Goal: Task Accomplishment & Management: Manage account settings

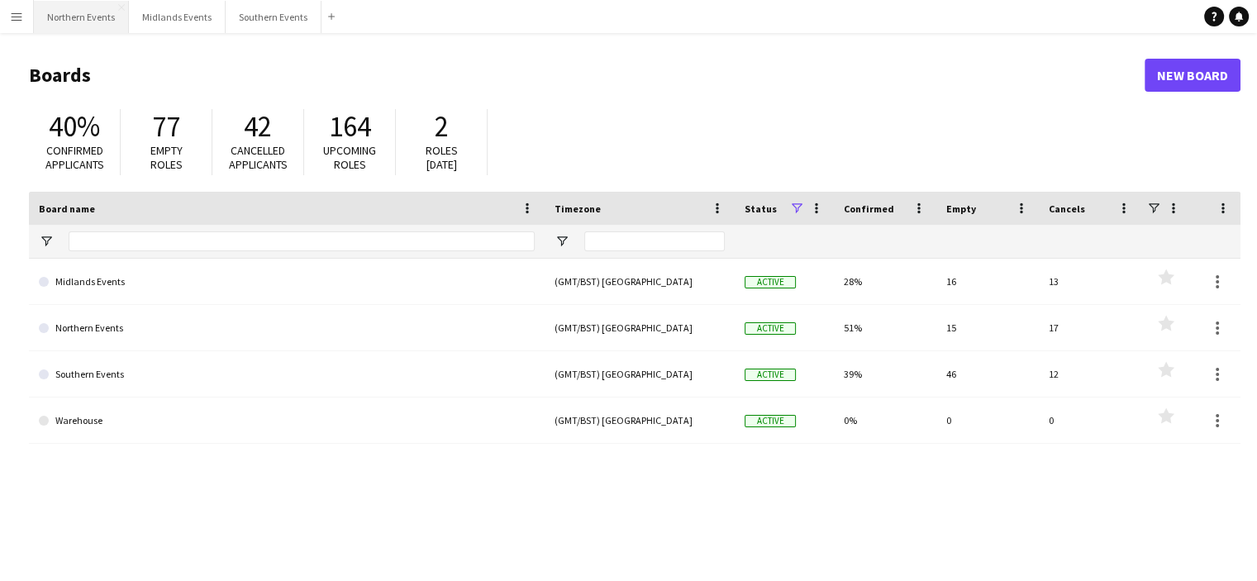
click at [80, 17] on button "Northern Events Close" at bounding box center [81, 17] width 95 height 32
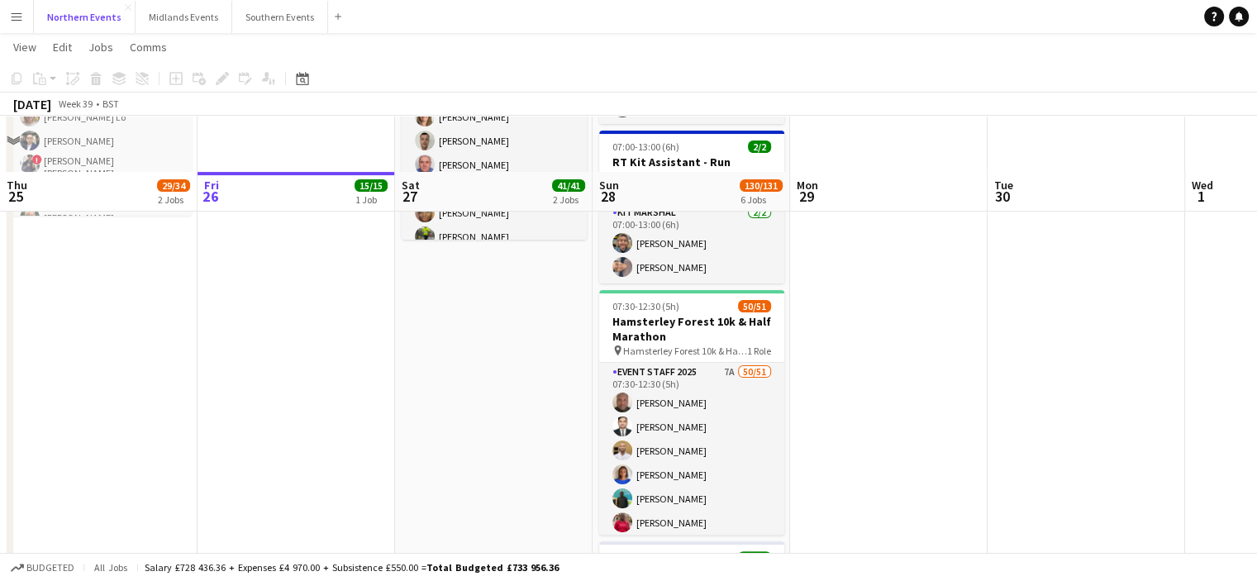
scroll to position [414, 0]
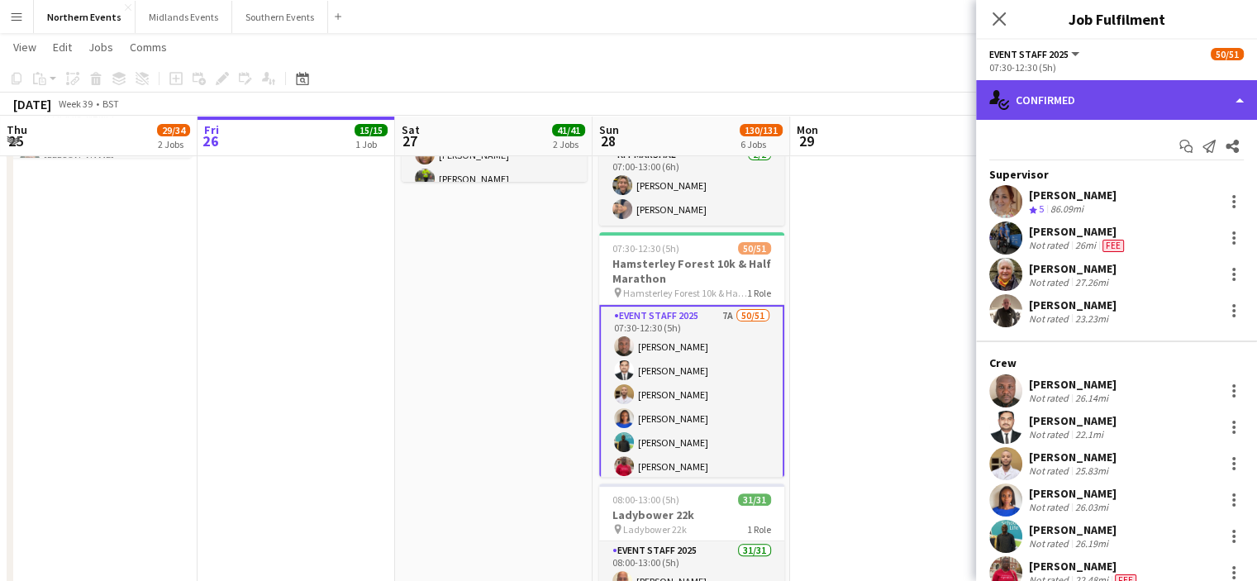
click at [1134, 114] on div "single-neutral-actions-check-2 Confirmed" at bounding box center [1116, 100] width 281 height 40
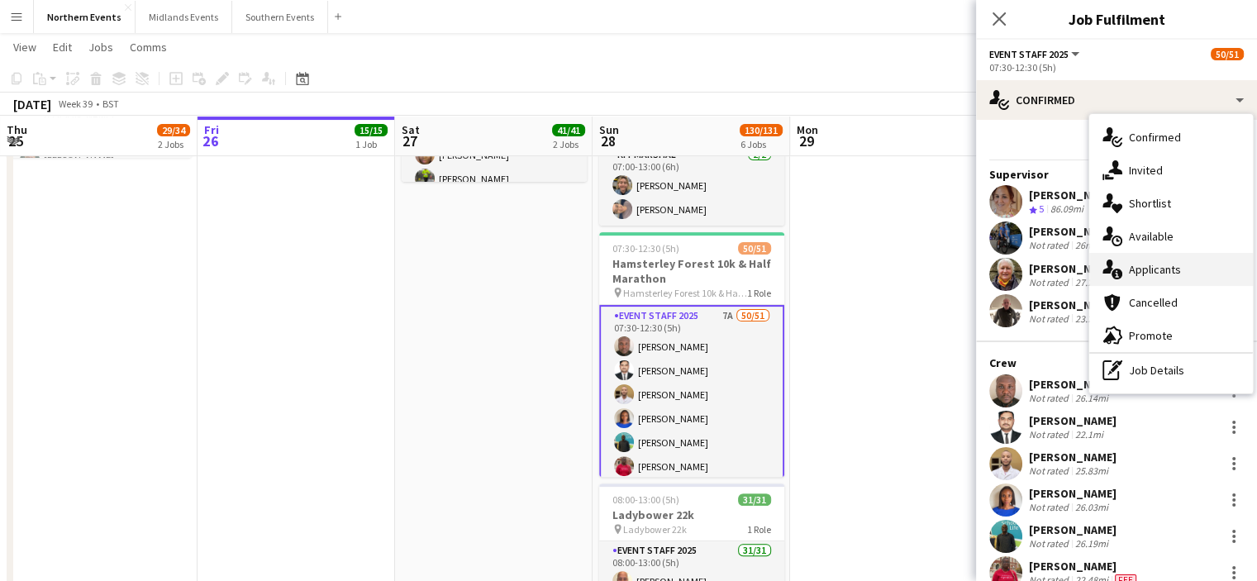
click at [1151, 267] on span "Applicants" at bounding box center [1155, 269] width 52 height 15
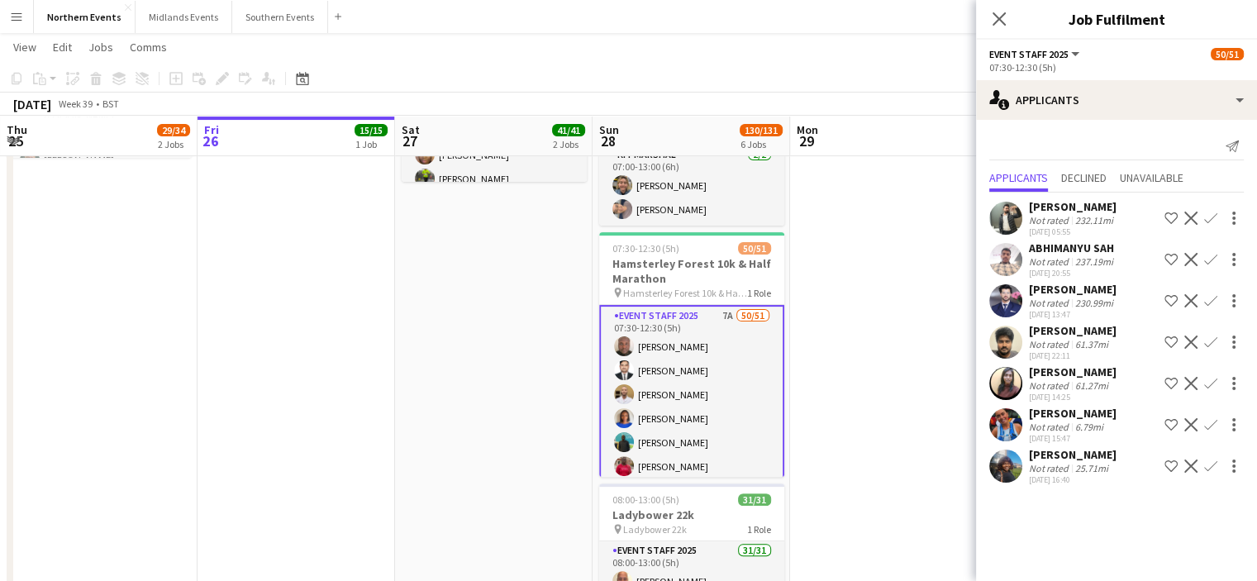
click at [1209, 431] on app-icon "Confirm" at bounding box center [1210, 424] width 13 height 13
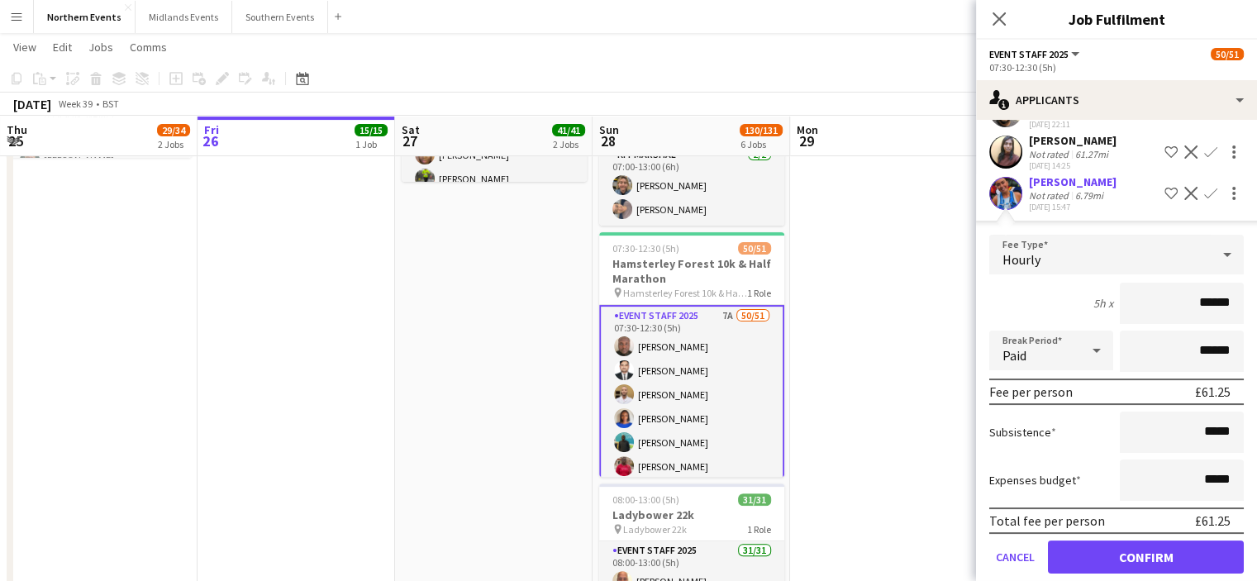
scroll to position [258, 0]
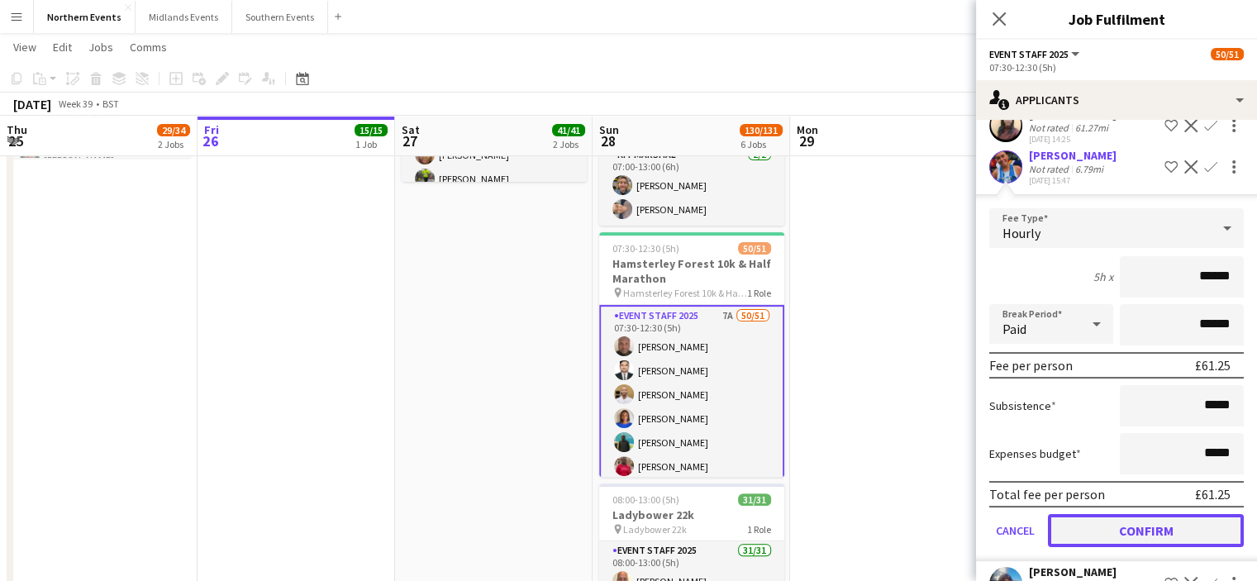
click at [1170, 546] on button "Confirm" at bounding box center [1146, 530] width 196 height 33
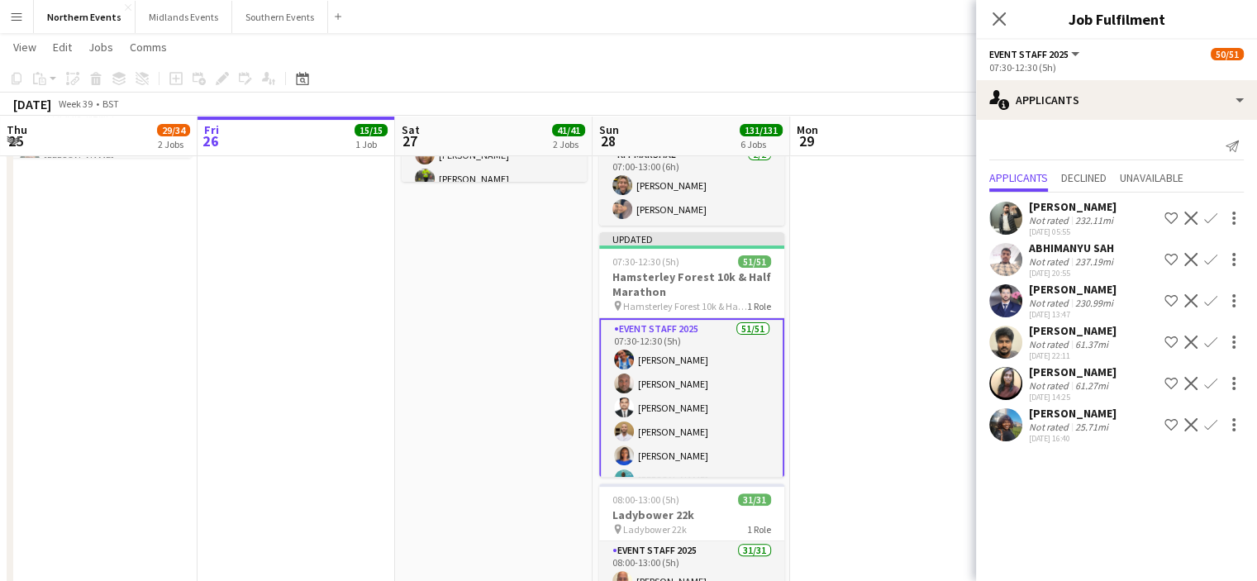
drag, startPoint x: 1040, startPoint y: 389, endPoint x: 1095, endPoint y: 380, distance: 55.3
click at [1097, 379] on div "[PERSON_NAME]" at bounding box center [1073, 371] width 88 height 15
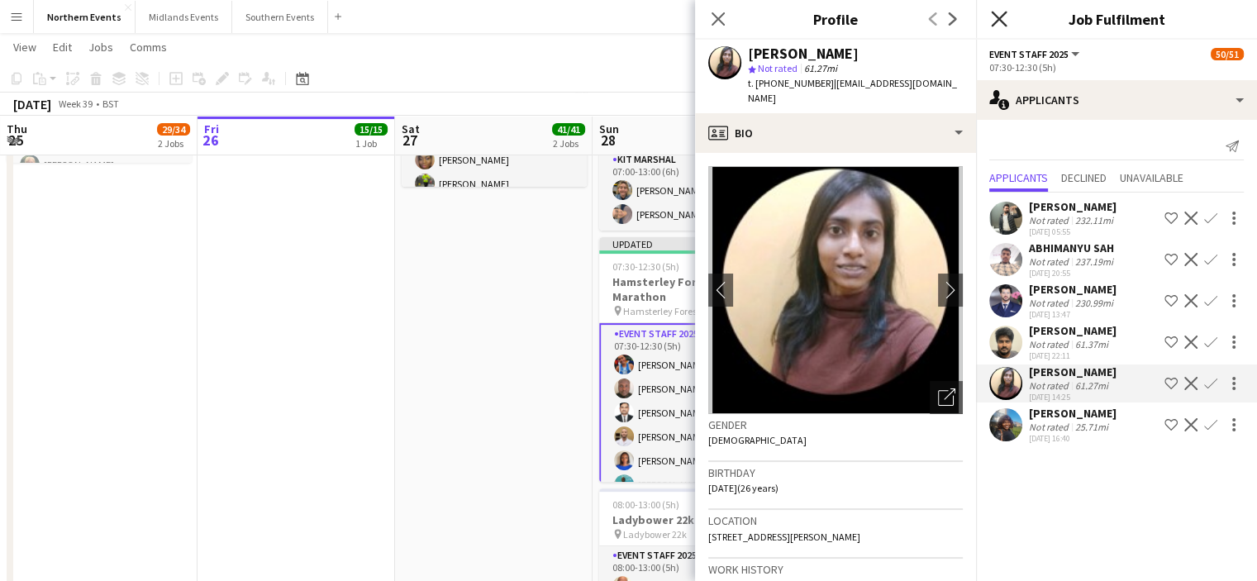
click at [995, 23] on icon at bounding box center [999, 19] width 16 height 16
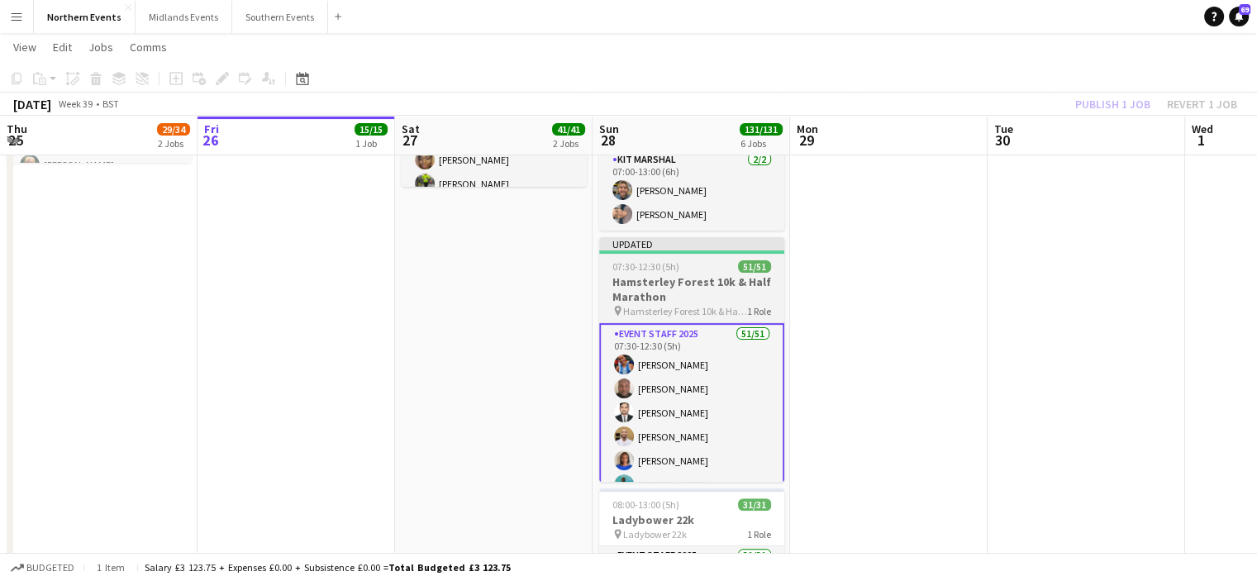
click at [648, 283] on h3 "Hamsterley Forest 10k & Half Marathon" at bounding box center [691, 289] width 185 height 30
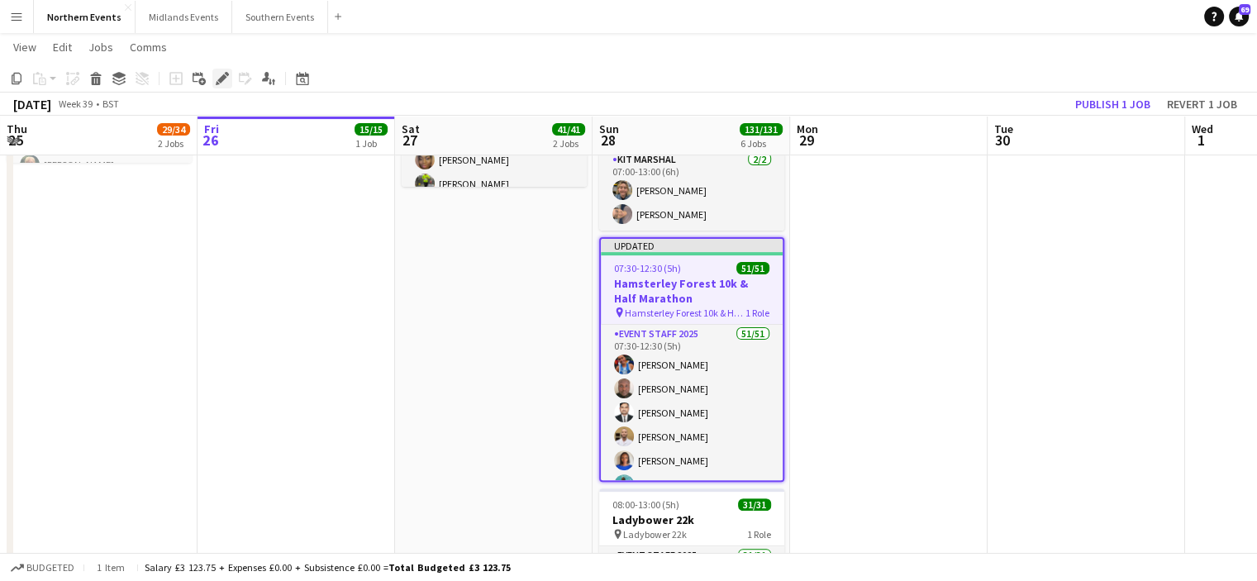
click at [217, 76] on icon "Edit" at bounding box center [222, 78] width 13 height 13
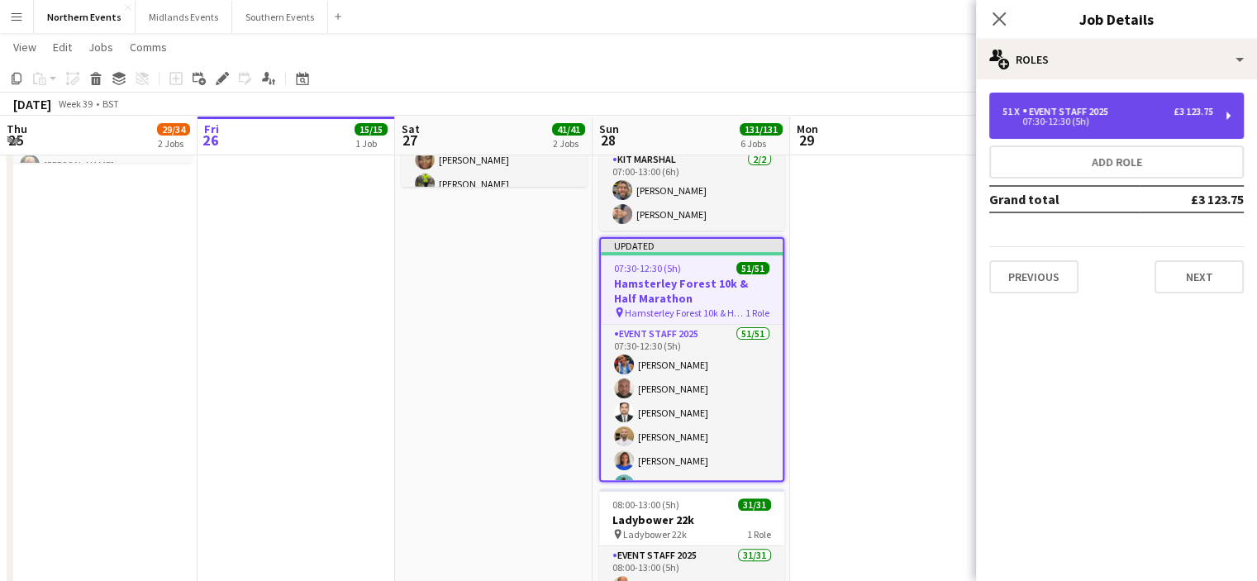
click at [1210, 112] on div "£3 123.75" at bounding box center [1193, 112] width 40 height 12
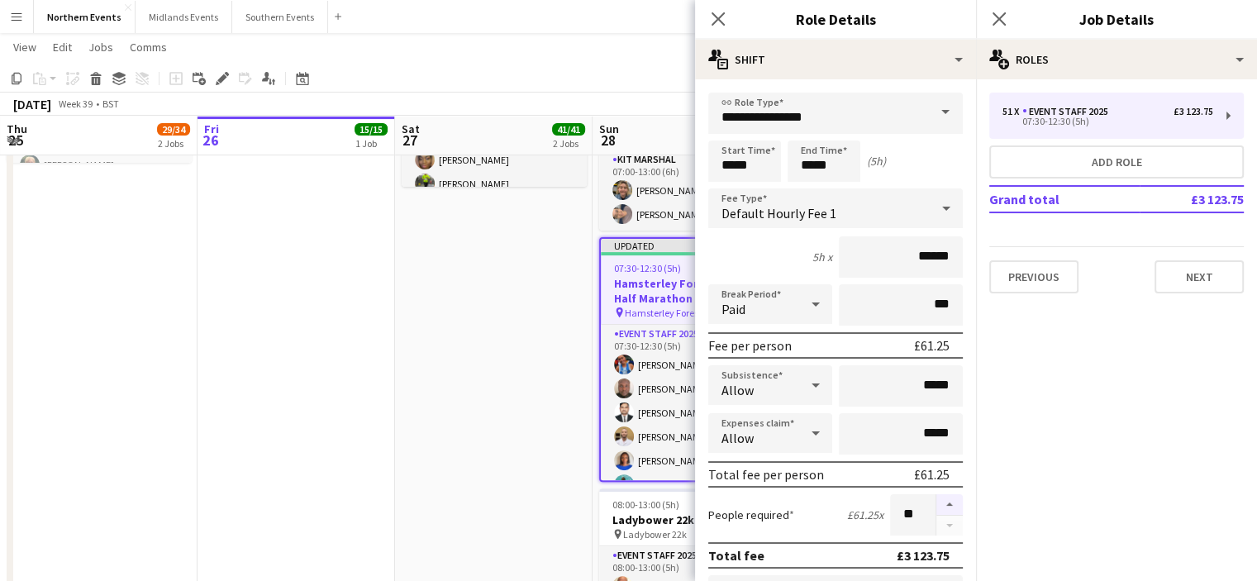
click at [936, 501] on button "button" at bounding box center [949, 504] width 26 height 21
click at [936, 500] on button "button" at bounding box center [949, 504] width 26 height 21
type input "**"
click at [1003, 19] on icon "Close pop-in" at bounding box center [999, 19] width 16 height 16
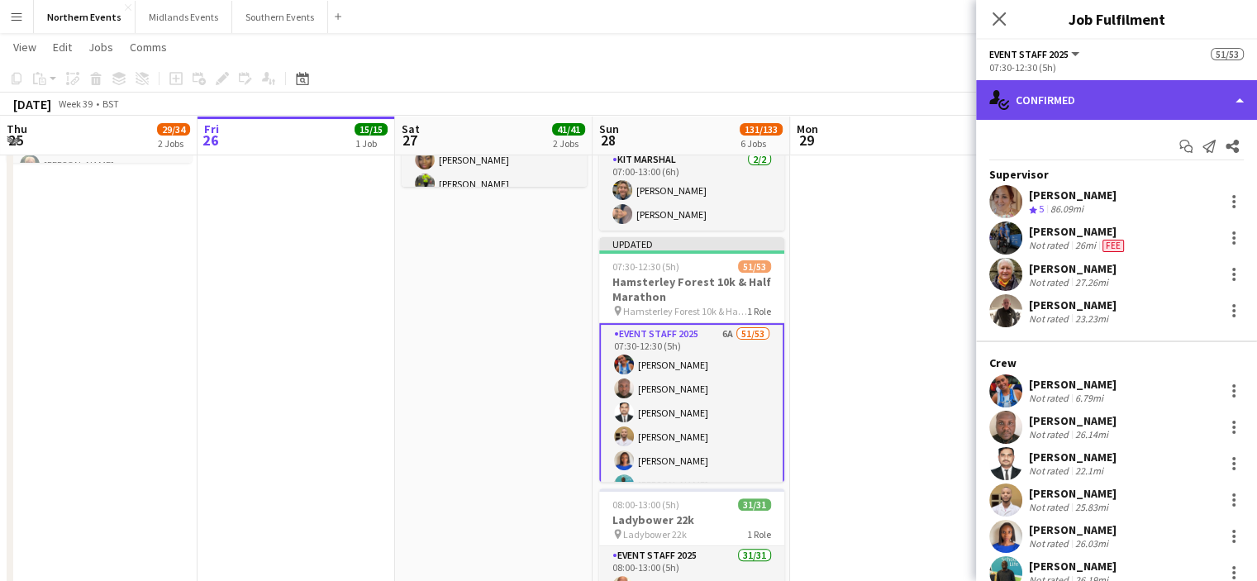
click at [1096, 96] on div "single-neutral-actions-check-2 Confirmed" at bounding box center [1116, 100] width 281 height 40
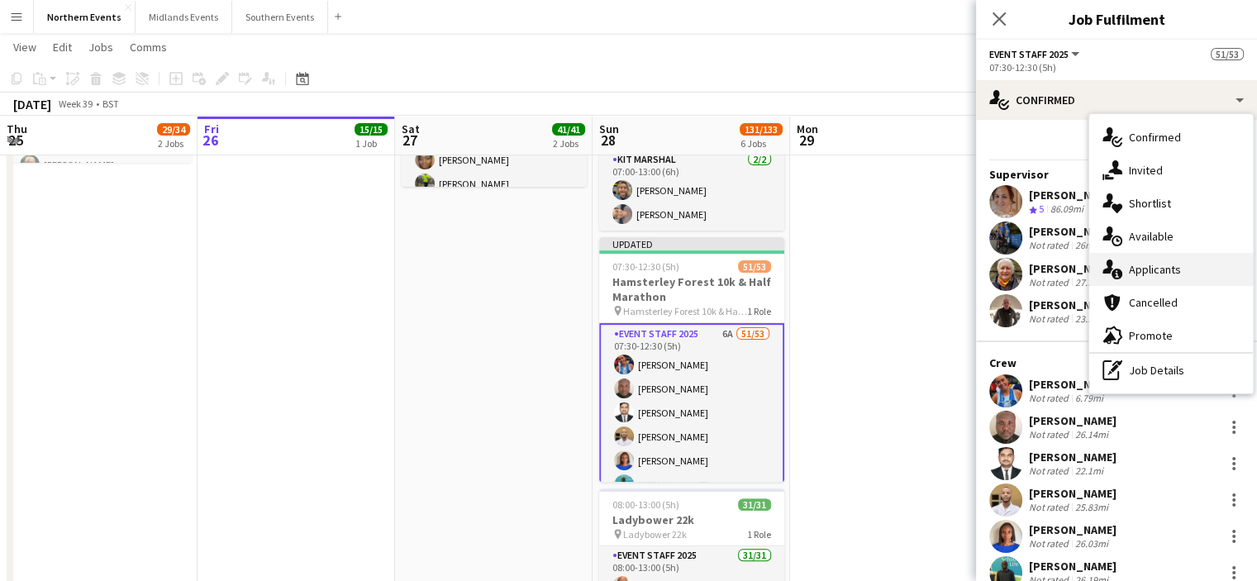
click at [1183, 273] on div "single-neutral-actions-information Applicants" at bounding box center [1171, 269] width 164 height 33
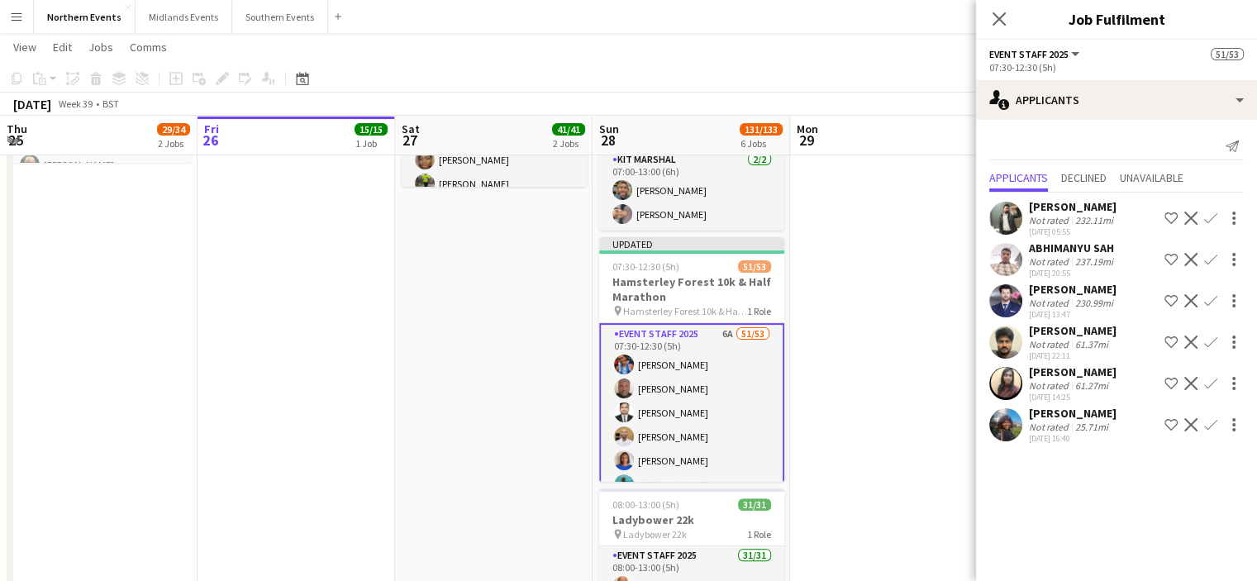
click at [1202, 393] on button "Confirm" at bounding box center [1210, 383] width 20 height 20
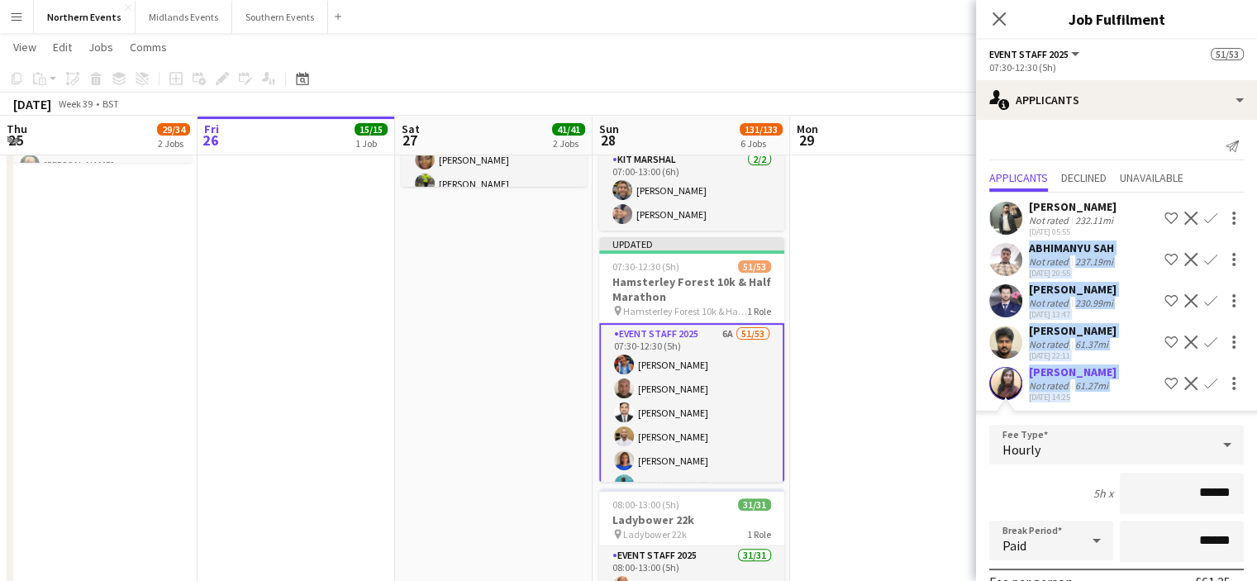
drag, startPoint x: 1243, startPoint y: 234, endPoint x: 1241, endPoint y: 392, distance: 157.8
click at [1241, 392] on div "Sajawal Rehman Not rated 232.11mi 25-06-2025 05:55 Shortlist crew Decline Confi…" at bounding box center [1116, 508] width 281 height 630
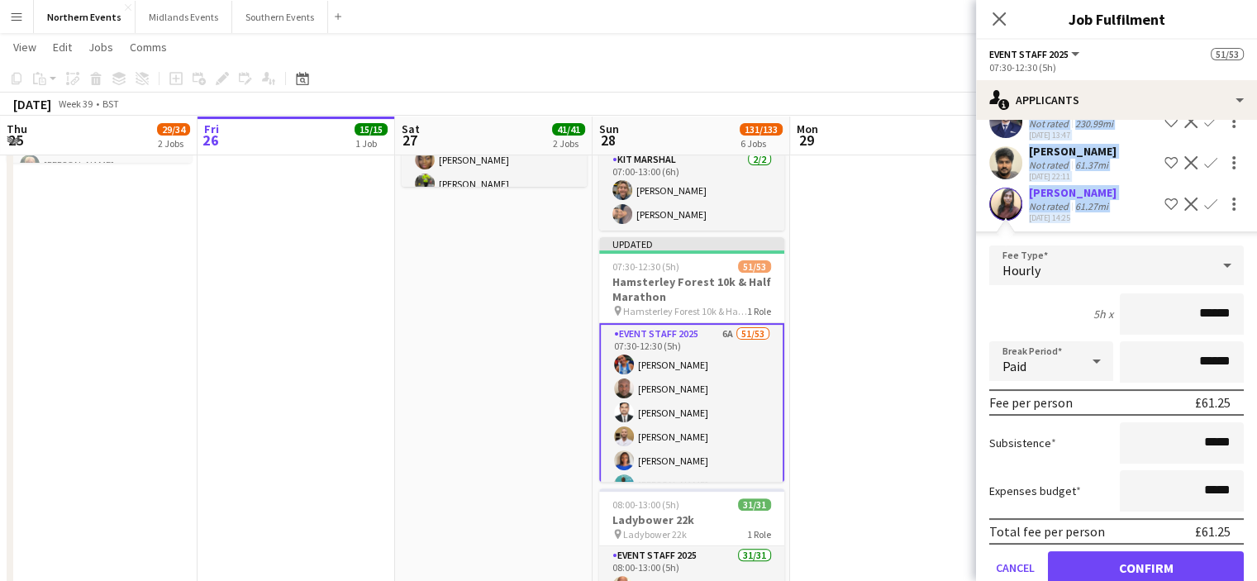
scroll to position [281, 0]
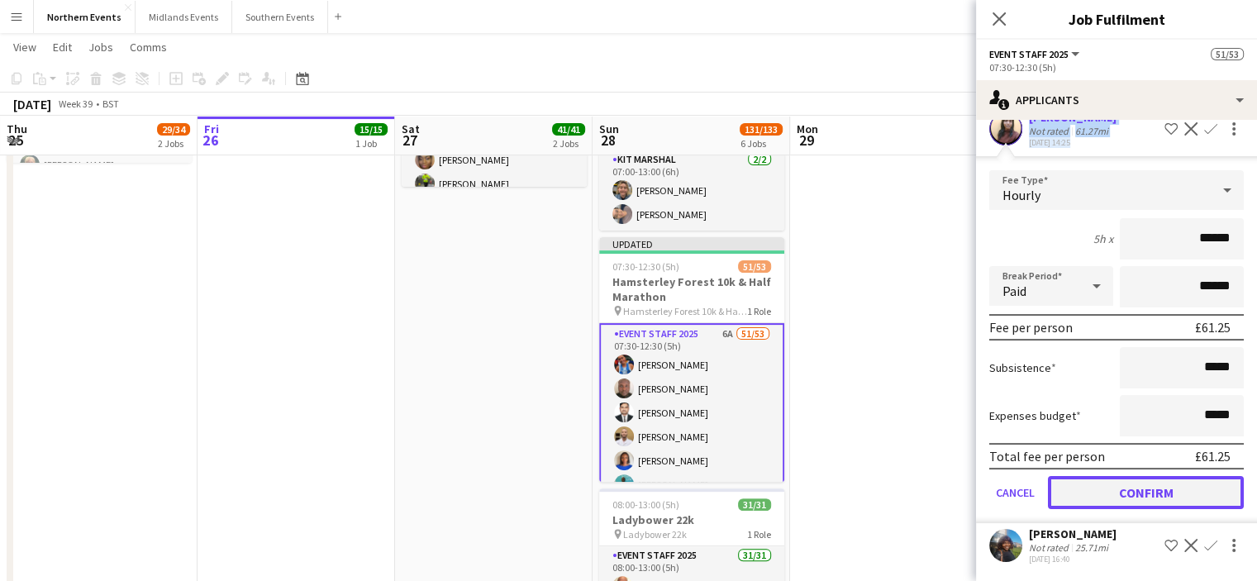
click at [1195, 488] on button "Confirm" at bounding box center [1146, 492] width 196 height 33
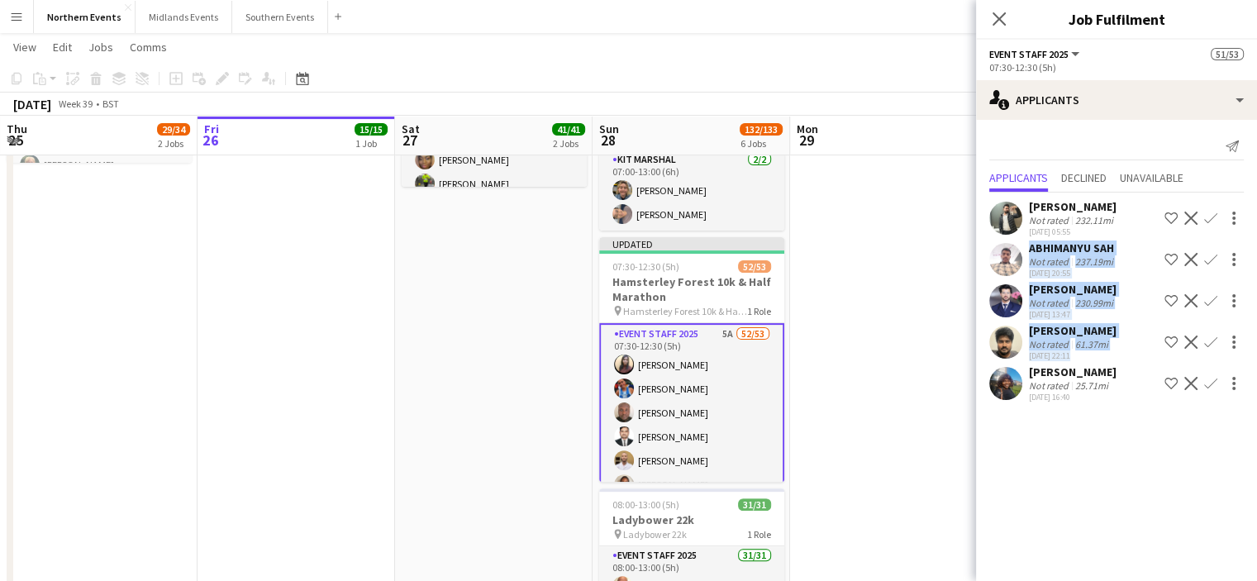
scroll to position [0, 0]
click at [1210, 390] on app-icon "Confirm" at bounding box center [1210, 383] width 13 height 13
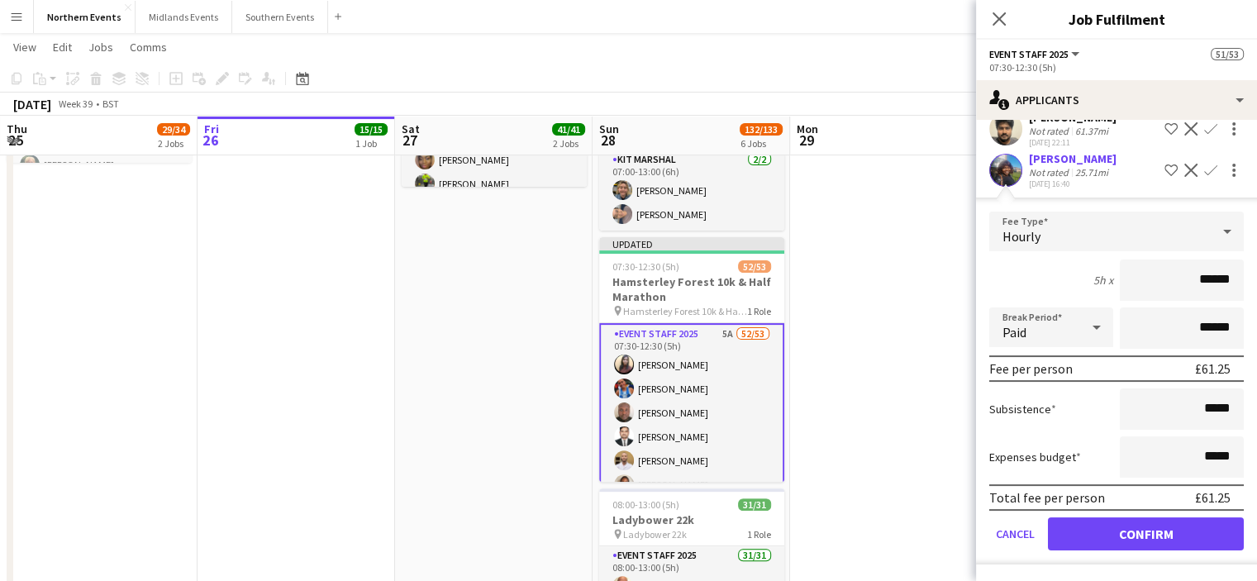
scroll to position [240, 0]
click at [1191, 533] on button "Confirm" at bounding box center [1146, 533] width 196 height 33
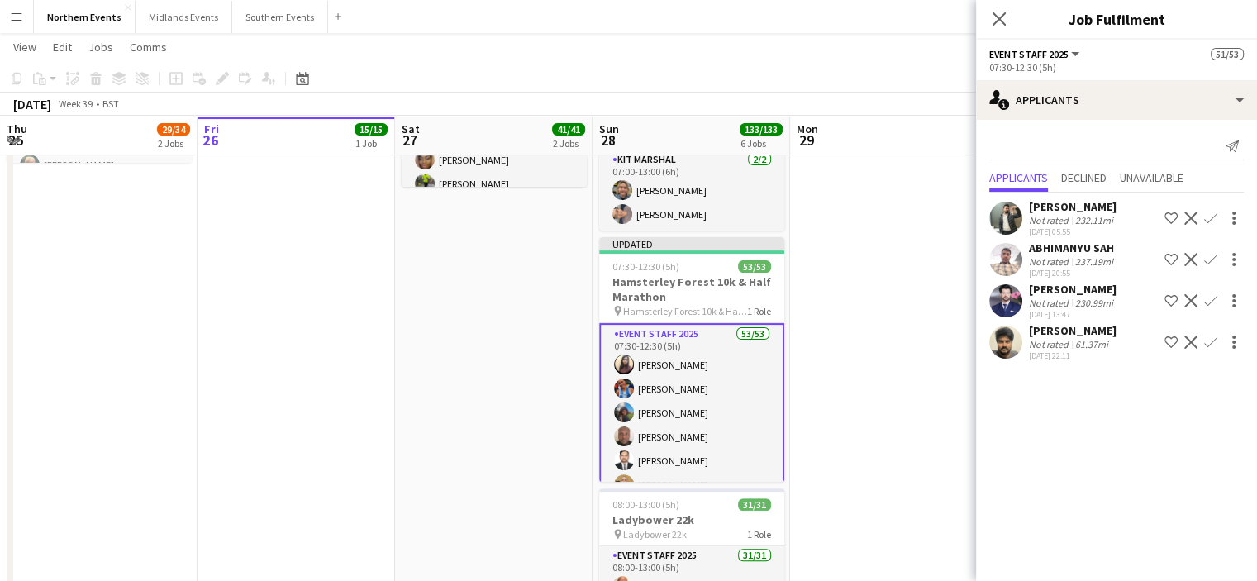
scroll to position [0, 0]
click at [1005, 26] on icon at bounding box center [999, 19] width 16 height 16
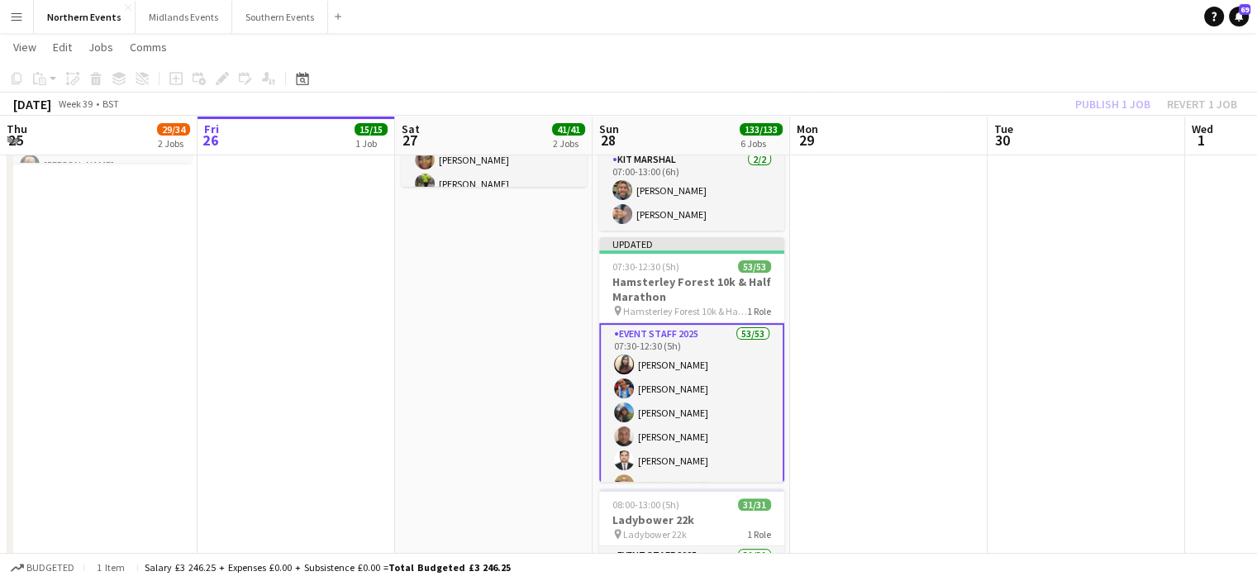
click at [1115, 107] on div "Publish 1 job Revert 1 job" at bounding box center [1156, 103] width 202 height 21
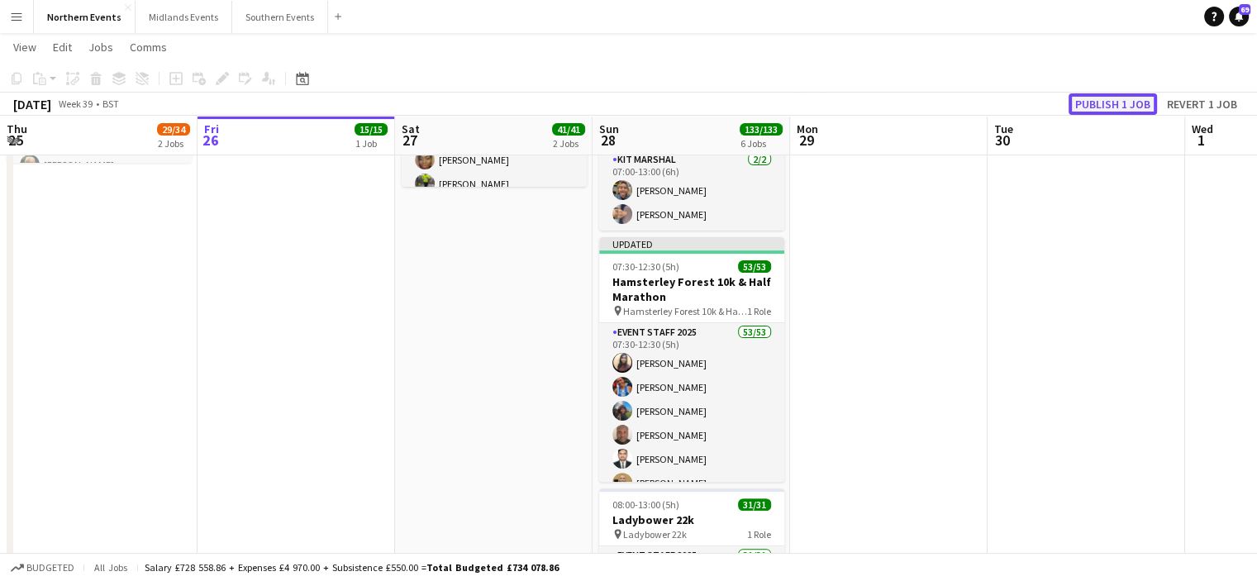
click at [1096, 105] on button "Publish 1 job" at bounding box center [1112, 103] width 88 height 21
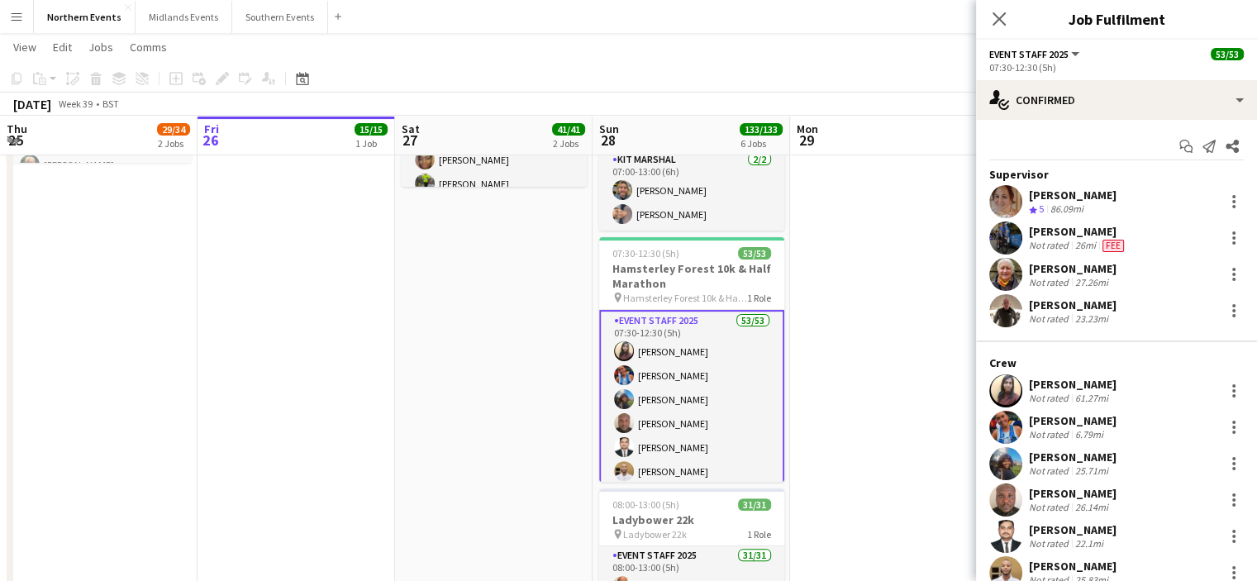
drag, startPoint x: 1135, startPoint y: 381, endPoint x: 1024, endPoint y: 368, distance: 111.4
copy div "Melfadolly Mohanraj"
drag, startPoint x: 1117, startPoint y: 423, endPoint x: 1021, endPoint y: 426, distance: 95.9
click at [1021, 426] on div "Hannah Lambert Not rated 6.79mi" at bounding box center [1116, 427] width 281 height 33
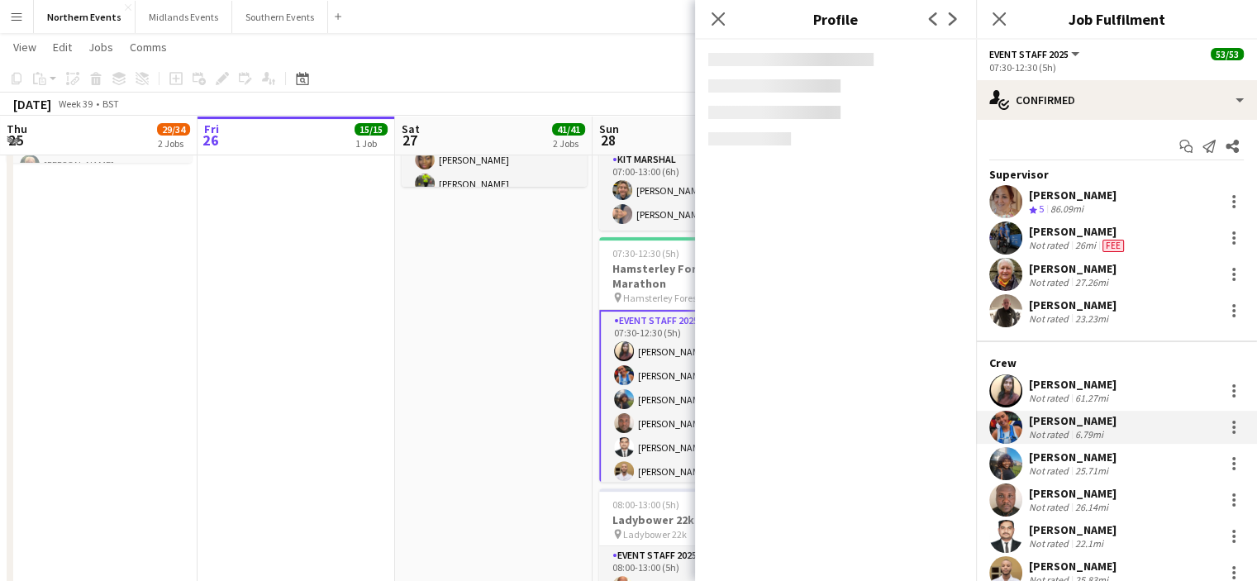
copy div "[PERSON_NAME]"
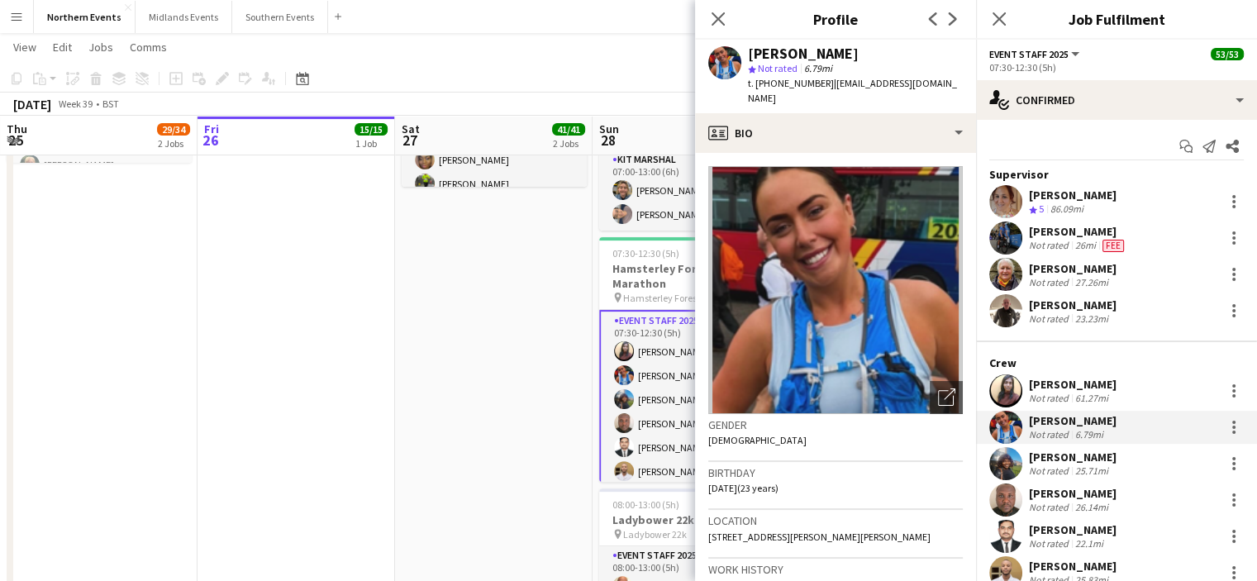
drag, startPoint x: 1134, startPoint y: 380, endPoint x: 1029, endPoint y: 378, distance: 105.0
click at [1029, 378] on div "Melfadolly Mohanraj Not rated 61.27mi" at bounding box center [1116, 390] width 281 height 33
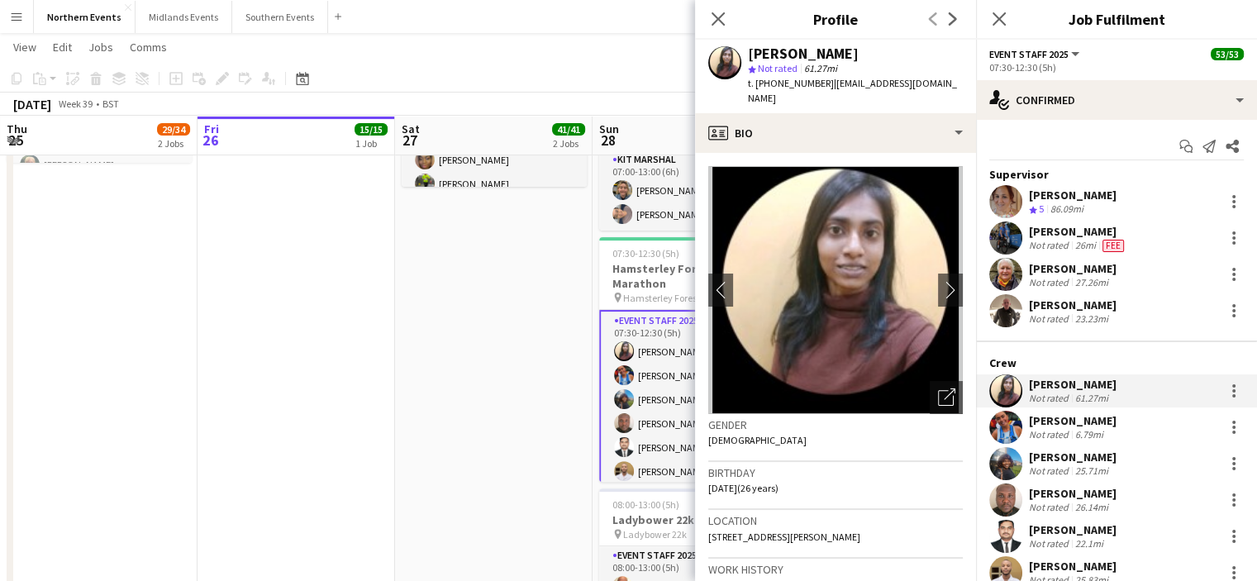
copy div "Melfadolly Mohanraj"
drag, startPoint x: 1173, startPoint y: 452, endPoint x: 1030, endPoint y: 455, distance: 143.0
click at [1030, 455] on div "Kafayat Olawumi Adeyemo Not rated 25.71mi" at bounding box center [1116, 463] width 281 height 33
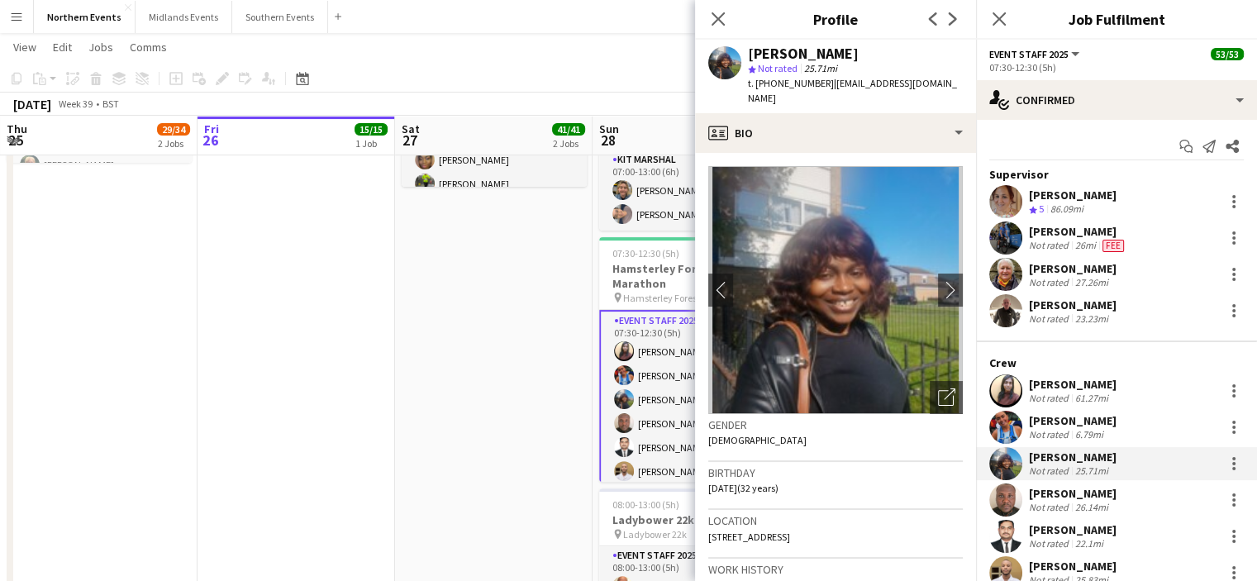
copy div "Kafayat Olawumi Adeyemo"
click at [717, 24] on icon "Close pop-in" at bounding box center [718, 19] width 16 height 16
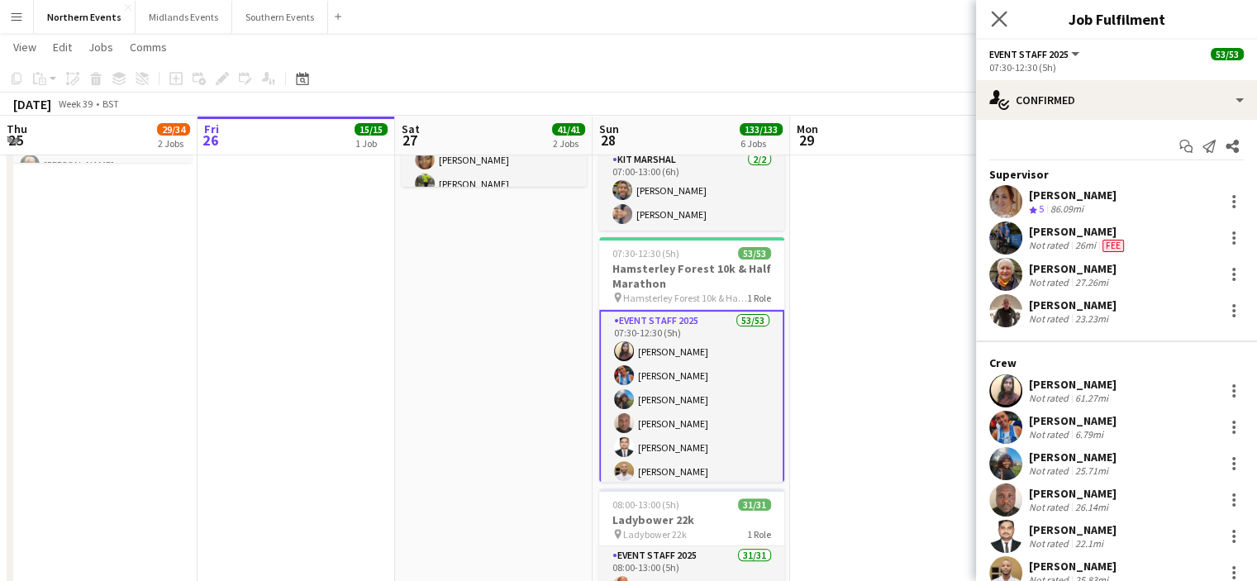
click at [999, 29] on app-icon "Close pop-in" at bounding box center [999, 19] width 24 height 24
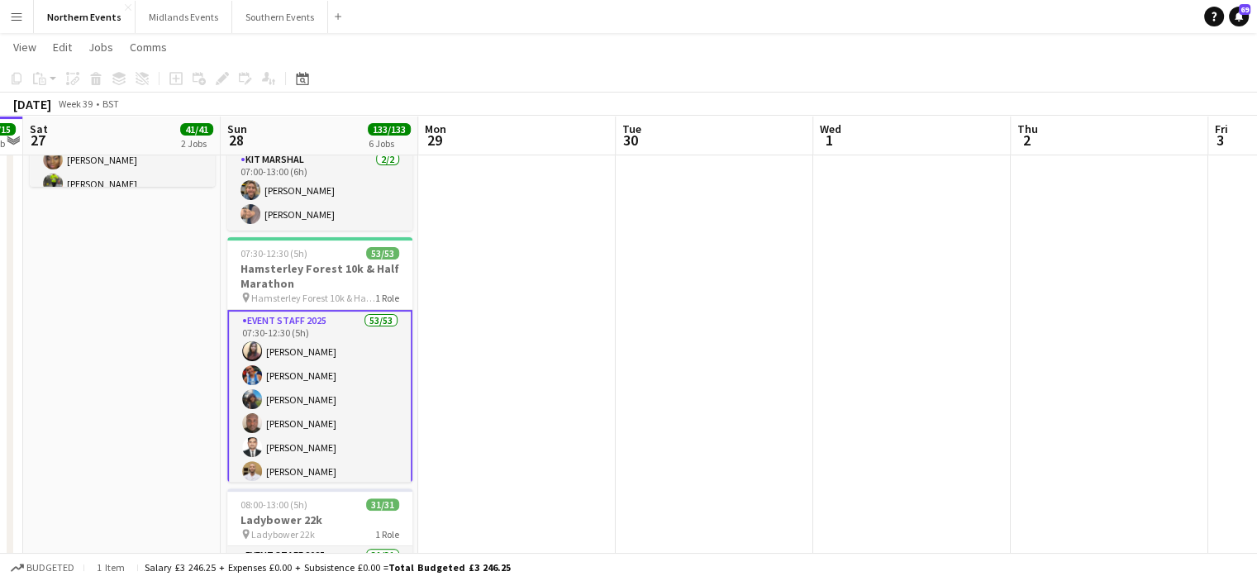
drag, startPoint x: 926, startPoint y: 283, endPoint x: 402, endPoint y: 337, distance: 527.4
click at [402, 337] on app-calendar-viewport "Tue 23 1/1 1 Job Wed 24 31/34 2 Jobs Thu 25 29/34 2 Jobs Fri 26 15/15 1 Job Sat…" at bounding box center [628, 414] width 1257 height 1518
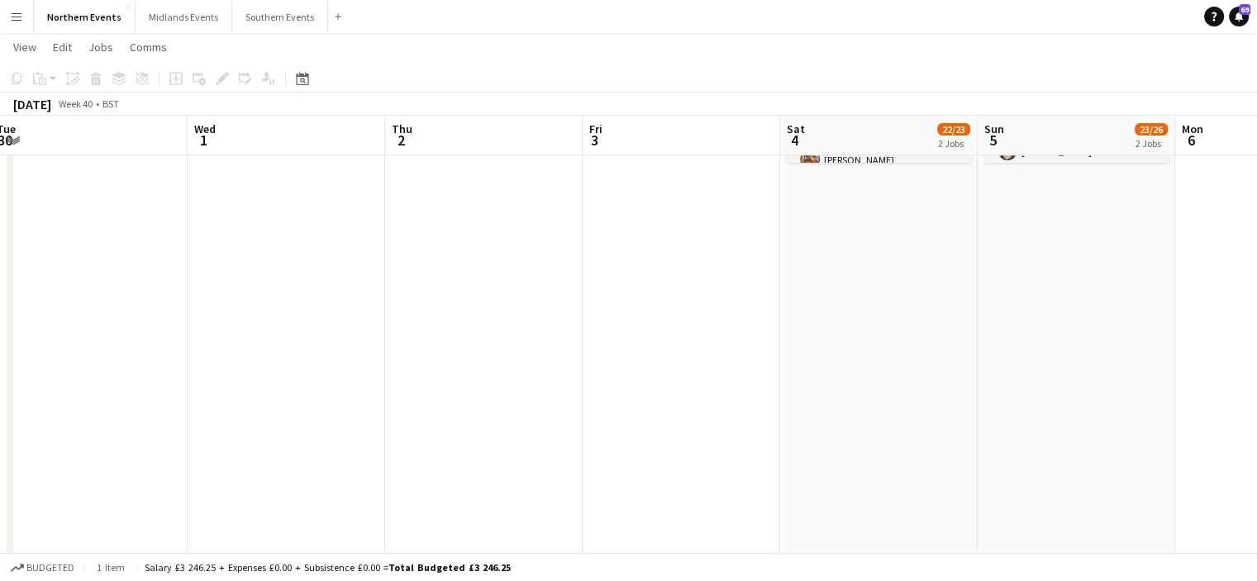
drag, startPoint x: 499, startPoint y: 400, endPoint x: 212, endPoint y: 424, distance: 288.5
click at [212, 424] on app-calendar-viewport "Sat 27 41/41 2 Jobs Sun 28 133/133 6 Jobs Mon 29 Tue 30 Wed 1 Thu 2 Fri 3 Sat 4…" at bounding box center [628, 414] width 1257 height 1518
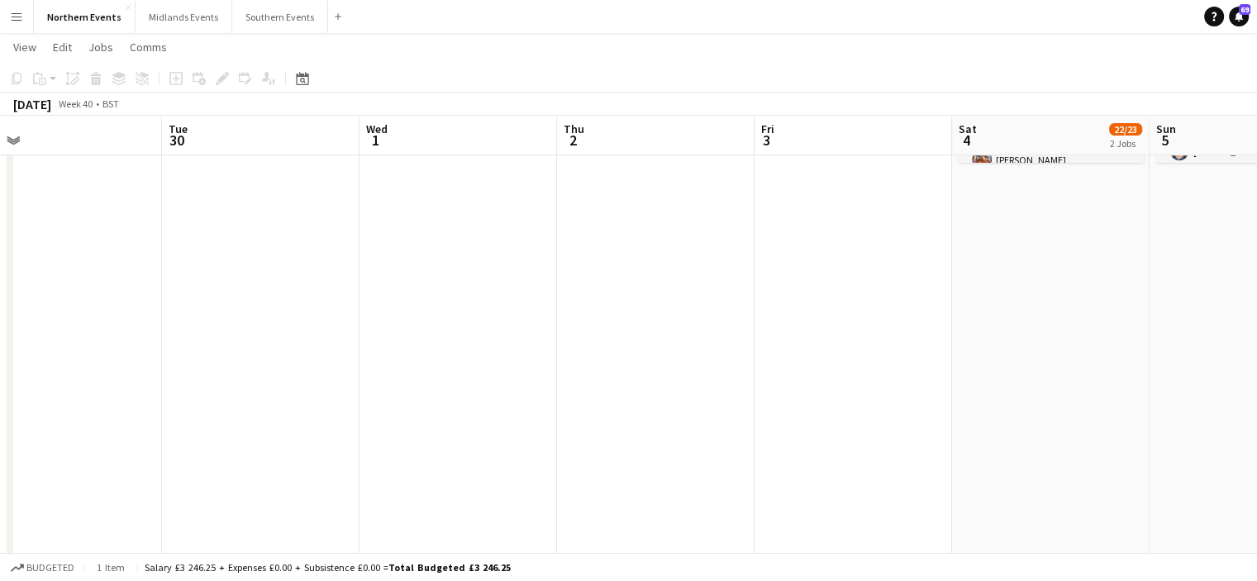
drag, startPoint x: 782, startPoint y: 402, endPoint x: 635, endPoint y: 415, distance: 148.4
click at [635, 415] on app-calendar-viewport "Sat 27 41/41 2 Jobs Sun 28 133/133 6 Jobs Mon 29 Tue 30 Wed 1 Thu 2 Fri 3 Sat 4…" at bounding box center [628, 414] width 1257 height 1518
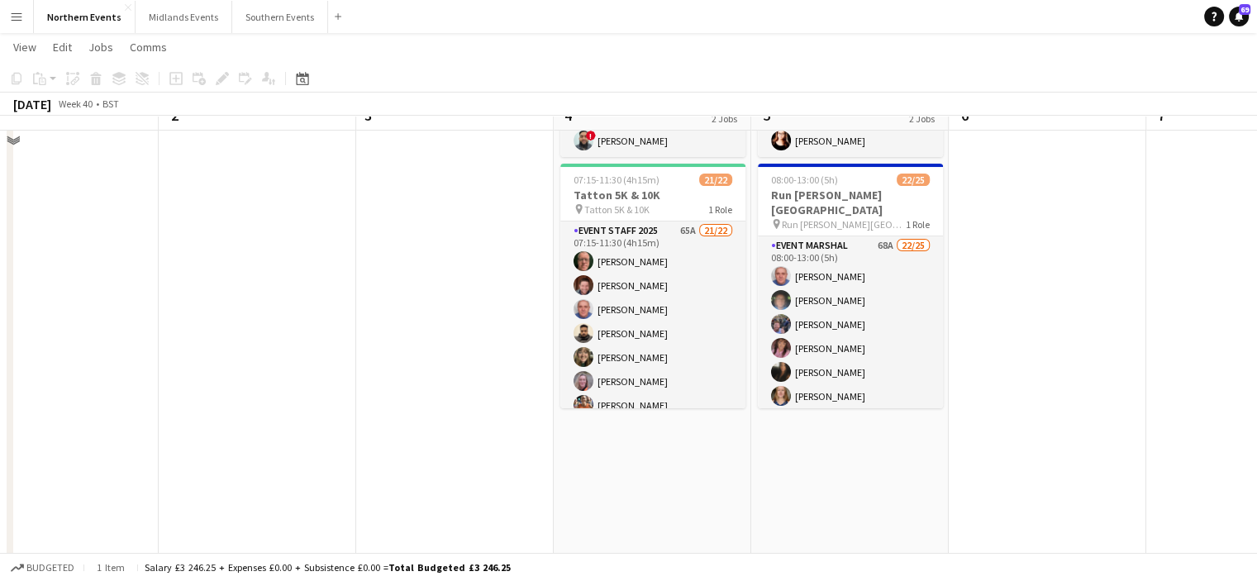
scroll to position [131, 0]
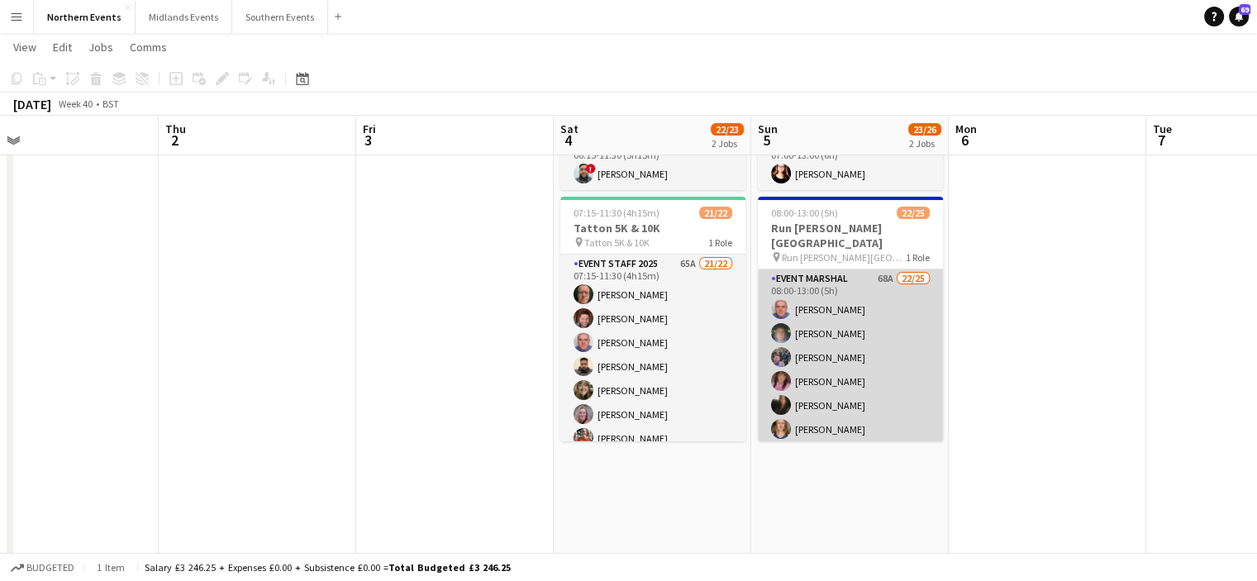
click at [827, 395] on app-card-role "Event Marshal 68A 22/25 08:00-13:00 (5h) John Catton Louise Johnson Rob Wilson …" at bounding box center [850, 584] width 185 height 631
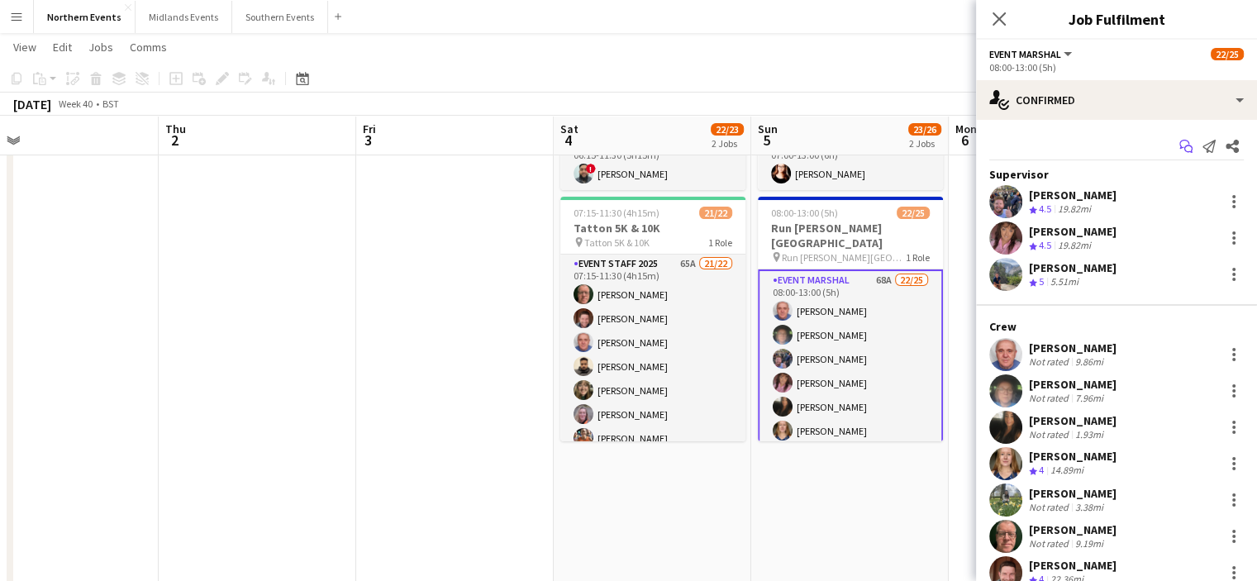
click at [1175, 154] on app-icon "Start chat" at bounding box center [1185, 146] width 23 height 23
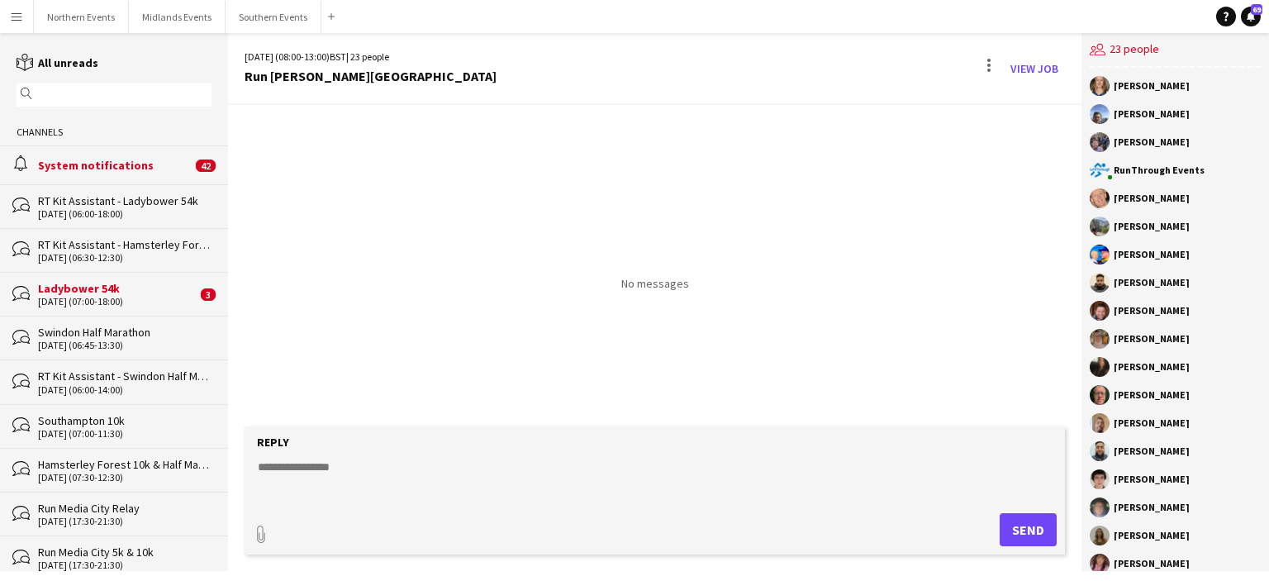
drag, startPoint x: 1065, startPoint y: 445, endPoint x: 1056, endPoint y: 316, distance: 129.2
click at [1056, 316] on div "05-10-2025 (08:00-13:00) BST | 23 people Run Heaton Park View Job No messages R…" at bounding box center [654, 302] width 853 height 538
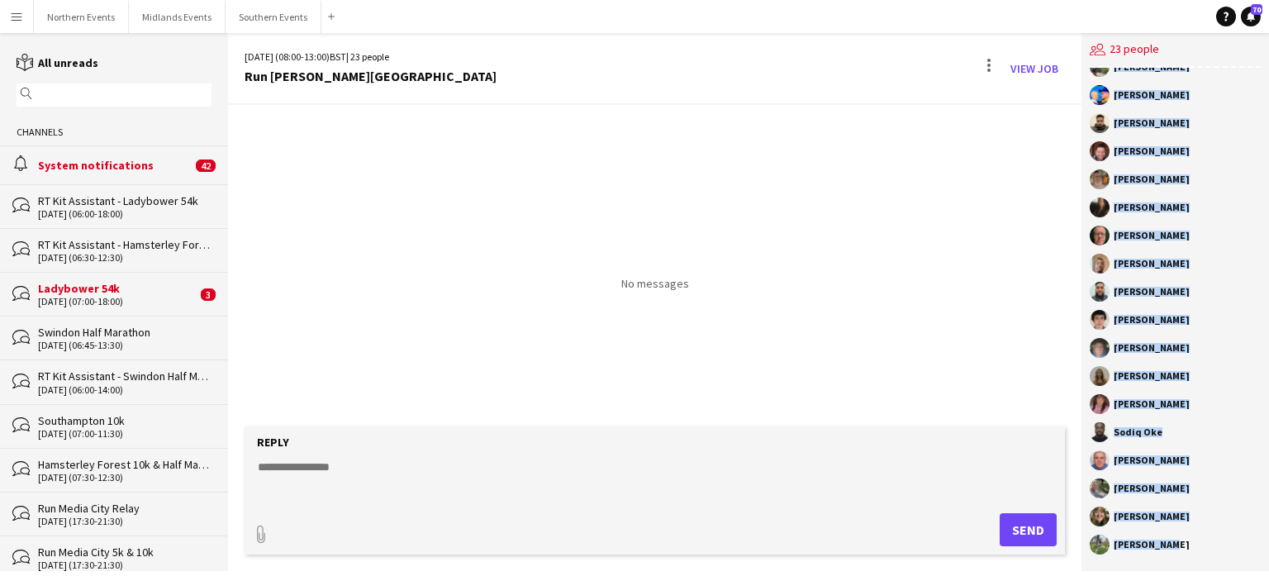
drag, startPoint x: 1114, startPoint y: 88, endPoint x: 1177, endPoint y: 551, distance: 467.8
click at [1177, 551] on div "Katie Oldfield Lee Kaufman Rob Wilson RunThrough Events Ian Harrison James John…" at bounding box center [1175, 319] width 188 height 503
copy div "Katie Oldfield Lee Kaufman Rob Wilson RunThrough Events Ian Harrison James John…"
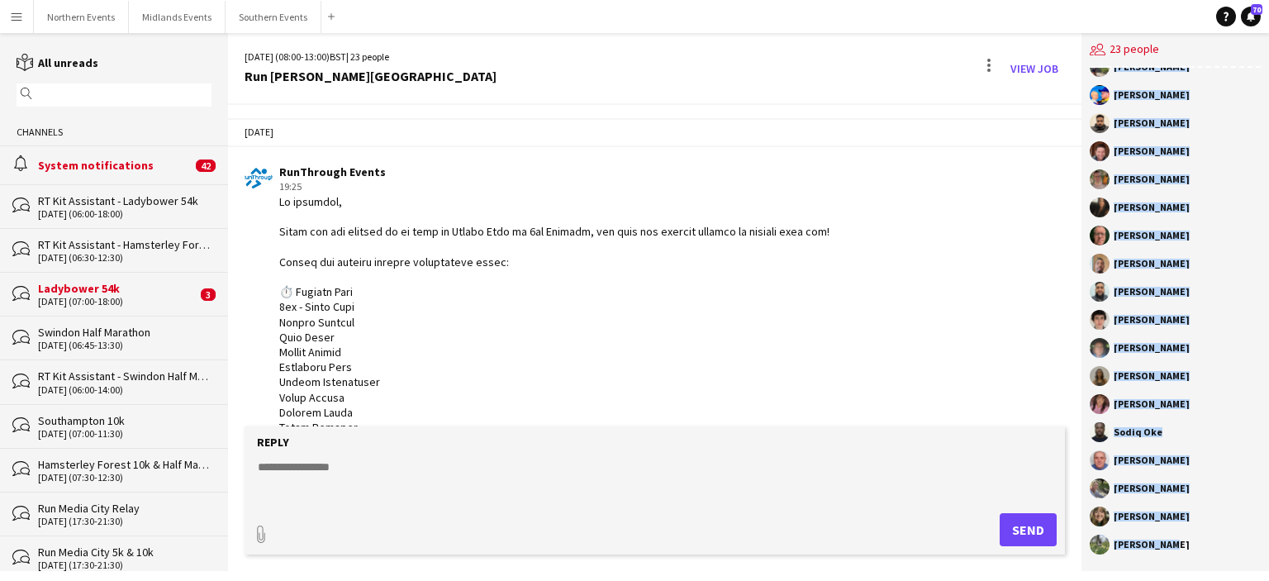
scroll to position [674, 0]
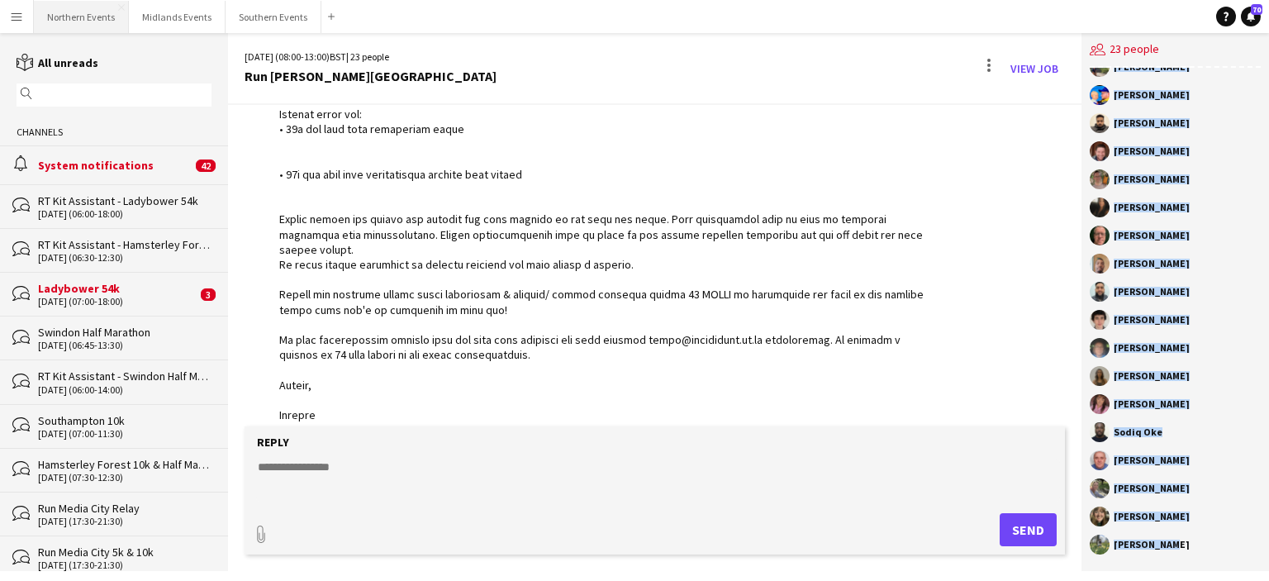
click at [76, 18] on button "Northern Events Close" at bounding box center [81, 17] width 95 height 32
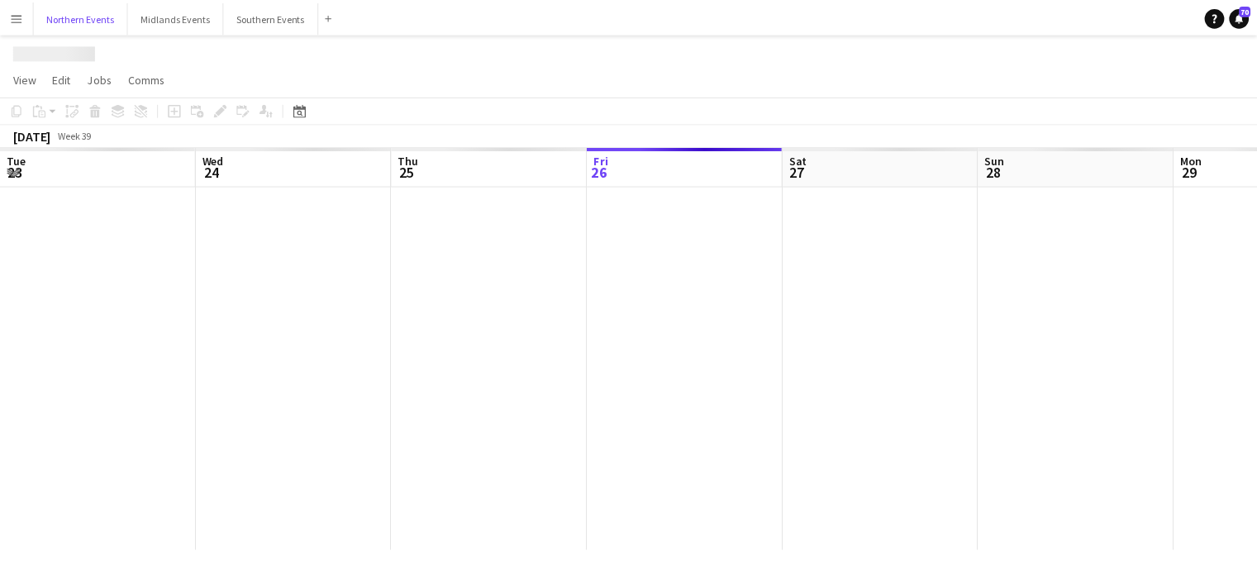
scroll to position [0, 395]
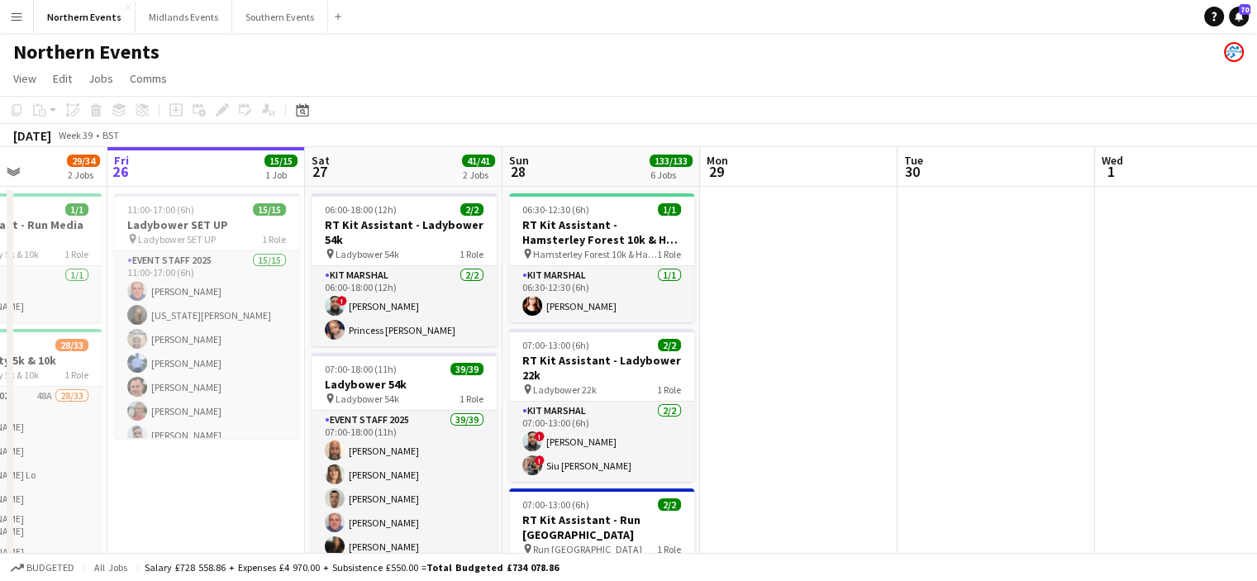
drag, startPoint x: 810, startPoint y: 326, endPoint x: 500, endPoint y: 340, distance: 310.1
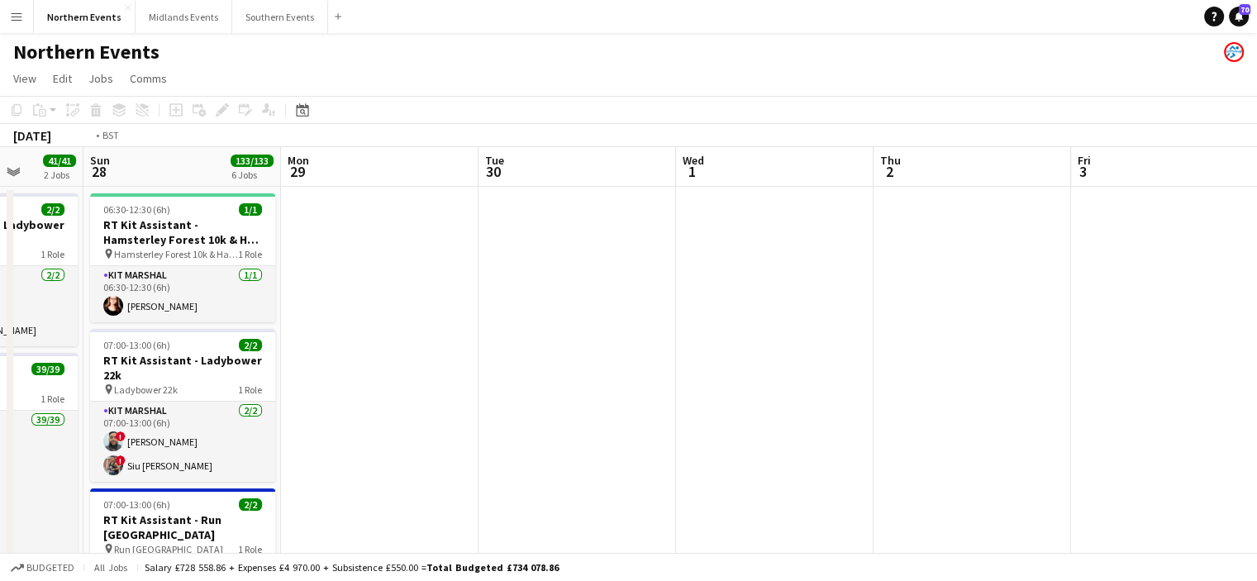
drag, startPoint x: 821, startPoint y: 373, endPoint x: 372, endPoint y: 358, distance: 449.7
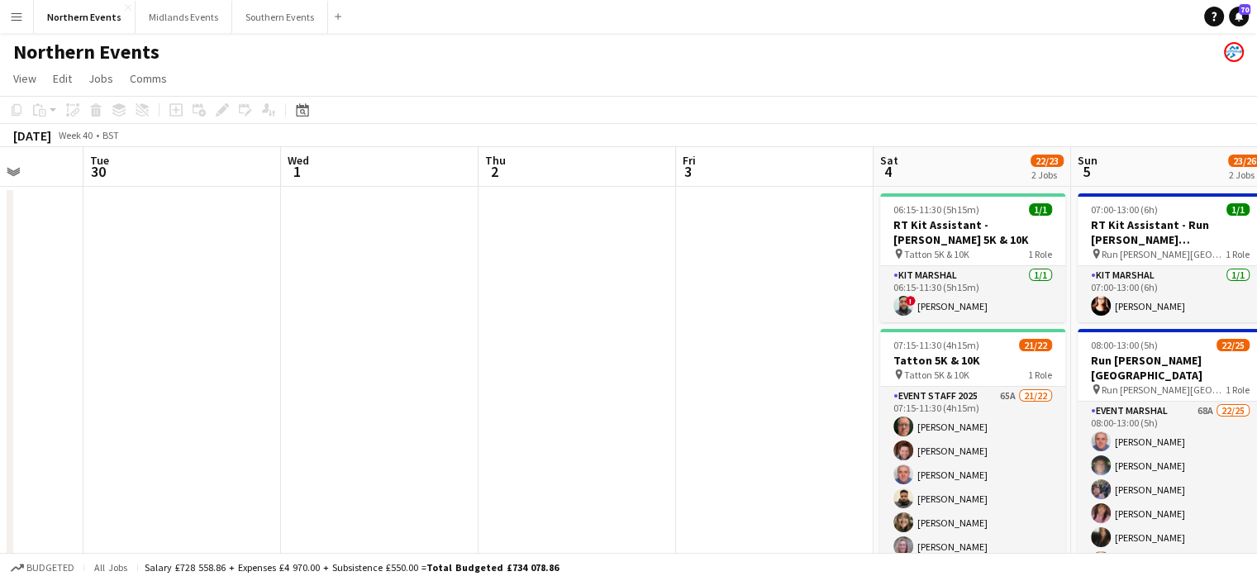
scroll to position [0, 543]
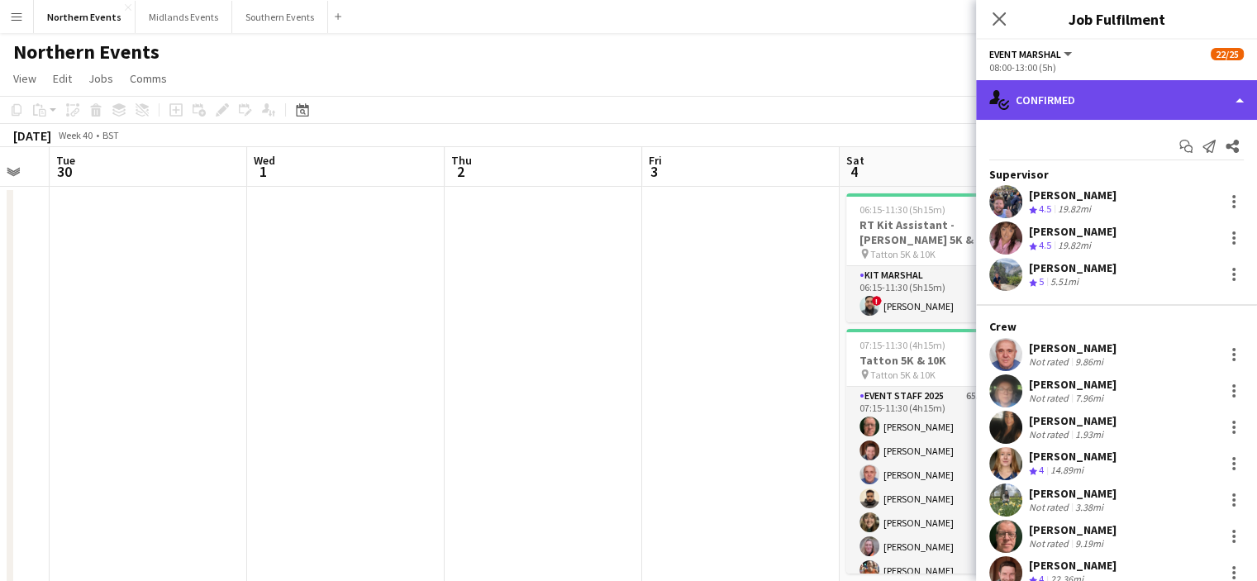
click at [1119, 102] on div "single-neutral-actions-check-2 Confirmed" at bounding box center [1116, 100] width 281 height 40
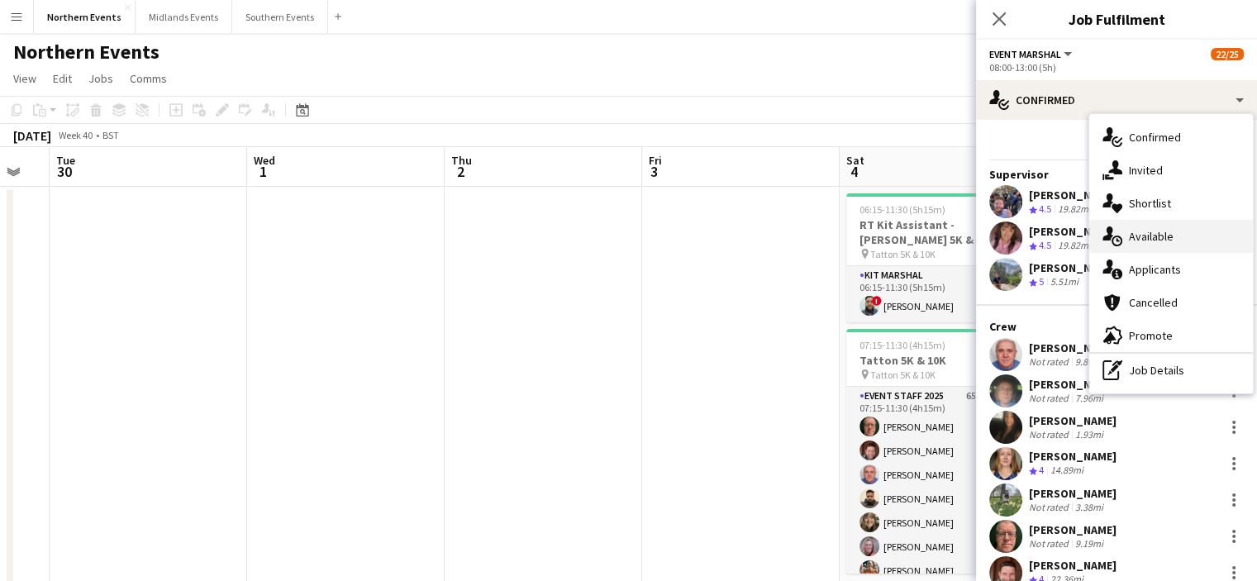
click at [1137, 241] on span "Available" at bounding box center [1151, 236] width 45 height 15
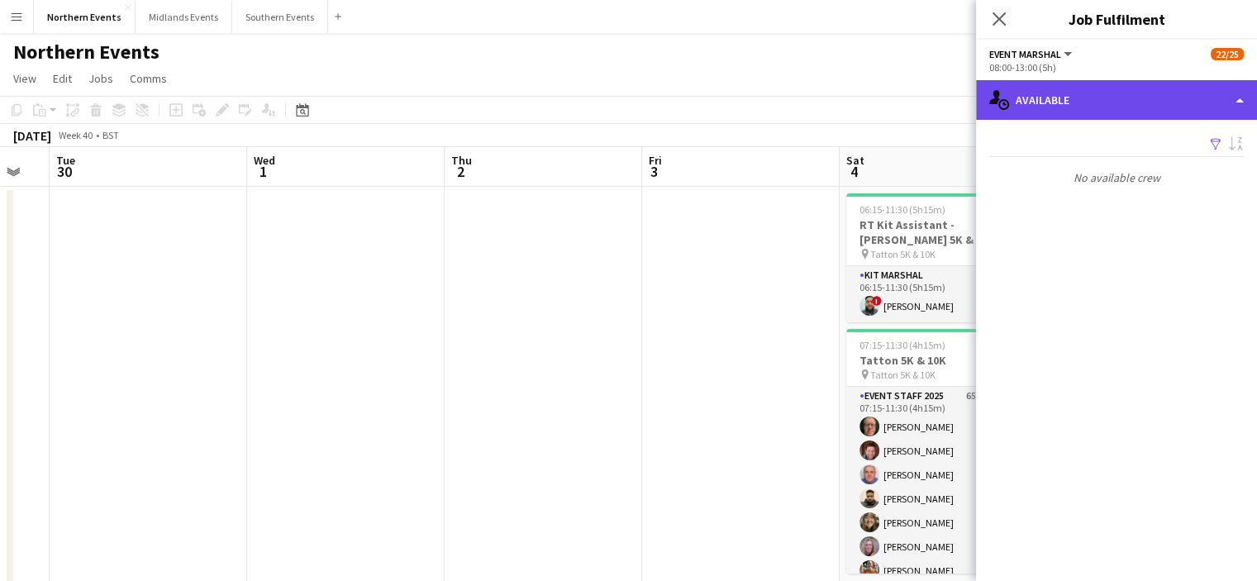
click at [1108, 114] on div "single-neutral-actions-upload Available" at bounding box center [1116, 100] width 281 height 40
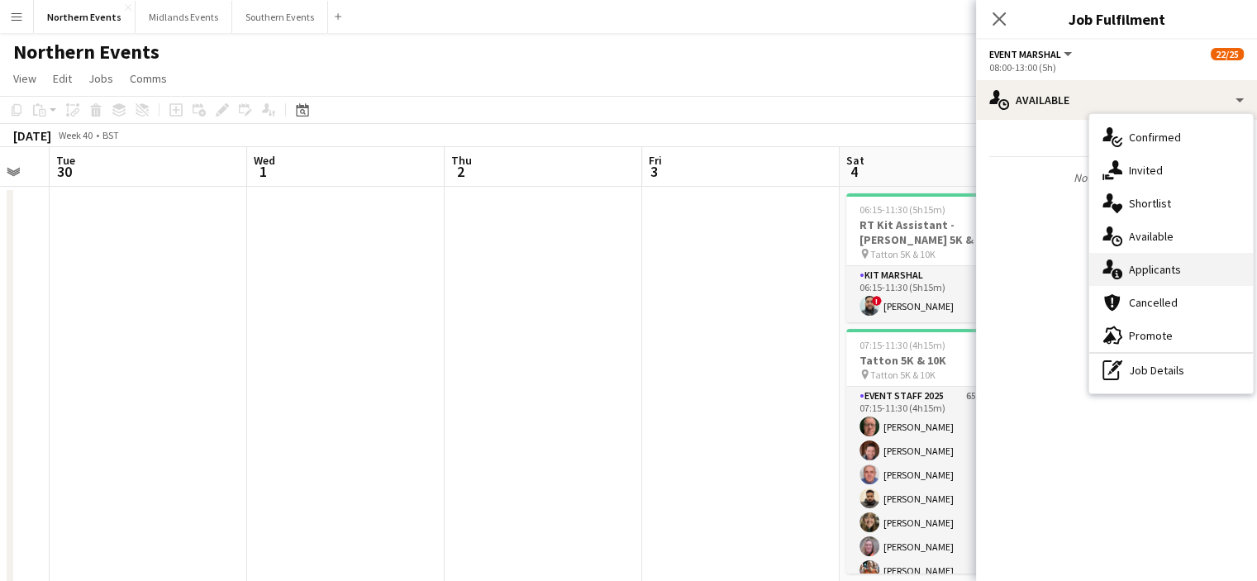
click at [1136, 269] on span "Applicants" at bounding box center [1155, 269] width 52 height 15
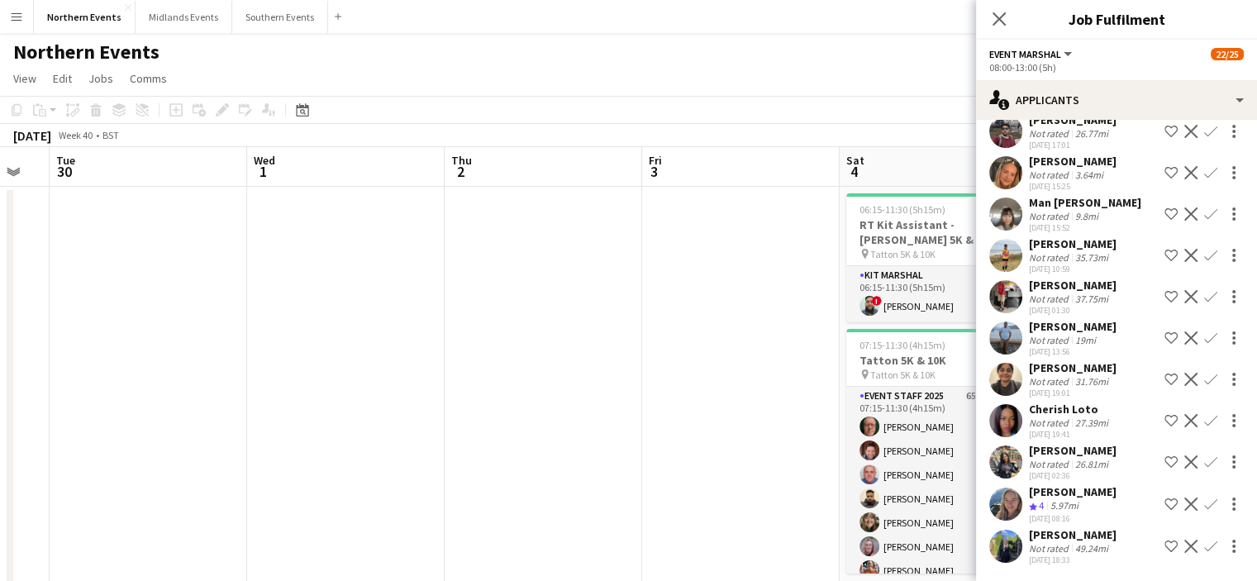
scroll to position [2694, 0]
click at [1204, 497] on app-icon "Confirm" at bounding box center [1210, 503] width 13 height 13
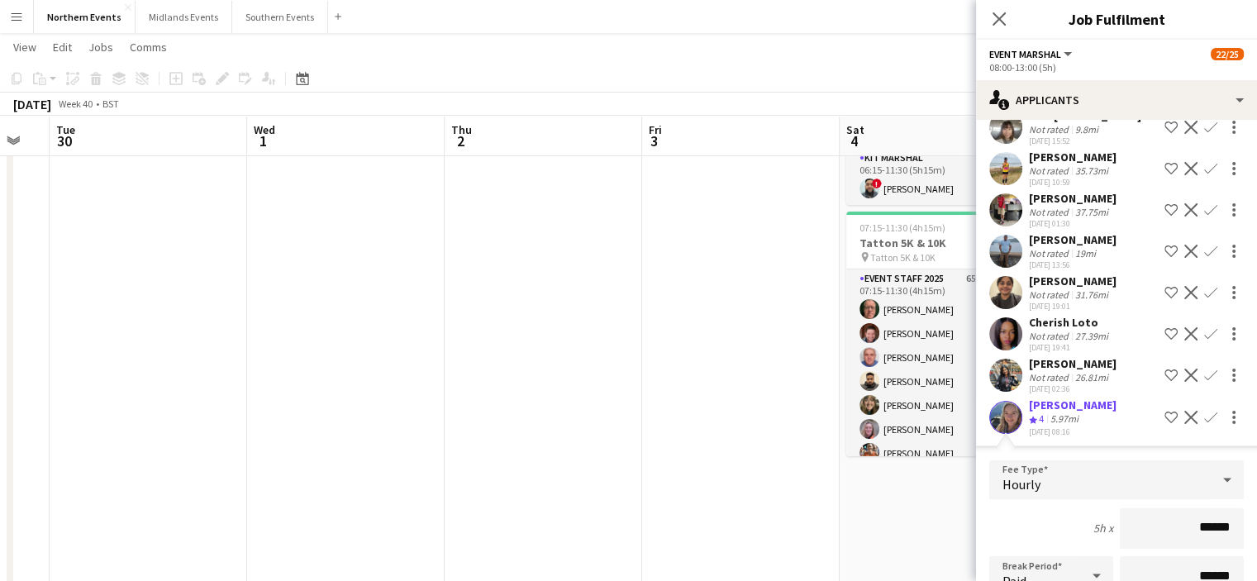
scroll to position [120, 0]
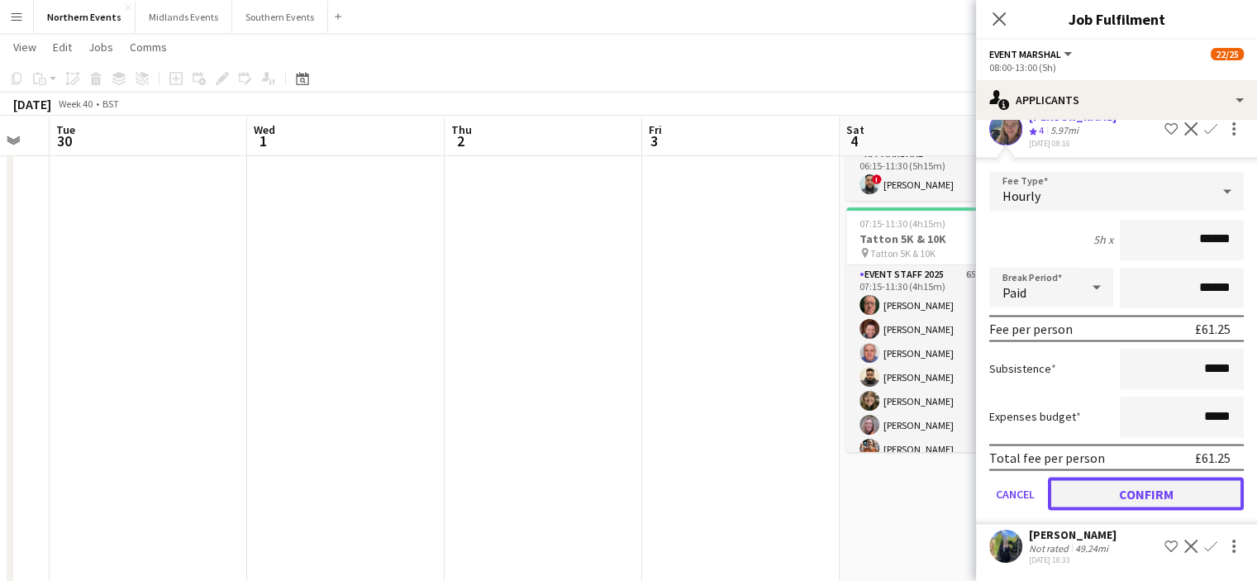
click at [1168, 489] on button "Confirm" at bounding box center [1146, 493] width 196 height 33
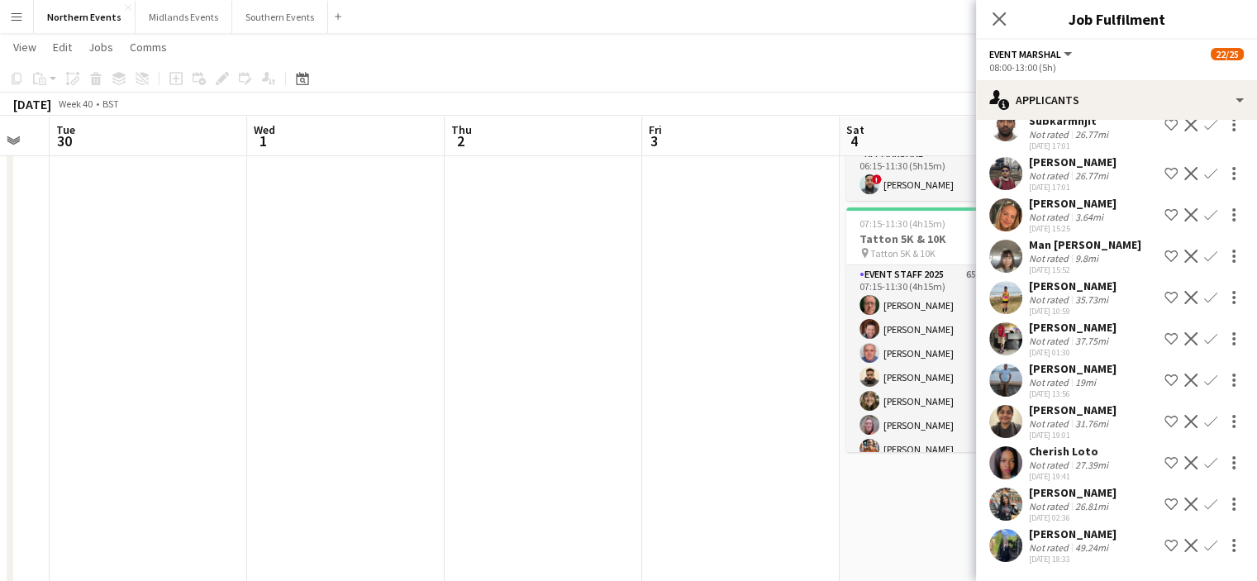
scroll to position [2578, 0]
click at [998, 12] on icon "Close pop-in" at bounding box center [999, 19] width 16 height 16
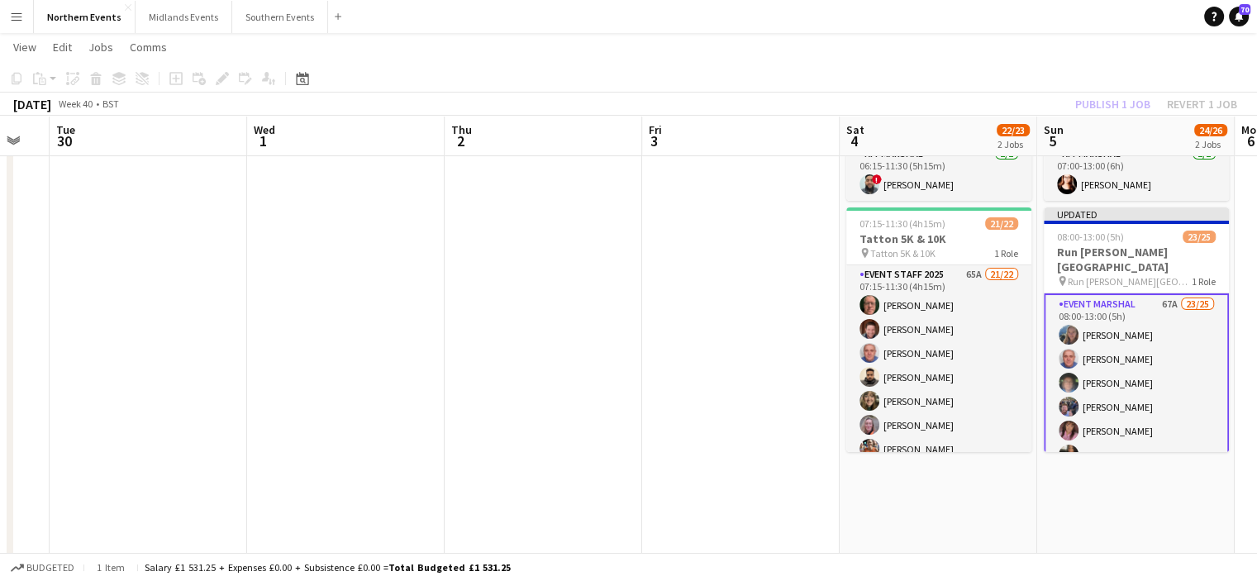
click at [1091, 108] on div "Publish 1 job Revert 1 job" at bounding box center [1156, 103] width 202 height 21
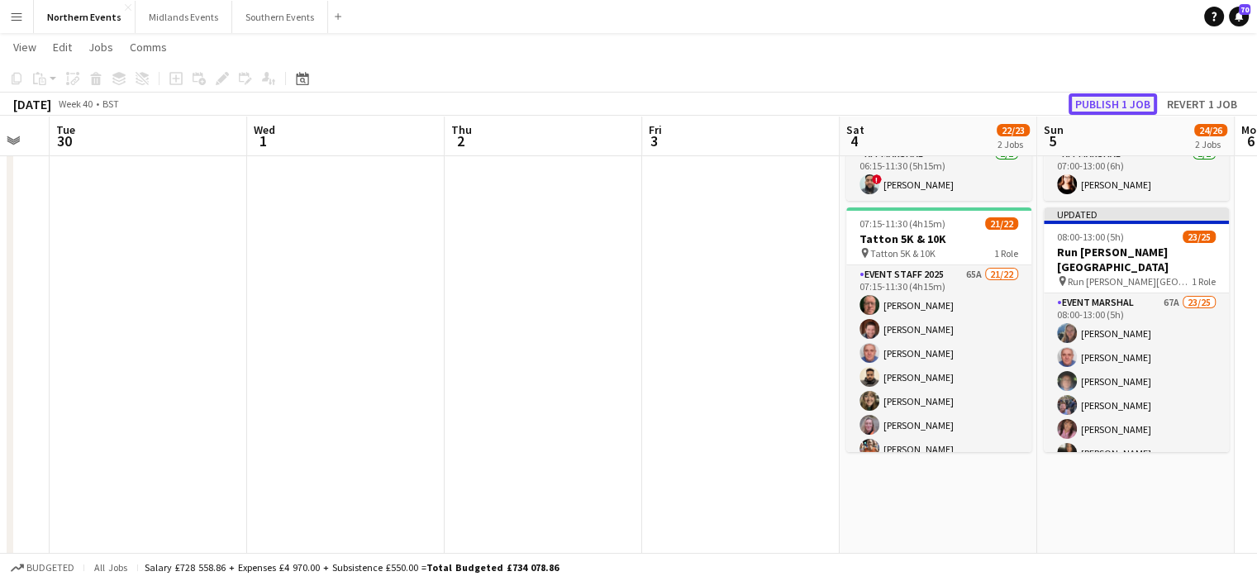
click at [1093, 101] on button "Publish 1 job" at bounding box center [1112, 103] width 88 height 21
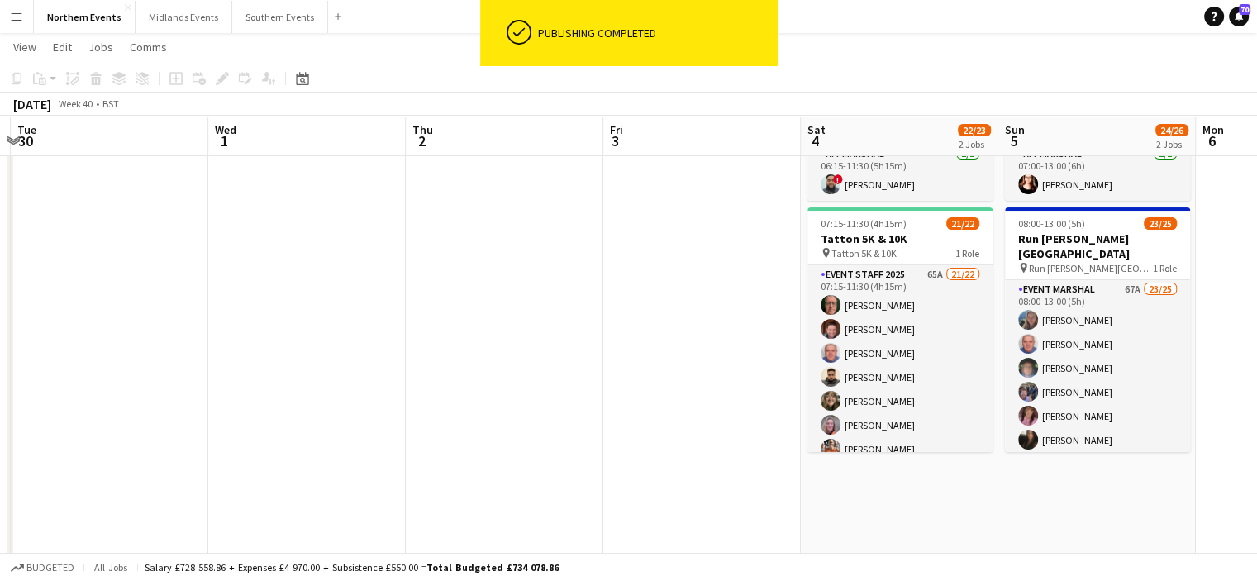
drag, startPoint x: 1149, startPoint y: 302, endPoint x: 1109, endPoint y: 304, distance: 40.5
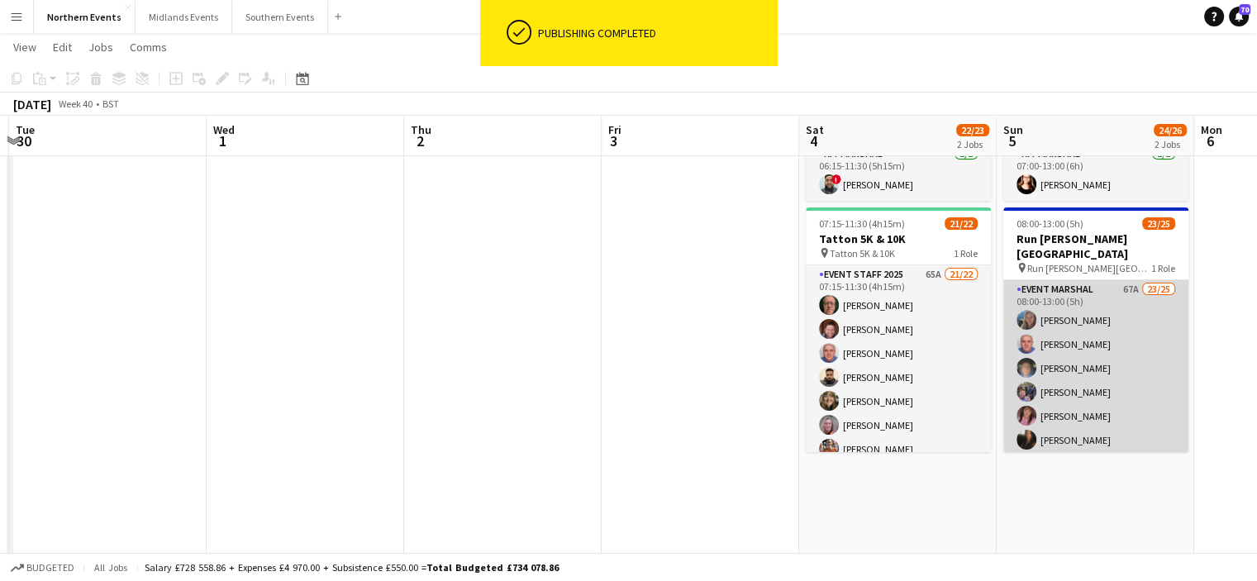
drag, startPoint x: 1109, startPoint y: 304, endPoint x: 1079, endPoint y: 385, distance: 86.3
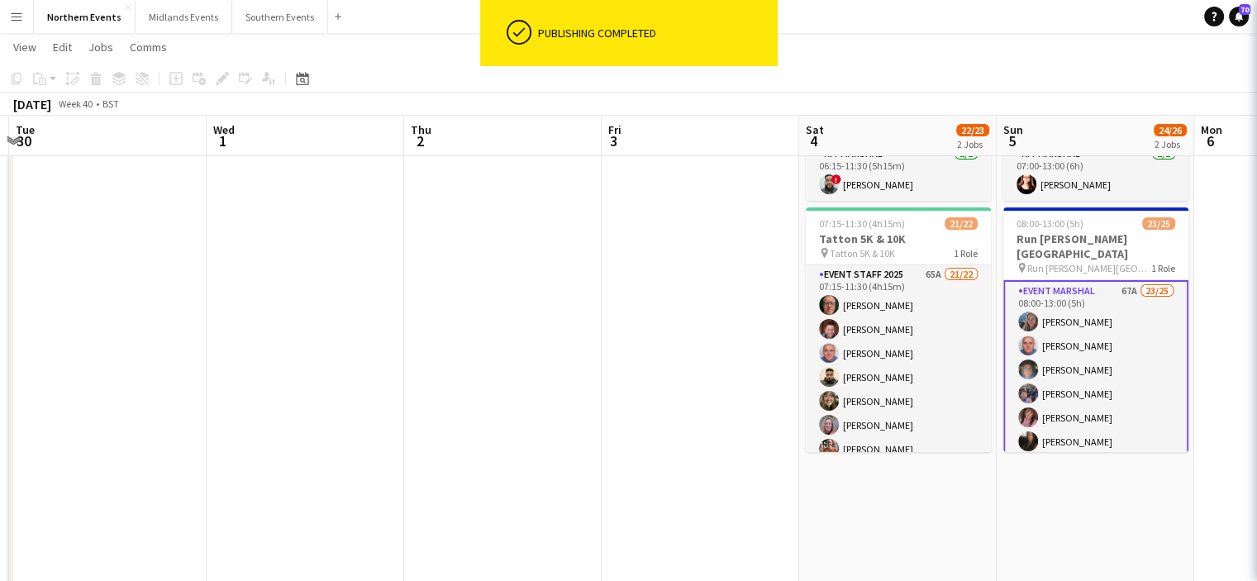
scroll to position [0, 582]
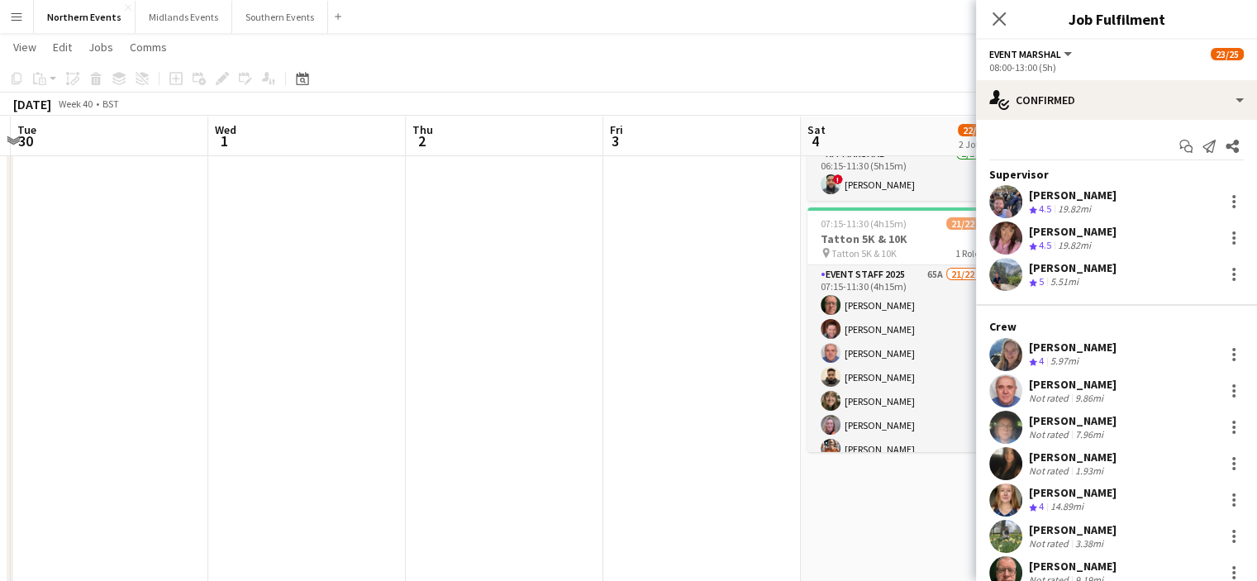
drag, startPoint x: 1110, startPoint y: 352, endPoint x: 1026, endPoint y: 349, distance: 83.5
click at [1026, 349] on div "Rianne Foxcroft Crew rating 4 5.97mi" at bounding box center [1116, 354] width 281 height 33
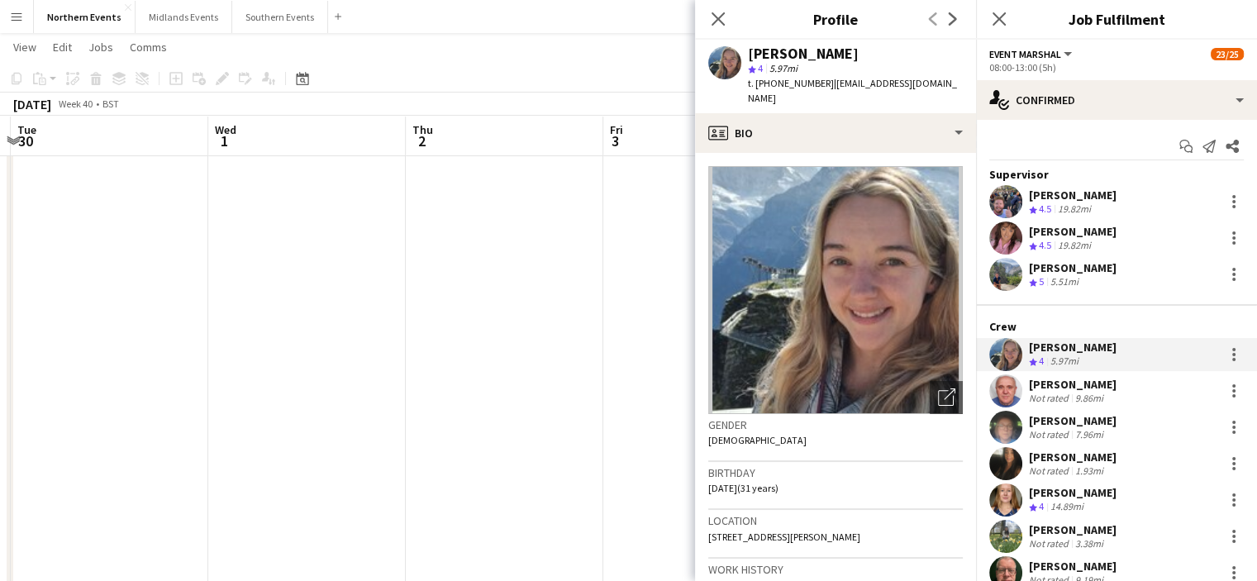
copy div "Rianne Foxcroft"
click at [716, 23] on icon "Close pop-in" at bounding box center [718, 19] width 16 height 16
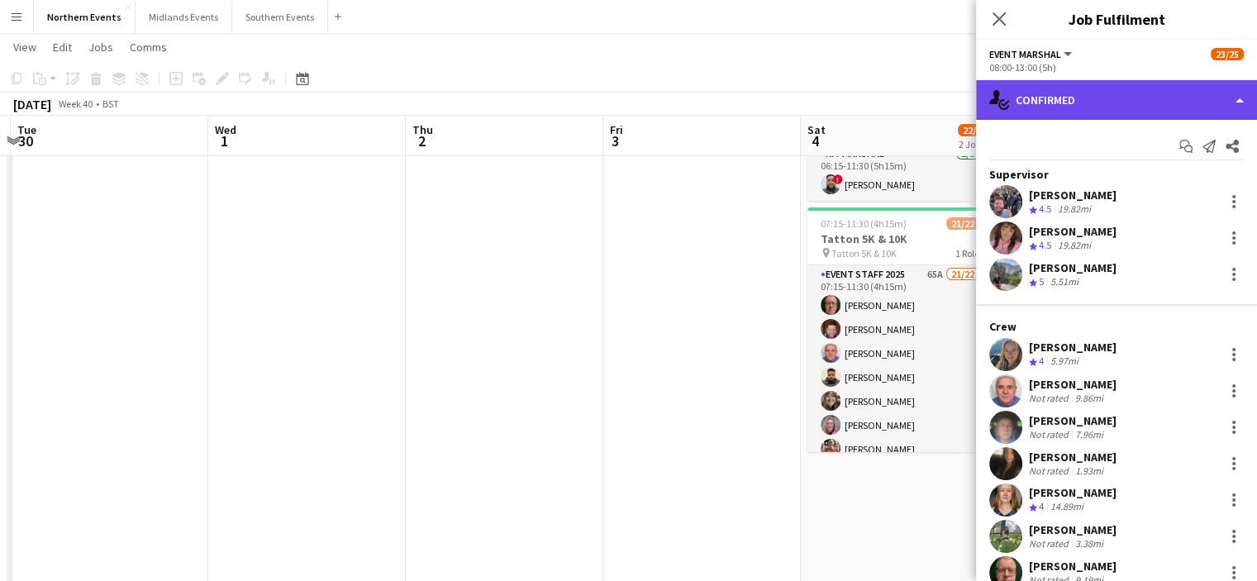
click at [1051, 102] on div "single-neutral-actions-check-2 Confirmed" at bounding box center [1116, 100] width 281 height 40
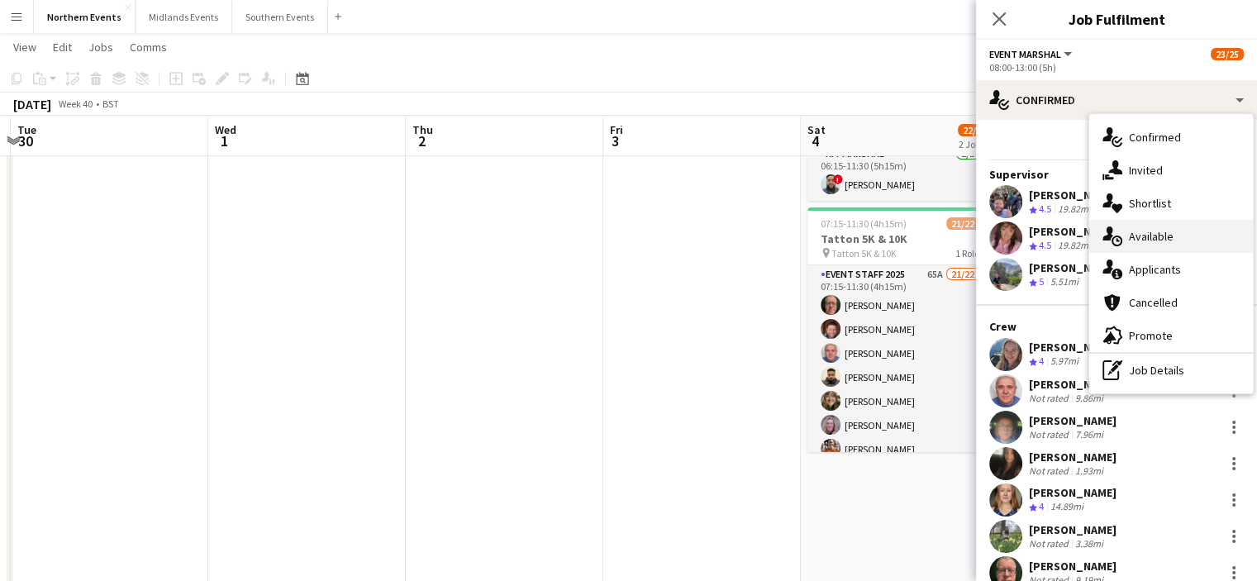
click at [1153, 238] on span "Available" at bounding box center [1151, 236] width 45 height 15
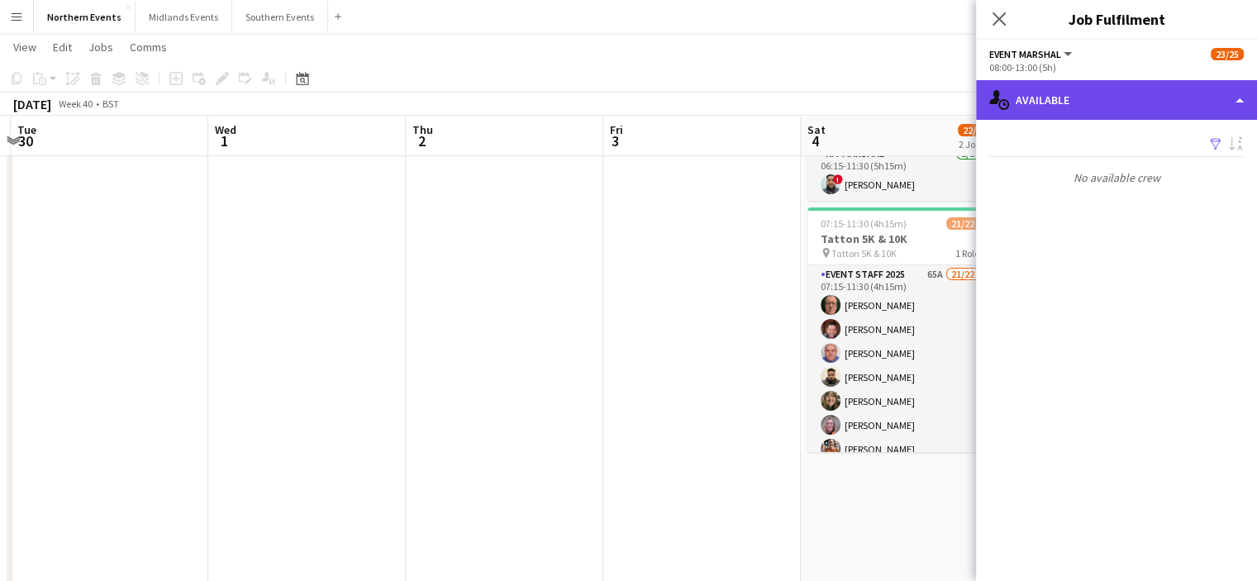
click at [1114, 92] on div "single-neutral-actions-upload Available" at bounding box center [1116, 100] width 281 height 40
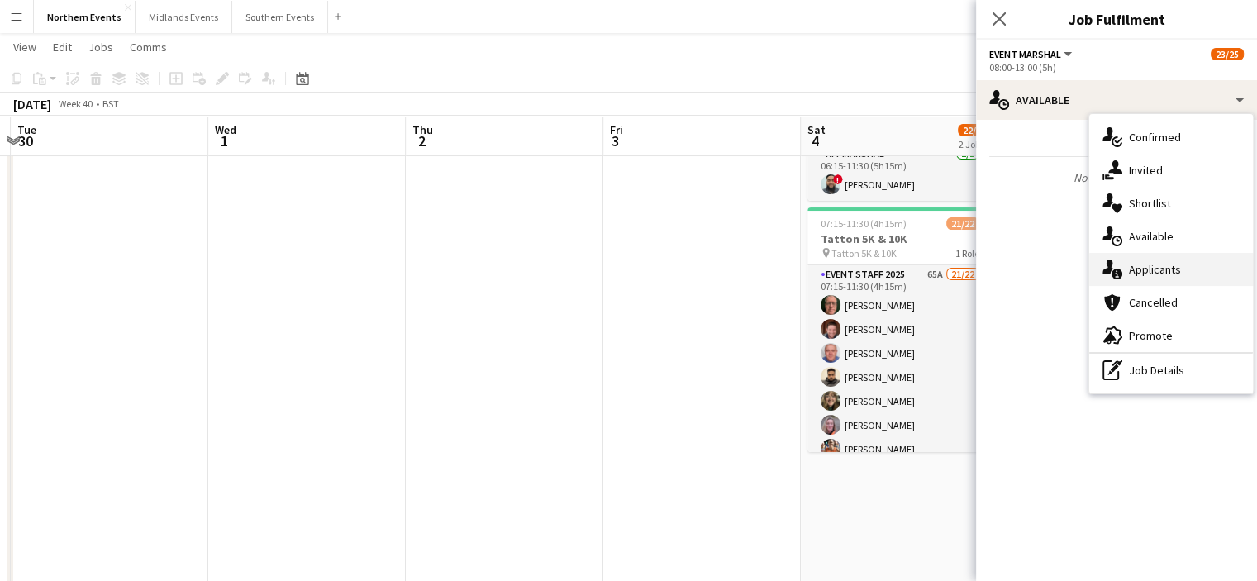
click at [1143, 269] on span "Applicants" at bounding box center [1155, 269] width 52 height 15
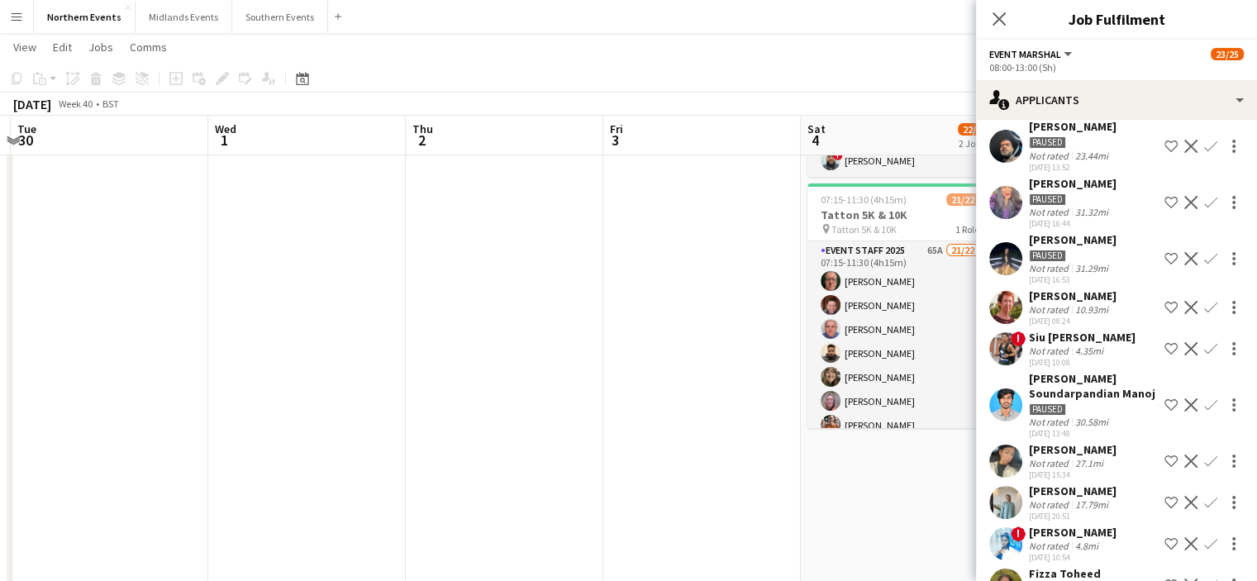
scroll to position [259, 0]
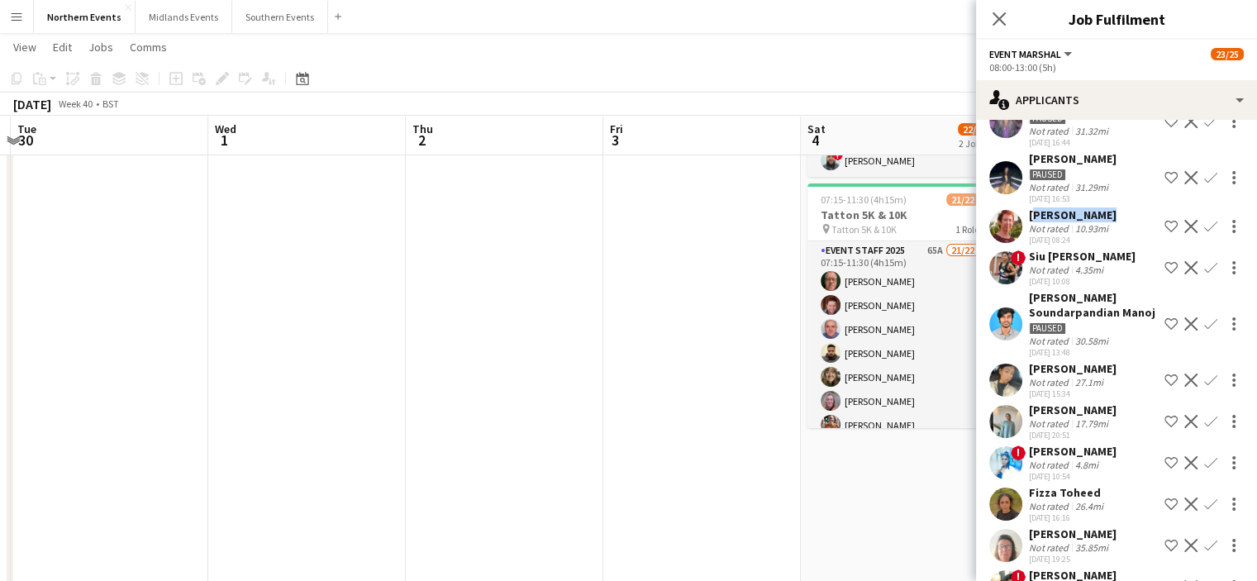
drag, startPoint x: 1104, startPoint y: 216, endPoint x: 1027, endPoint y: 217, distance: 76.8
click at [1027, 217] on div "Lisa Mckeown Not rated 10.93mi 07-07-2025 08:24 Shortlist crew Decline Confirm" at bounding box center [1116, 226] width 281 height 38
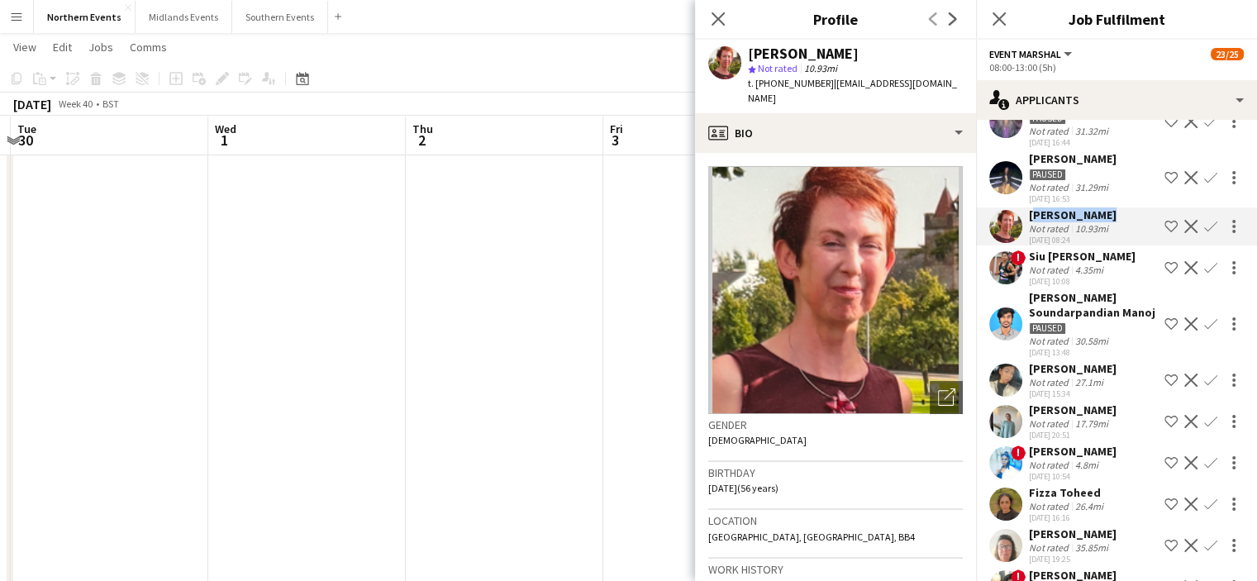
copy div "Lisa Mckeown"
click at [1203, 216] on button "Confirm" at bounding box center [1210, 226] width 20 height 20
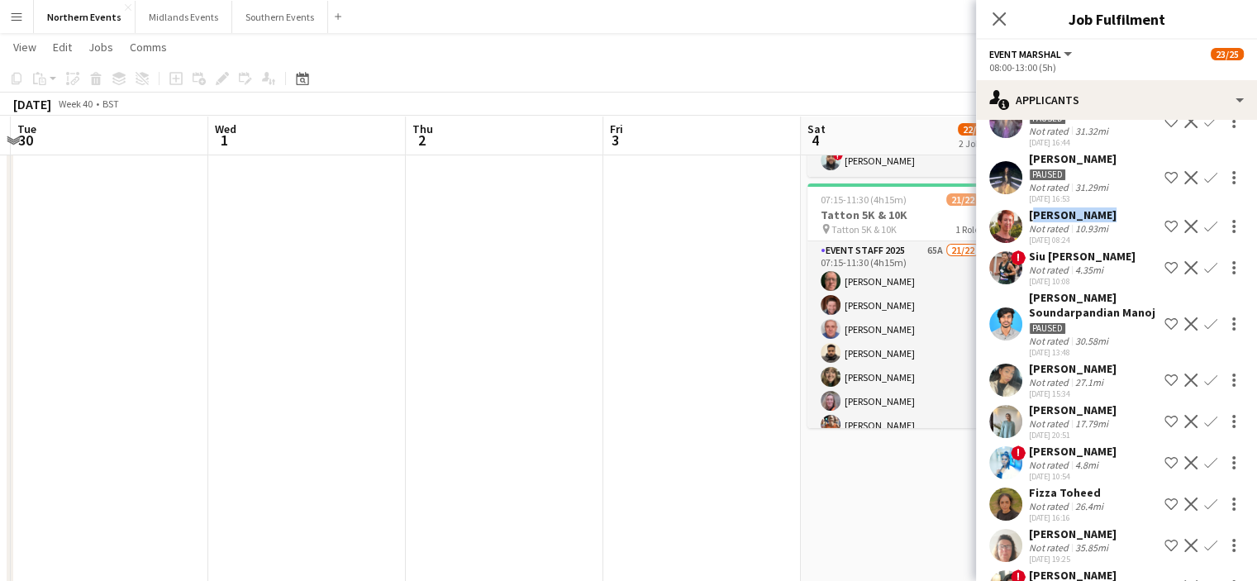
click at [1204, 224] on app-icon "Confirm" at bounding box center [1210, 226] width 13 height 13
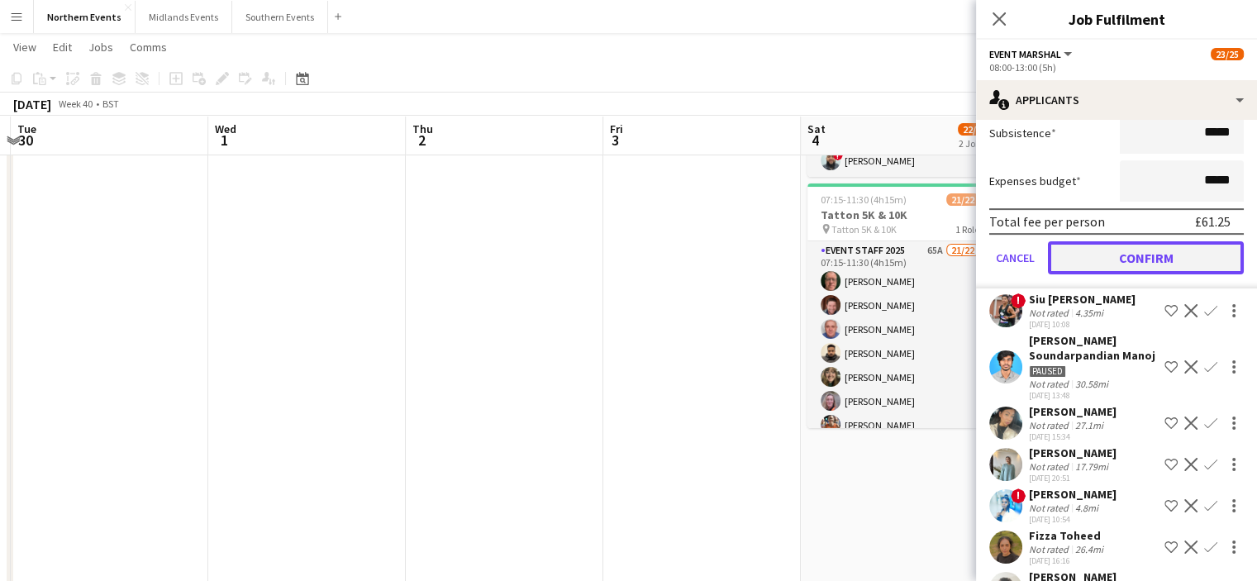
click at [1176, 250] on button "Confirm" at bounding box center [1146, 257] width 196 height 33
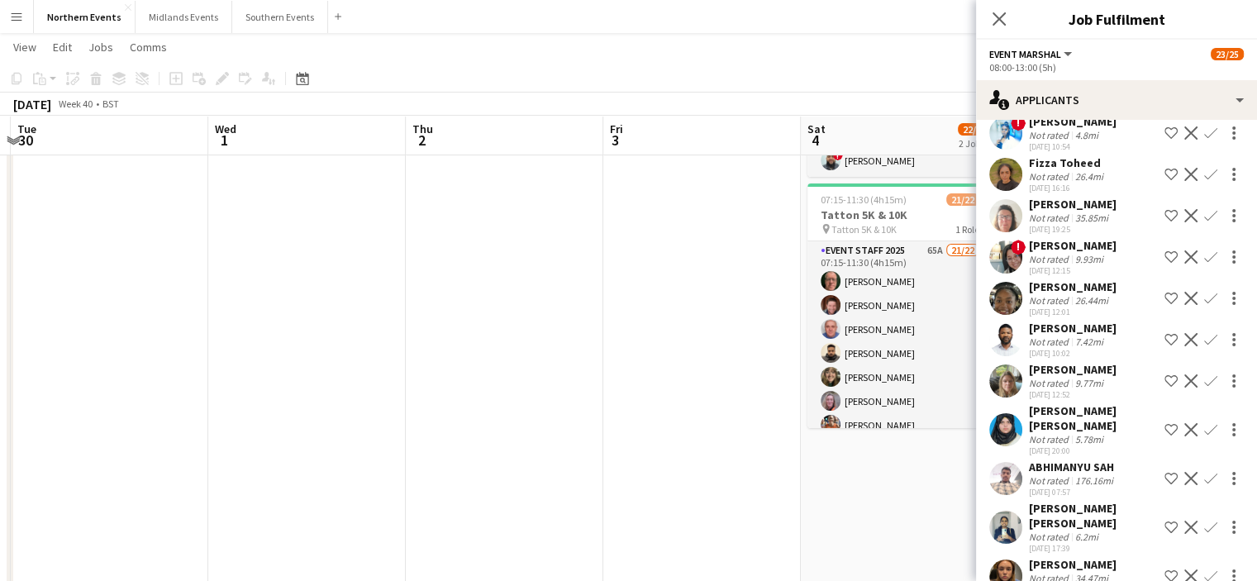
scroll to position [593, 0]
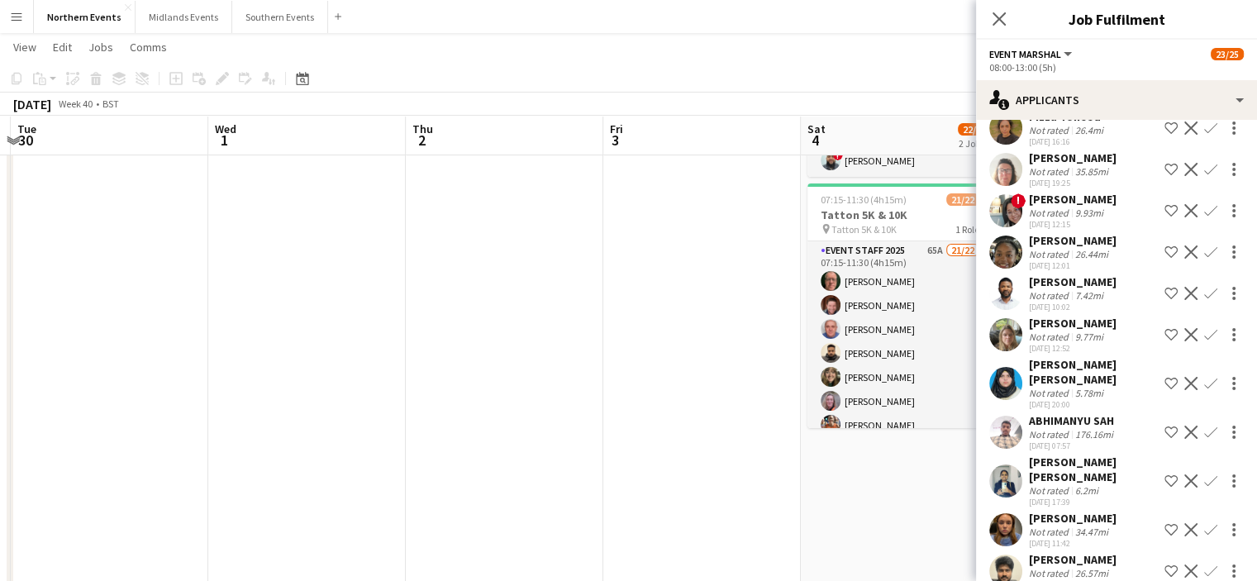
click at [1069, 330] on div "[PERSON_NAME]" at bounding box center [1073, 323] width 88 height 15
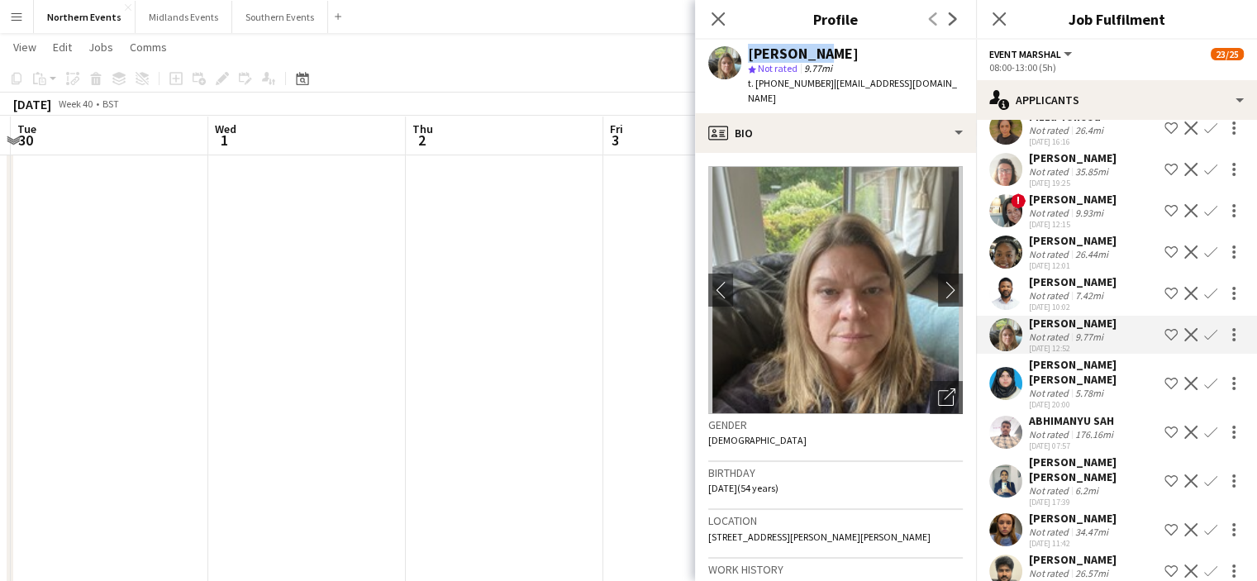
drag, startPoint x: 808, startPoint y: 56, endPoint x: 734, endPoint y: 55, distance: 74.4
click at [732, 51] on div "Gill Begg star Not rated 9.77mi t. +4407800657143 | gillbegg@hotmail.com" at bounding box center [835, 77] width 281 height 74
copy div "[PERSON_NAME]"
click at [1204, 341] on app-icon "Confirm" at bounding box center [1210, 334] width 13 height 13
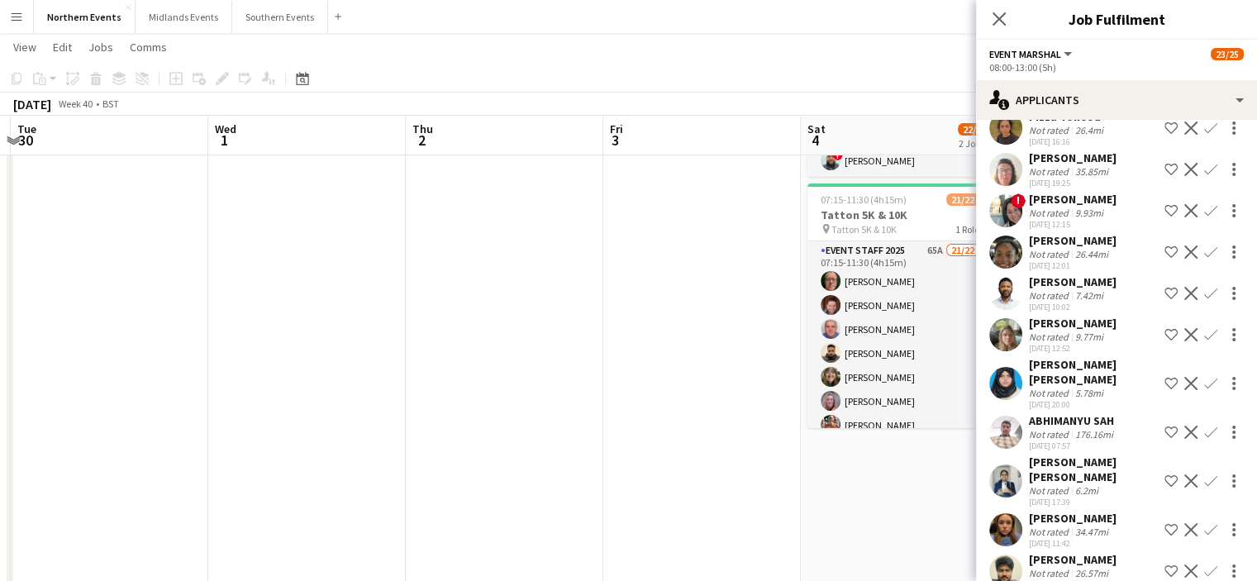
click at [1204, 341] on app-icon "Confirm" at bounding box center [1210, 334] width 13 height 13
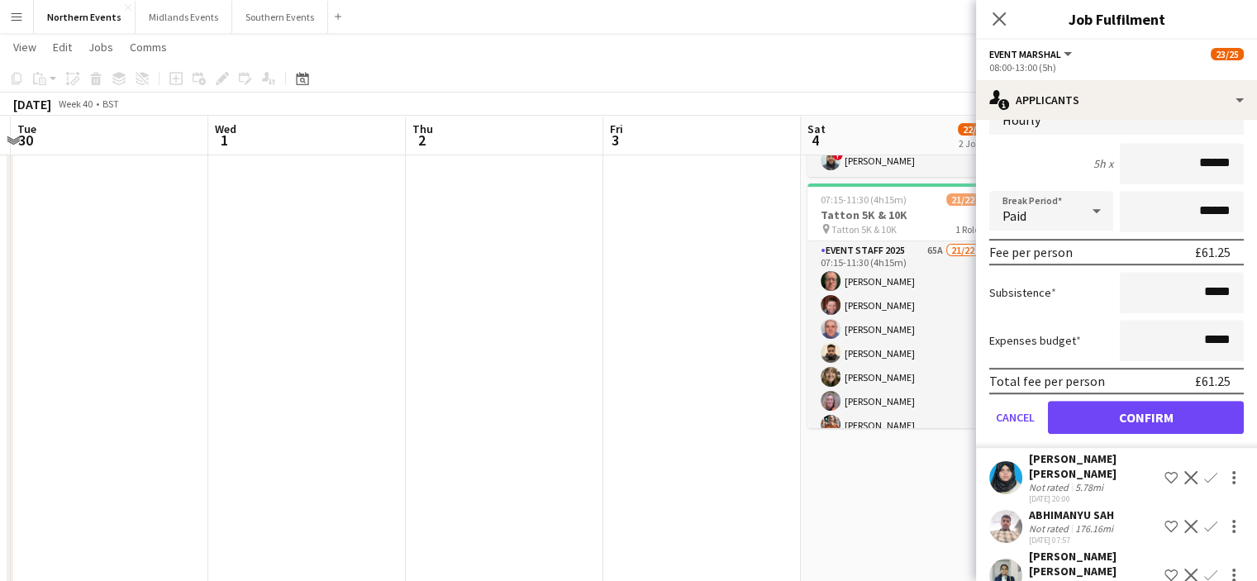
scroll to position [879, 0]
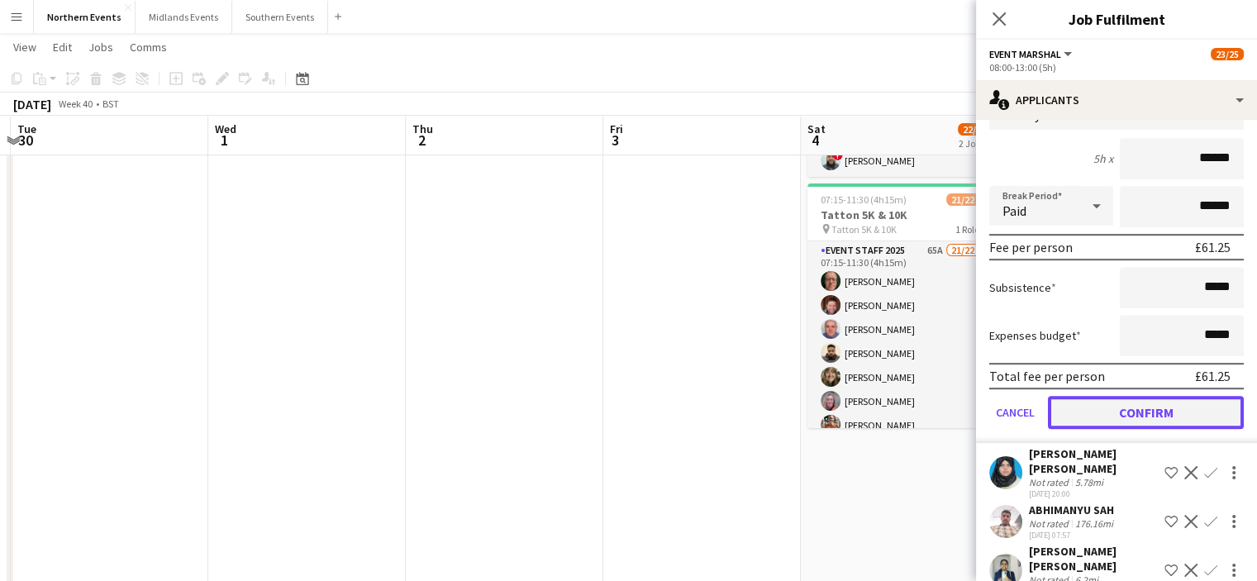
click at [1153, 429] on button "Confirm" at bounding box center [1146, 412] width 196 height 33
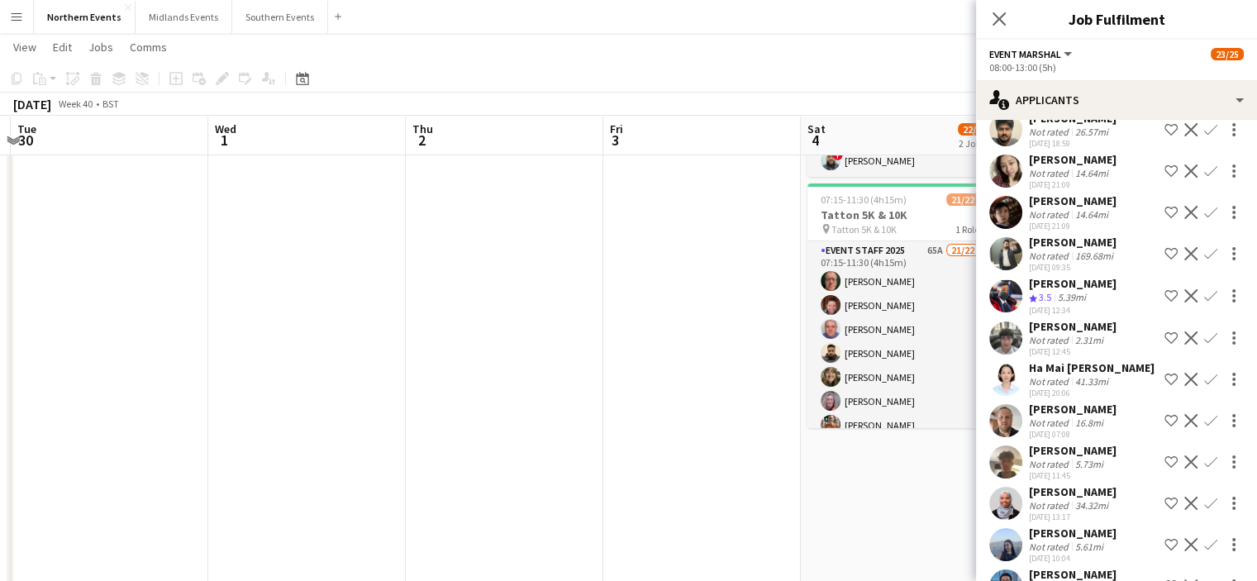
scroll to position [998, 0]
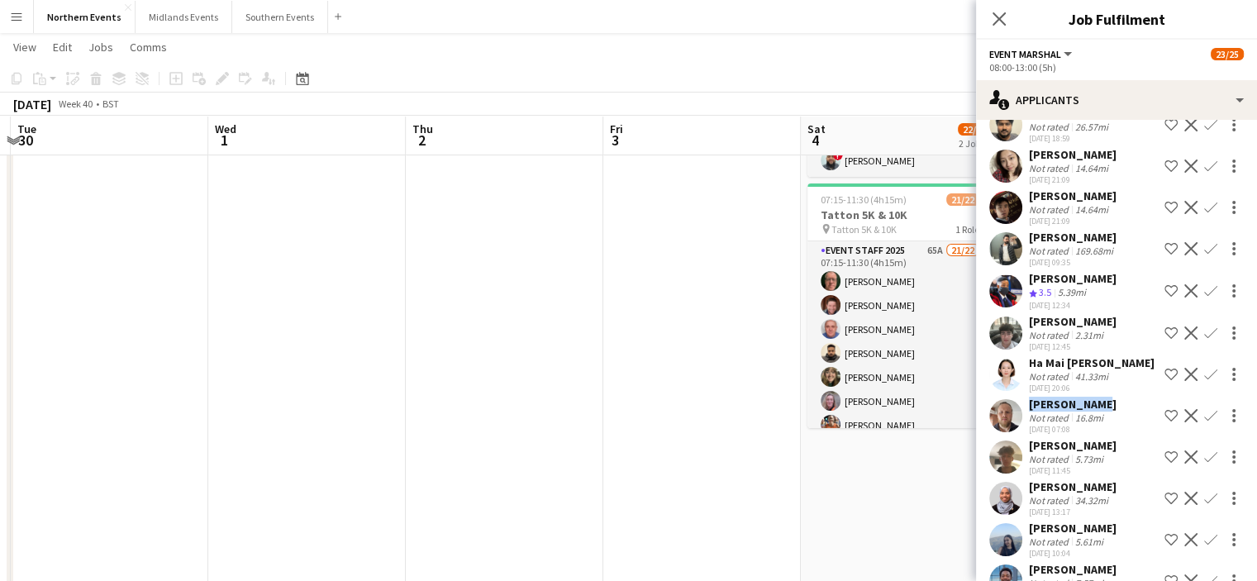
drag, startPoint x: 1094, startPoint y: 402, endPoint x: 1024, endPoint y: 406, distance: 69.5
click at [1024, 406] on div "Edward Carr Not rated 16.8mi 17-08-2025 07:08 Shortlist crew Decline Confirm" at bounding box center [1116, 416] width 281 height 38
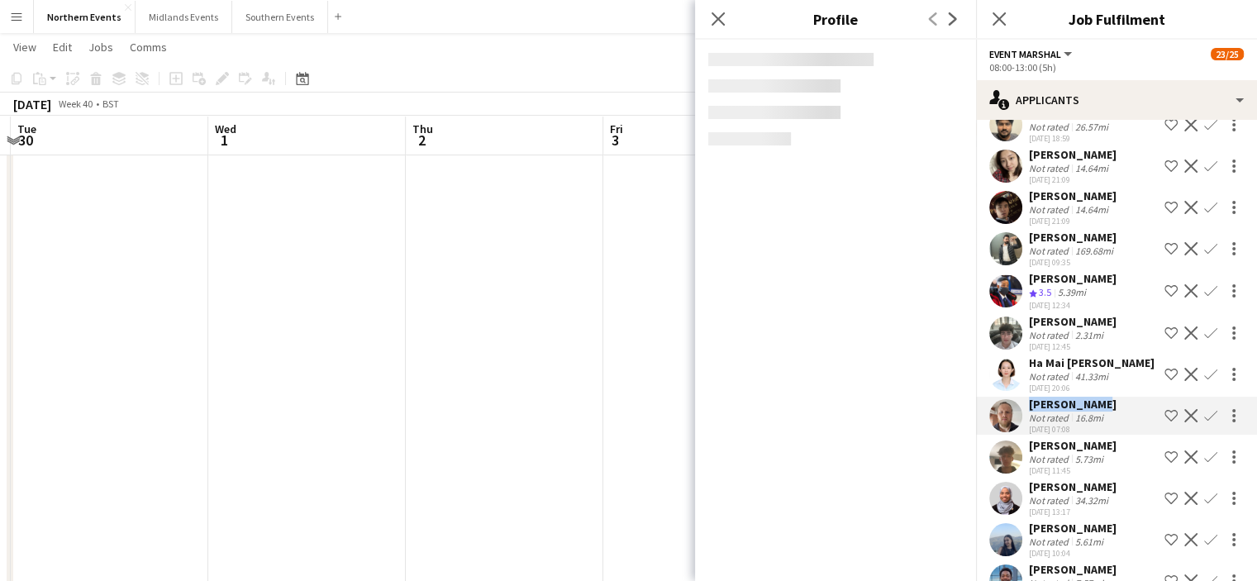
copy div "Edward Carr"
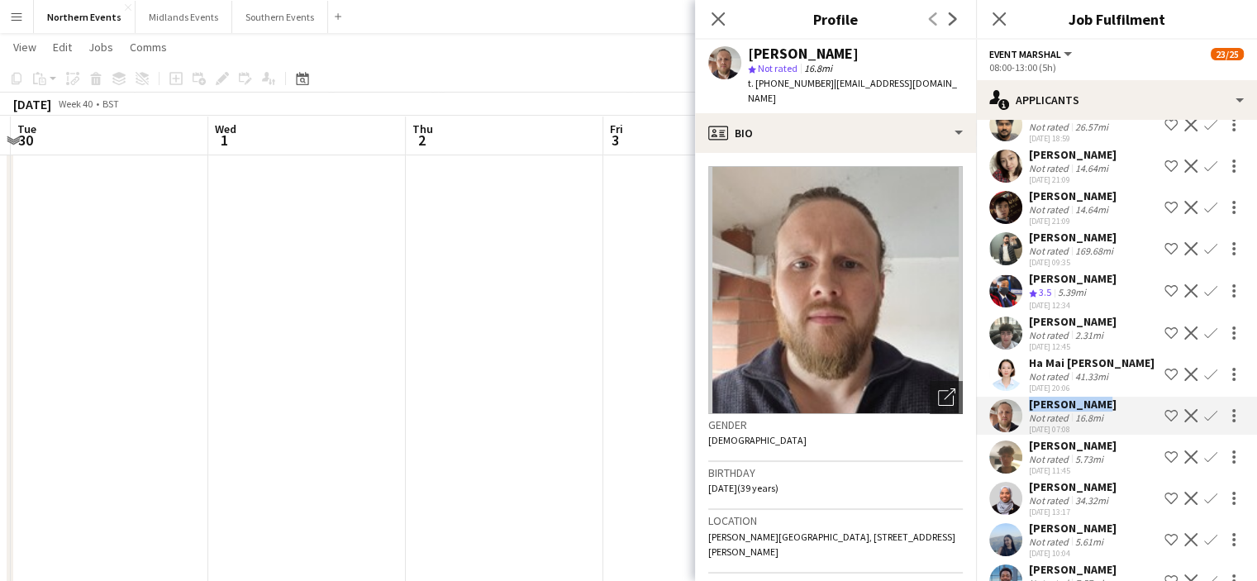
click at [1204, 416] on app-icon "Confirm" at bounding box center [1210, 415] width 13 height 13
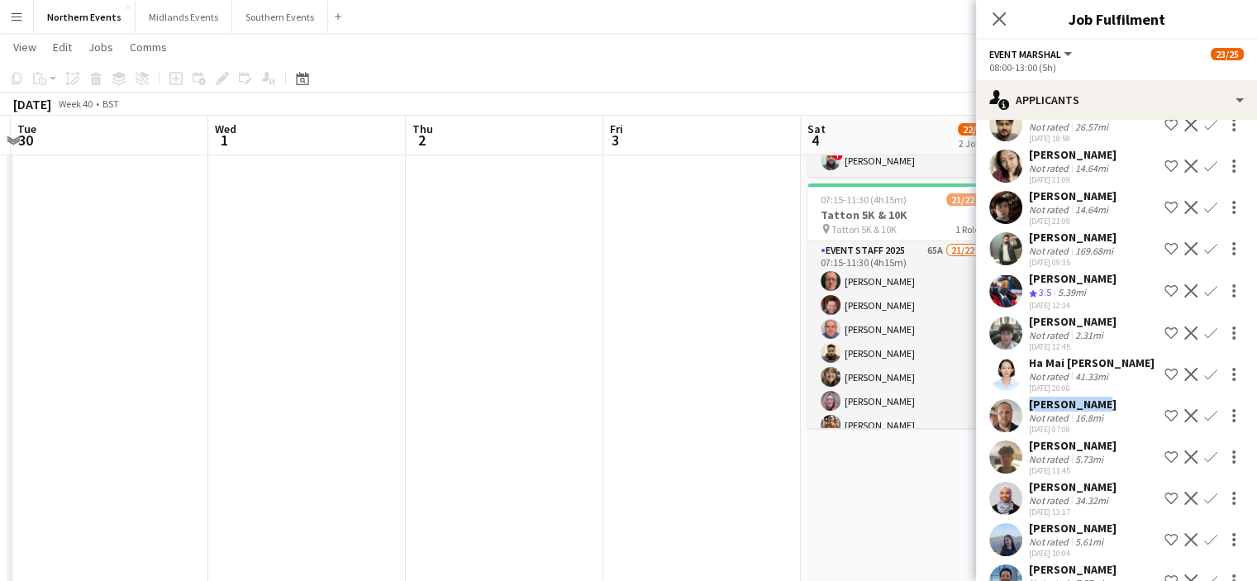
click at [1204, 416] on app-icon "Confirm" at bounding box center [1210, 415] width 13 height 13
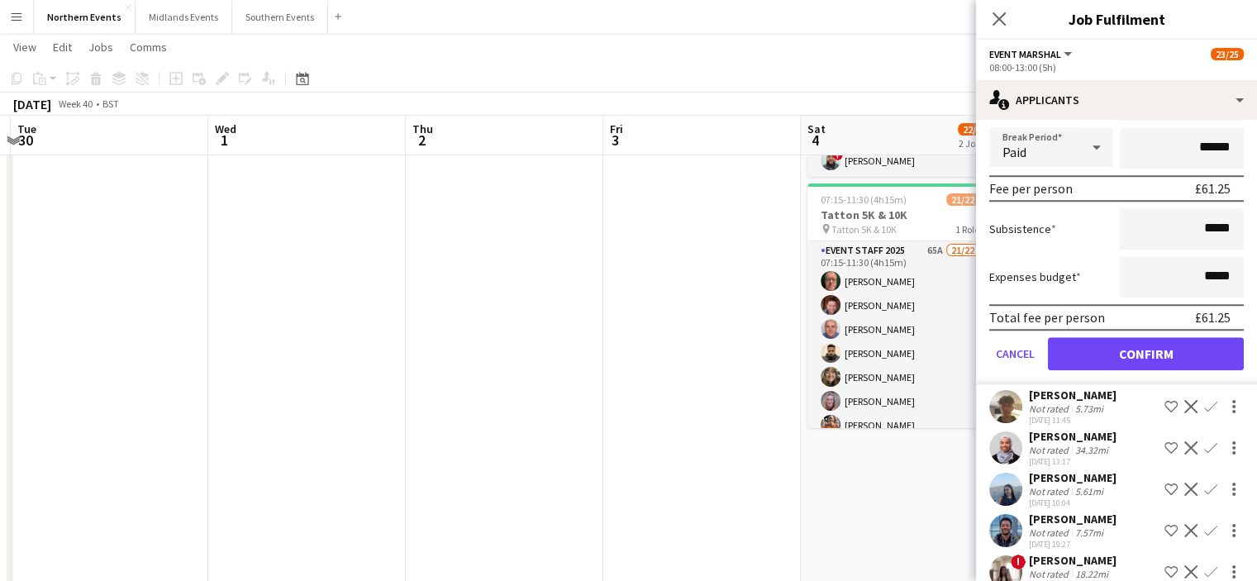
scroll to position [1428, 0]
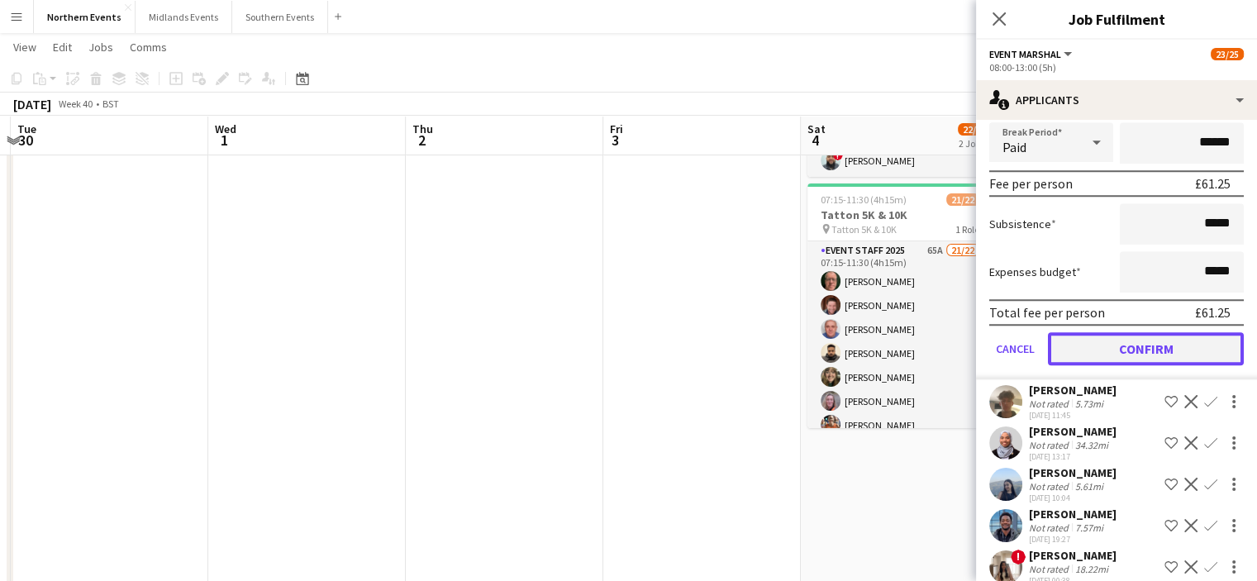
click at [1163, 334] on button "Confirm" at bounding box center [1146, 348] width 196 height 33
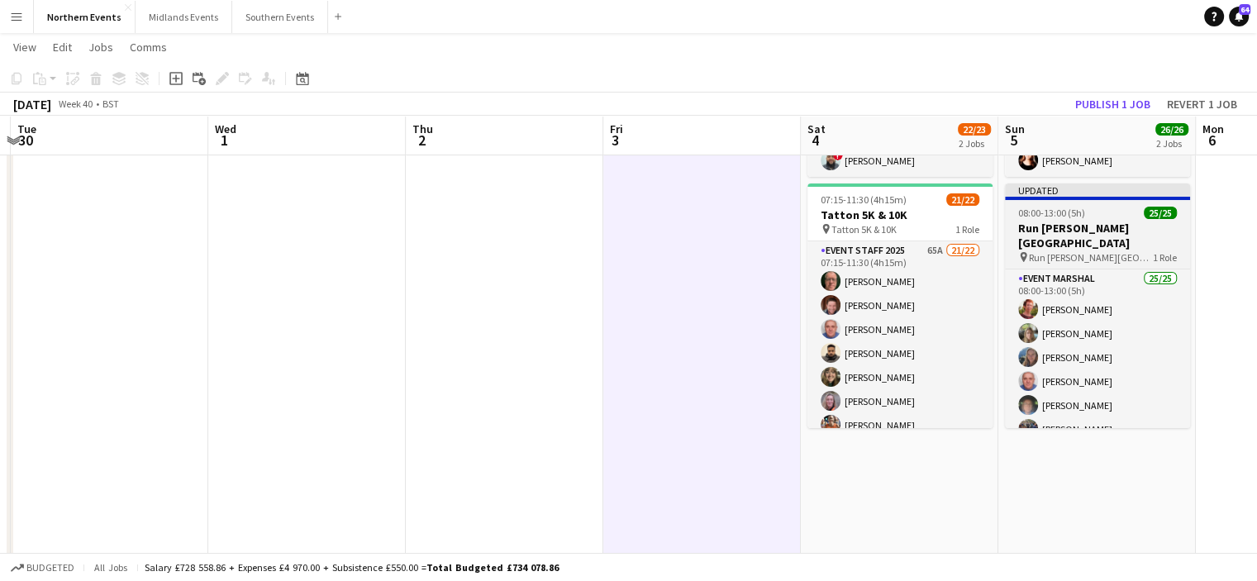
click at [1058, 224] on h3 "Run [PERSON_NAME][GEOGRAPHIC_DATA]" at bounding box center [1097, 236] width 185 height 30
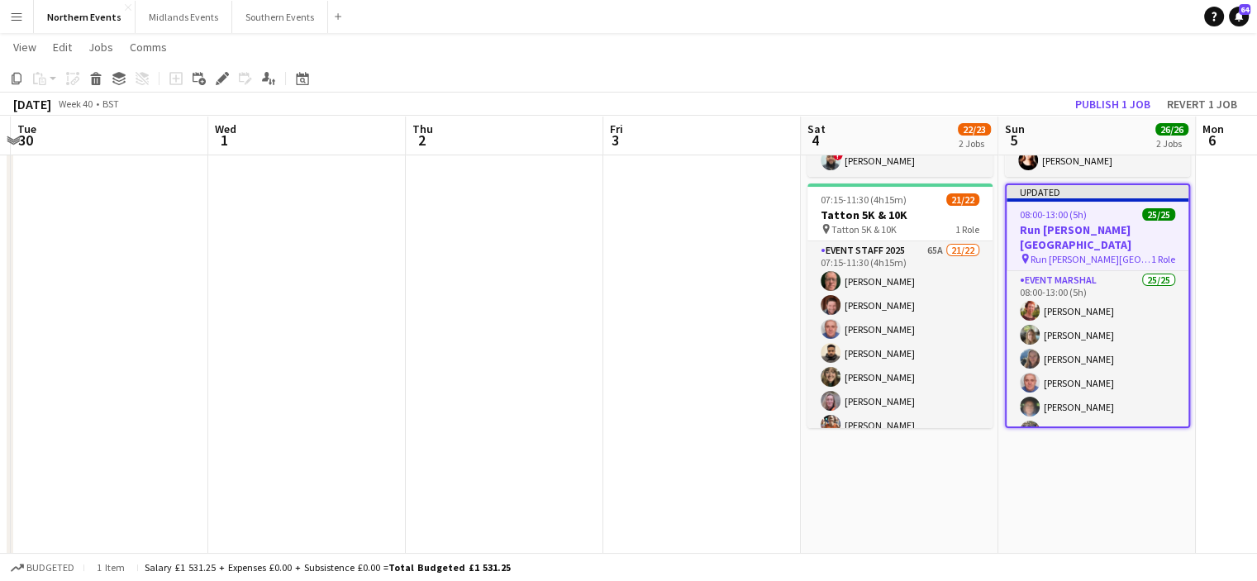
click at [1077, 234] on h3 "Run [PERSON_NAME][GEOGRAPHIC_DATA]" at bounding box center [1097, 237] width 182 height 30
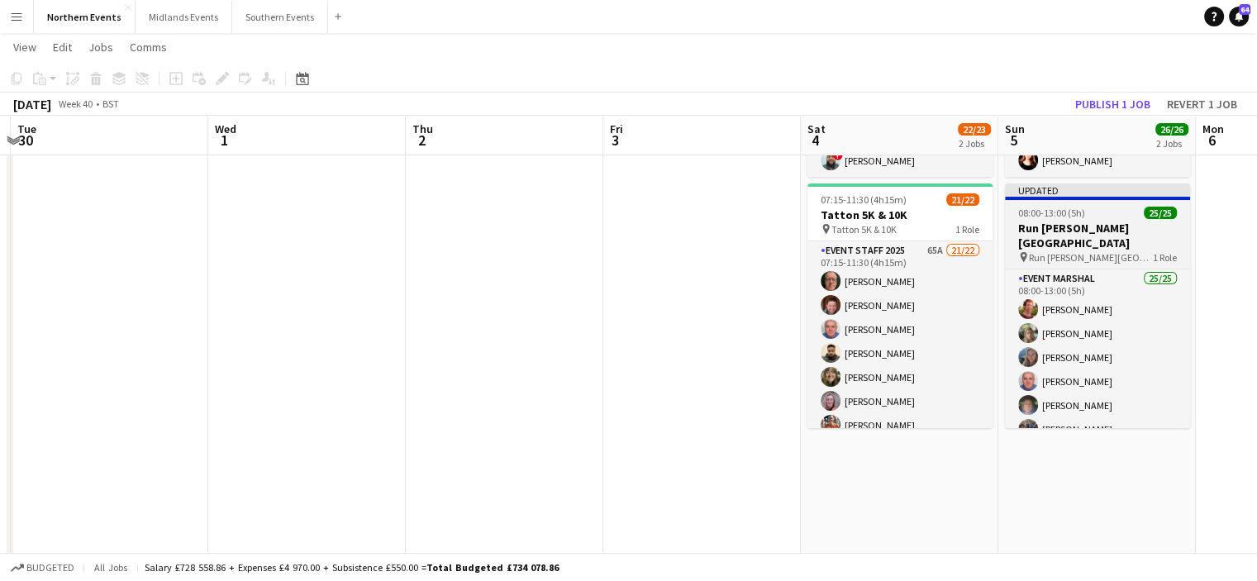
click at [1060, 231] on h3 "Run [PERSON_NAME][GEOGRAPHIC_DATA]" at bounding box center [1097, 236] width 185 height 30
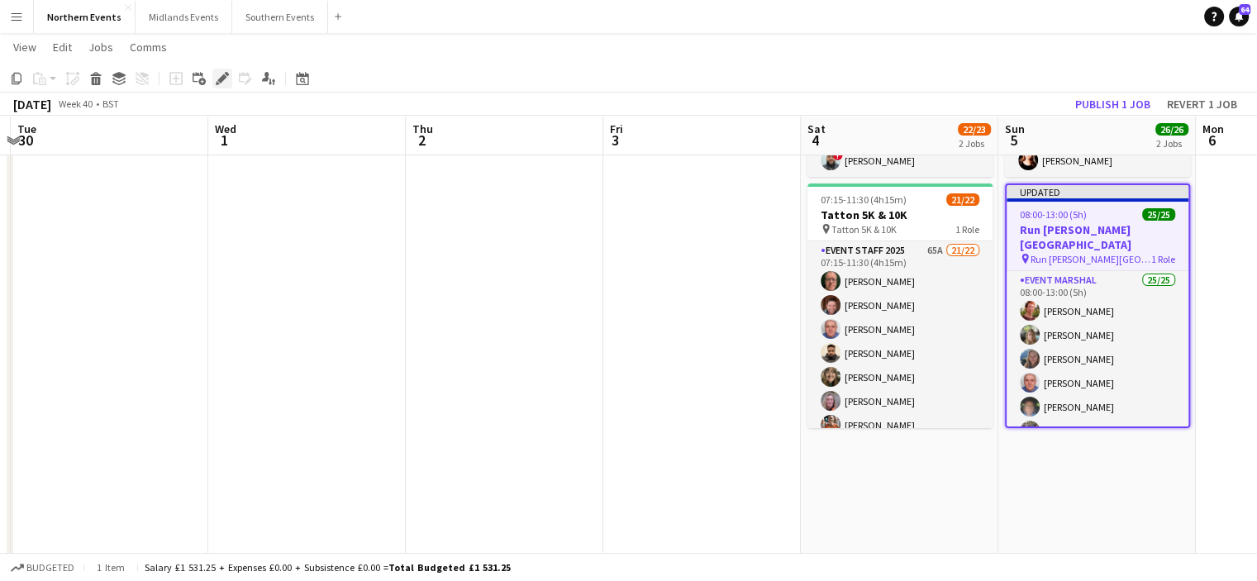
click at [223, 78] on icon at bounding box center [221, 78] width 9 height 9
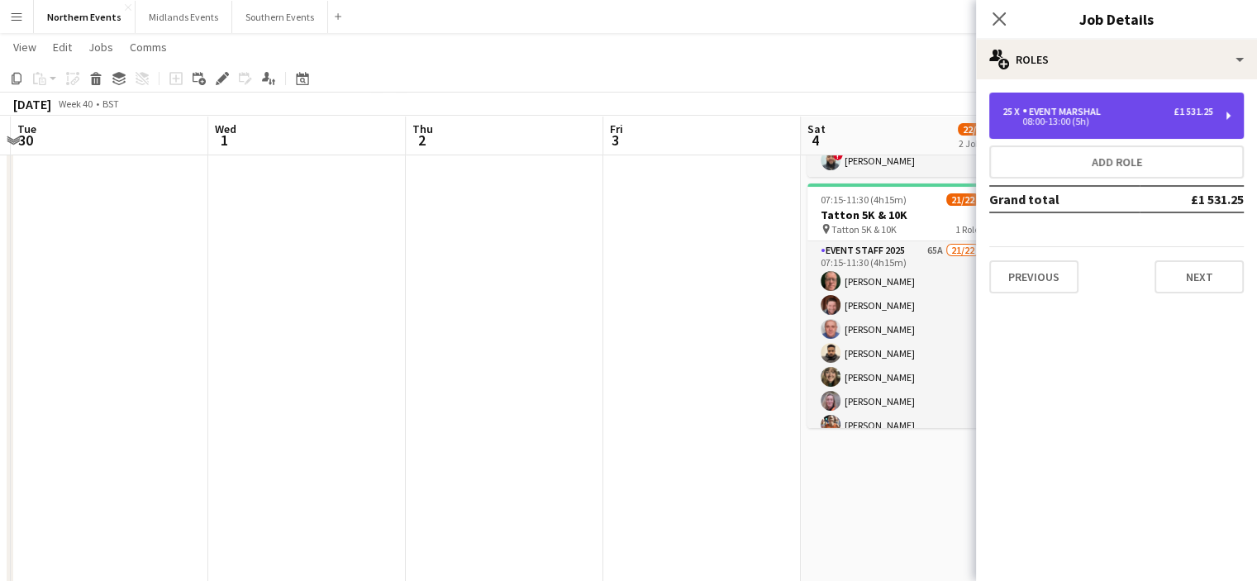
click at [1162, 117] on div "08:00-13:00 (5h)" at bounding box center [1107, 121] width 211 height 8
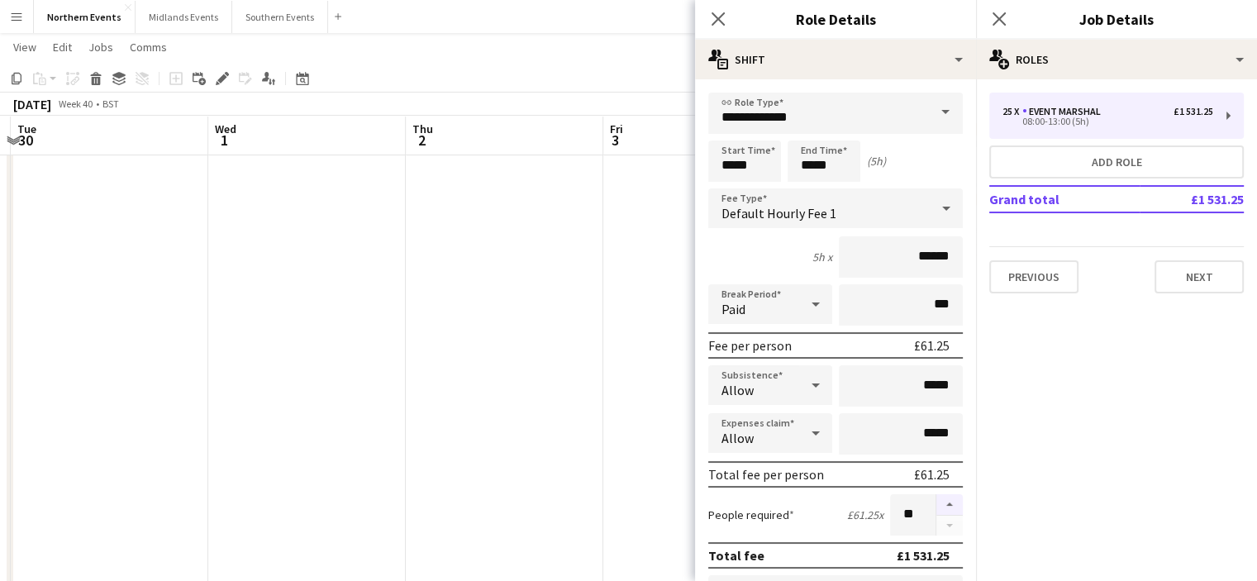
click at [938, 500] on button "button" at bounding box center [949, 504] width 26 height 21
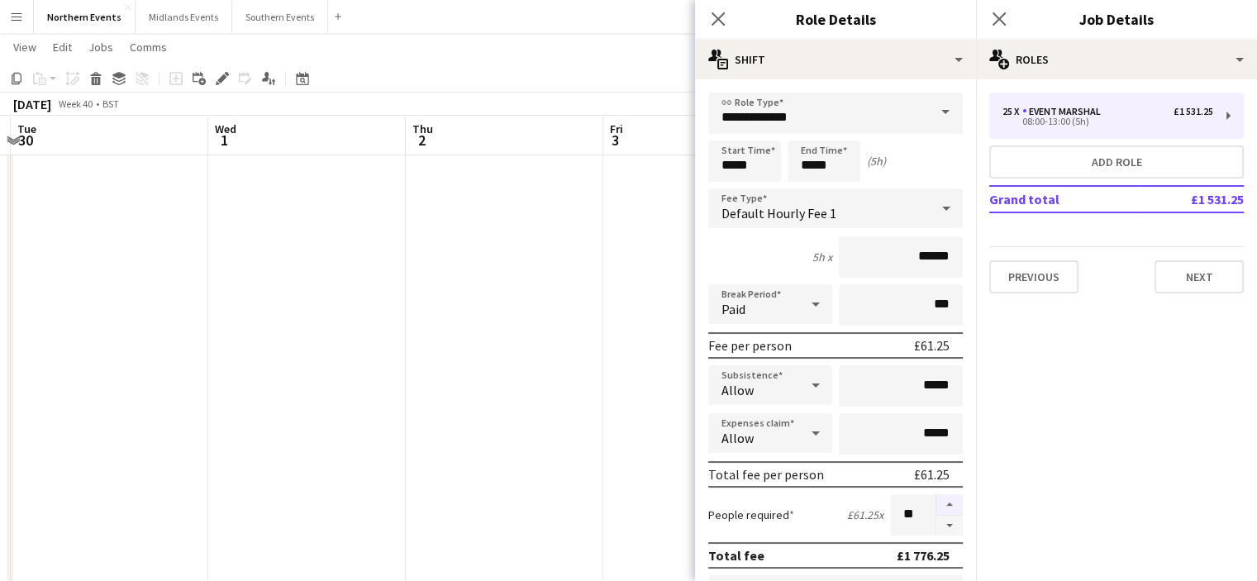
type input "**"
click at [1000, 21] on icon at bounding box center [999, 19] width 16 height 16
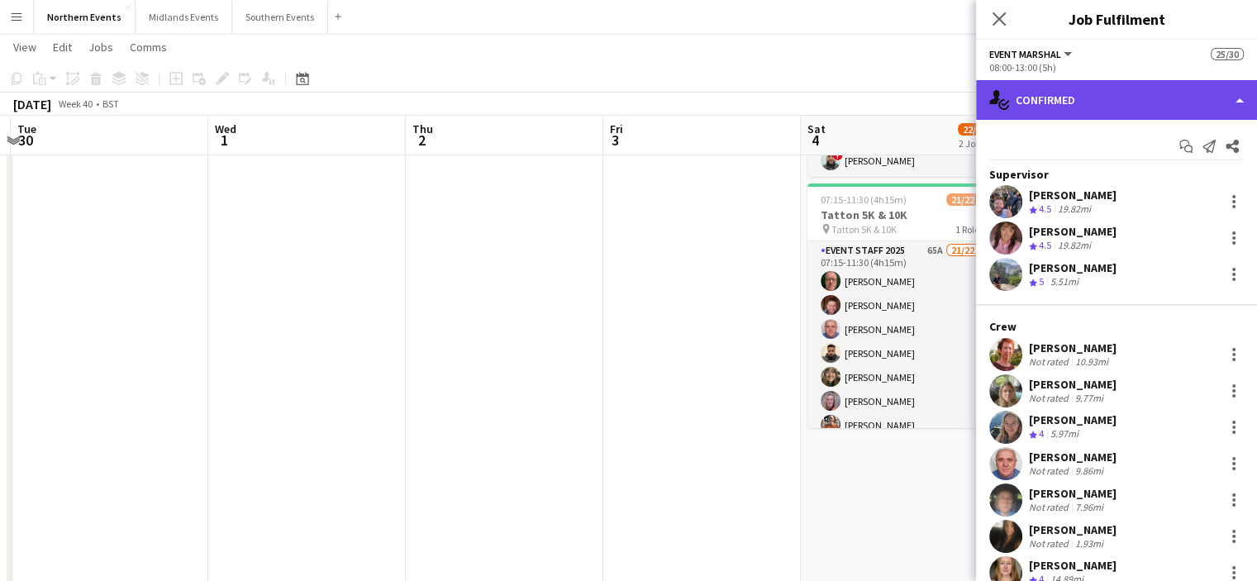
click at [1164, 106] on div "single-neutral-actions-check-2 Confirmed" at bounding box center [1116, 100] width 281 height 40
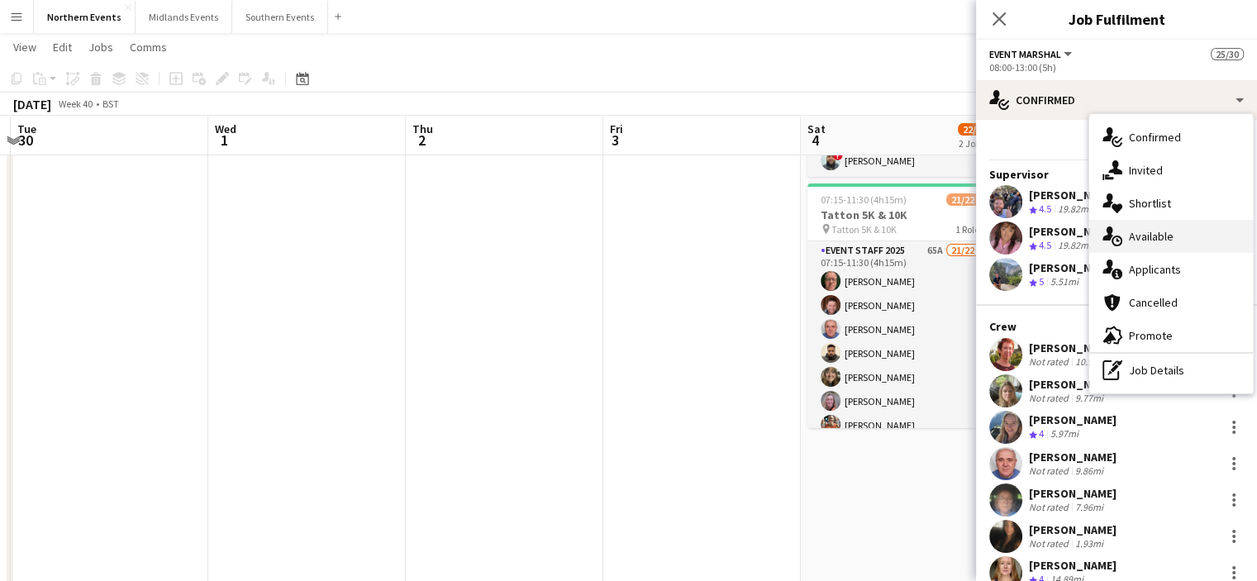
click at [1158, 234] on span "Available" at bounding box center [1151, 236] width 45 height 15
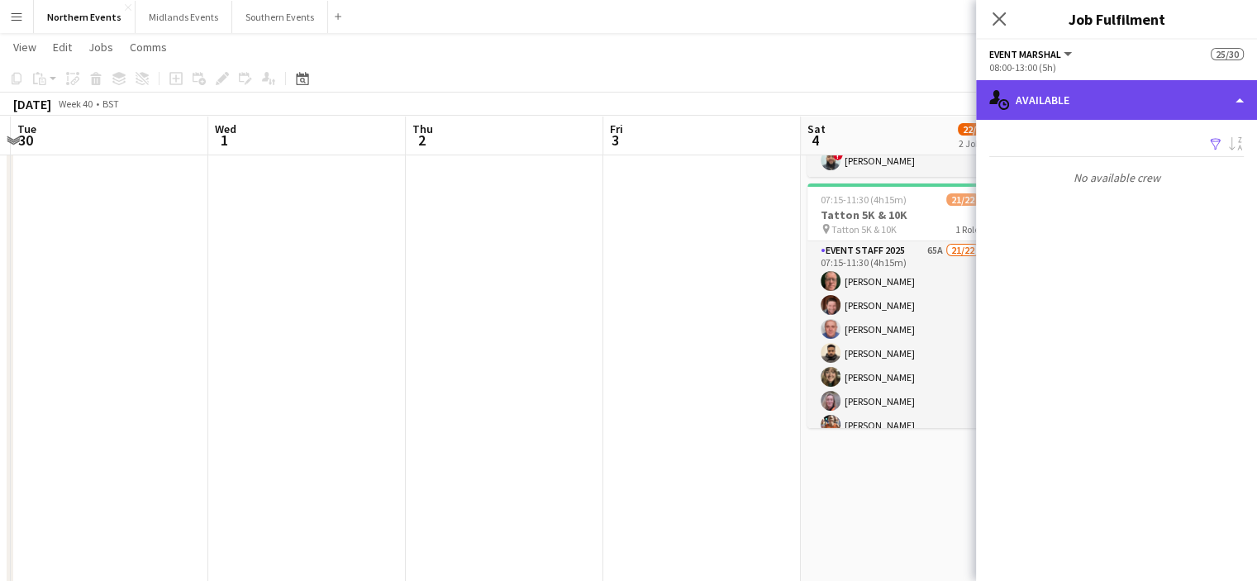
click at [1162, 105] on div "single-neutral-actions-upload Available" at bounding box center [1116, 100] width 281 height 40
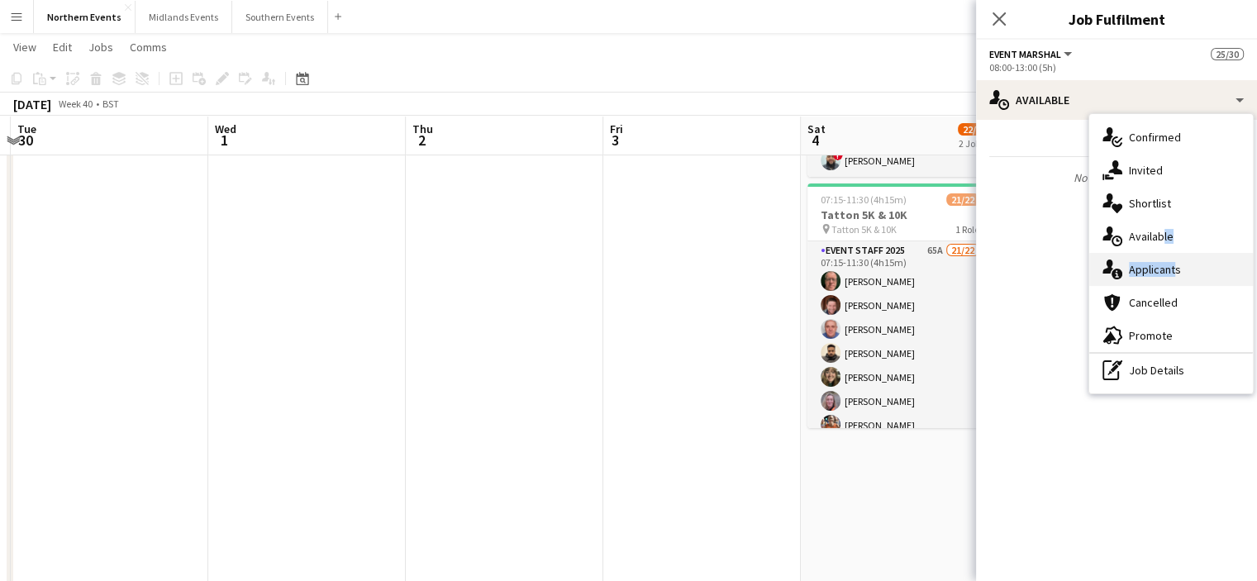
drag, startPoint x: 1157, startPoint y: 243, endPoint x: 1167, endPoint y: 258, distance: 17.9
click at [1167, 258] on div "single-neutral-actions-check-2 Confirmed single-neutral-actions-share-1 Invited…" at bounding box center [1171, 253] width 164 height 279
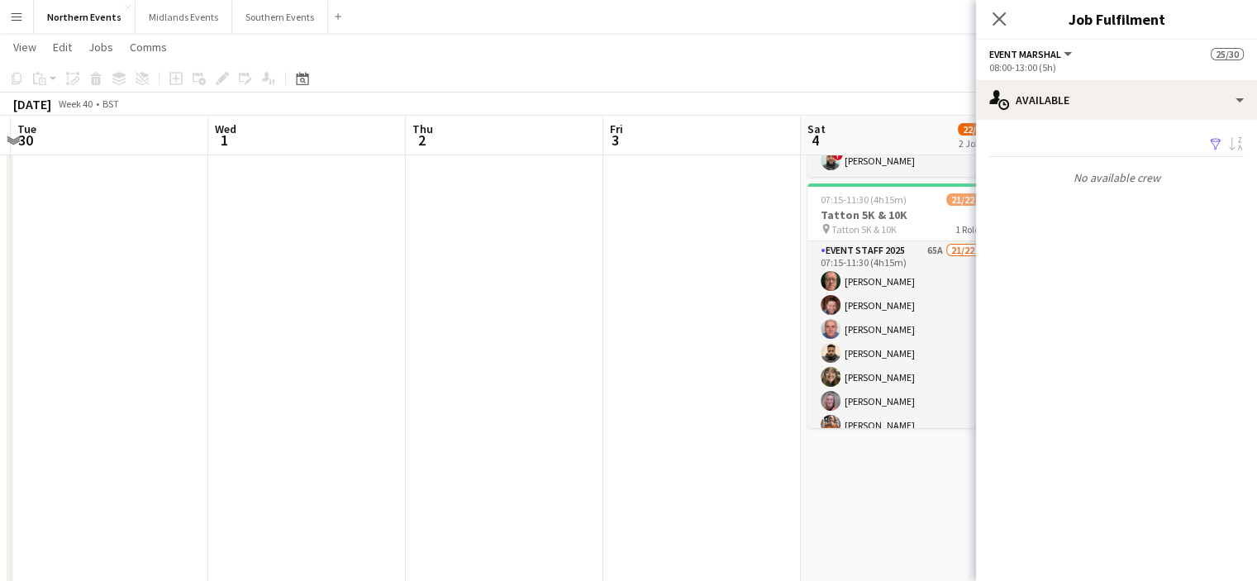
click at [1123, 121] on div "Filter Sort asc No available crew Rating: 0 - 5 0 5 Distance: 1mi - 1001mi+ 100…" at bounding box center [1116, 162] width 281 height 85
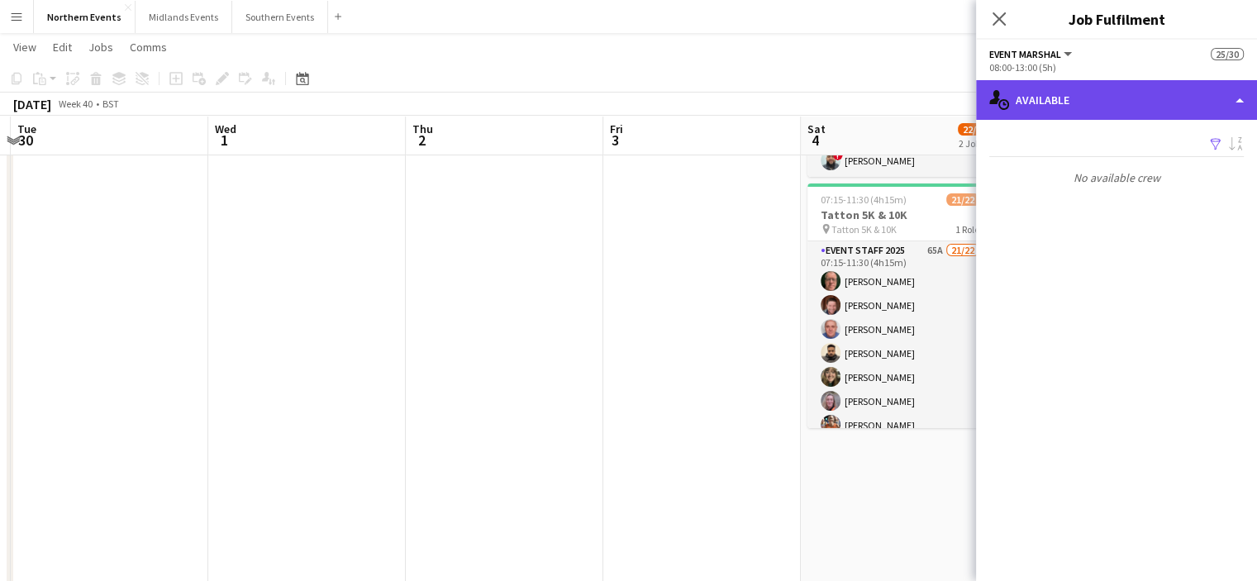
click at [1123, 107] on div "single-neutral-actions-upload Available" at bounding box center [1116, 100] width 281 height 40
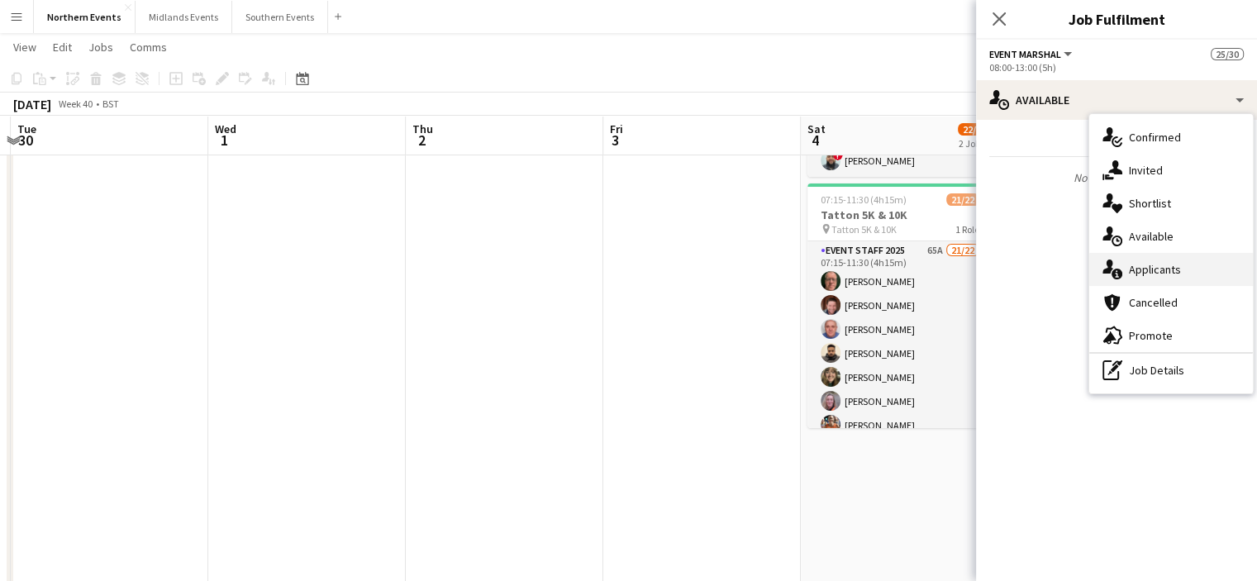
click at [1133, 280] on div "single-neutral-actions-information Applicants" at bounding box center [1171, 269] width 164 height 33
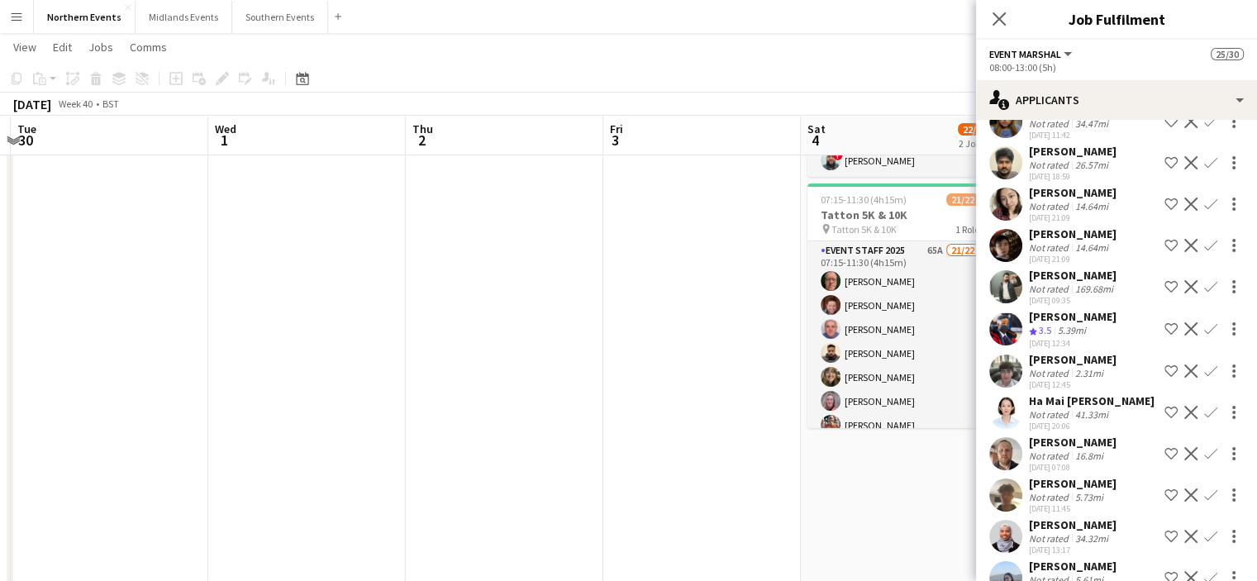
scroll to position [983, 0]
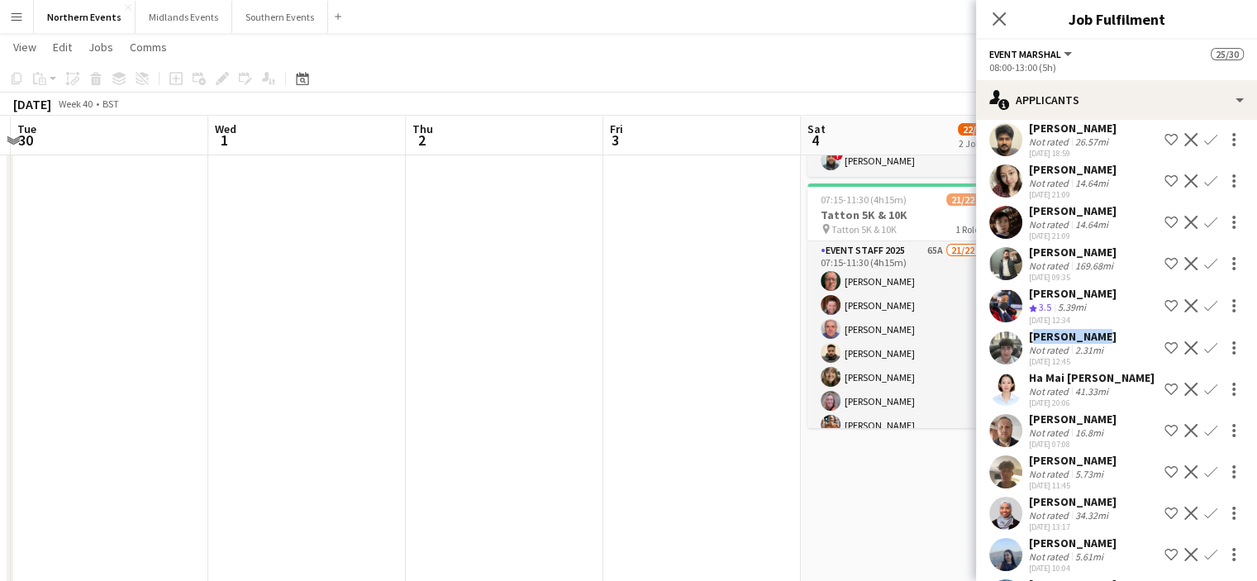
drag, startPoint x: 1096, startPoint y: 336, endPoint x: 1025, endPoint y: 335, distance: 70.2
click at [1025, 335] on div "Ben Goodall Not rated 2.31mi 06-08-2025 12:45 Shortlist crew Decline Confirm" at bounding box center [1116, 348] width 281 height 38
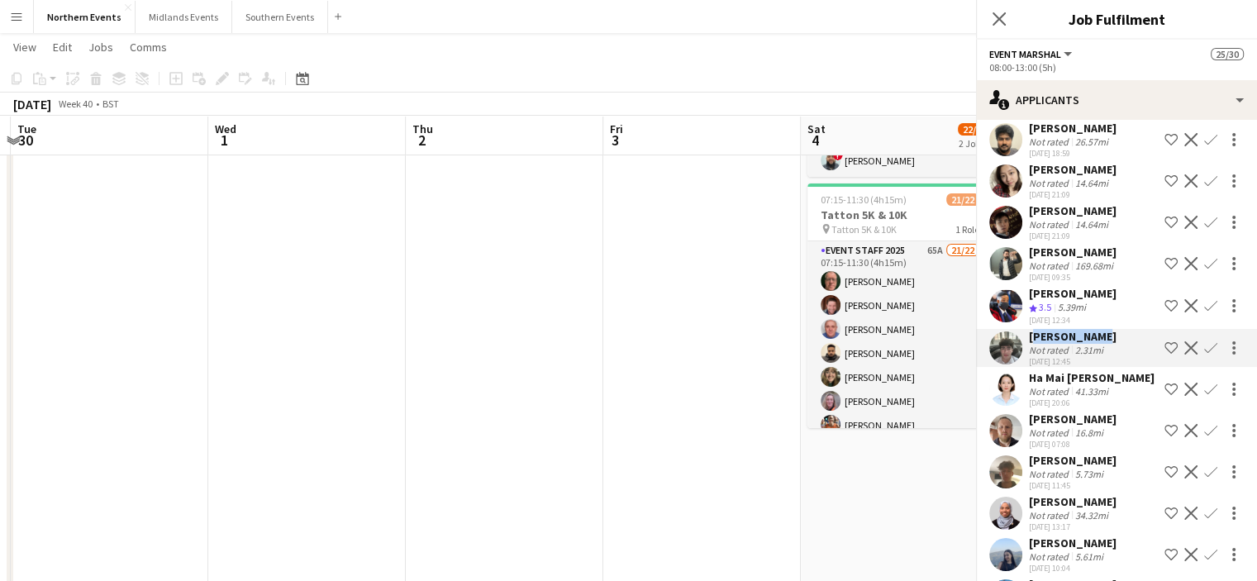
copy div "Ben Goodall"
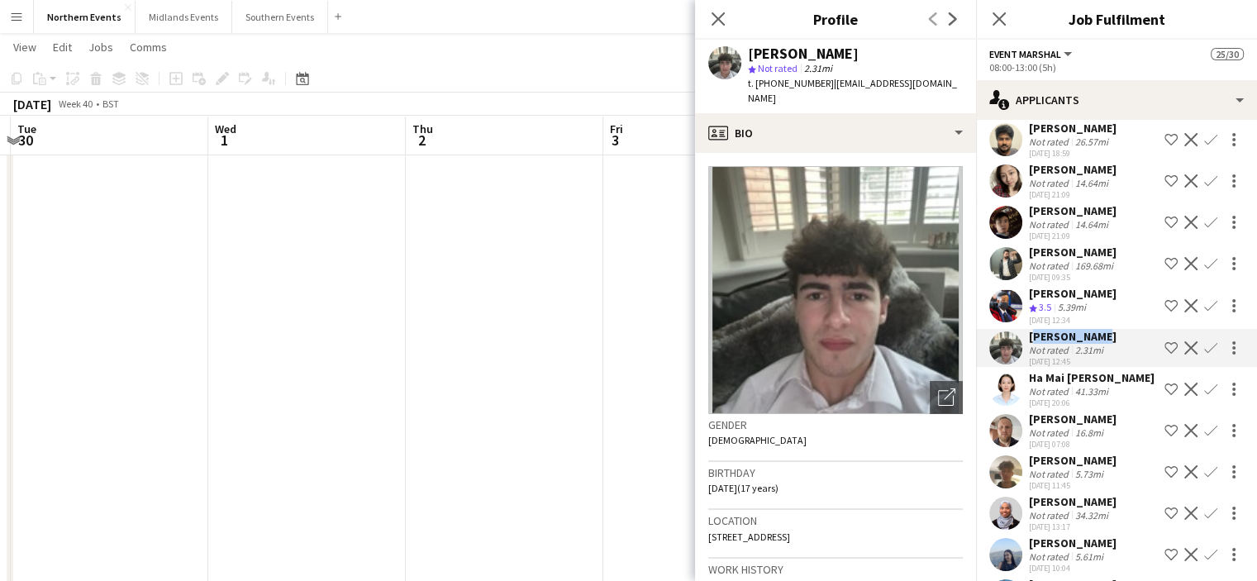
click at [1200, 338] on button "Confirm" at bounding box center [1210, 348] width 20 height 20
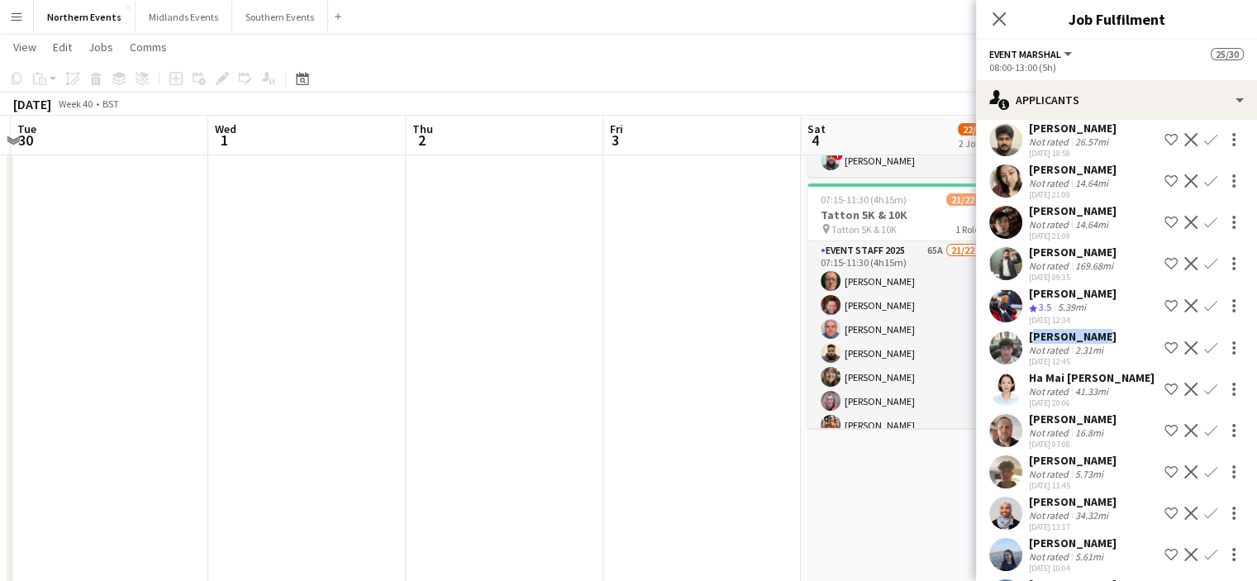
click at [1204, 345] on app-icon "Confirm" at bounding box center [1210, 347] width 13 height 13
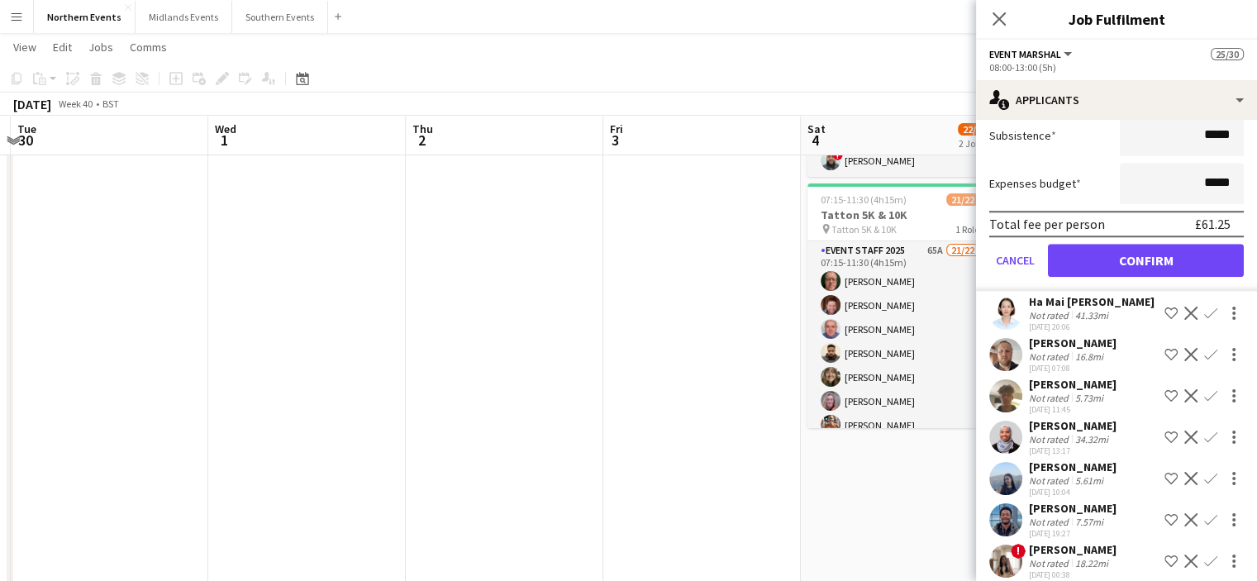
scroll to position [1445, 0]
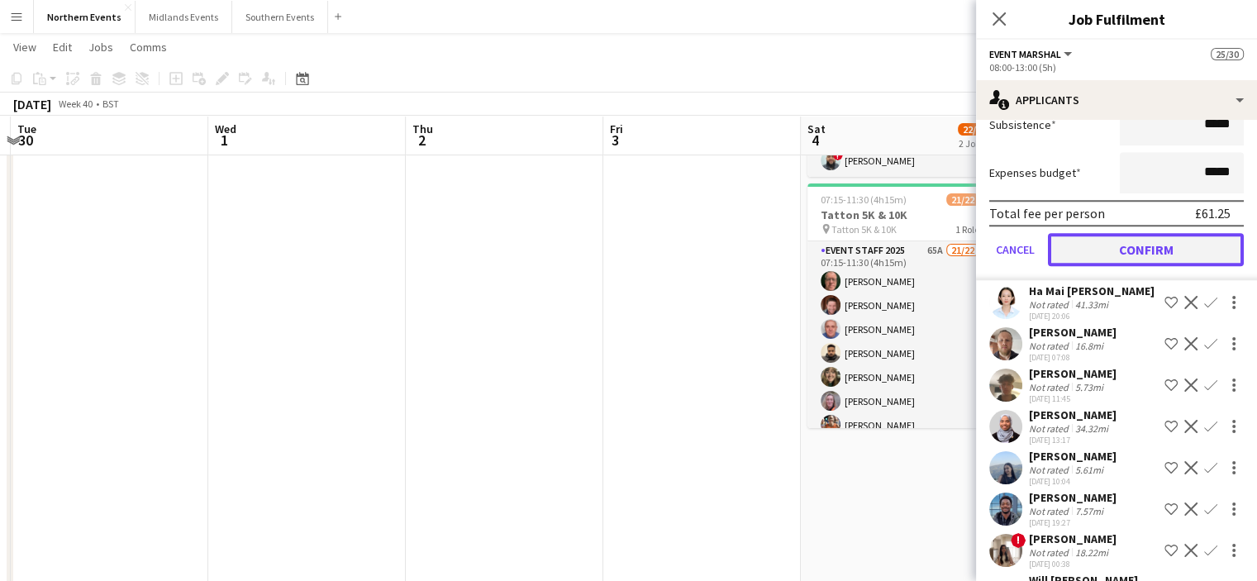
click at [1161, 247] on button "Confirm" at bounding box center [1146, 249] width 196 height 33
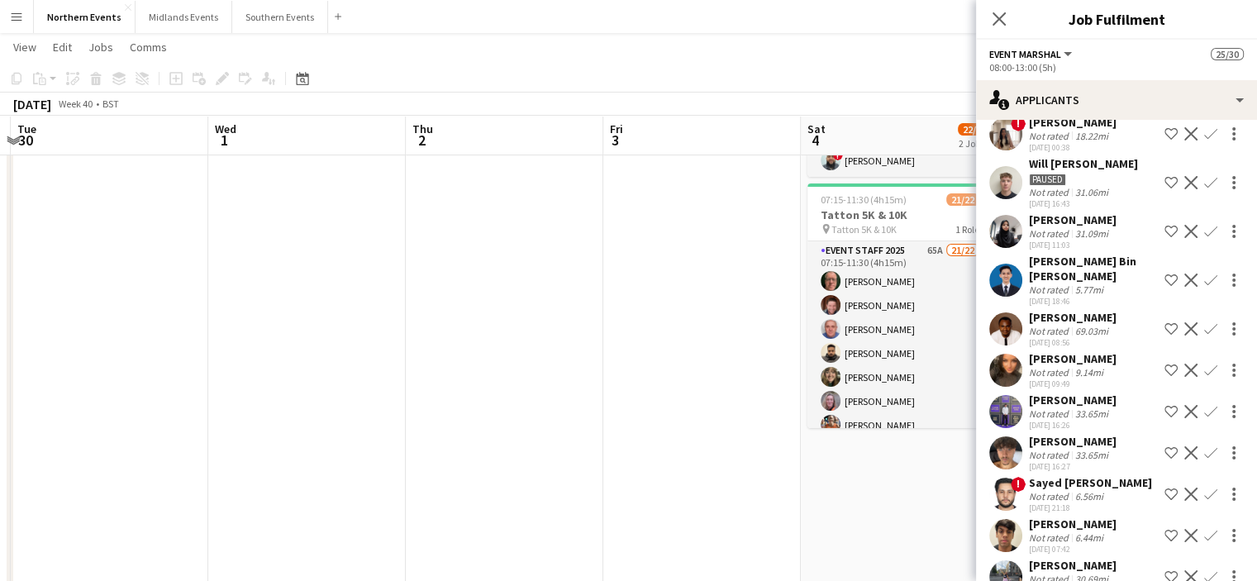
scroll to position [1031, 0]
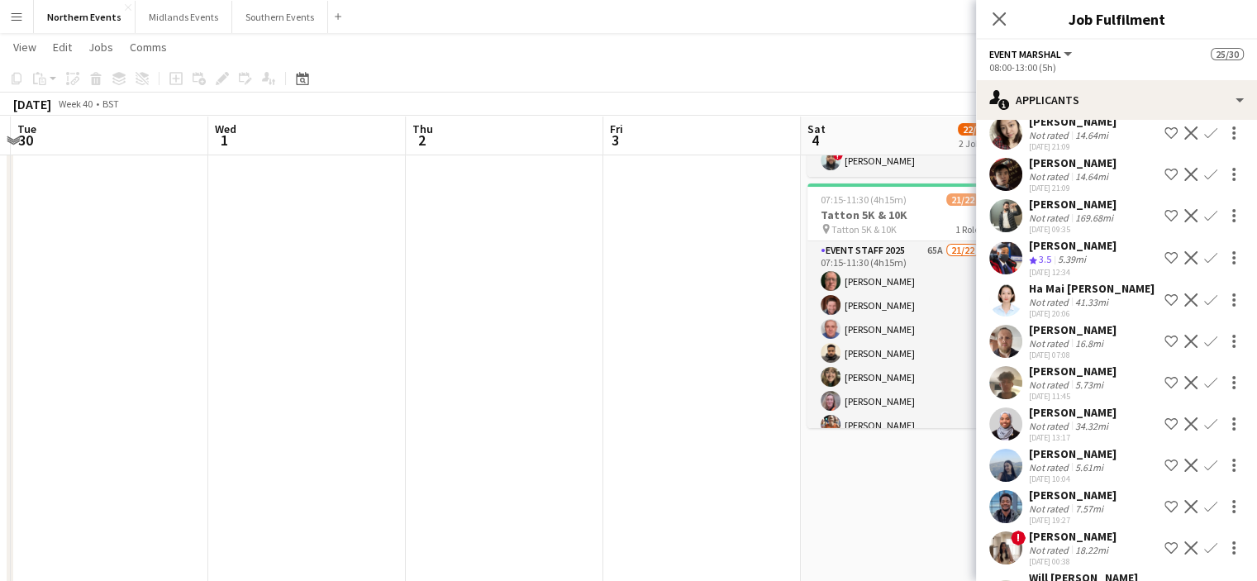
drag, startPoint x: 1097, startPoint y: 364, endPoint x: 1026, endPoint y: 369, distance: 71.2
click at [1026, 369] on div "Oliver Powell Not rated 5.73mi 18-08-2025 11:45 Shortlist crew Decline Confirm" at bounding box center [1116, 383] width 281 height 38
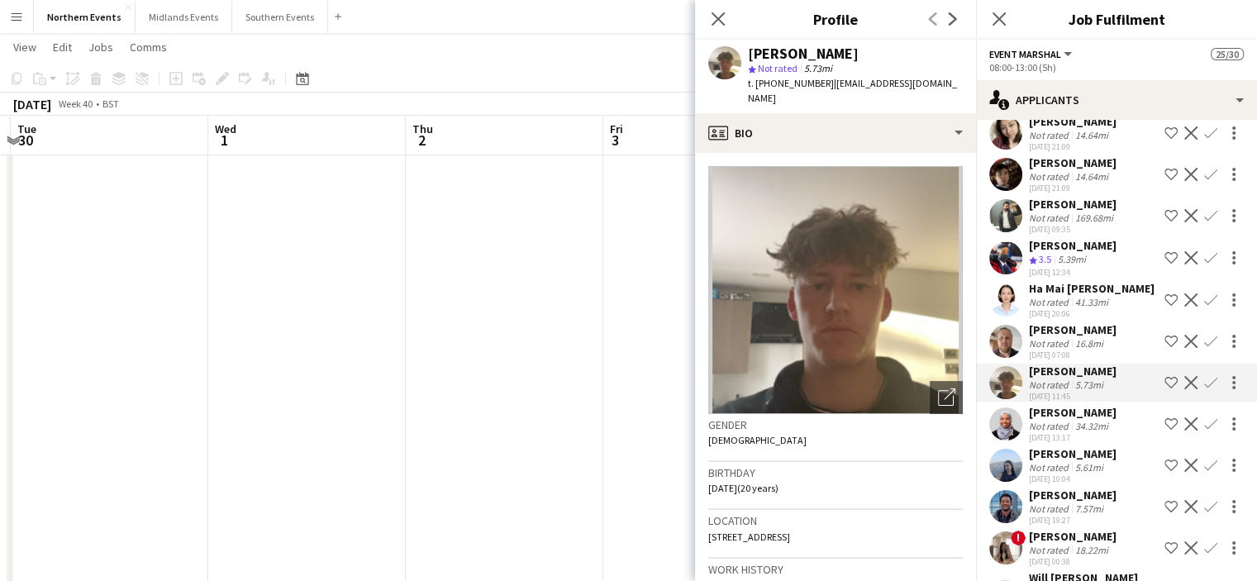
click at [1205, 380] on button "Confirm" at bounding box center [1210, 383] width 20 height 20
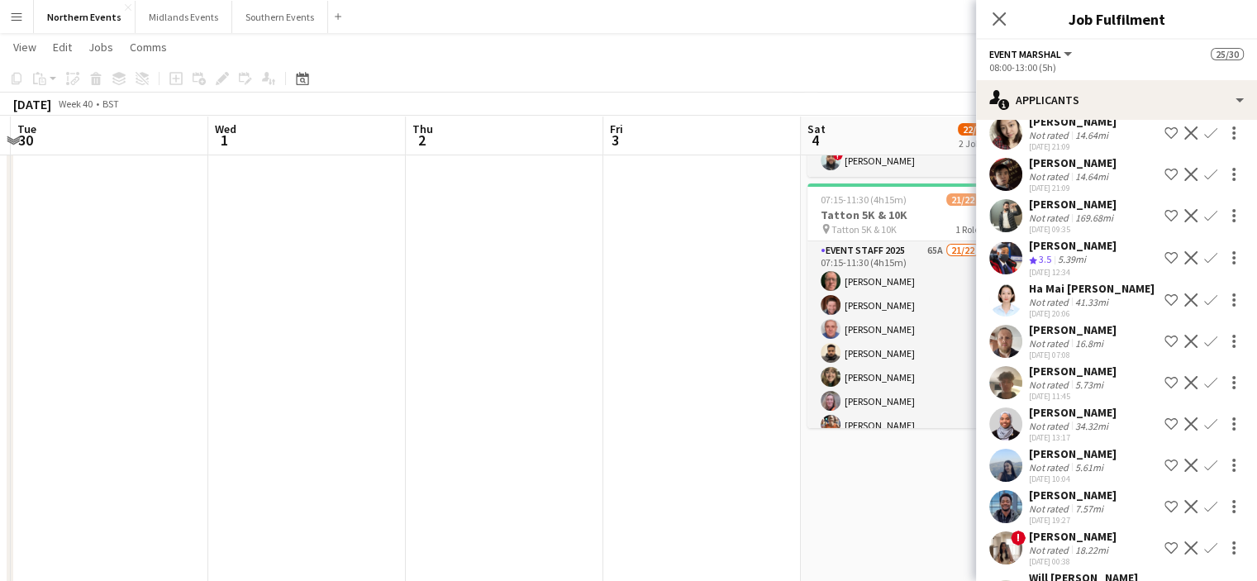
click at [1205, 380] on button "Confirm" at bounding box center [1210, 383] width 20 height 20
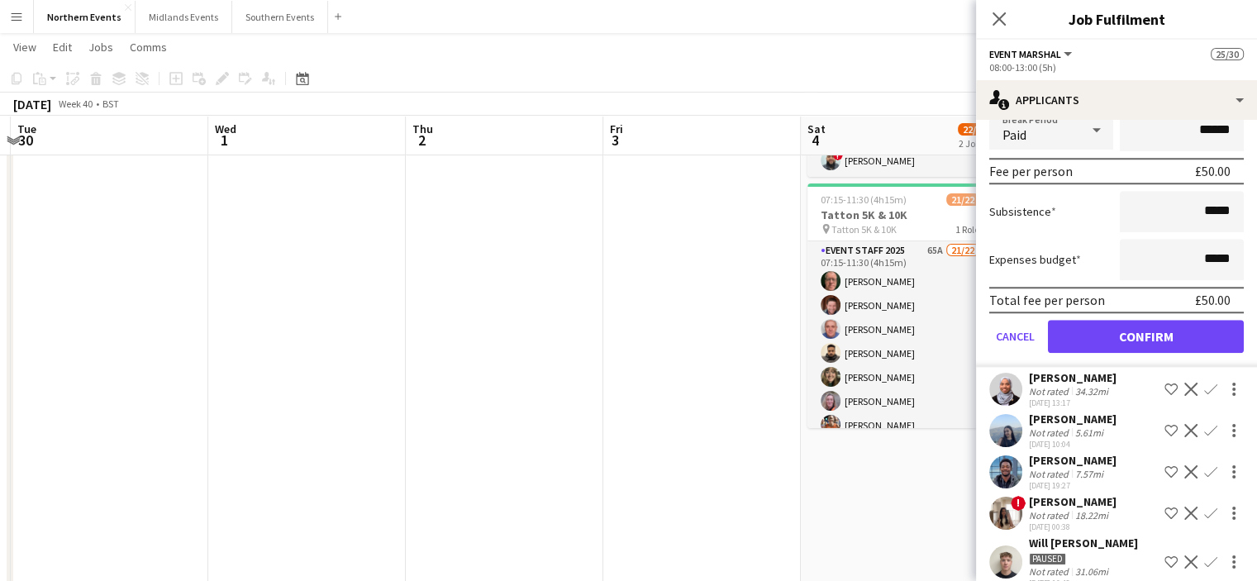
scroll to position [1461, 0]
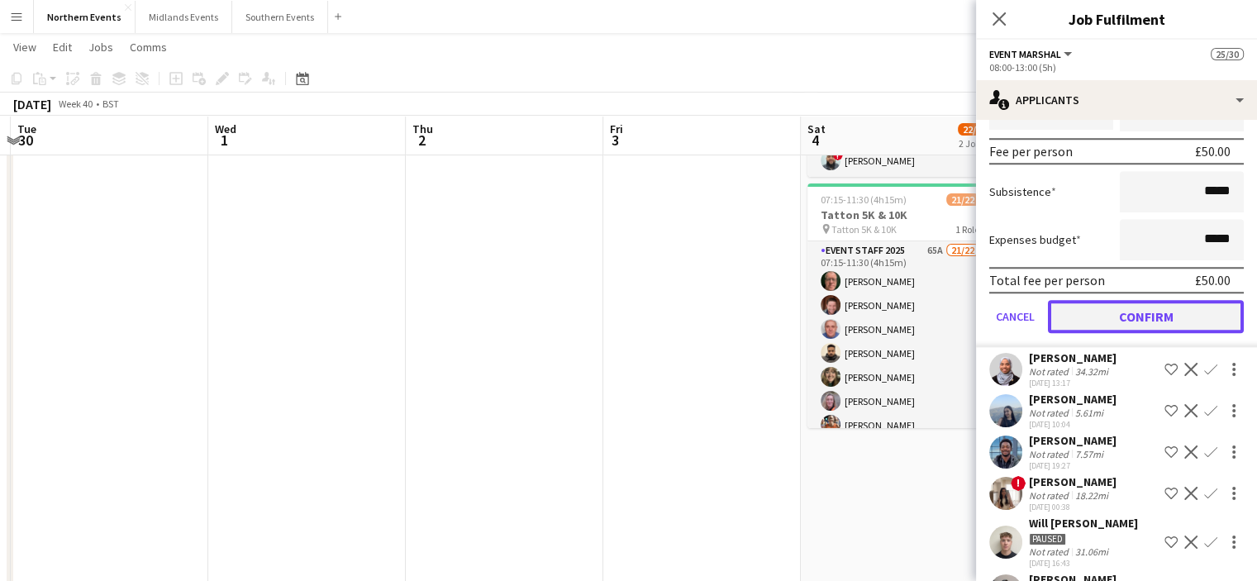
click at [1186, 327] on button "Confirm" at bounding box center [1146, 316] width 196 height 33
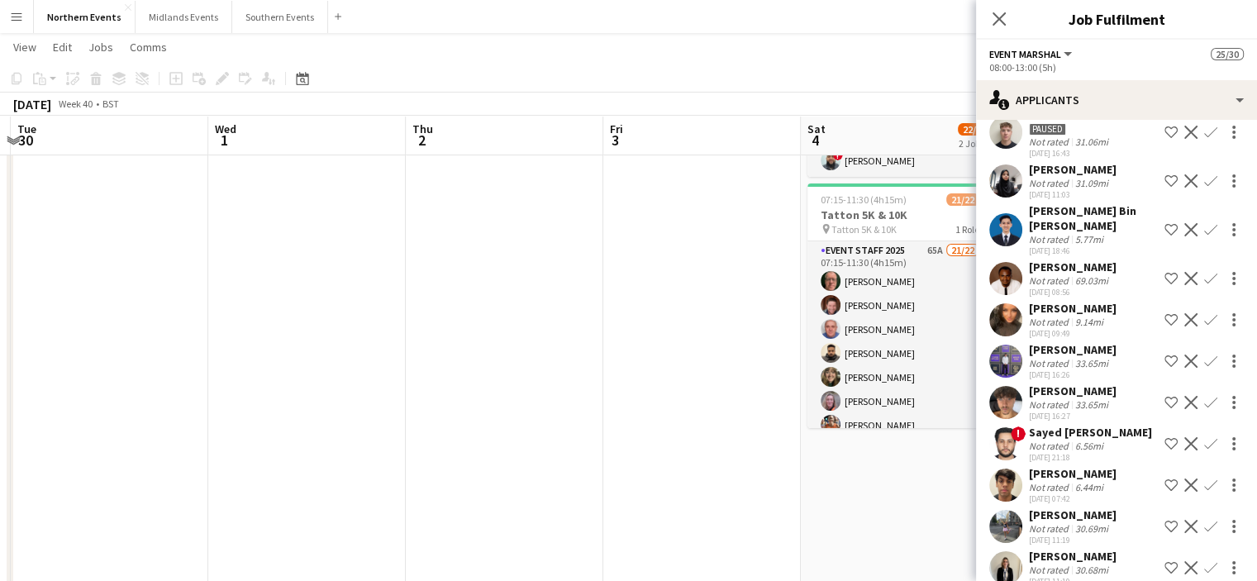
scroll to position [1458, 0]
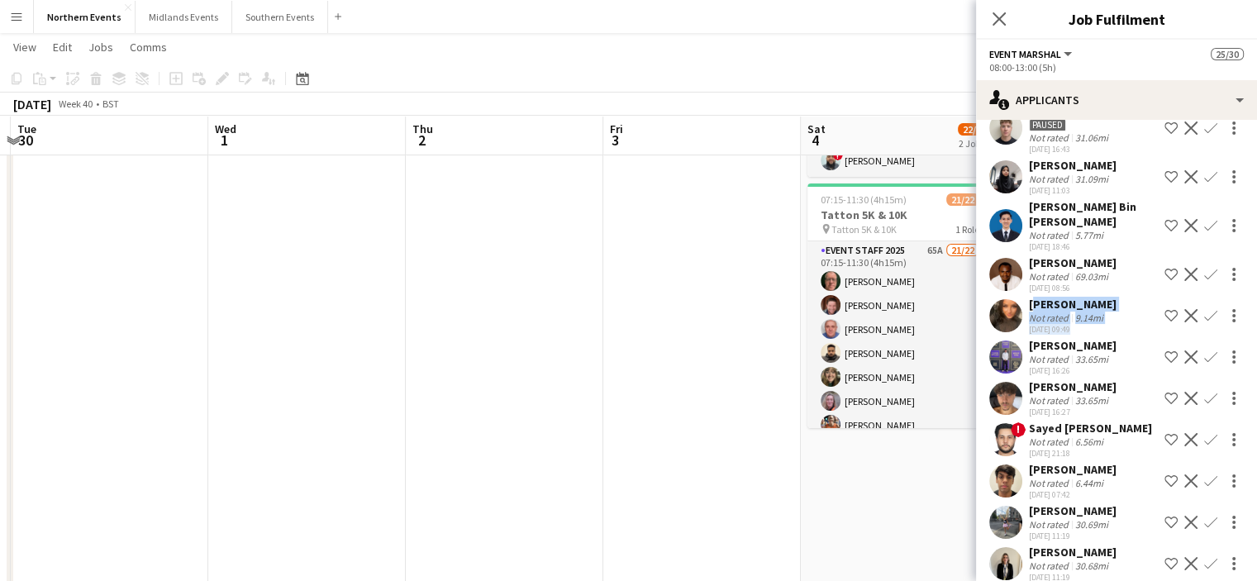
drag, startPoint x: 1133, startPoint y: 321, endPoint x: 1028, endPoint y: 313, distance: 105.2
click at [1028, 313] on div "Shameem Younis Not rated 9.14mi 07-09-2025 09:49 Shortlist crew Decline Confirm" at bounding box center [1116, 316] width 281 height 38
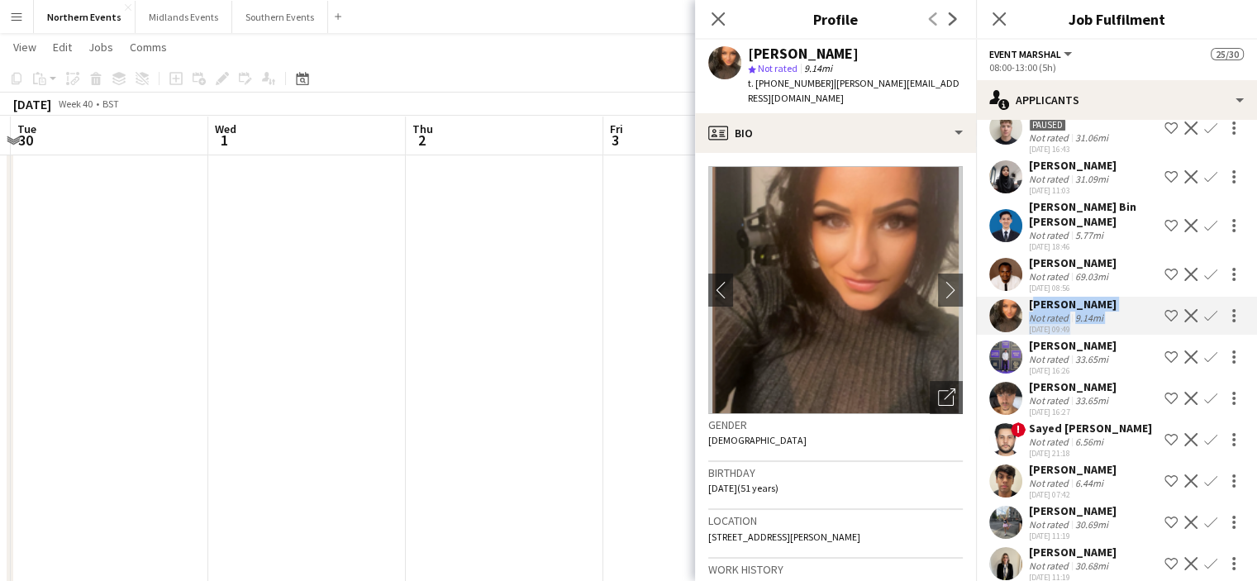
click at [1133, 322] on div "Shameem Younis Not rated 9.14mi 07-09-2025 09:49 Shortlist crew Decline Confirm" at bounding box center [1116, 316] width 281 height 38
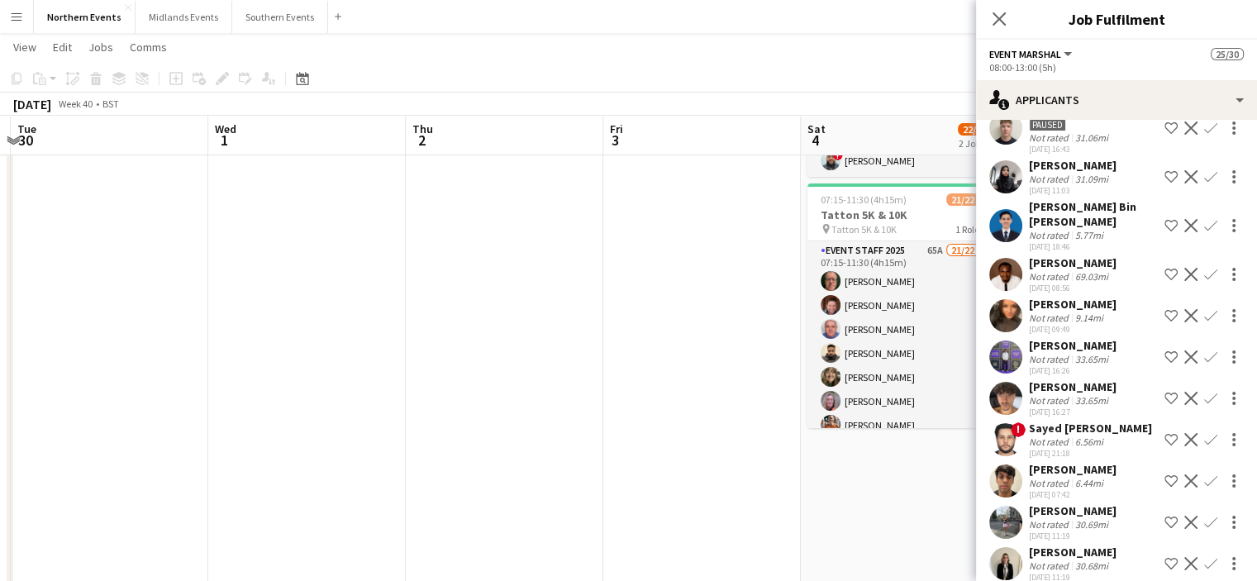
drag, startPoint x: 1120, startPoint y: 316, endPoint x: 1025, endPoint y: 314, distance: 95.0
click at [1025, 314] on div "Shameem Younis Not rated 9.14mi 07-09-2025 09:49 Shortlist crew Decline Confirm" at bounding box center [1116, 316] width 281 height 38
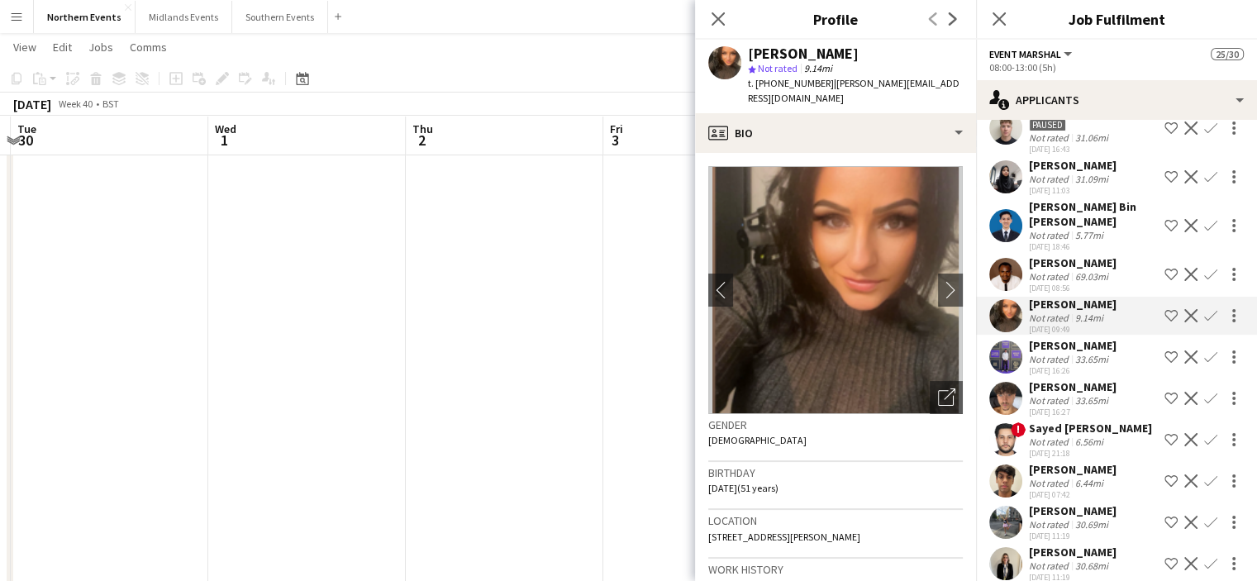
click at [1204, 322] on app-icon "Confirm" at bounding box center [1210, 315] width 13 height 13
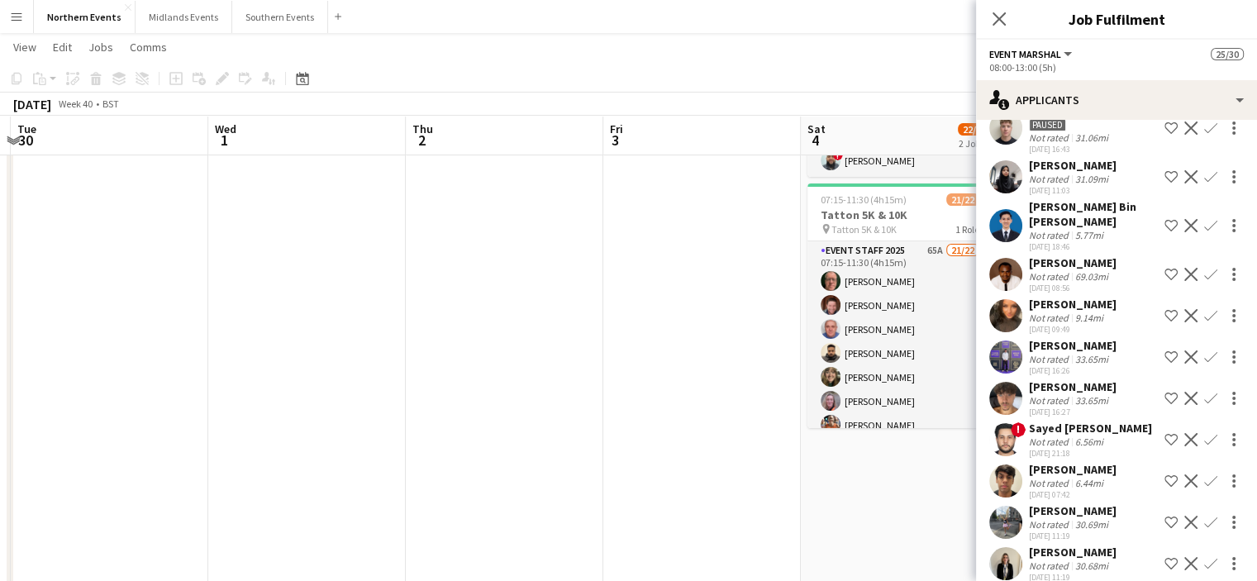
click at [1204, 322] on app-icon "Confirm" at bounding box center [1210, 315] width 13 height 13
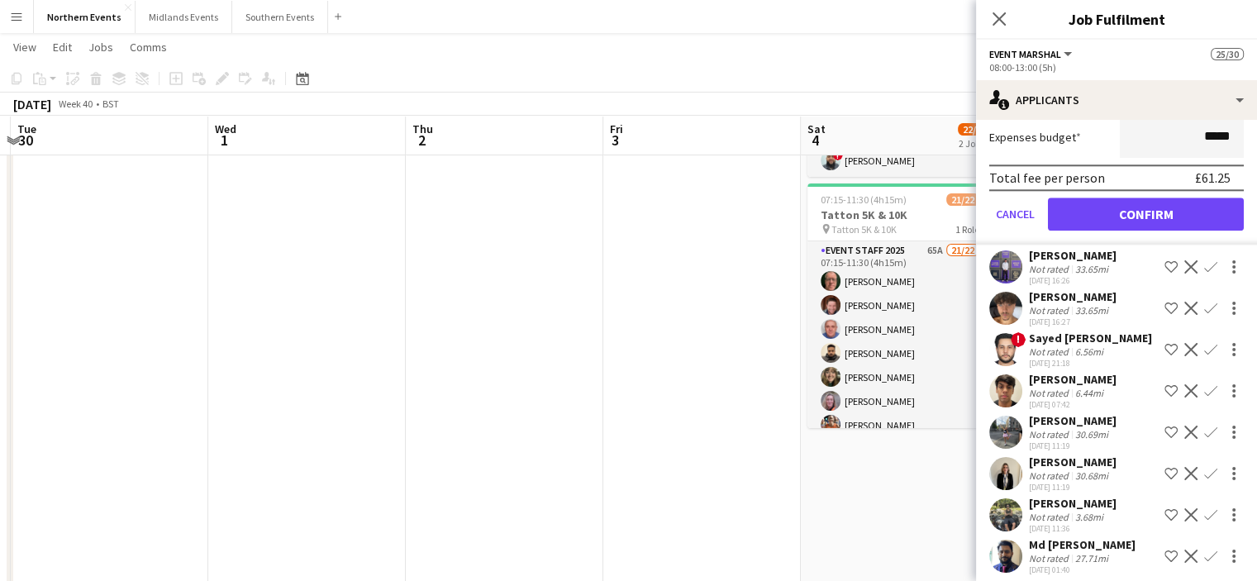
scroll to position [1927, 0]
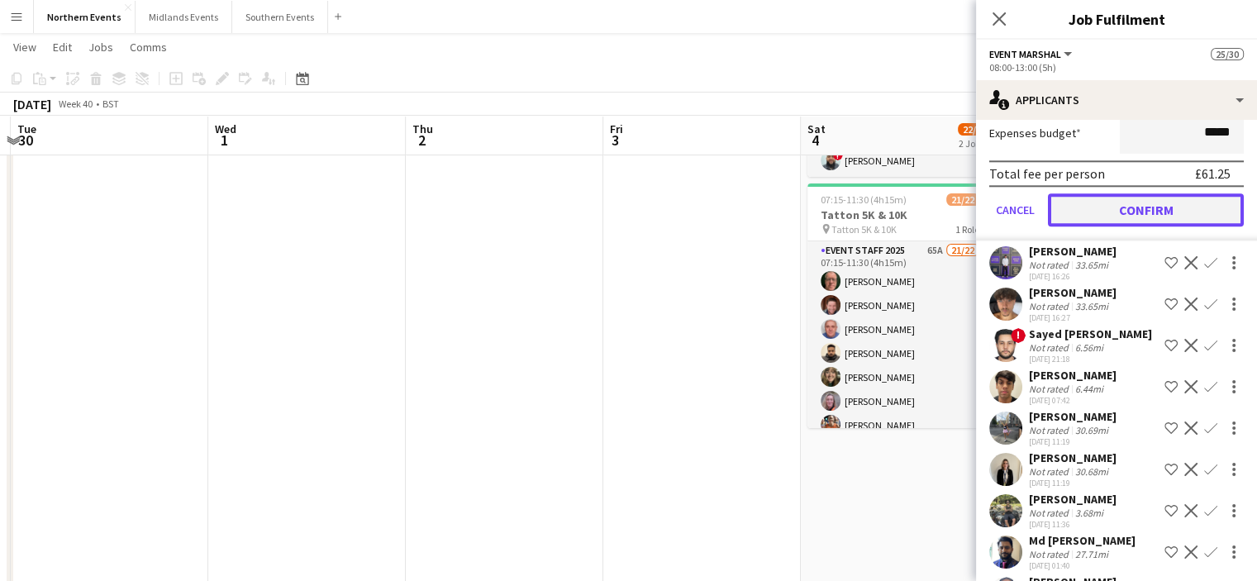
click at [1190, 218] on button "Confirm" at bounding box center [1146, 209] width 196 height 33
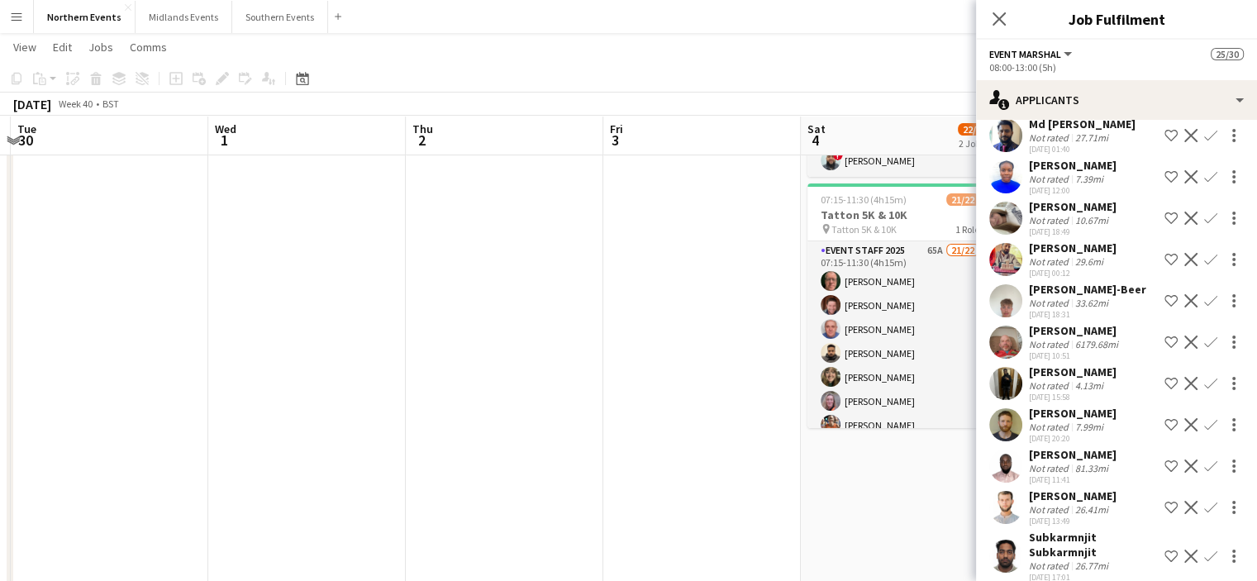
scroll to position [1514, 0]
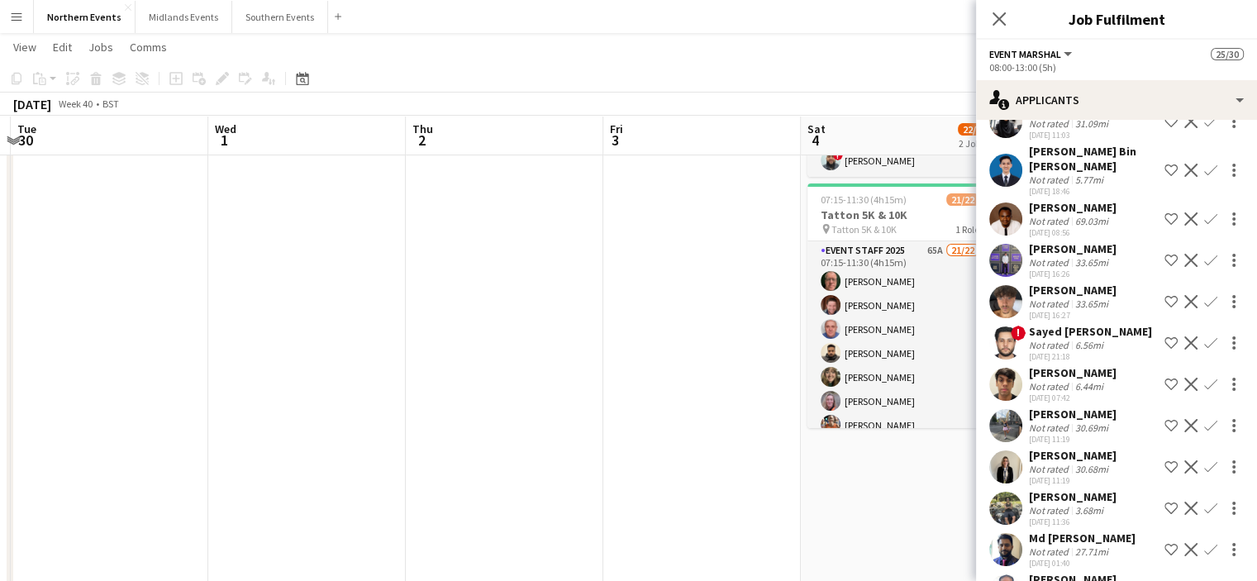
click at [1076, 421] on div "[PERSON_NAME]" at bounding box center [1073, 413] width 88 height 15
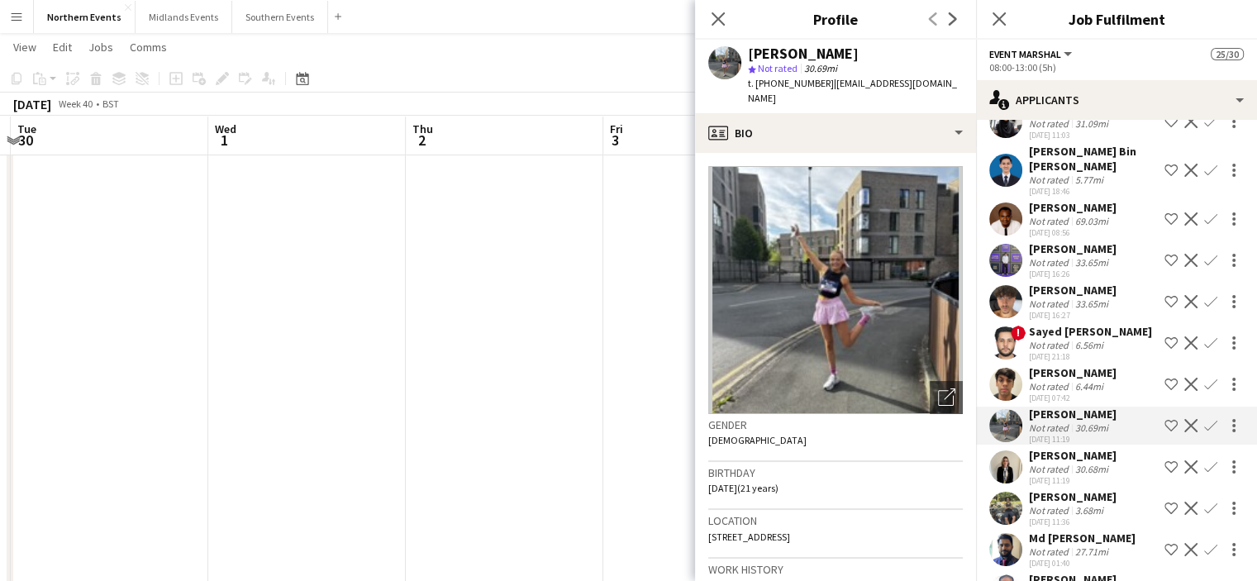
drag, startPoint x: 1103, startPoint y: 423, endPoint x: 1019, endPoint y: 428, distance: 84.4
click at [1019, 428] on div "Ella Matthews Not rated 30.69mi 10-09-2025 11:19 Shortlist crew Decline Confirm" at bounding box center [1116, 425] width 281 height 38
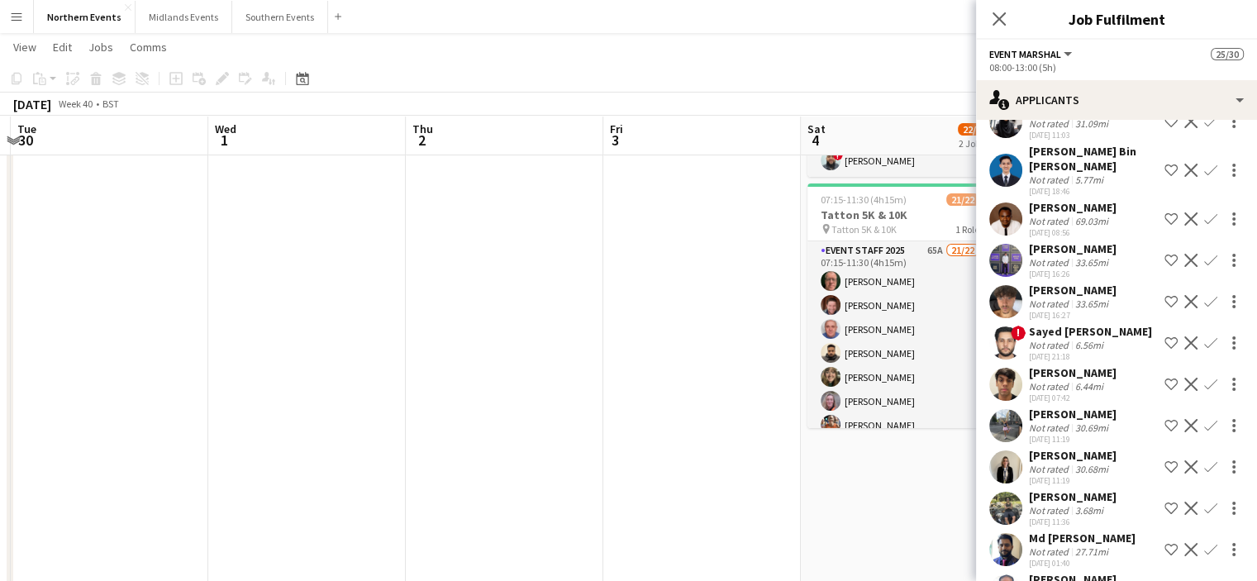
click at [1204, 432] on app-icon "Confirm" at bounding box center [1210, 425] width 13 height 13
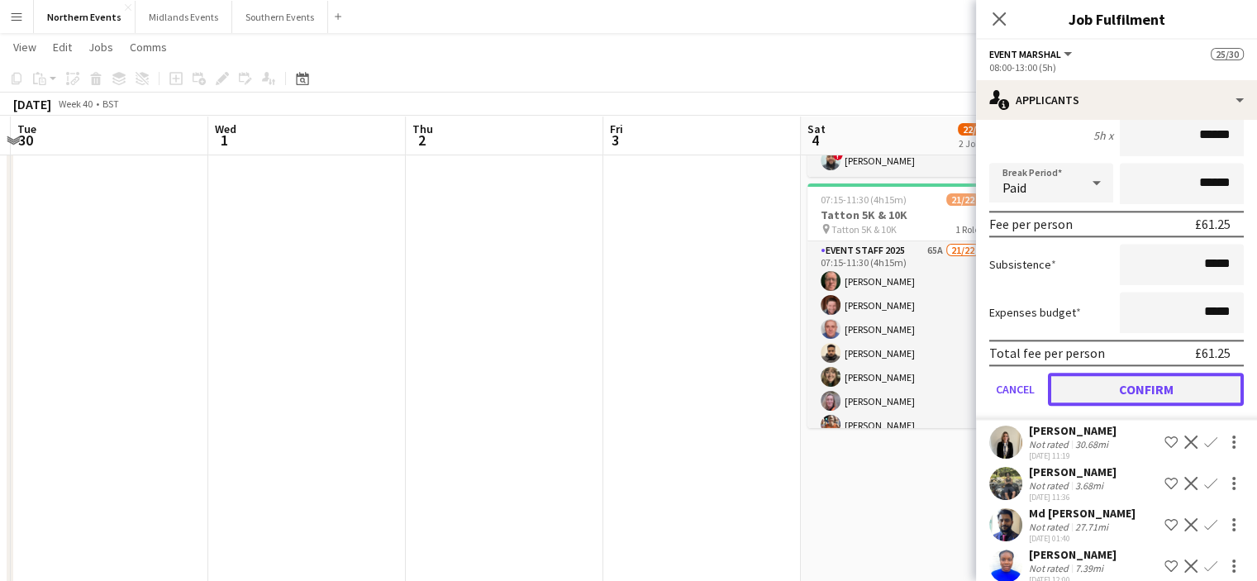
click at [1149, 406] on button "Confirm" at bounding box center [1146, 389] width 196 height 33
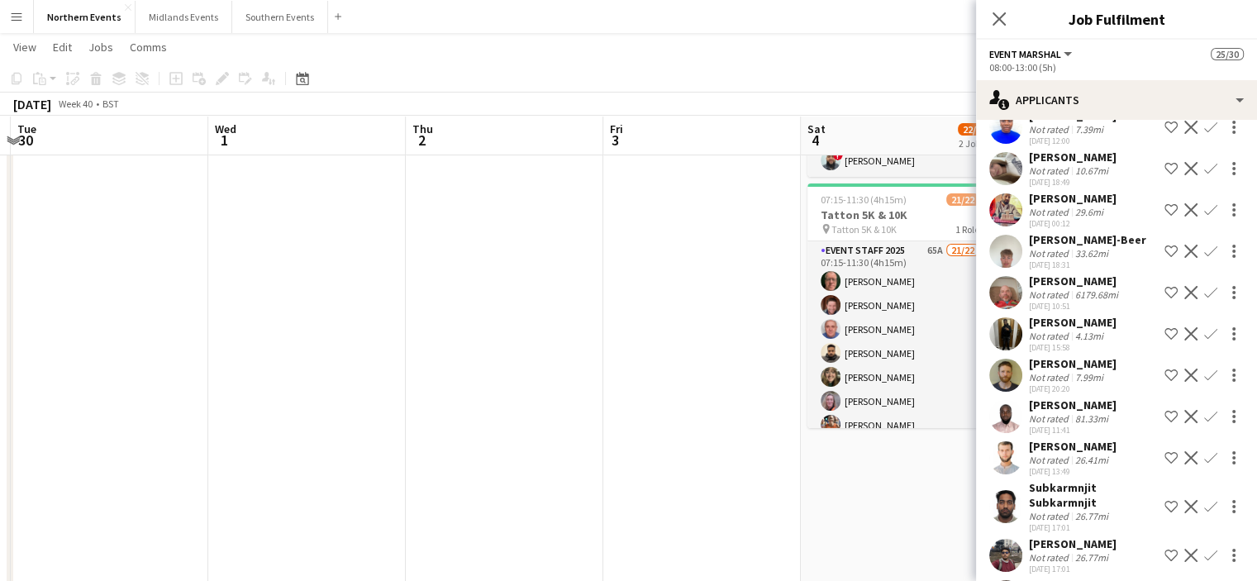
scroll to position [1961, 0]
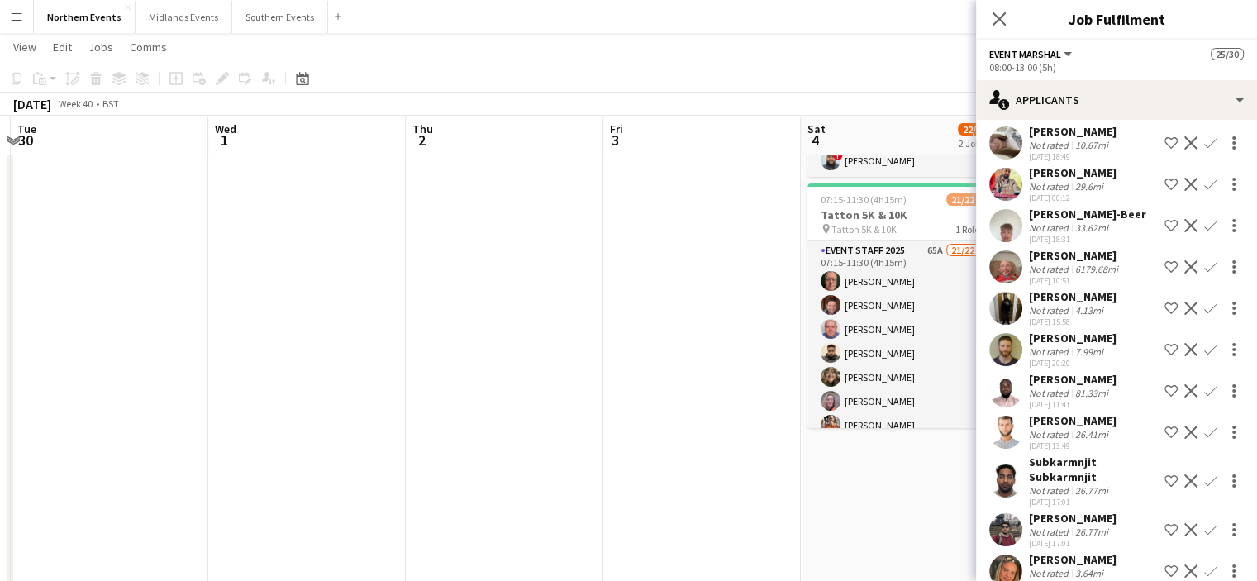
drag, startPoint x: 1107, startPoint y: 349, endPoint x: 1024, endPoint y: 339, distance: 83.3
click at [1117, 359] on div "Stephen Fernley Not rated 7.99mi 17-09-2025 20:20 Shortlist crew Decline Confirm" at bounding box center [1116, 349] width 281 height 38
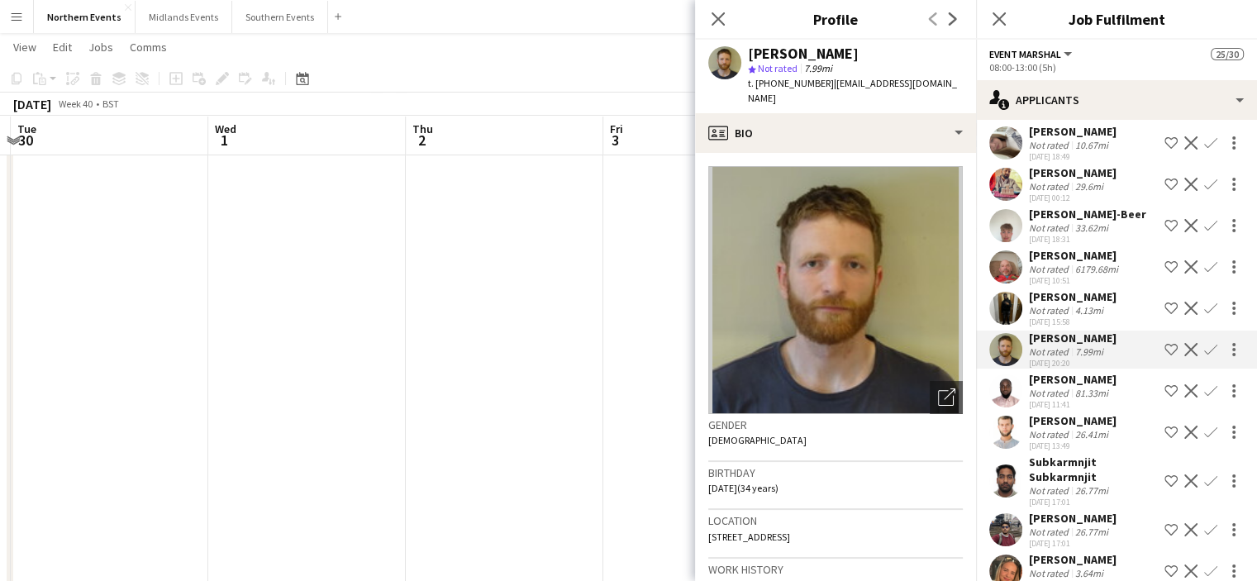
click at [1110, 345] on div "Stephen Fernley" at bounding box center [1073, 337] width 88 height 15
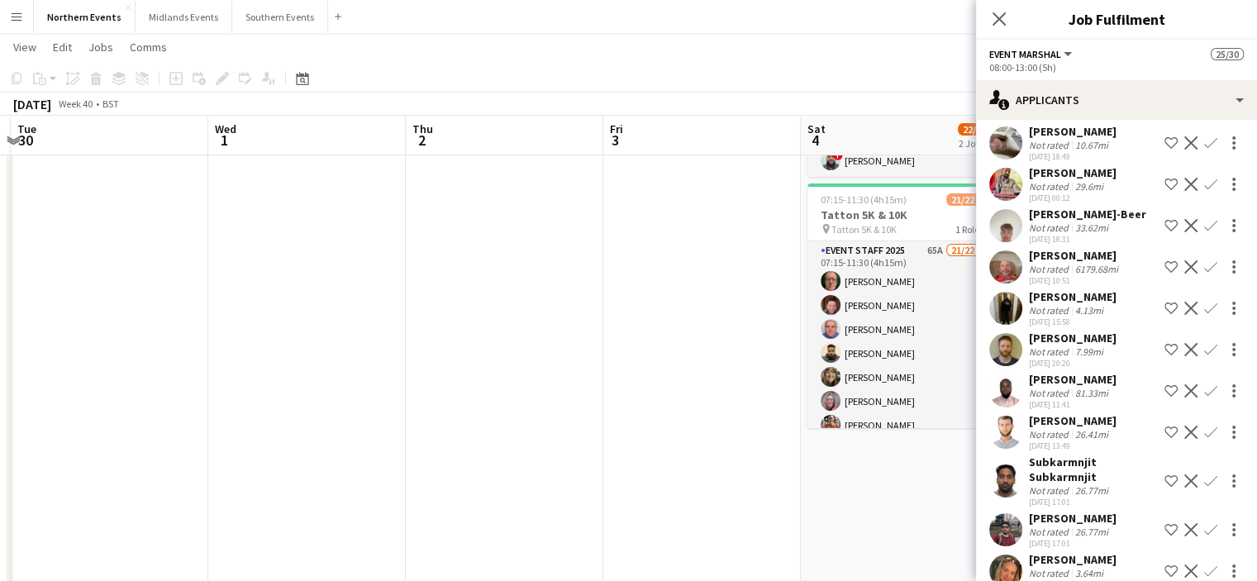
drag, startPoint x: 1116, startPoint y: 350, endPoint x: 1027, endPoint y: 349, distance: 89.2
click at [1028, 352] on div "Stephen Fernley Not rated 7.99mi 17-09-2025 20:20 Shortlist crew Decline Confirm" at bounding box center [1116, 349] width 281 height 38
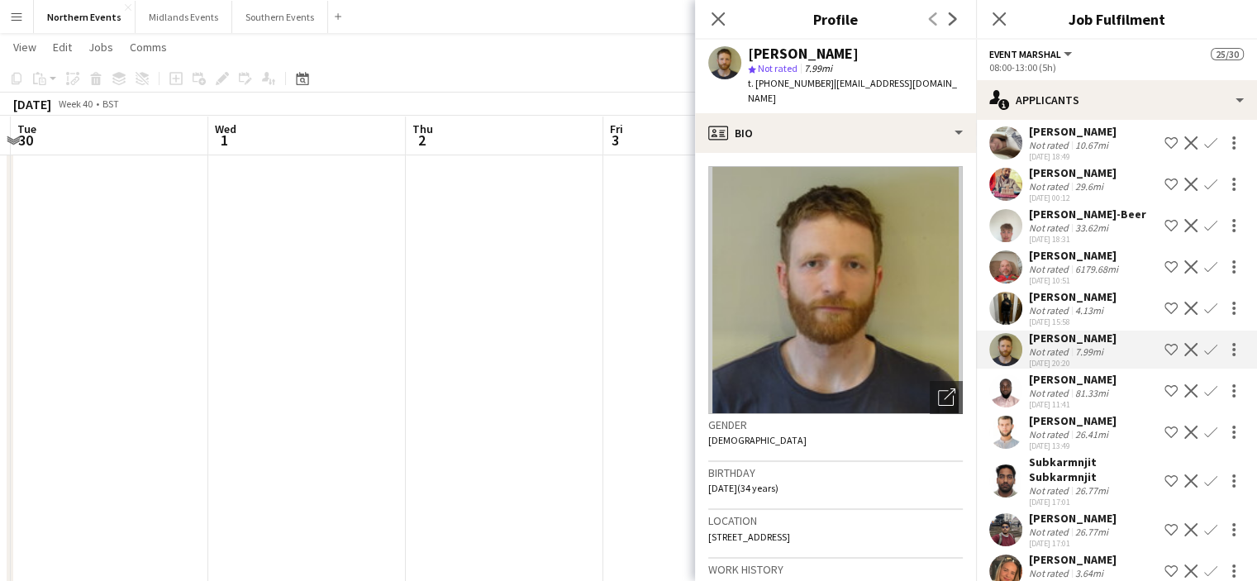
click at [1204, 356] on app-icon "Confirm" at bounding box center [1210, 349] width 13 height 13
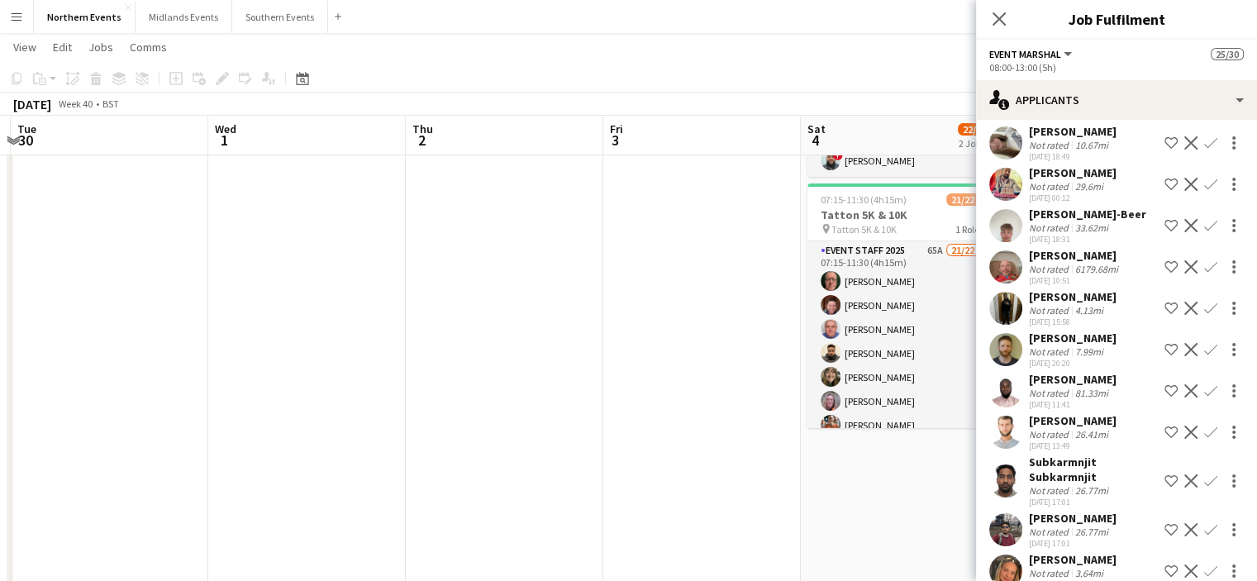
click at [1204, 356] on app-icon "Confirm" at bounding box center [1210, 349] width 13 height 13
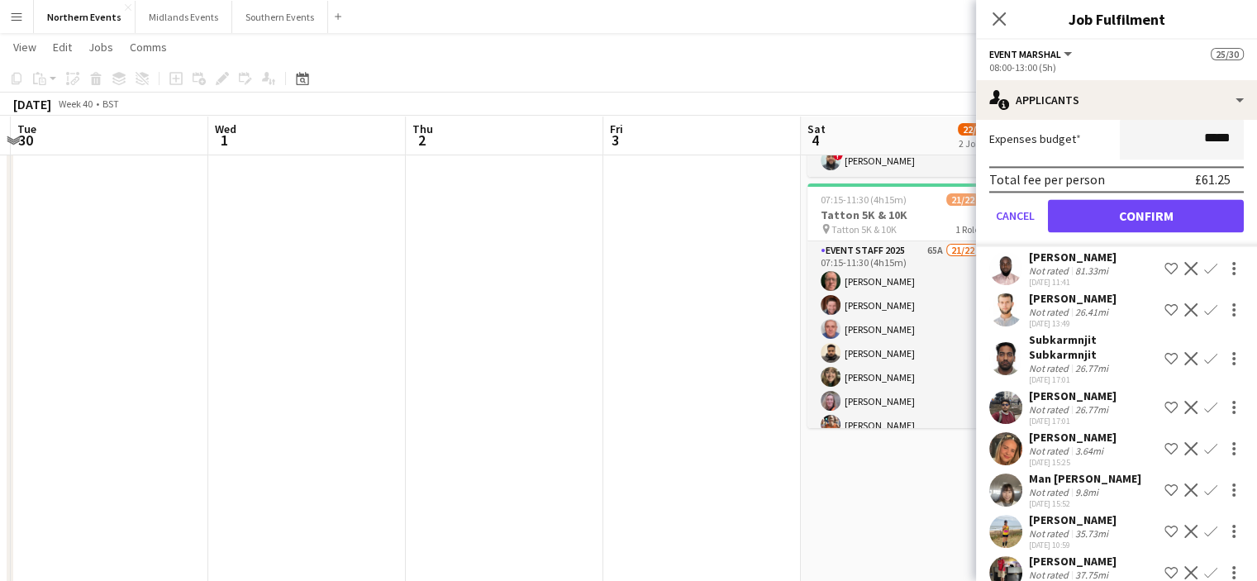
scroll to position [2434, 0]
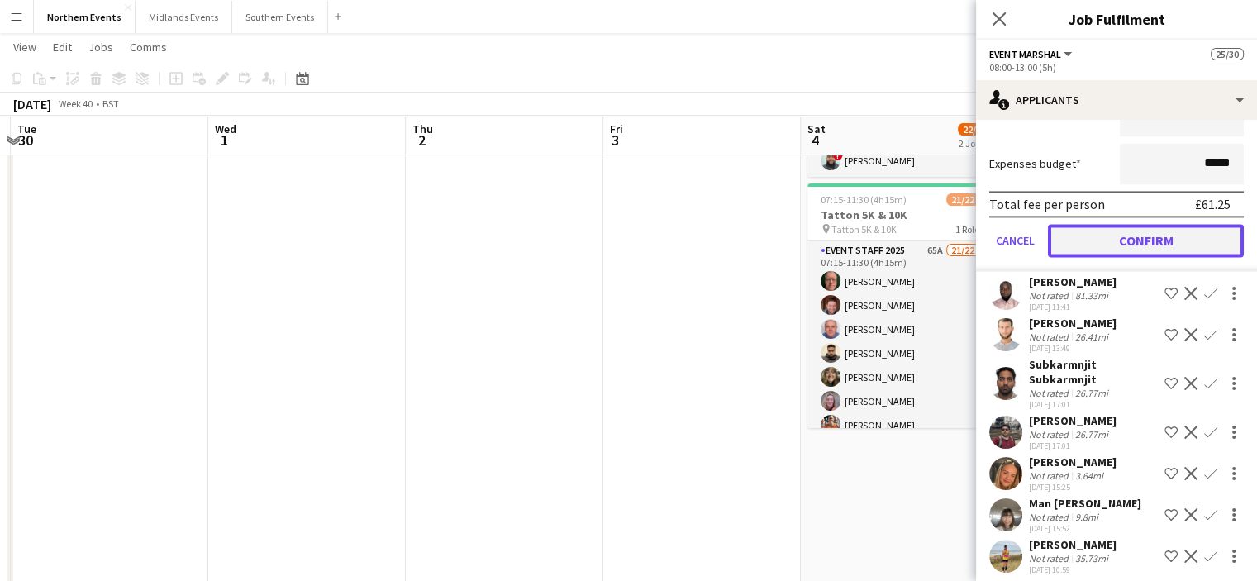
click at [1196, 257] on button "Confirm" at bounding box center [1146, 240] width 196 height 33
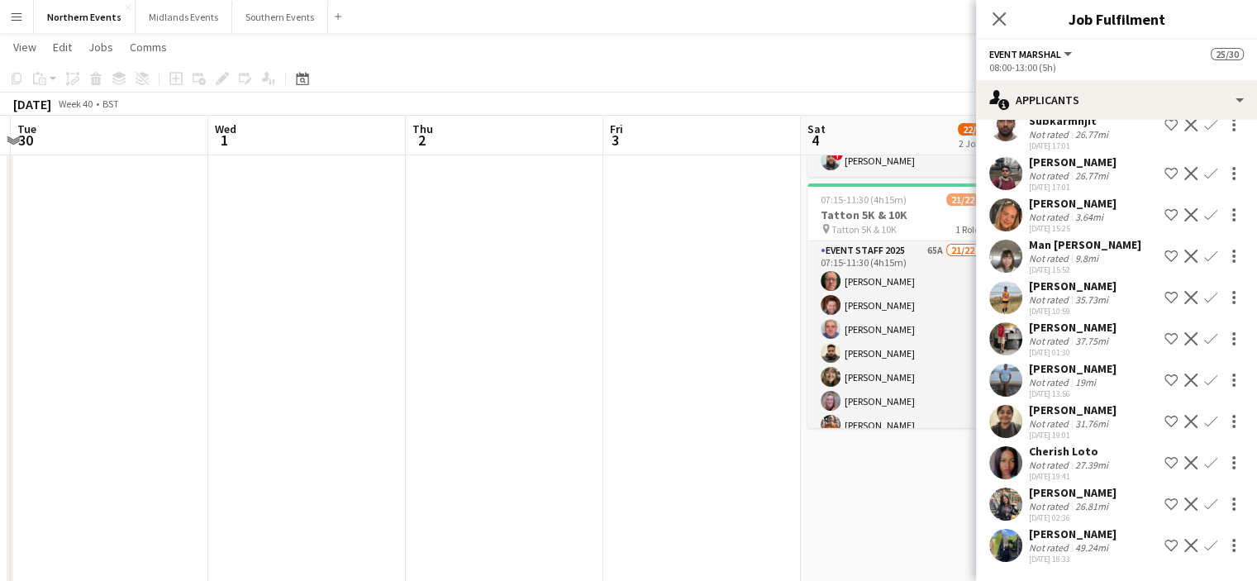
scroll to position [2019, 0]
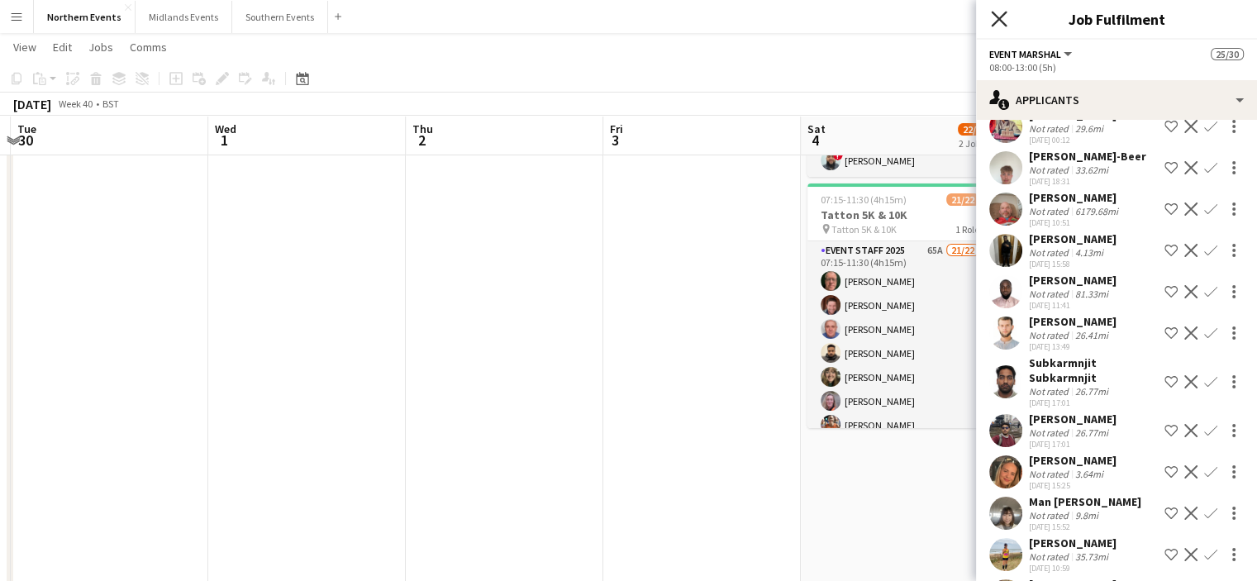
click at [1001, 19] on icon "Close pop-in" at bounding box center [999, 19] width 16 height 16
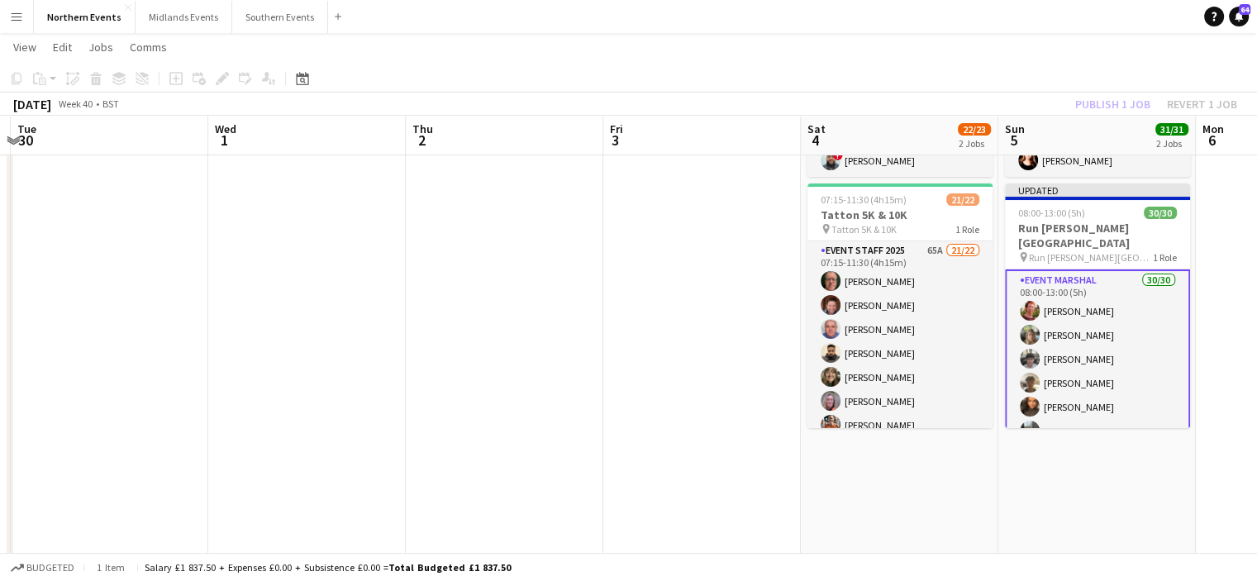
click at [1103, 105] on div "Publish 1 job Revert 1 job" at bounding box center [1156, 103] width 202 height 21
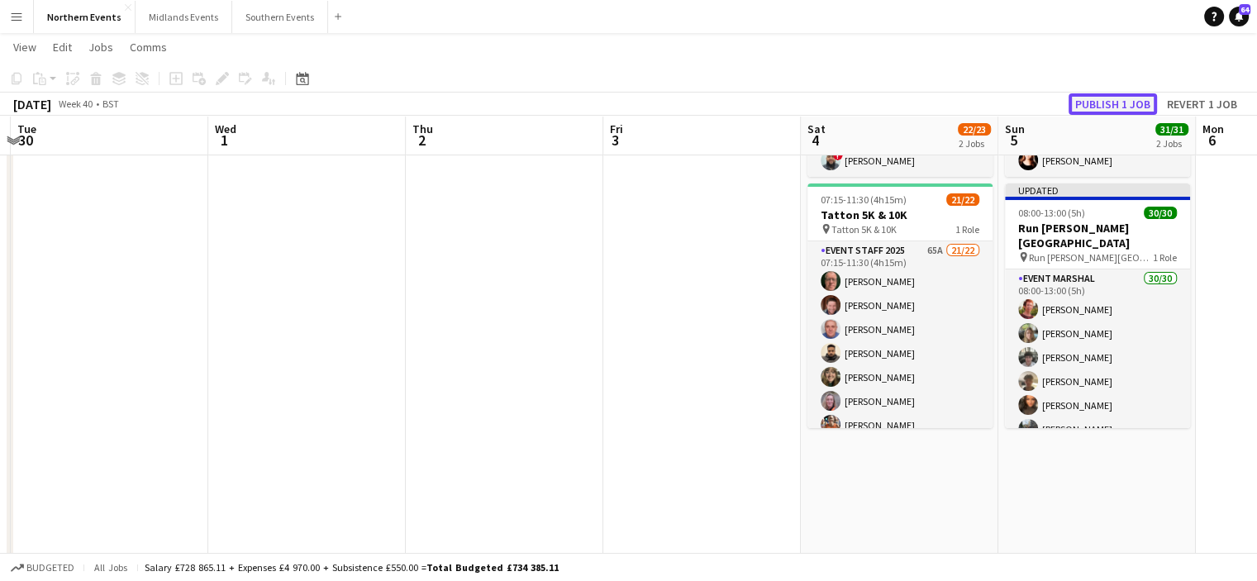
click at [1100, 102] on button "Publish 1 job" at bounding box center [1112, 103] width 88 height 21
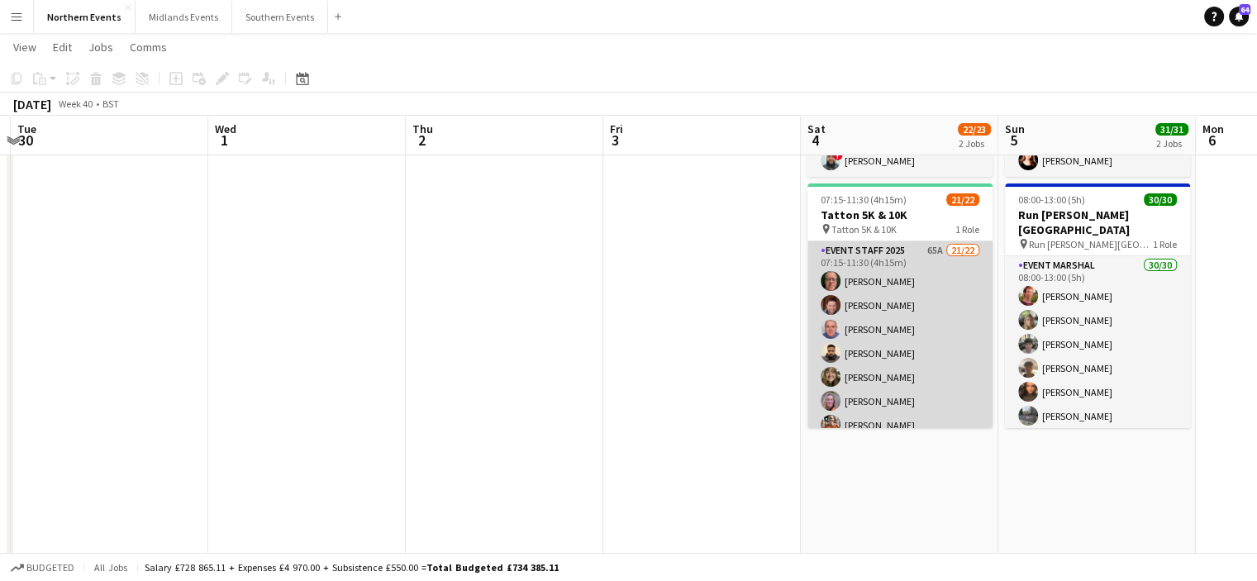
click at [894, 299] on app-card-role "Event Staff 2025 65A 21/22 07:15-11:30 (4h15m) Eamonn Murphy Dave Logan John Ca…" at bounding box center [899, 520] width 185 height 559
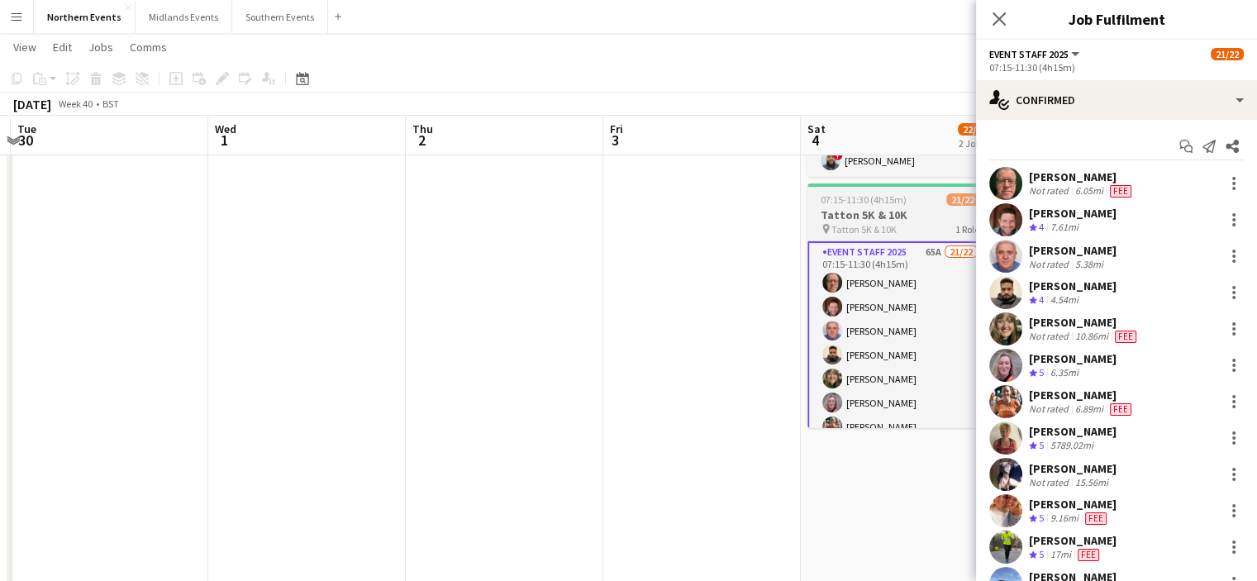
click at [863, 199] on span "07:15-11:30 (4h15m)" at bounding box center [863, 199] width 86 height 12
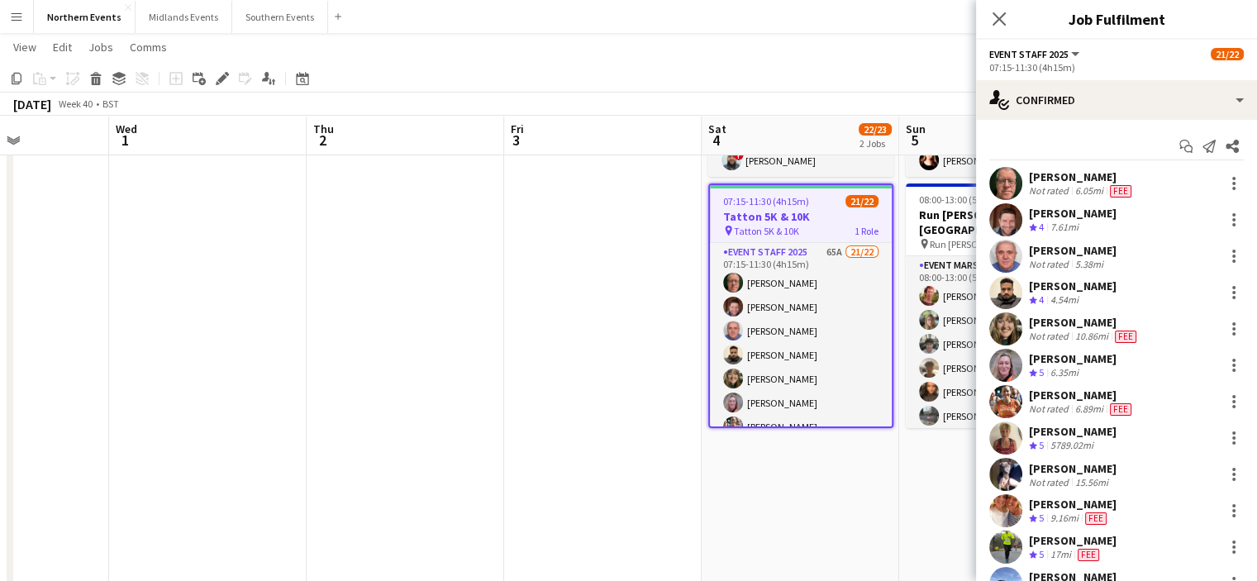
drag, startPoint x: 958, startPoint y: 260, endPoint x: 638, endPoint y: 276, distance: 320.9
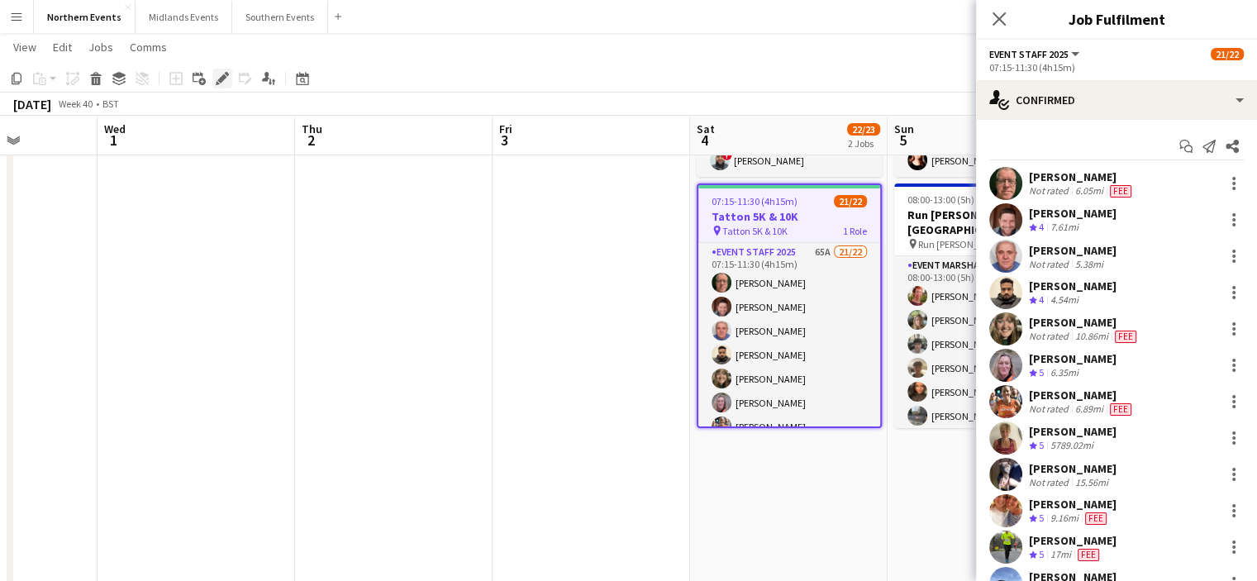
click at [217, 79] on icon "Edit" at bounding box center [222, 78] width 13 height 13
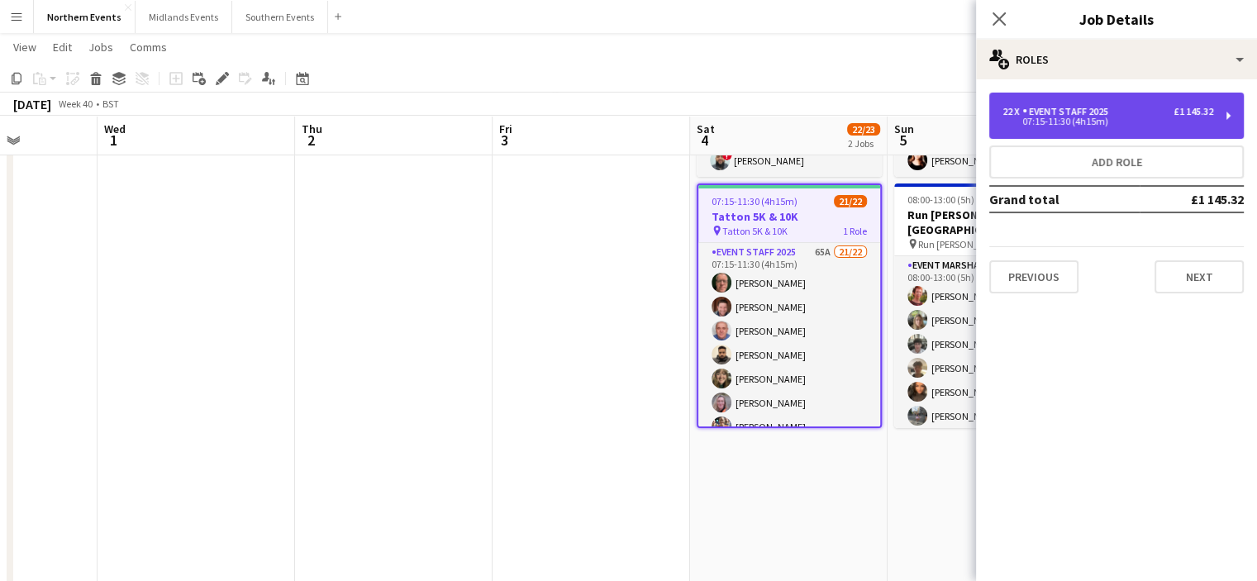
click at [1072, 112] on div "Event Staff 2025" at bounding box center [1068, 112] width 93 height 12
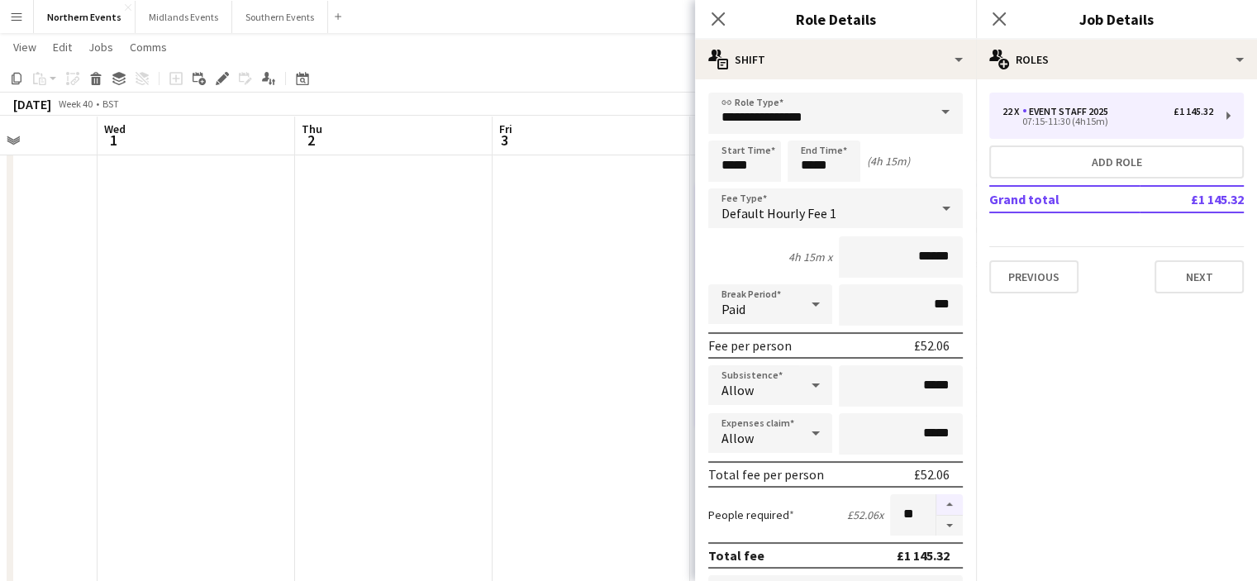
click at [937, 496] on button "button" at bounding box center [949, 504] width 26 height 21
type input "**"
click at [1001, 18] on icon "Close pop-in" at bounding box center [999, 19] width 16 height 16
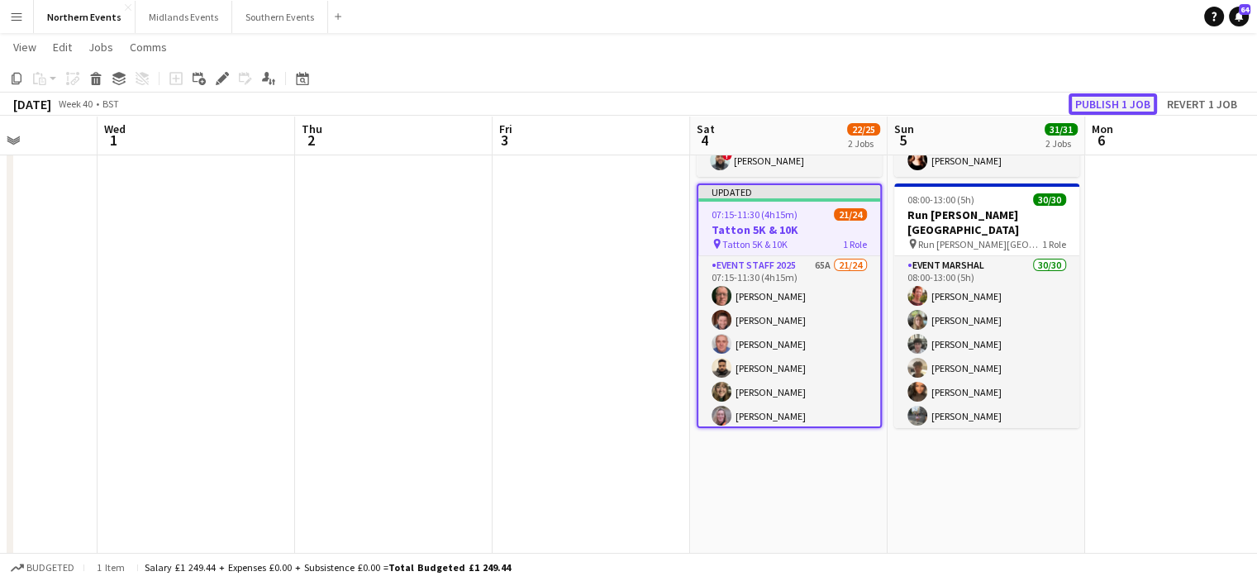
click at [1111, 107] on button "Publish 1 job" at bounding box center [1112, 103] width 88 height 21
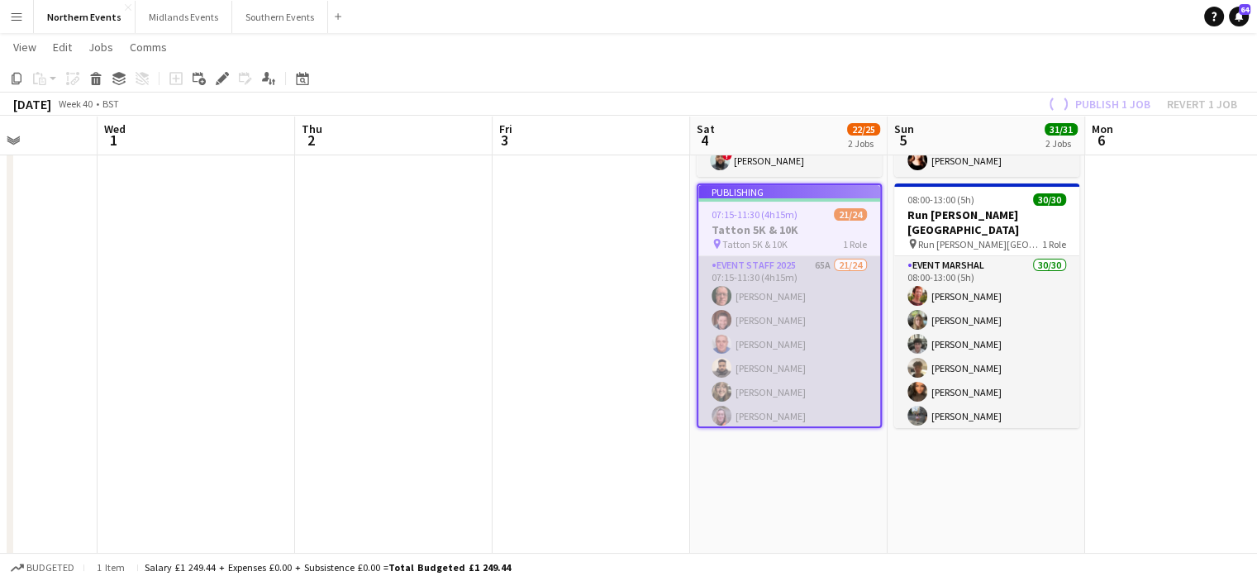
click at [786, 387] on app-card-role "Event Staff 2025 65A 21/24 07:15-11:30 (4h15m) Eamonn Murphy Dave Logan John Ca…" at bounding box center [789, 559] width 182 height 607
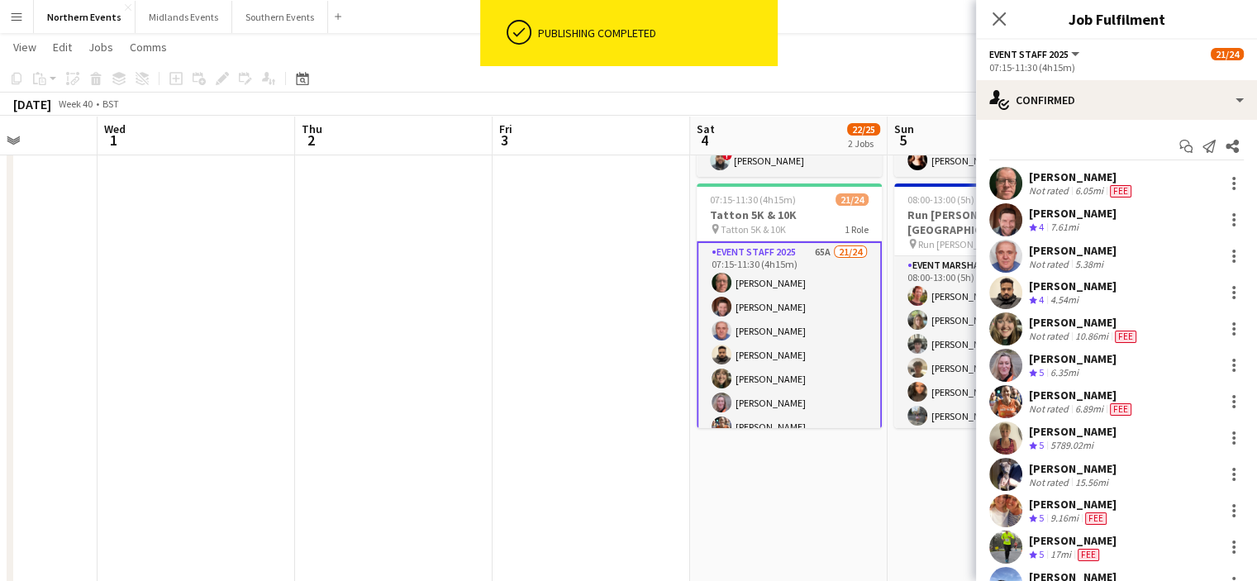
click at [1236, 78] on app-options-switcher "Event Staff 2025 All roles Event Staff 2025 21/24 07:15-11:30 (4h15m)" at bounding box center [1116, 60] width 281 height 40
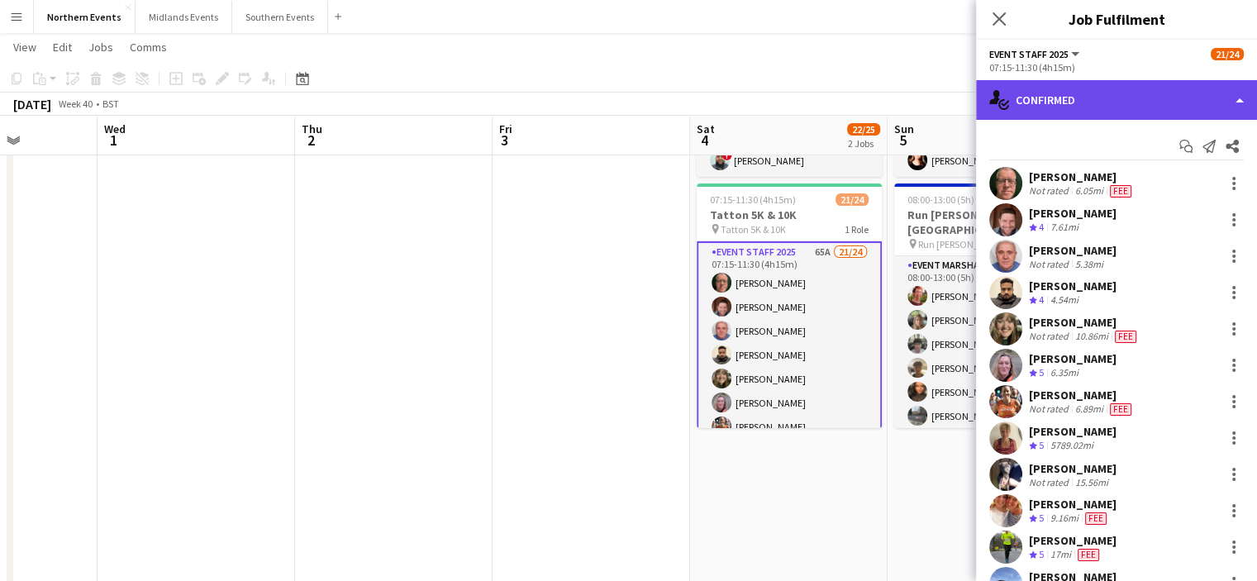
click at [1223, 97] on div "single-neutral-actions-check-2 Confirmed" at bounding box center [1116, 100] width 281 height 40
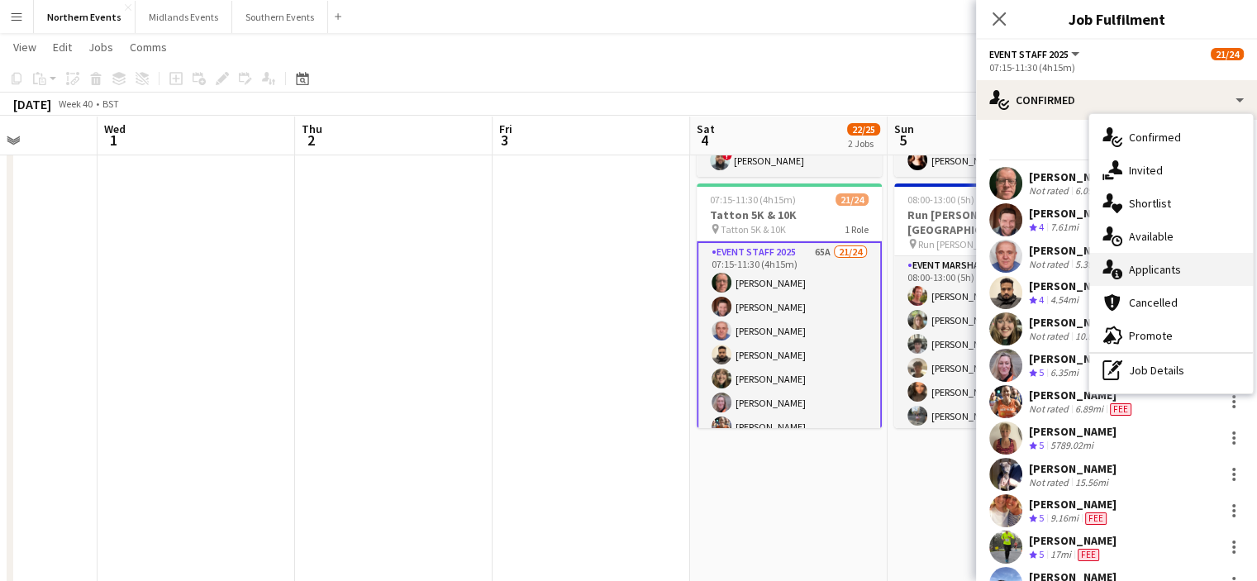
click at [1150, 268] on span "Applicants" at bounding box center [1155, 269] width 52 height 15
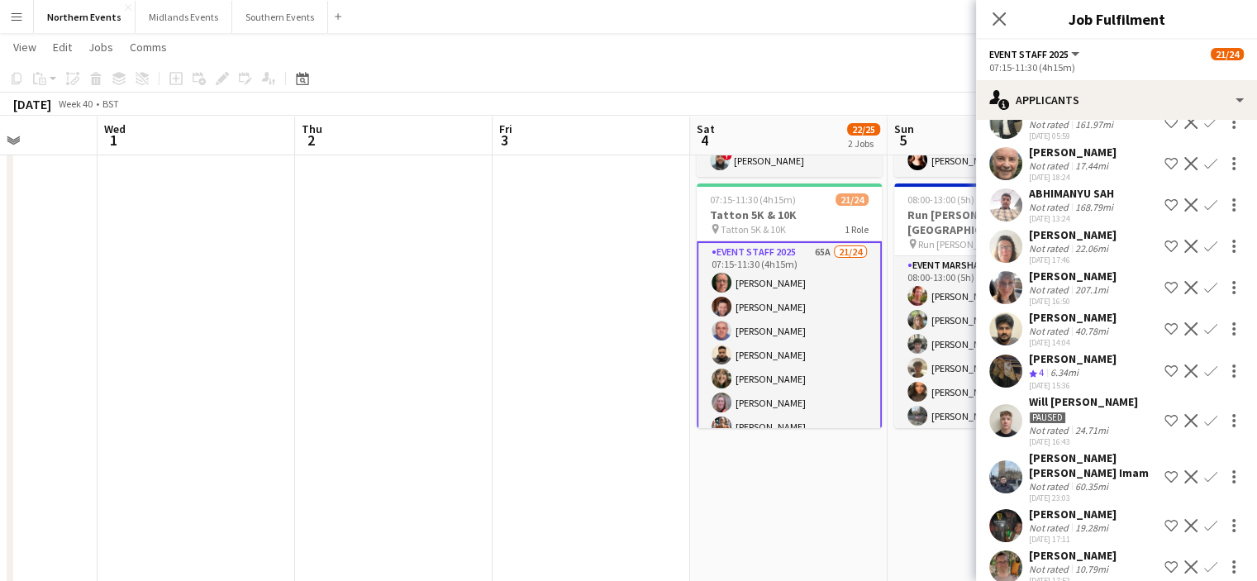
scroll to position [1671, 0]
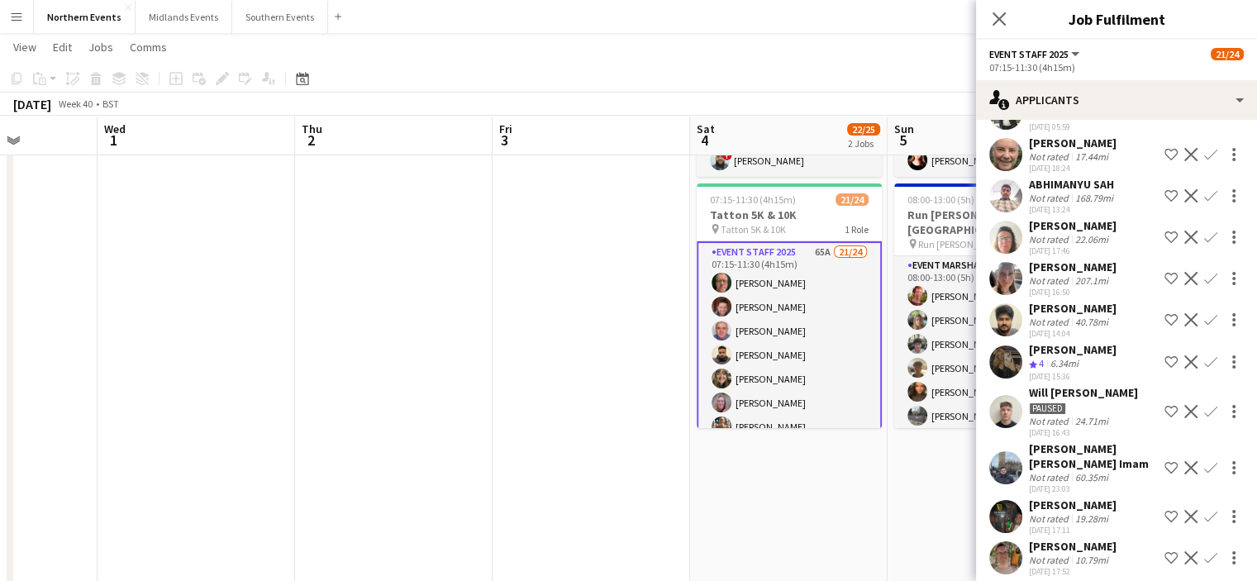
drag, startPoint x: 1098, startPoint y: 343, endPoint x: 1025, endPoint y: 333, distance: 73.4
click at [1025, 342] on div "evelyn barber Crew rating 4 6.34mi 02-09-2025 15:36 Shortlist crew Decline Conf…" at bounding box center [1116, 362] width 281 height 40
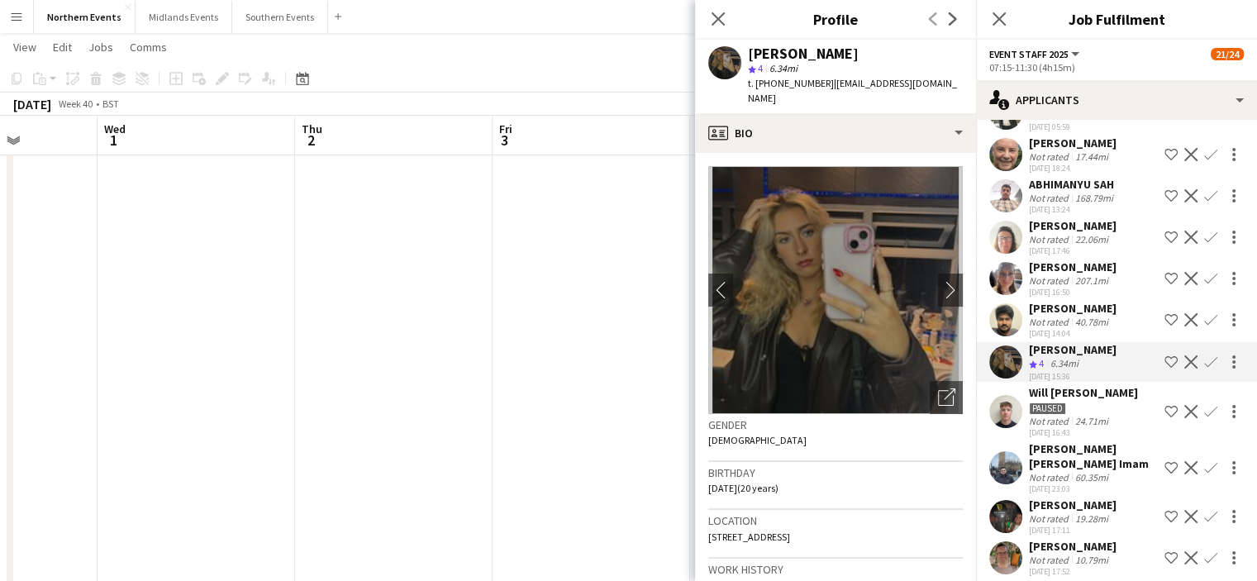
click at [1096, 342] on div "evelyn barber" at bounding box center [1073, 349] width 88 height 15
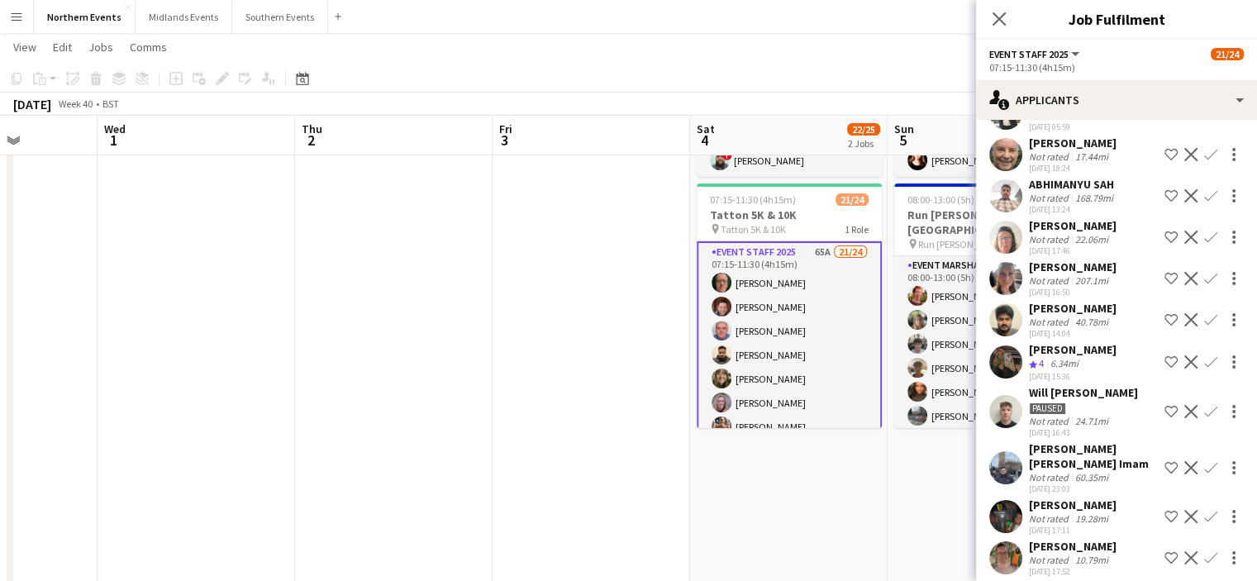
drag, startPoint x: 1107, startPoint y: 333, endPoint x: 1029, endPoint y: 329, distance: 77.8
click at [1029, 342] on div "evelyn barber Crew rating 4 6.34mi 02-09-2025 15:36 Shortlist crew Decline Conf…" at bounding box center [1116, 362] width 281 height 40
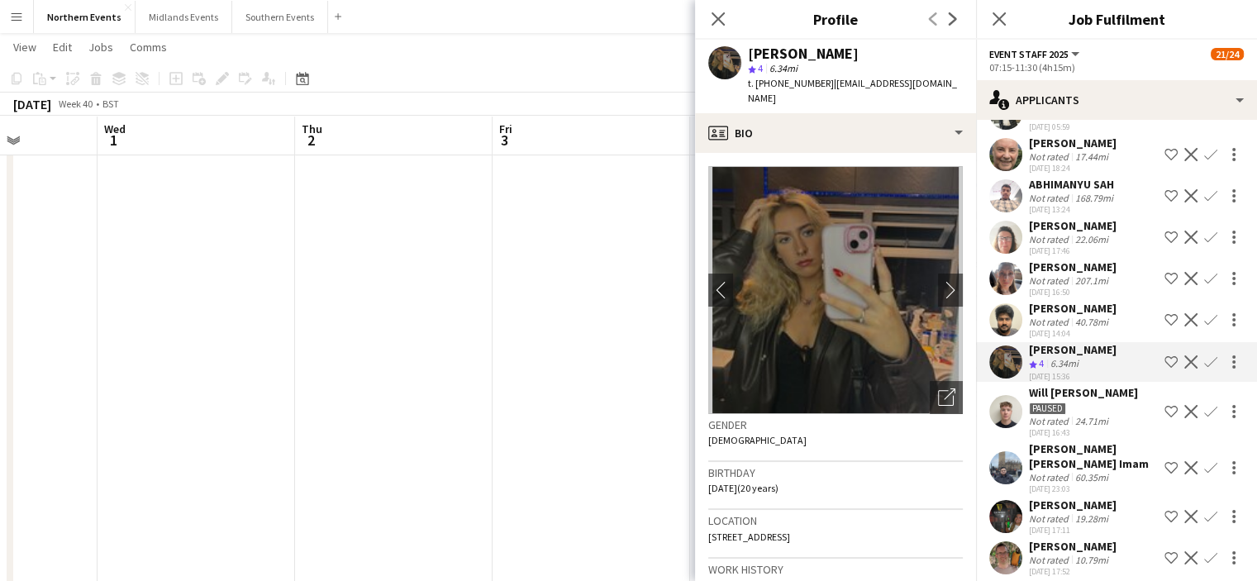
click at [1204, 355] on app-icon "Confirm" at bounding box center [1210, 361] width 13 height 13
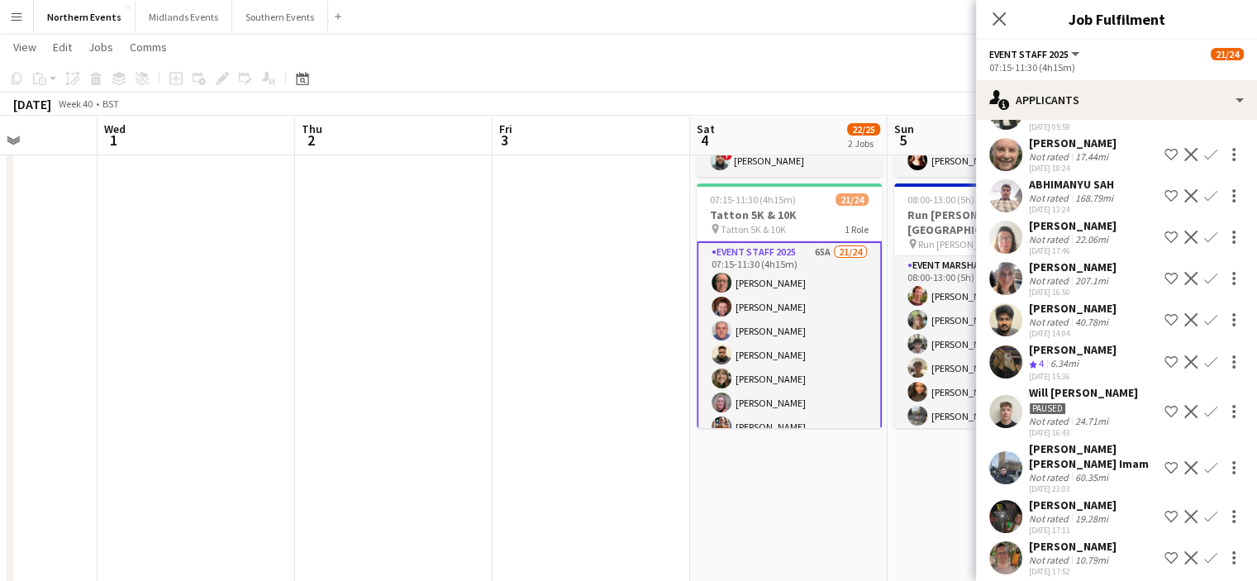
click at [1204, 355] on app-icon "Confirm" at bounding box center [1210, 361] width 13 height 13
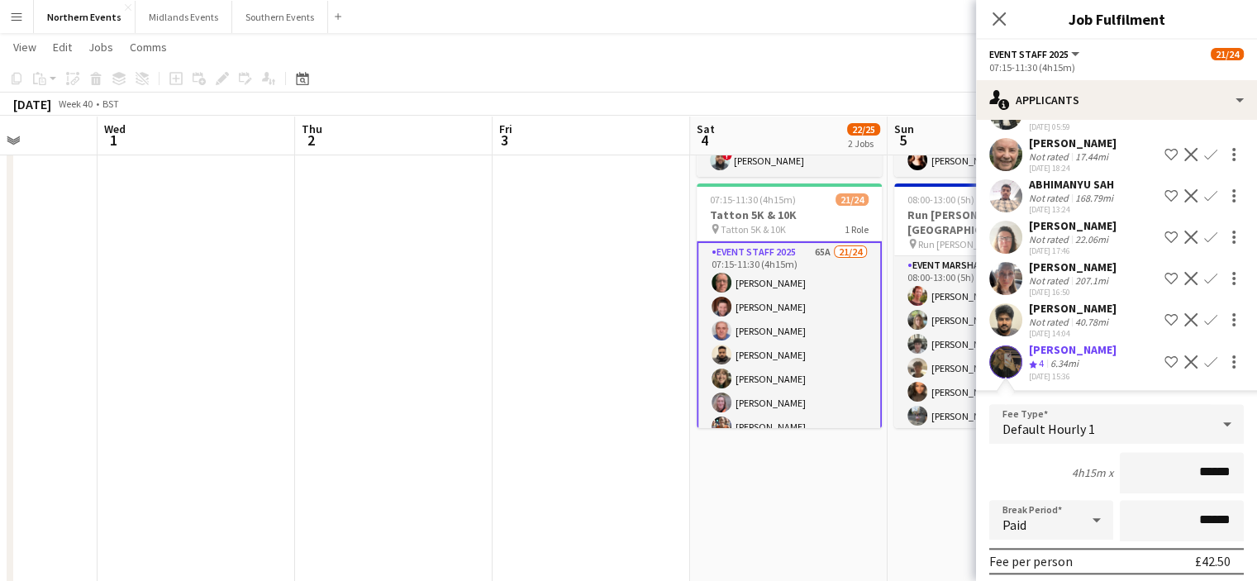
drag, startPoint x: 1253, startPoint y: 435, endPoint x: 1236, endPoint y: 475, distance: 43.3
click at [1236, 475] on form "Fee Type Default Hourly 1 4h15m x ****** Break Period Paid ****** Fee per perso…" at bounding box center [1116, 580] width 281 height 353
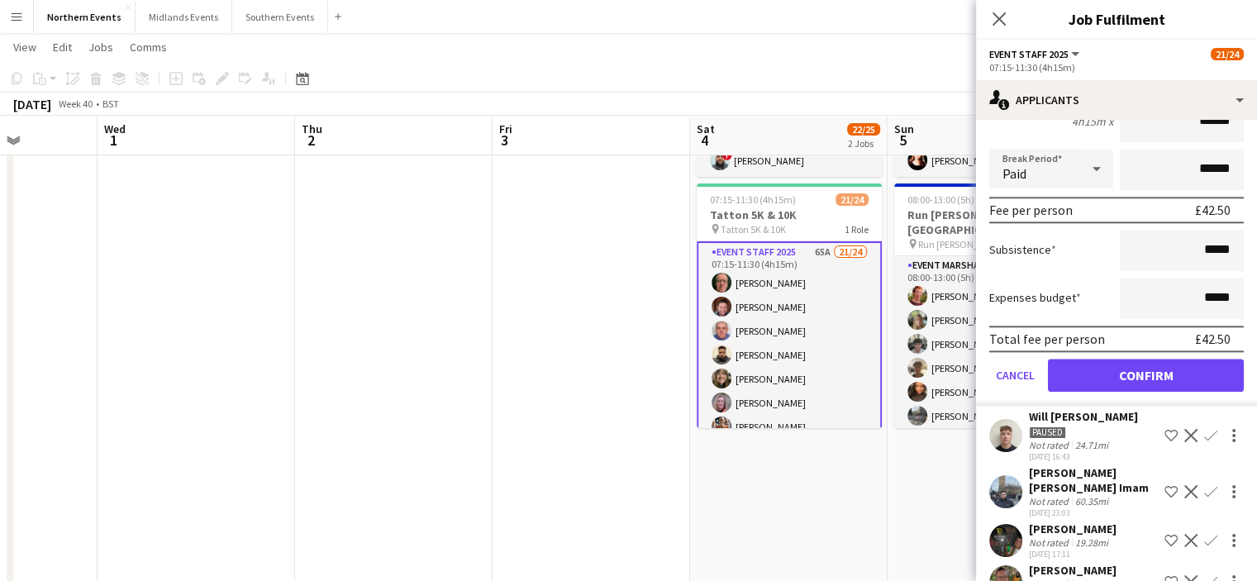
scroll to position [2042, 0]
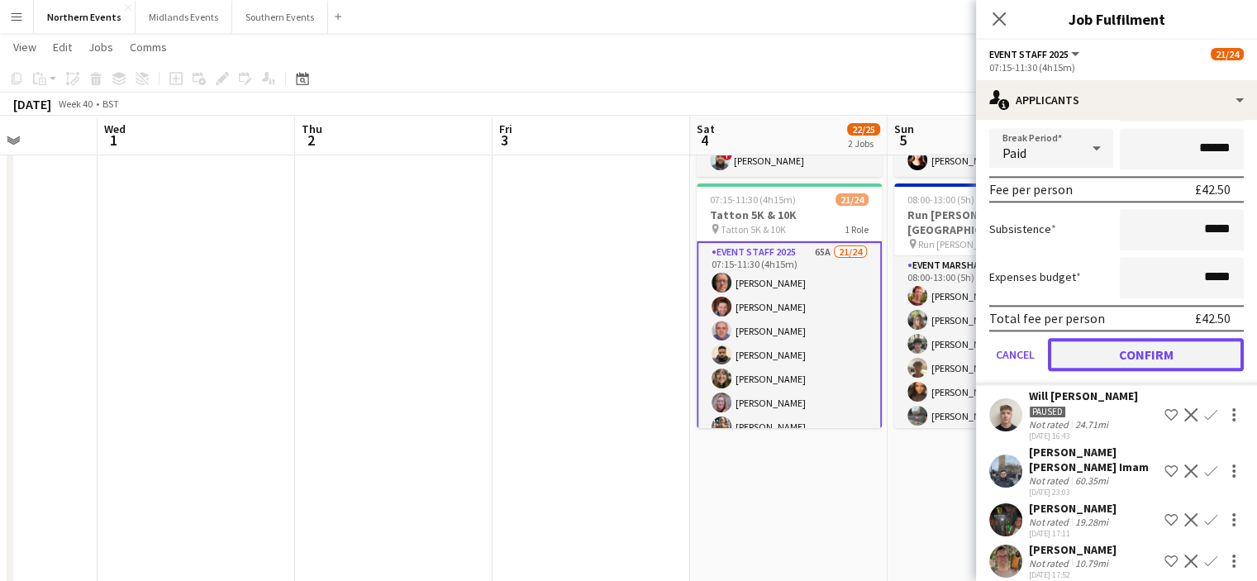
click at [1162, 338] on button "Confirm" at bounding box center [1146, 354] width 196 height 33
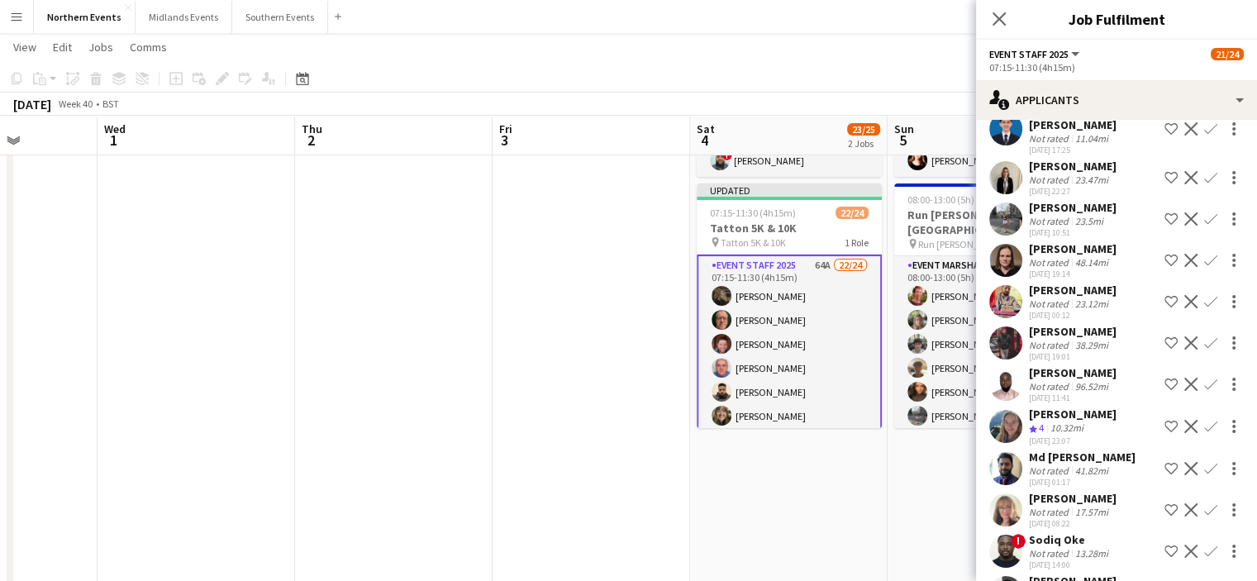
scroll to position [2259, 0]
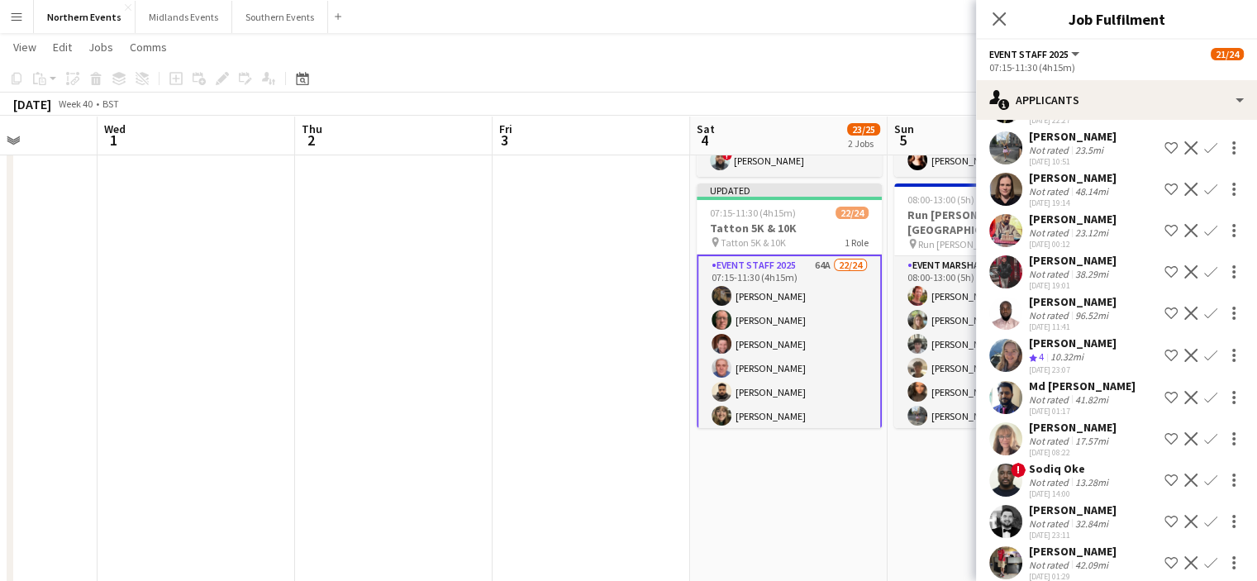
drag, startPoint x: 1122, startPoint y: 328, endPoint x: 1027, endPoint y: 326, distance: 95.0
click at [1027, 335] on div "Rianne Foxcroft Crew rating 4 10.32mi 20-09-2025 23:07 Shortlist crew Decline C…" at bounding box center [1116, 355] width 281 height 40
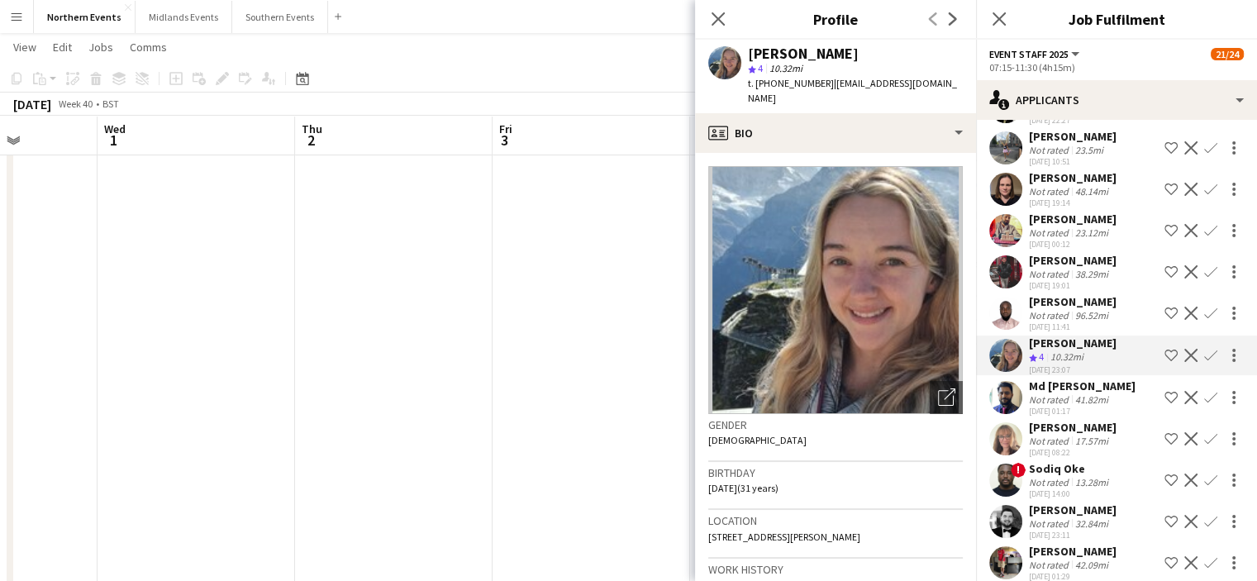
click at [1204, 349] on app-icon "Confirm" at bounding box center [1210, 355] width 13 height 13
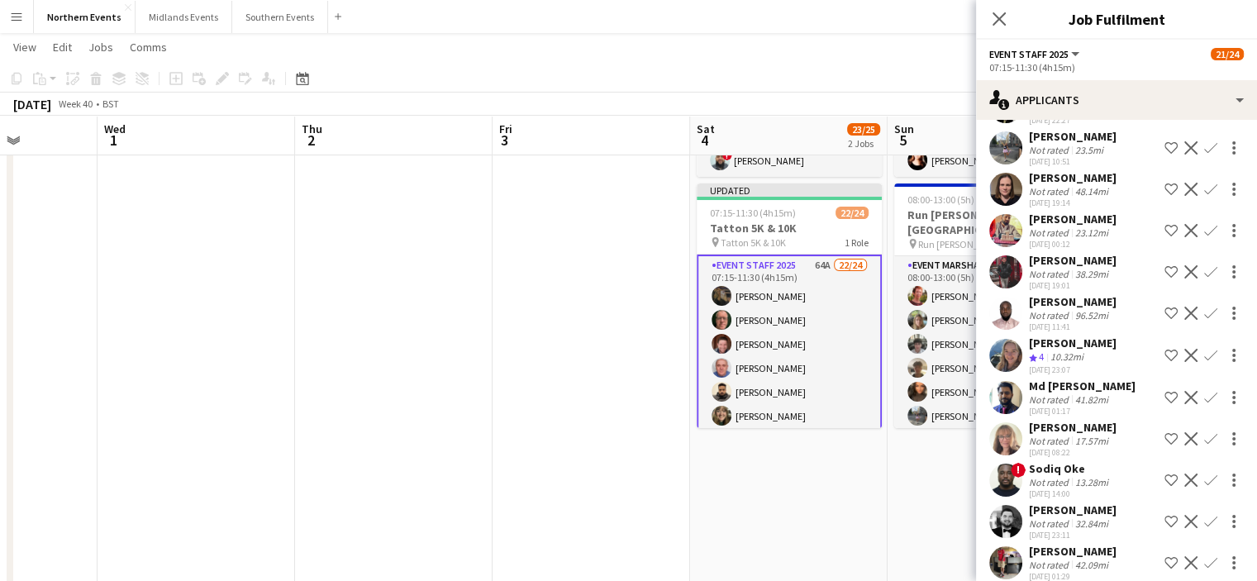
click at [1204, 349] on app-icon "Confirm" at bounding box center [1210, 355] width 13 height 13
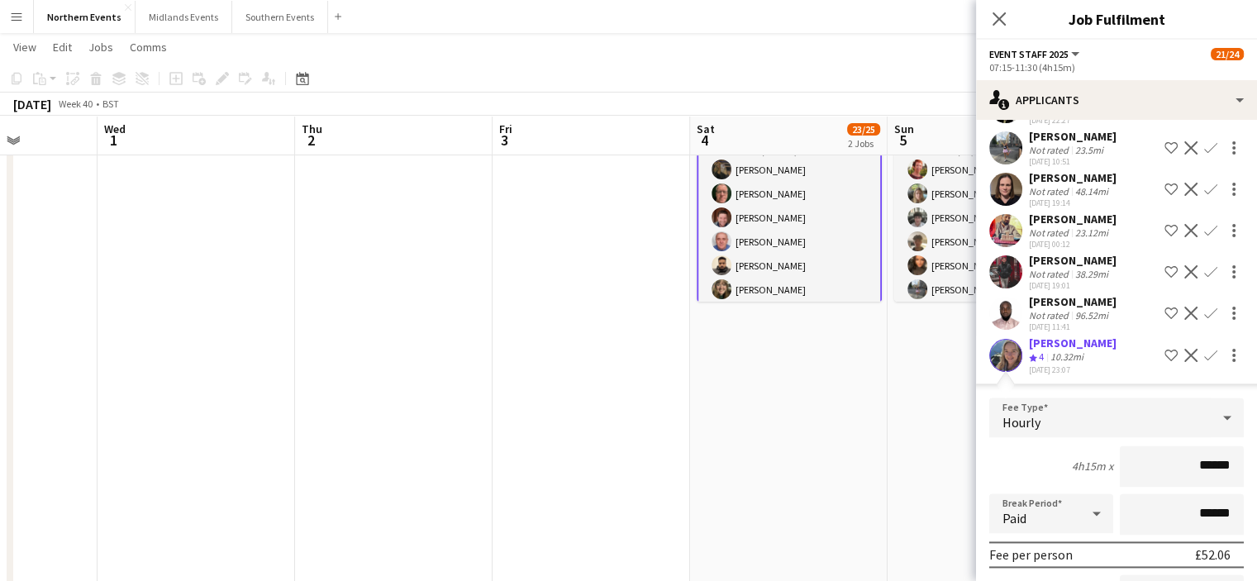
scroll to position [274, 0]
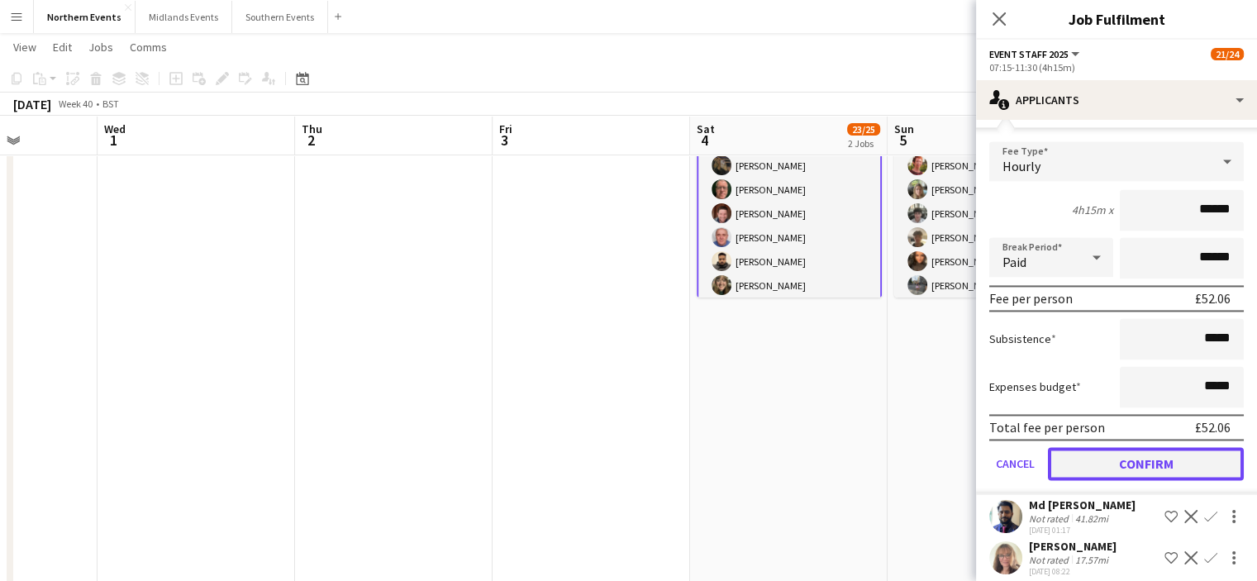
click at [1184, 447] on button "Confirm" at bounding box center [1146, 463] width 196 height 33
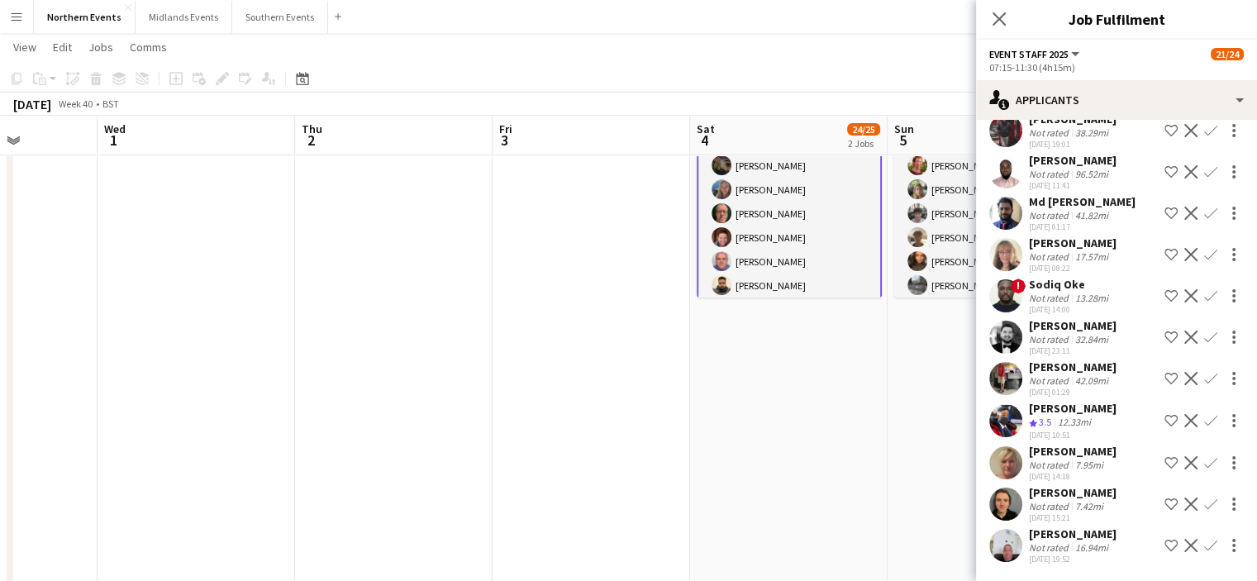
scroll to position [2100, 0]
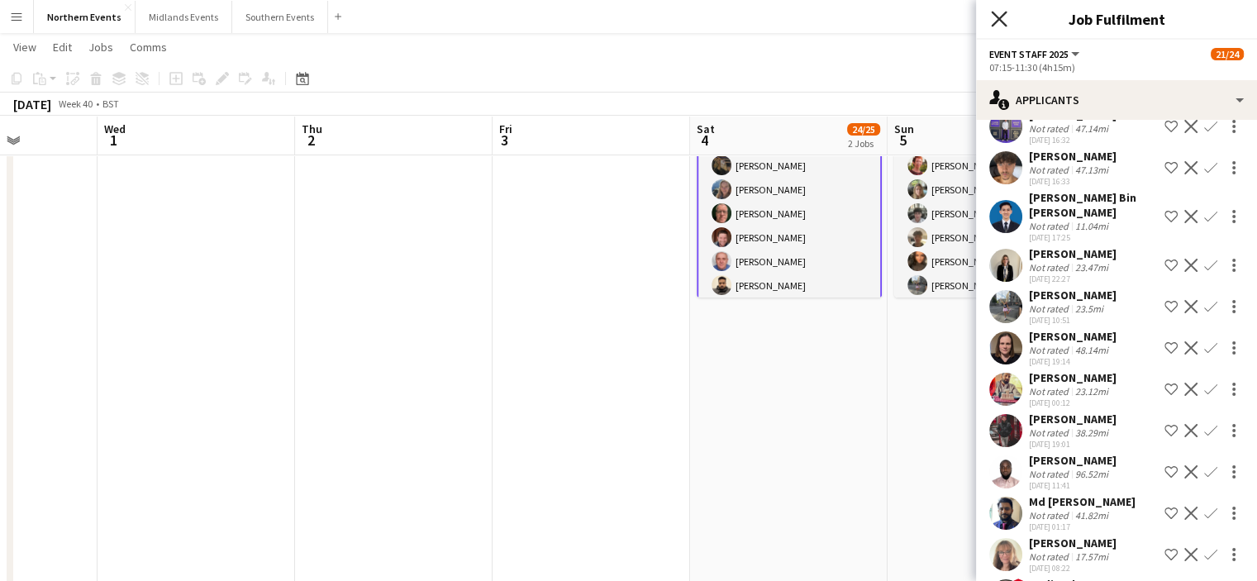
click at [997, 19] on icon at bounding box center [999, 19] width 16 height 16
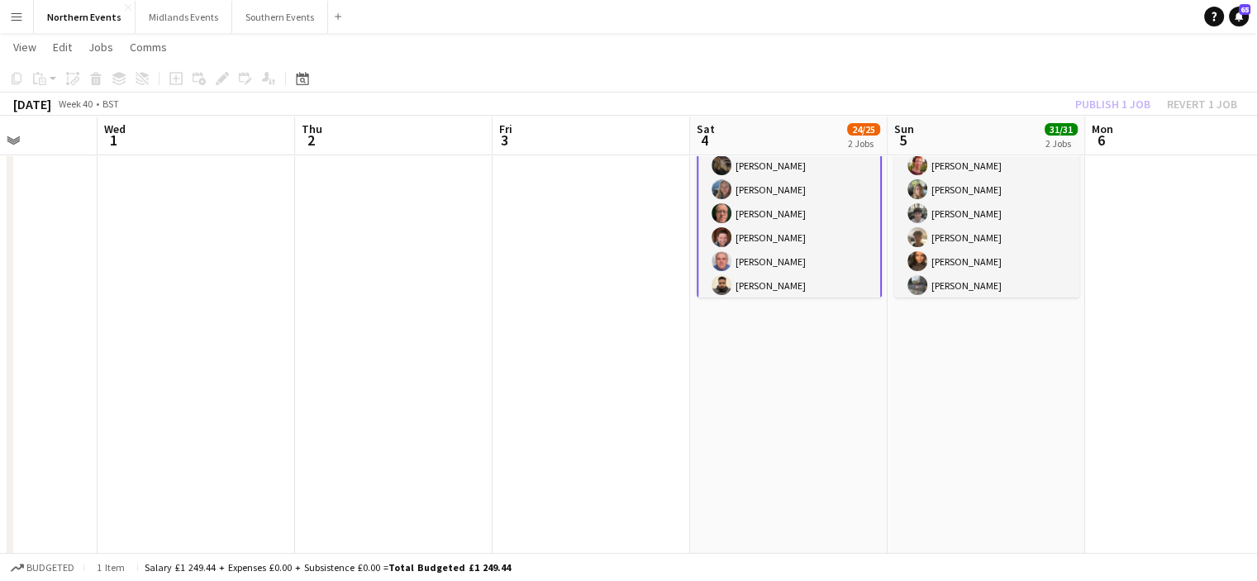
click at [828, 202] on app-card-role "Event Staff 2025 63A 23/24 07:15-11:30 (4h15m) evelyn barber Rianne Foxcroft Ea…" at bounding box center [788, 429] width 185 height 611
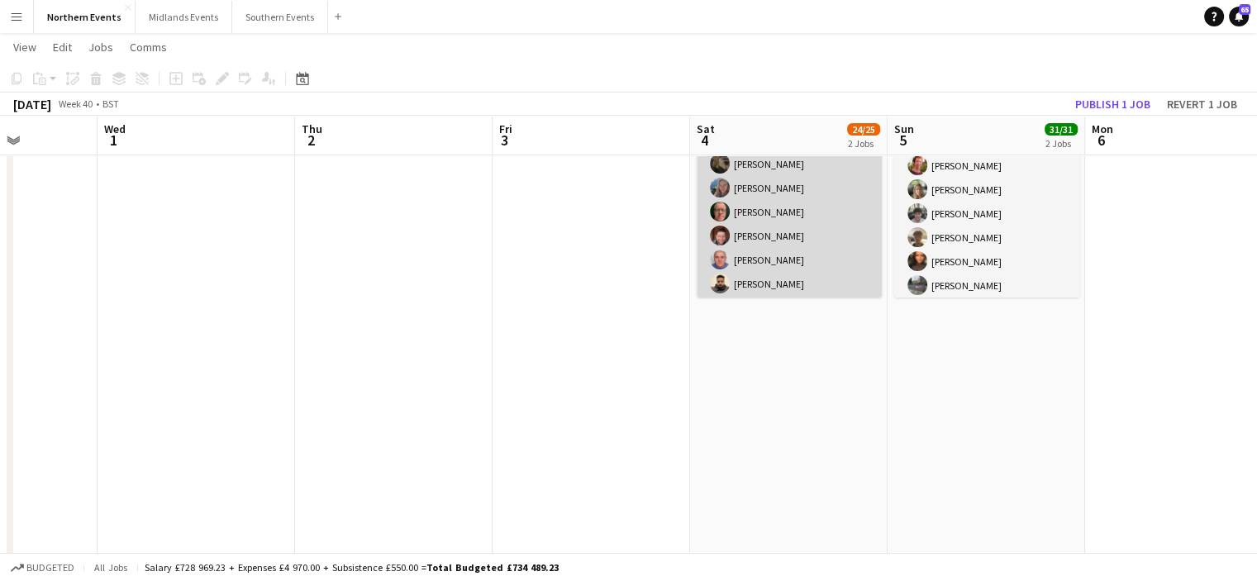
click at [806, 177] on app-card-role "Event Staff 2025 63A 23/24 07:15-11:30 (4h15m) evelyn barber Rianne Foxcroft Ea…" at bounding box center [788, 427] width 185 height 607
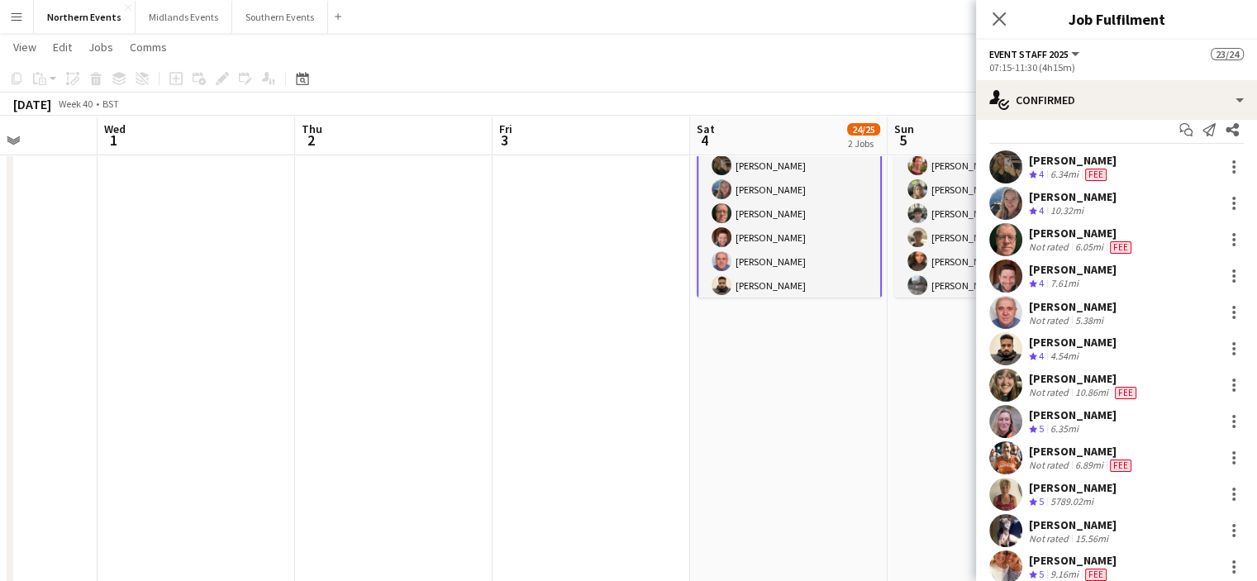
scroll to position [0, 0]
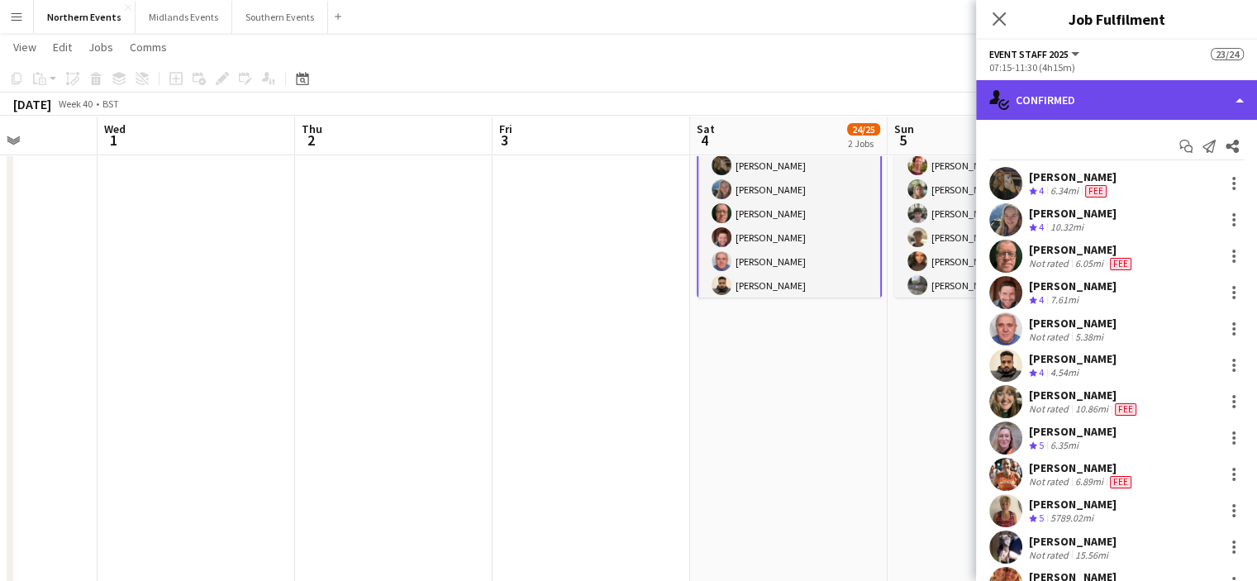
click at [1173, 105] on div "single-neutral-actions-check-2 Confirmed" at bounding box center [1116, 100] width 281 height 40
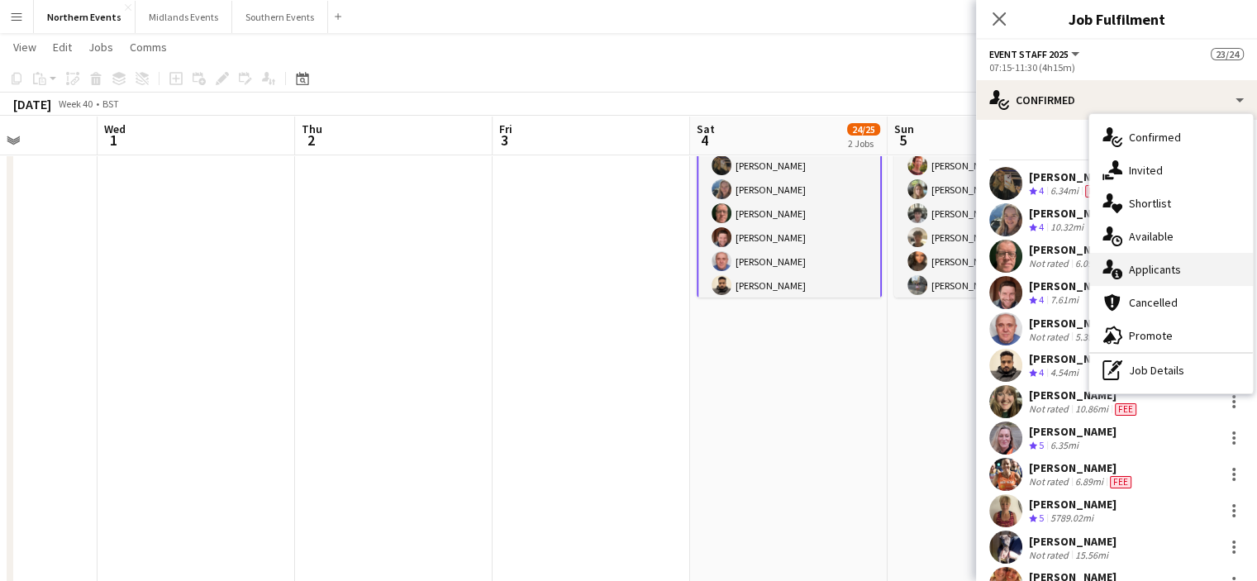
click at [1179, 263] on div "single-neutral-actions-information Applicants" at bounding box center [1171, 269] width 164 height 33
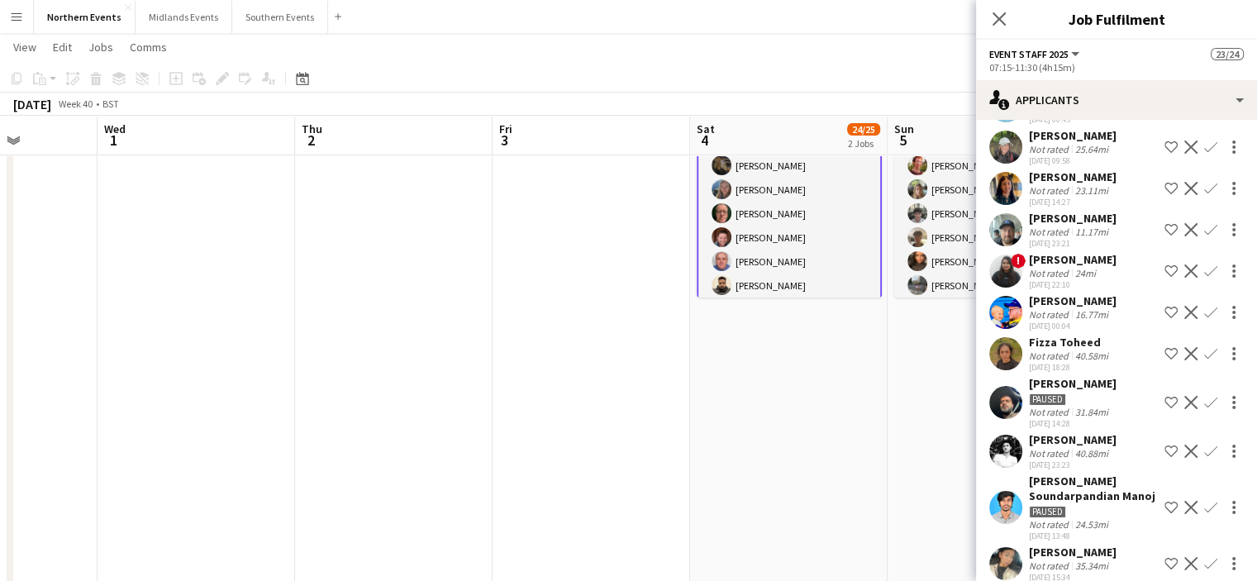
scroll to position [1236, 0]
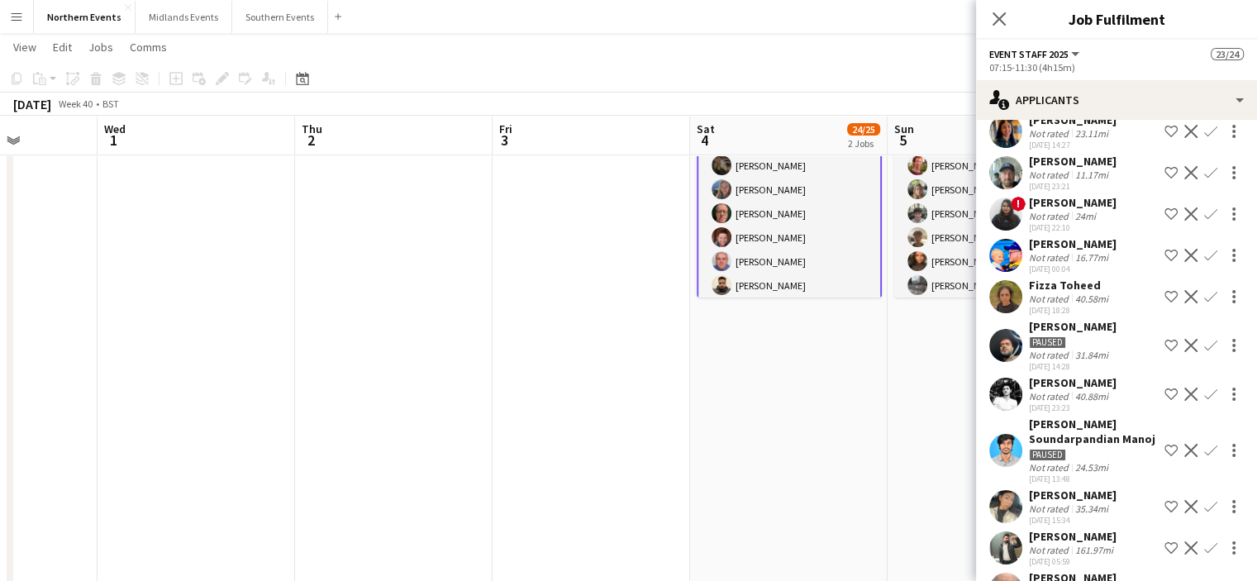
click at [1204, 249] on app-icon "Confirm" at bounding box center [1210, 255] width 13 height 13
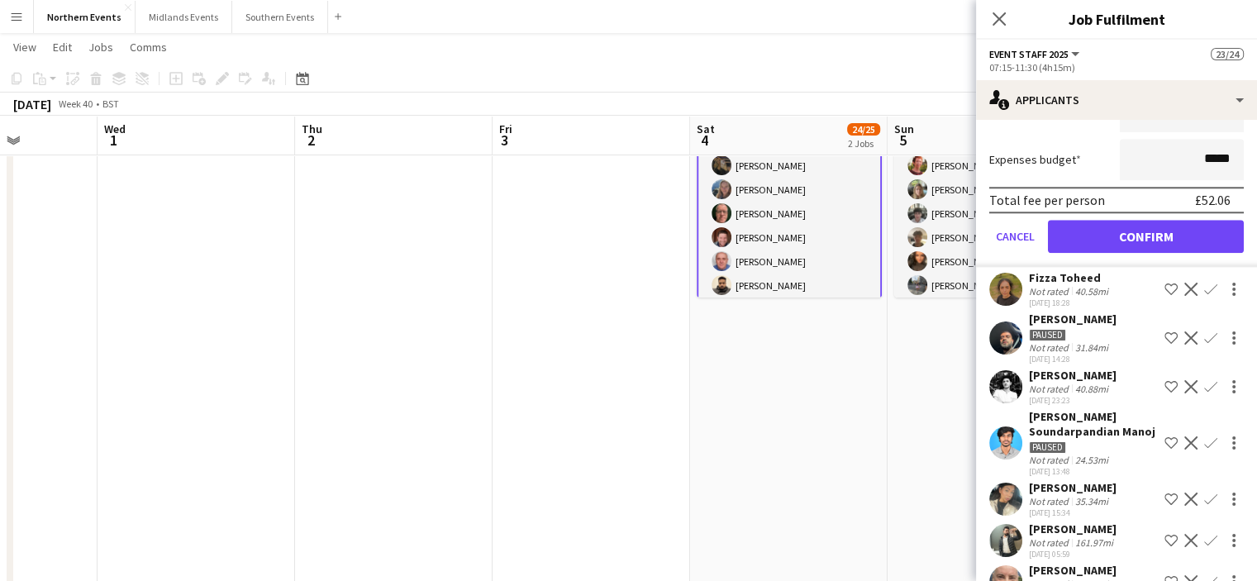
scroll to position [1593, 0]
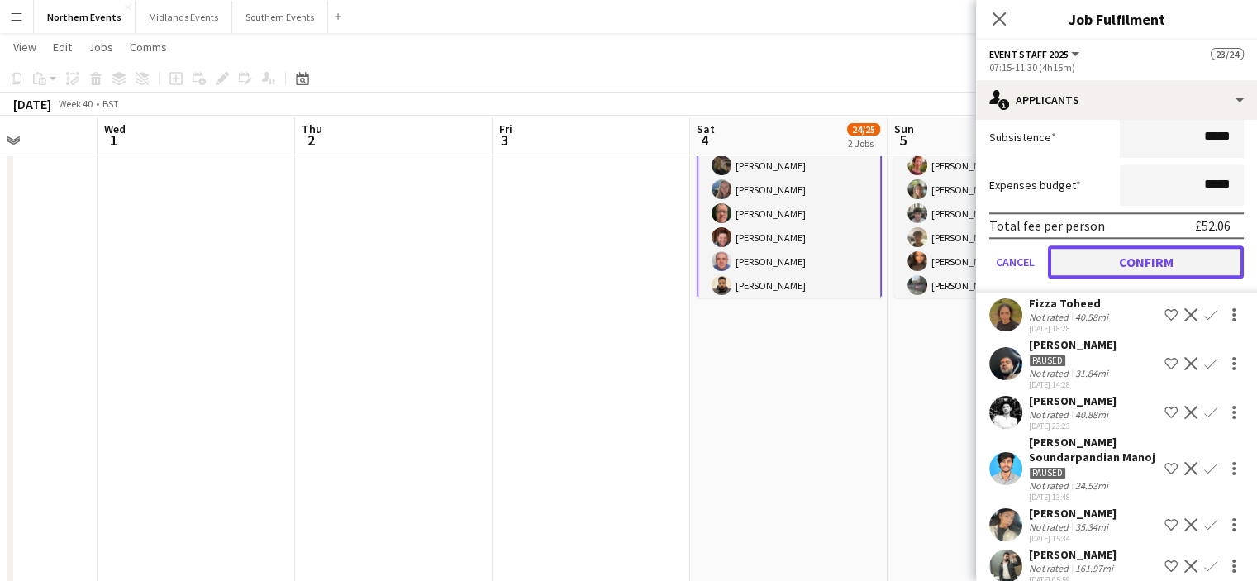
click at [1139, 245] on button "Confirm" at bounding box center [1146, 261] width 196 height 33
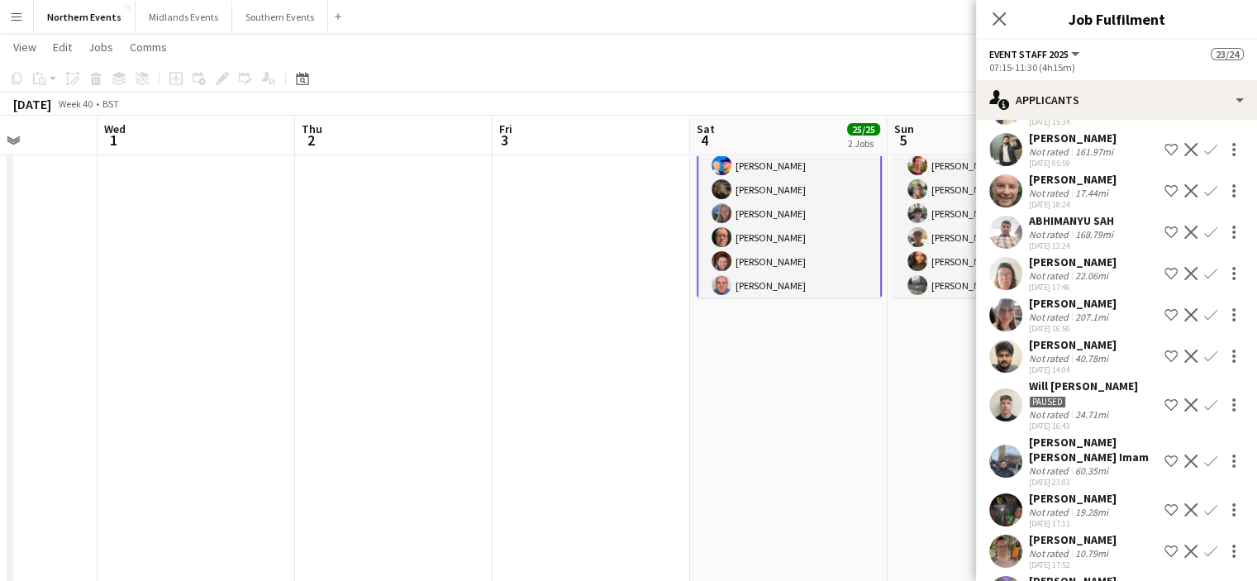
scroll to position [1179, 0]
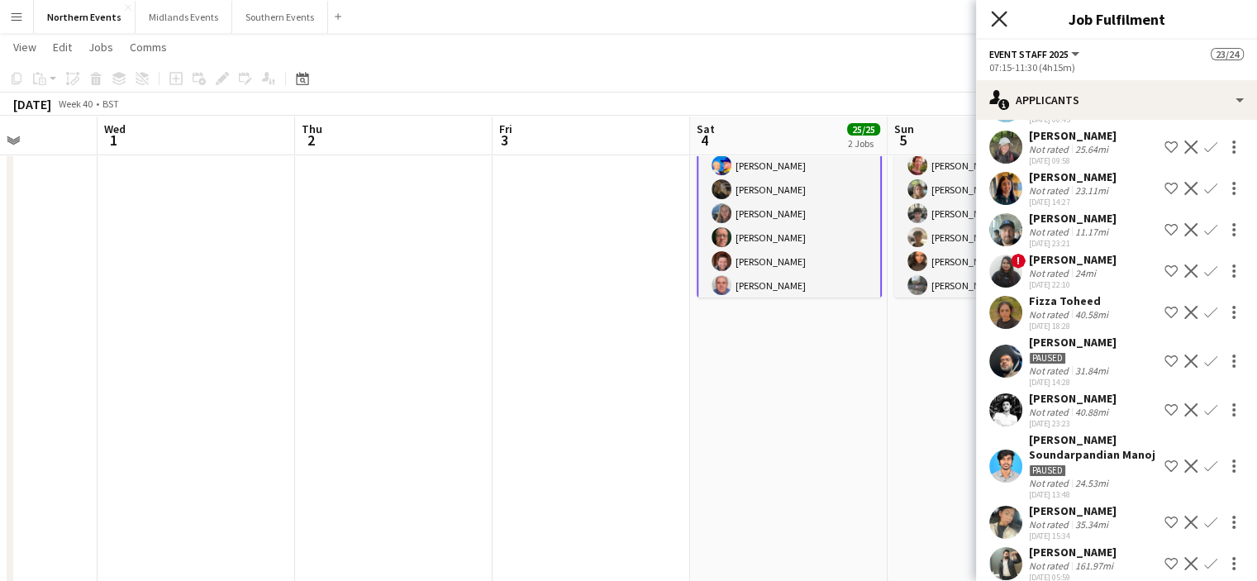
click at [996, 23] on icon "Close pop-in" at bounding box center [999, 19] width 16 height 16
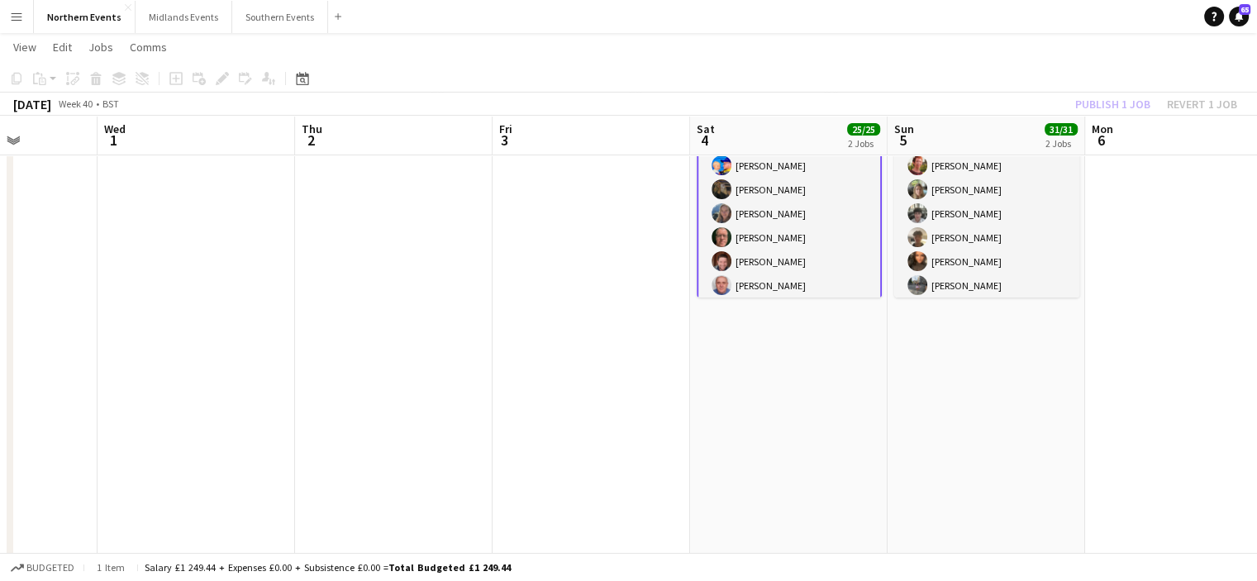
click at [1089, 108] on div "Publish 1 job Revert 1 job" at bounding box center [1156, 103] width 202 height 21
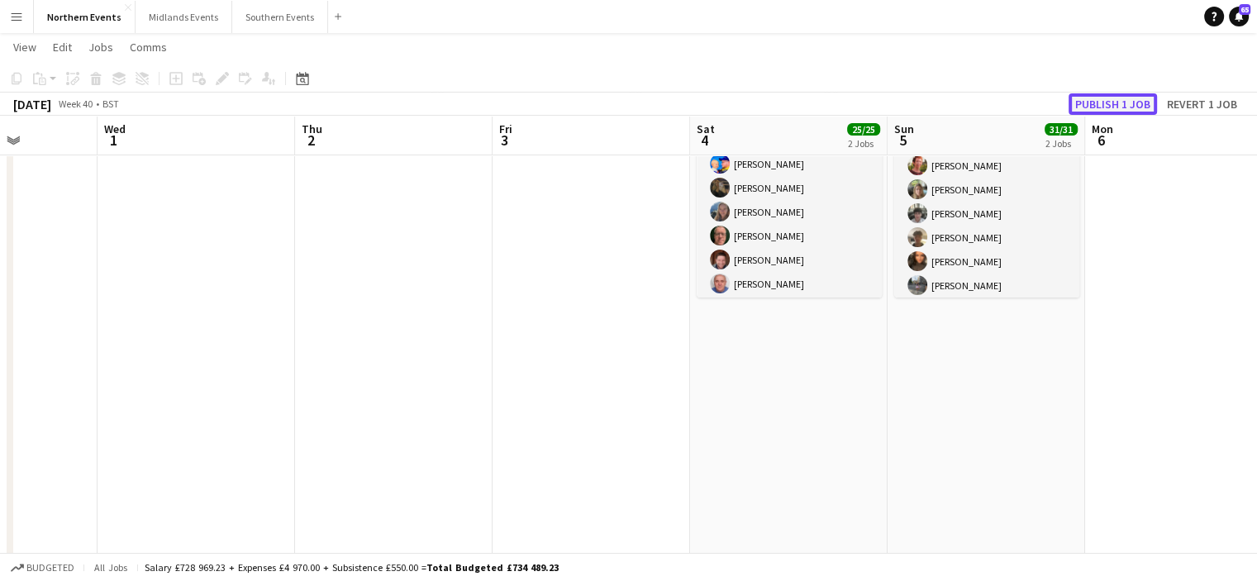
click at [1091, 102] on button "Publish 1 job" at bounding box center [1112, 103] width 88 height 21
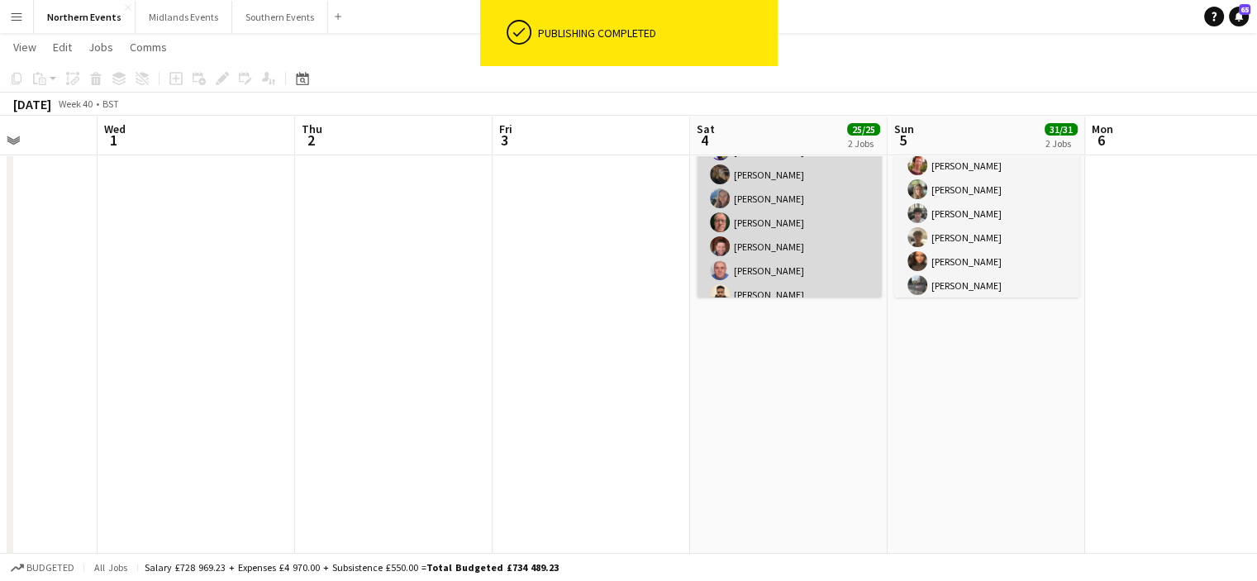
click at [811, 179] on app-card-role "Event Staff 2025 24/24 07:15-11:30 (4h15m) Calum Knight evelyn barber Rianne Fo…" at bounding box center [788, 414] width 185 height 607
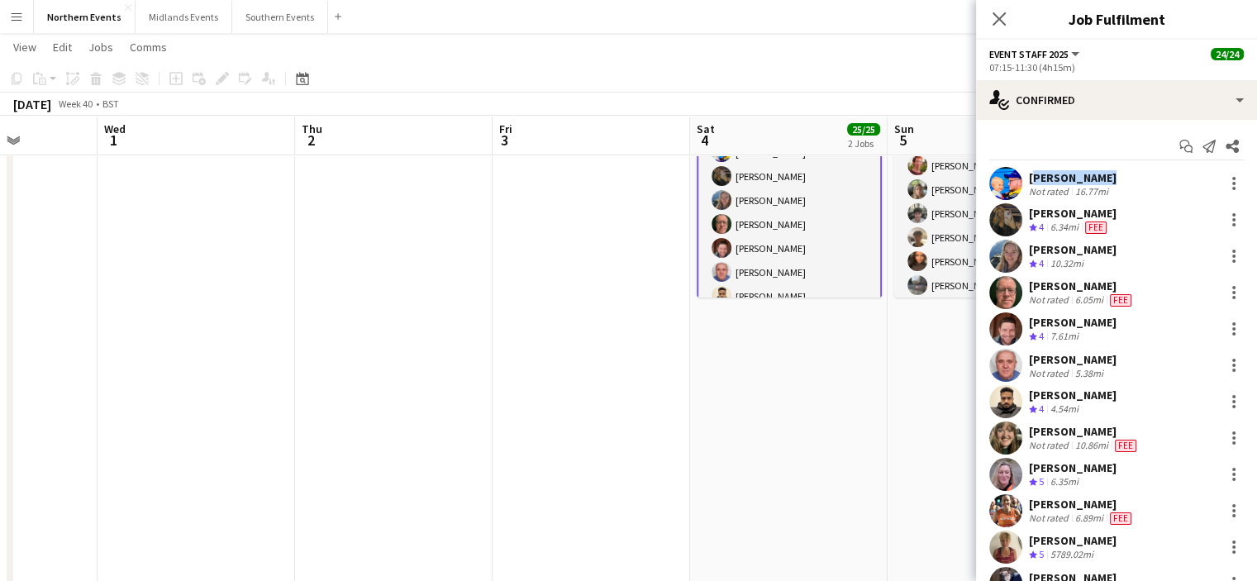
drag, startPoint x: 1107, startPoint y: 173, endPoint x: 1029, endPoint y: 164, distance: 78.2
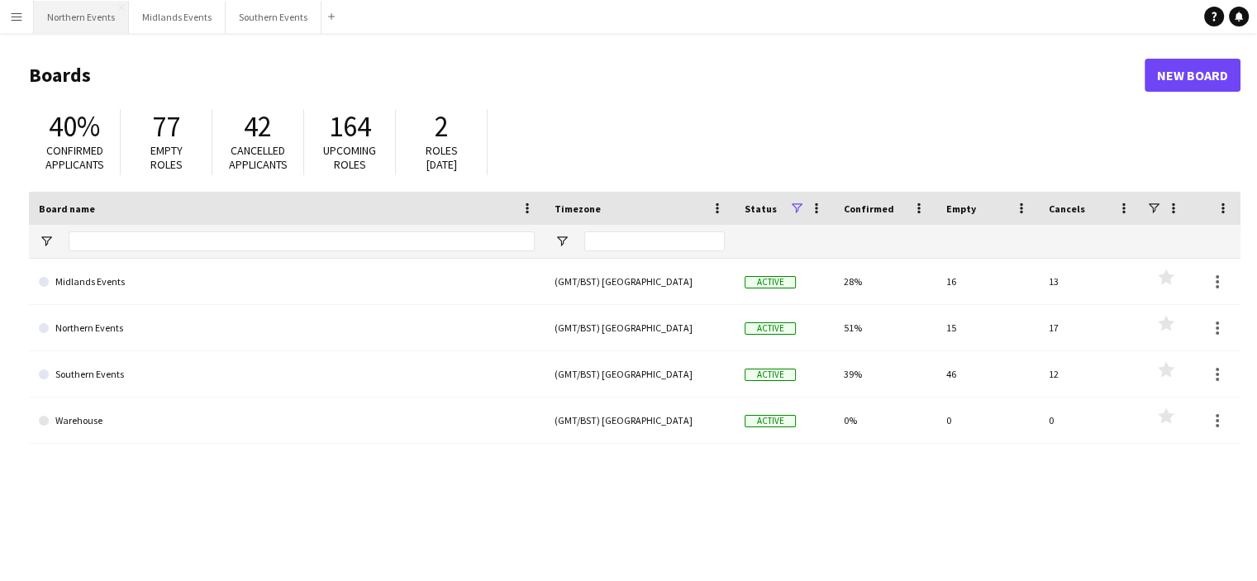
click at [93, 22] on button "Northern Events Close" at bounding box center [81, 17] width 95 height 32
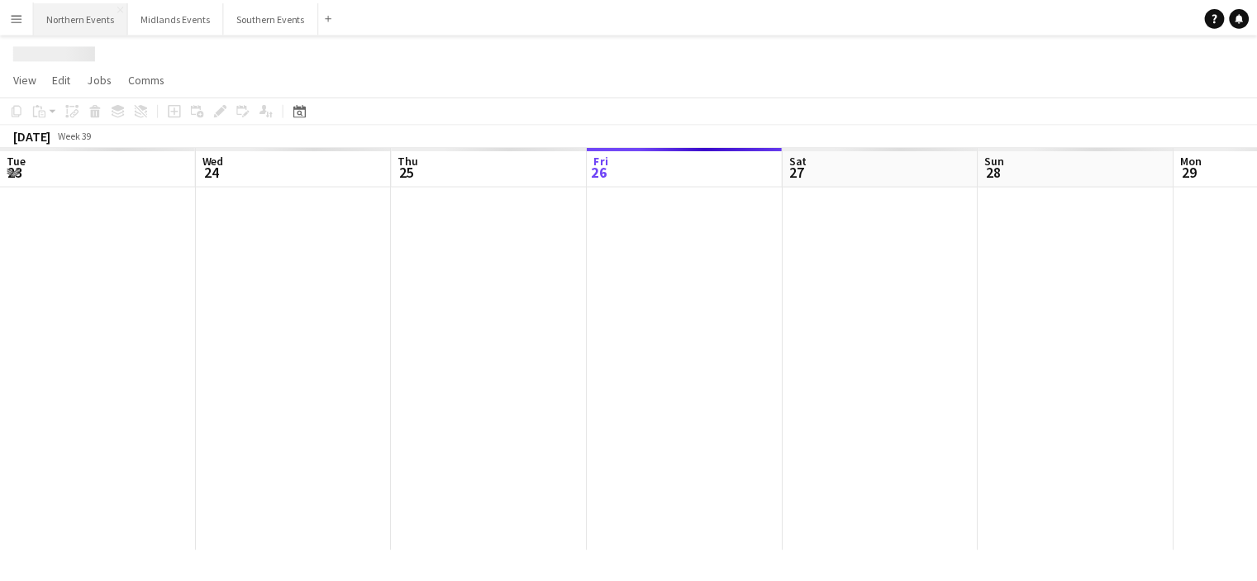
scroll to position [0, 395]
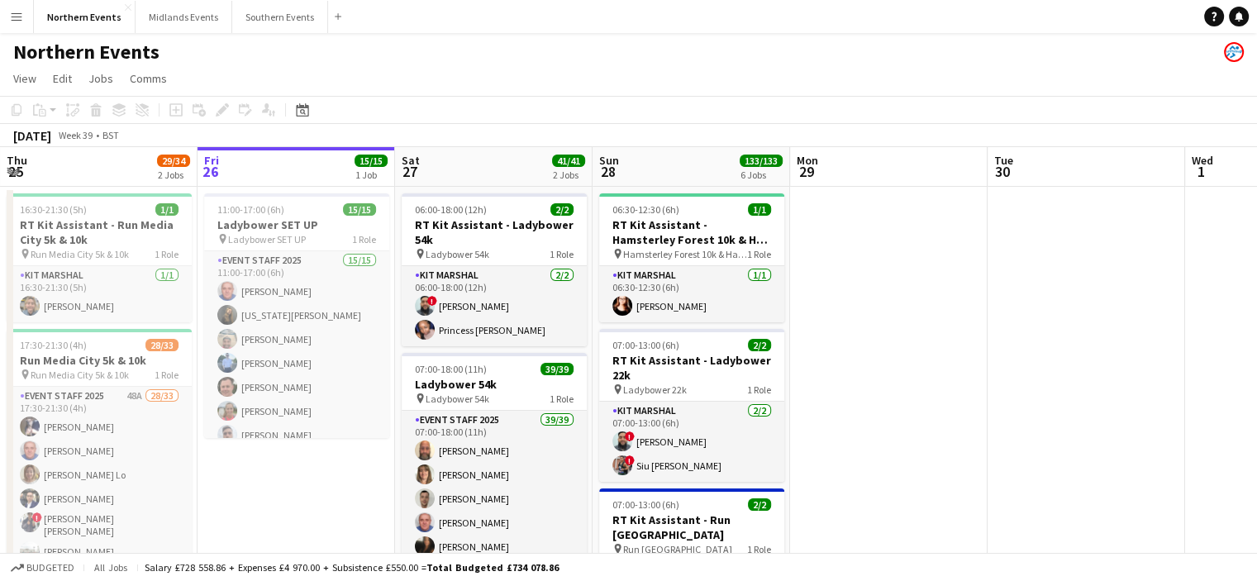
drag, startPoint x: 1006, startPoint y: 303, endPoint x: 871, endPoint y: 299, distance: 135.6
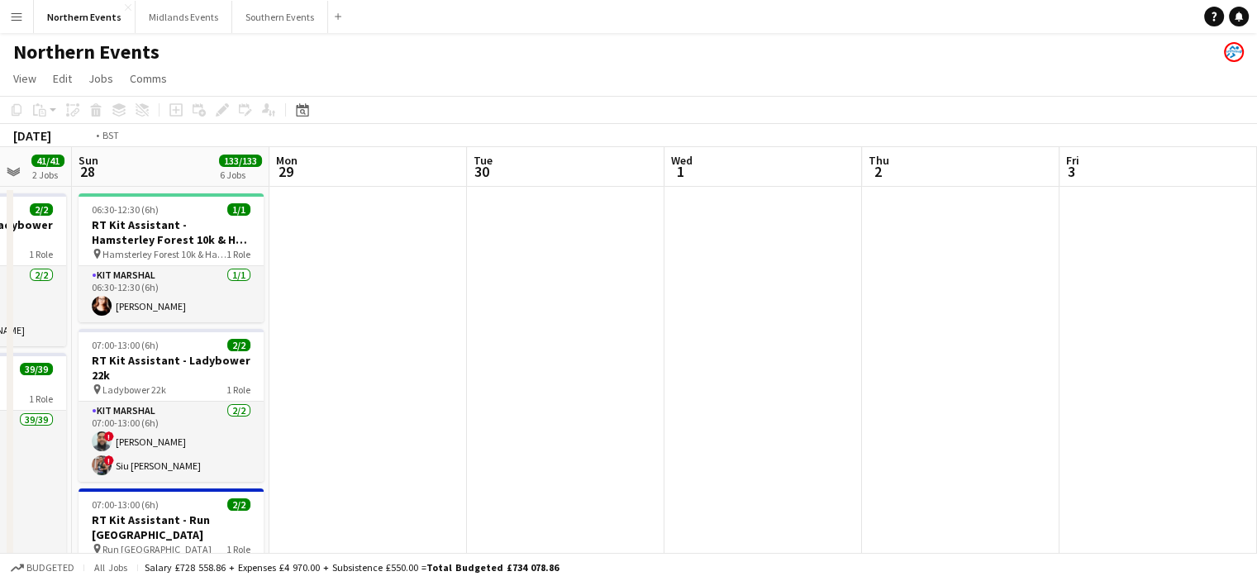
scroll to position [0, 509]
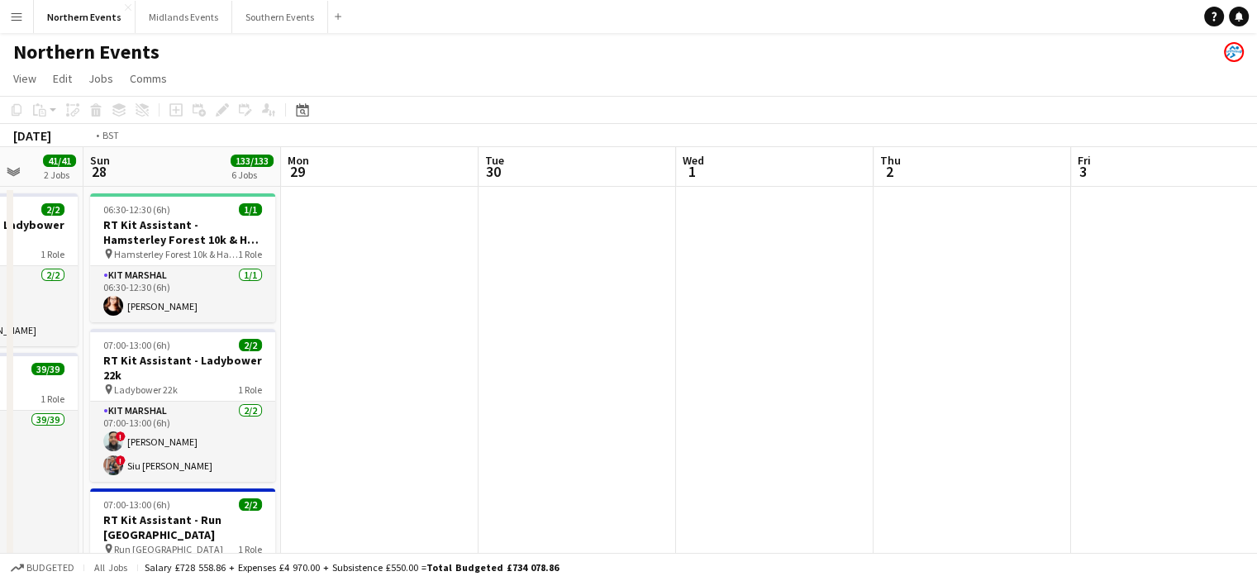
drag, startPoint x: 919, startPoint y: 303, endPoint x: 535, endPoint y: 295, distance: 383.4
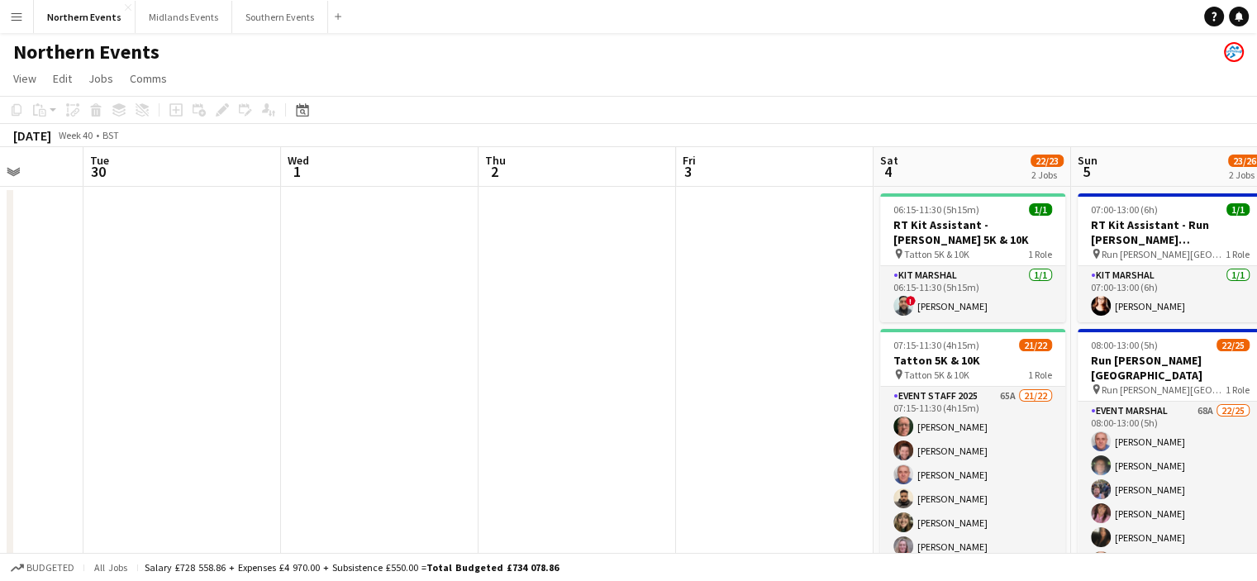
drag, startPoint x: 1131, startPoint y: 350, endPoint x: 922, endPoint y: 326, distance: 210.4
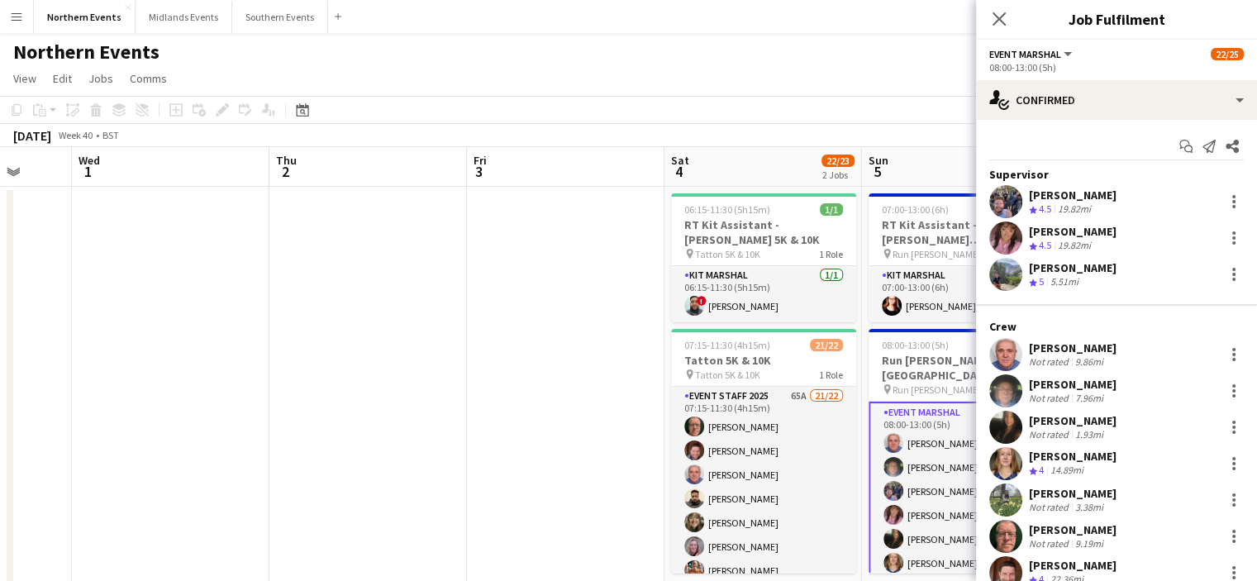
drag, startPoint x: 938, startPoint y: 433, endPoint x: 1050, endPoint y: 188, distance: 269.9
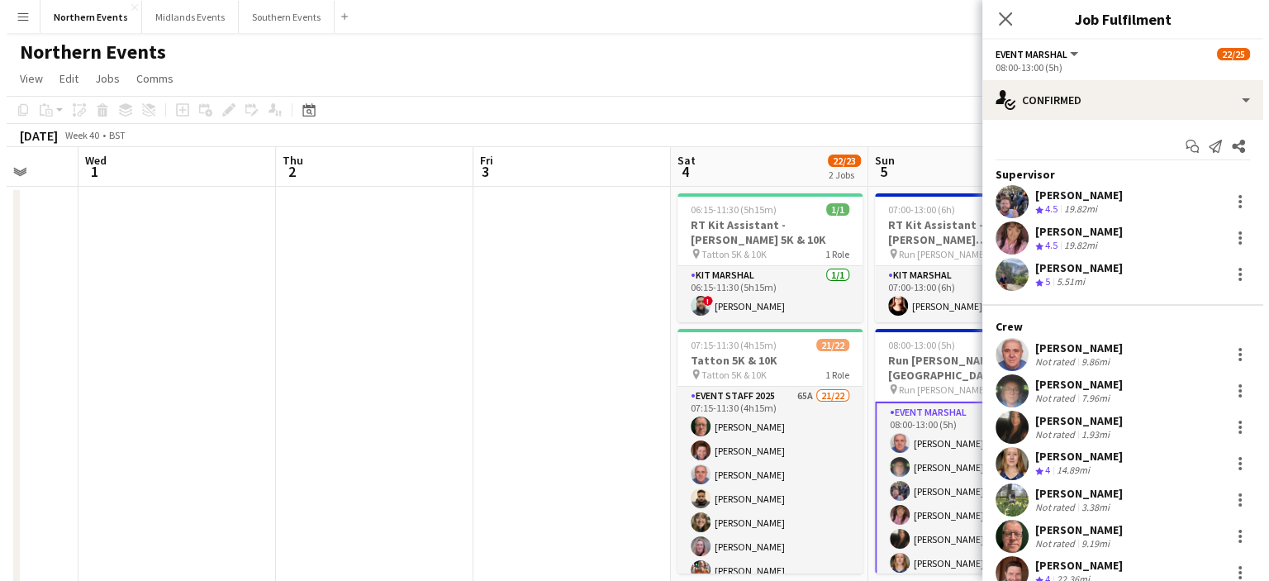
scroll to position [0, 697]
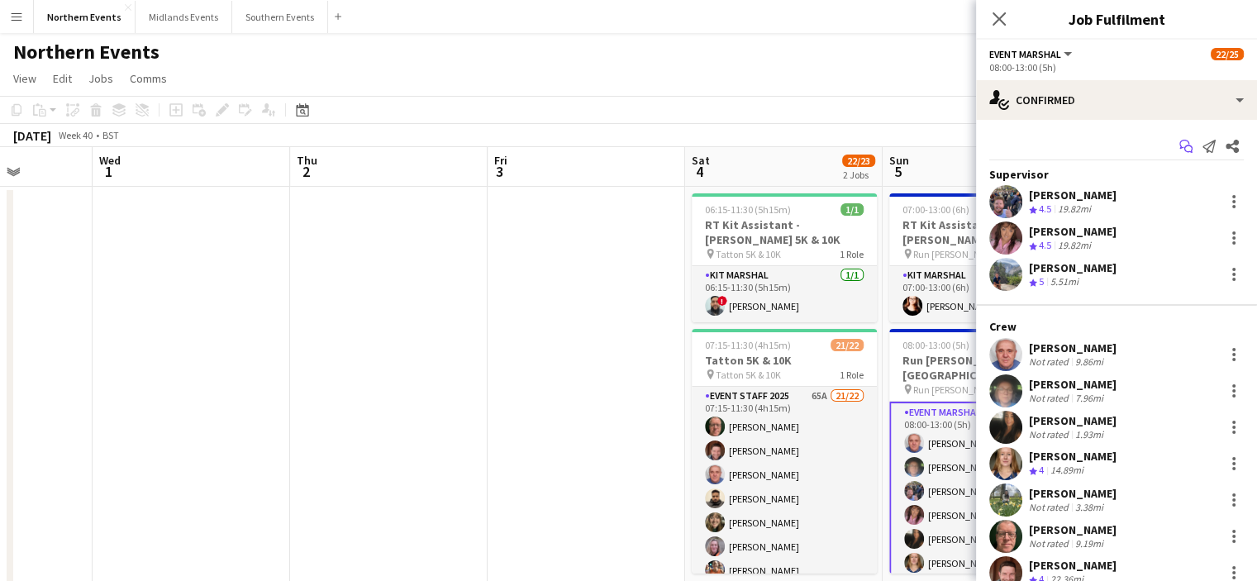
click at [1179, 147] on icon "Start chat" at bounding box center [1185, 146] width 13 height 13
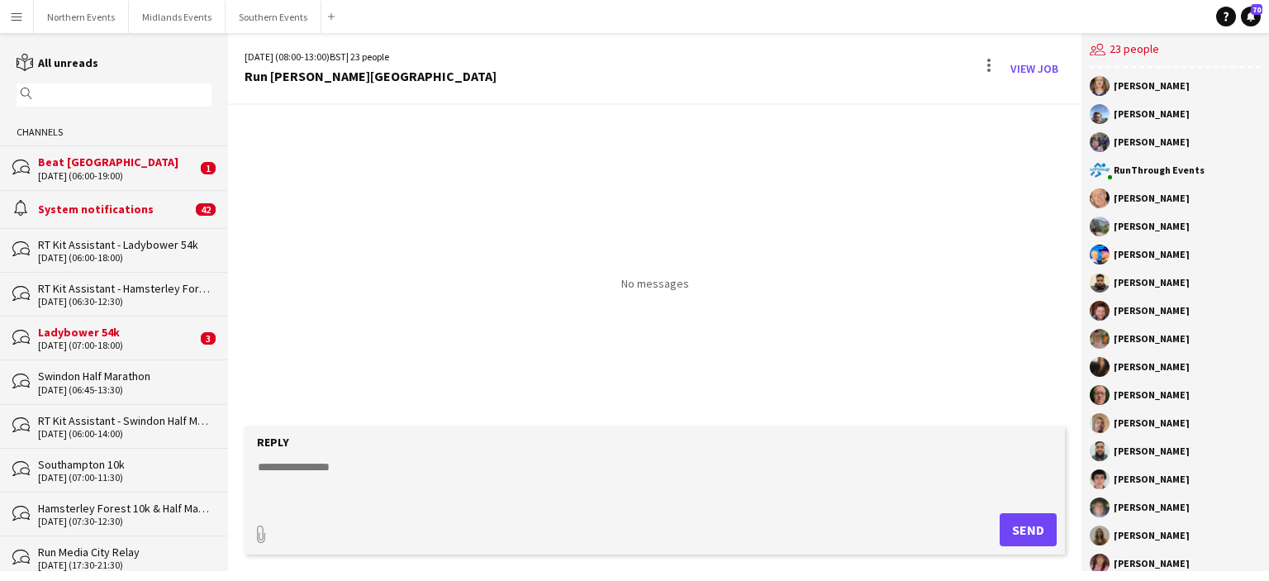
click at [307, 481] on textarea at bounding box center [658, 480] width 804 height 43
paste textarea "**********"
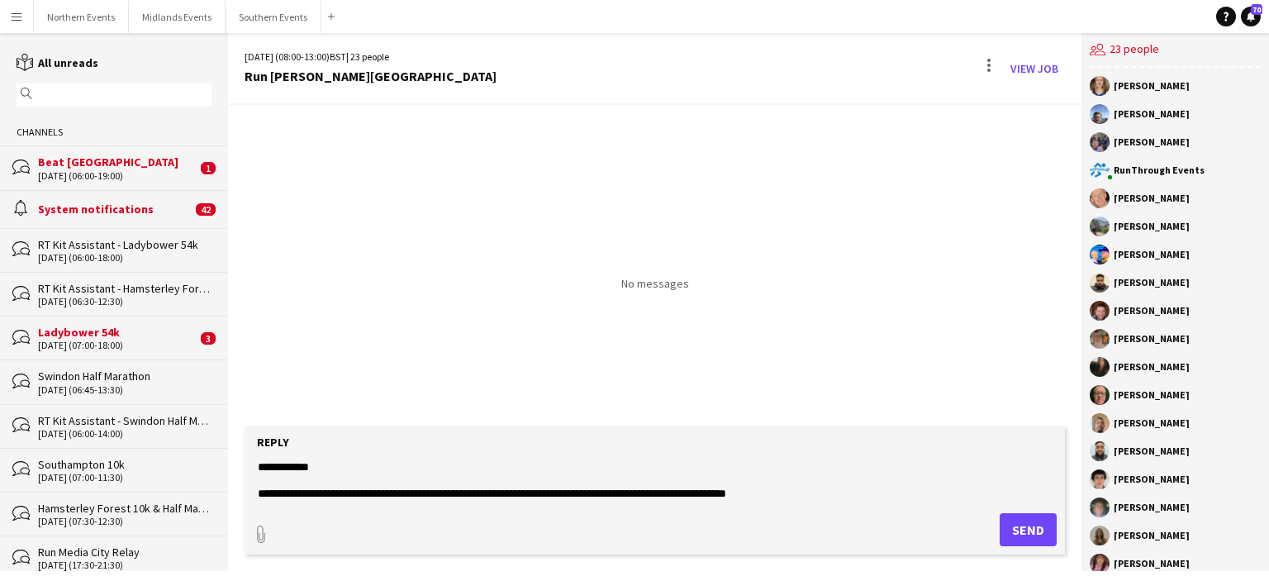
scroll to position [717, 0]
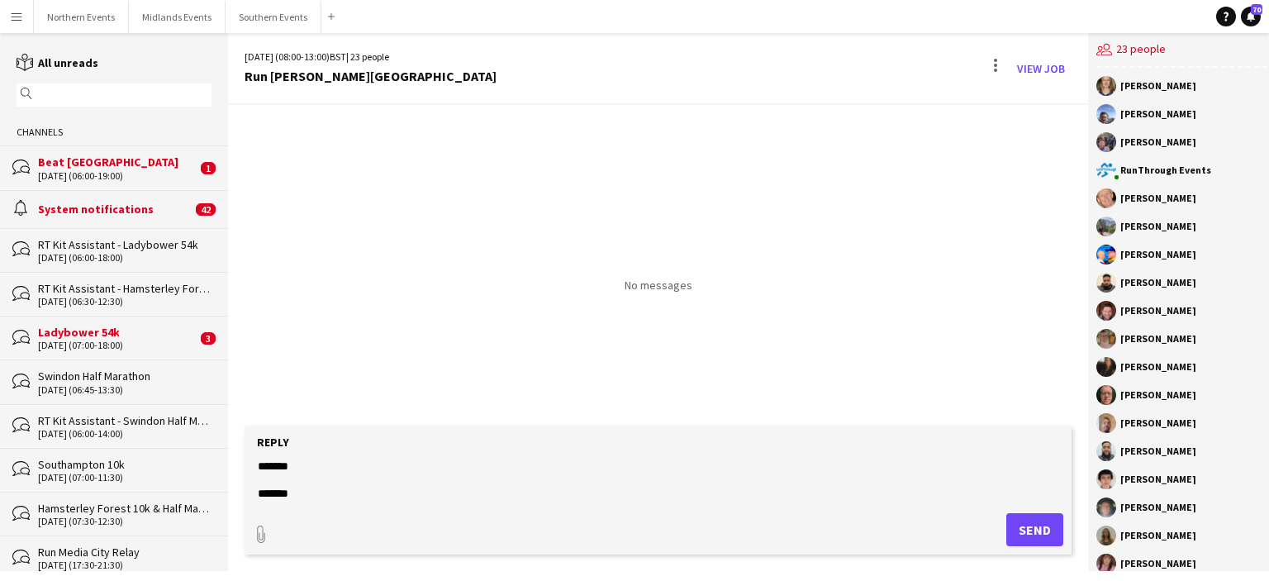
type textarea "**********"
click at [1024, 528] on button "Send" at bounding box center [1034, 529] width 57 height 33
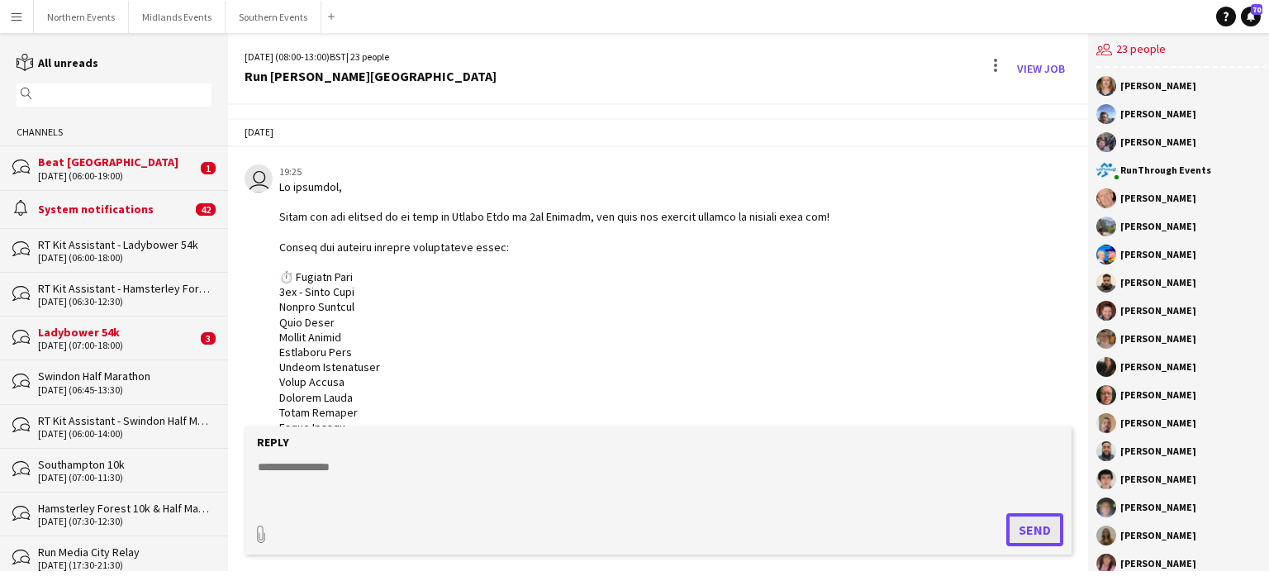
scroll to position [674, 0]
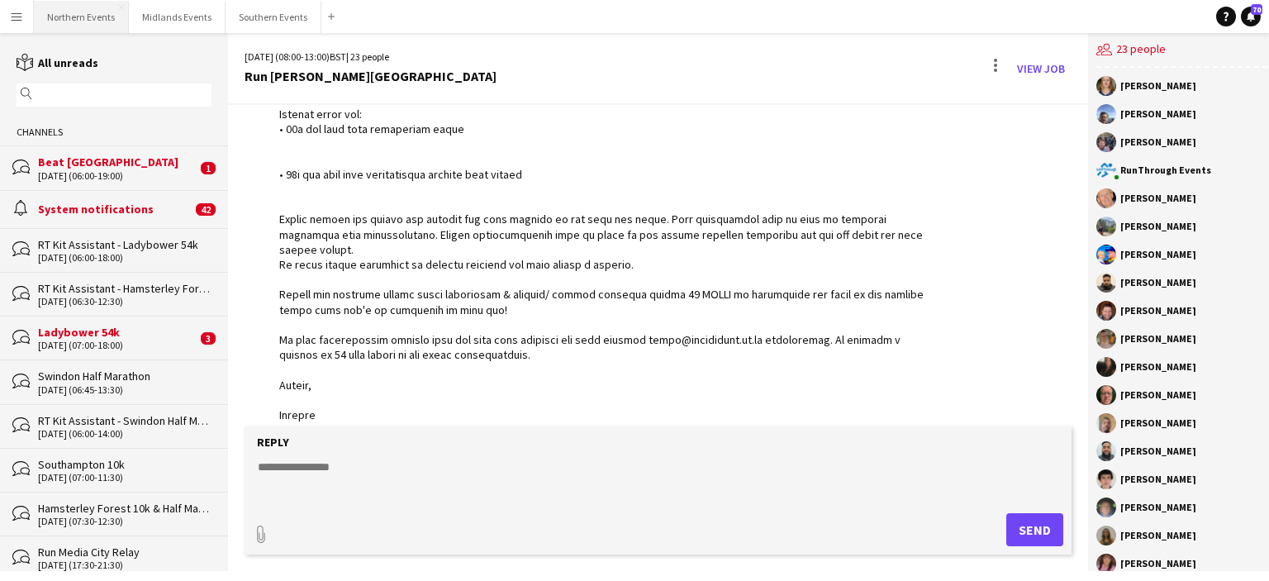
click at [89, 16] on button "Northern Events Close" at bounding box center [81, 17] width 95 height 32
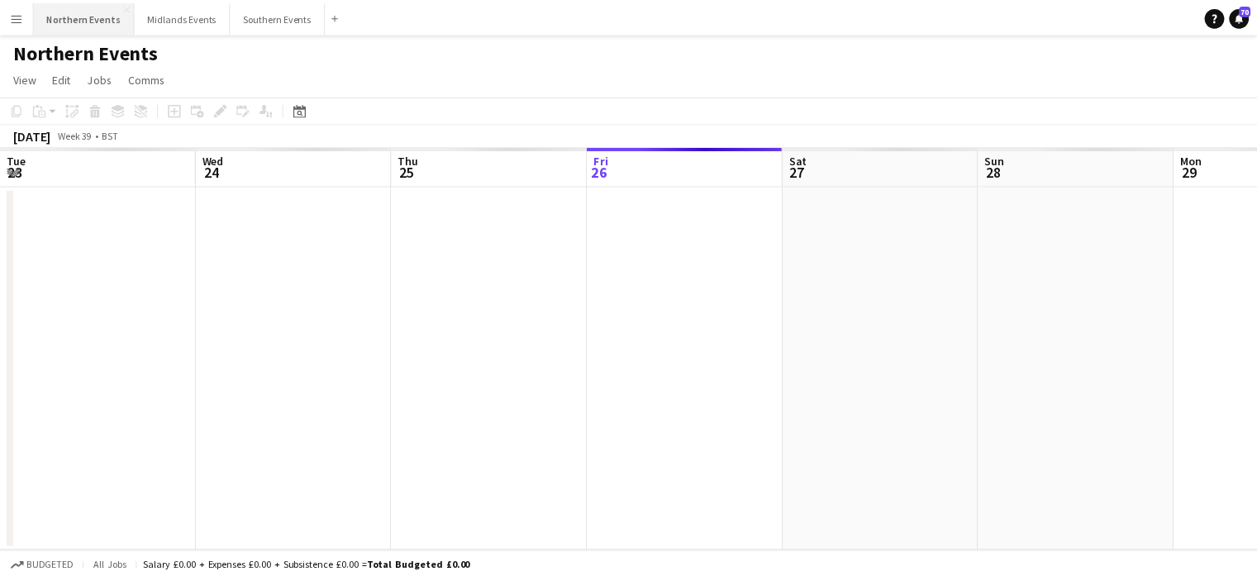
scroll to position [0, 395]
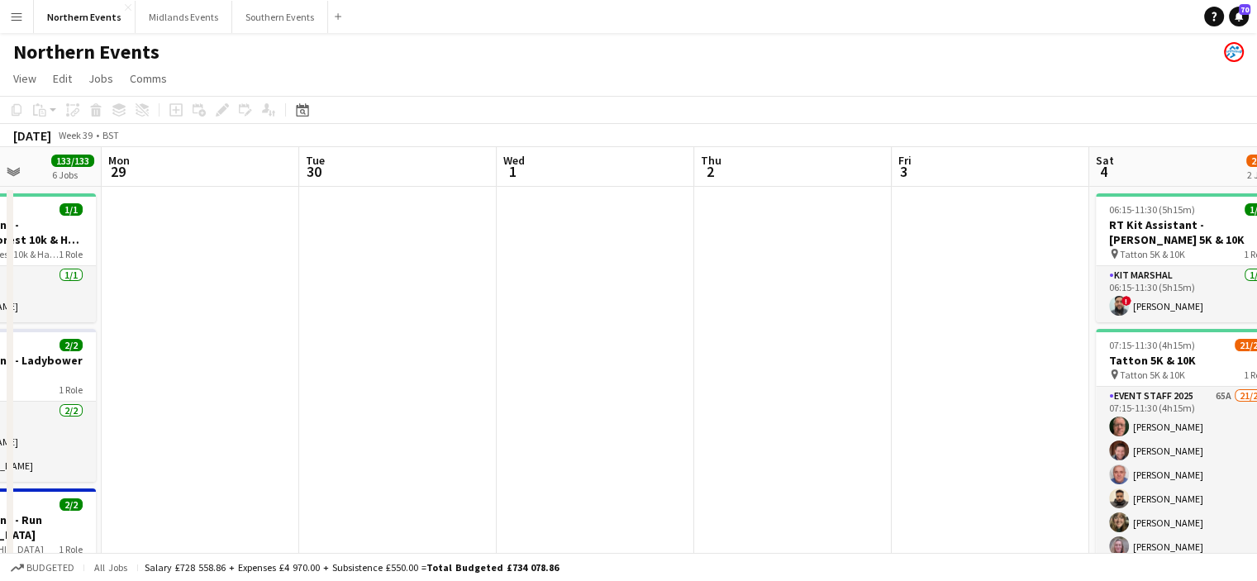
drag, startPoint x: 972, startPoint y: 354, endPoint x: 390, endPoint y: 364, distance: 582.5
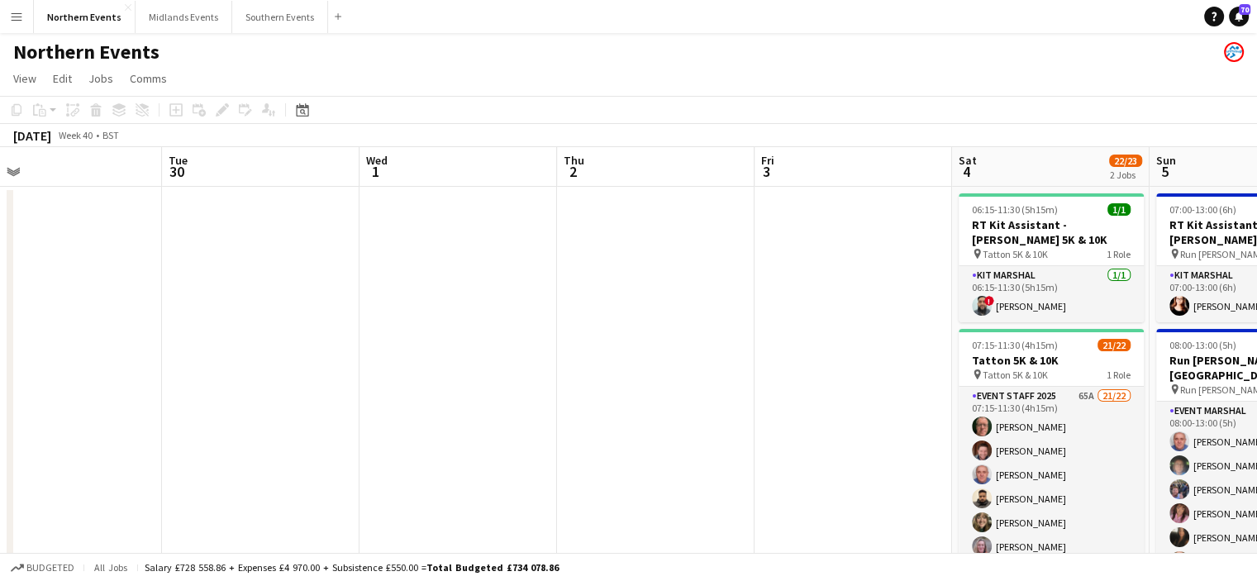
drag, startPoint x: 794, startPoint y: 388, endPoint x: 463, endPoint y: 366, distance: 331.2
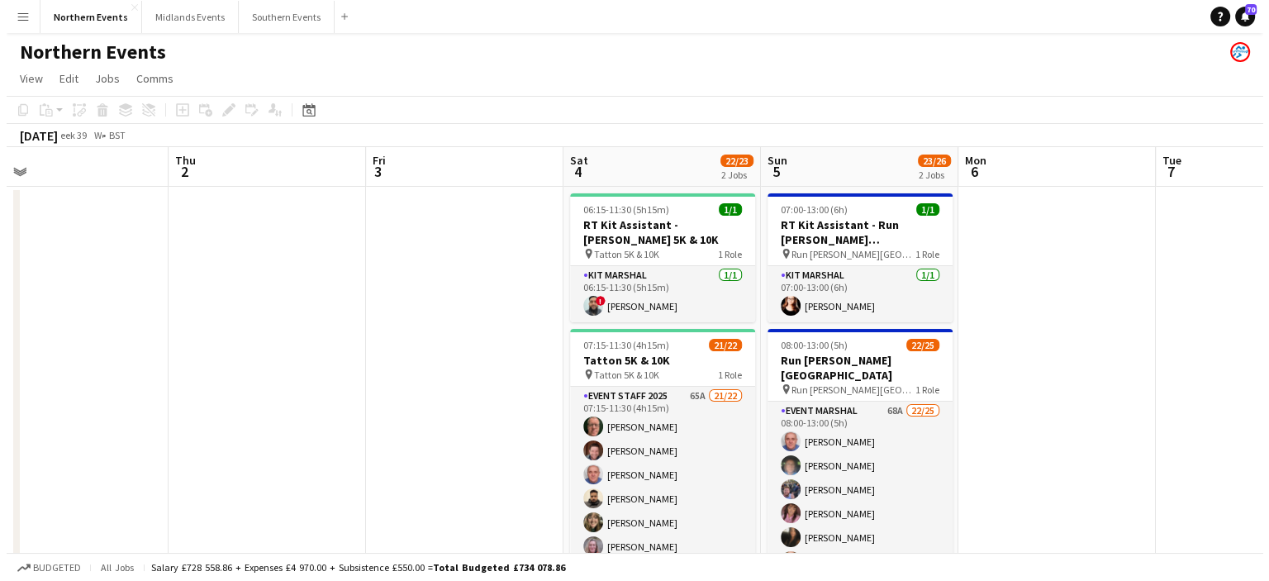
scroll to position [0, 630]
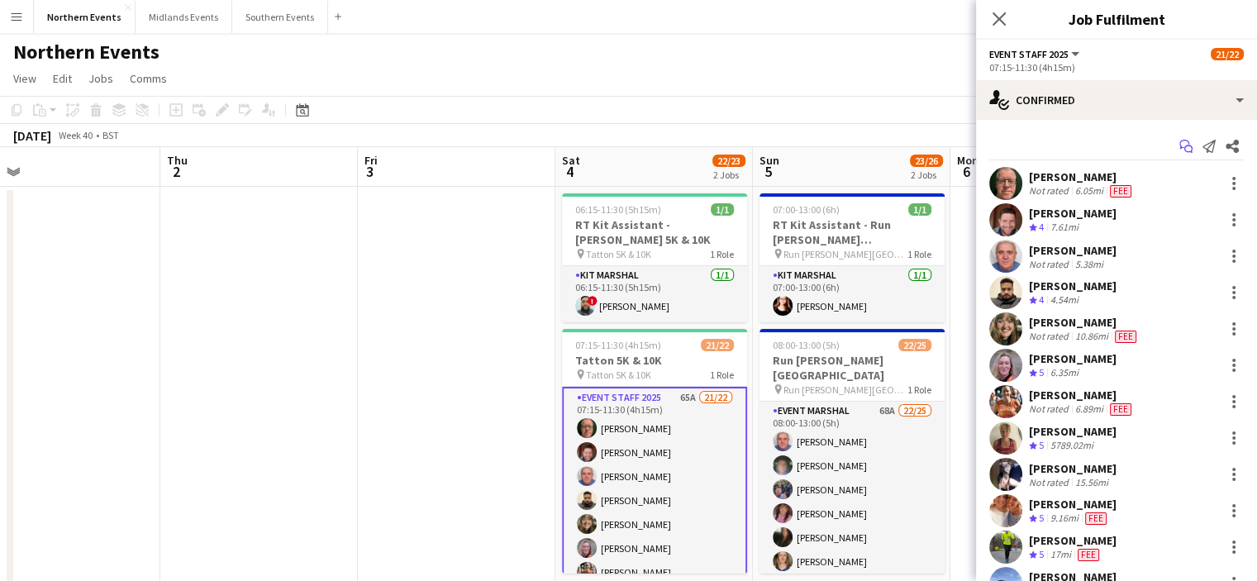
click at [1179, 147] on icon "Start chat" at bounding box center [1185, 146] width 13 height 13
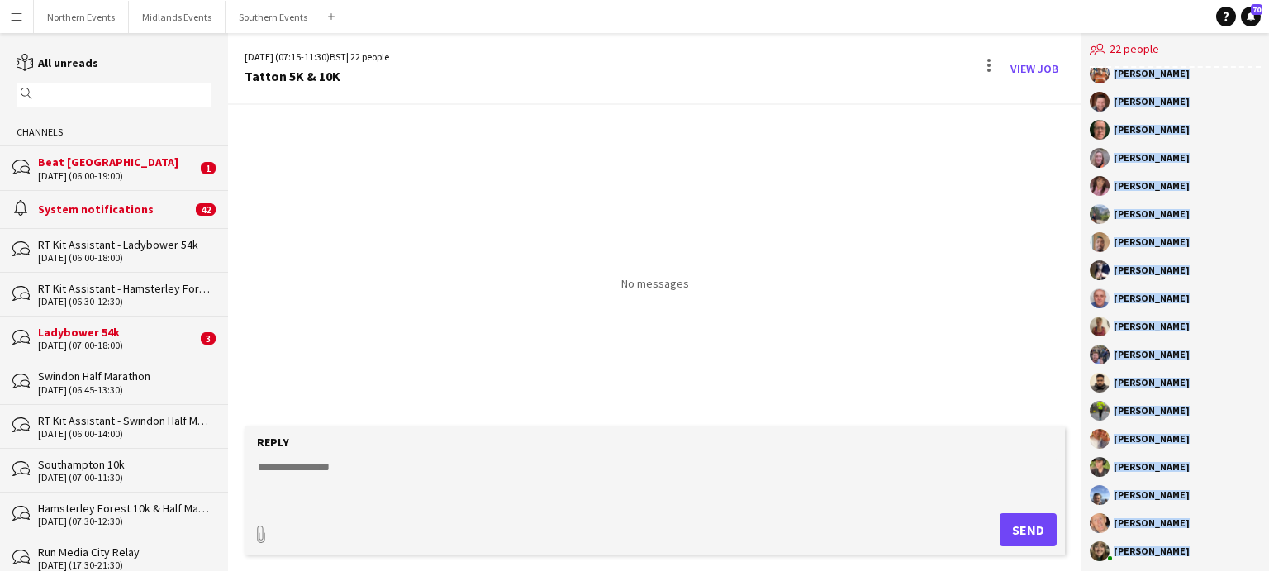
scroll to position [131, 0]
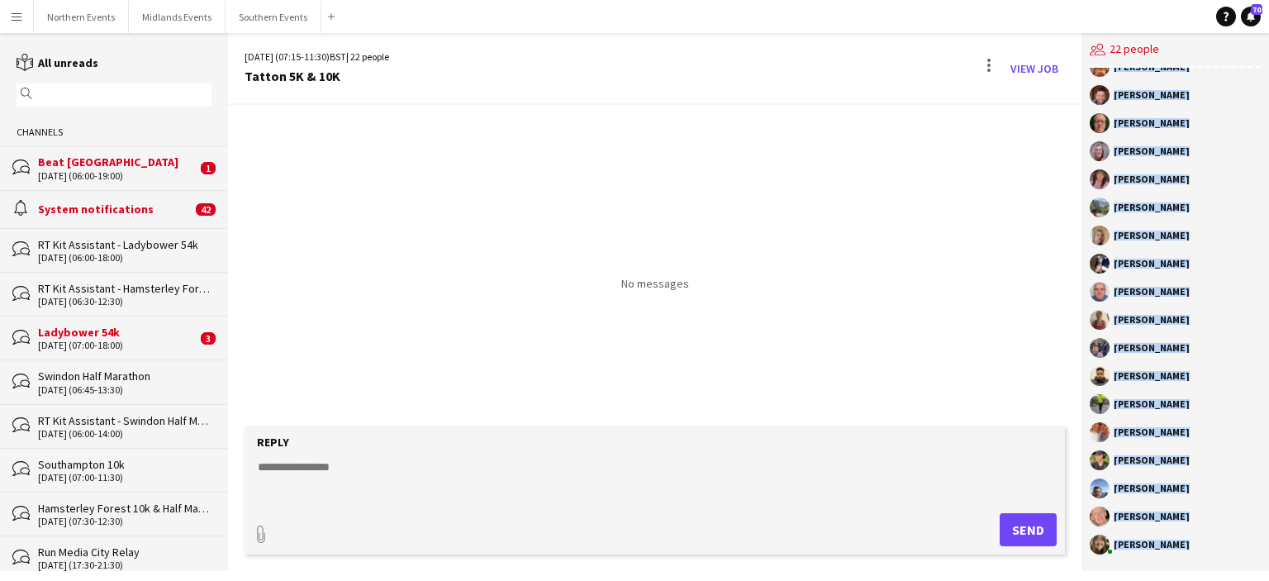
drag, startPoint x: 1116, startPoint y: 87, endPoint x: 1219, endPoint y: 581, distance: 504.7
click at [1219, 580] on html "Menu Boards Boards Boards All jobs Status Workforce Workforce My Workforce Recr…" at bounding box center [634, 290] width 1269 height 581
copy div "Luke Kenyon RunThrough Events Andrew Green Laura Bright Nicola Chiappa Dave Log…"
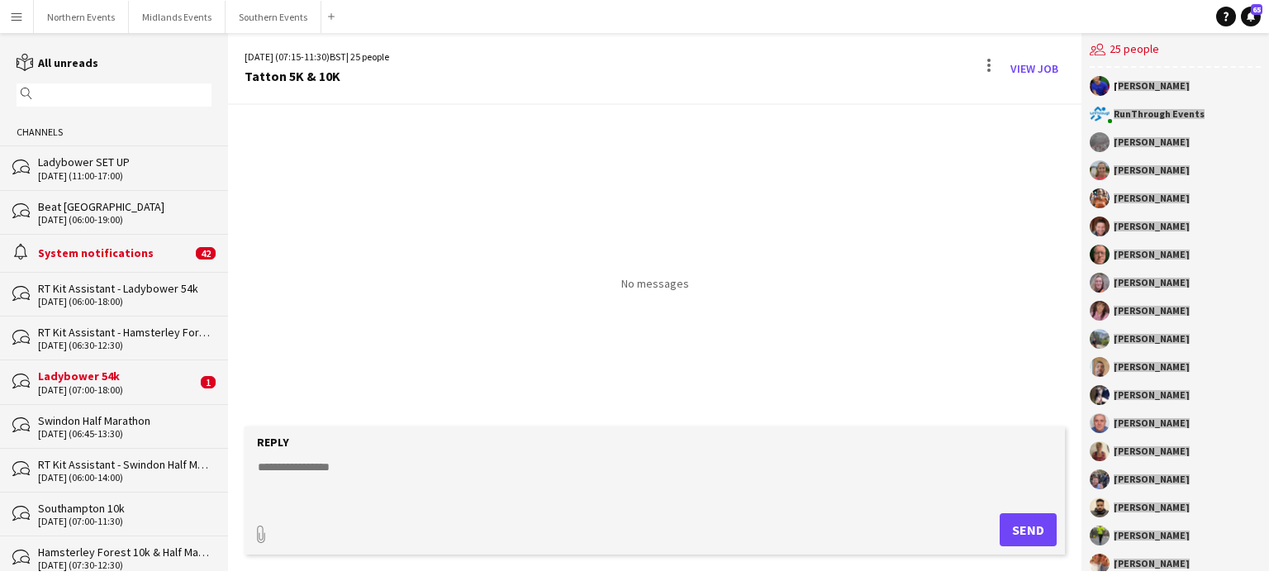
scroll to position [131, 0]
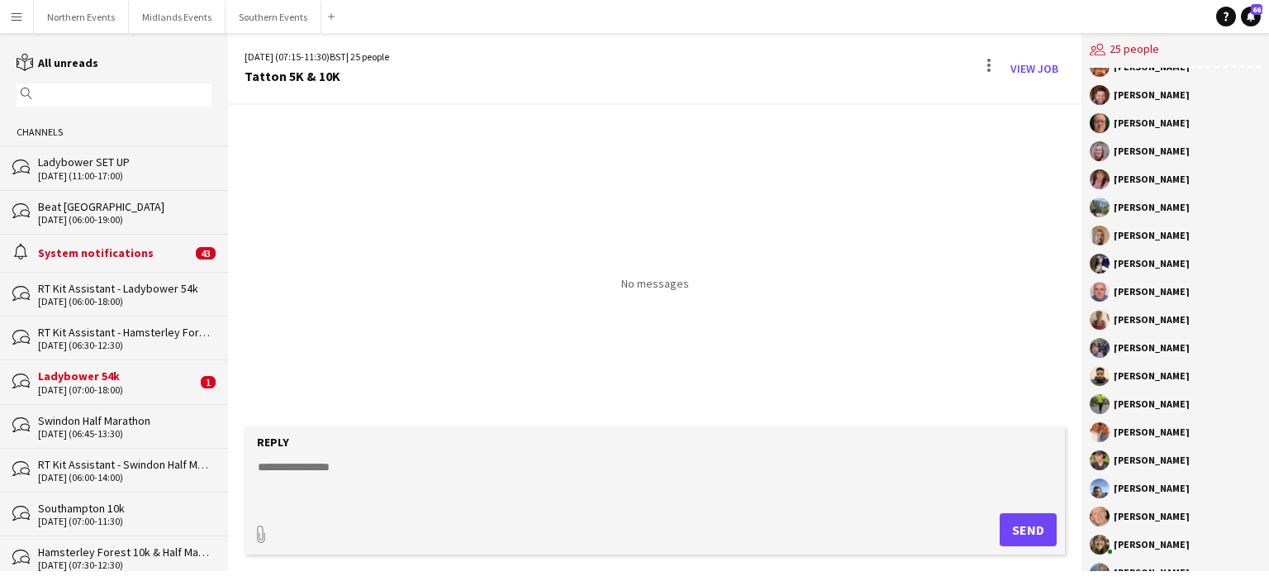
click at [358, 492] on textarea at bounding box center [658, 480] width 804 height 43
paste textarea "**********"
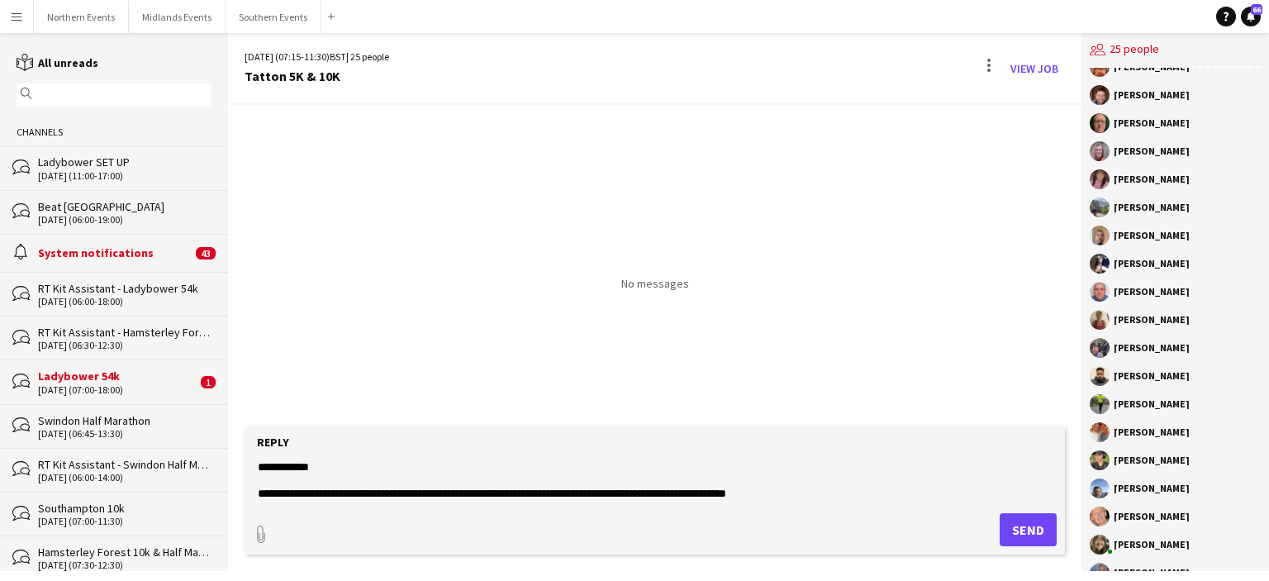
scroll to position [744, 0]
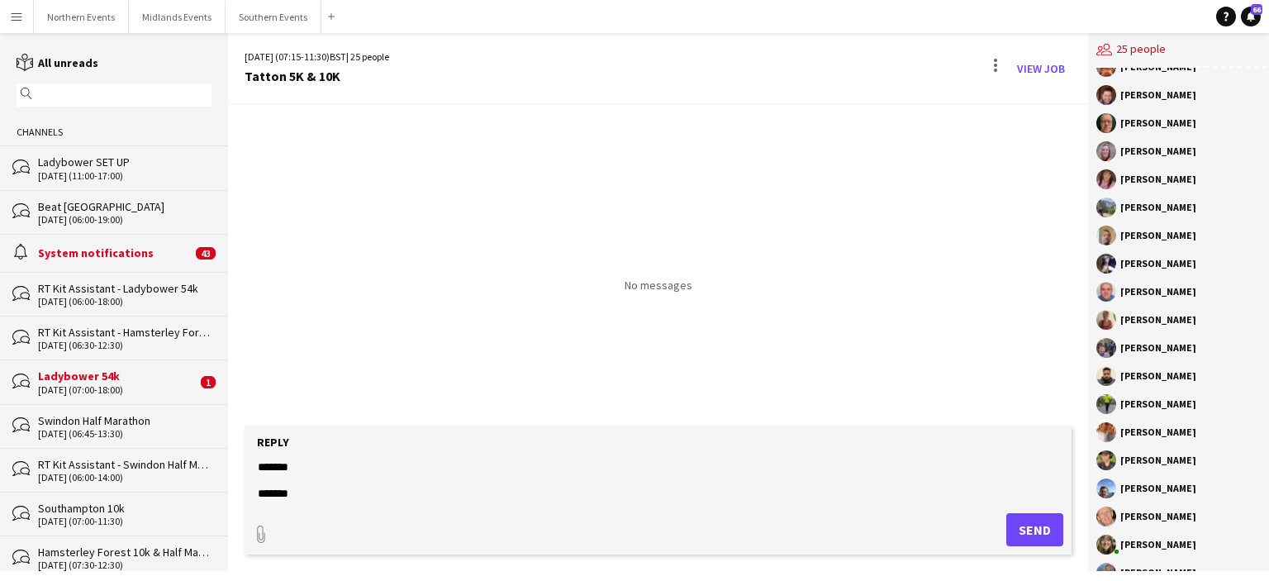
type textarea "**********"
click at [1018, 524] on button "Send" at bounding box center [1034, 529] width 57 height 33
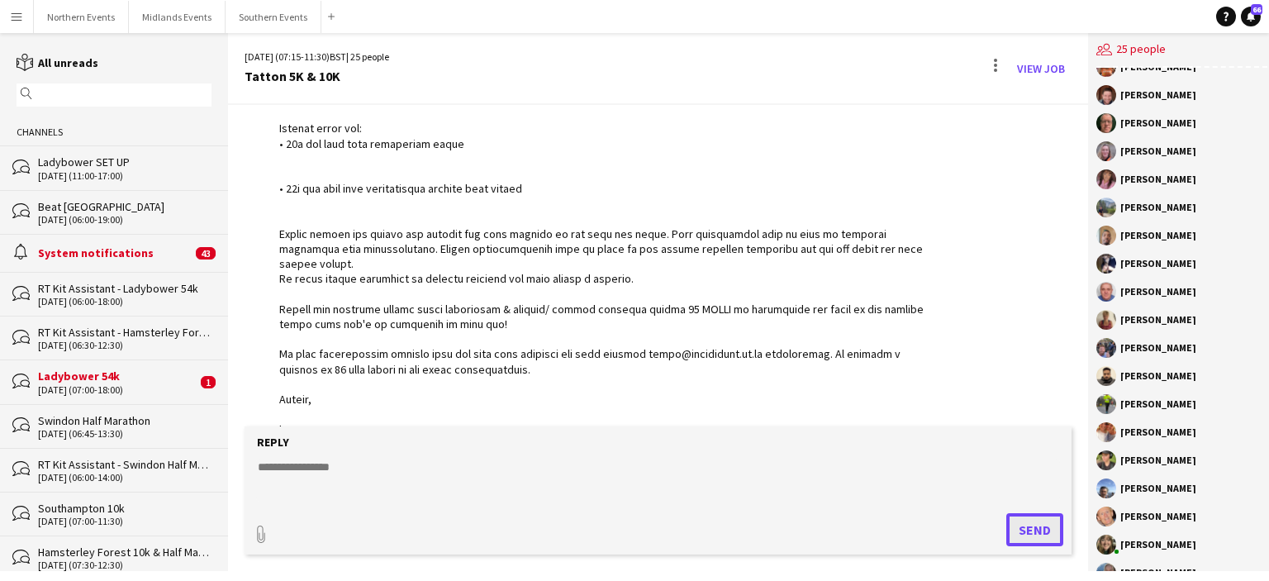
scroll to position [705, 0]
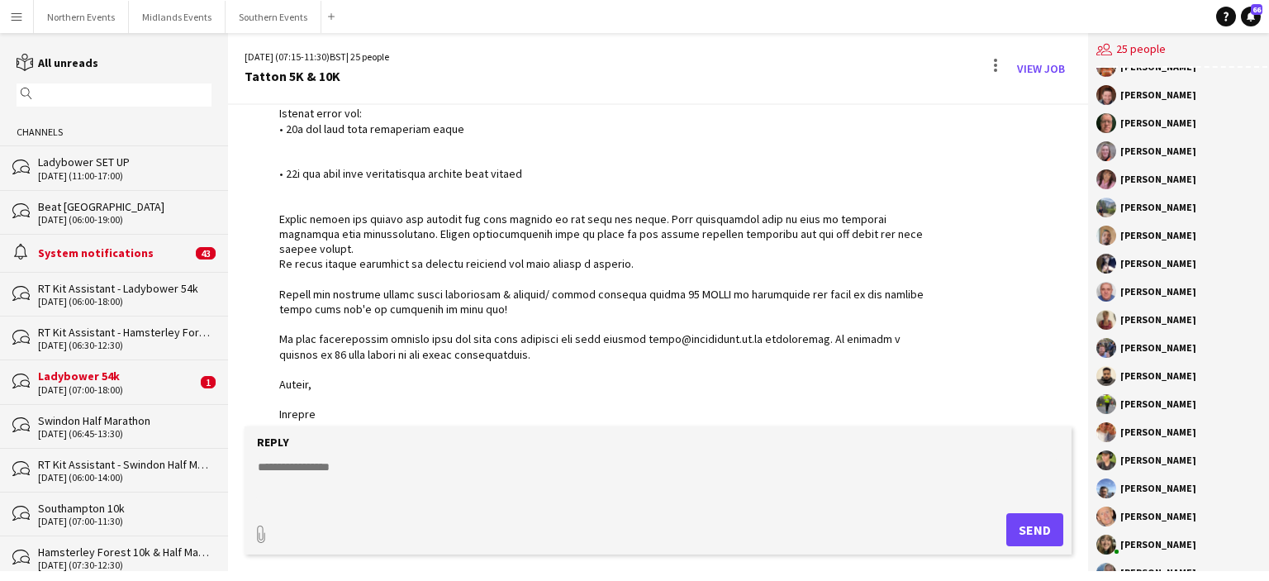
click at [106, 376] on div "Ladybower 54k" at bounding box center [117, 375] width 159 height 15
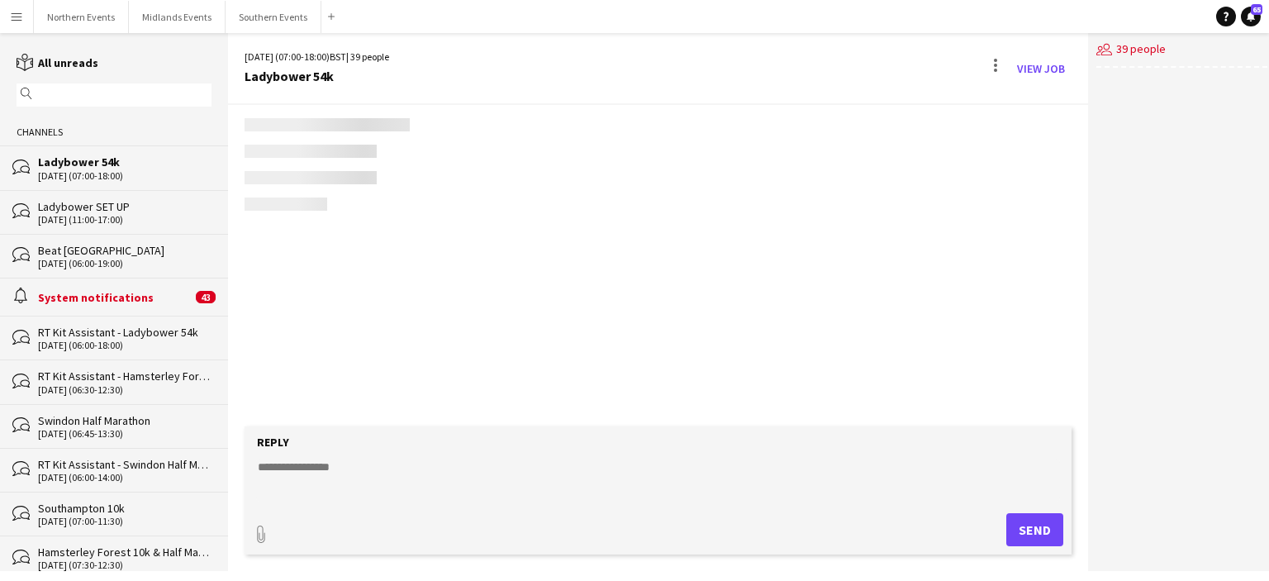
scroll to position [2550, 0]
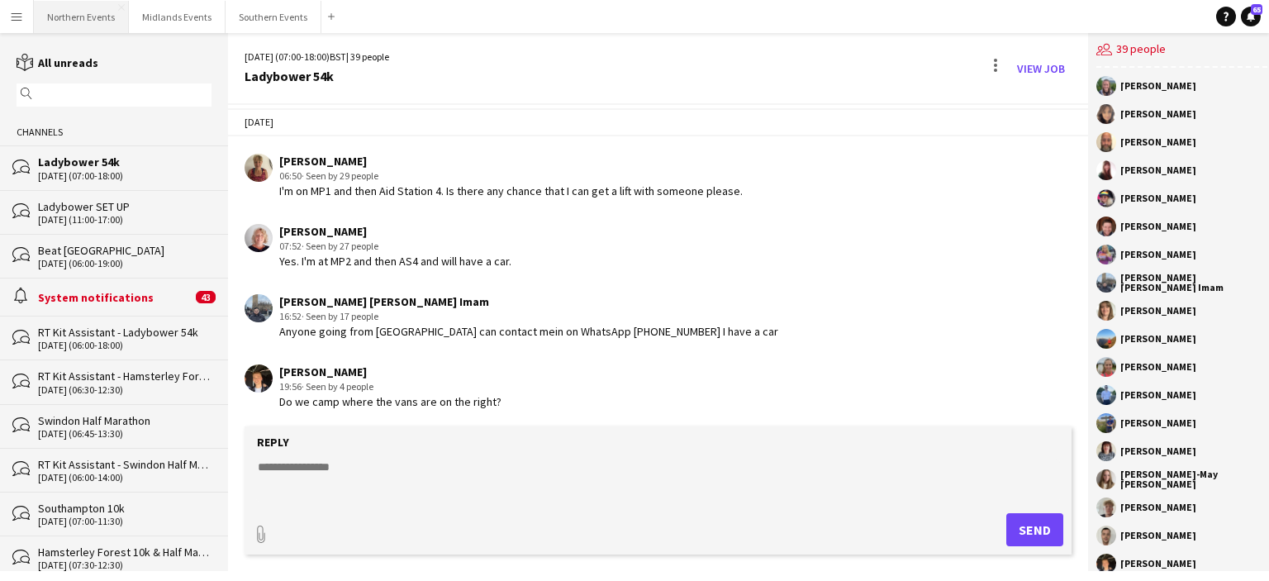
click at [87, 13] on button "Northern Events Close" at bounding box center [81, 17] width 95 height 32
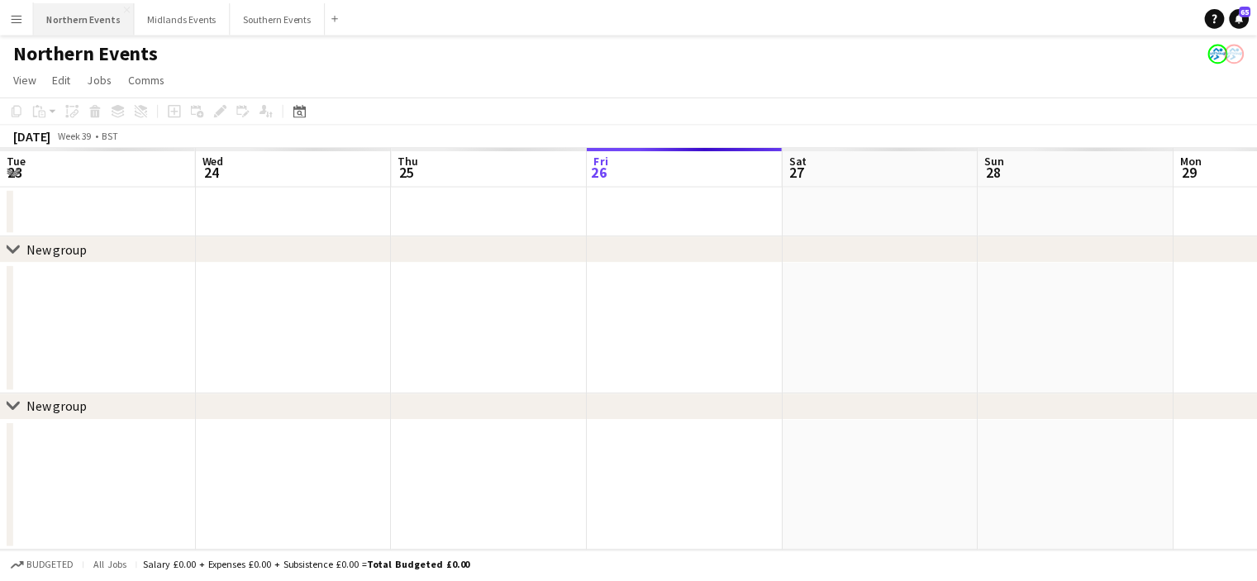
scroll to position [0, 395]
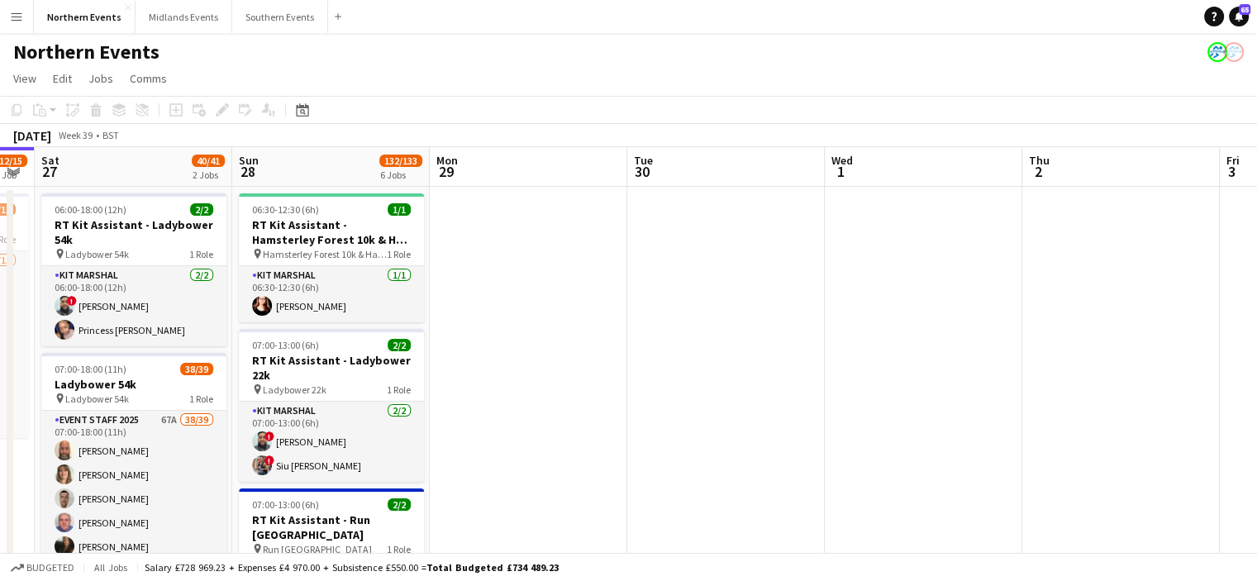
drag, startPoint x: 1143, startPoint y: 216, endPoint x: 783, endPoint y: 335, distance: 379.1
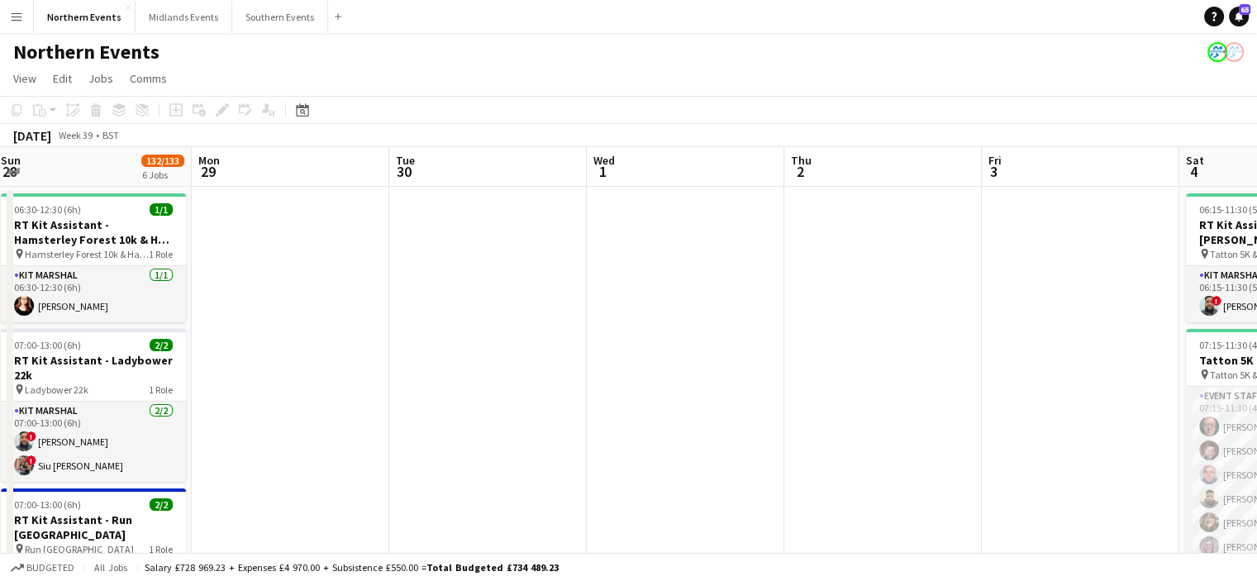
drag, startPoint x: 744, startPoint y: 336, endPoint x: 611, endPoint y: 343, distance: 132.4
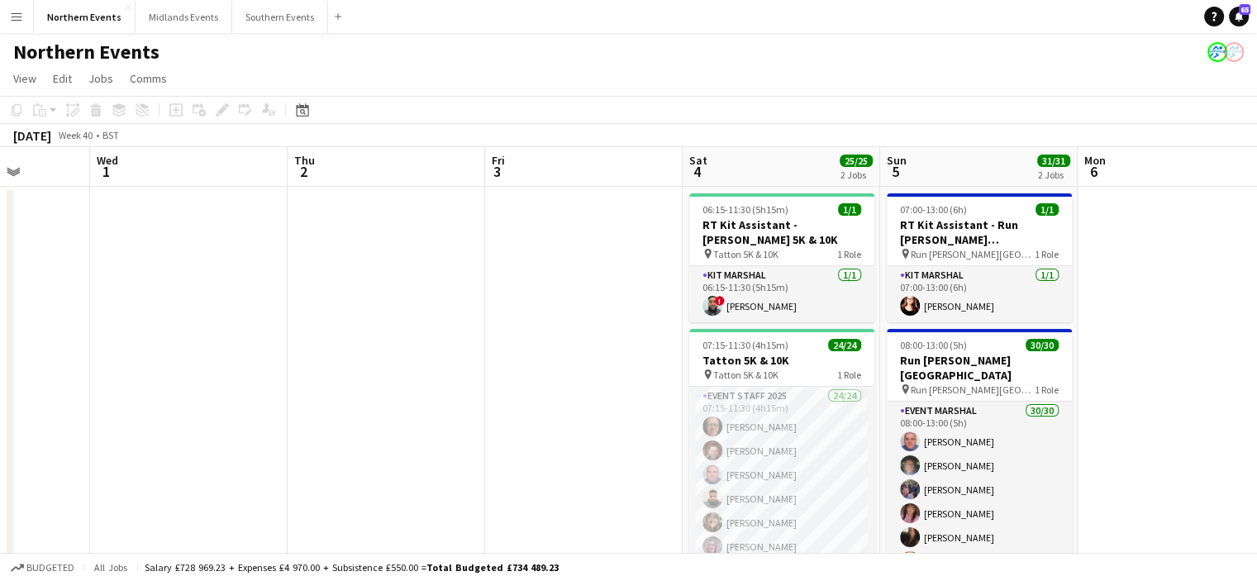
drag, startPoint x: 1250, startPoint y: 357, endPoint x: 750, endPoint y: 349, distance: 499.9
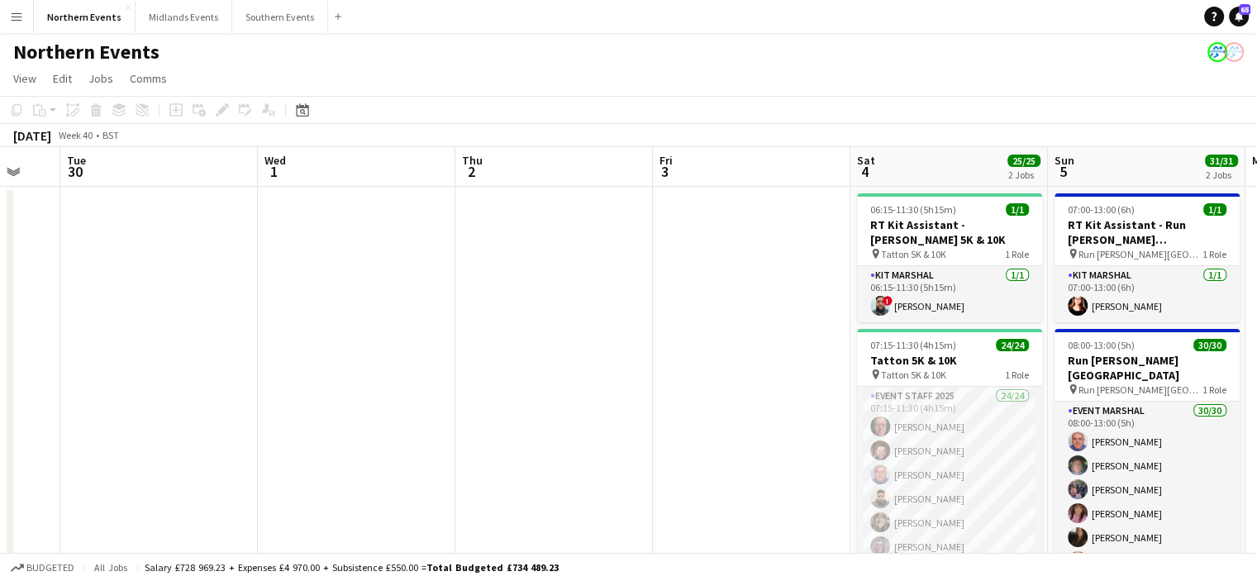
drag, startPoint x: 1077, startPoint y: 254, endPoint x: 535, endPoint y: 354, distance: 551.1
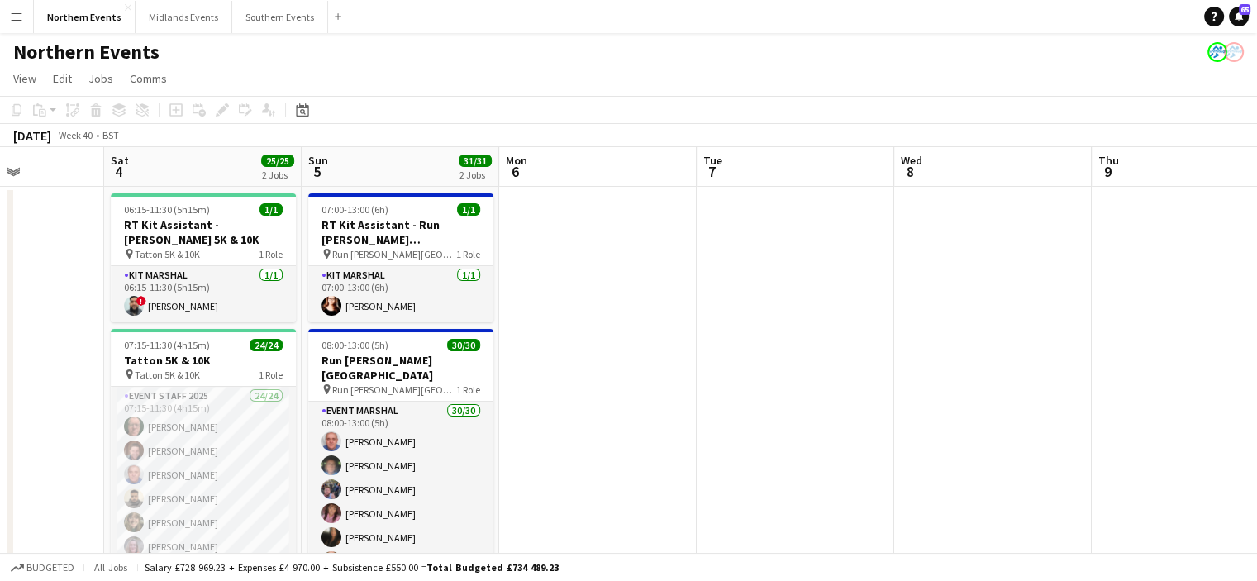
drag, startPoint x: 450, startPoint y: 403, endPoint x: 198, endPoint y: 377, distance: 253.4
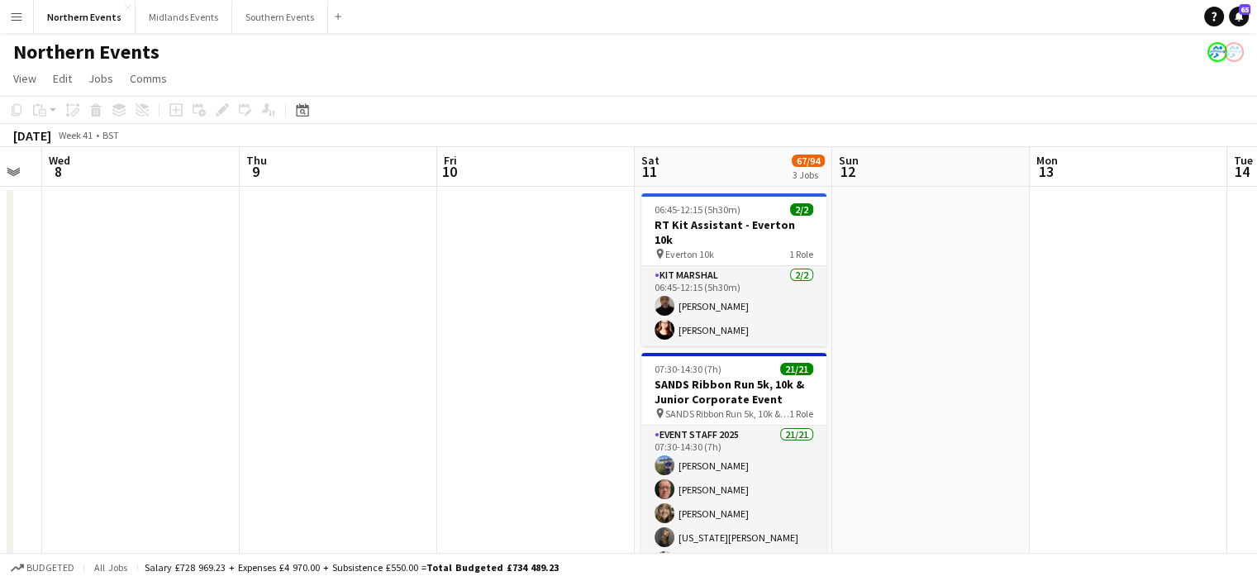
drag, startPoint x: 856, startPoint y: 380, endPoint x: 499, endPoint y: 369, distance: 357.1
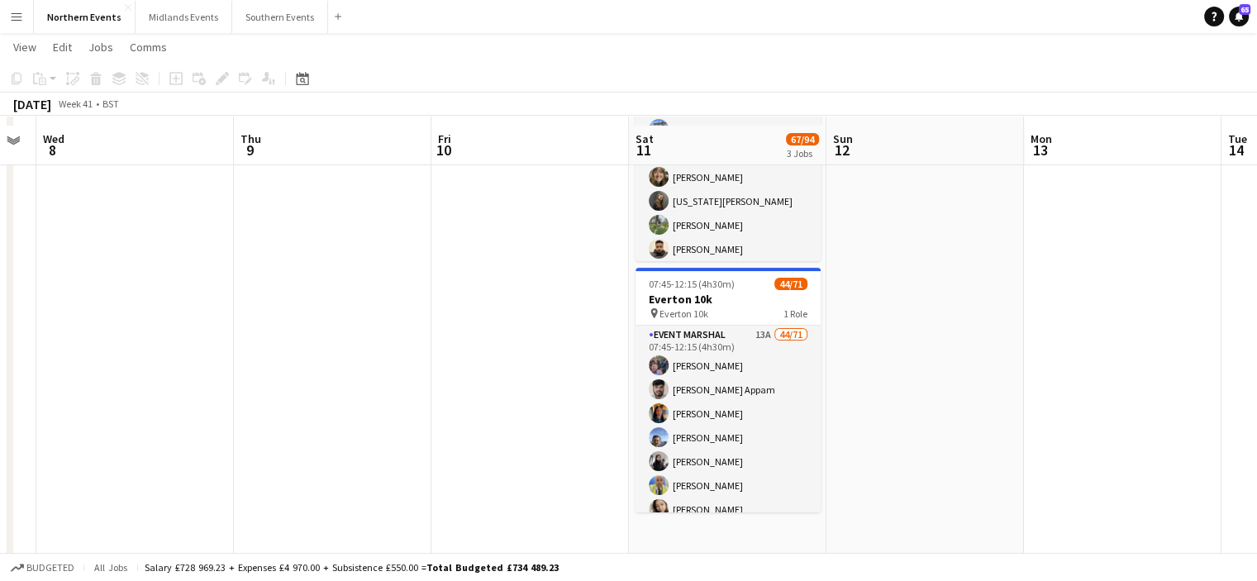
scroll to position [366, 0]
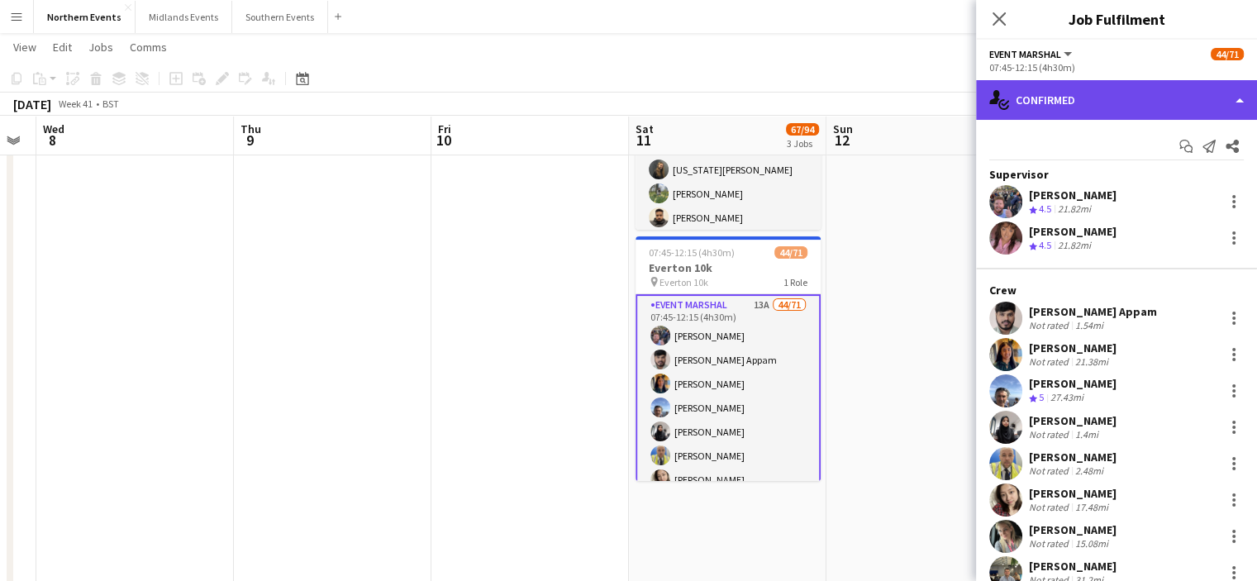
click at [1220, 102] on div "single-neutral-actions-check-2 Confirmed" at bounding box center [1116, 100] width 281 height 40
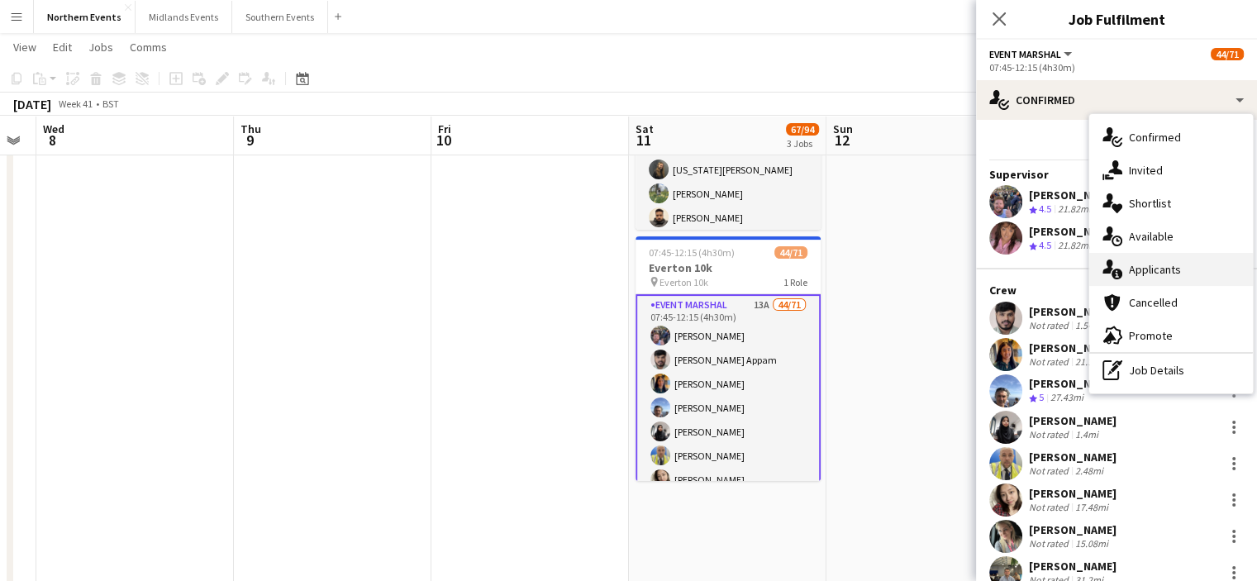
click at [1176, 264] on span "Applicants" at bounding box center [1155, 269] width 52 height 15
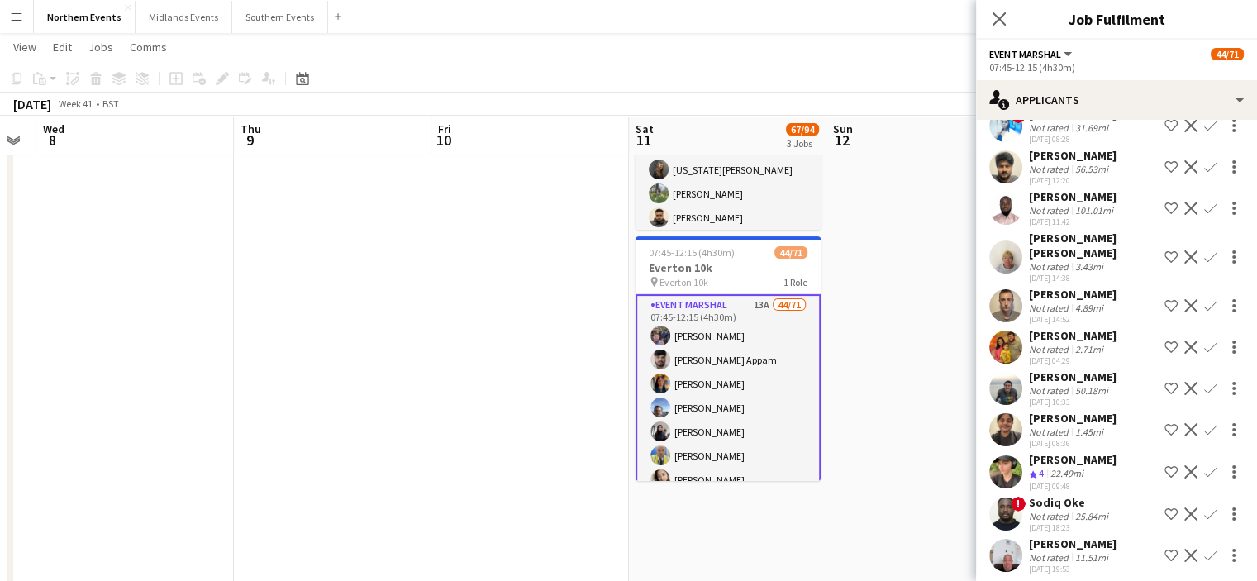
scroll to position [142, 0]
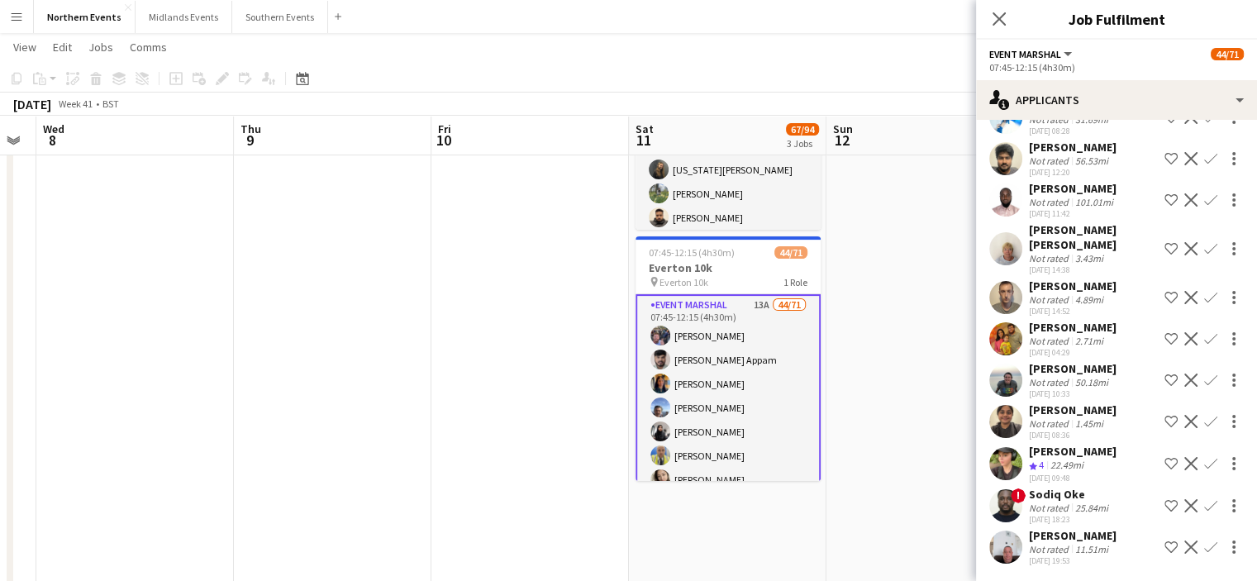
click at [1200, 471] on button "Confirm" at bounding box center [1210, 464] width 20 height 20
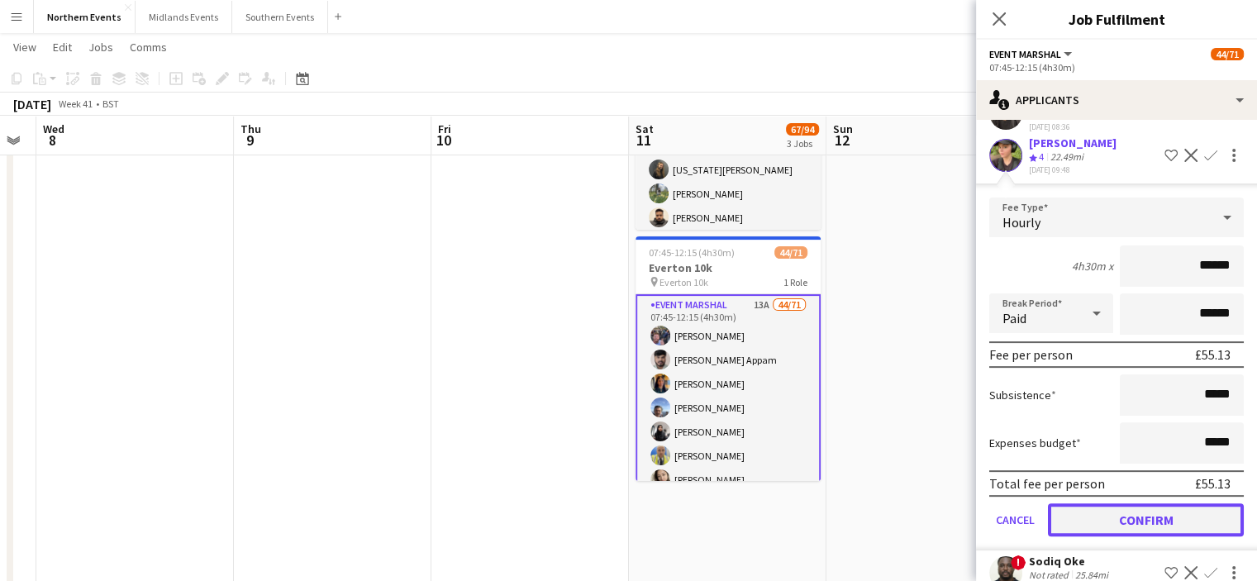
click at [1180, 518] on button "Confirm" at bounding box center [1146, 519] width 196 height 33
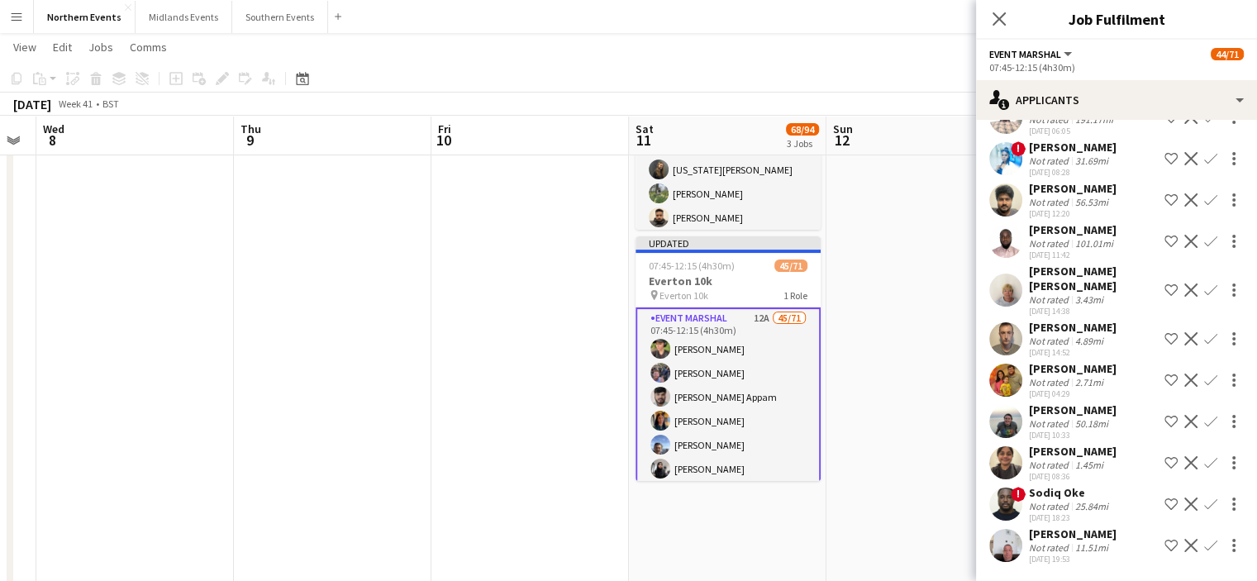
scroll to position [100, 0]
click at [1204, 547] on app-icon "Confirm" at bounding box center [1210, 545] width 13 height 13
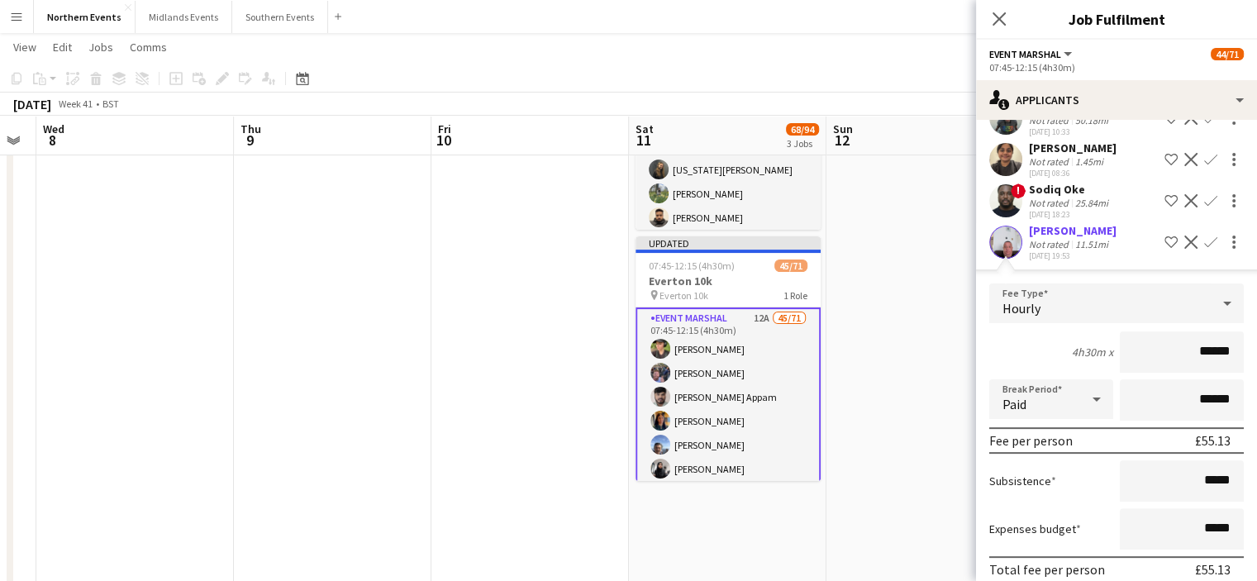
scroll to position [473, 0]
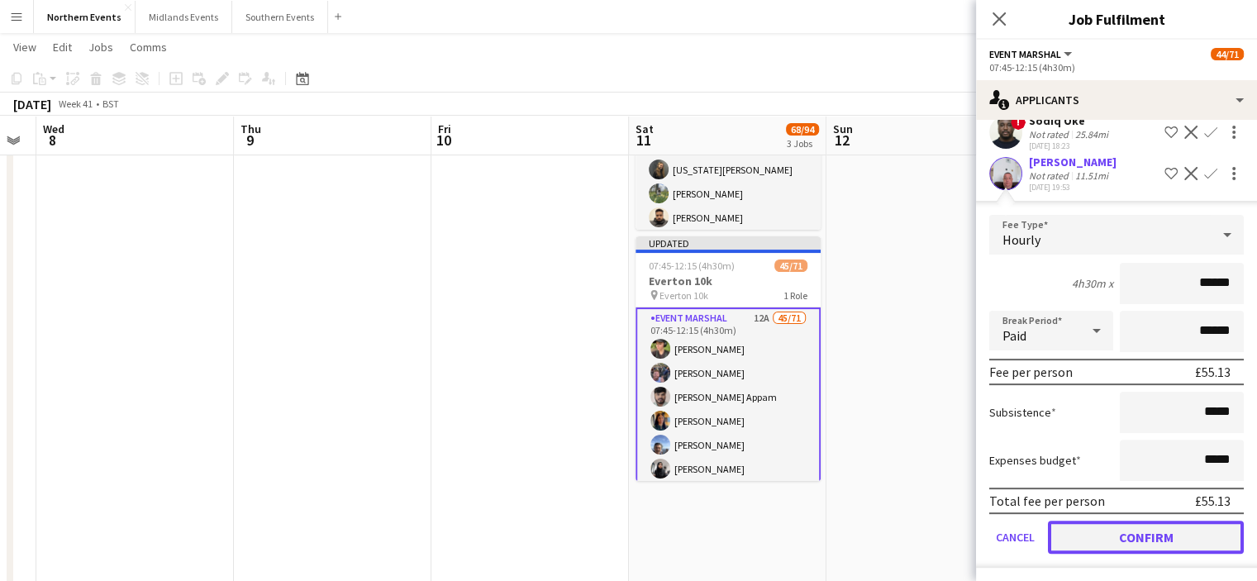
click at [1172, 534] on button "Confirm" at bounding box center [1146, 536] width 196 height 33
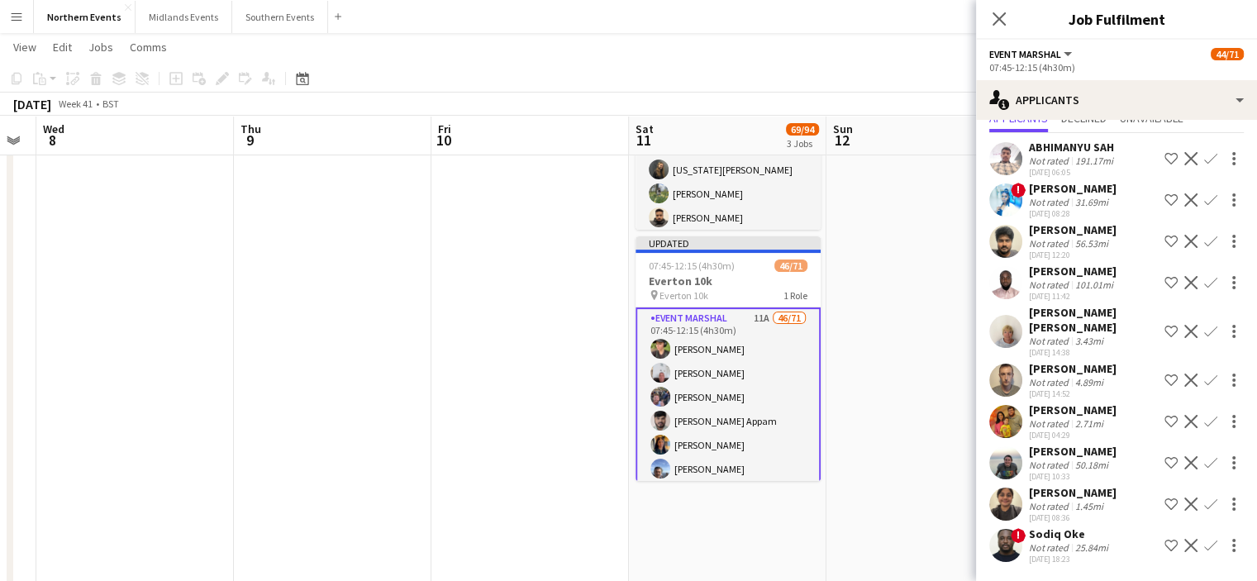
scroll to position [59, 0]
click at [1204, 338] on app-icon "Confirm" at bounding box center [1210, 332] width 13 height 13
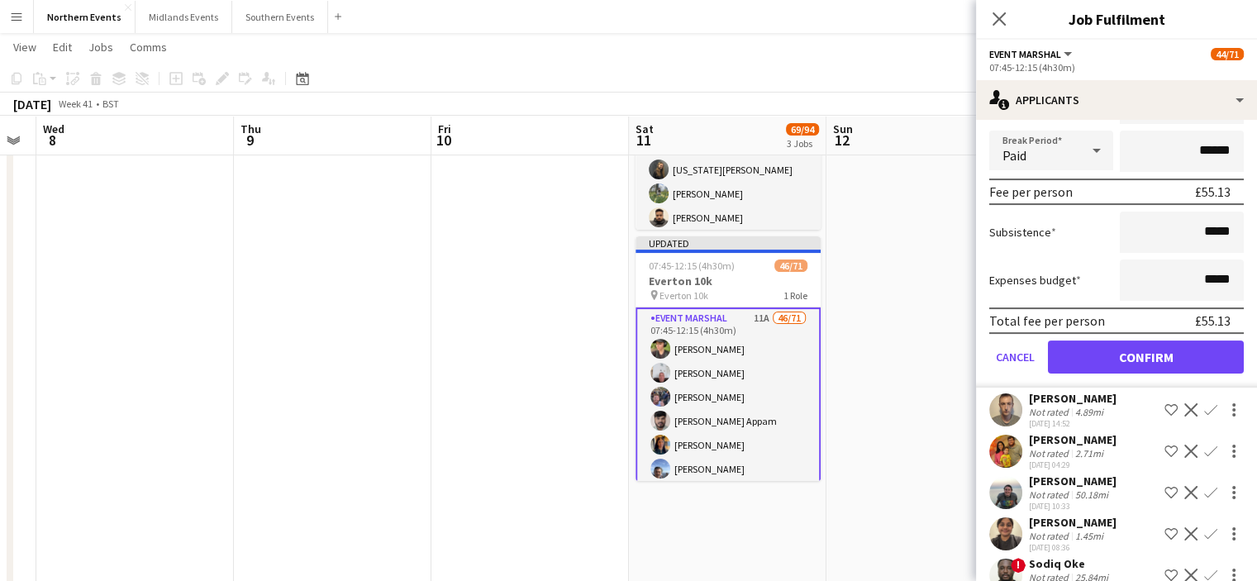
scroll to position [406, 0]
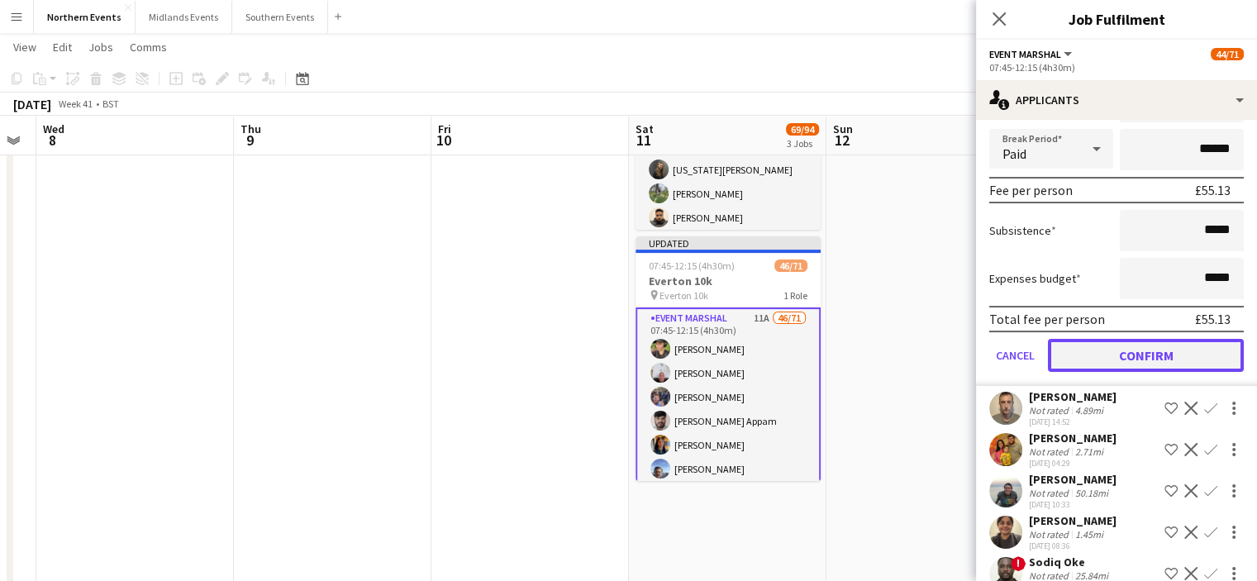
click at [1152, 357] on button "Confirm" at bounding box center [1146, 355] width 196 height 33
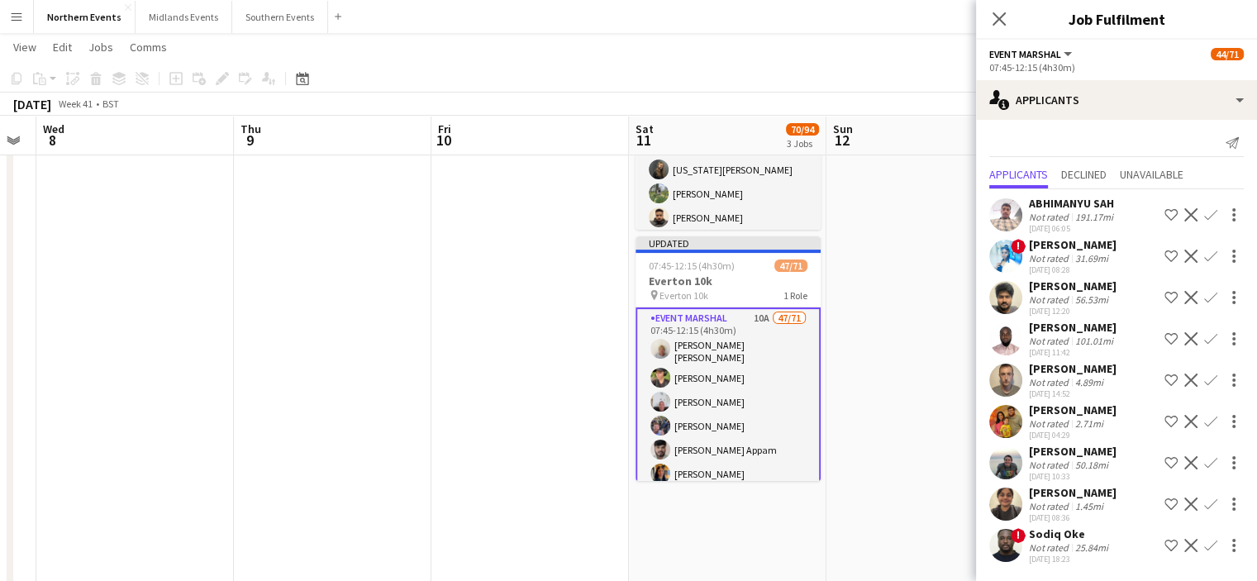
scroll to position [0, 0]
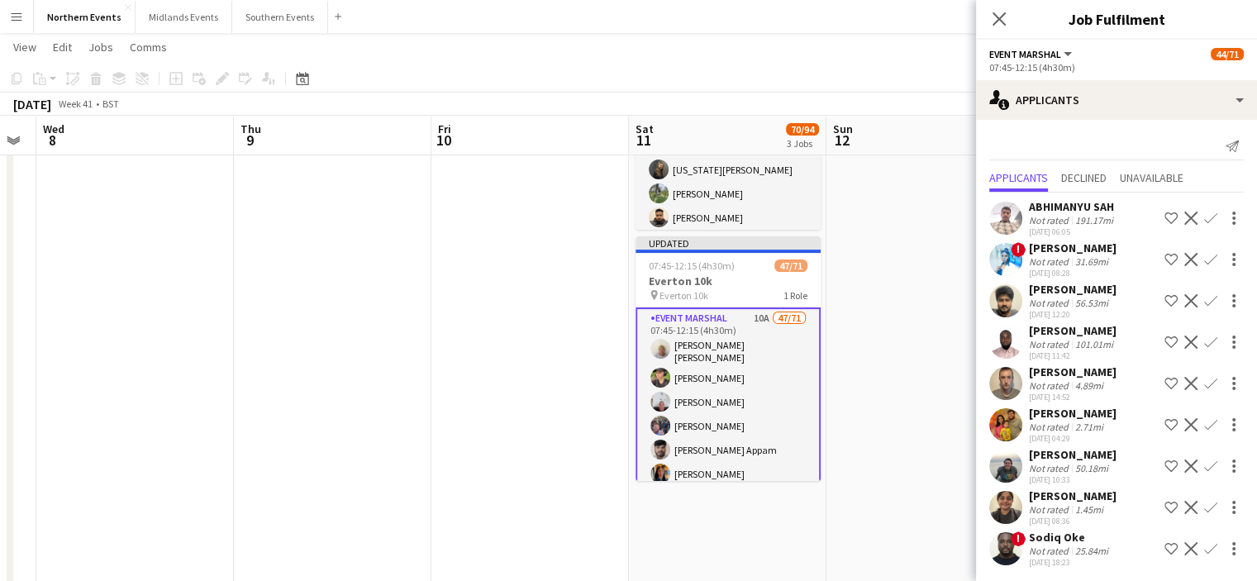
click at [1204, 514] on app-icon "Confirm" at bounding box center [1210, 507] width 13 height 13
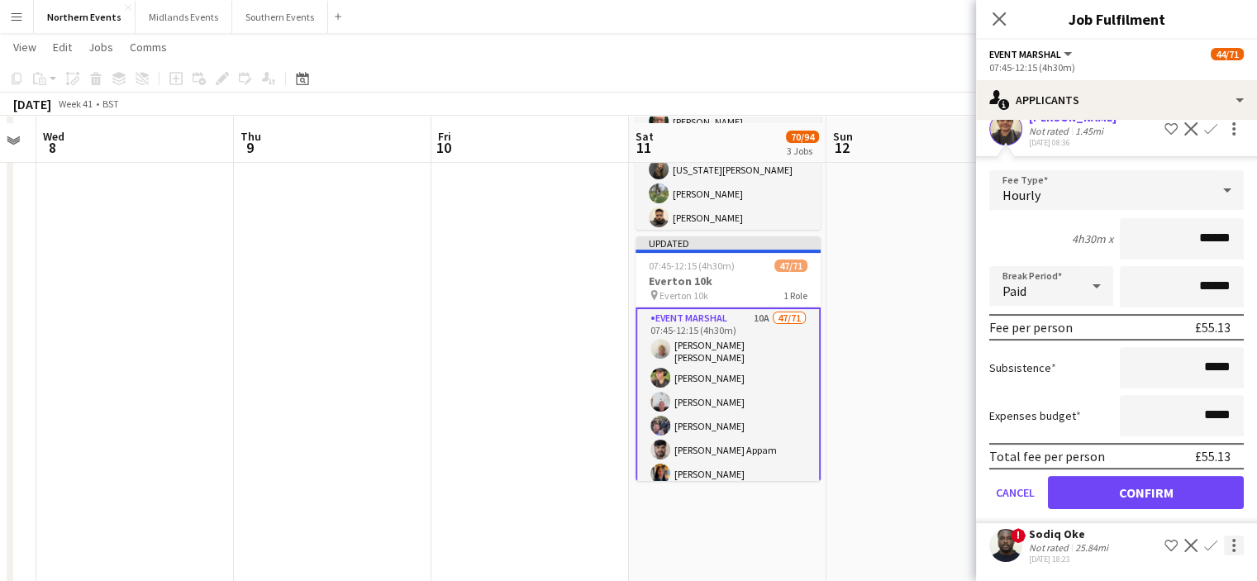
scroll to position [389, 0]
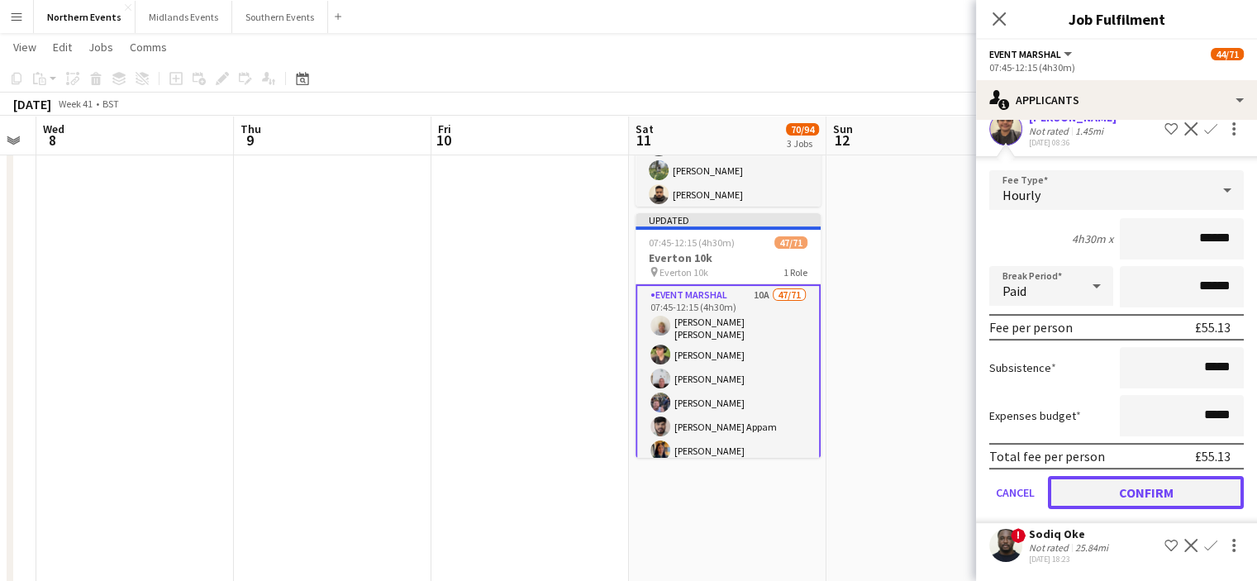
click at [1199, 499] on button "Confirm" at bounding box center [1146, 492] width 196 height 33
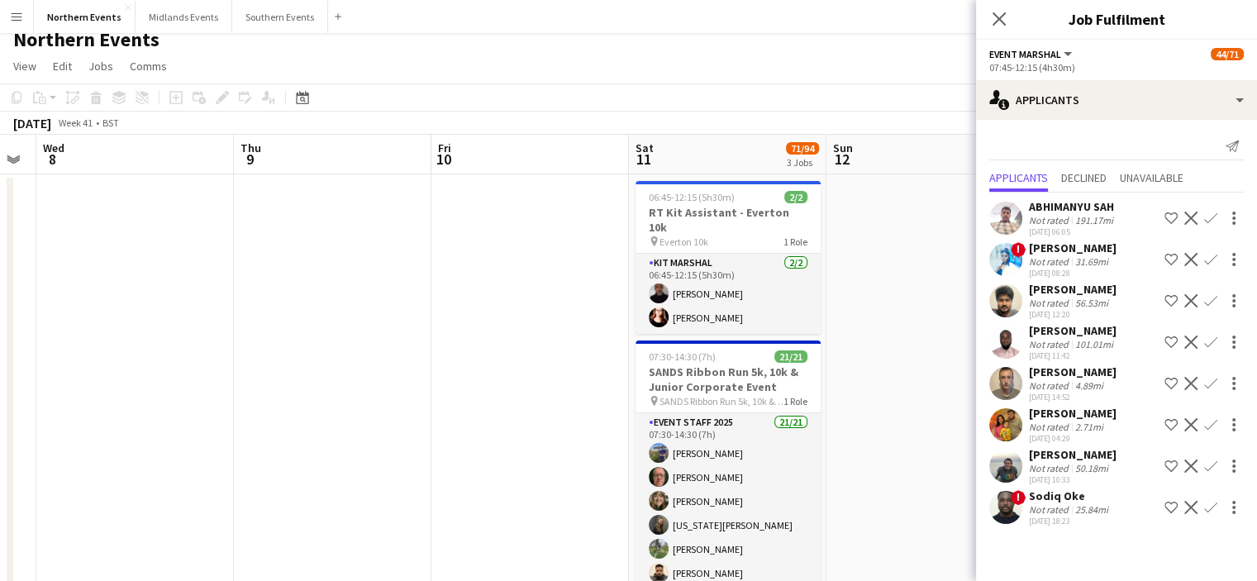
scroll to position [0, 0]
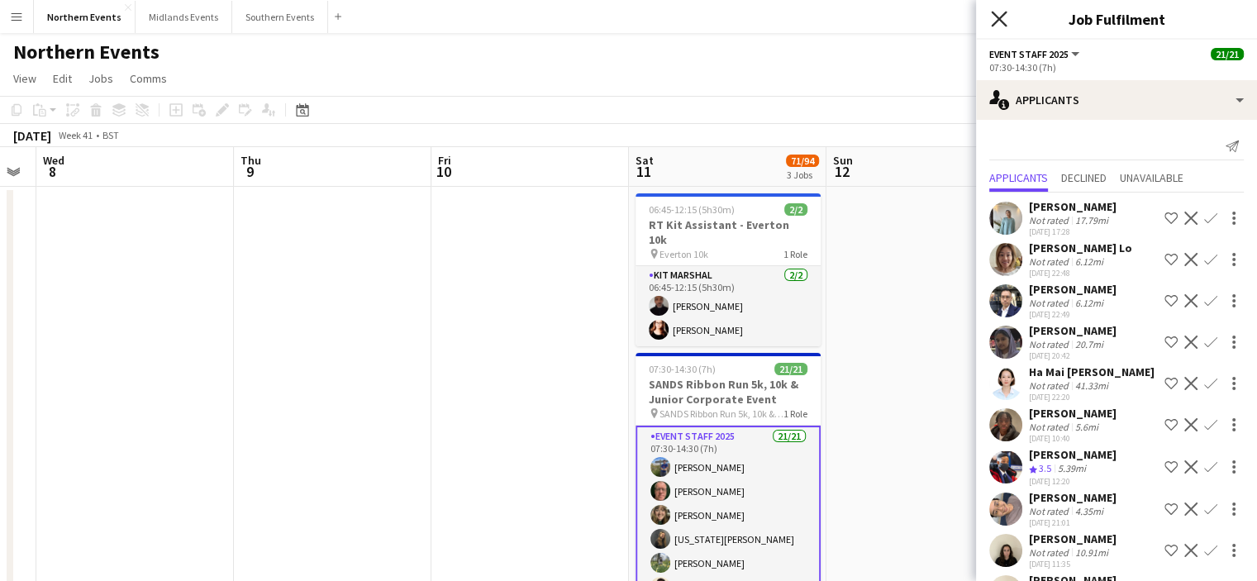
click at [1005, 19] on icon "Close pop-in" at bounding box center [999, 19] width 16 height 16
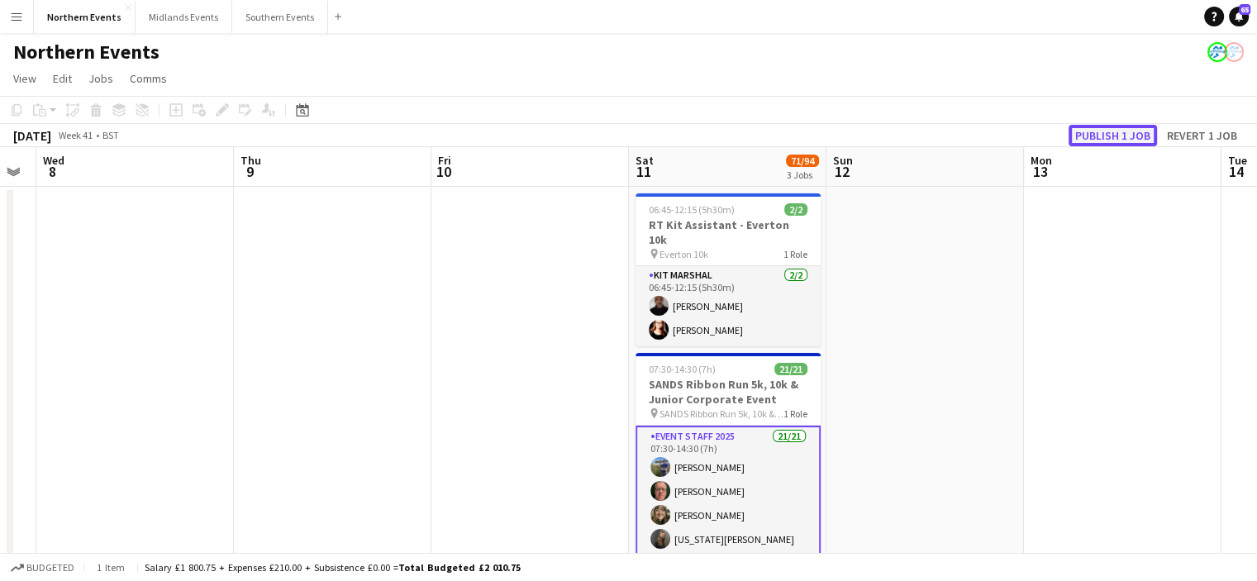
click at [1116, 125] on button "Publish 1 job" at bounding box center [1112, 135] width 88 height 21
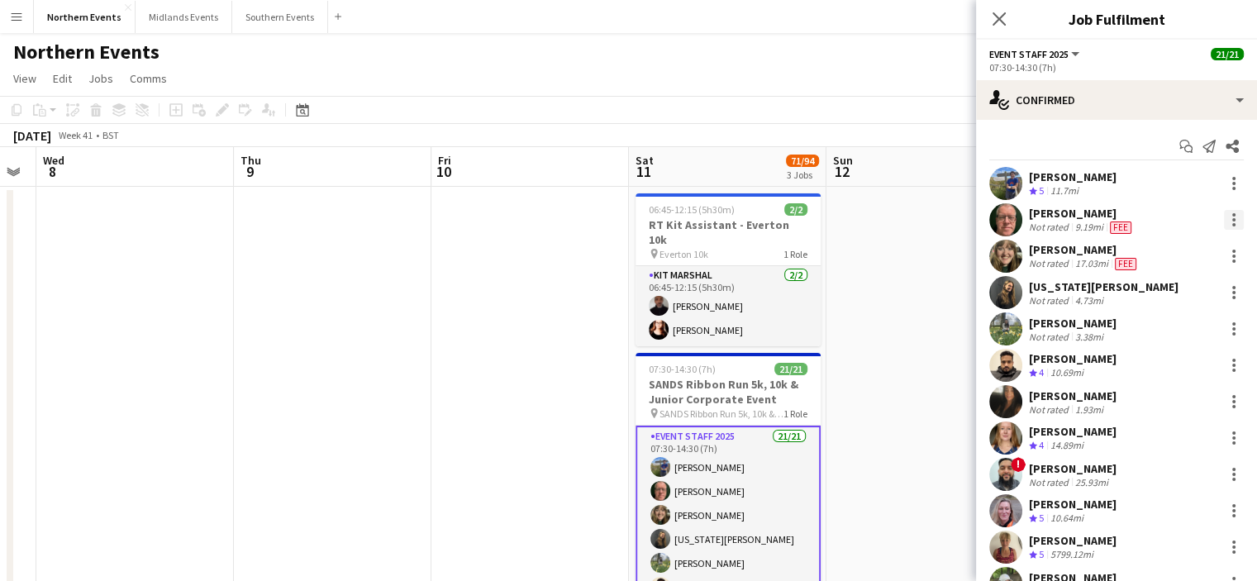
click at [1232, 215] on div at bounding box center [1233, 214] width 3 height 3
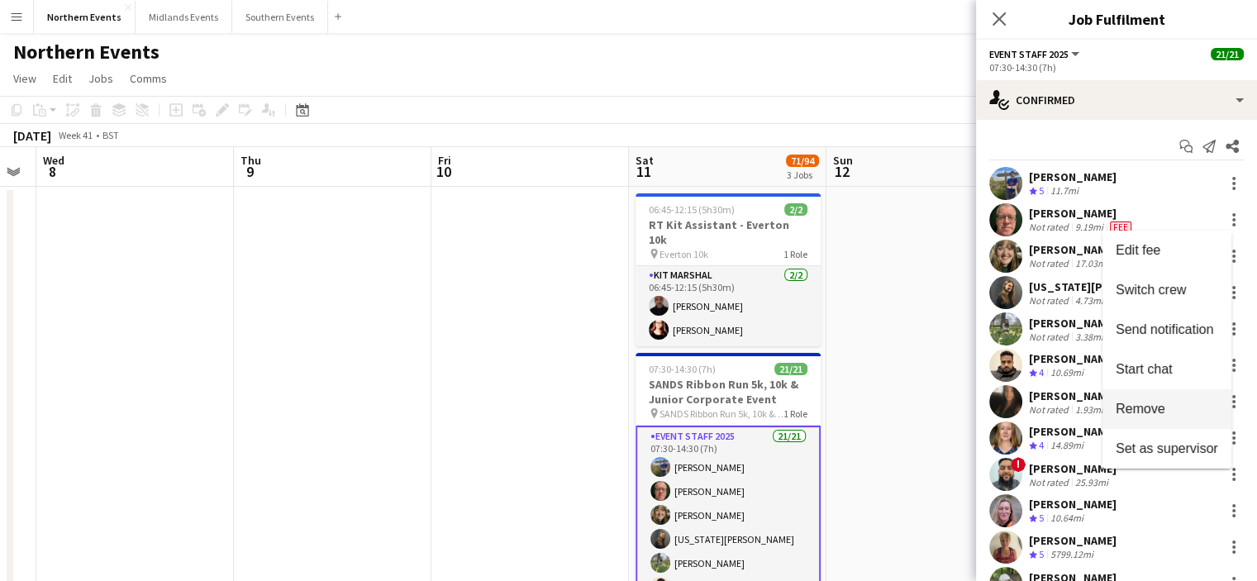
click at [1139, 403] on span "Remove" at bounding box center [1140, 409] width 50 height 14
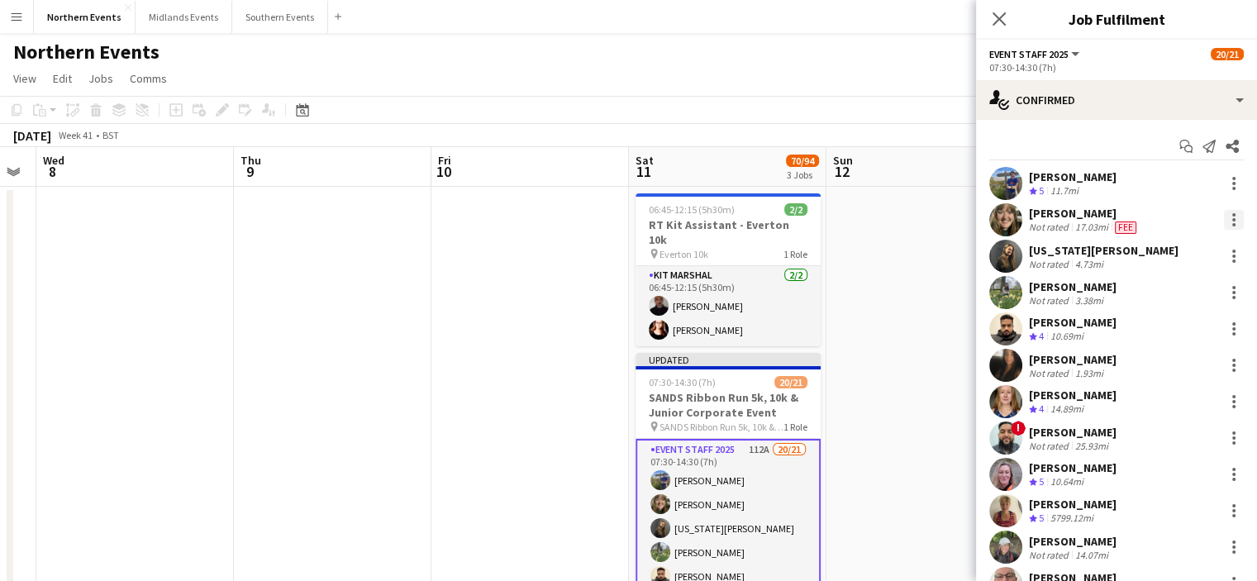
click at [1224, 221] on div at bounding box center [1234, 220] width 20 height 20
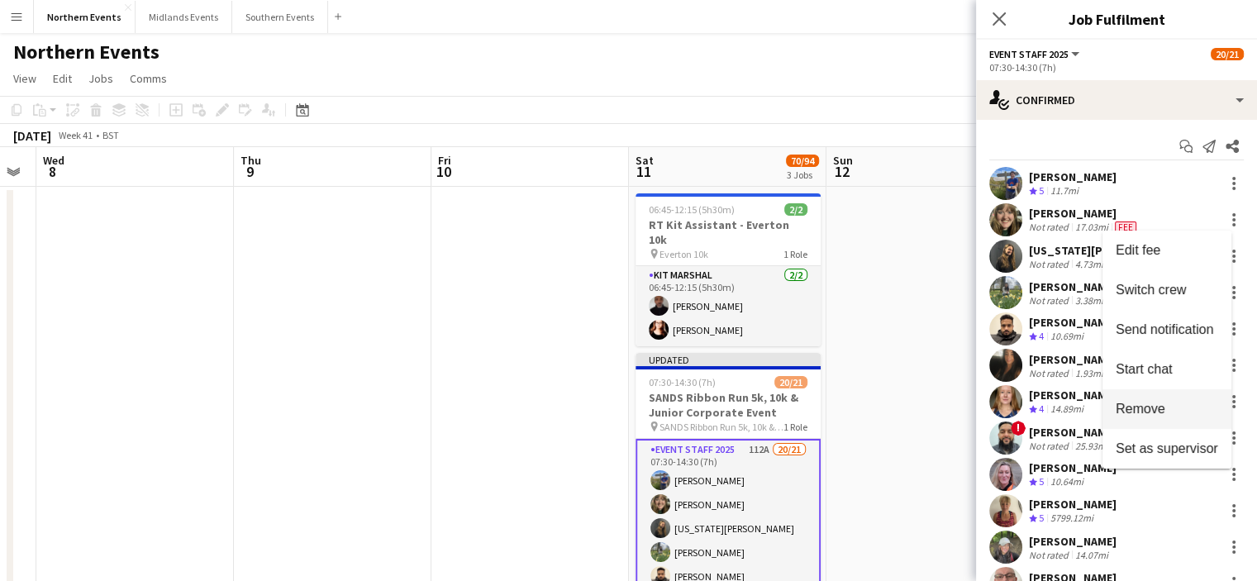
click at [1161, 411] on span "Remove" at bounding box center [1140, 409] width 50 height 14
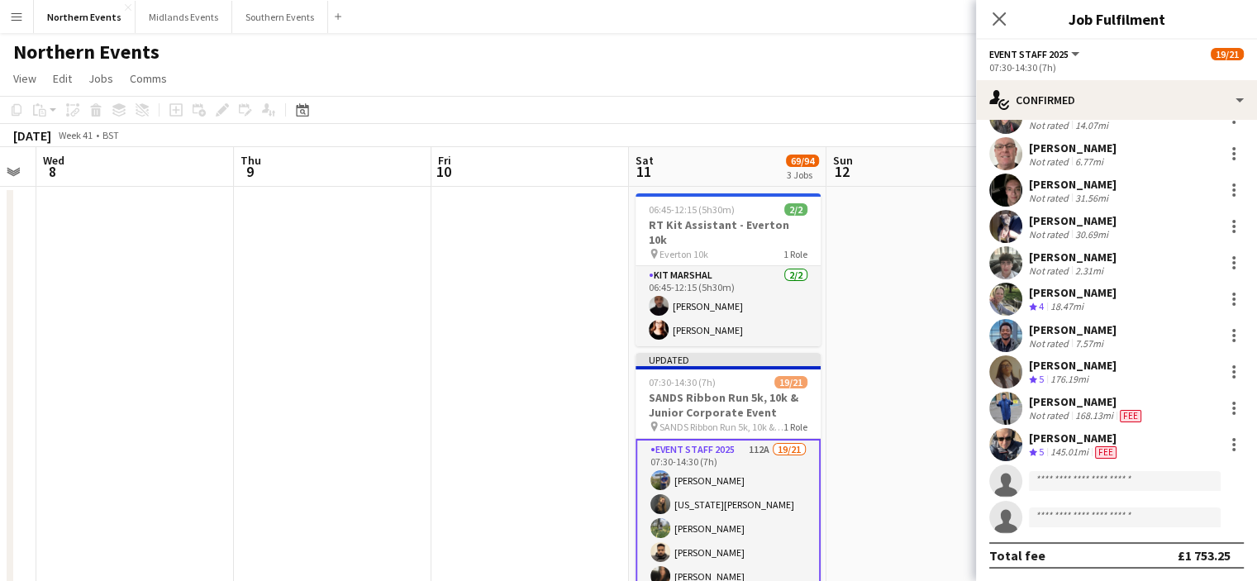
scroll to position [321, 0]
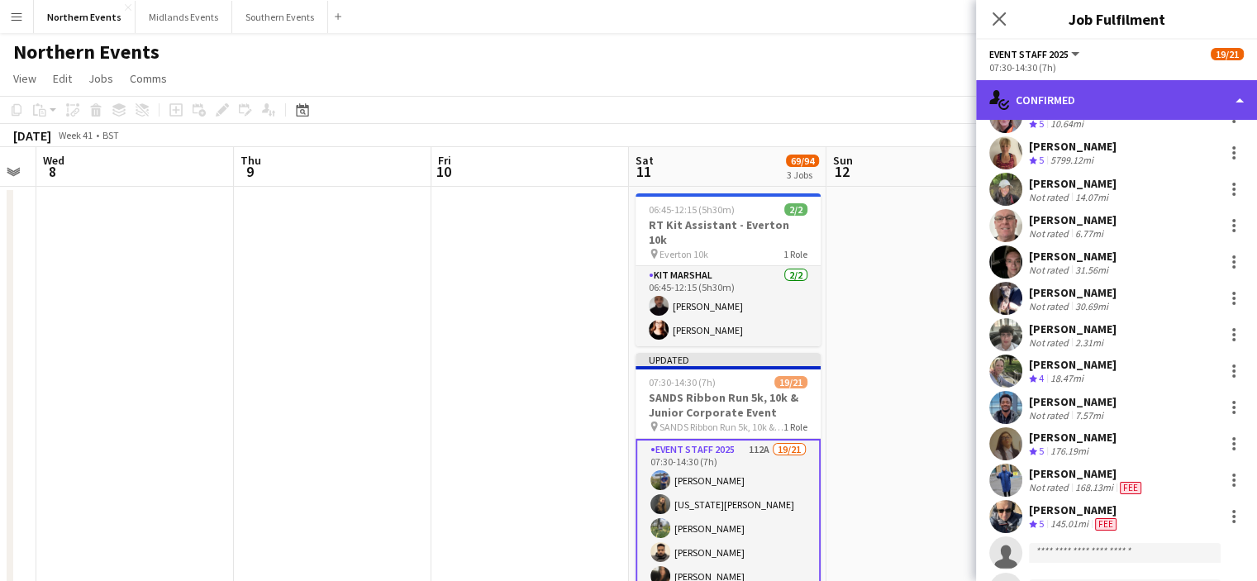
click at [1130, 96] on div "single-neutral-actions-check-2 Confirmed" at bounding box center [1116, 100] width 281 height 40
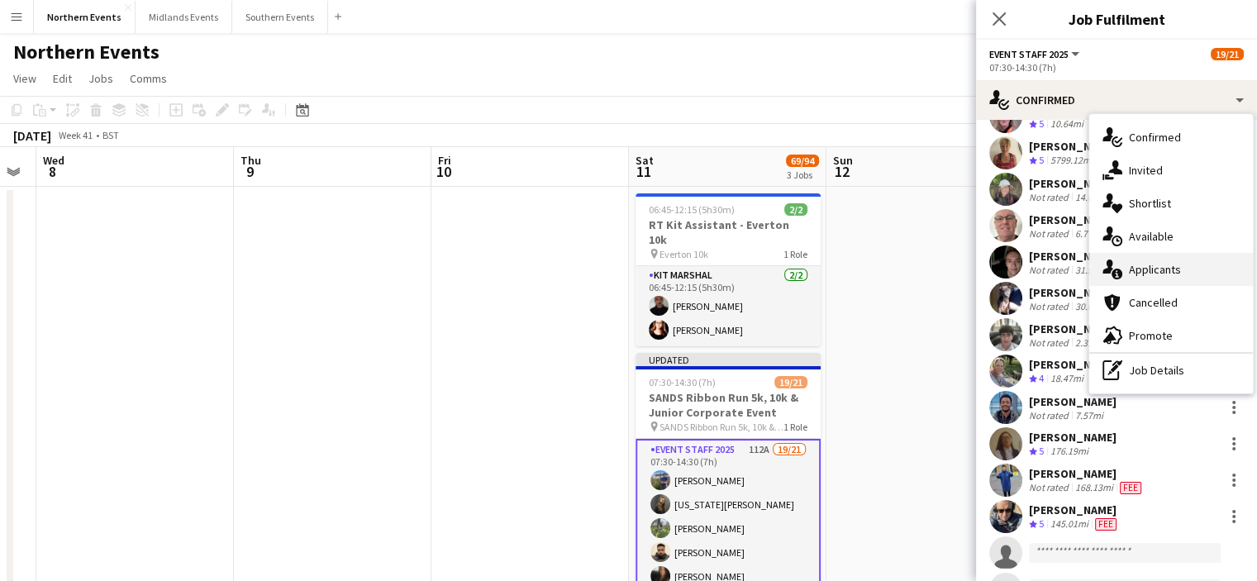
click at [1163, 270] on span "Applicants" at bounding box center [1155, 269] width 52 height 15
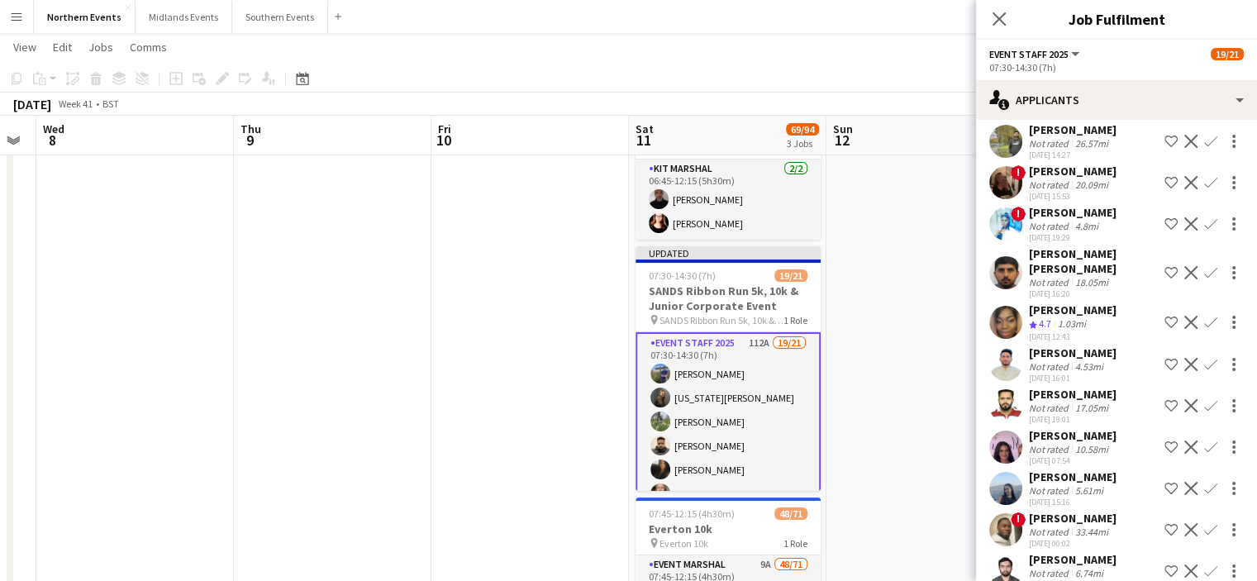
scroll to position [727, 0]
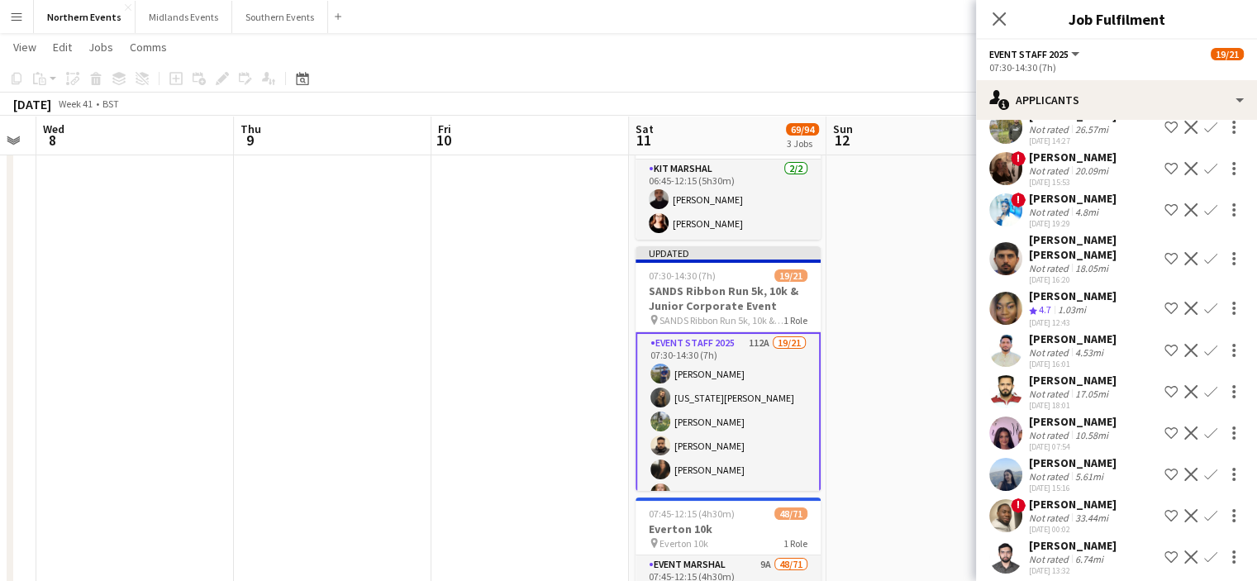
click at [1204, 302] on app-icon "Confirm" at bounding box center [1210, 308] width 13 height 13
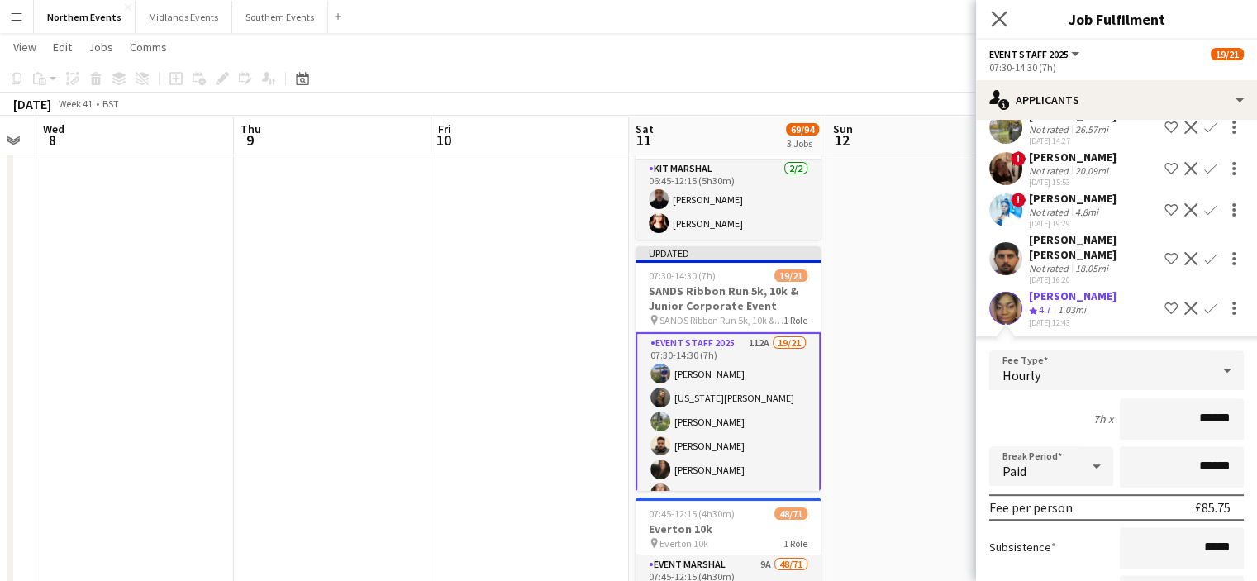
click at [988, 17] on app-icon "Close pop-in" at bounding box center [999, 19] width 24 height 24
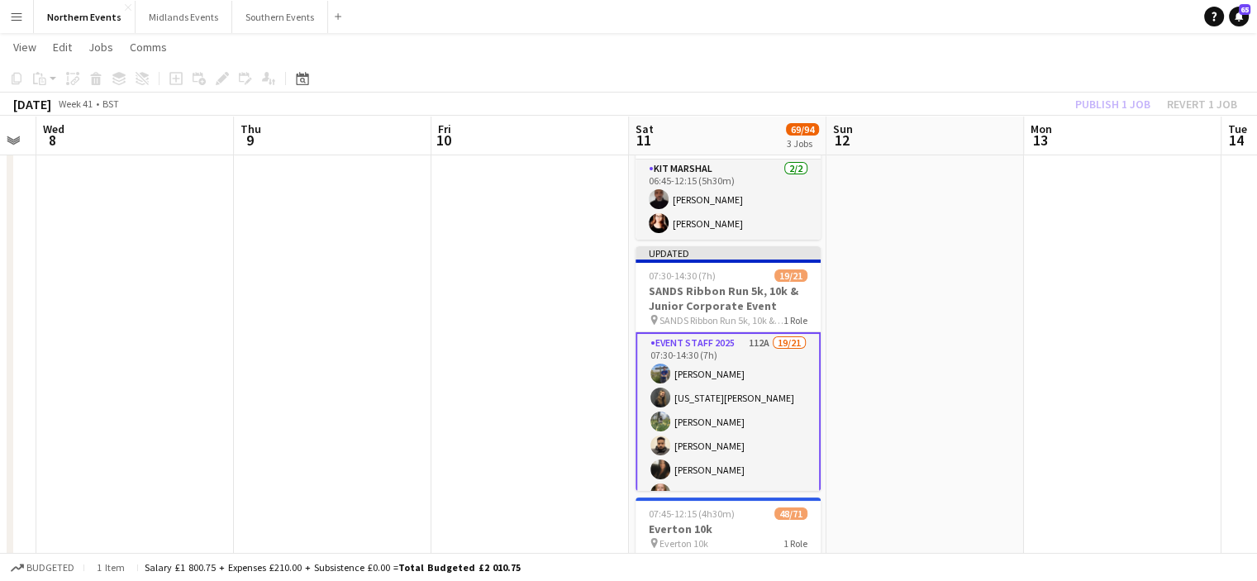
click at [961, 63] on app-page-menu "View Day view expanded Day view collapsed Month view Date picker Jump to today …" at bounding box center [628, 48] width 1257 height 31
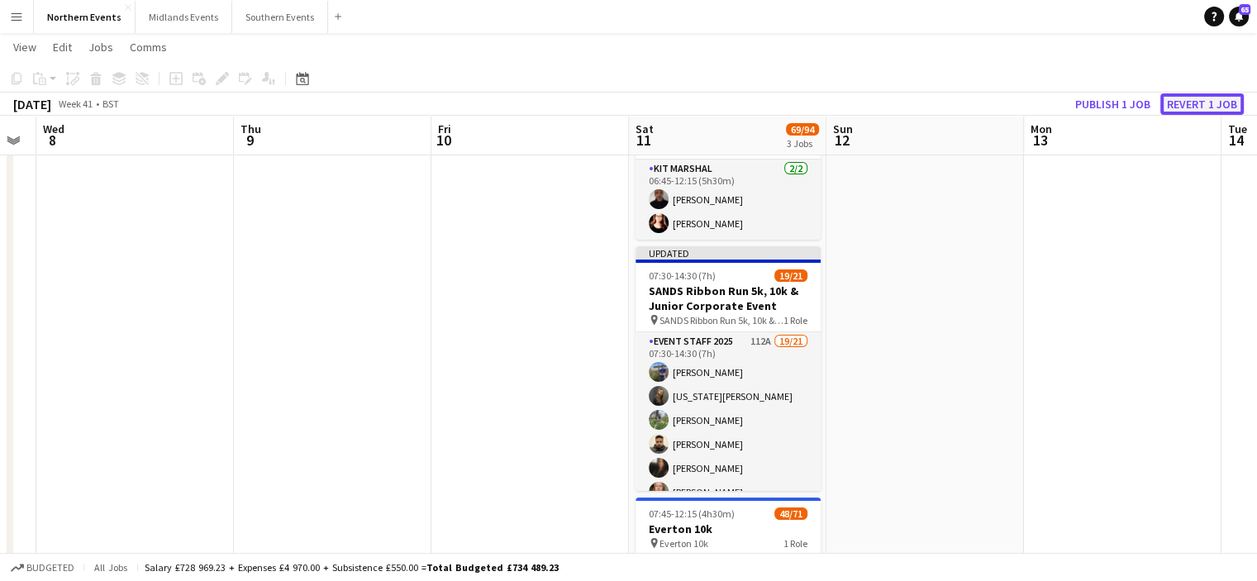
click at [1182, 97] on button "Revert 1 job" at bounding box center [1201, 103] width 83 height 21
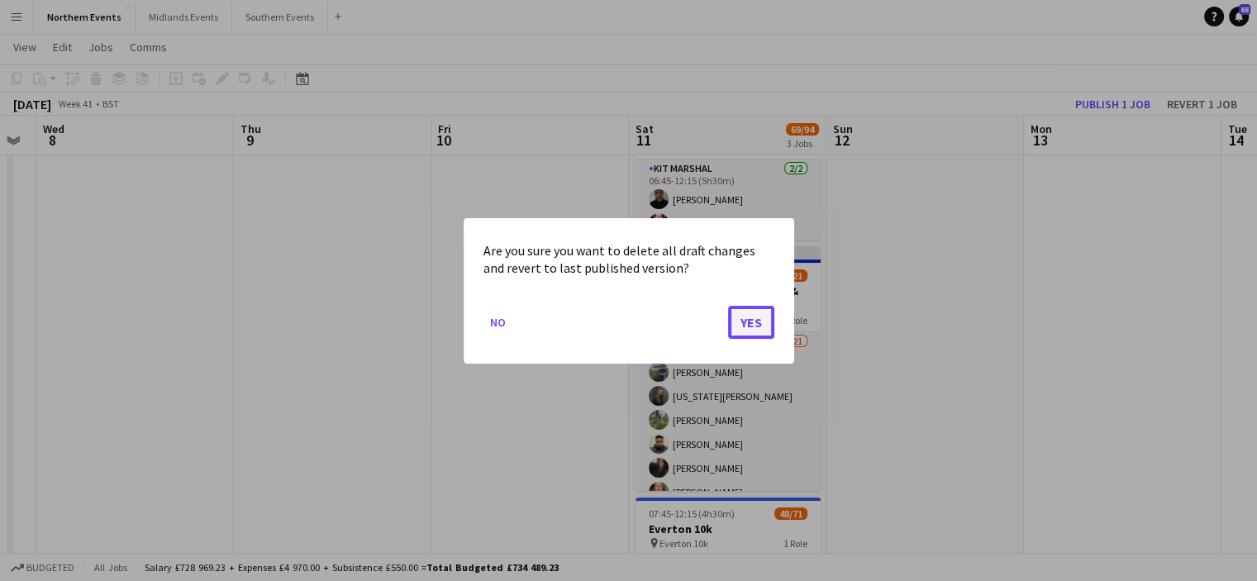
click at [752, 316] on button "Yes" at bounding box center [751, 321] width 46 height 33
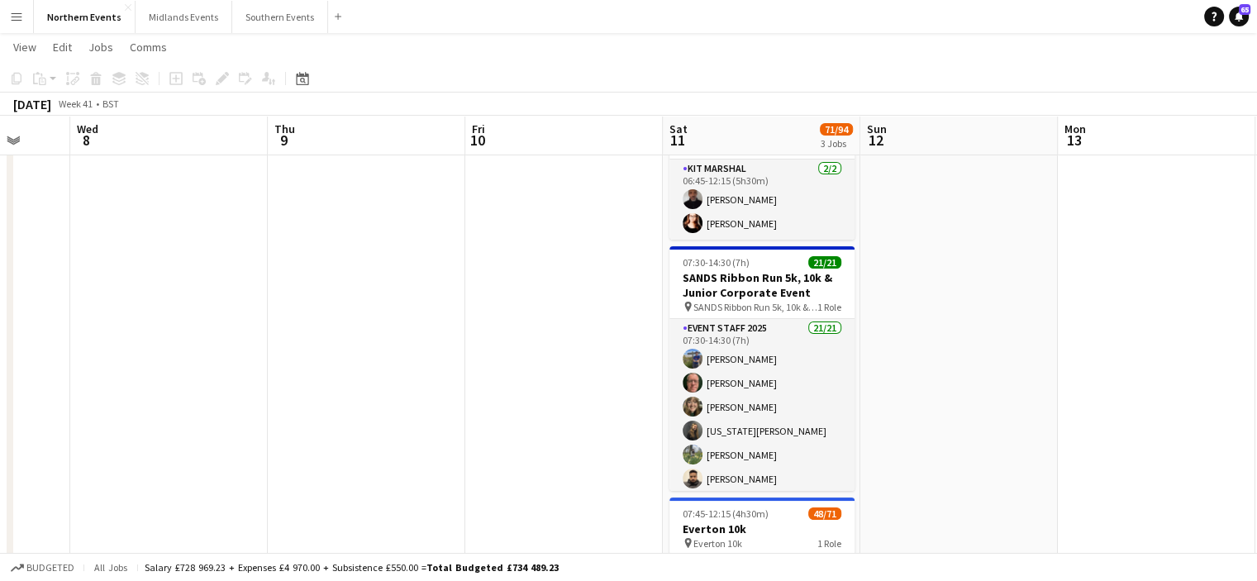
scroll to position [0, 510]
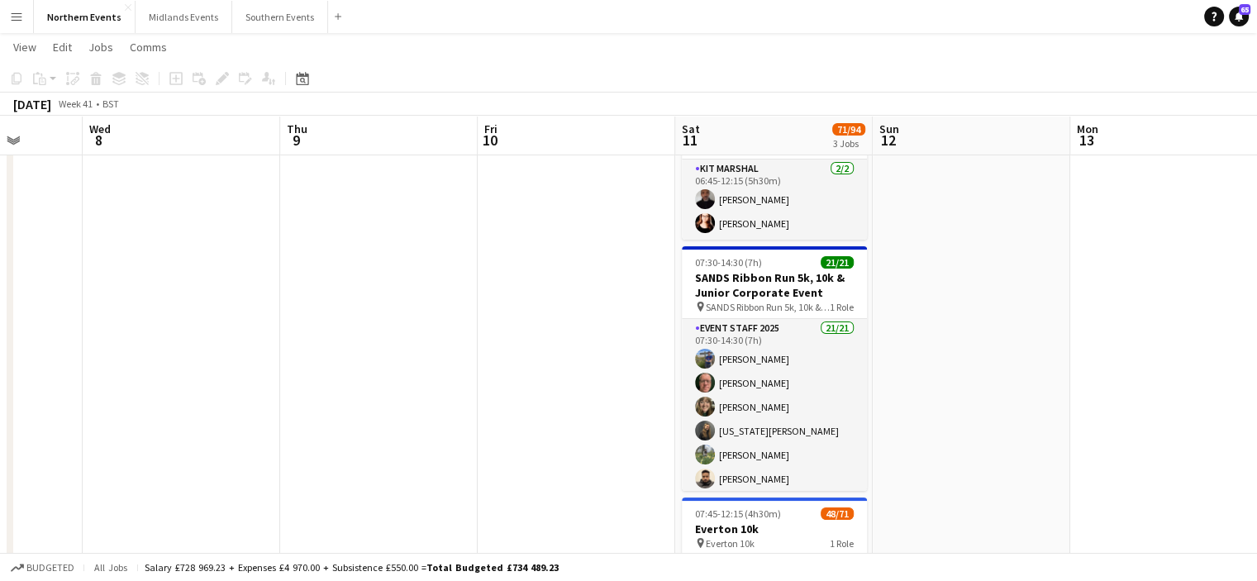
drag, startPoint x: 670, startPoint y: 363, endPoint x: 716, endPoint y: 375, distance: 47.9
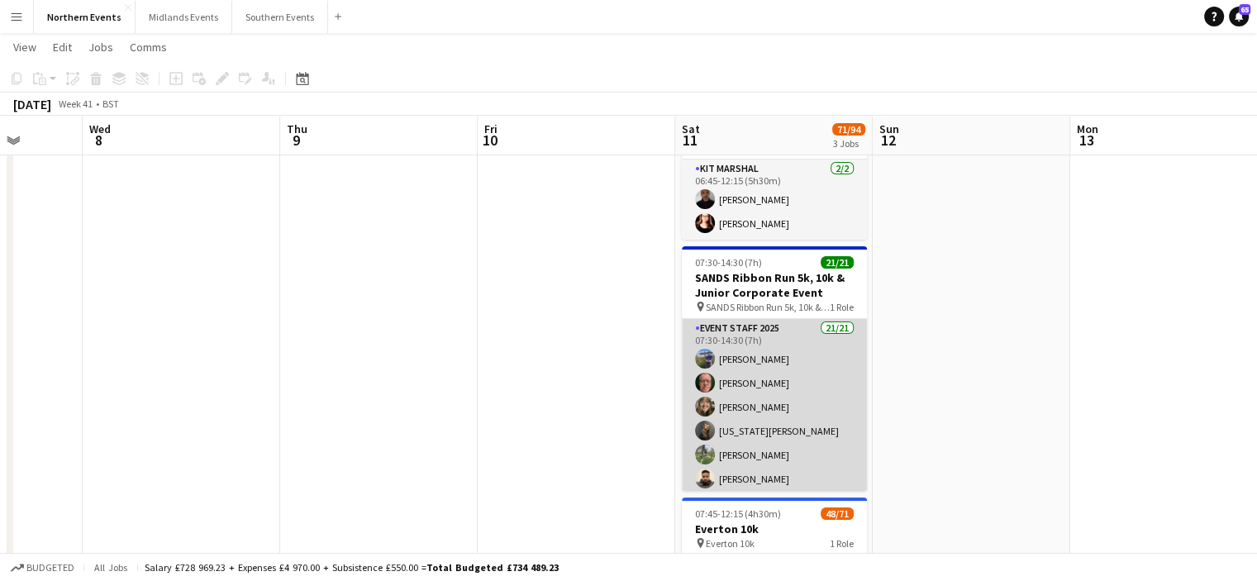
click at [724, 383] on app-card-role "Event Staff 2025 21/21 07:30-14:30 (7h) Rachel Lemonofides Eamonn Murphy Eleri …" at bounding box center [774, 586] width 185 height 535
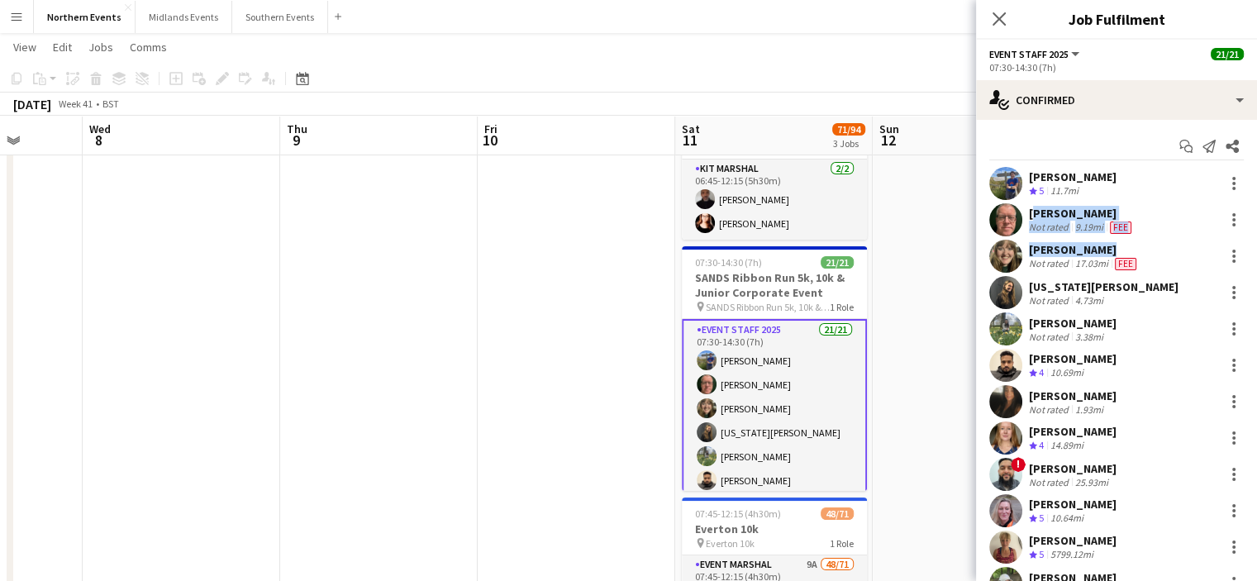
drag, startPoint x: 1029, startPoint y: 211, endPoint x: 1105, endPoint y: 251, distance: 86.8
click at [1105, 251] on div "Rachel Lemonofides Crew rating 5 11.7mi Eamonn Murphy Not rated 9.19mi Fee Eler…" at bounding box center [1116, 547] width 281 height 760
copy div "Eamonn Murphy Not rated 9.19mi Fee Eleri Ngenge"
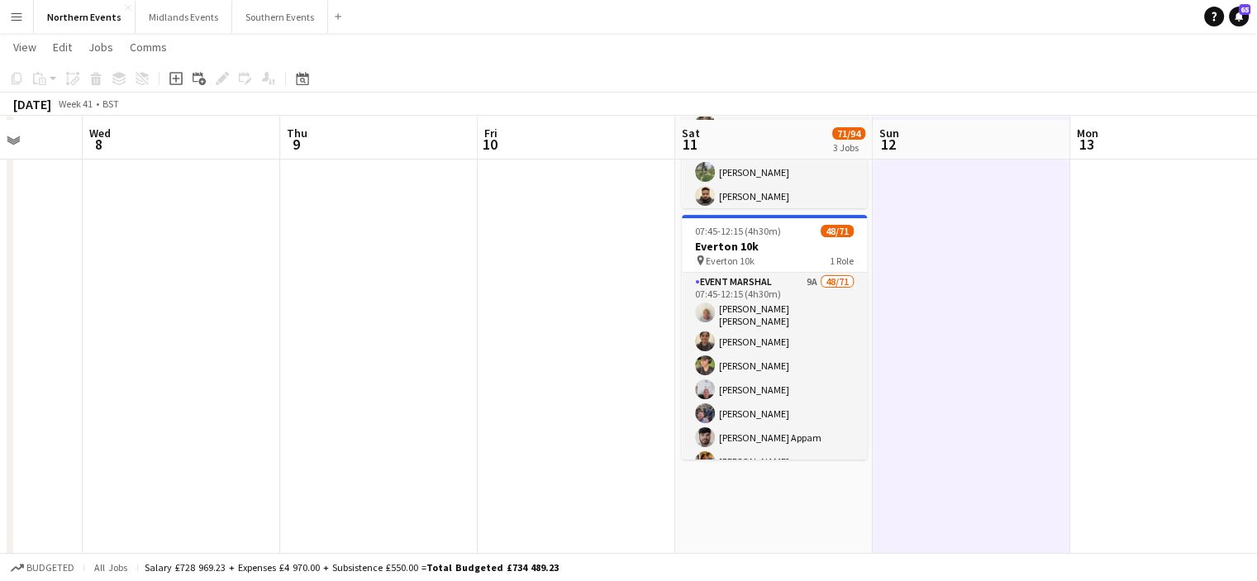
scroll to position [392, 0]
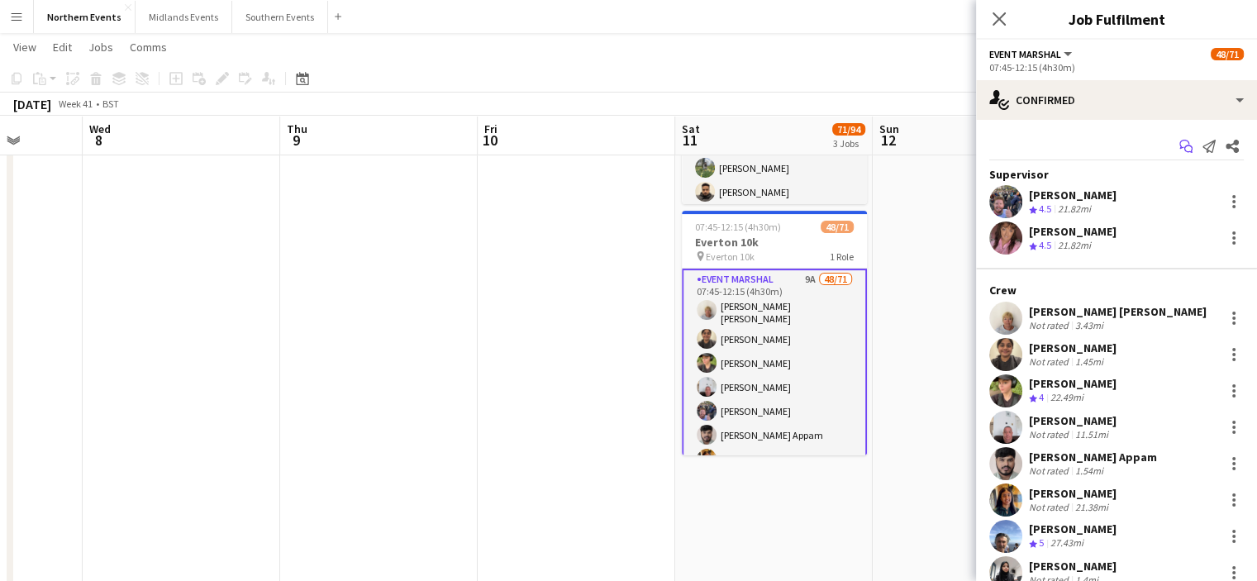
click at [1179, 151] on icon "Start chat" at bounding box center [1185, 146] width 13 height 13
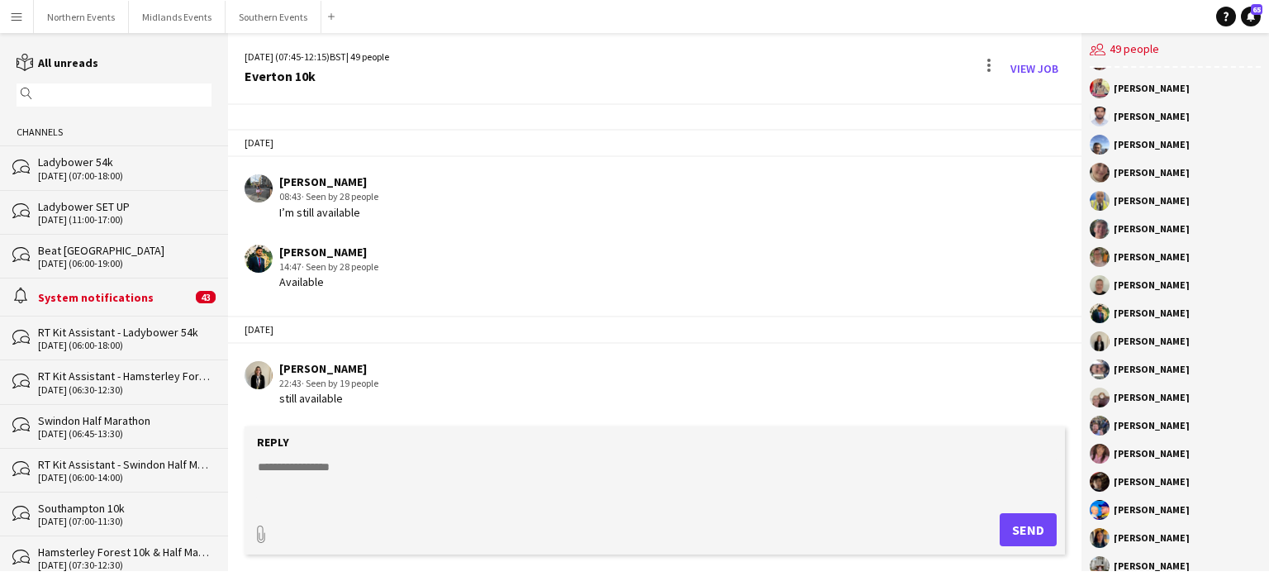
scroll to position [890, 0]
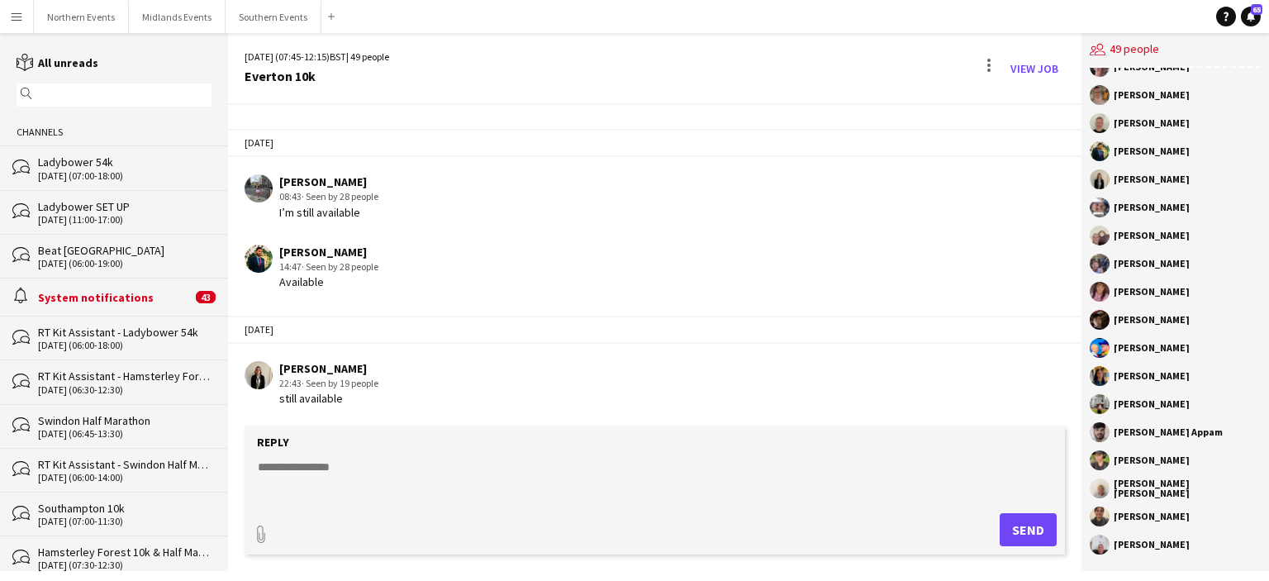
drag, startPoint x: 1114, startPoint y: 88, endPoint x: 1212, endPoint y: 554, distance: 477.0
click at [1212, 554] on div "Thomas Wildman gella aziz Samuel Redmond Charlene Errity James Mcreynolds Chris…" at bounding box center [1175, 319] width 188 height 503
click at [92, 17] on button "Northern Events Close" at bounding box center [81, 17] width 95 height 32
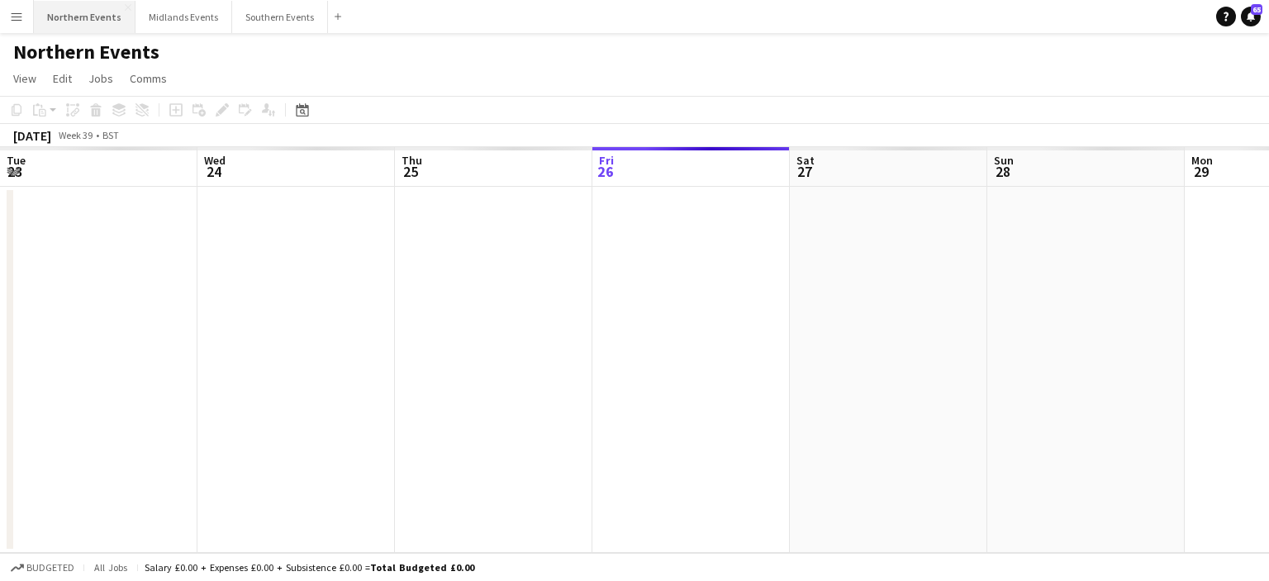
scroll to position [0, 395]
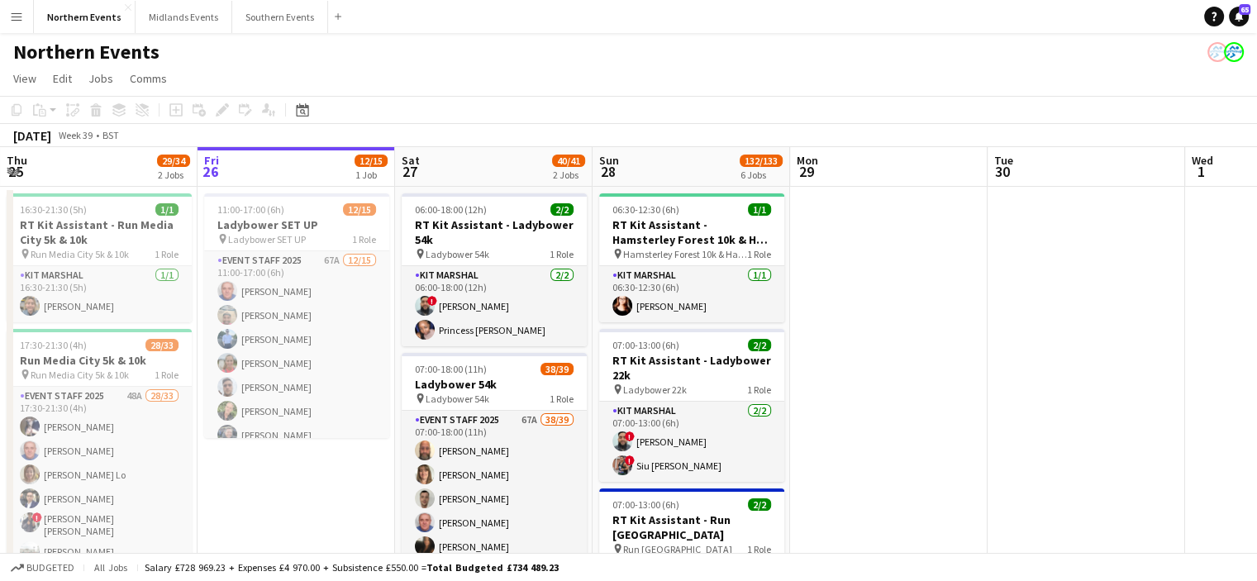
click at [22, 8] on button "Menu" at bounding box center [16, 16] width 33 height 33
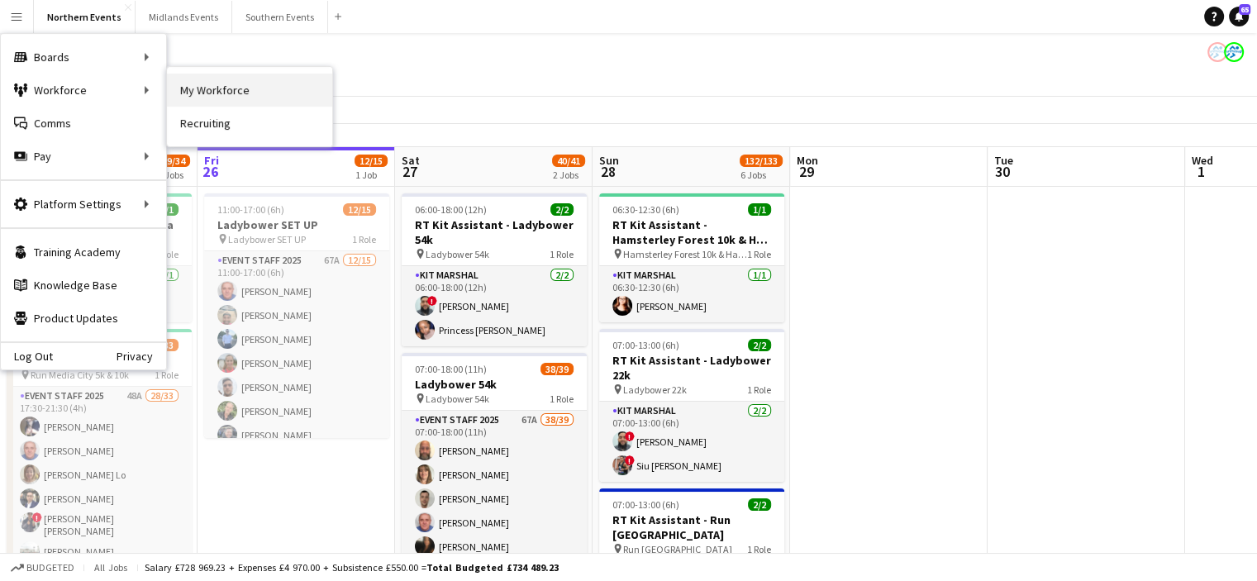
click at [185, 94] on link "My Workforce" at bounding box center [249, 90] width 165 height 33
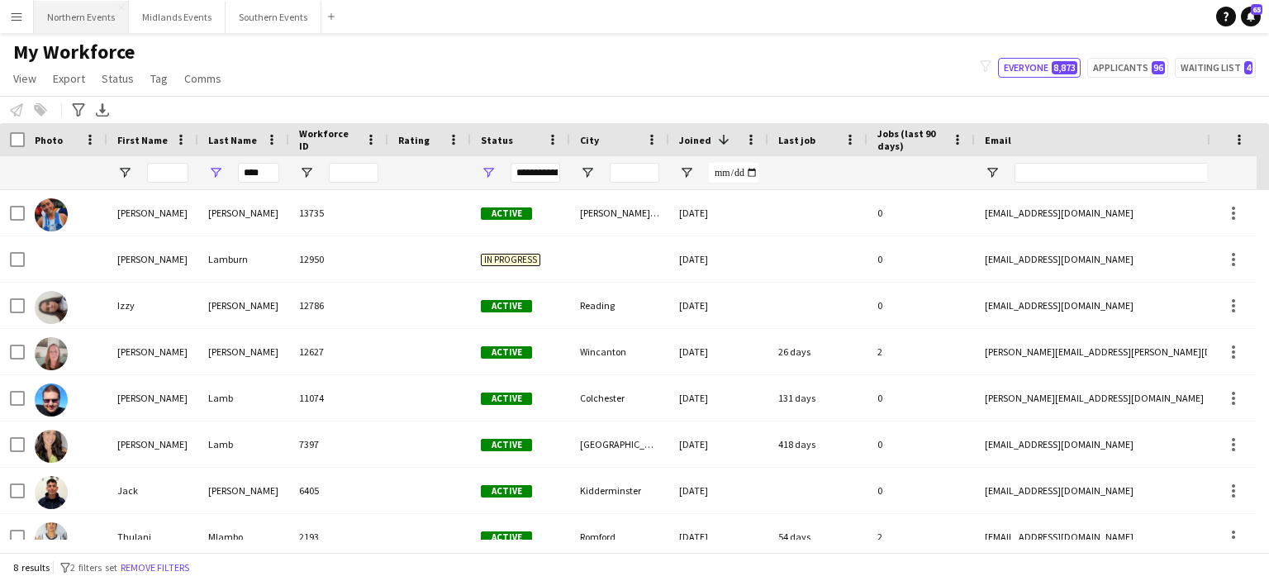
click at [91, 20] on button "Northern Events Close" at bounding box center [81, 17] width 95 height 32
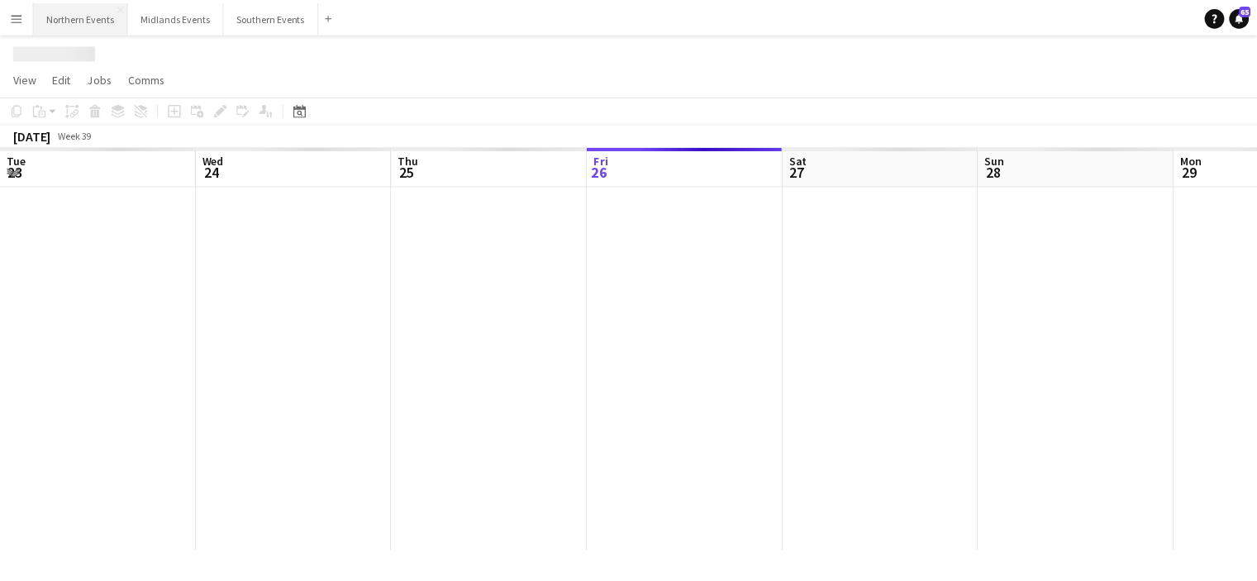
scroll to position [0, 395]
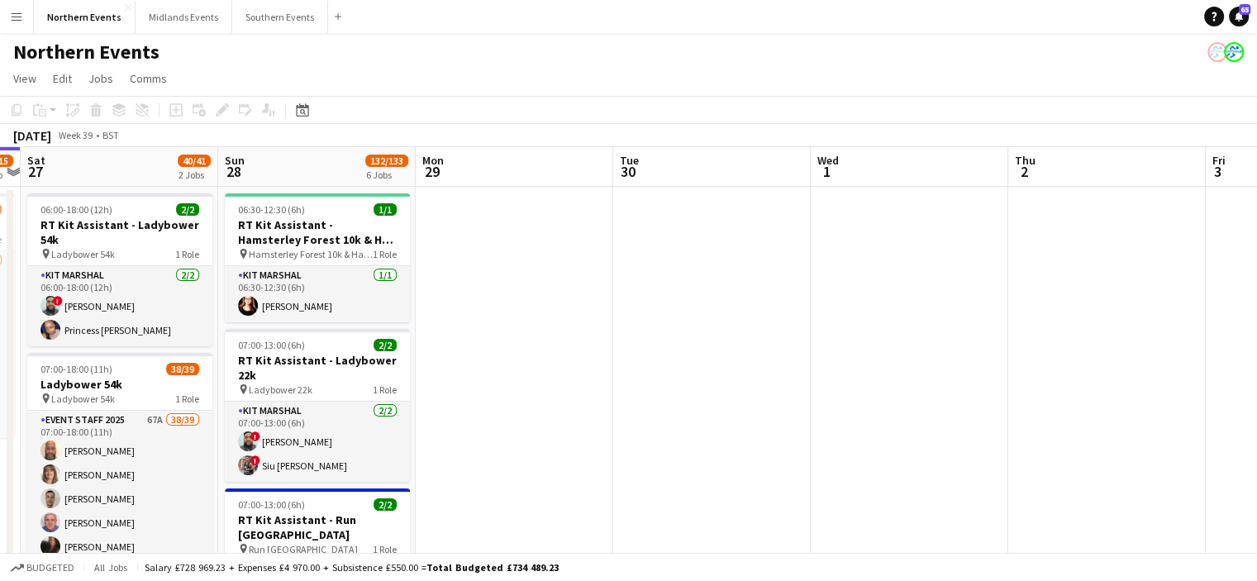
drag, startPoint x: 973, startPoint y: 409, endPoint x: 576, endPoint y: 446, distance: 399.1
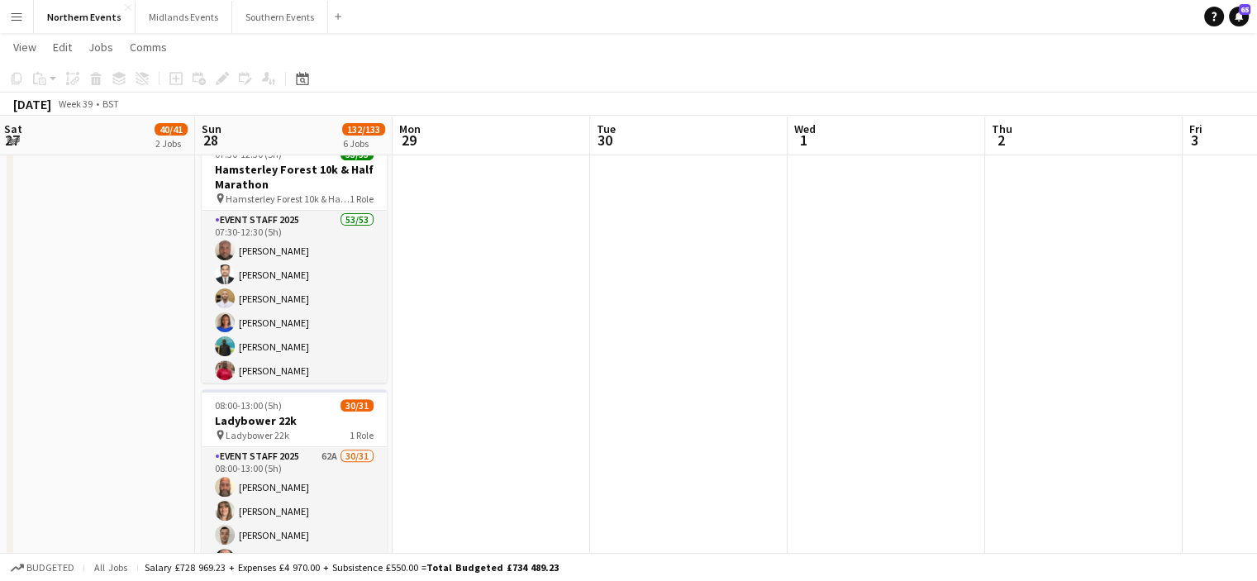
scroll to position [677, 0]
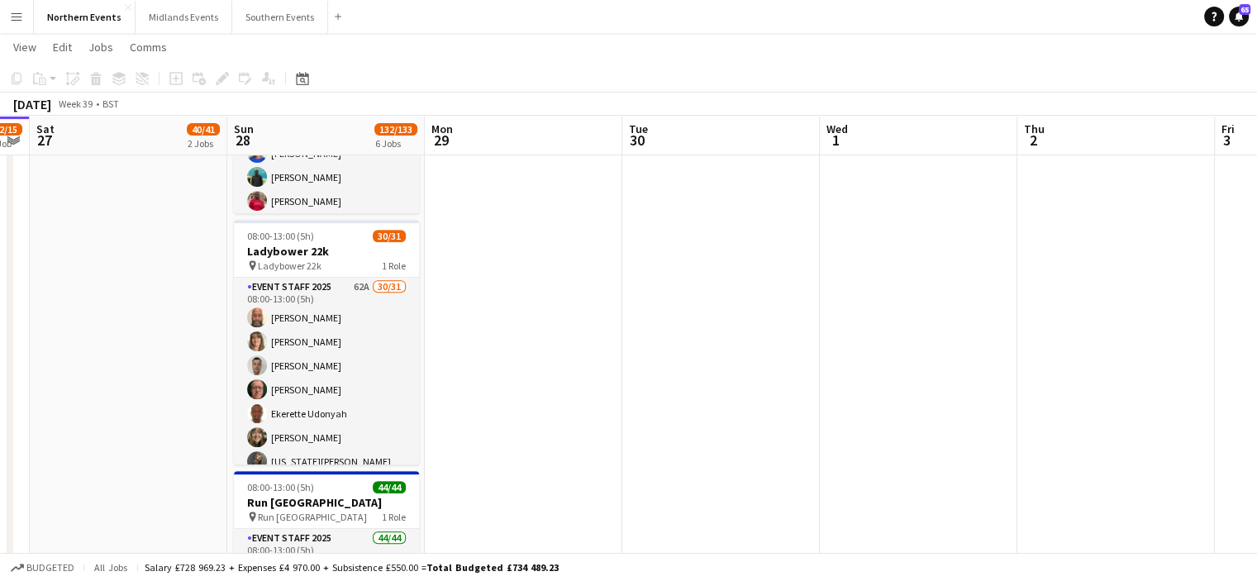
drag, startPoint x: 790, startPoint y: 374, endPoint x: 425, endPoint y: 388, distance: 364.6
click at [425, 388] on app-calendar-viewport "Wed 24 31/34 2 Jobs Thu 25 29/34 2 Jobs Fri 26 12/15 1 Job Sat 27 40/41 2 Jobs …" at bounding box center [628, 146] width 1257 height 1518
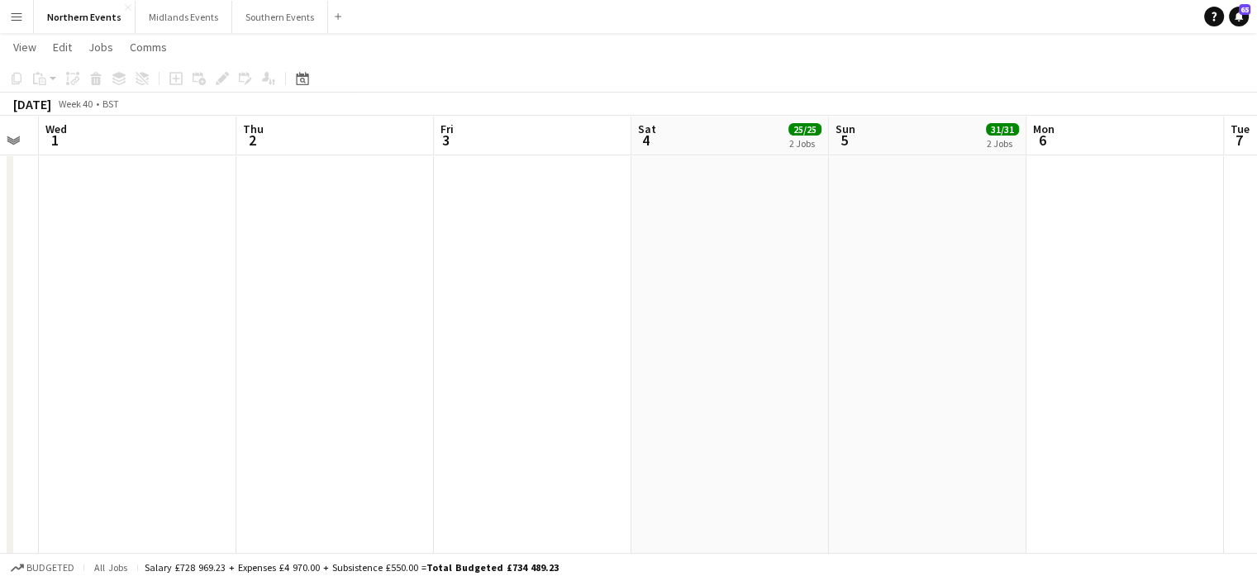
drag, startPoint x: 55, startPoint y: 402, endPoint x: 21, endPoint y: 400, distance: 34.7
click at [21, 400] on app-calendar-viewport "Sun 28 132/133 6 Jobs Mon 29 Tue 30 Wed 1 Thu 2 Fri 3 Sat 4 25/25 2 Jobs Sun 5 …" at bounding box center [628, 146] width 1257 height 1518
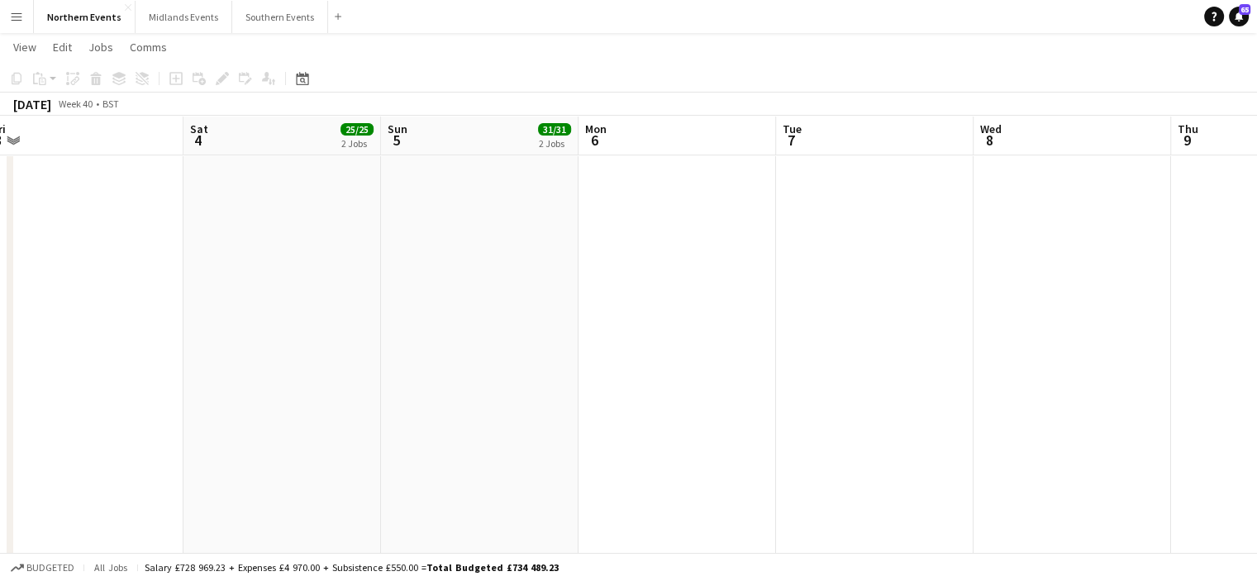
drag, startPoint x: 262, startPoint y: 390, endPoint x: 162, endPoint y: 384, distance: 100.1
click at [162, 384] on app-calendar-viewport "Tue 30 Wed 1 Thu 2 Fri 3 Sat 4 25/25 2 Jobs Sun 5 31/31 2 Jobs Mon 6 Tue 7 Wed …" at bounding box center [628, 146] width 1257 height 1518
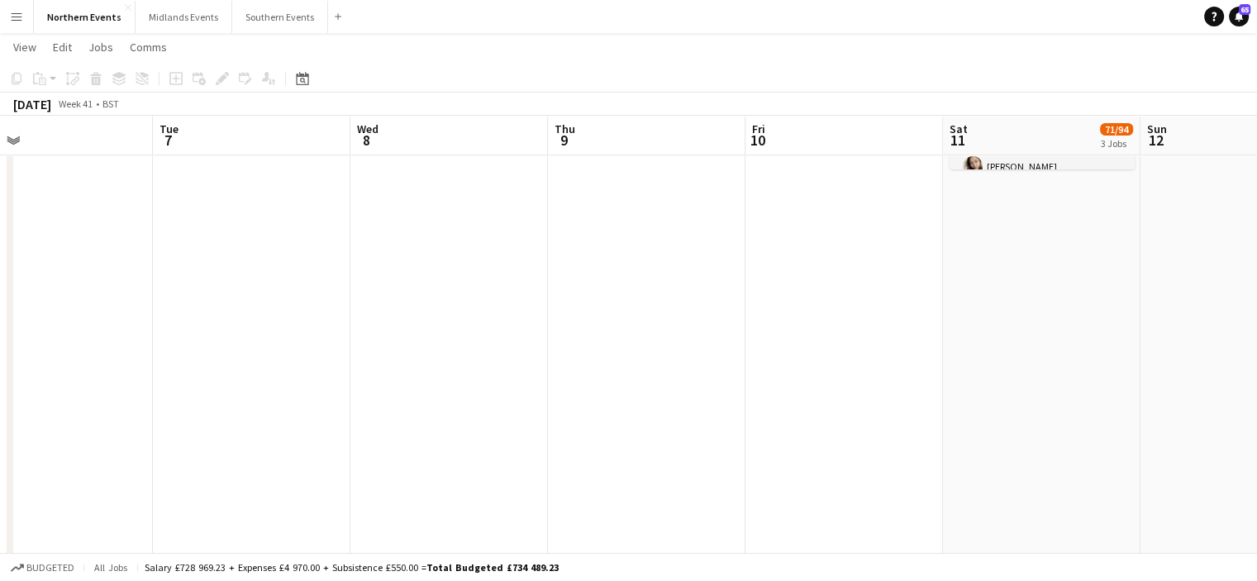
drag, startPoint x: 650, startPoint y: 455, endPoint x: 182, endPoint y: 347, distance: 480.8
click at [83, 354] on app-calendar-viewport "Sat 4 25/25 2 Jobs Sun 5 31/31 2 Jobs Mon 6 Tue 7 Wed 8 Thu 9 Fri 10 Sat 11 71/…" at bounding box center [628, 146] width 1257 height 1518
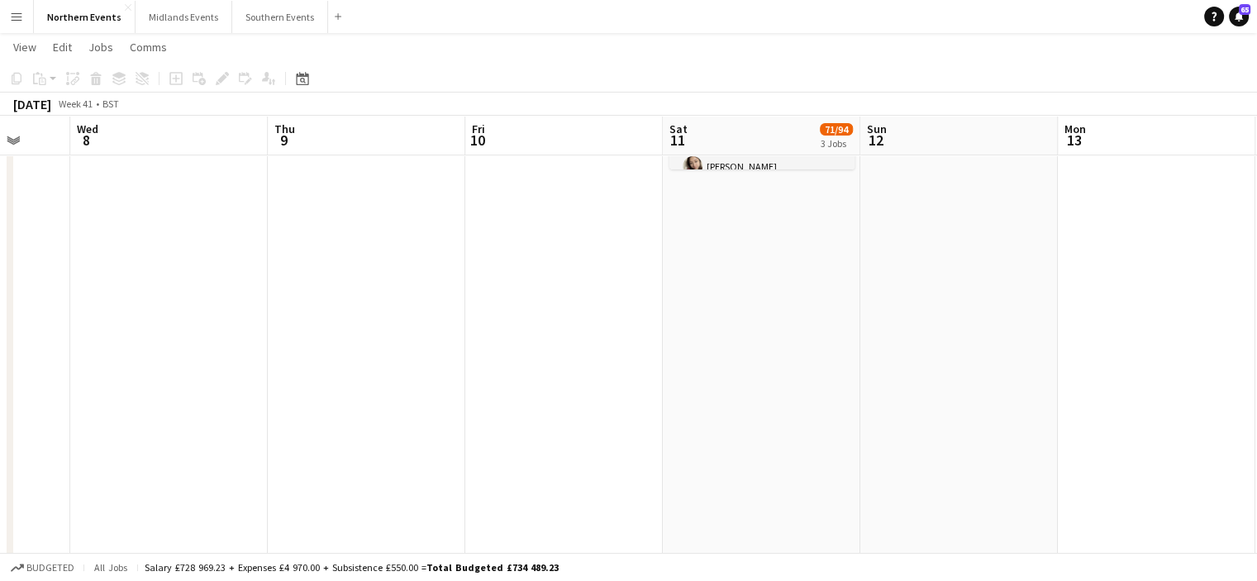
scroll to position [0, 509]
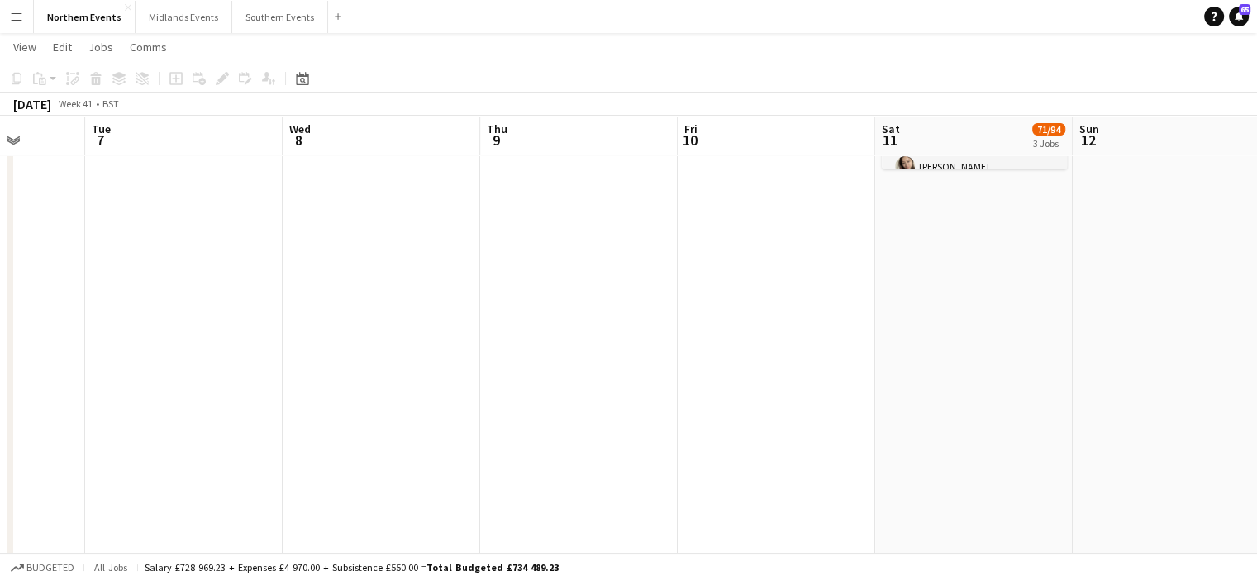
drag, startPoint x: 767, startPoint y: 408, endPoint x: 356, endPoint y: 349, distance: 414.8
click at [356, 349] on app-calendar-viewport "Sat 4 25/25 2 Jobs Sun 5 31/31 2 Jobs Mon 6 Tue 7 Wed 8 Thu 9 Fri 10 Sat 11 71/…" at bounding box center [628, 146] width 1257 height 1518
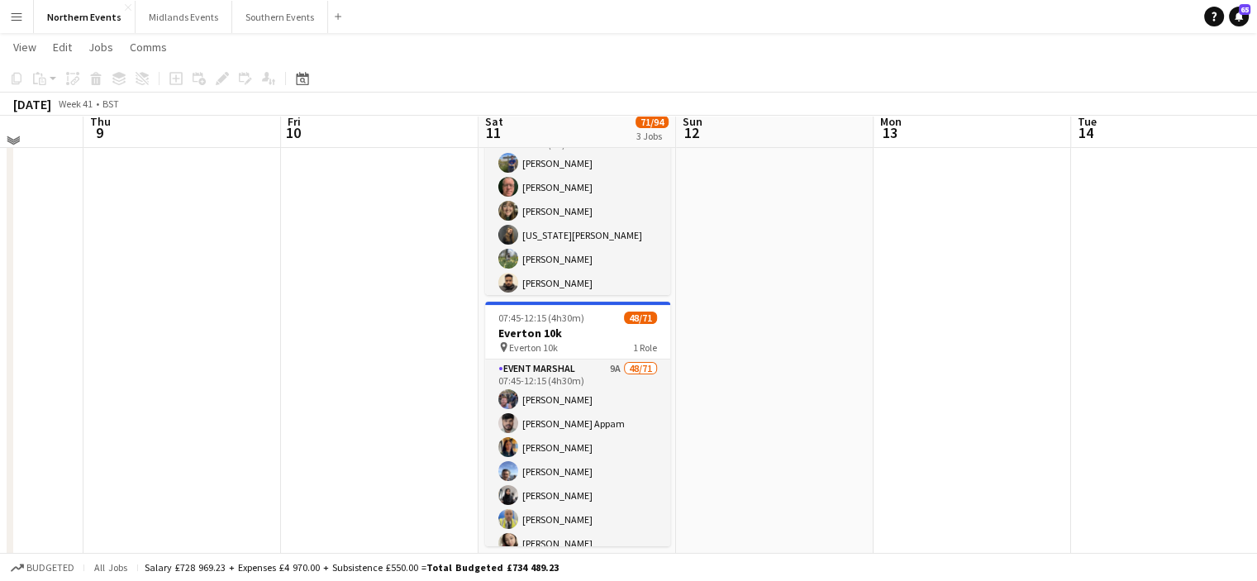
scroll to position [327, 0]
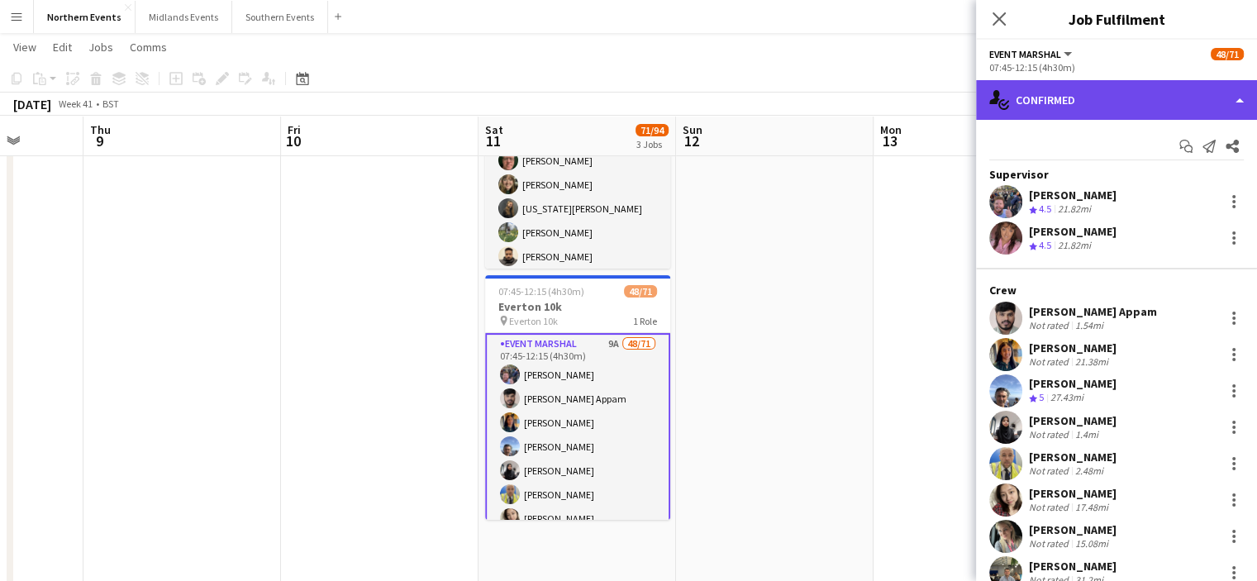
click at [1182, 107] on div "single-neutral-actions-check-2 Confirmed" at bounding box center [1116, 100] width 281 height 40
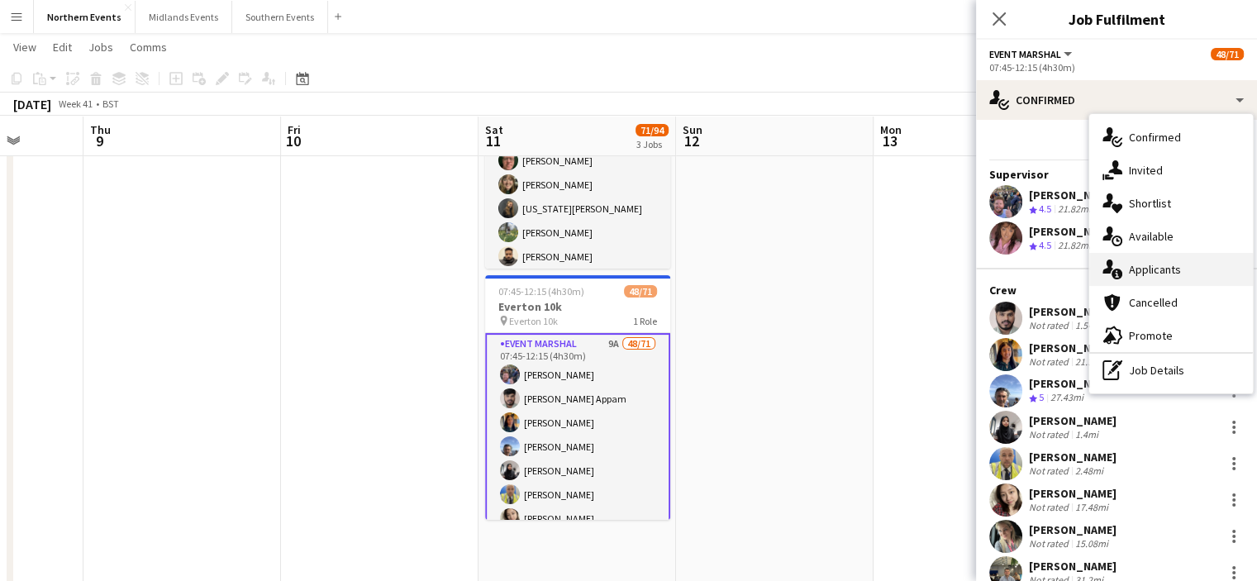
click at [1177, 272] on span "Applicants" at bounding box center [1155, 269] width 52 height 15
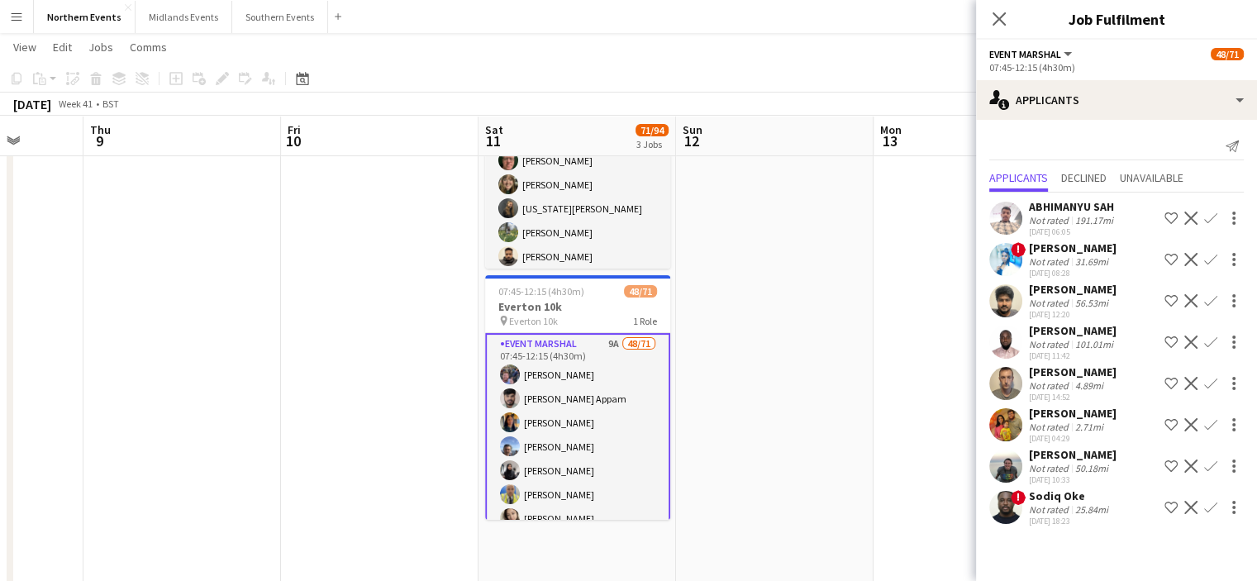
click at [1206, 431] on app-icon "Confirm" at bounding box center [1210, 424] width 13 height 13
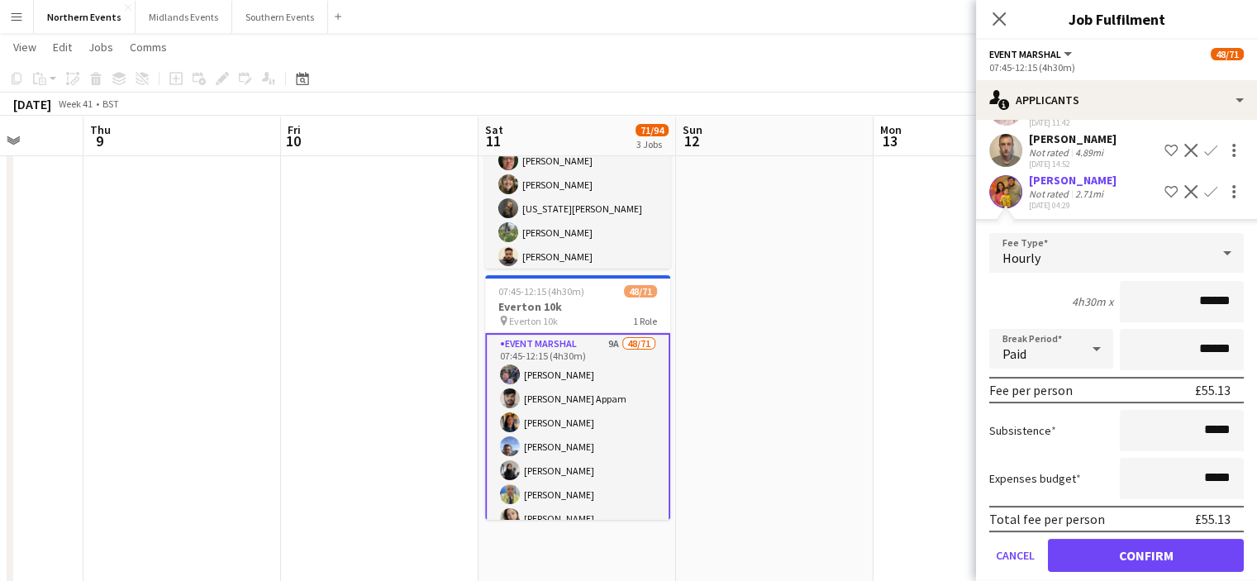
scroll to position [325, 0]
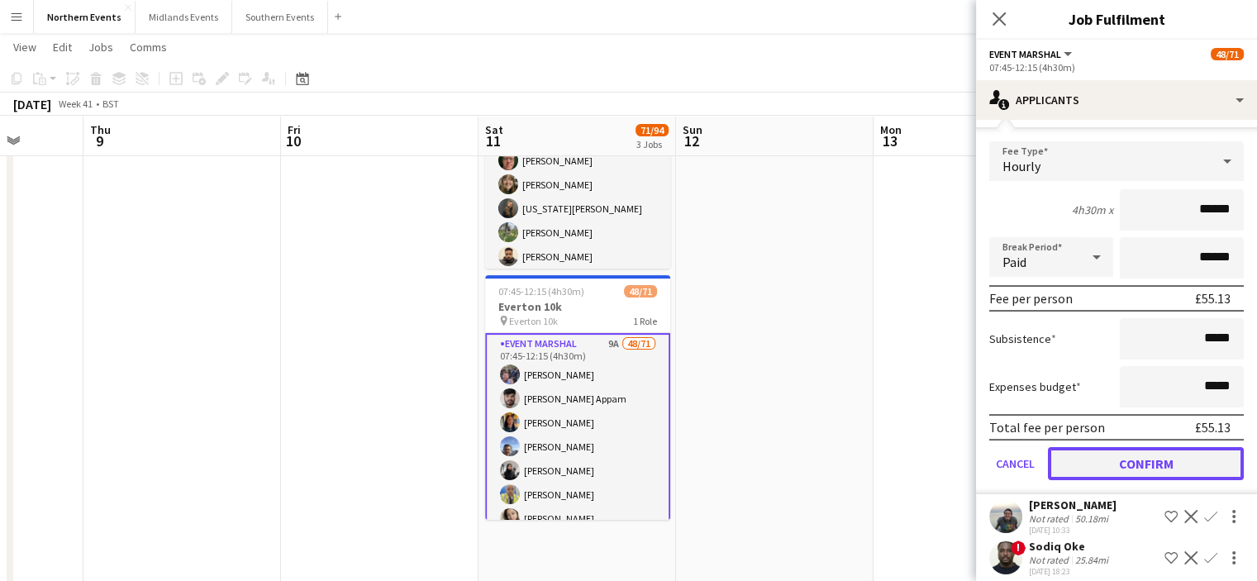
click at [1195, 478] on button "Confirm" at bounding box center [1146, 463] width 196 height 33
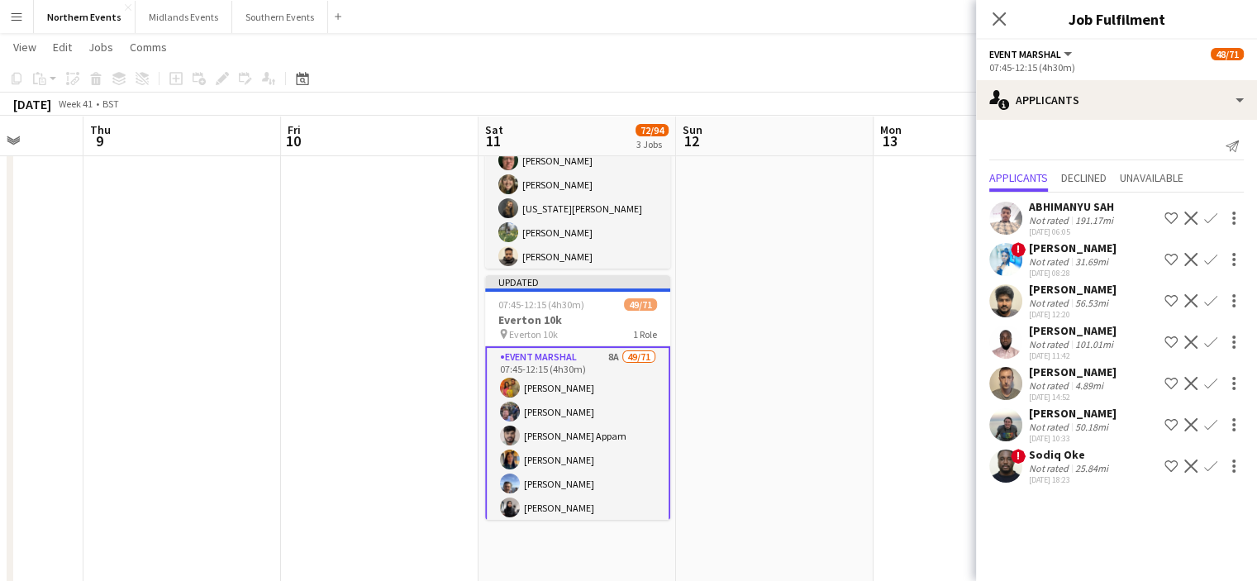
click at [1211, 431] on app-icon "Confirm" at bounding box center [1210, 424] width 13 height 13
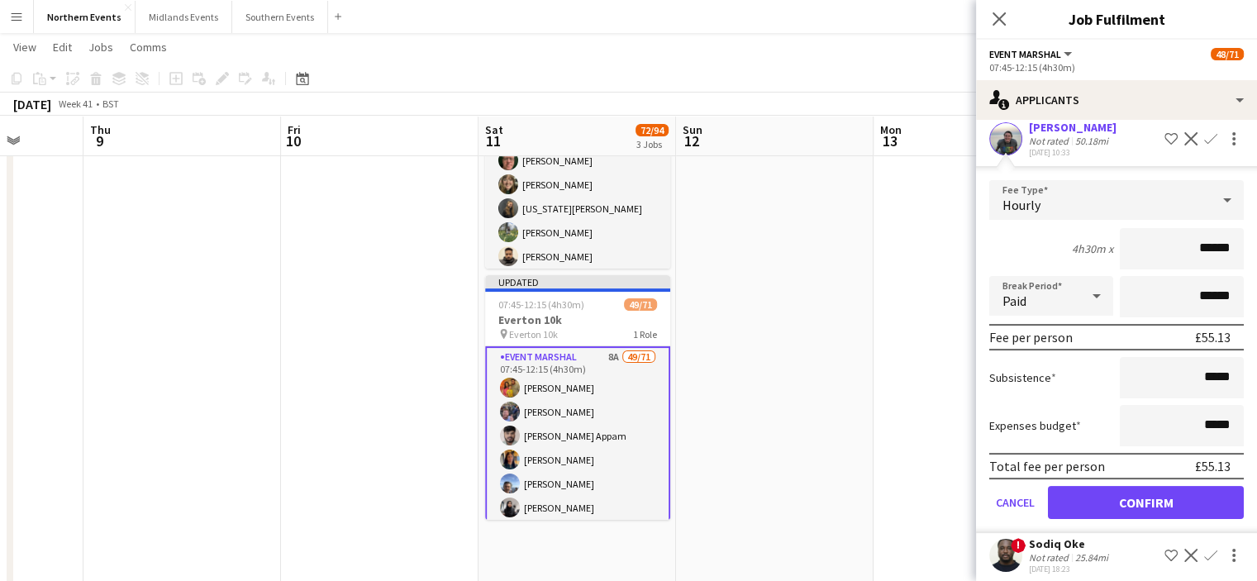
scroll to position [297, 0]
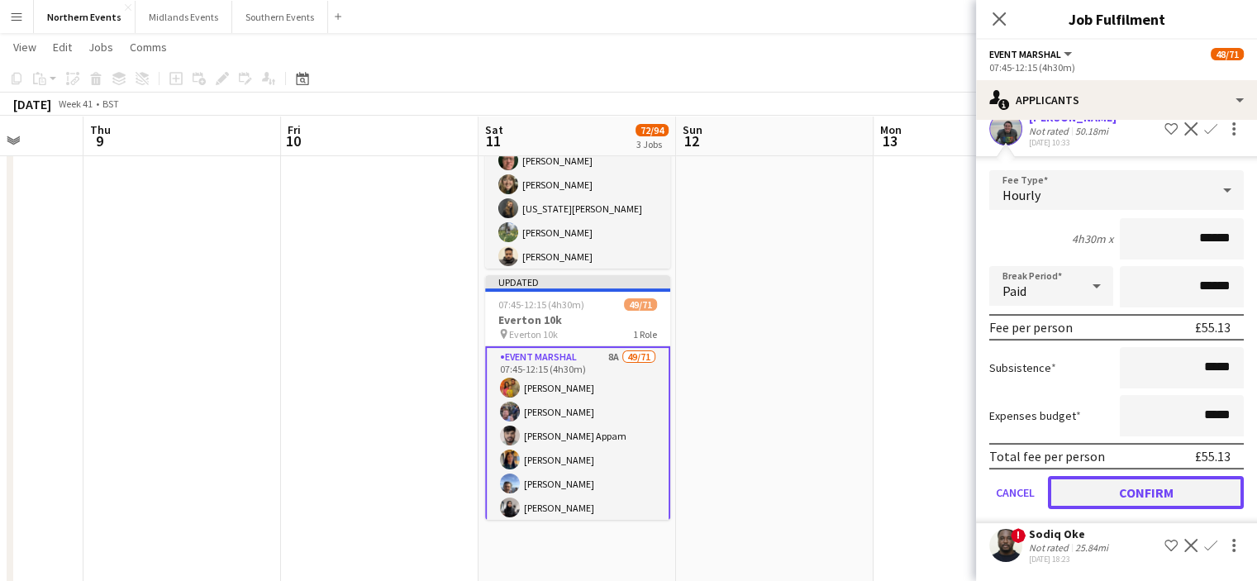
click at [1182, 501] on button "Confirm" at bounding box center [1146, 492] width 196 height 33
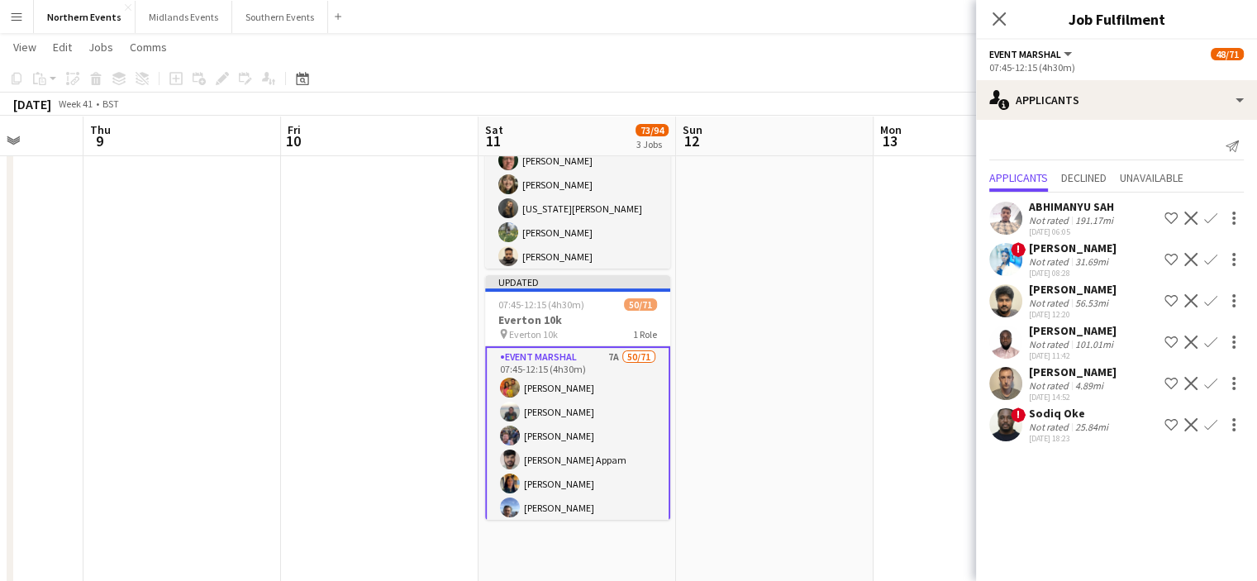
scroll to position [0, 0]
click at [997, 21] on icon at bounding box center [999, 19] width 16 height 16
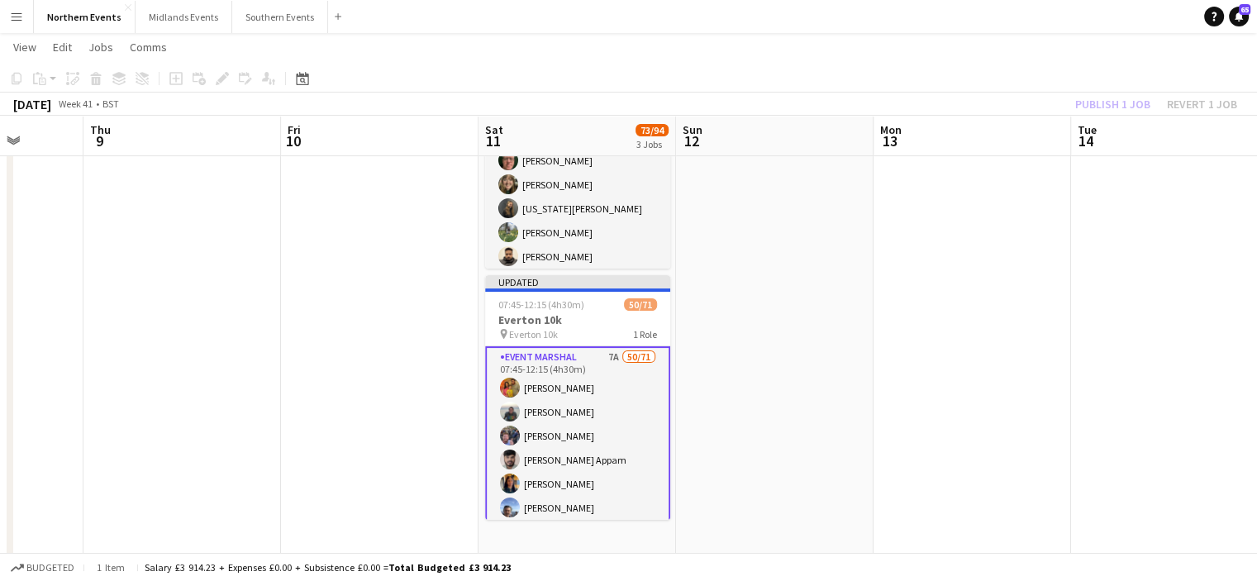
click at [1099, 102] on div "Publish 1 job Revert 1 job" at bounding box center [1156, 103] width 202 height 21
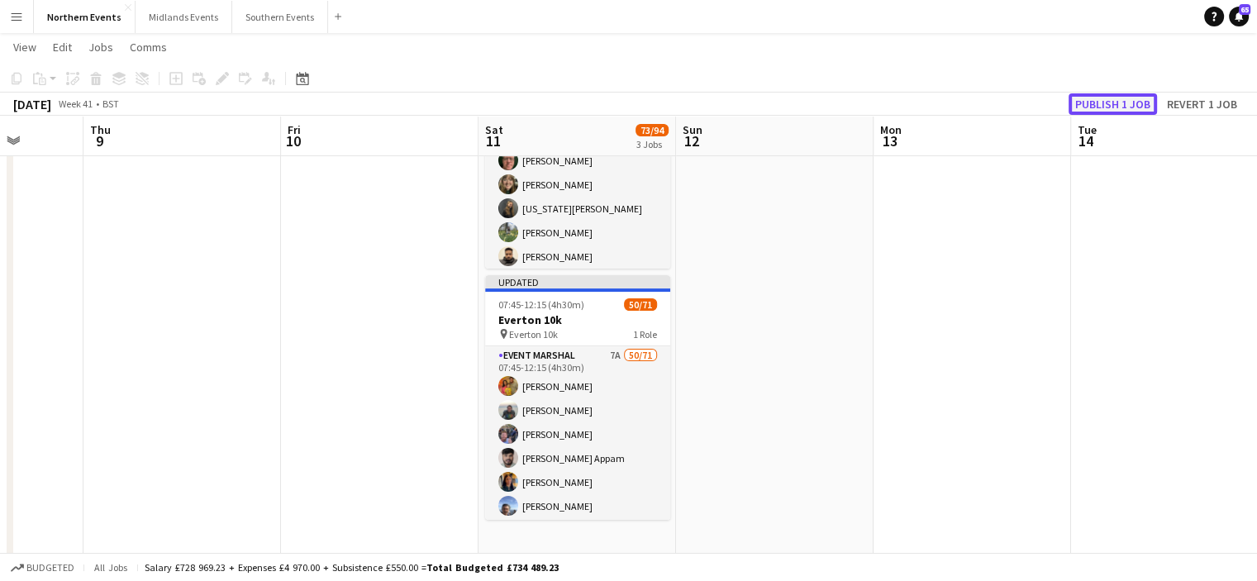
click at [1101, 102] on button "Publish 1 job" at bounding box center [1112, 103] width 88 height 21
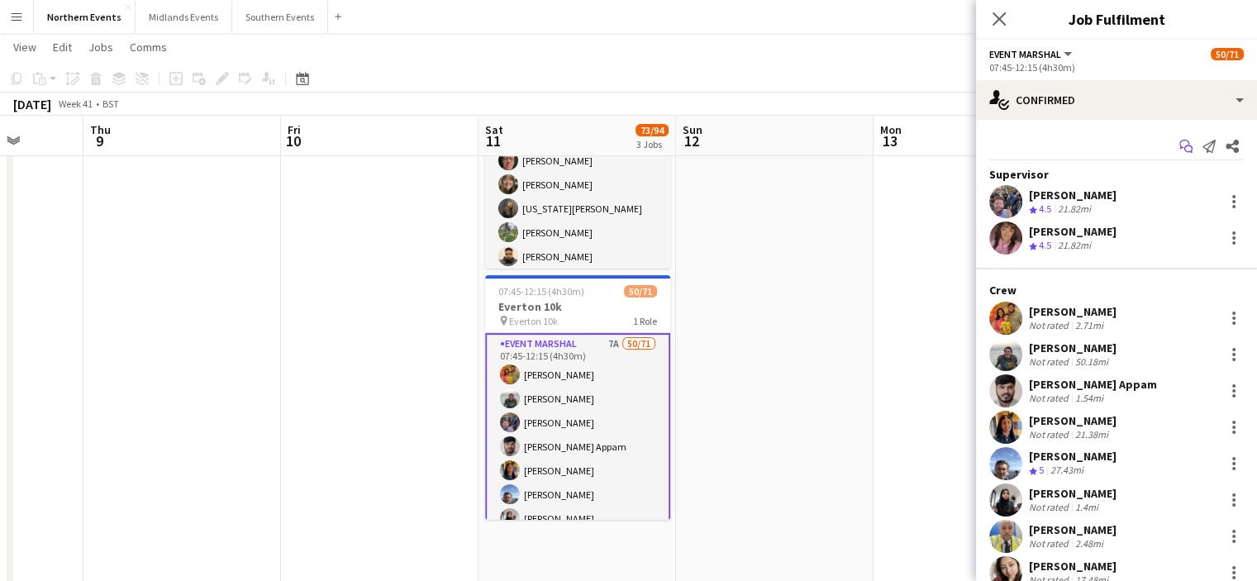
click at [1179, 141] on icon "Start chat" at bounding box center [1185, 146] width 13 height 13
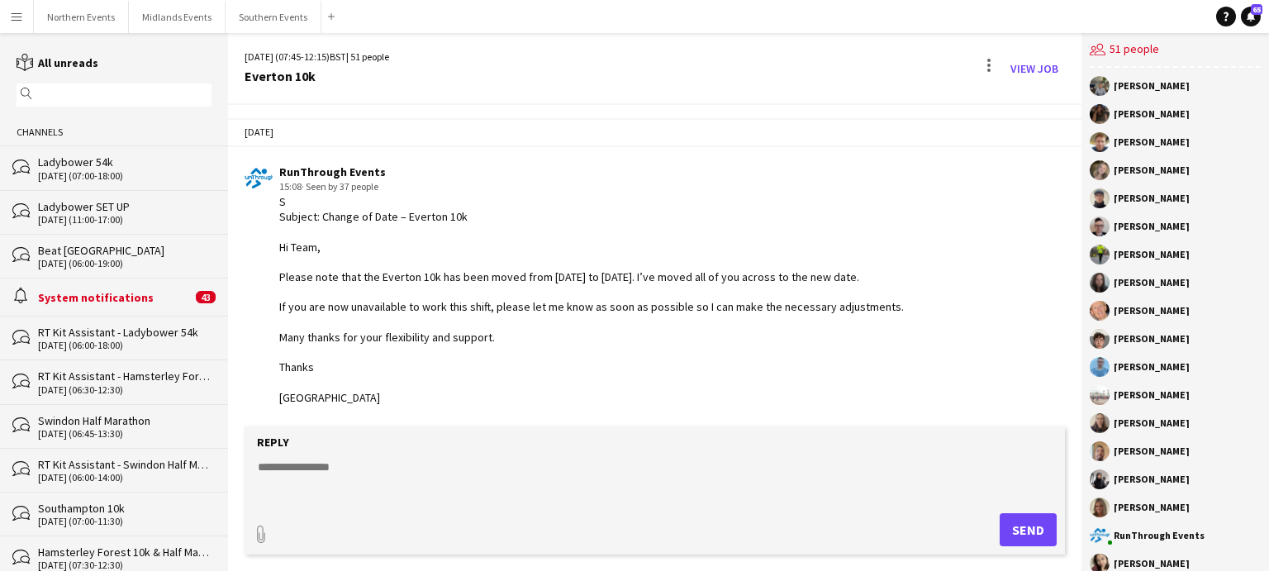
scroll to position [1405, 0]
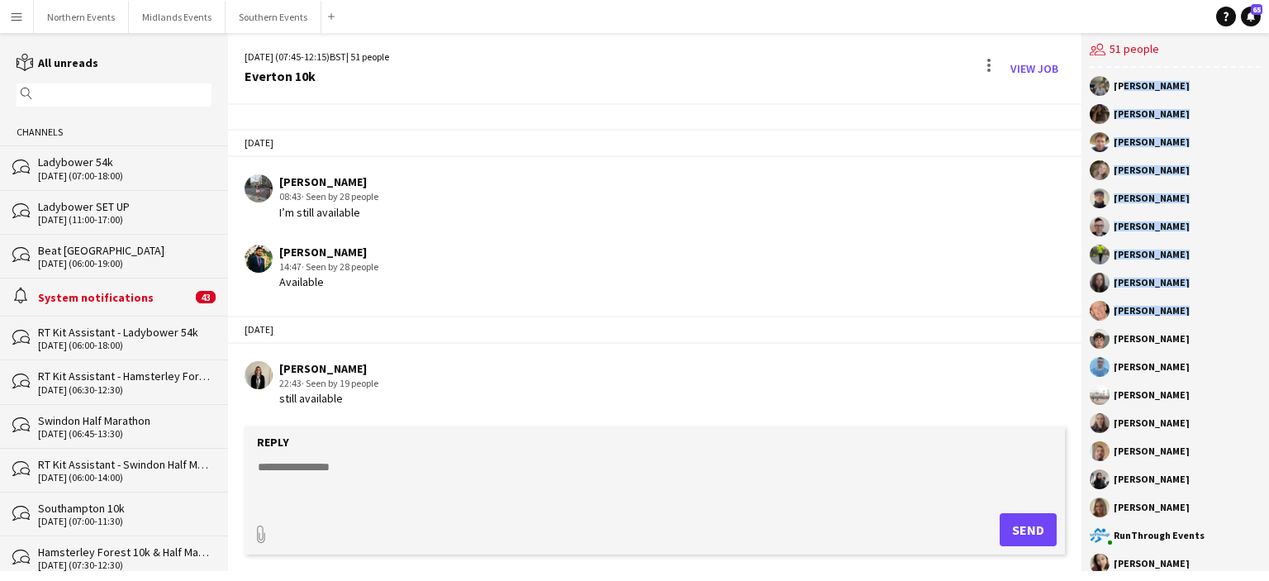
drag, startPoint x: 1117, startPoint y: 85, endPoint x: 1190, endPoint y: 304, distance: 230.7
click at [1190, 304] on div "Thomas Wildman gella aziz Samuel Redmond Charlene Errity James Mcreynolds Chris…" at bounding box center [1175, 319] width 188 height 503
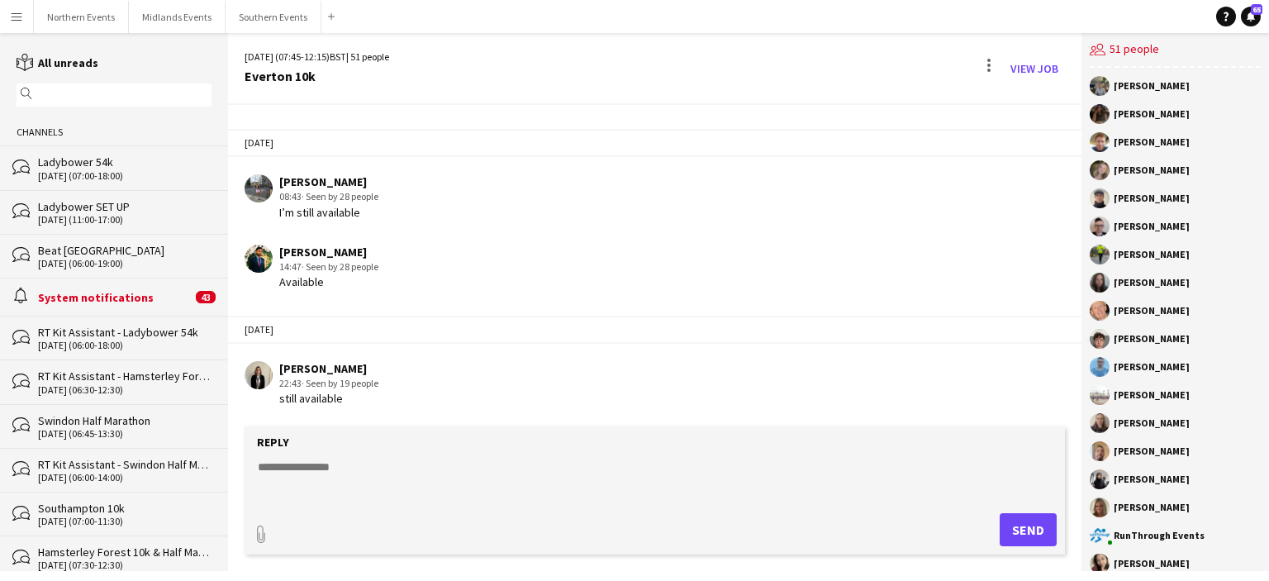
click at [1113, 85] on div "[PERSON_NAME]" at bounding box center [1175, 86] width 171 height 20
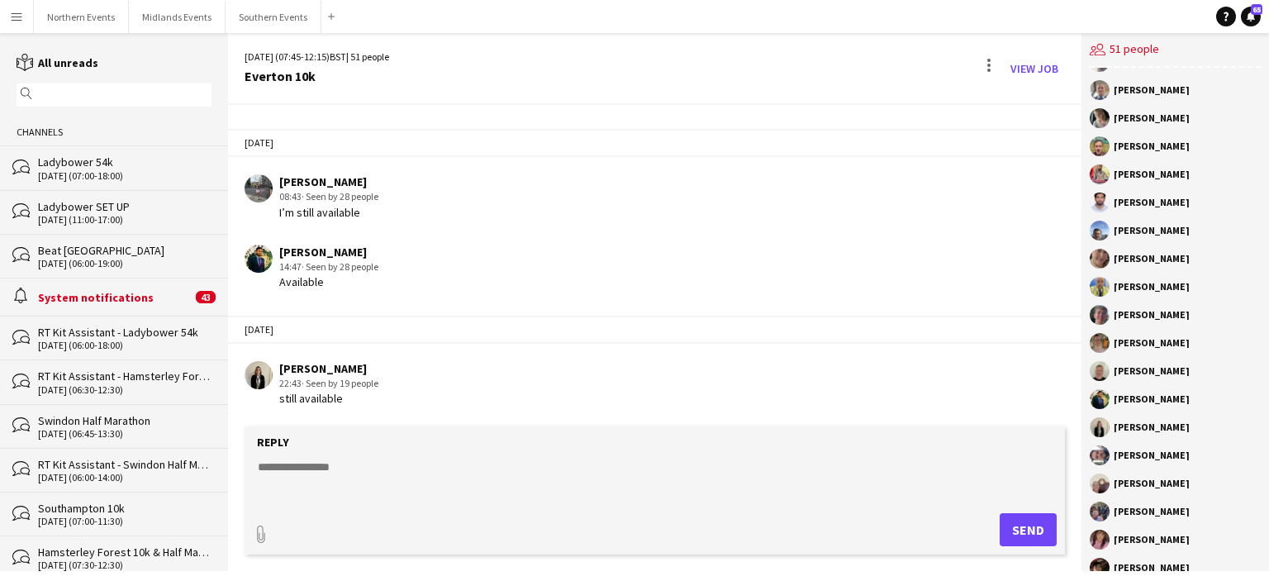
scroll to position [946, 0]
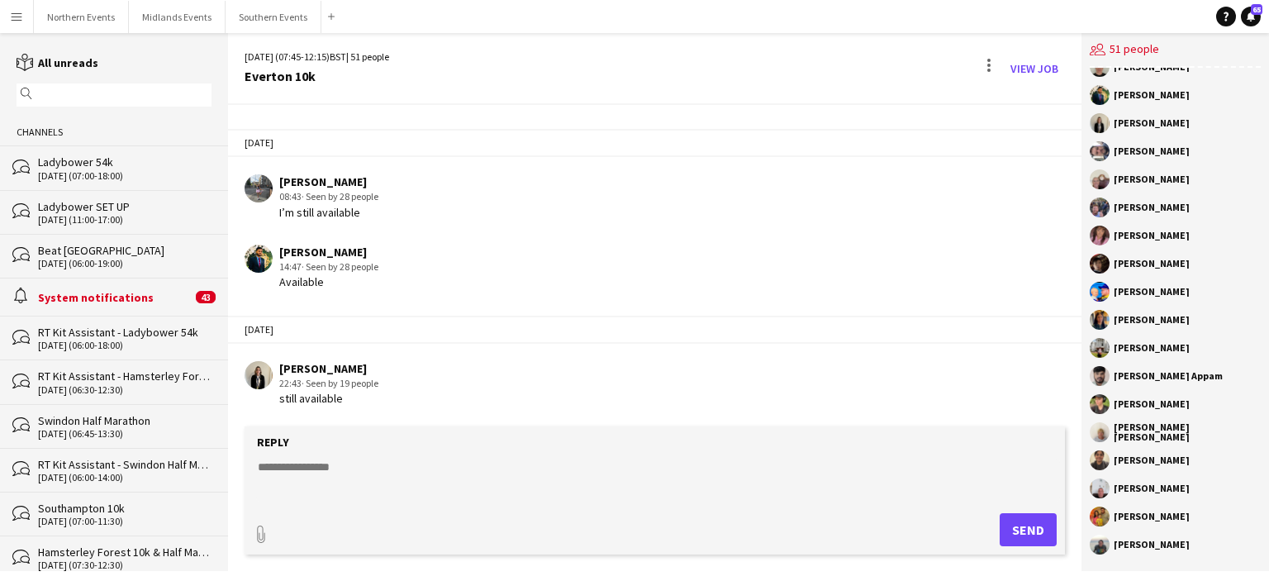
drag, startPoint x: 1115, startPoint y: 84, endPoint x: 1206, endPoint y: 576, distance: 500.1
click at [1206, 576] on div "Menu Boards Boards Boards All jobs Status Workforce Workforce My Workforce Recr…" at bounding box center [634, 290] width 1269 height 581
copy div "Thomas Wildman gella aziz Samuel Redmond Charlene Errity James Mcreynolds Chris…"
click at [13, 21] on app-icon "Menu" at bounding box center [16, 16] width 13 height 13
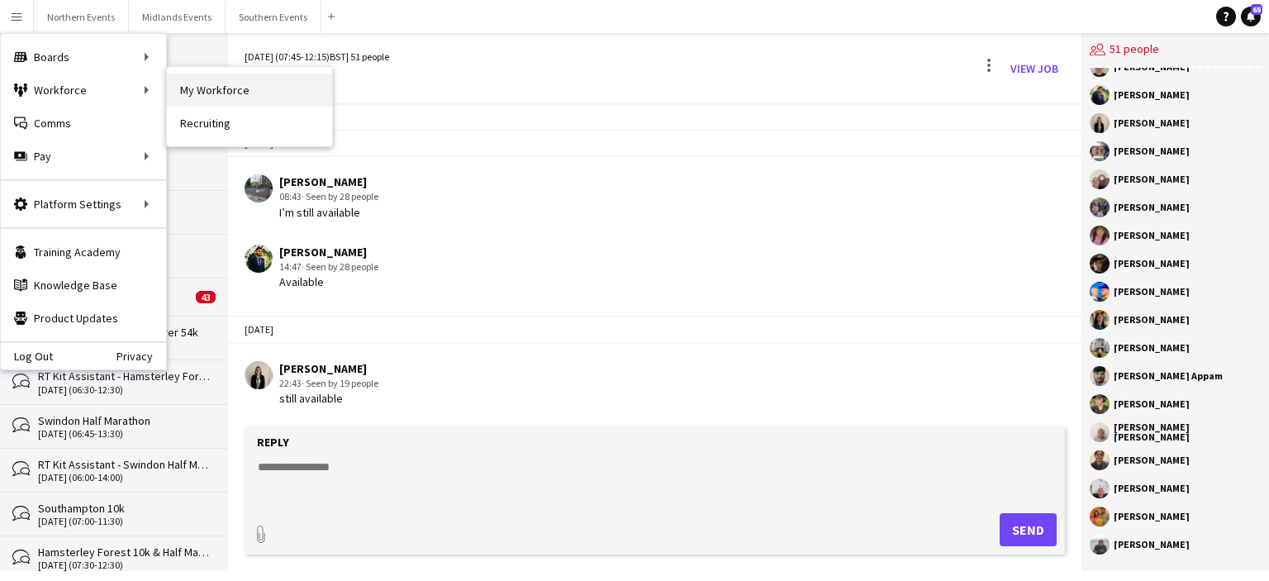
click at [189, 93] on link "My Workforce" at bounding box center [249, 90] width 165 height 33
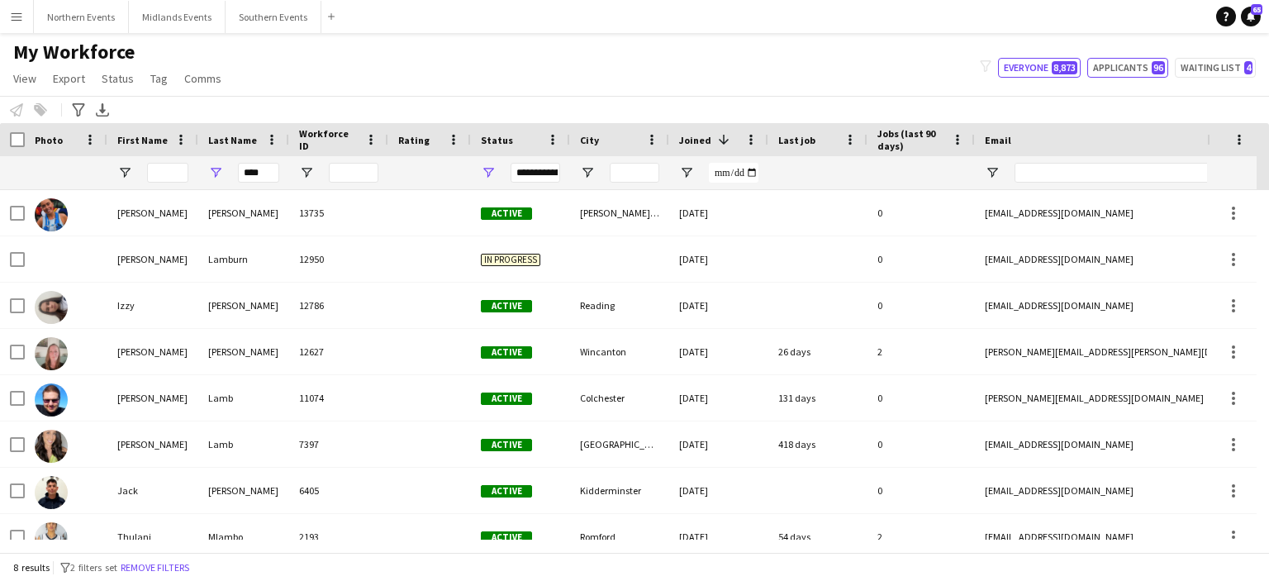
click at [1133, 72] on button "Applicants 96" at bounding box center [1127, 68] width 81 height 20
type input "**********"
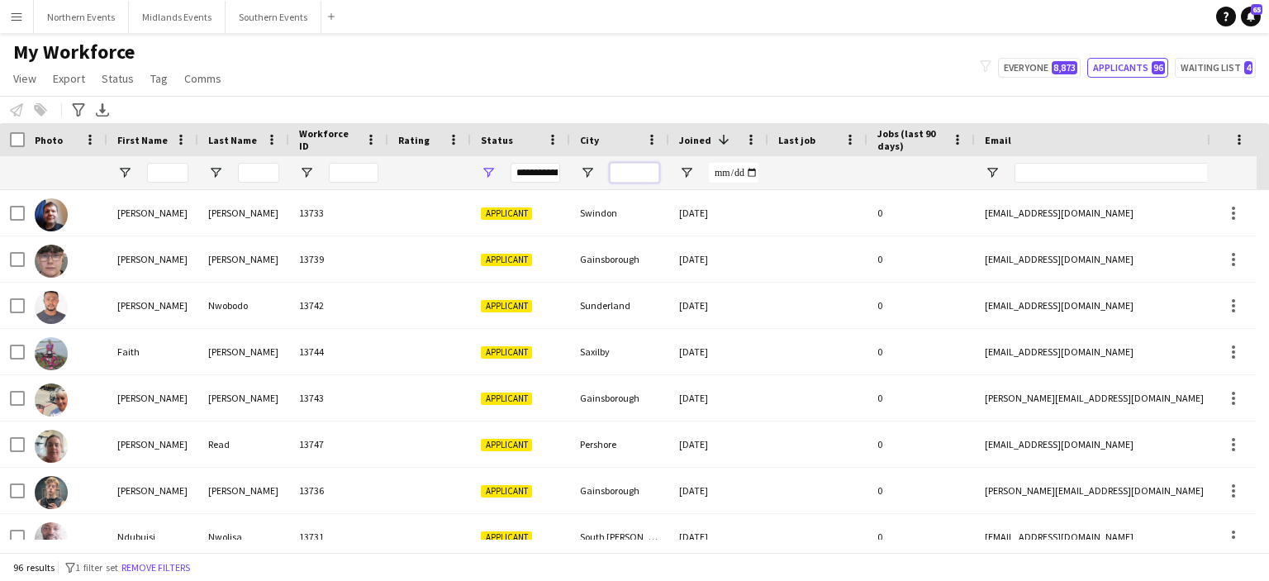
click at [644, 169] on input "City Filter Input" at bounding box center [635, 173] width 50 height 20
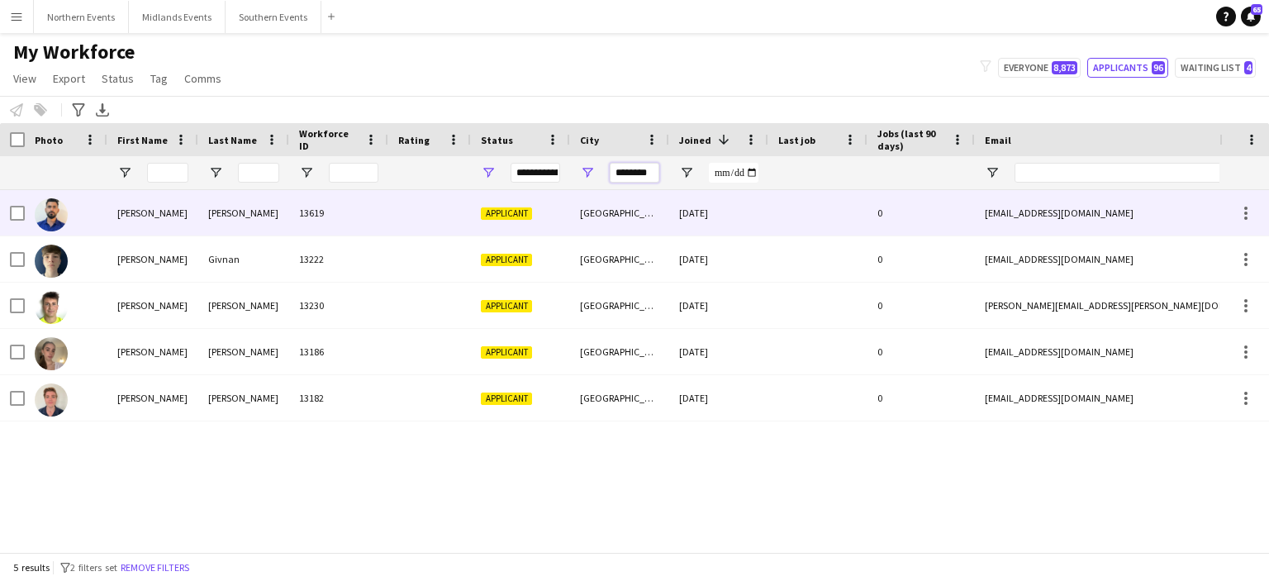
type input "********"
click at [140, 205] on div "Hamza bin" at bounding box center [152, 212] width 91 height 45
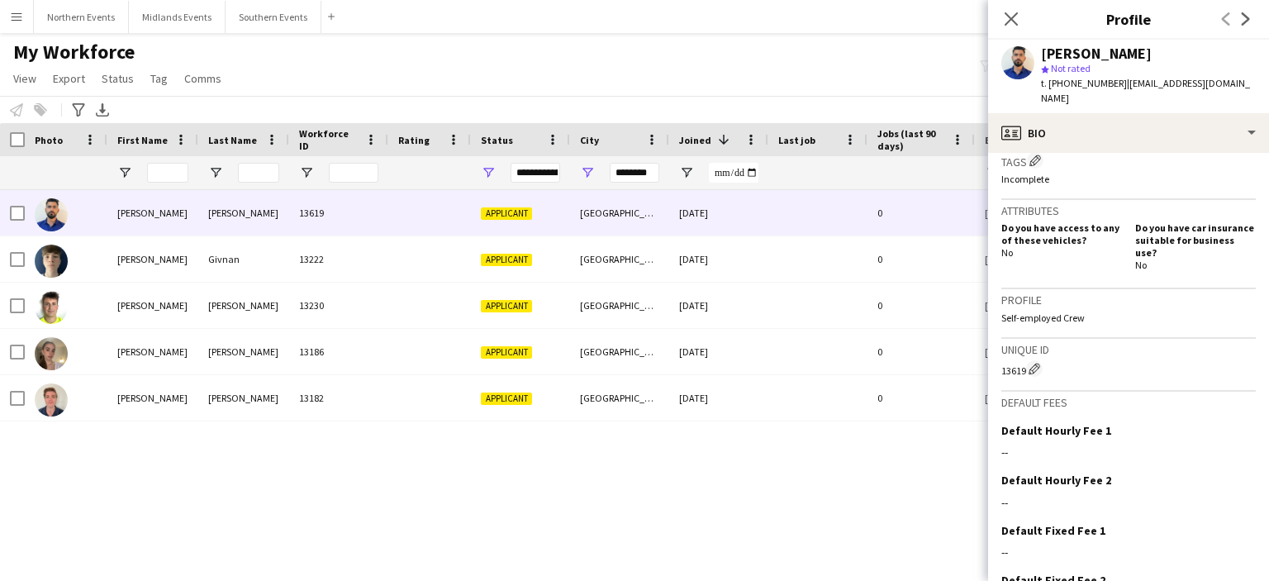
scroll to position [580, 0]
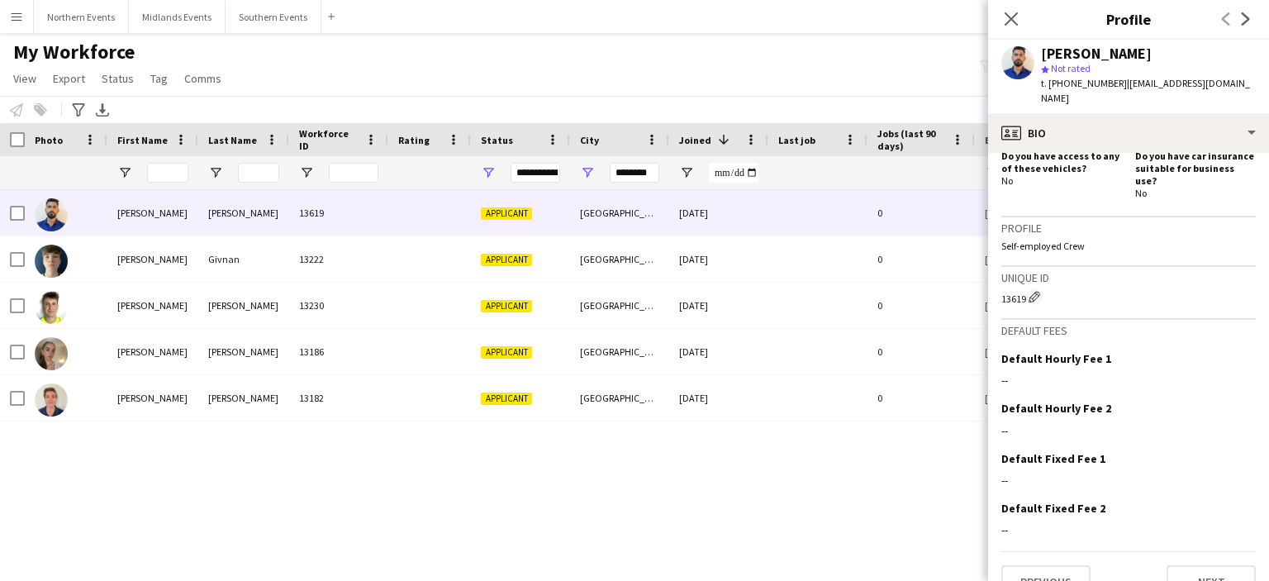
click at [1196, 551] on div "Previous Next" at bounding box center [1128, 574] width 254 height 47
click at [1206, 565] on button "Next" at bounding box center [1211, 581] width 89 height 33
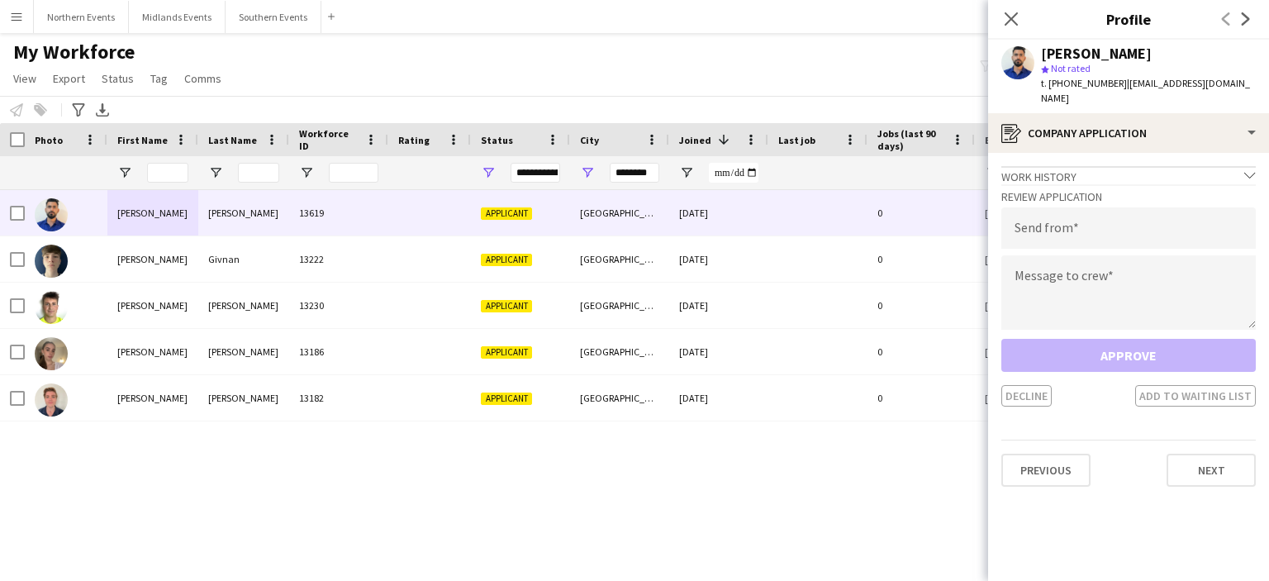
click at [1062, 234] on div "Review Application Send from Message to crew Approve Decline Add to waiting list" at bounding box center [1128, 295] width 254 height 222
click at [1058, 210] on input "email" at bounding box center [1128, 227] width 254 height 41
type input "**********"
paste textarea "**********"
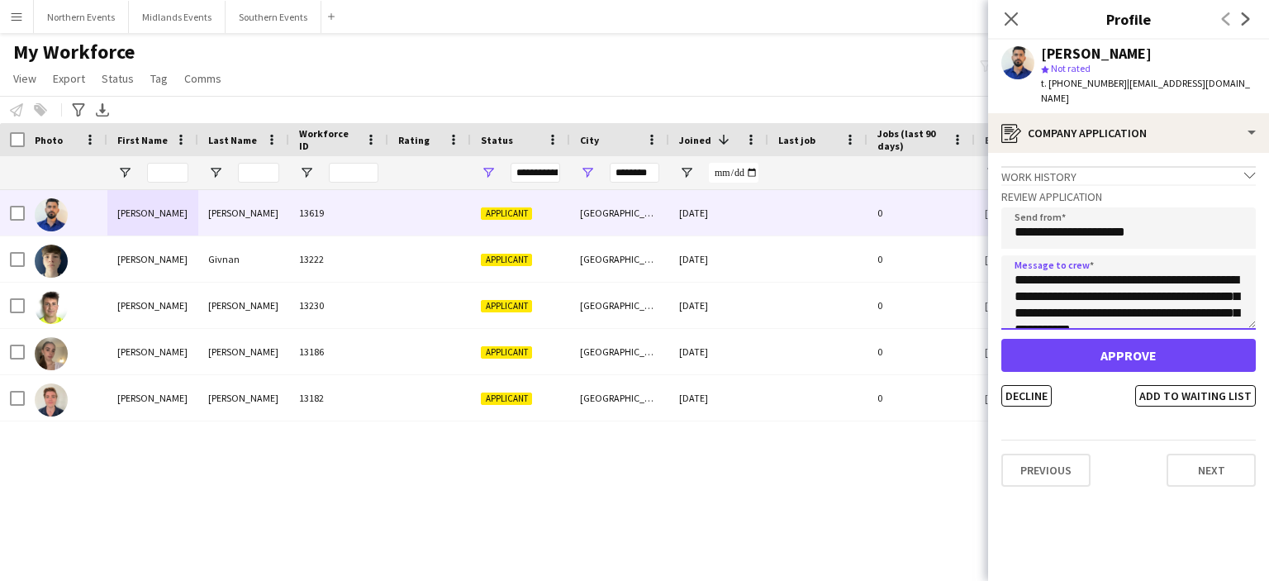
scroll to position [357, 0]
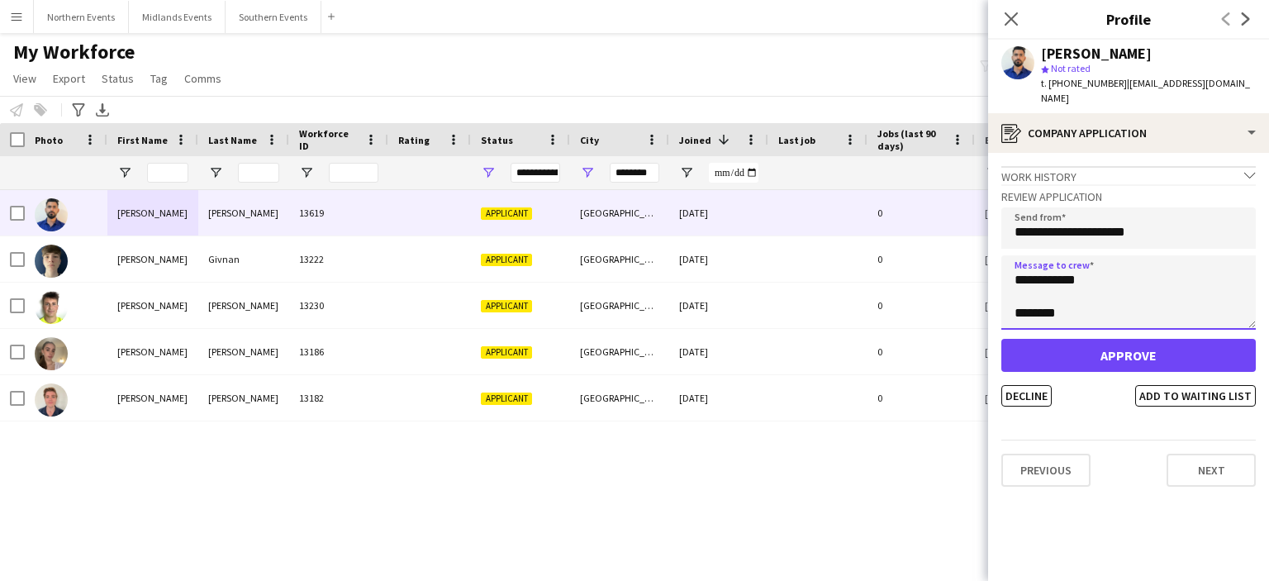
type textarea "**********"
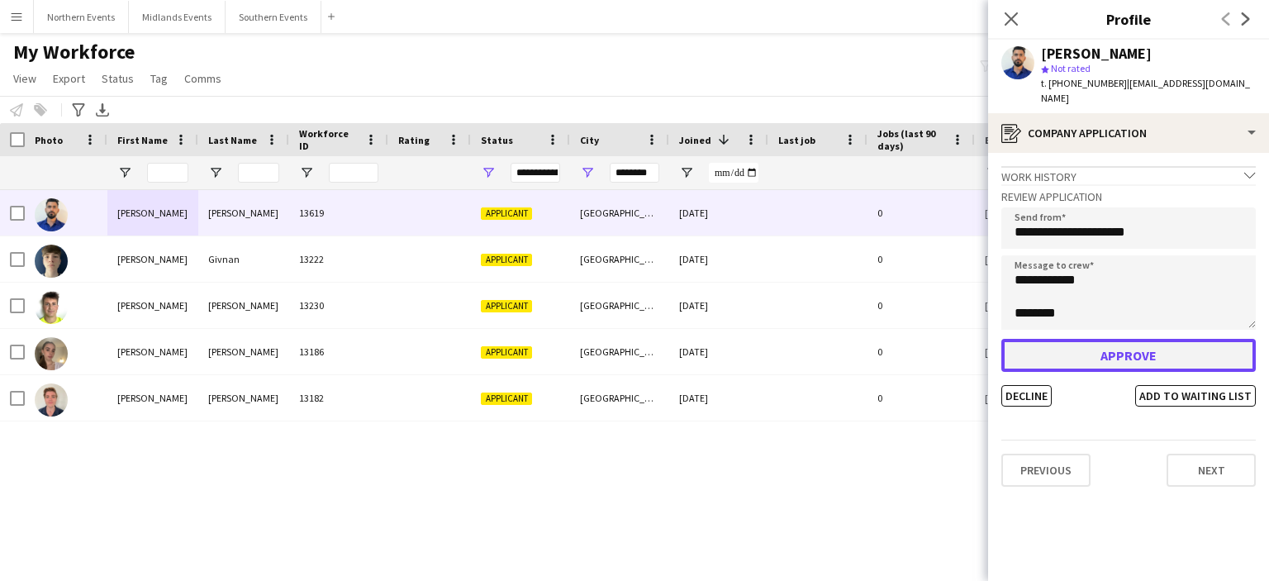
click at [1100, 342] on button "Approve" at bounding box center [1128, 355] width 254 height 33
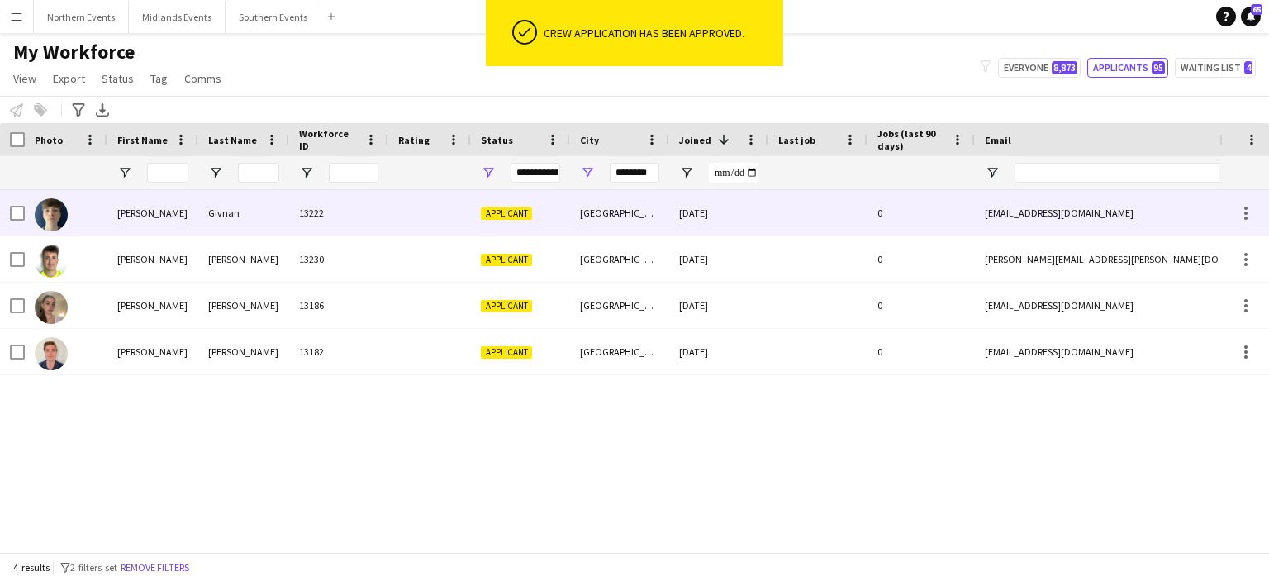
click at [226, 217] on div "Givnan" at bounding box center [243, 212] width 91 height 45
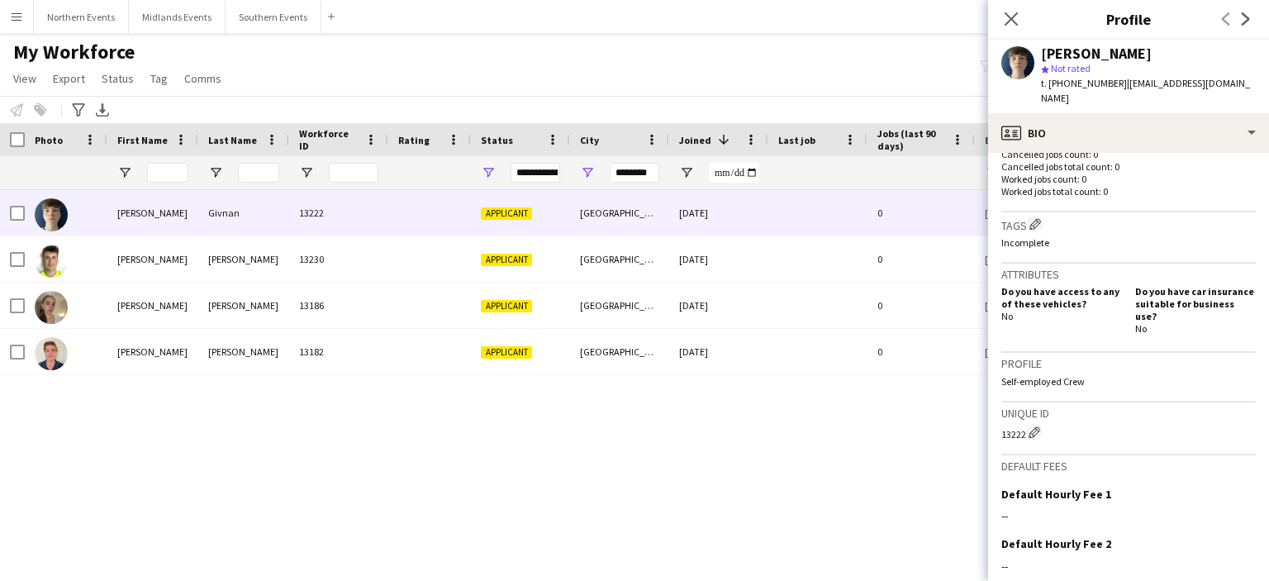
scroll to position [580, 0]
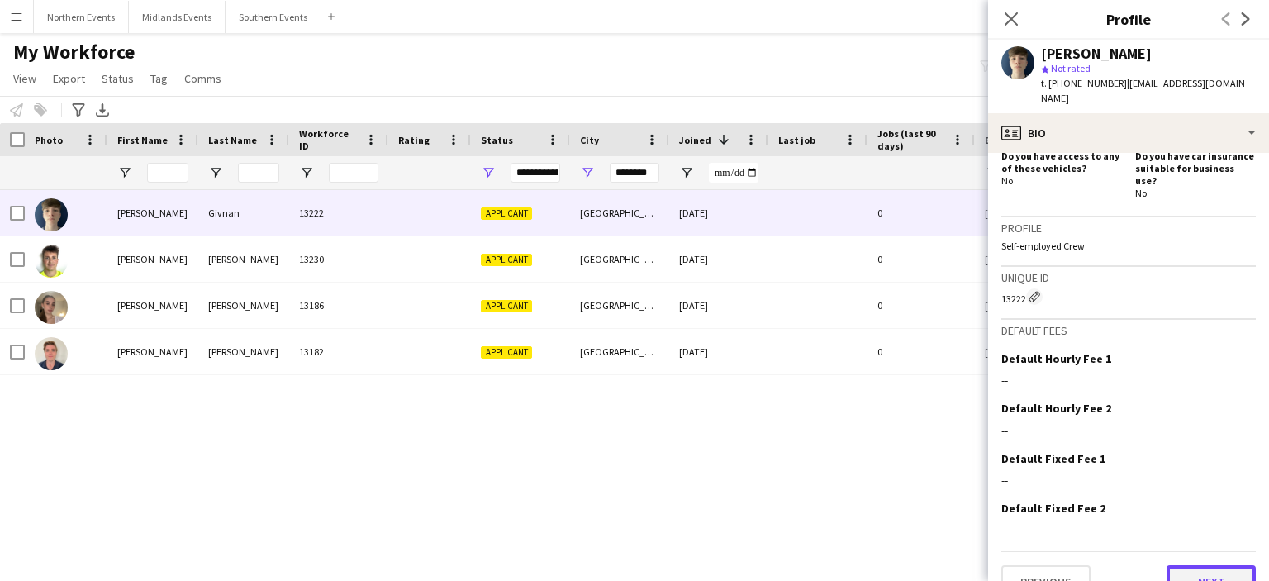
click at [1216, 565] on button "Next" at bounding box center [1211, 581] width 89 height 33
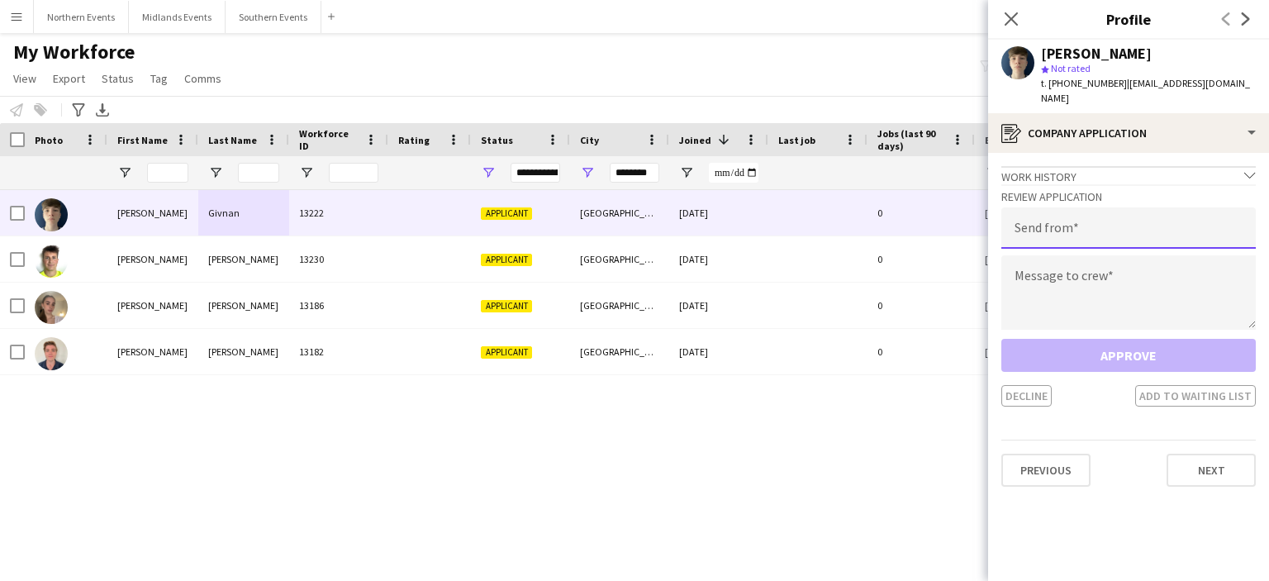
click at [1101, 214] on input "email" at bounding box center [1128, 227] width 254 height 41
type input "**********"
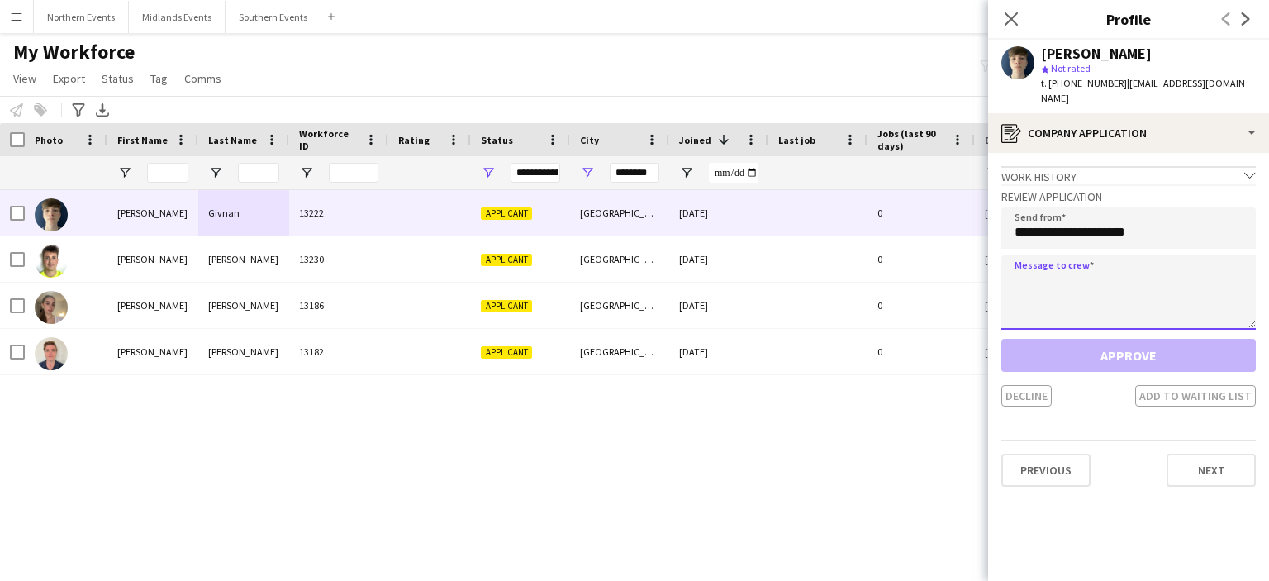
paste textarea "**********"
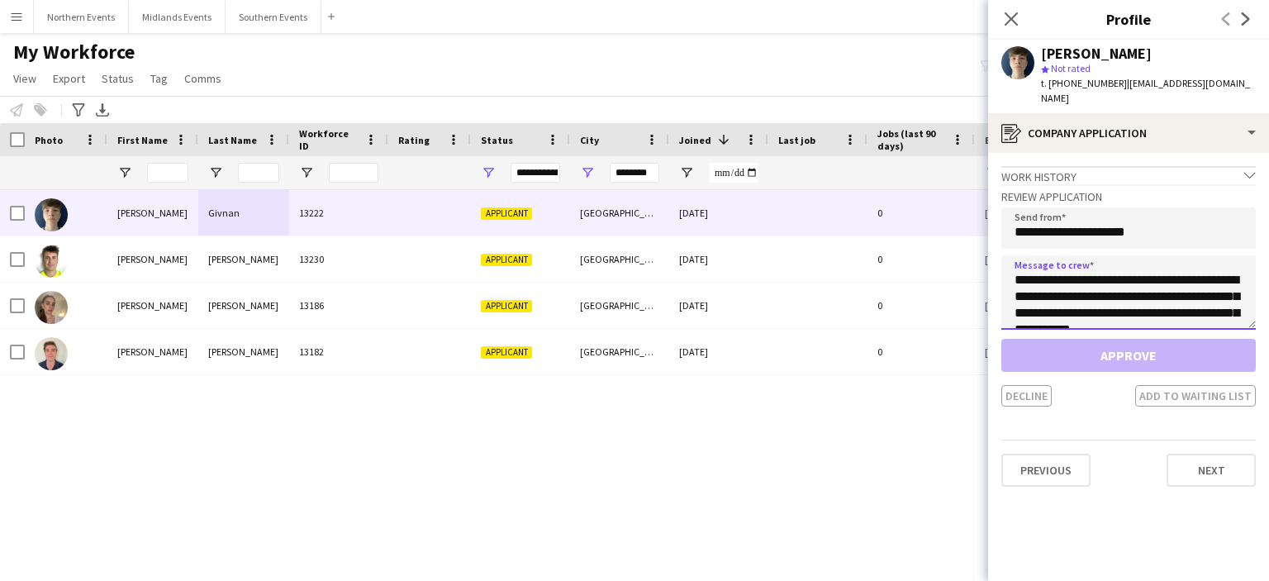
scroll to position [357, 0]
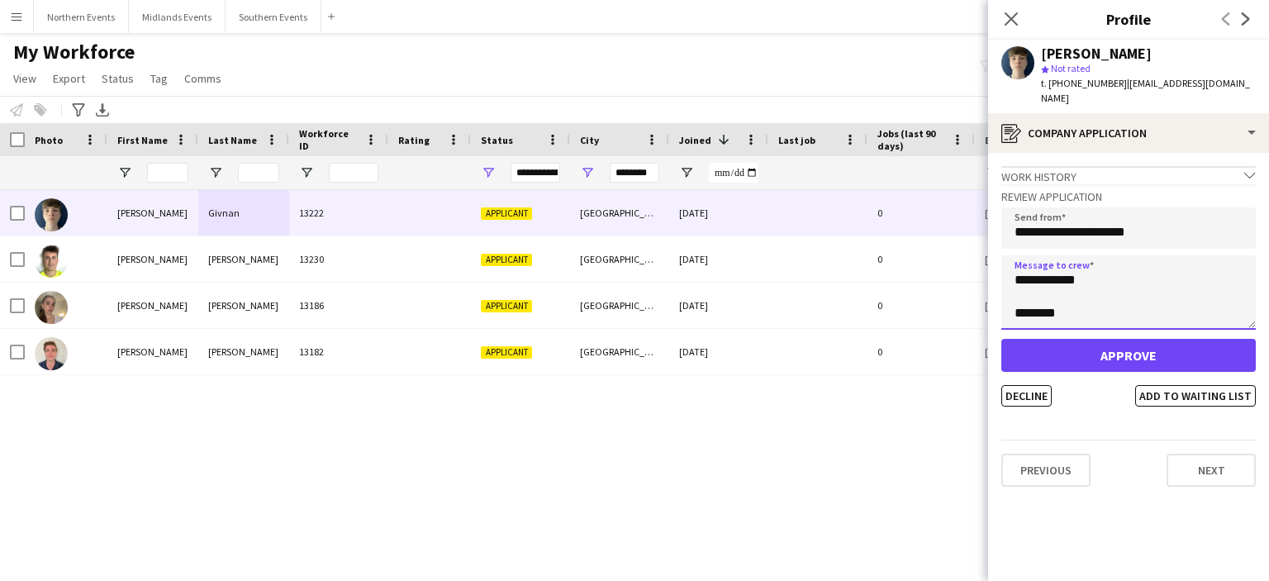
type textarea "**********"
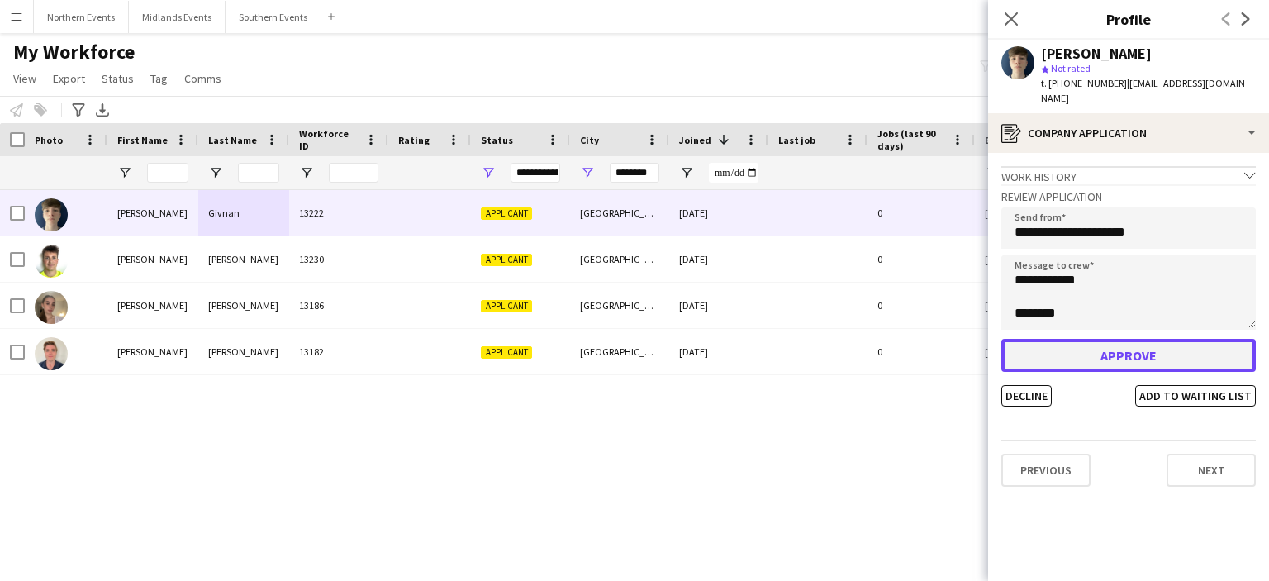
click at [1124, 339] on button "Approve" at bounding box center [1128, 355] width 254 height 33
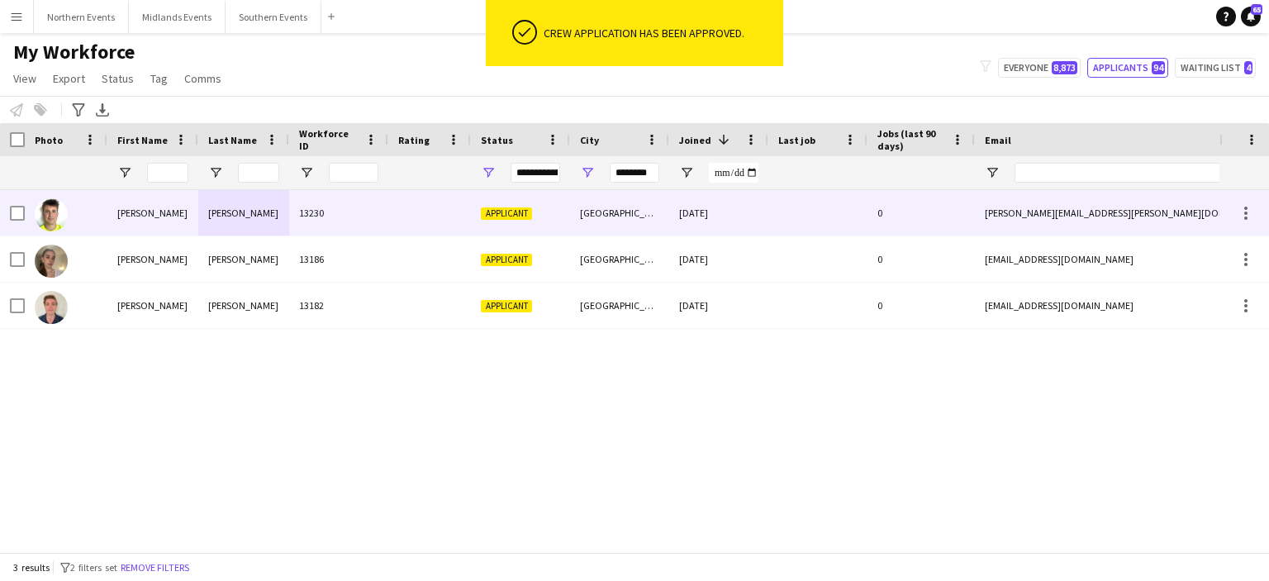
click at [210, 213] on div "Owen" at bounding box center [243, 212] width 91 height 45
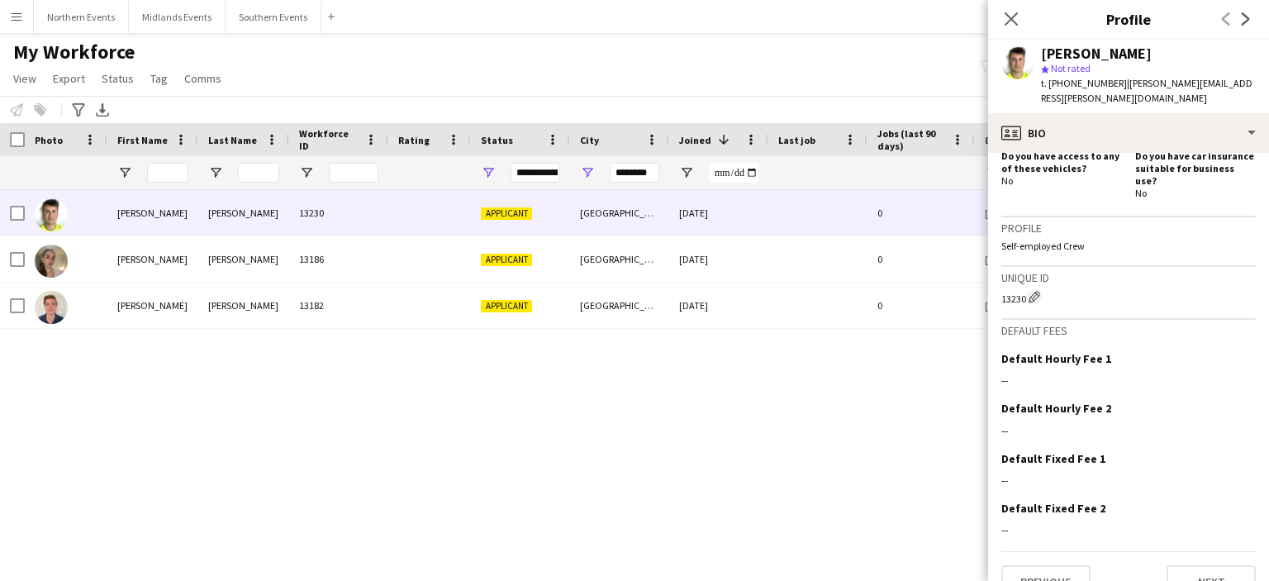
scroll to position [595, 0]
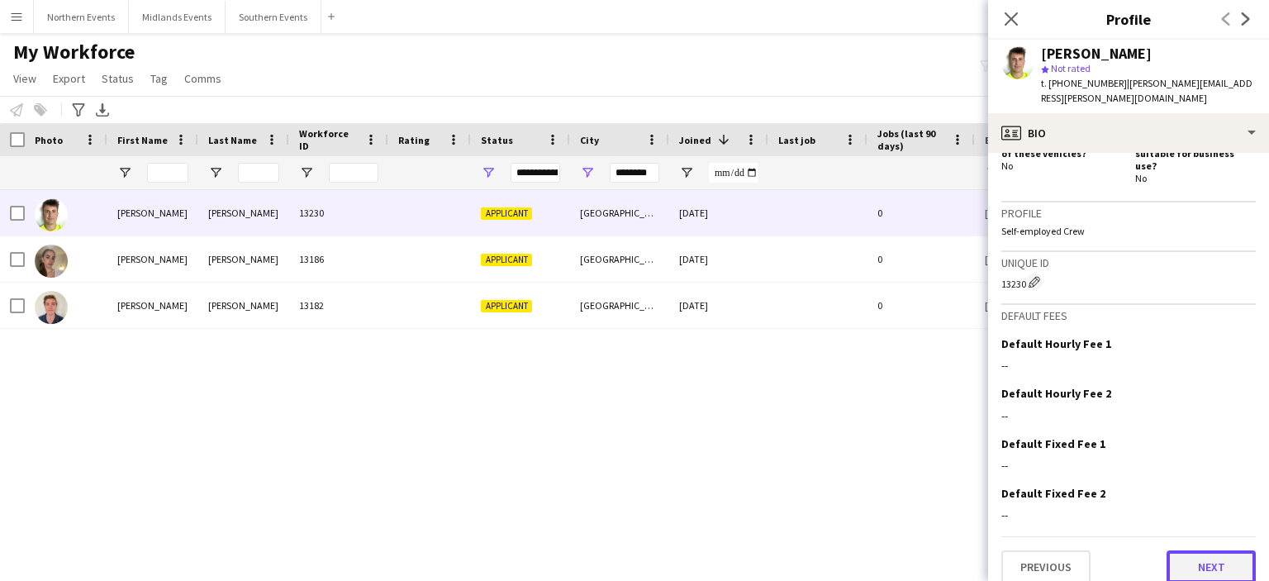
click at [1188, 552] on button "Next" at bounding box center [1211, 566] width 89 height 33
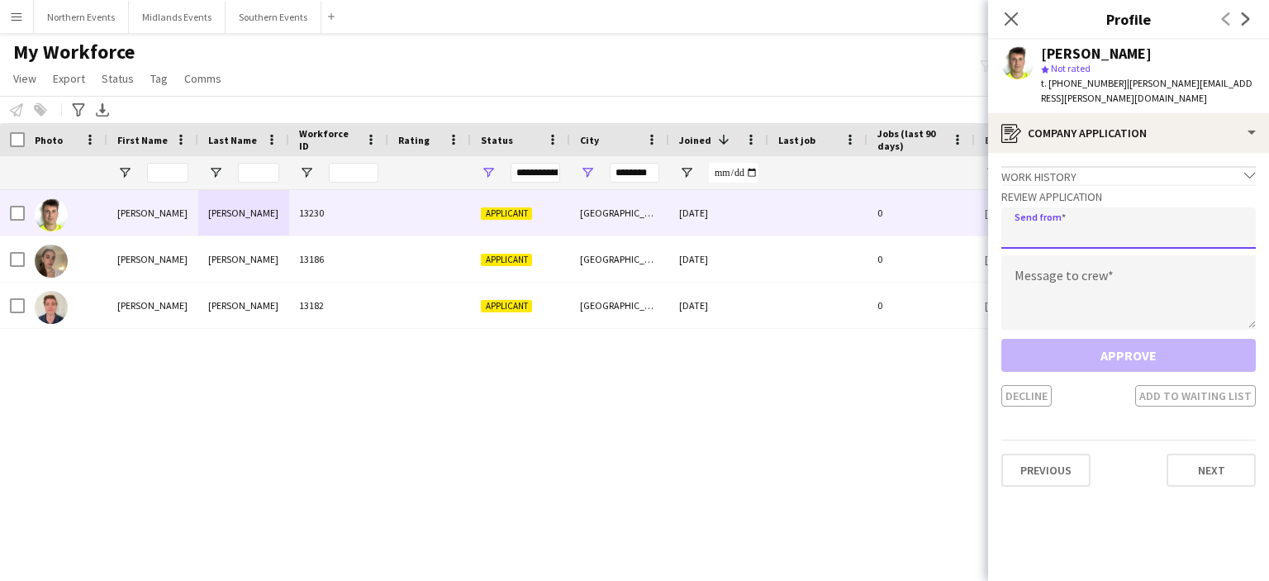
click at [1077, 245] on input "email" at bounding box center [1128, 227] width 254 height 41
type input "**********"
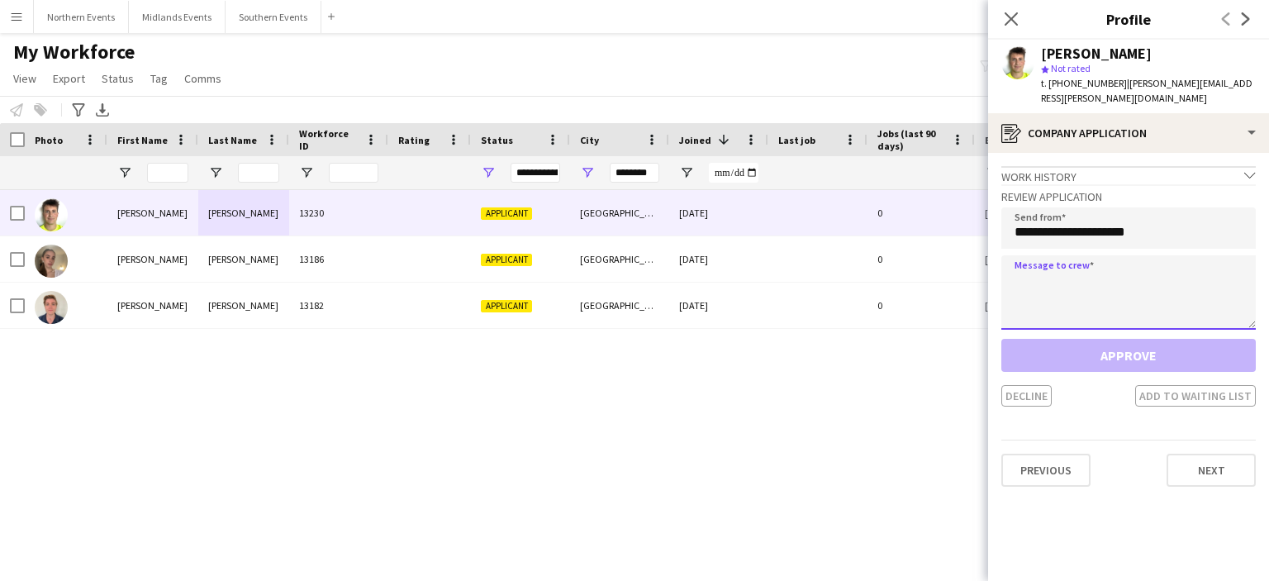
paste textarea "**********"
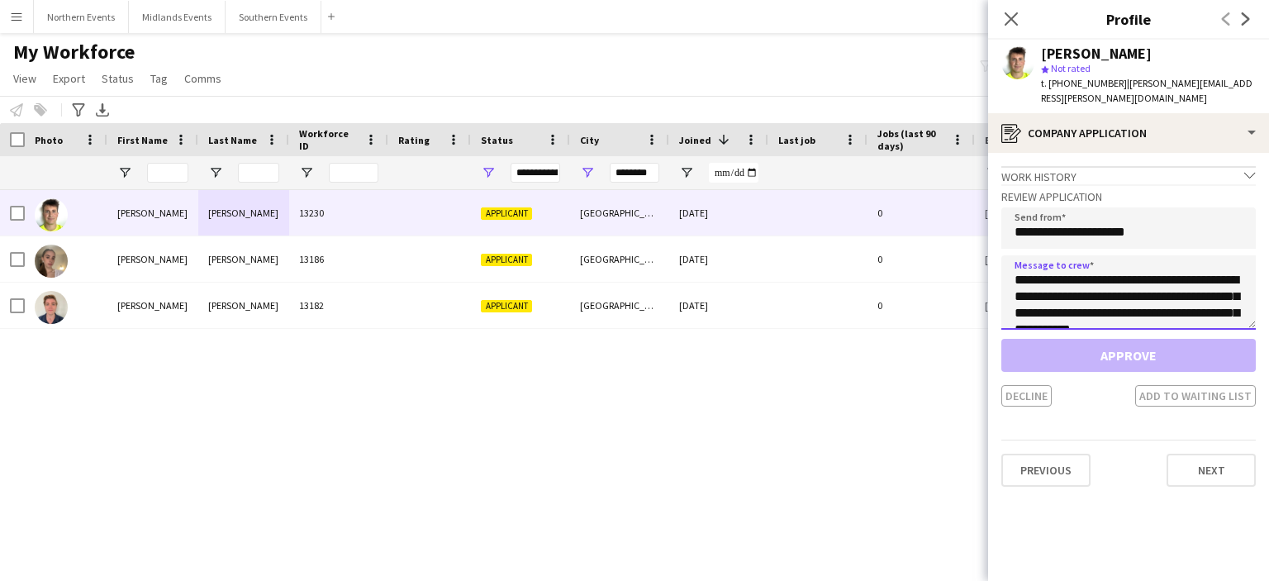
scroll to position [357, 0]
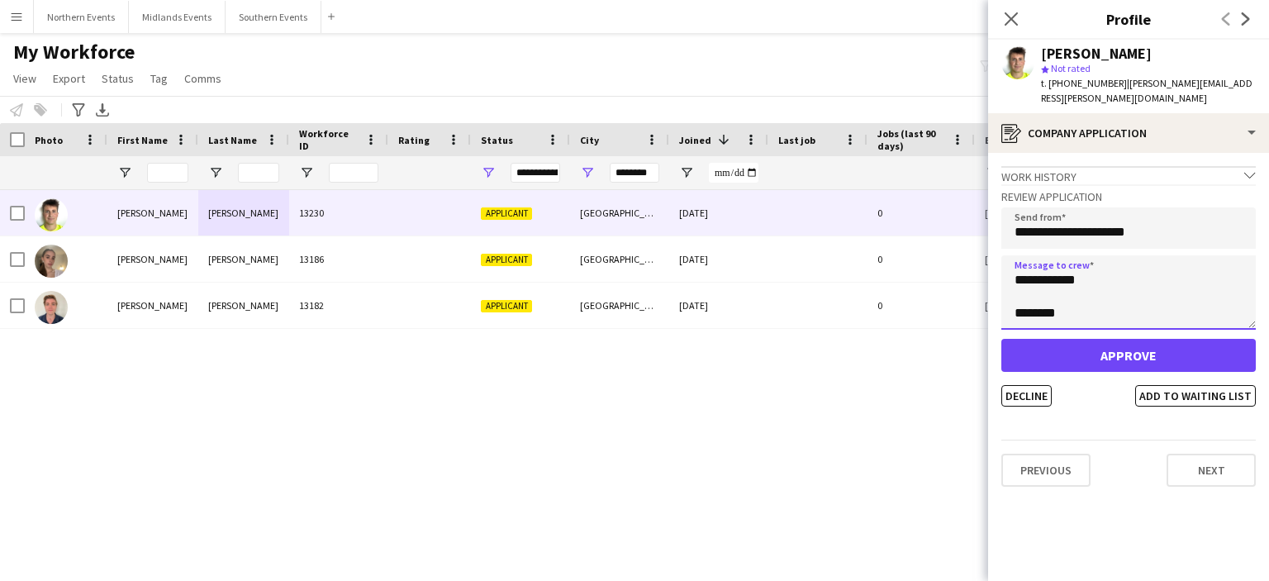
type textarea "**********"
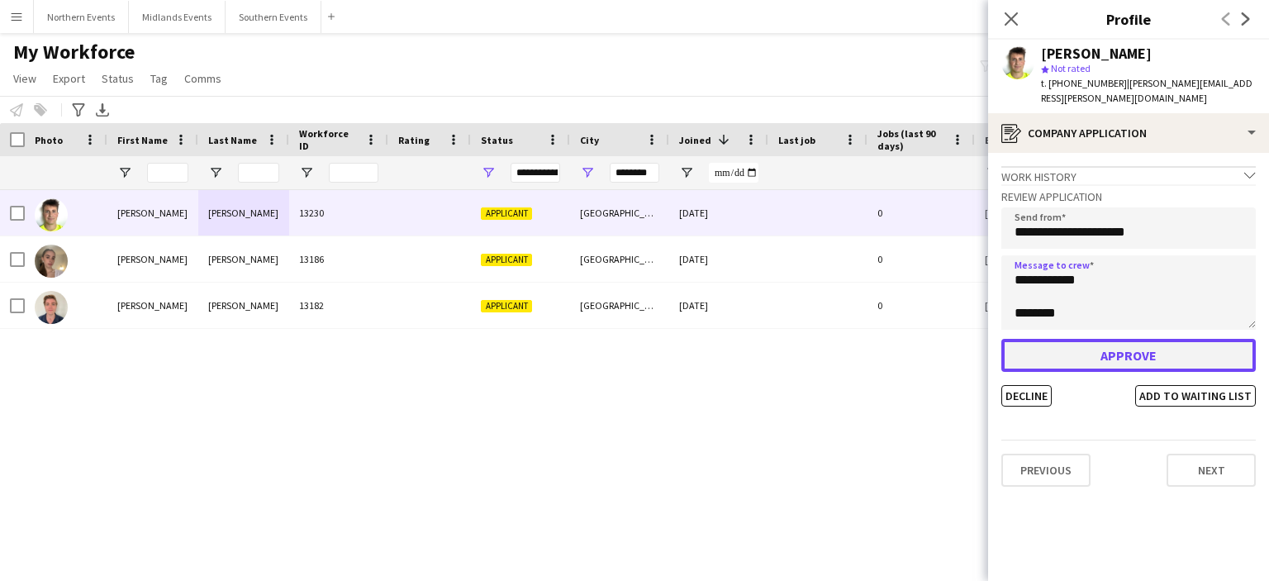
click at [1144, 366] on button "Approve" at bounding box center [1128, 355] width 254 height 33
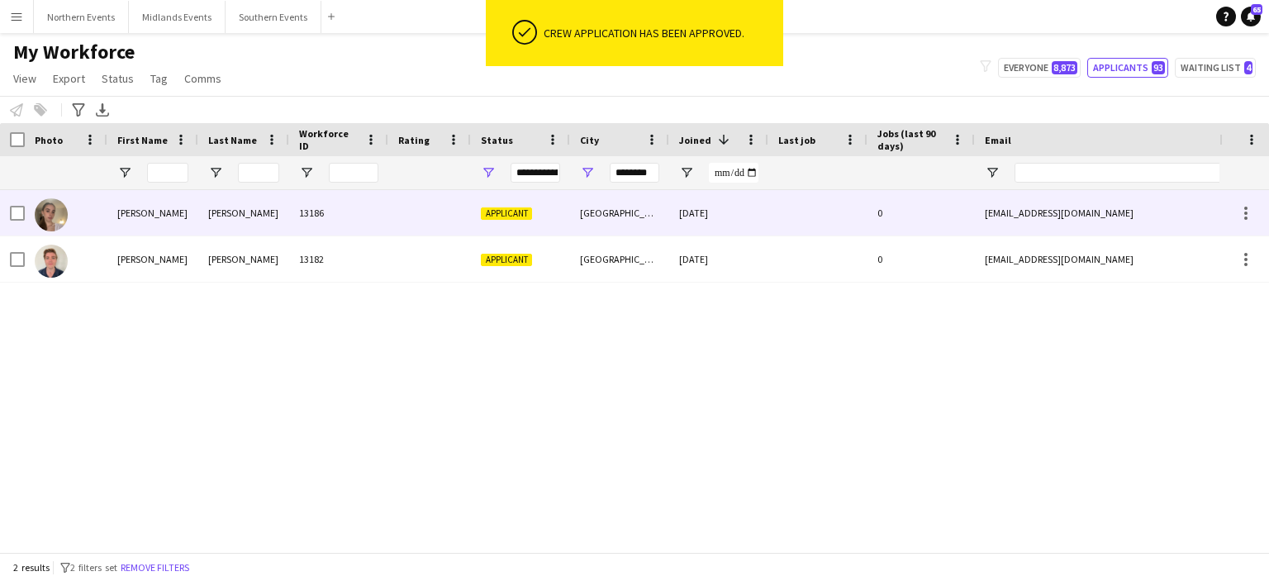
click at [225, 214] on div "moss" at bounding box center [243, 212] width 91 height 45
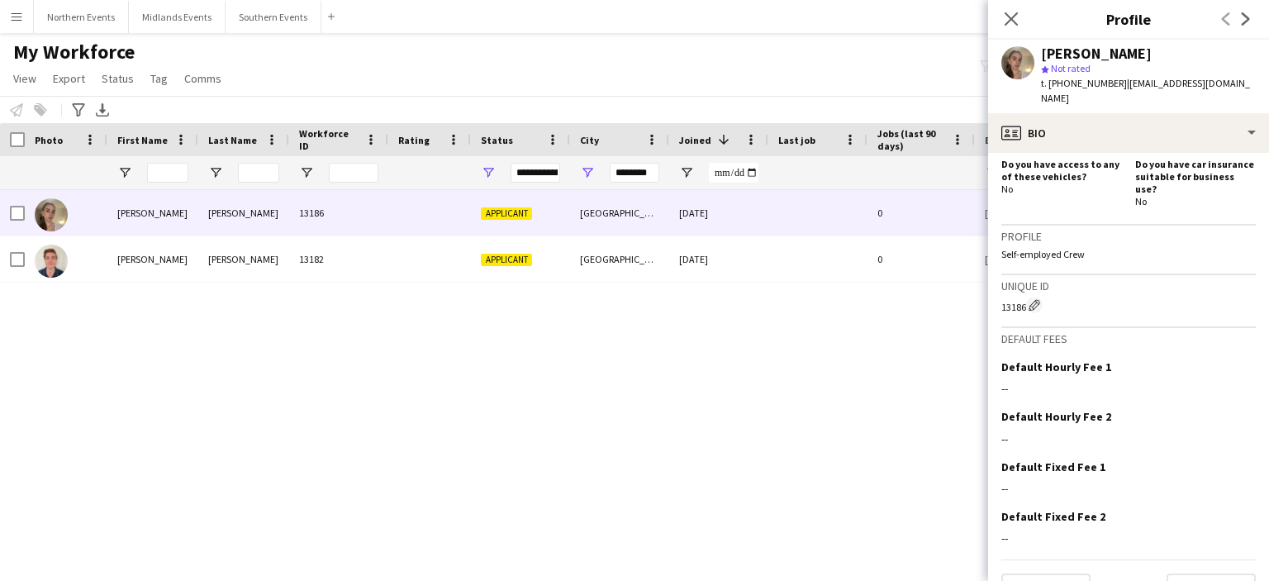
scroll to position [580, 0]
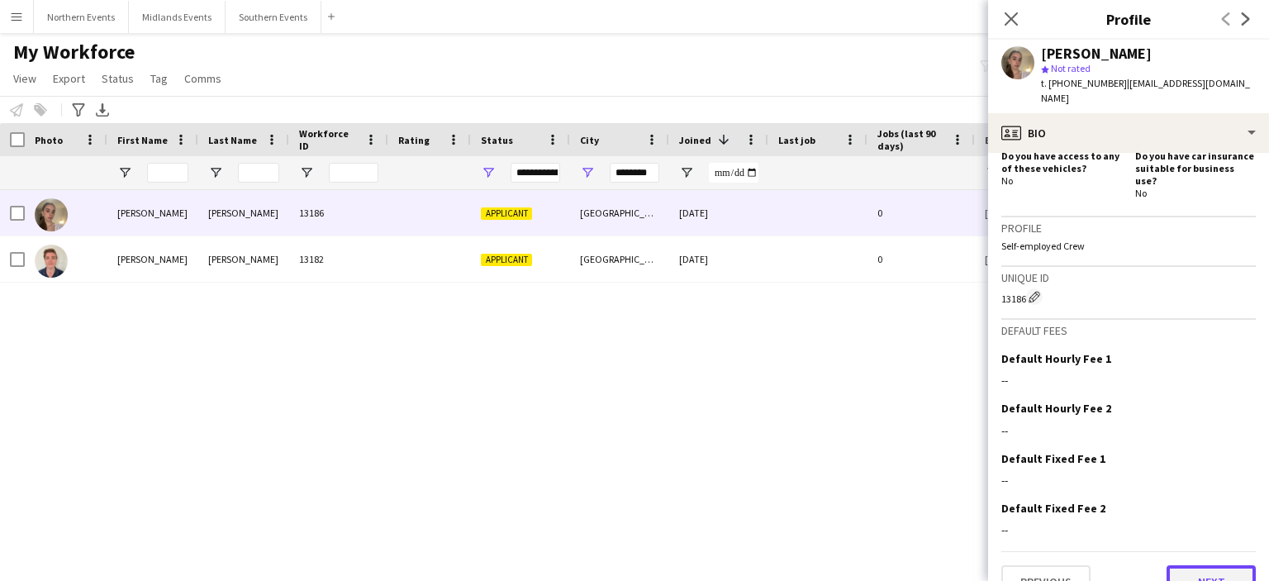
click at [1198, 565] on button "Next" at bounding box center [1211, 581] width 89 height 33
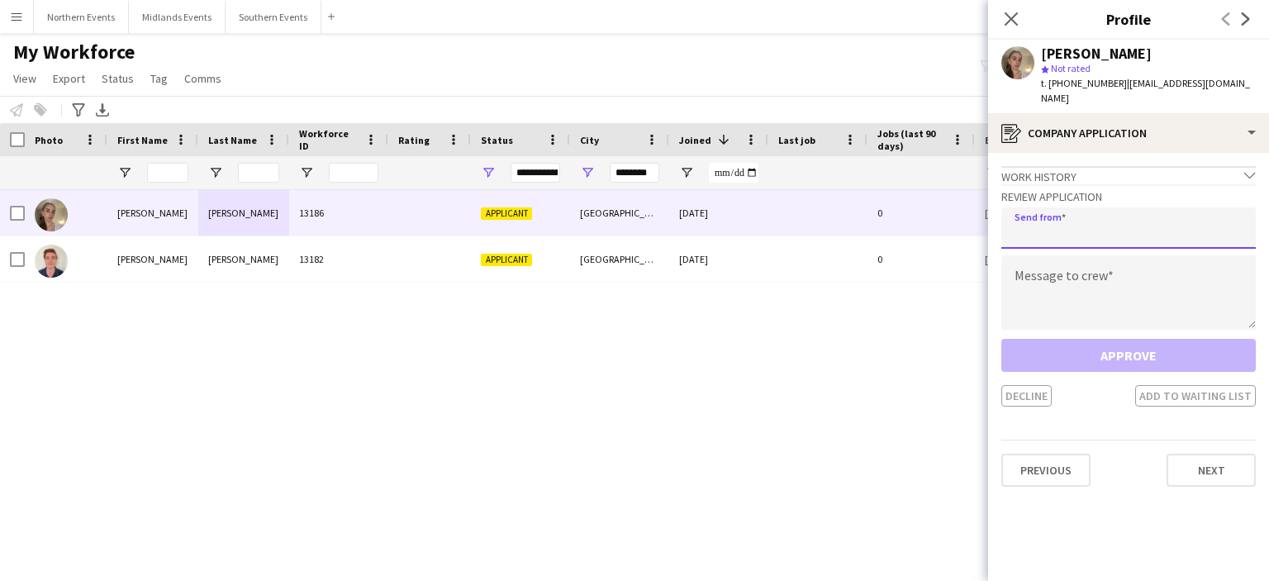
click at [1091, 224] on input "email" at bounding box center [1128, 227] width 254 height 41
type input "**********"
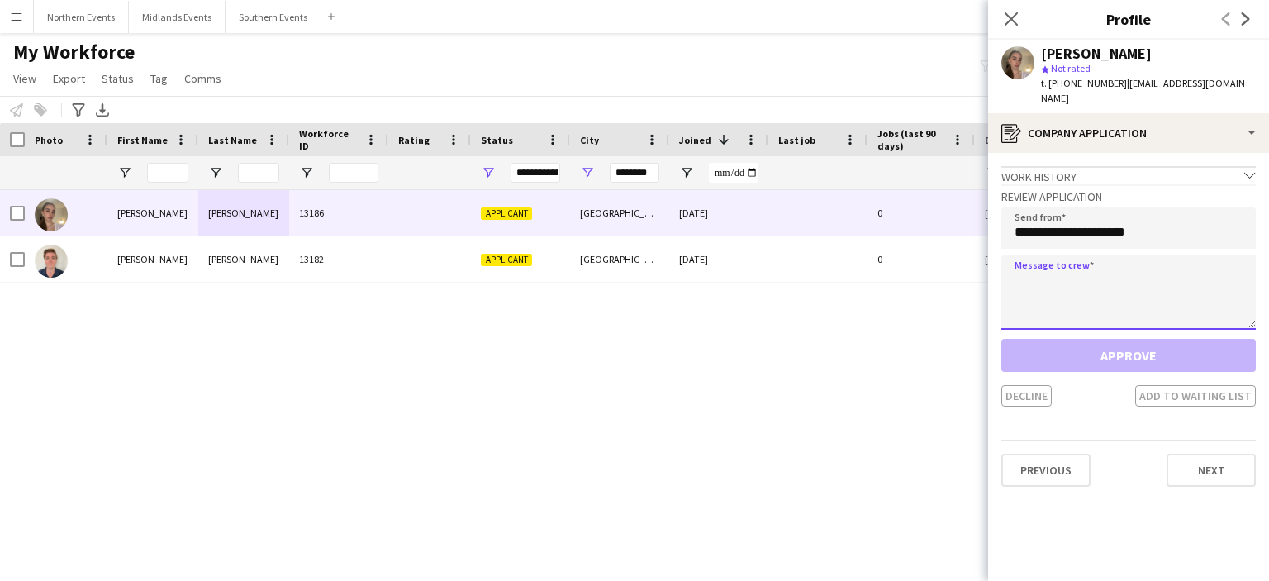
paste textarea "**********"
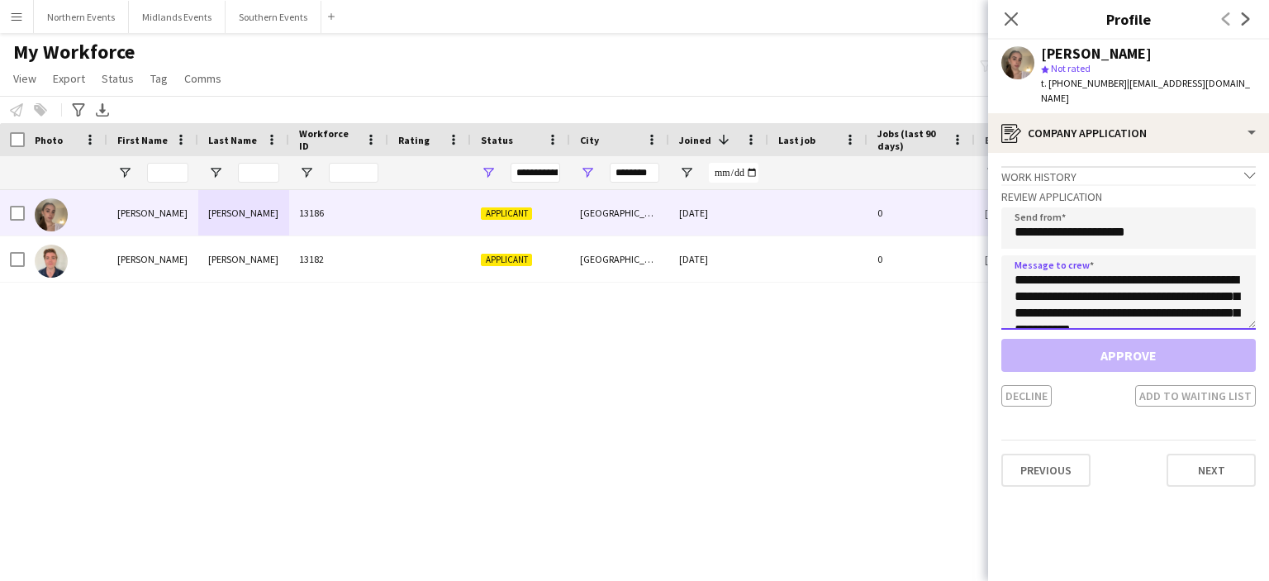
scroll to position [357, 0]
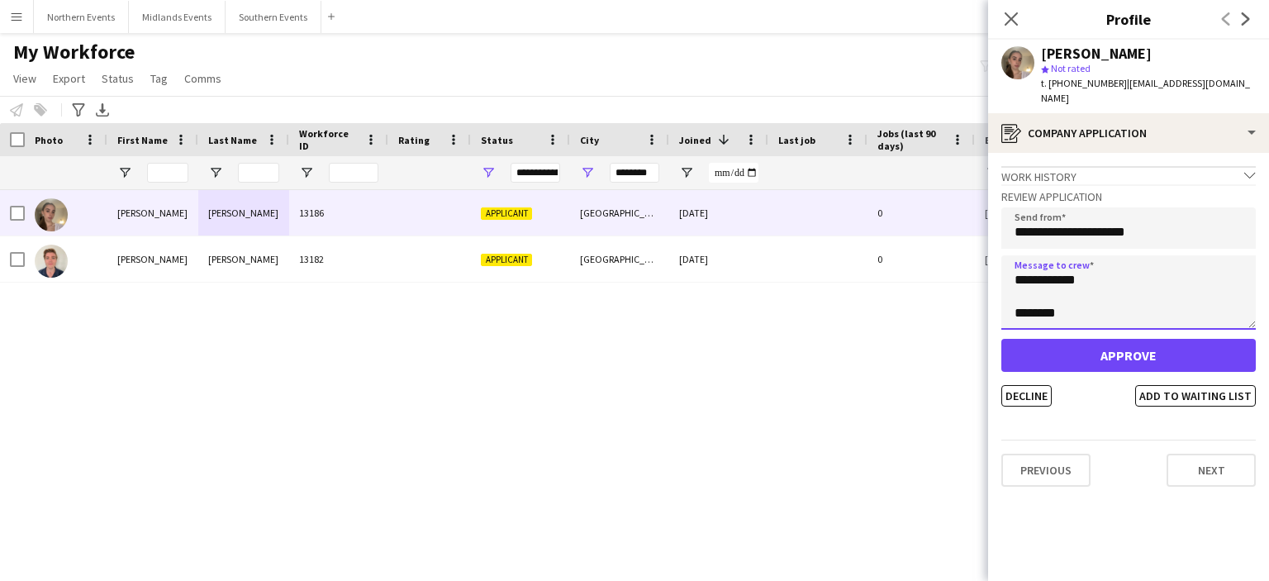
type textarea "**********"
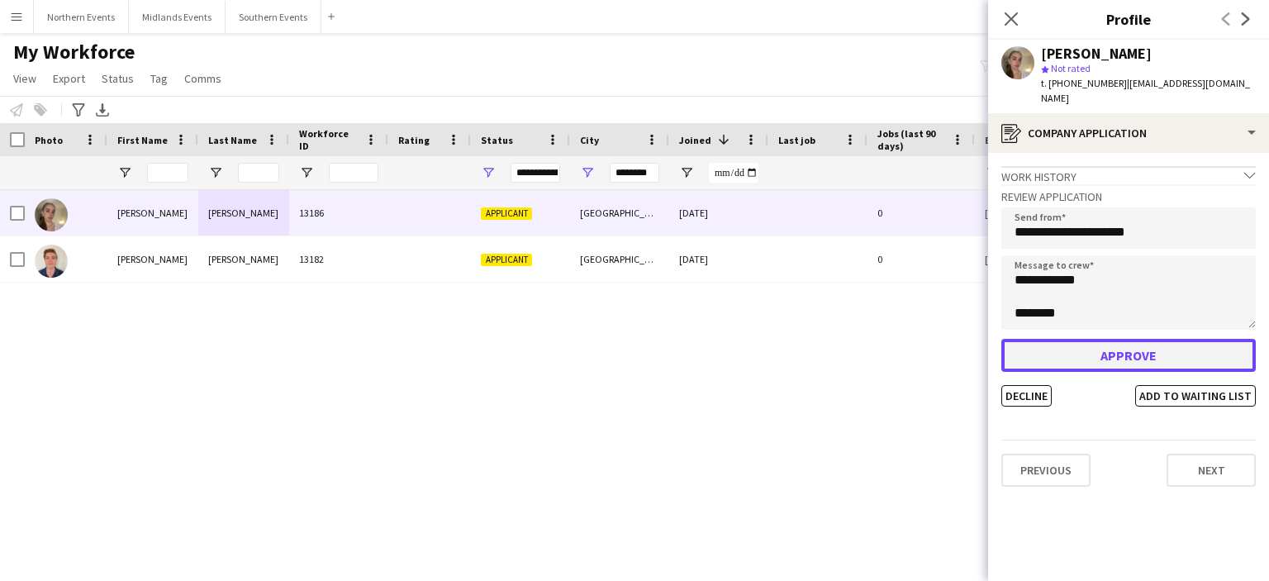
click at [1116, 339] on button "Approve" at bounding box center [1128, 355] width 254 height 33
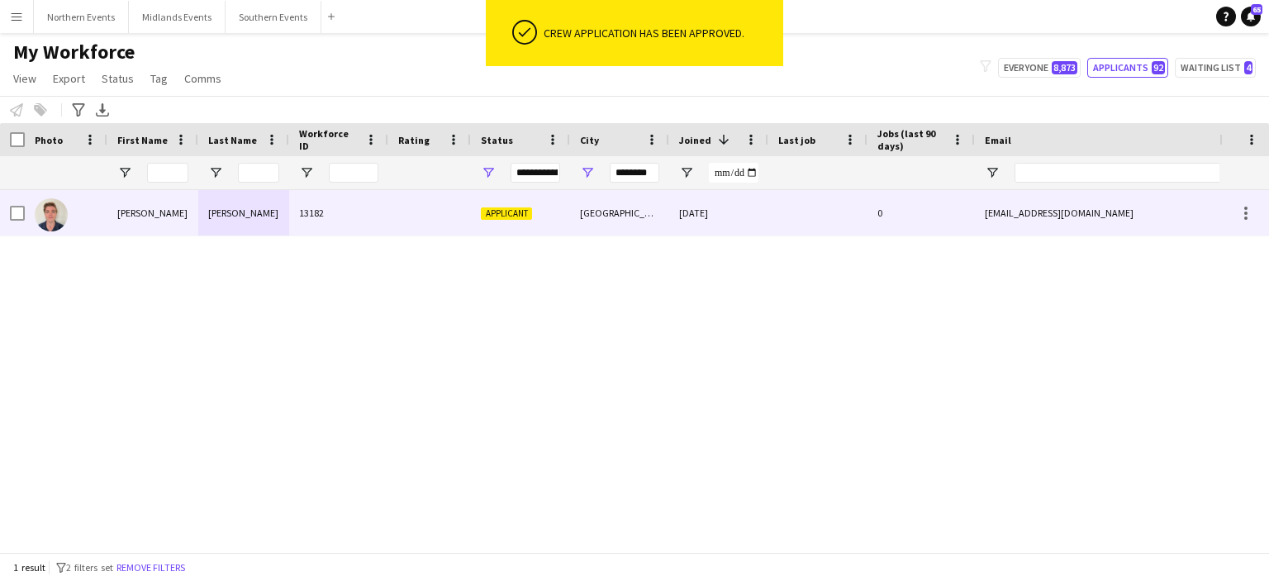
click at [218, 215] on div "Curran" at bounding box center [243, 212] width 91 height 45
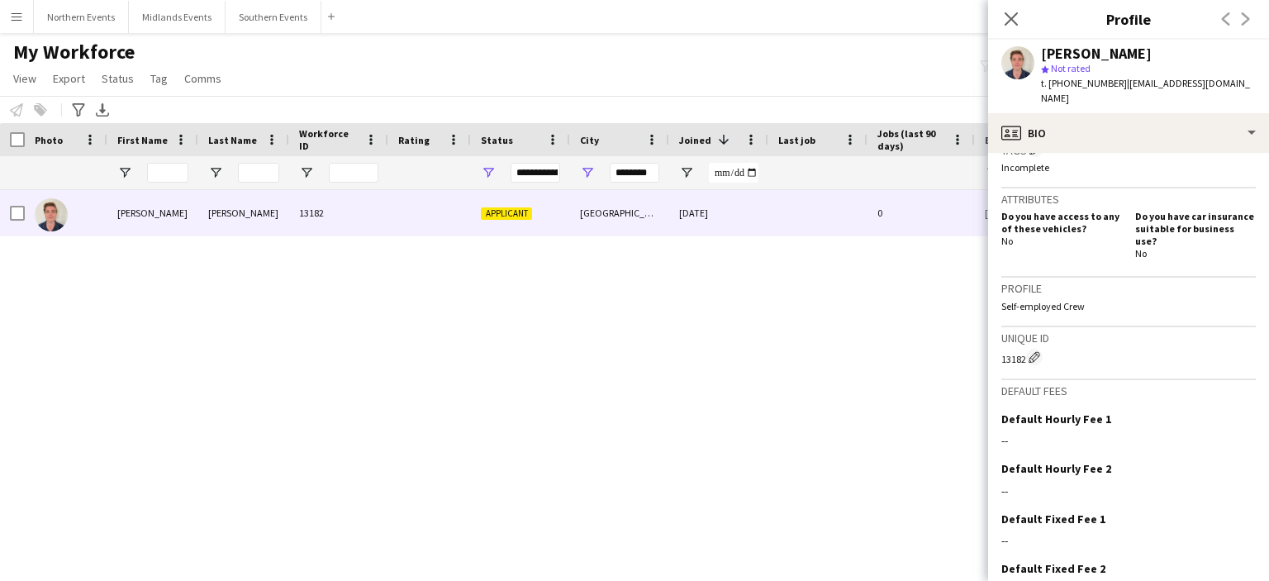
scroll to position [580, 0]
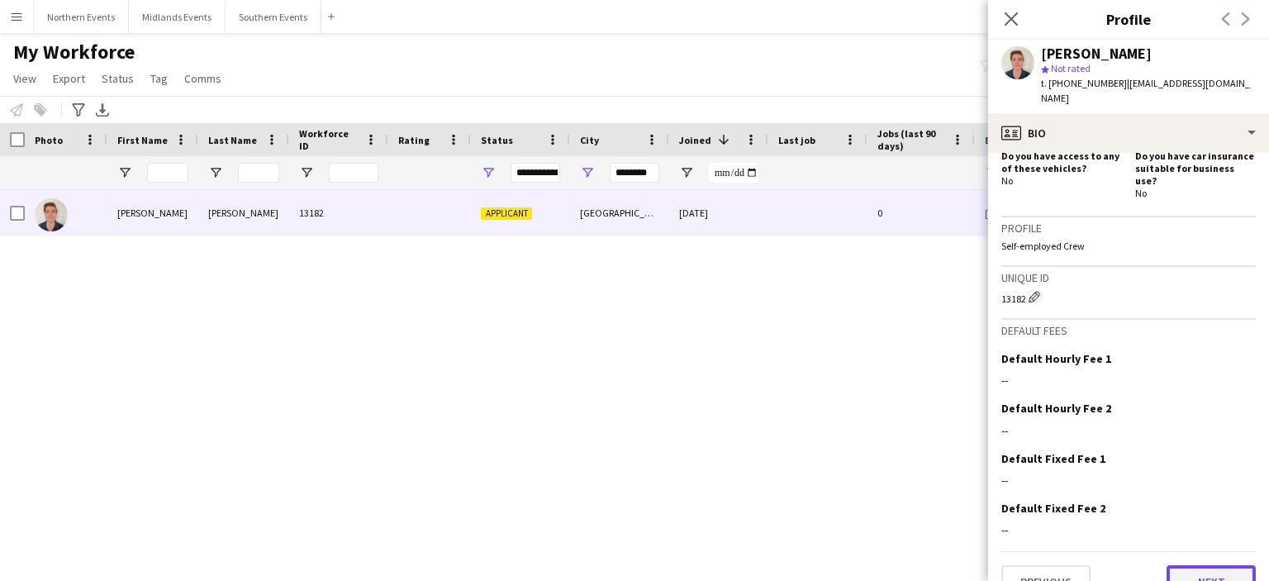
click at [1202, 565] on button "Next" at bounding box center [1211, 581] width 89 height 33
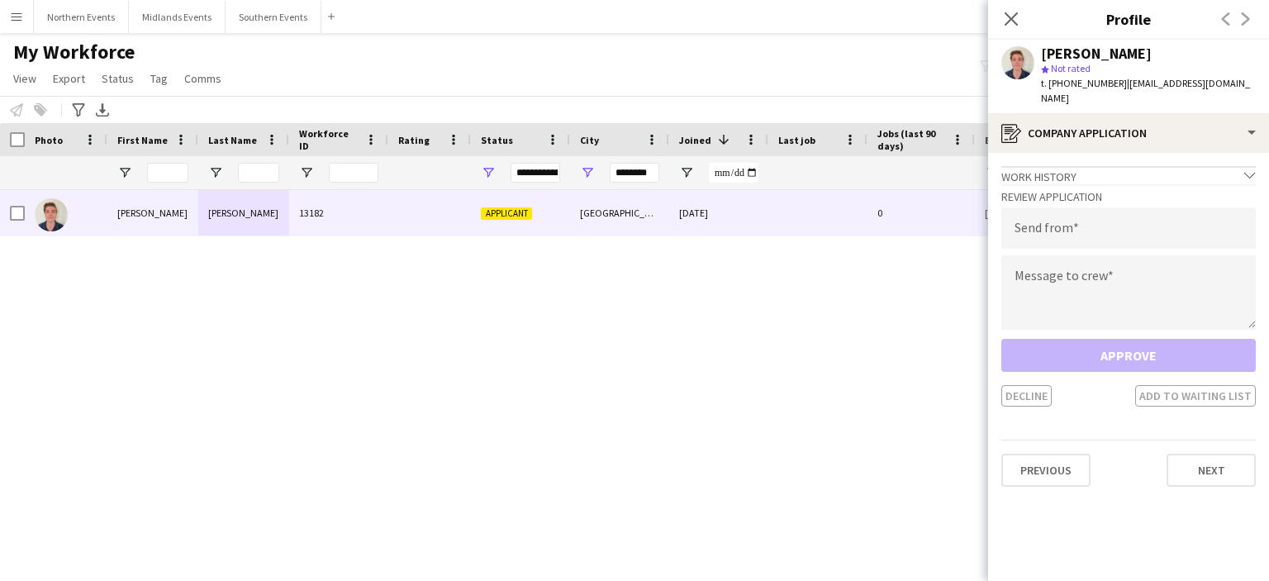
click at [1085, 207] on div "Send from" at bounding box center [1128, 227] width 254 height 41
click at [1084, 231] on input "email" at bounding box center [1128, 227] width 254 height 41
type input "**********"
paste textarea "**********"
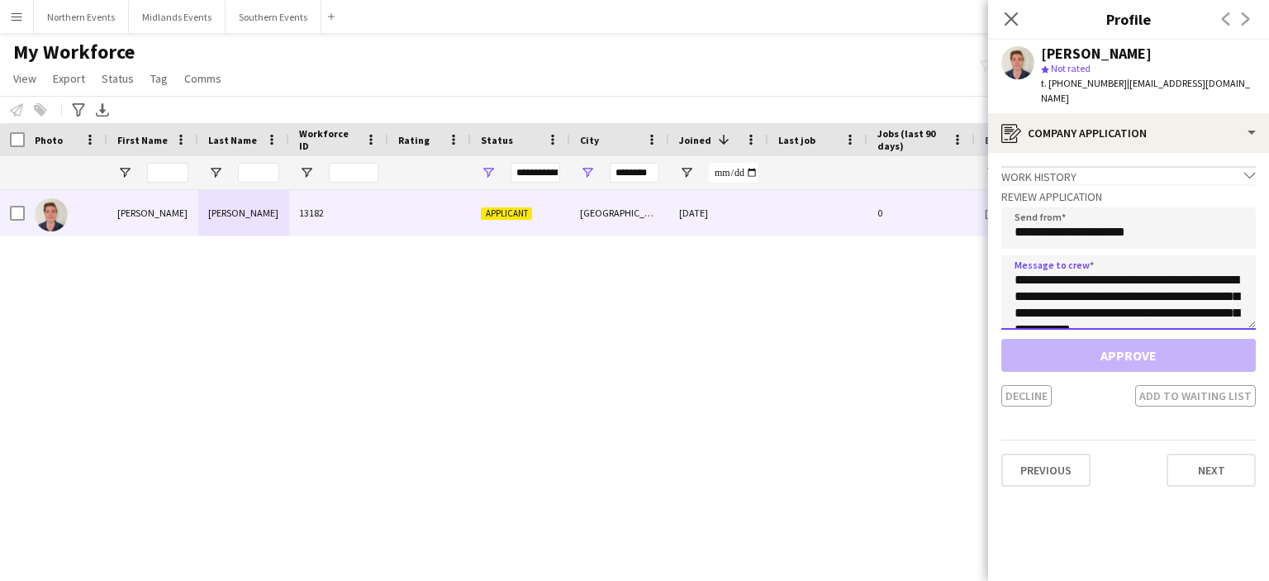
scroll to position [357, 0]
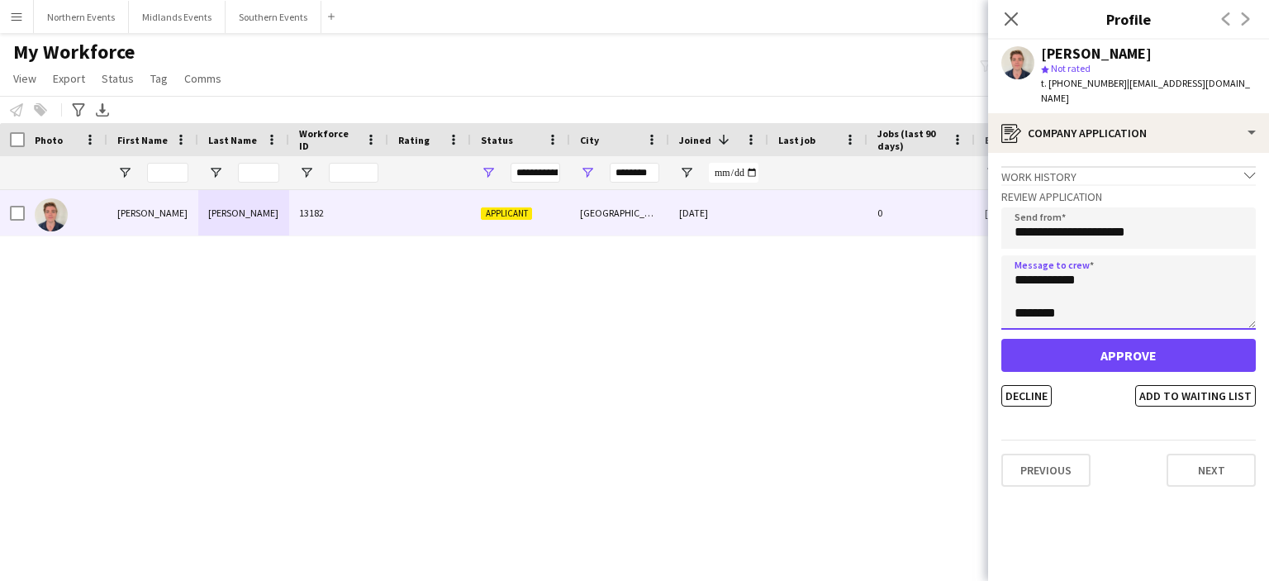
type textarea "**********"
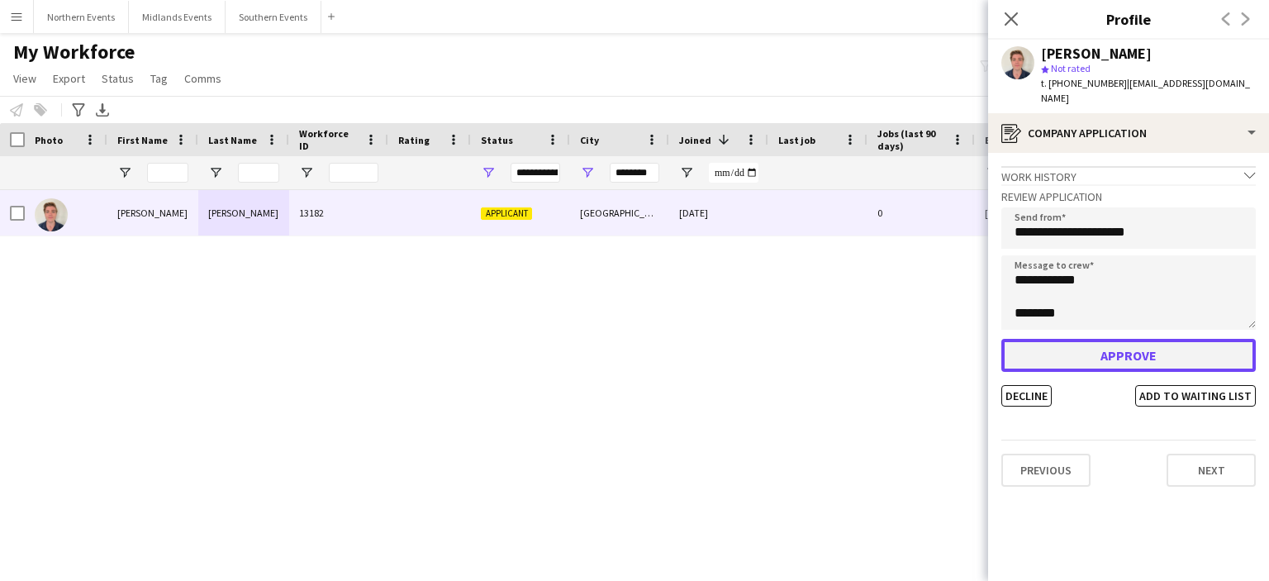
click at [1115, 340] on button "Approve" at bounding box center [1128, 355] width 254 height 33
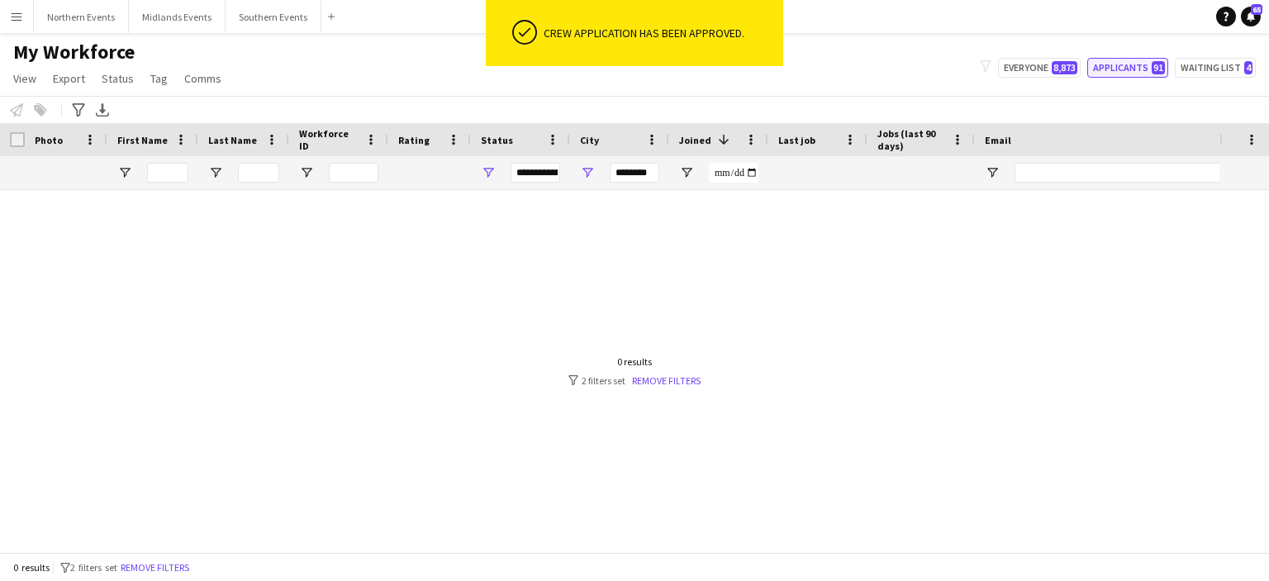
click at [1113, 70] on button "Applicants 91" at bounding box center [1127, 68] width 81 height 20
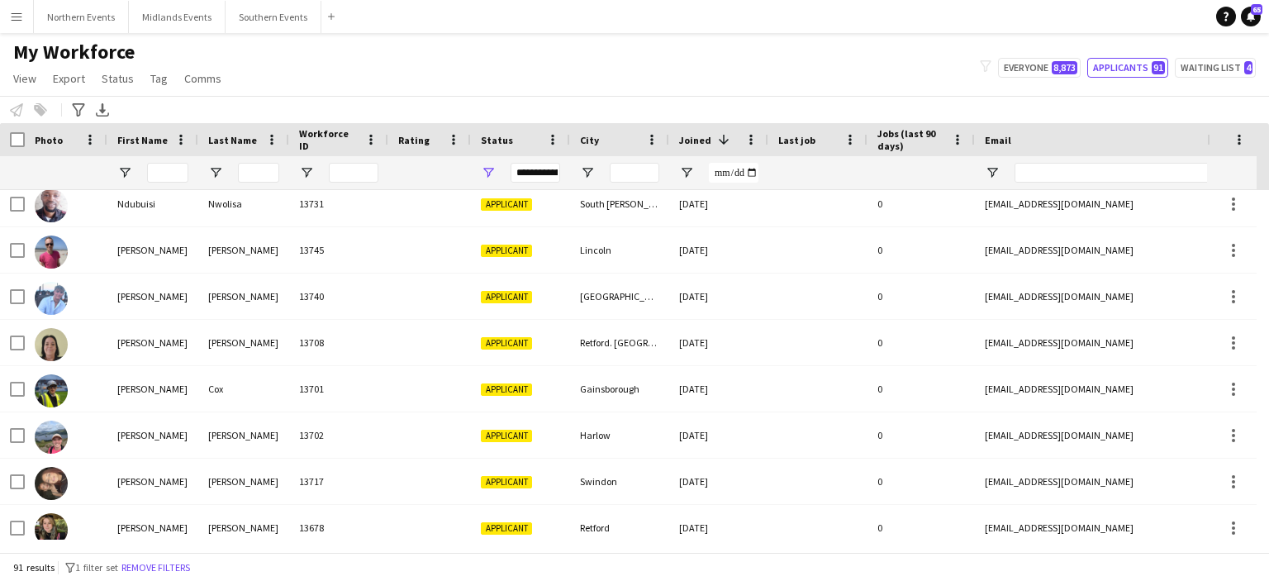
scroll to position [0, 0]
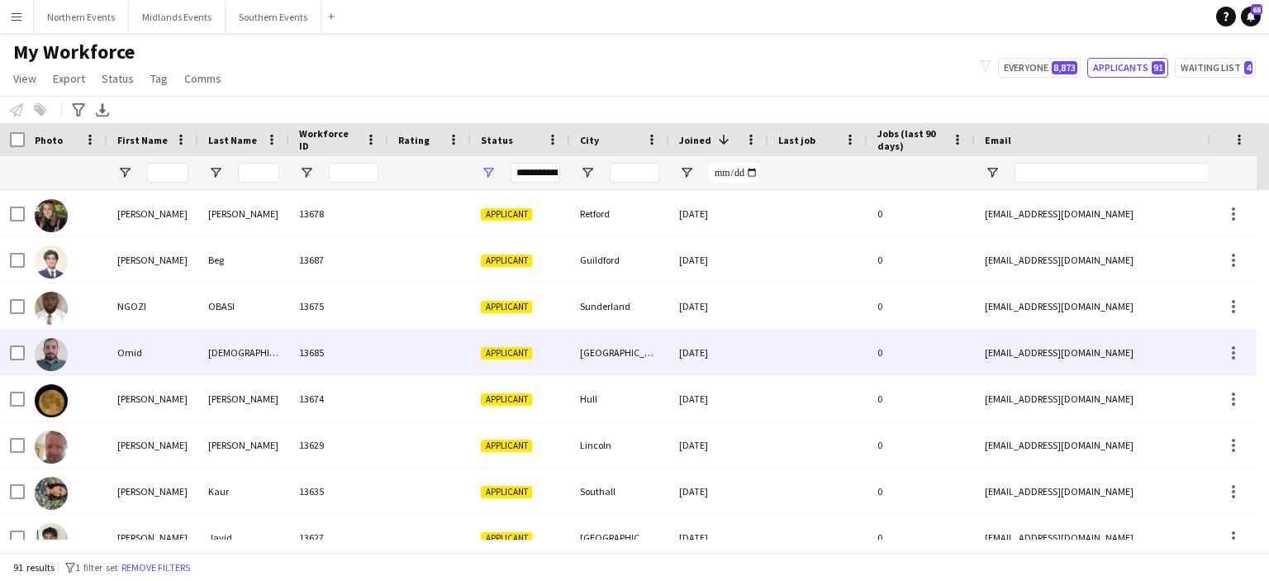
click at [242, 354] on div "Ahmadi" at bounding box center [243, 352] width 91 height 45
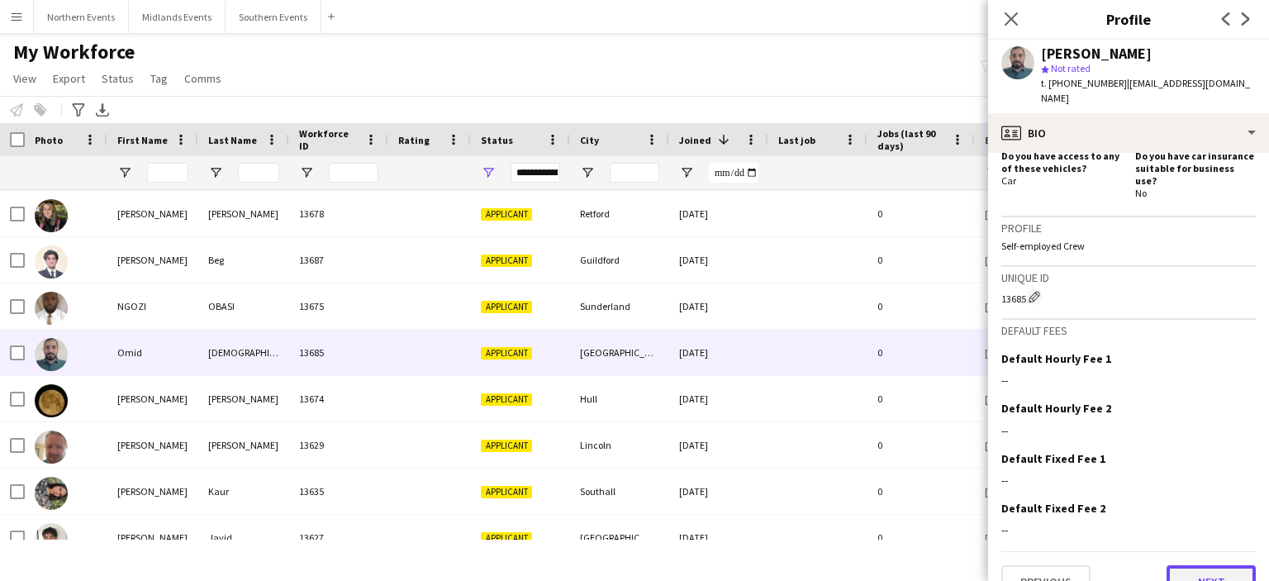
click at [1196, 565] on button "Next" at bounding box center [1211, 581] width 89 height 33
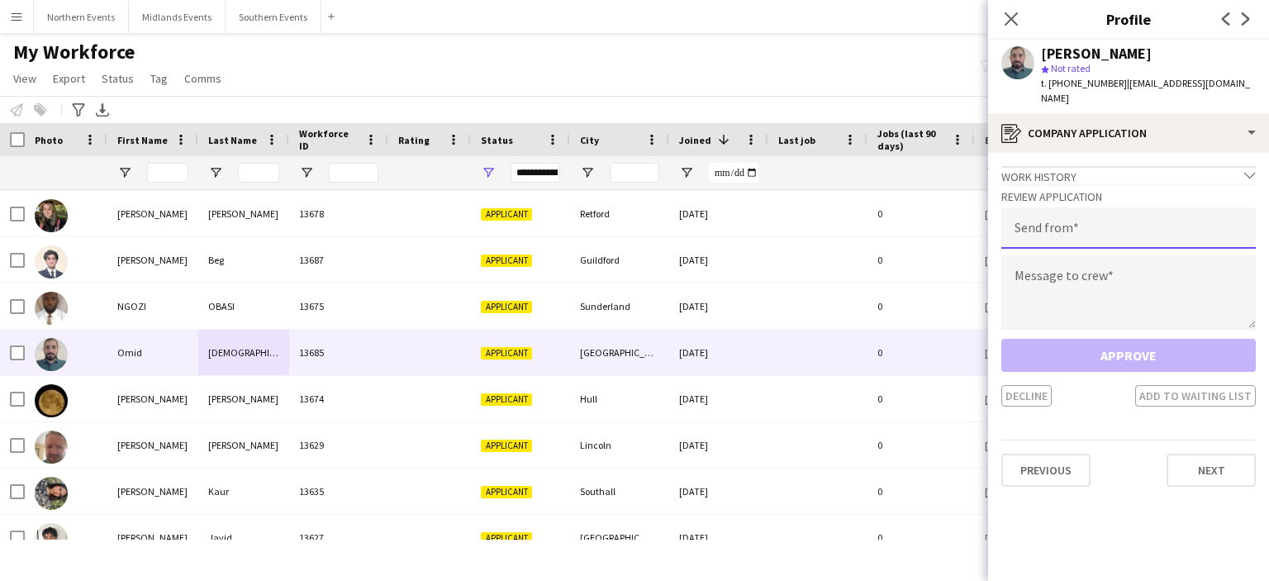
click at [1101, 216] on input "email" at bounding box center [1128, 227] width 254 height 41
type input "**********"
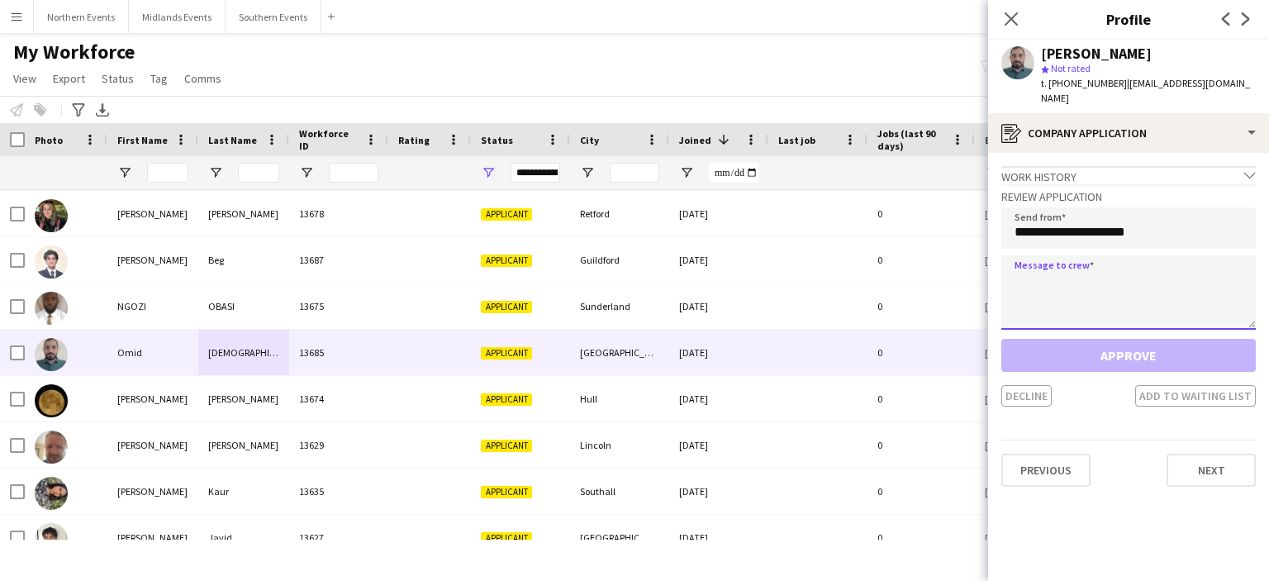
paste textarea "**********"
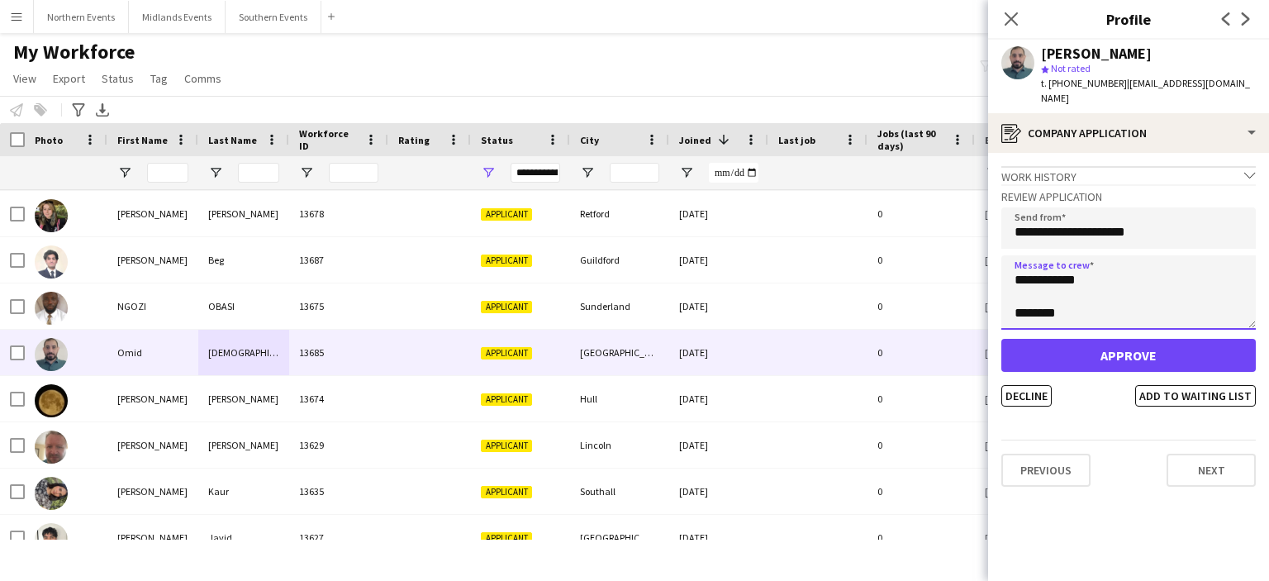
type textarea "**********"
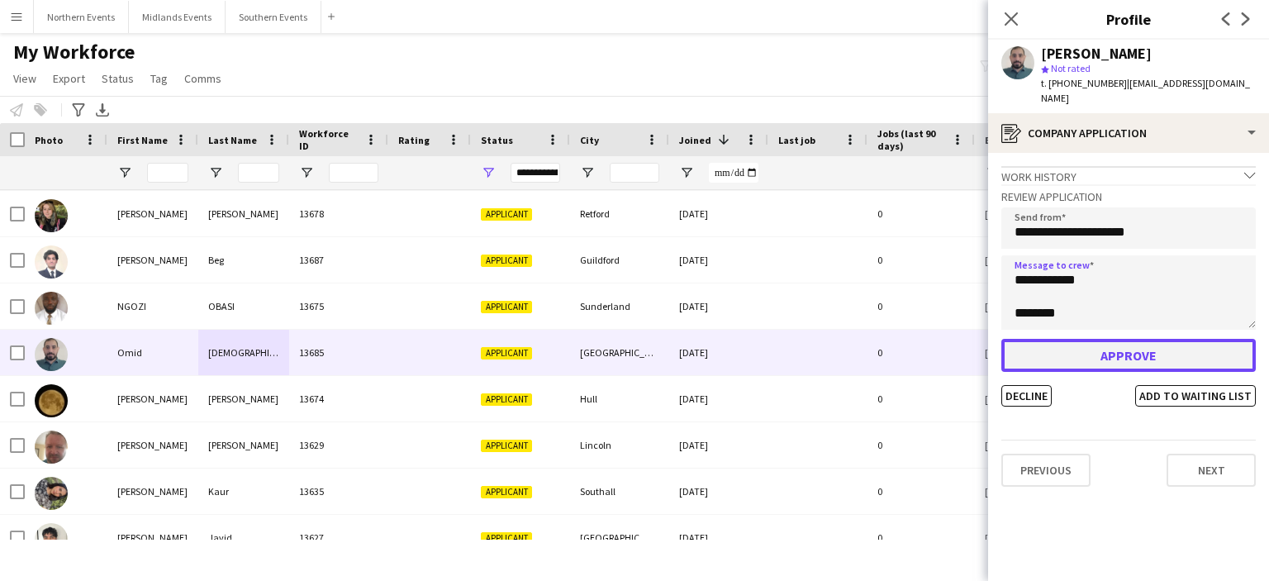
click at [1111, 342] on button "Approve" at bounding box center [1128, 355] width 254 height 33
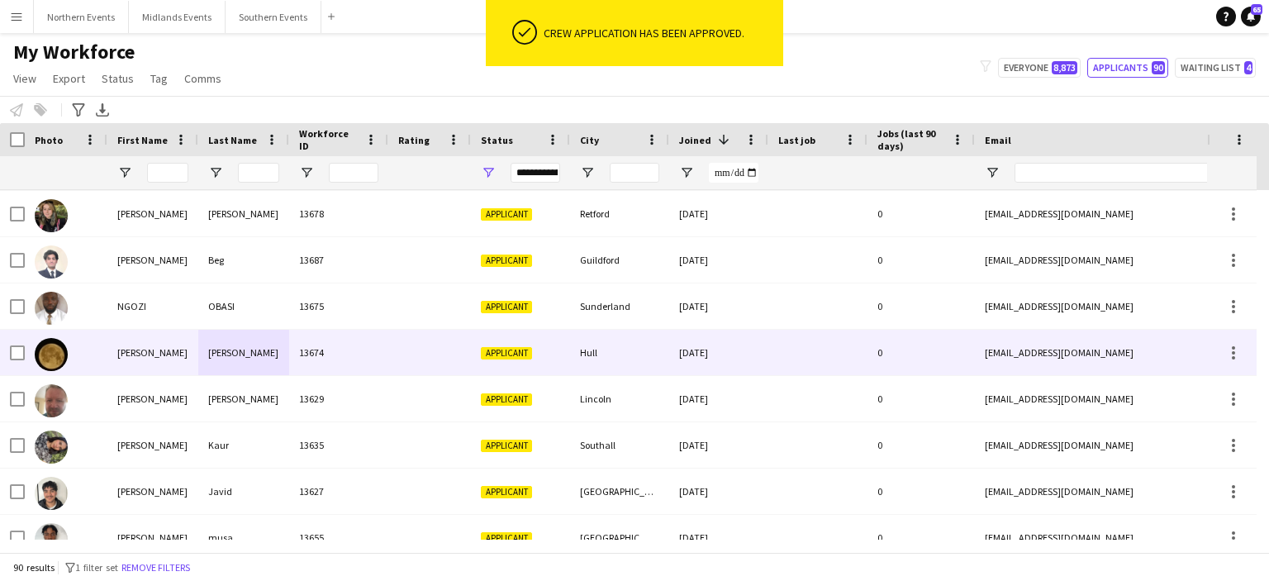
click at [240, 355] on div "Stephenson" at bounding box center [243, 352] width 91 height 45
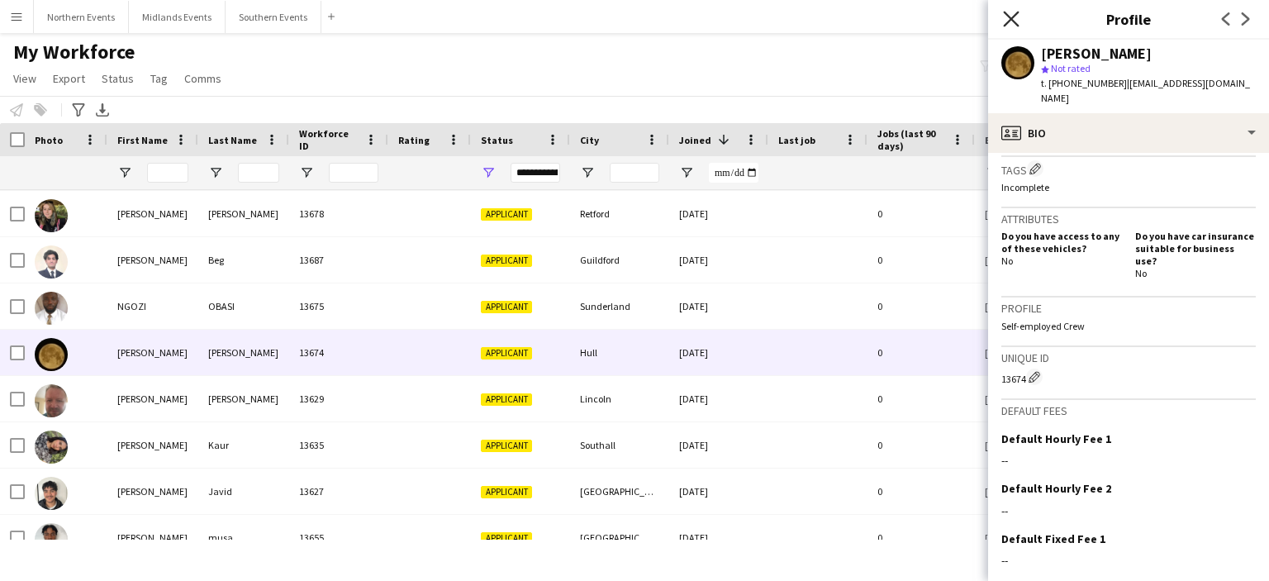
click at [1012, 19] on icon at bounding box center [1011, 19] width 16 height 16
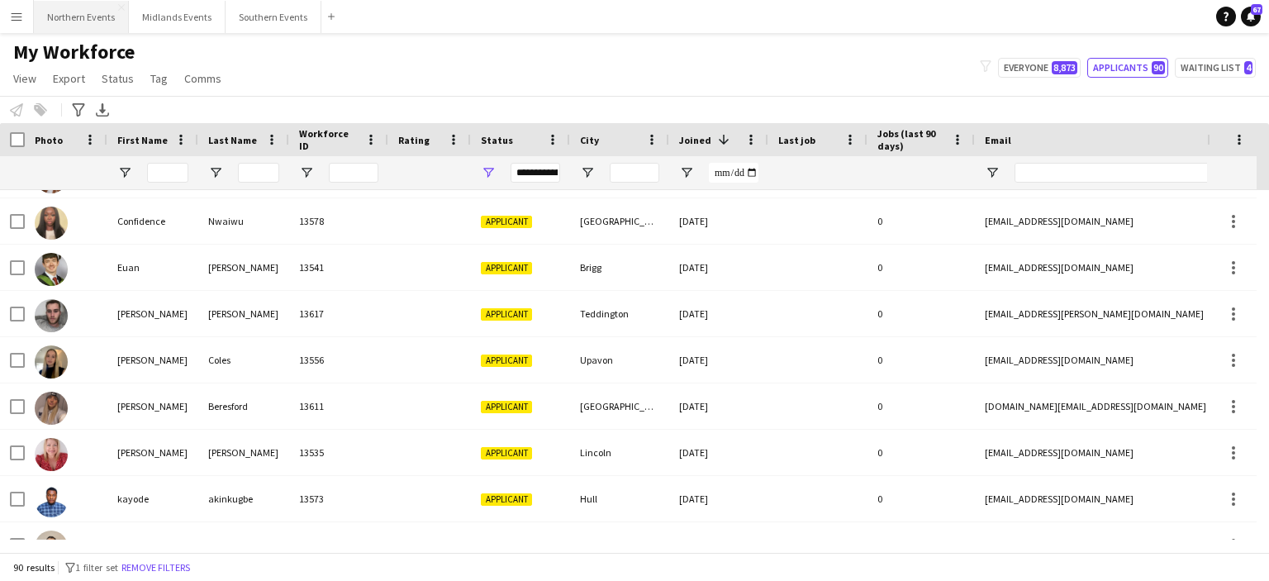
click at [83, 21] on button "Northern Events Close" at bounding box center [81, 17] width 95 height 32
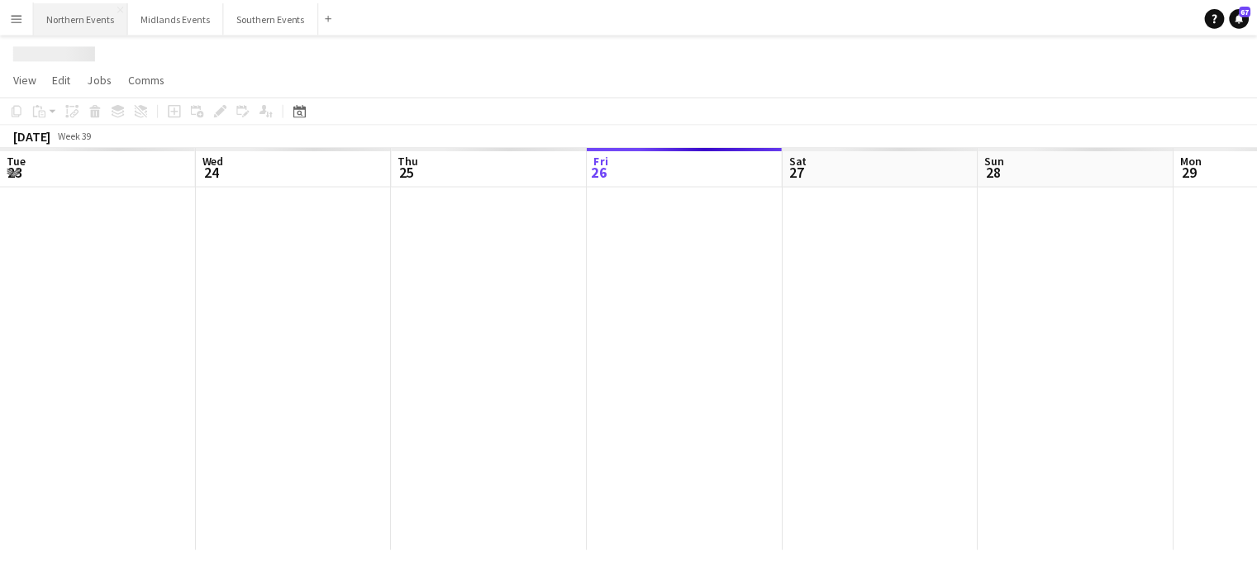
scroll to position [0, 395]
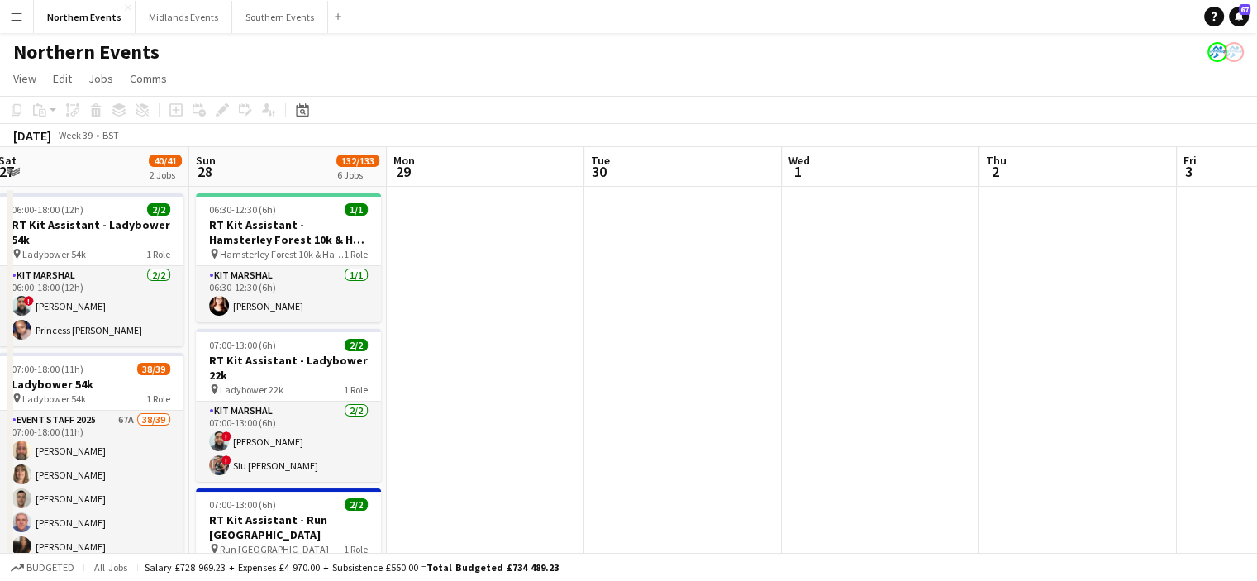
drag, startPoint x: 857, startPoint y: 269, endPoint x: 452, endPoint y: 283, distance: 405.1
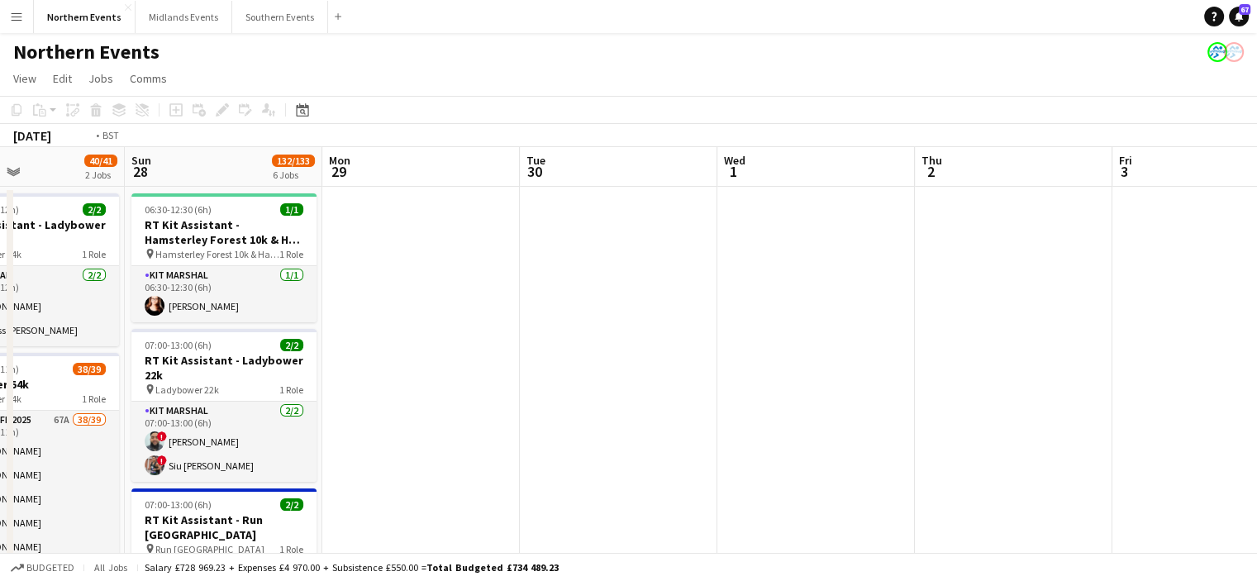
drag, startPoint x: 811, startPoint y: 346, endPoint x: 466, endPoint y: 328, distance: 345.8
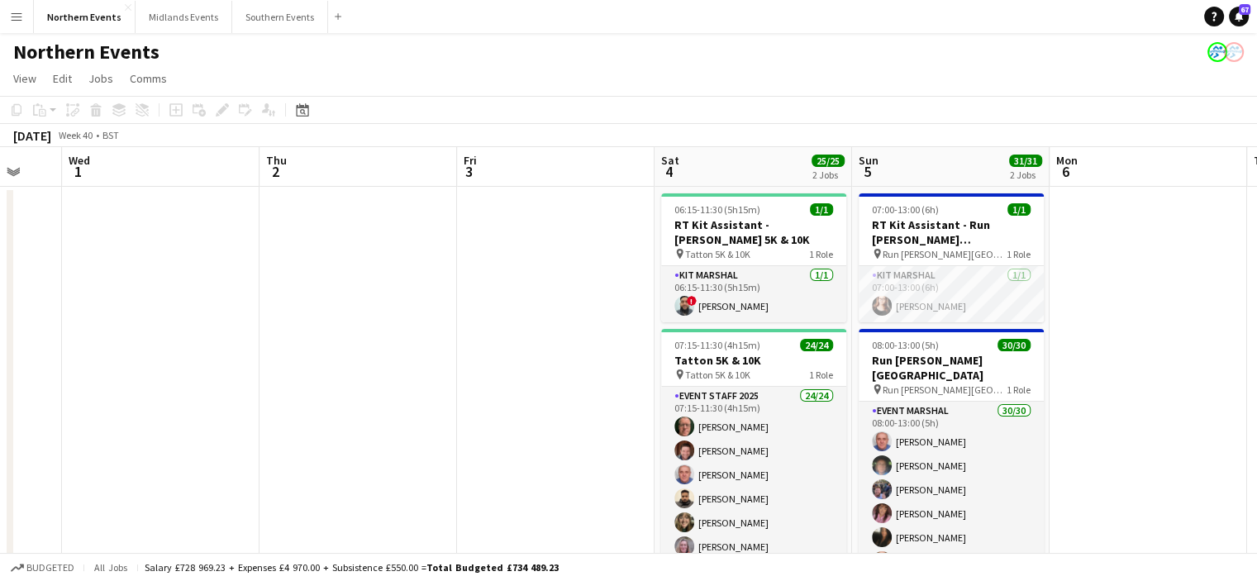
drag, startPoint x: 1044, startPoint y: 407, endPoint x: 750, endPoint y: 384, distance: 295.0
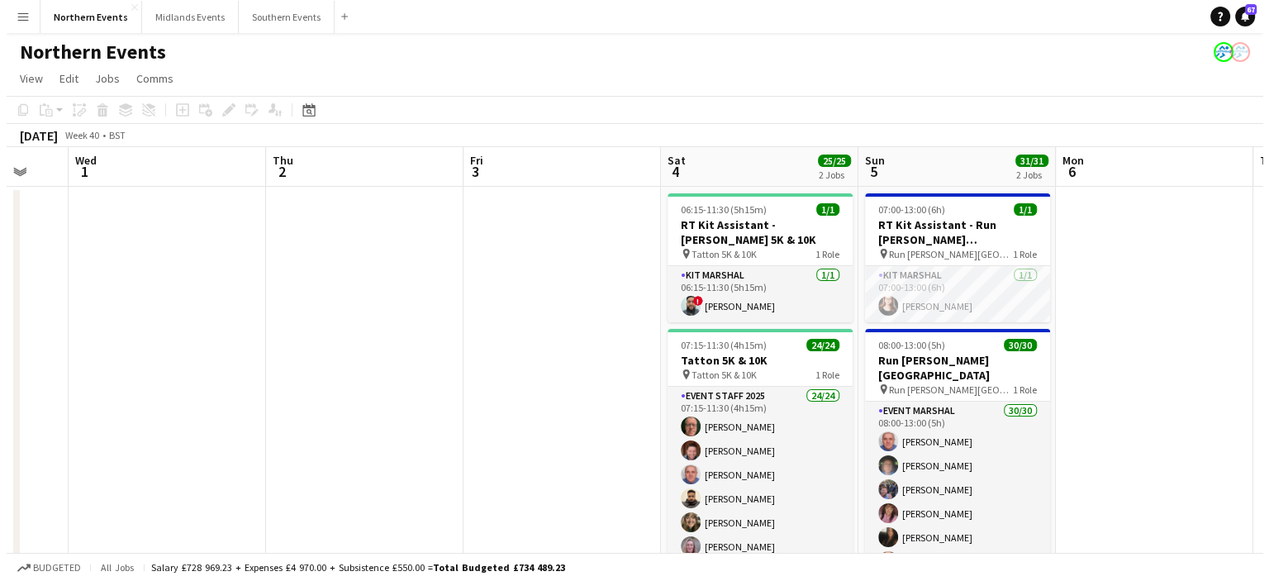
scroll to position [0, 757]
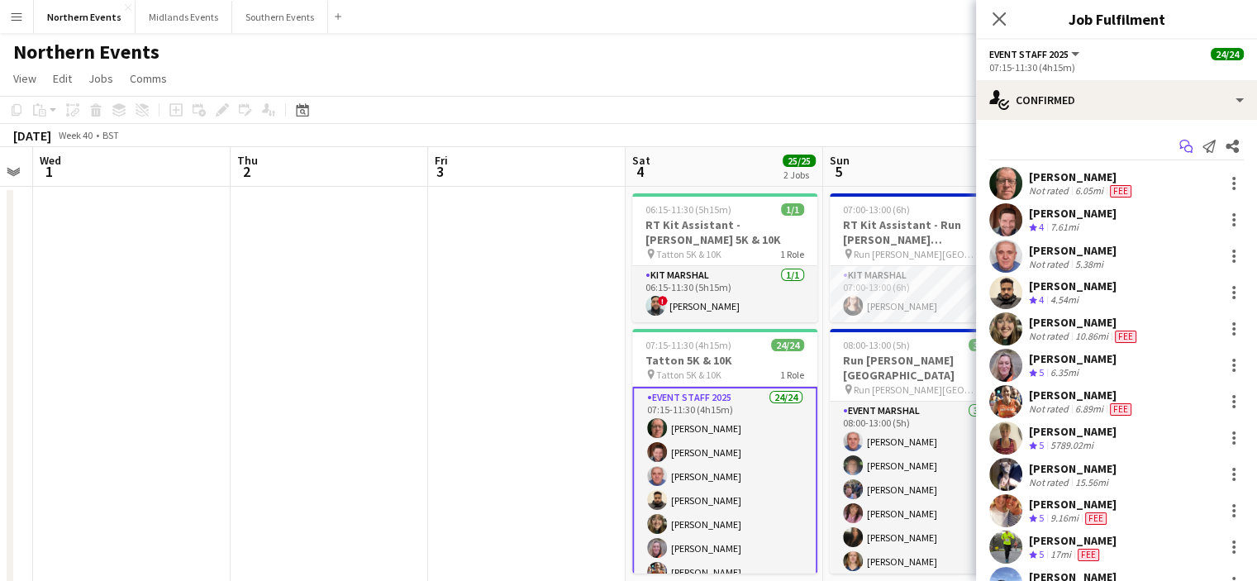
click at [1174, 154] on app-icon "Start chat" at bounding box center [1185, 146] width 23 height 23
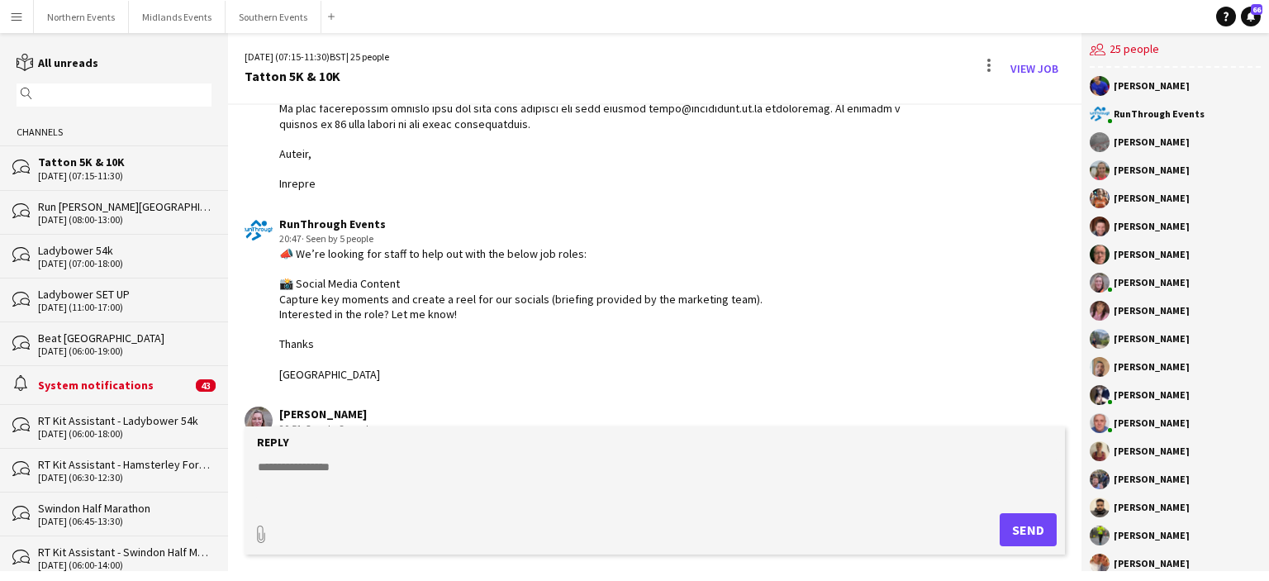
scroll to position [950, 0]
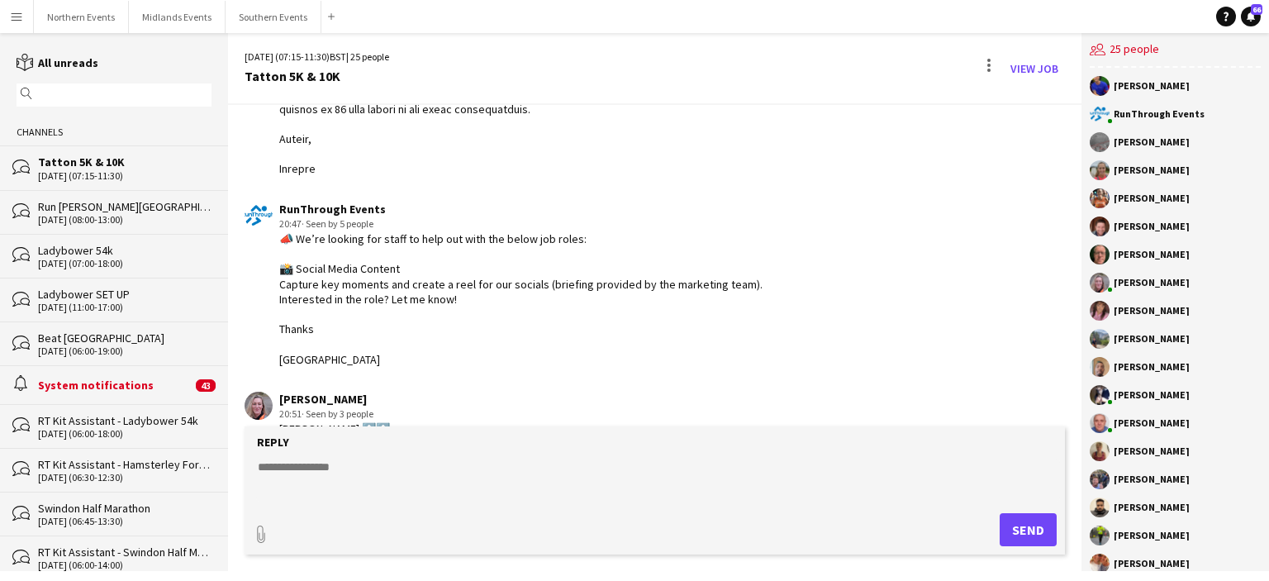
click at [295, 471] on textarea at bounding box center [658, 480] width 804 height 43
type textarea "**********"
click at [1014, 524] on button "Send" at bounding box center [1028, 529] width 57 height 33
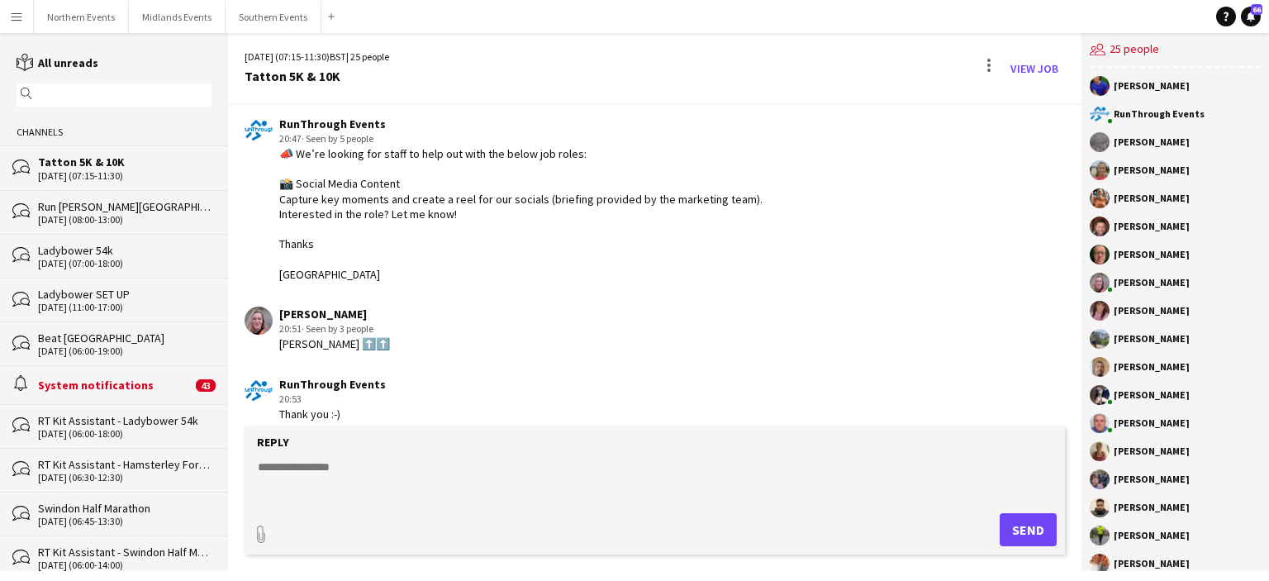
click at [341, 336] on div "Evelyn Barber ⬆️⬆️" at bounding box center [334, 343] width 111 height 15
drag, startPoint x: 348, startPoint y: 327, endPoint x: 280, endPoint y: 335, distance: 68.2
click at [280, 335] on app-chat-message "Melanie Barber 20:51 · Seen by 3 people Evelyn Barber ⬆️⬆️" at bounding box center [654, 329] width 853 height 62
copy div "Evelyn Barber"
click at [105, 12] on button "Northern Events Close" at bounding box center [81, 17] width 95 height 32
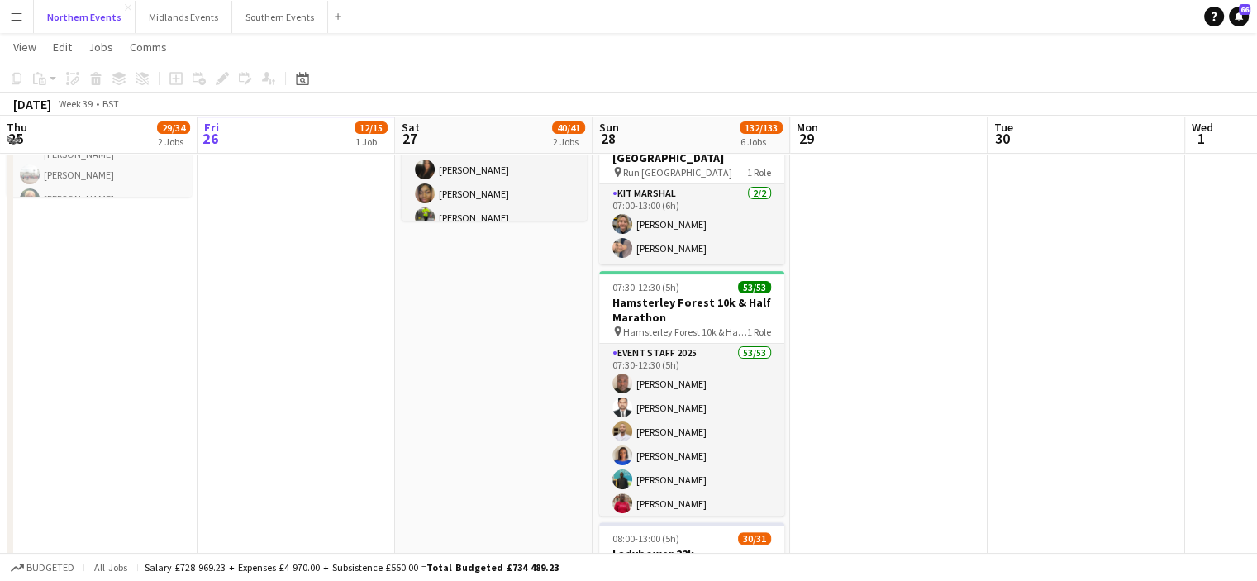
scroll to position [377, 0]
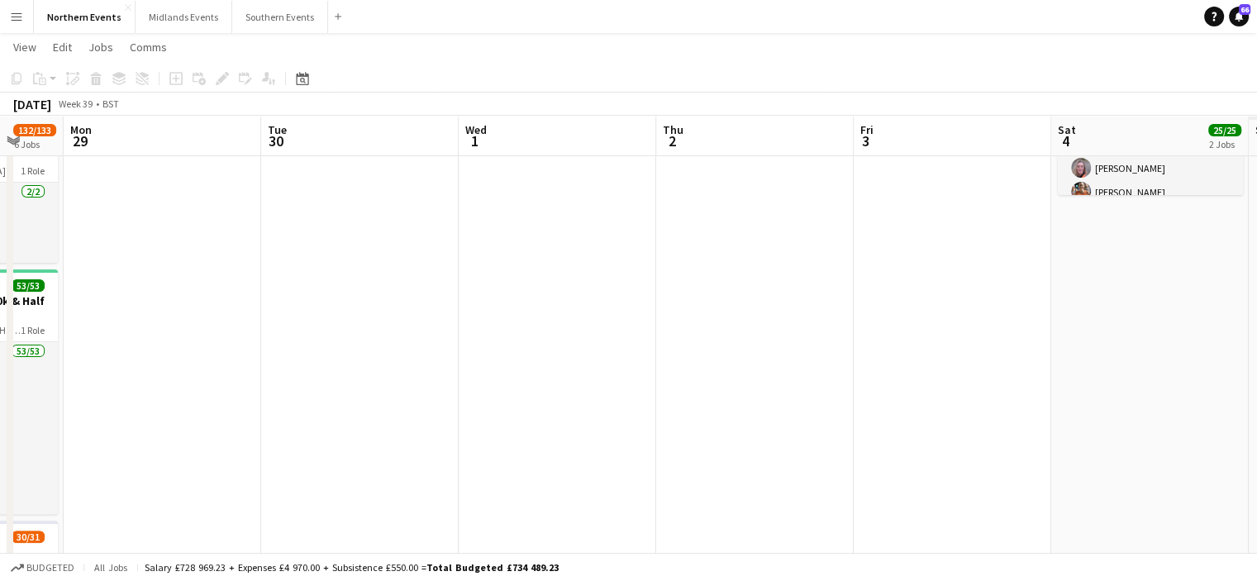
drag, startPoint x: 1017, startPoint y: 340, endPoint x: 470, endPoint y: 366, distance: 547.6
click at [470, 366] on app-calendar-viewport "Thu 25 29/34 2 Jobs Fri 26 12/15 1 Job Sat 27 40/41 2 Jobs Sun 28 132/133 6 Job…" at bounding box center [628, 447] width 1257 height 1518
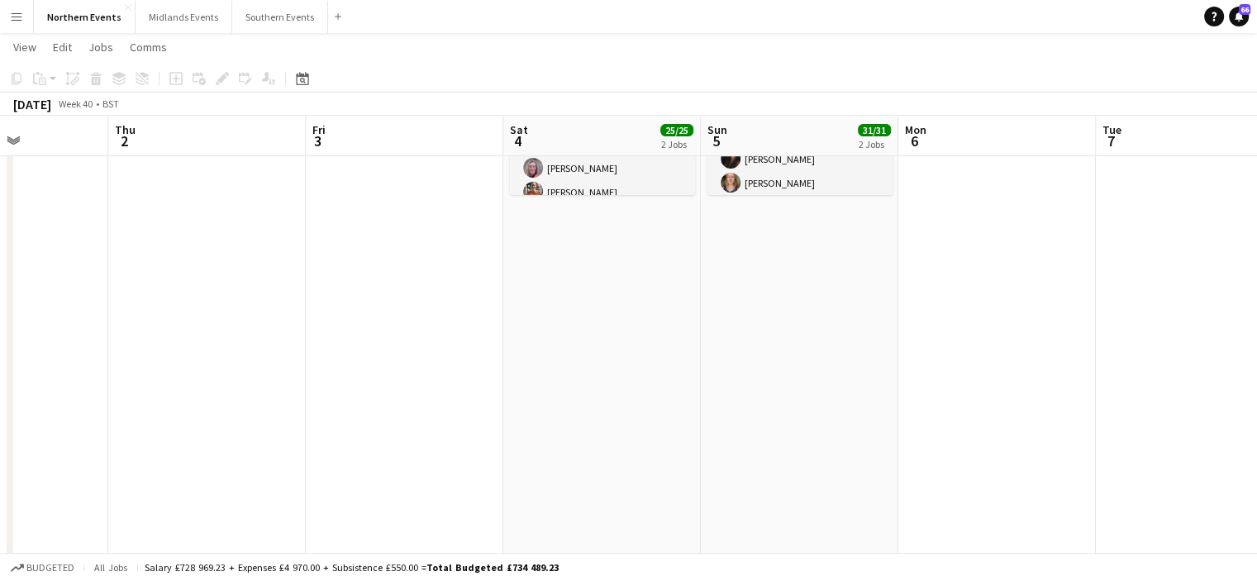
drag, startPoint x: 215, startPoint y: 389, endPoint x: 0, endPoint y: 390, distance: 214.8
click at [0, 390] on app-calendar-viewport "Sun 28 132/133 6 Jobs Mon 29 Tue 30 Wed 1 Thu 2 Fri 3 Sat 4 25/25 2 Jobs Sun 5 …" at bounding box center [628, 447] width 1257 height 1518
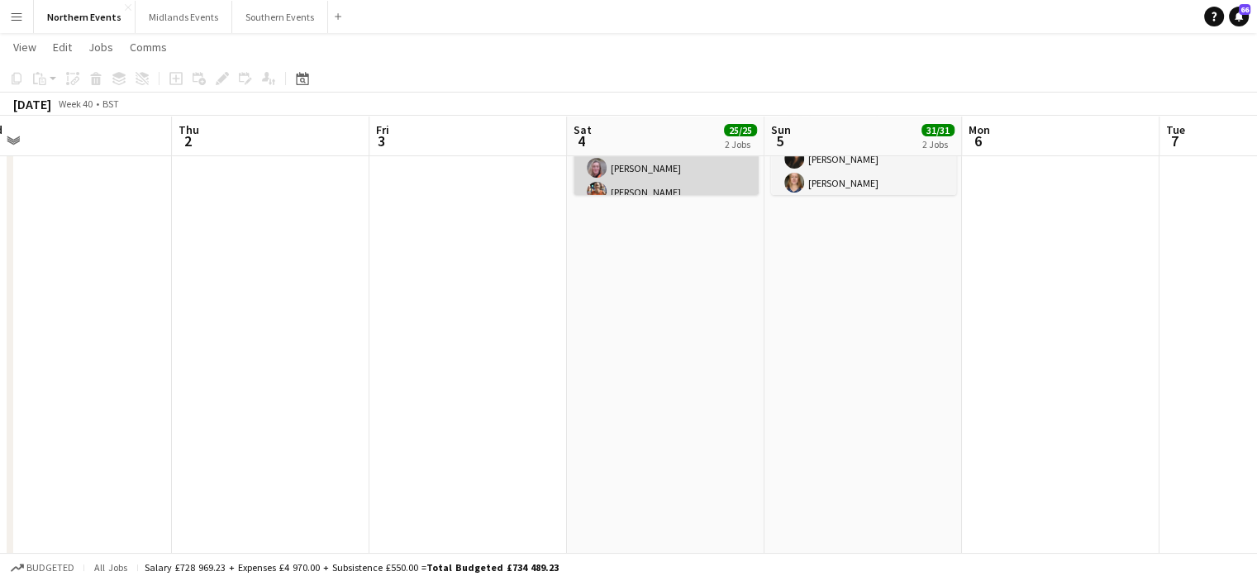
click at [661, 188] on app-card-role "Event Staff 2025 24/24 07:15-11:30 (4h15m) Eamonn Murphy Dave Logan John Catton…" at bounding box center [665, 311] width 185 height 607
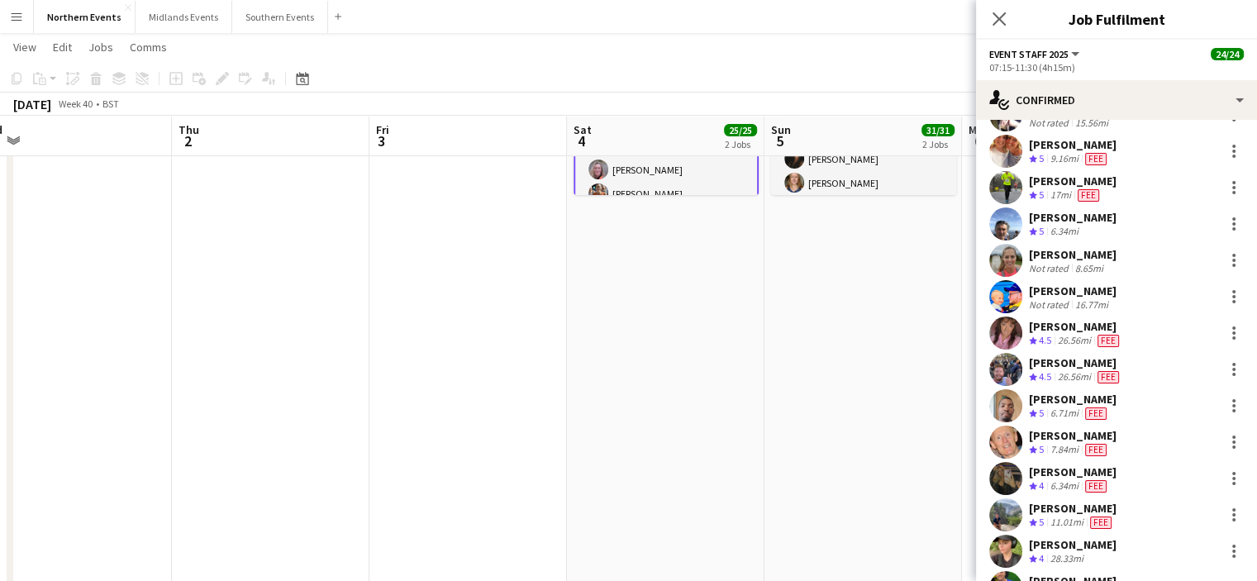
scroll to position [361, 0]
click at [1059, 463] on div "evelyn barber" at bounding box center [1073, 470] width 88 height 15
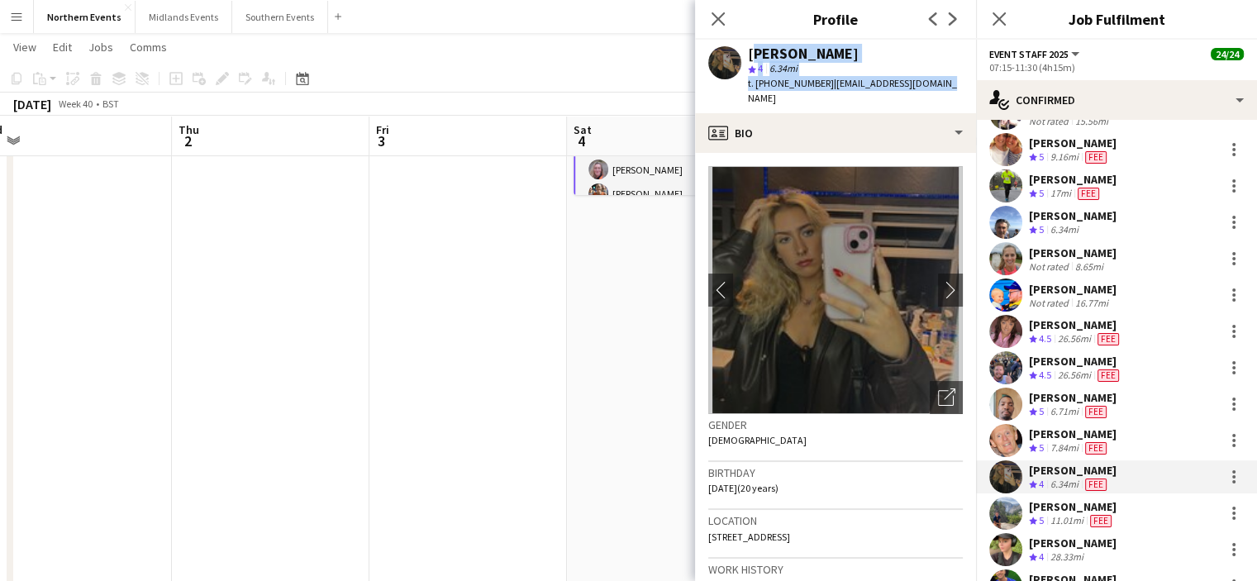
drag, startPoint x: 748, startPoint y: 56, endPoint x: 956, endPoint y: 80, distance: 209.6
click at [956, 80] on app-profile-header "evelyn barber star 4 6.34mi t. +447544481308 | evbarber04@outlook.com" at bounding box center [835, 77] width 281 height 74
copy div "evelyn barber star 4 6.34mi t. +447544481308 | evbarber04@outlook.com"
click at [998, 21] on icon at bounding box center [999, 19] width 16 height 16
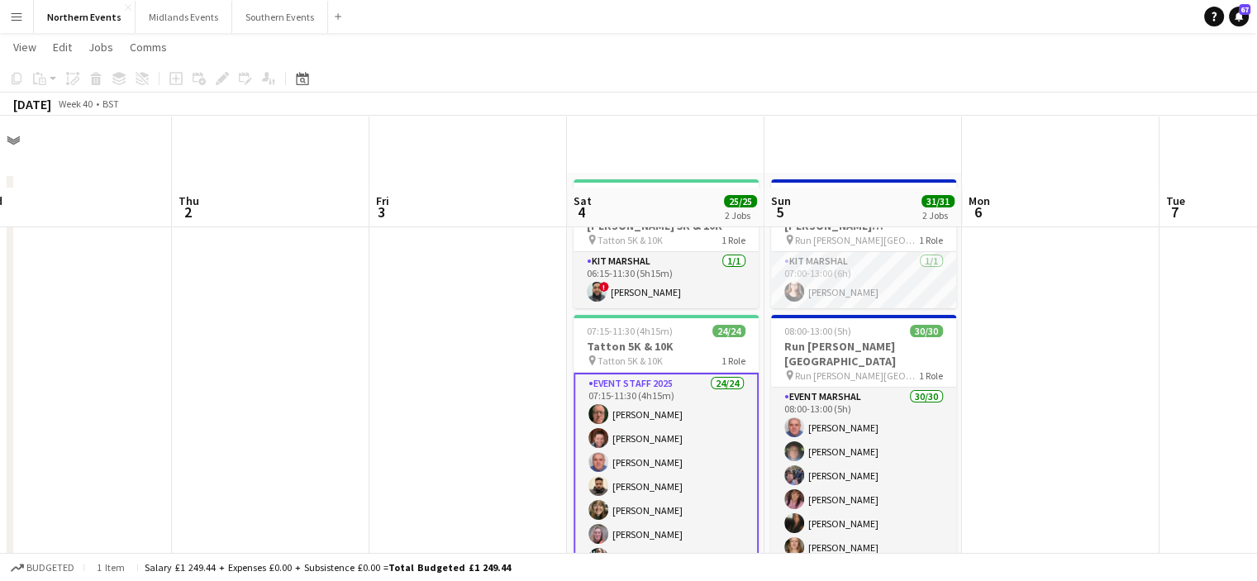
scroll to position [0, 0]
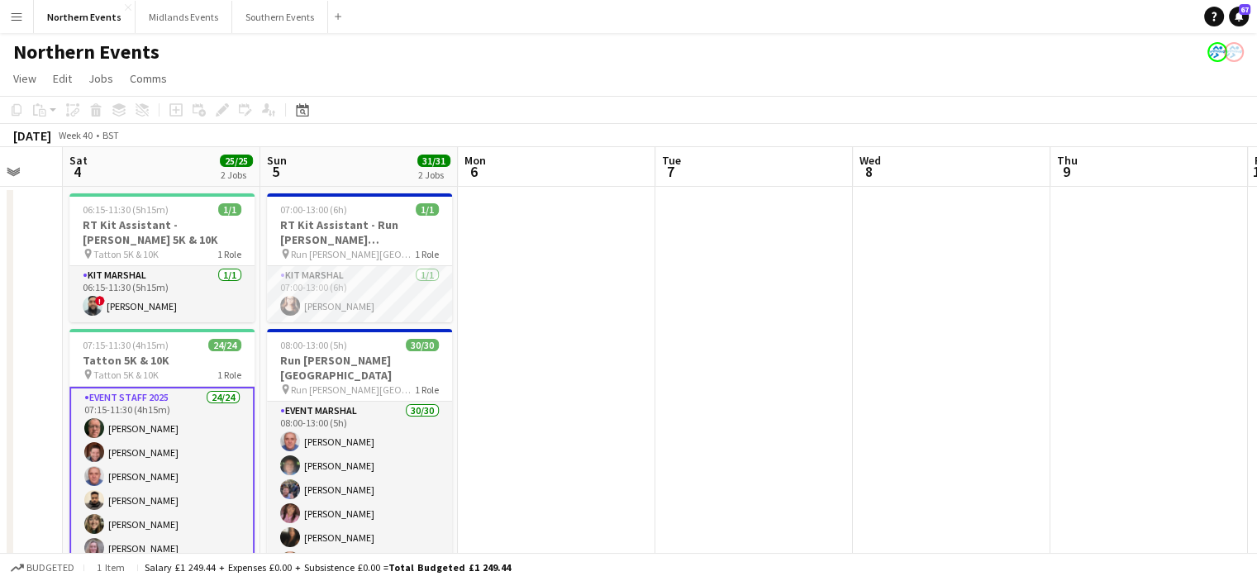
drag, startPoint x: 1021, startPoint y: 267, endPoint x: 516, endPoint y: 290, distance: 506.2
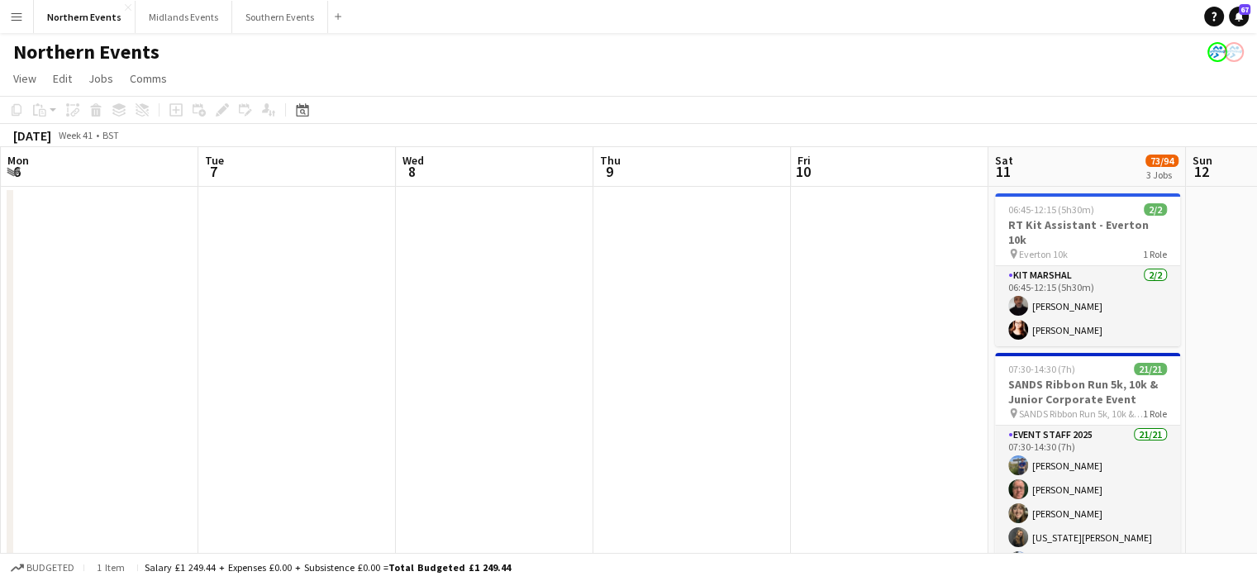
drag, startPoint x: 960, startPoint y: 326, endPoint x: 514, endPoint y: 303, distance: 446.7
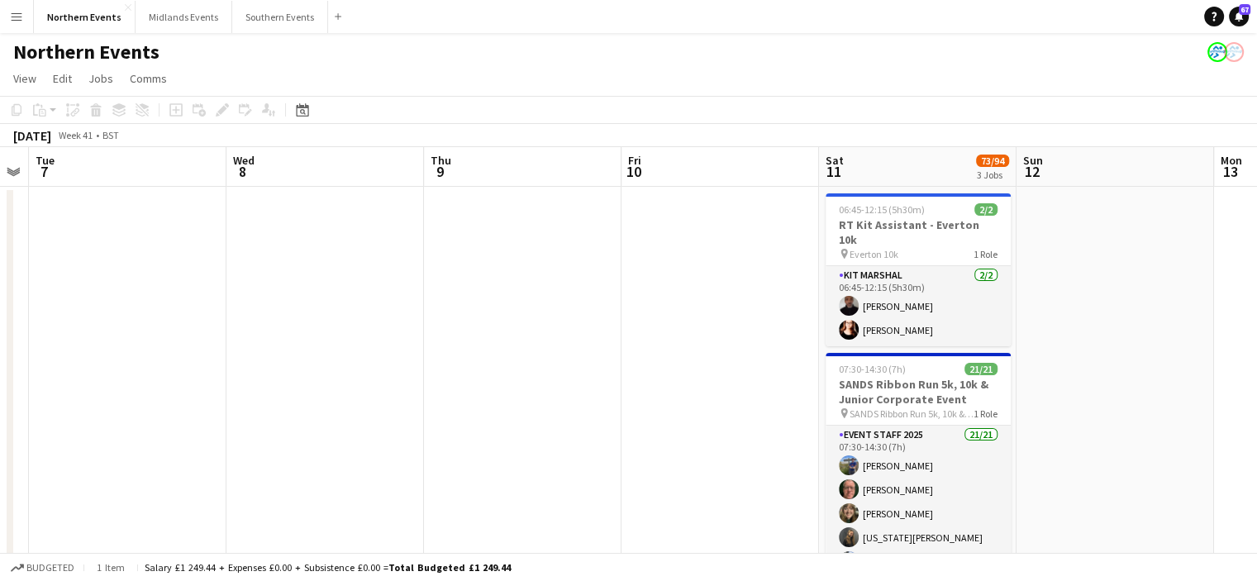
drag, startPoint x: 826, startPoint y: 300, endPoint x: 757, endPoint y: 293, distance: 69.7
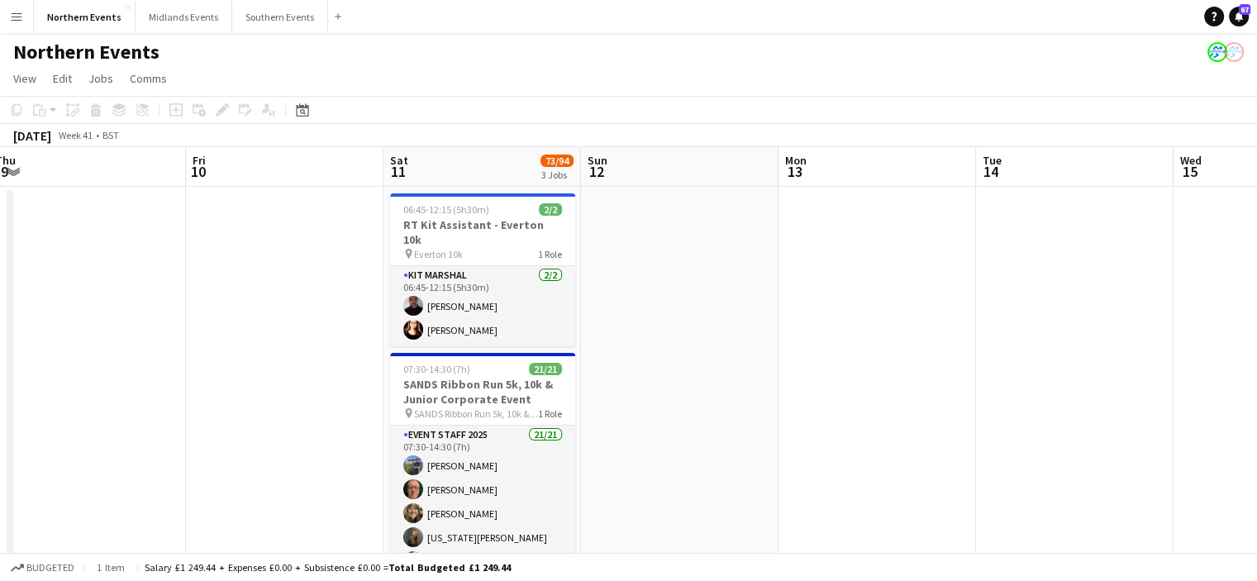
drag, startPoint x: 1226, startPoint y: 307, endPoint x: 814, endPoint y: 290, distance: 412.6
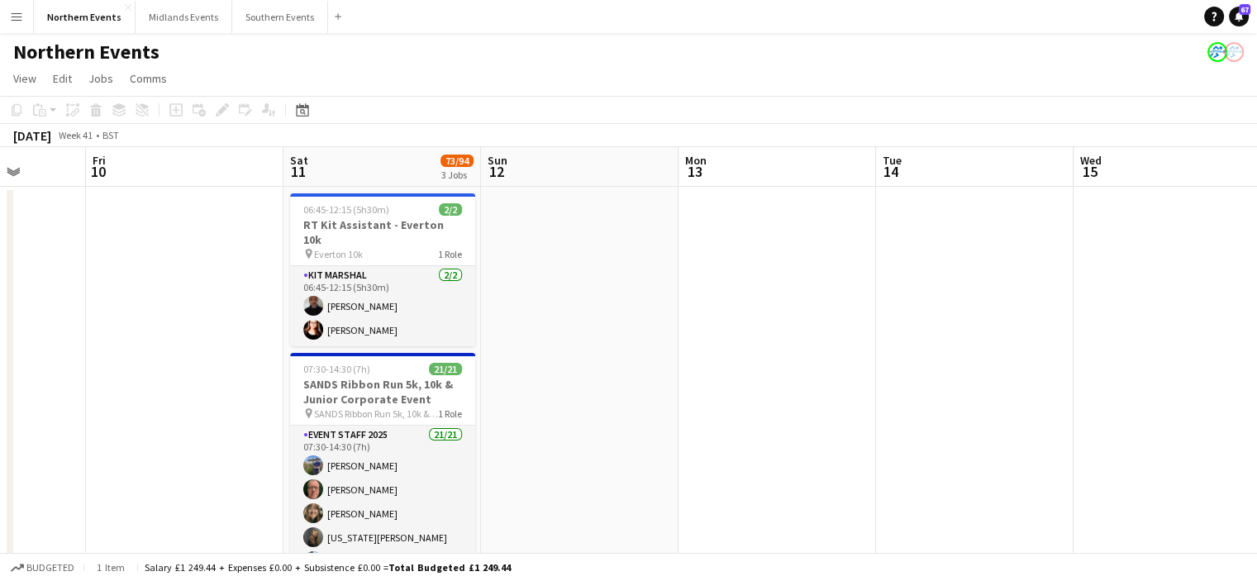
drag, startPoint x: 562, startPoint y: 337, endPoint x: 455, endPoint y: 350, distance: 107.4
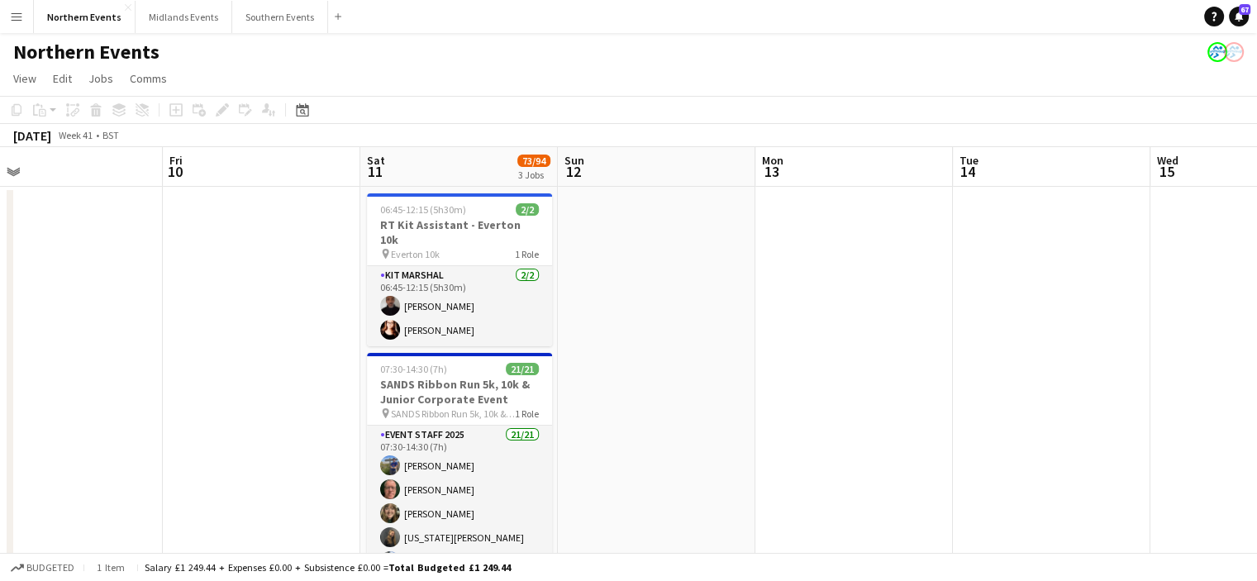
drag, startPoint x: 455, startPoint y: 350, endPoint x: 578, endPoint y: 362, distance: 123.6
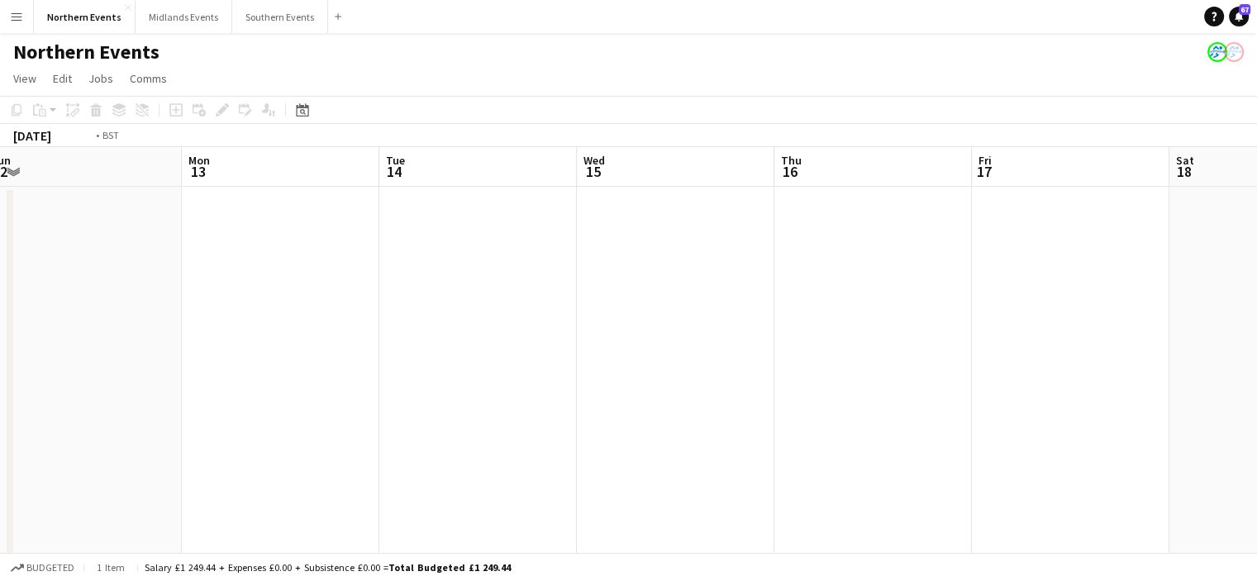
drag, startPoint x: 701, startPoint y: 364, endPoint x: 615, endPoint y: 352, distance: 86.8
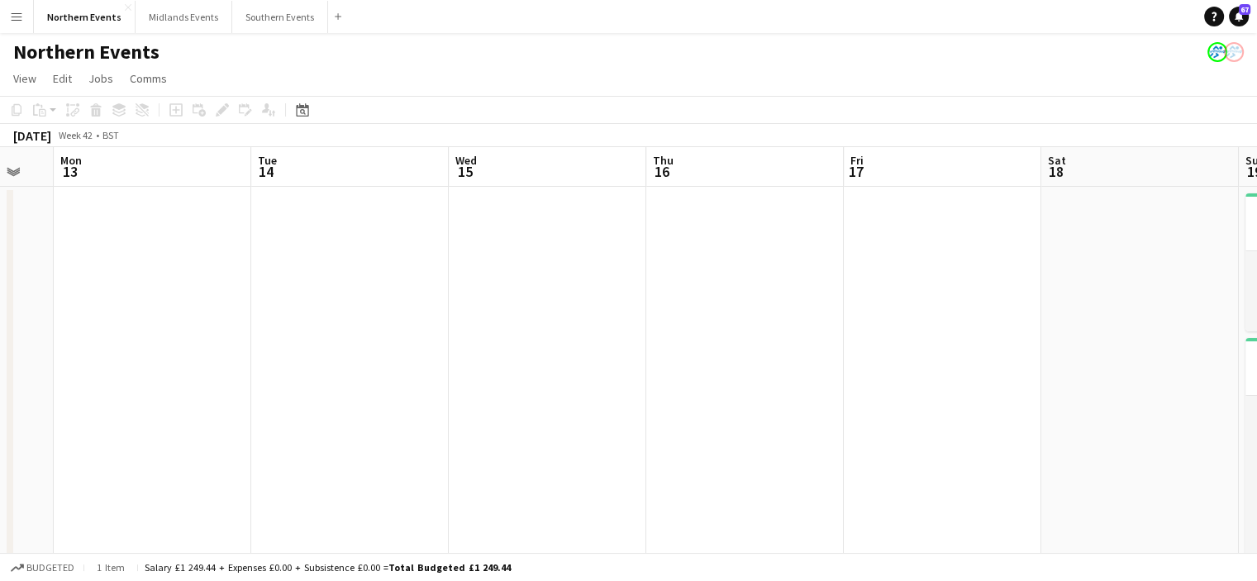
drag, startPoint x: 925, startPoint y: 373, endPoint x: 660, endPoint y: 340, distance: 267.3
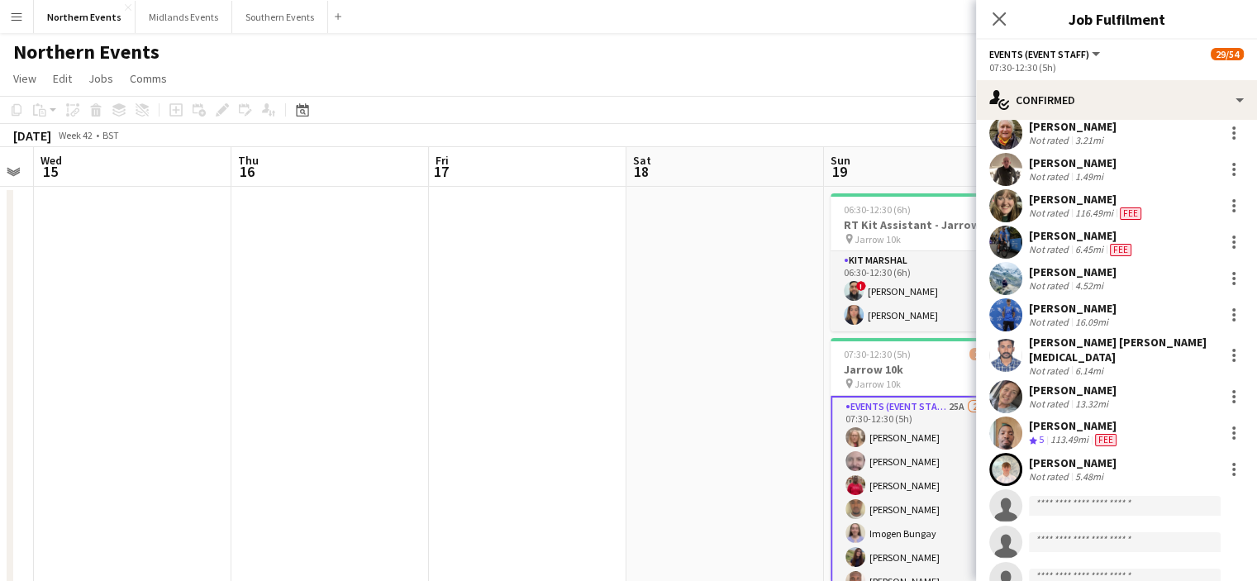
scroll to position [796, 0]
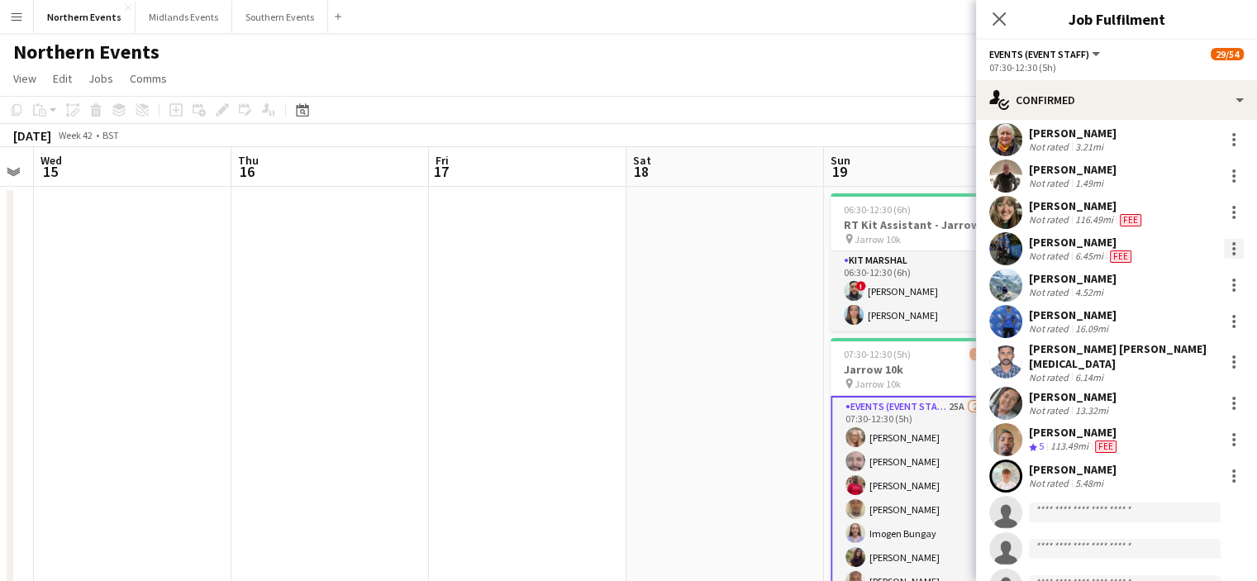
click at [1224, 245] on div at bounding box center [1234, 249] width 20 height 20
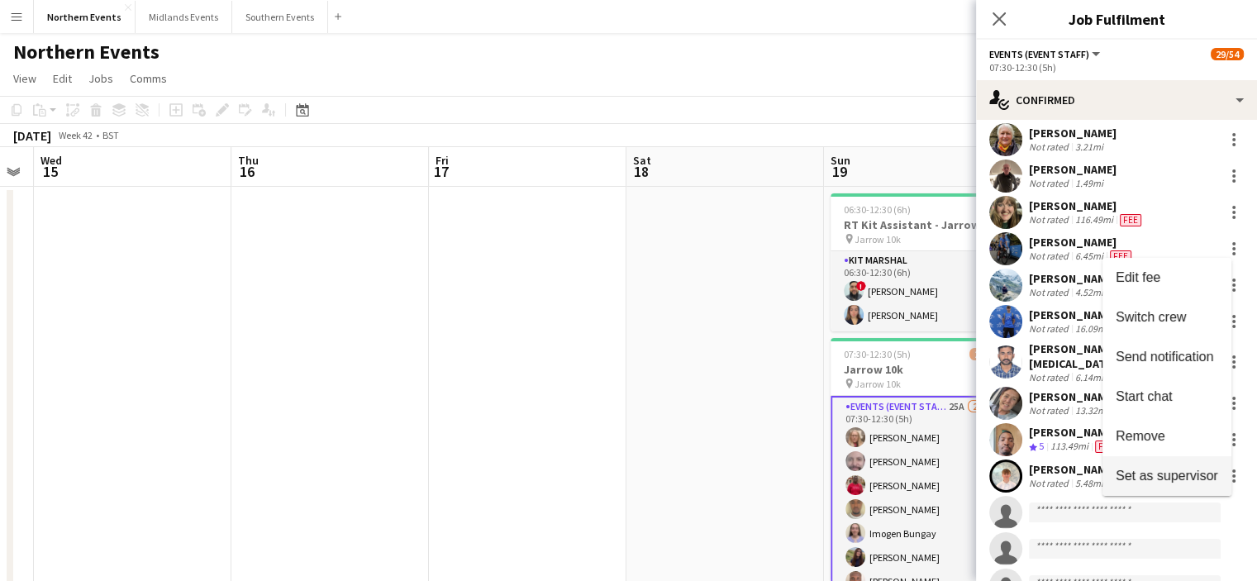
click at [1185, 480] on span "Set as supervisor" at bounding box center [1166, 475] width 102 height 14
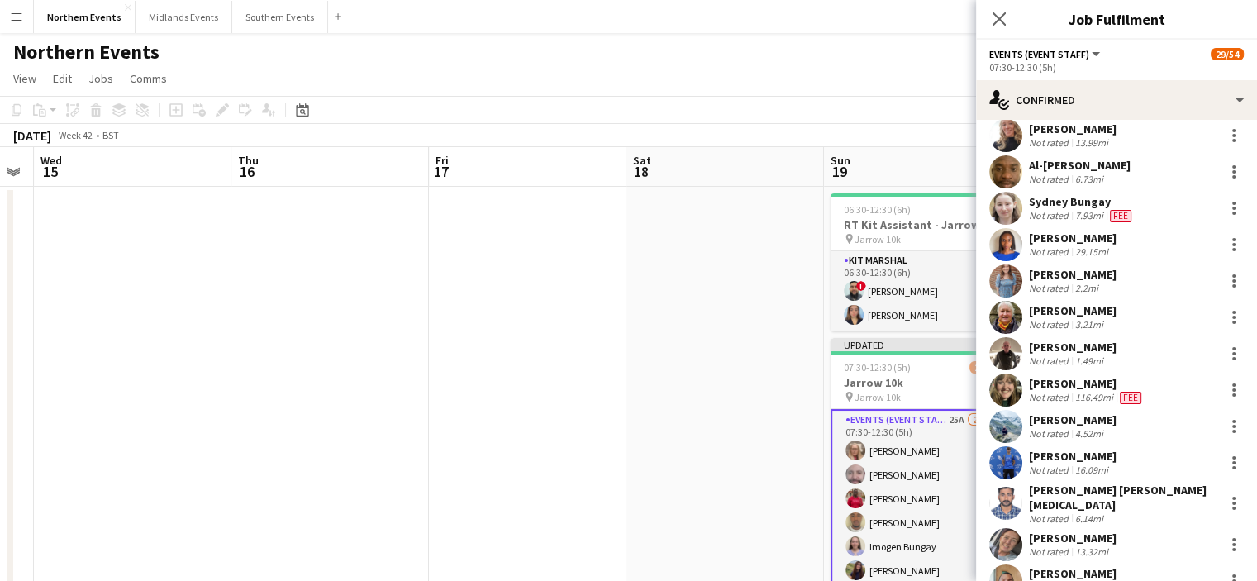
scroll to position [652, 0]
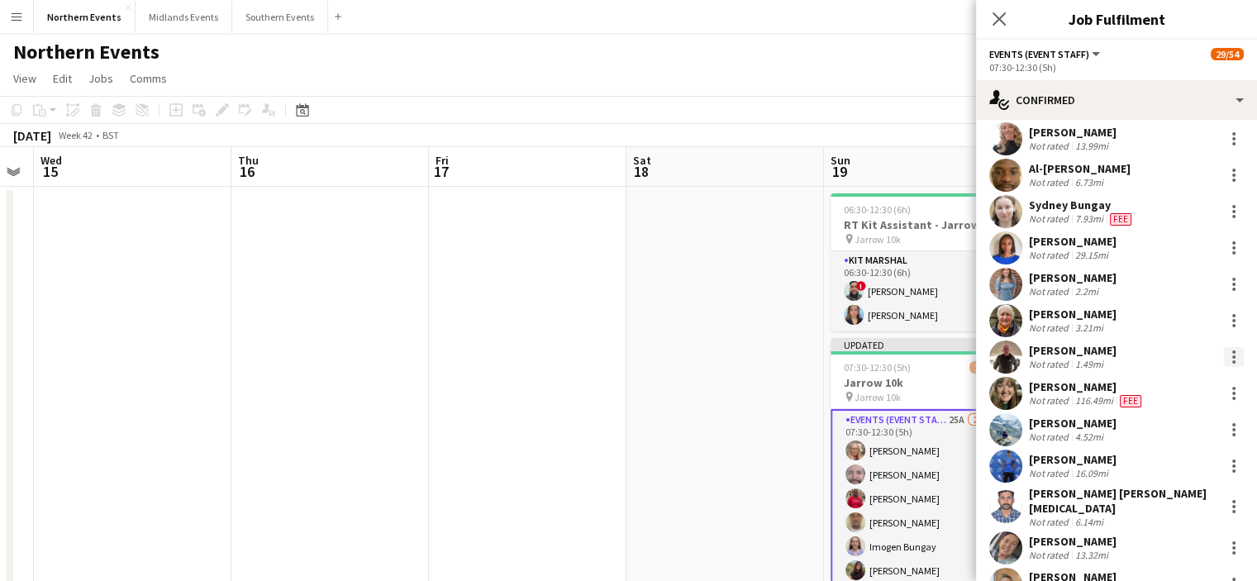
click at [1224, 349] on div at bounding box center [1234, 357] width 20 height 20
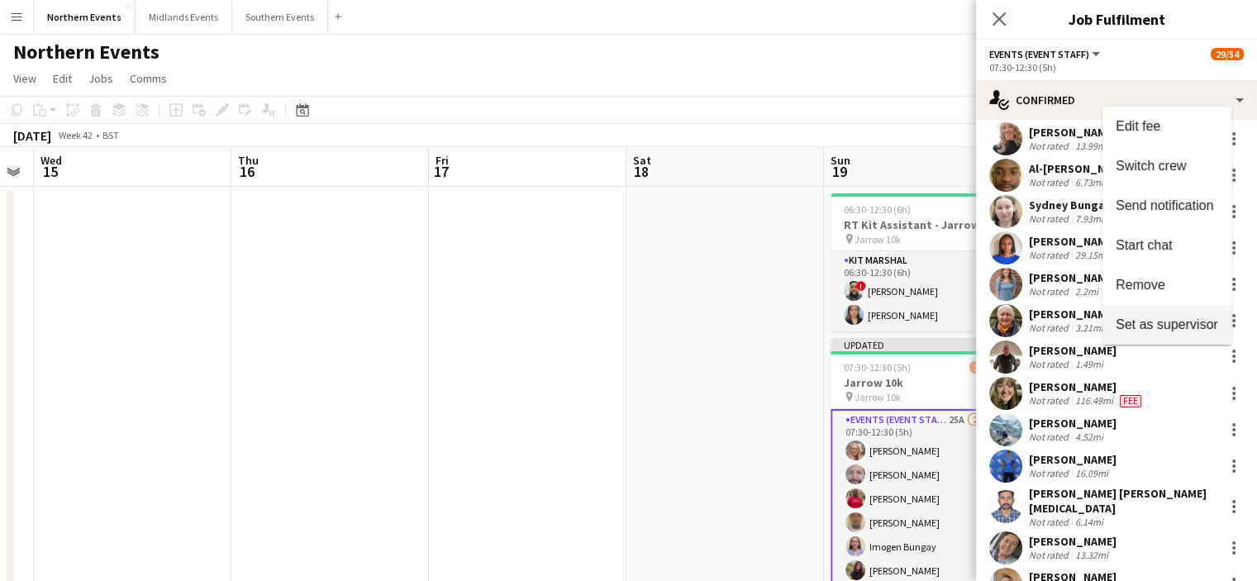
click at [1206, 324] on span "Set as supervisor" at bounding box center [1166, 324] width 102 height 14
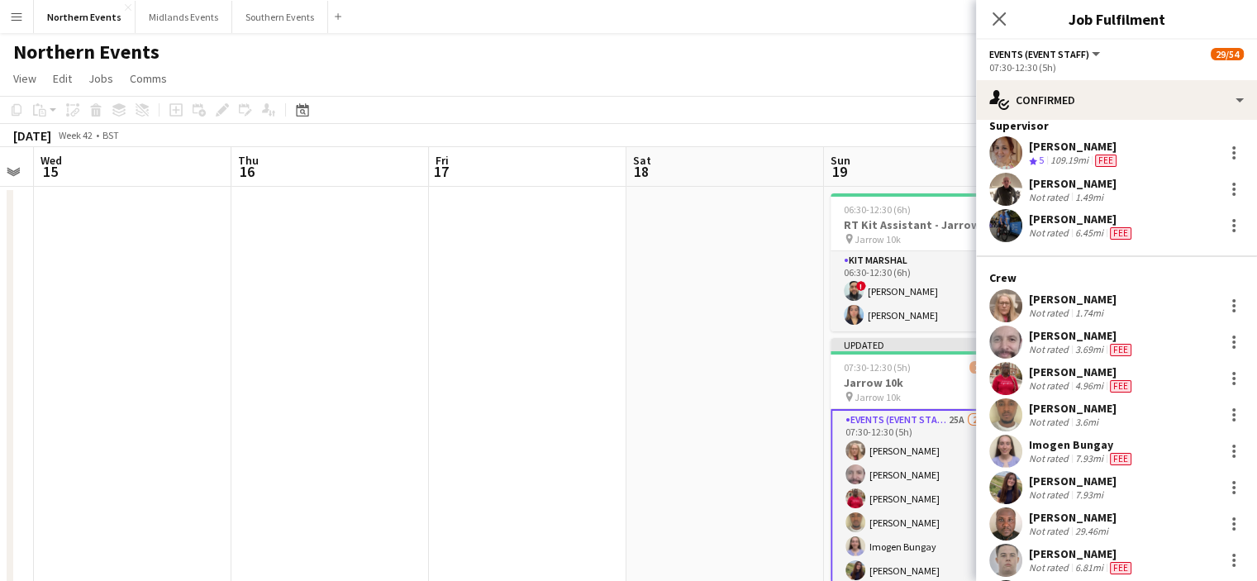
scroll to position [0, 0]
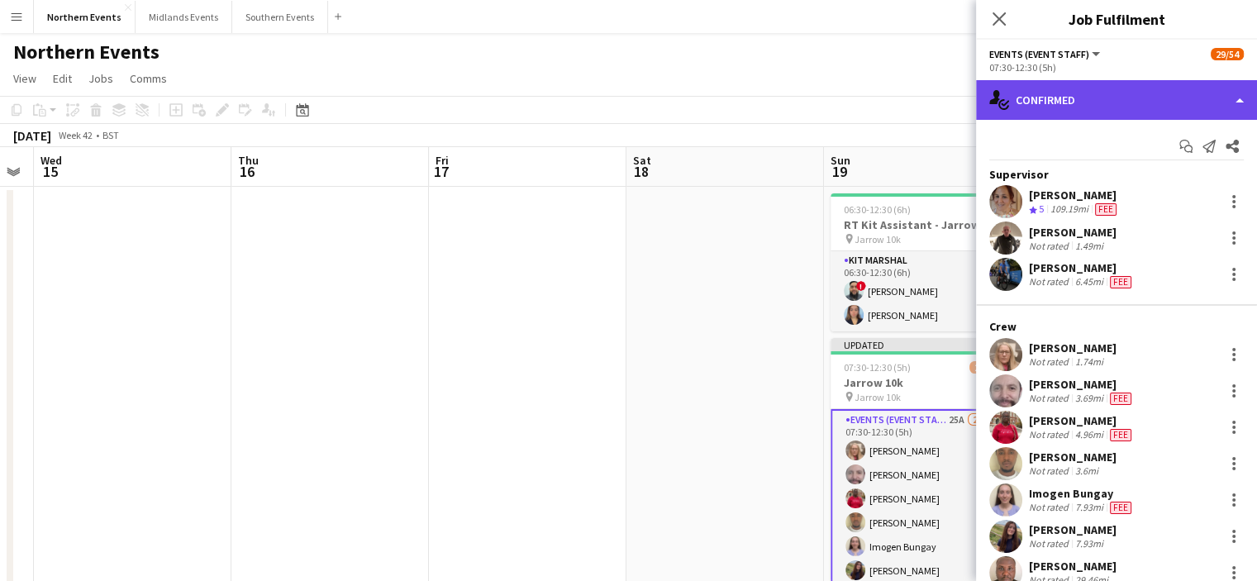
click at [1185, 105] on div "single-neutral-actions-check-2 Confirmed" at bounding box center [1116, 100] width 281 height 40
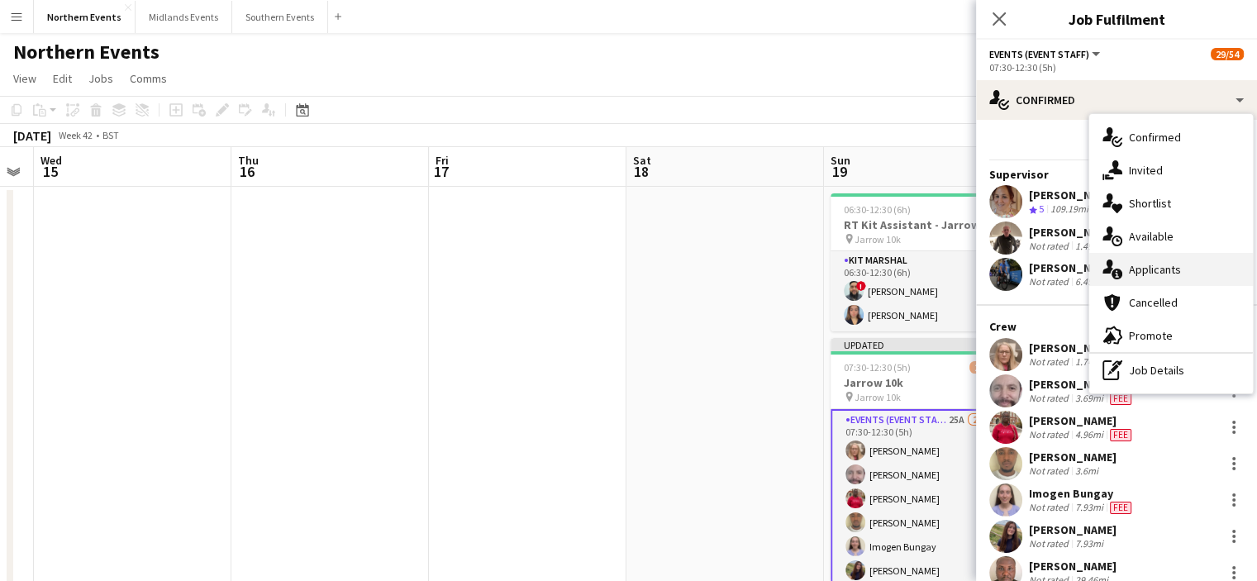
click at [1174, 253] on div "single-neutral-actions-information Applicants" at bounding box center [1171, 269] width 164 height 33
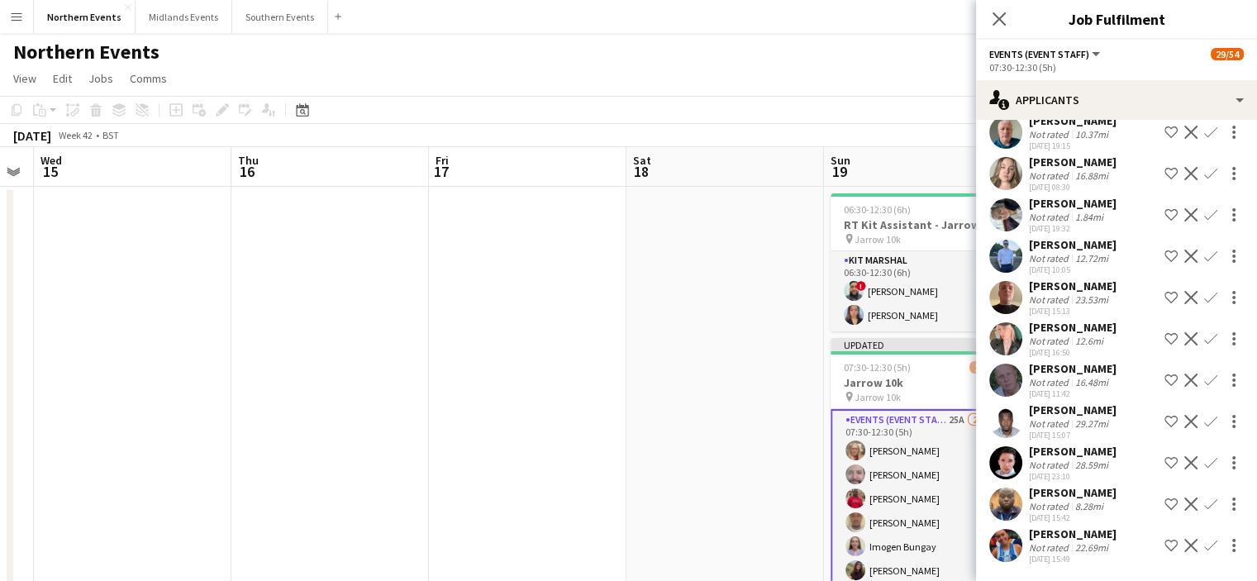
scroll to position [640, 0]
click at [992, 19] on icon "Close pop-in" at bounding box center [999, 19] width 16 height 16
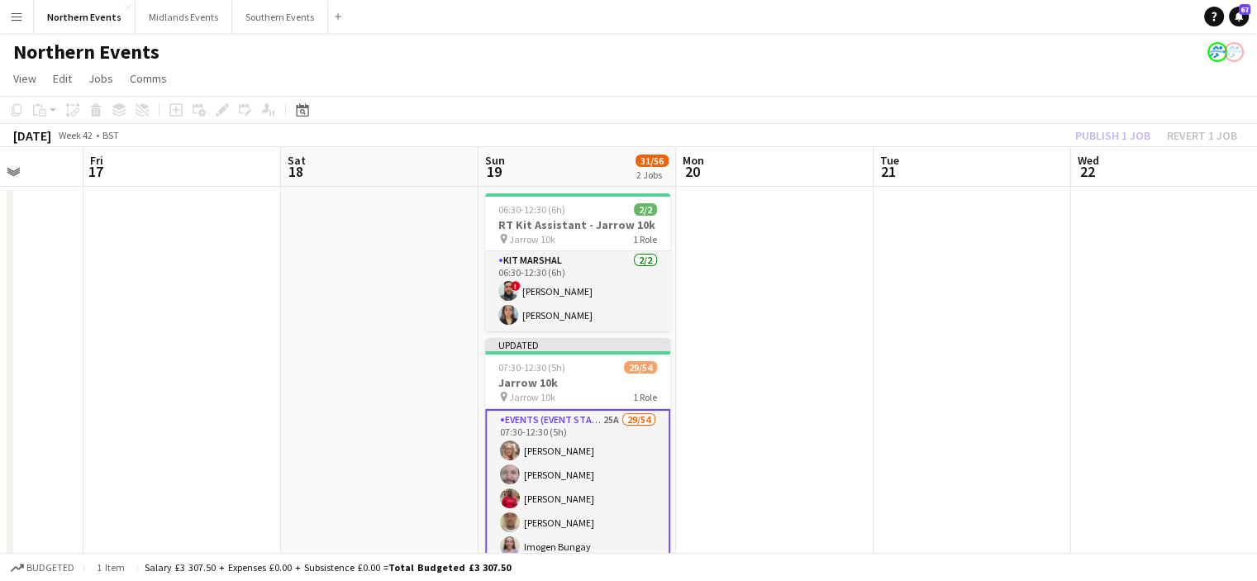
drag, startPoint x: 1059, startPoint y: 273, endPoint x: 711, endPoint y: 269, distance: 348.7
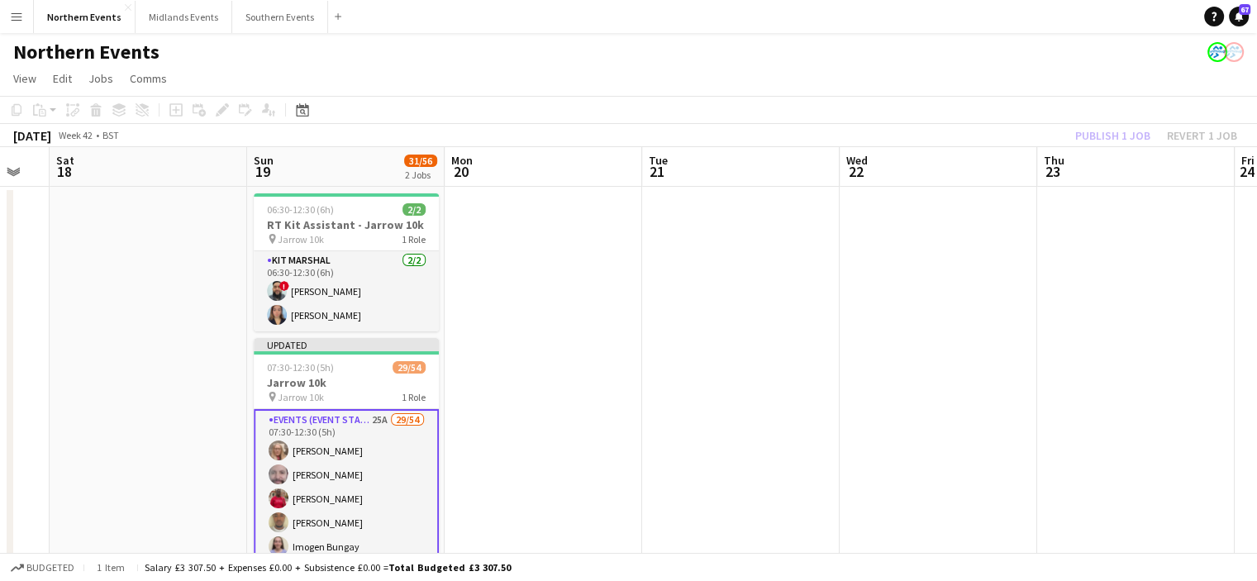
drag, startPoint x: 786, startPoint y: 313, endPoint x: 521, endPoint y: 282, distance: 266.2
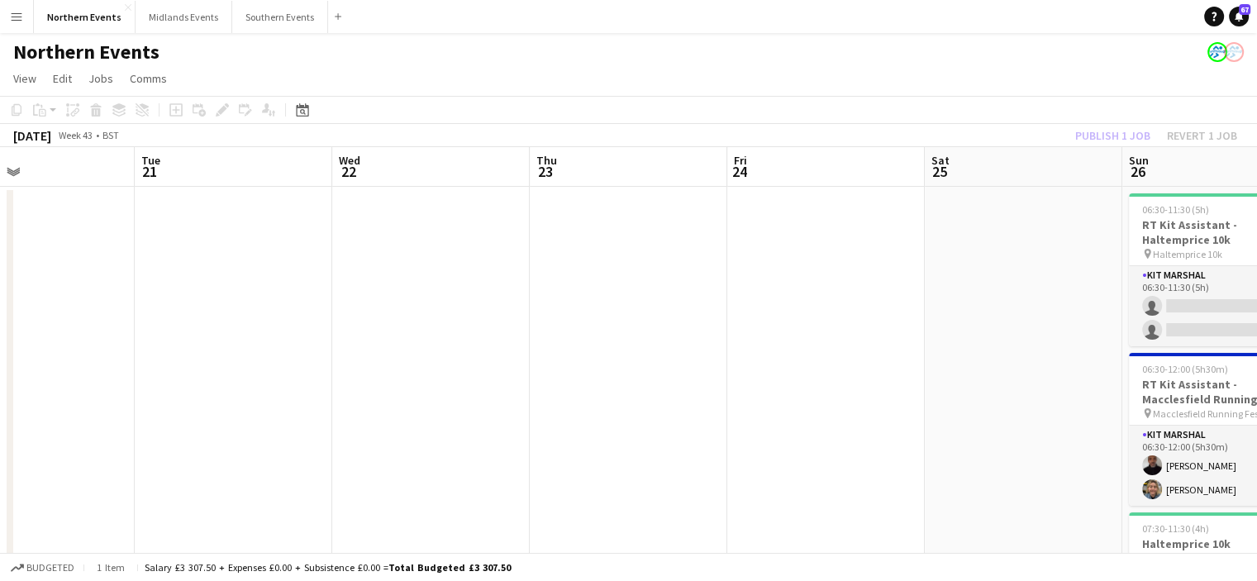
drag, startPoint x: 701, startPoint y: 383, endPoint x: 637, endPoint y: 387, distance: 64.5
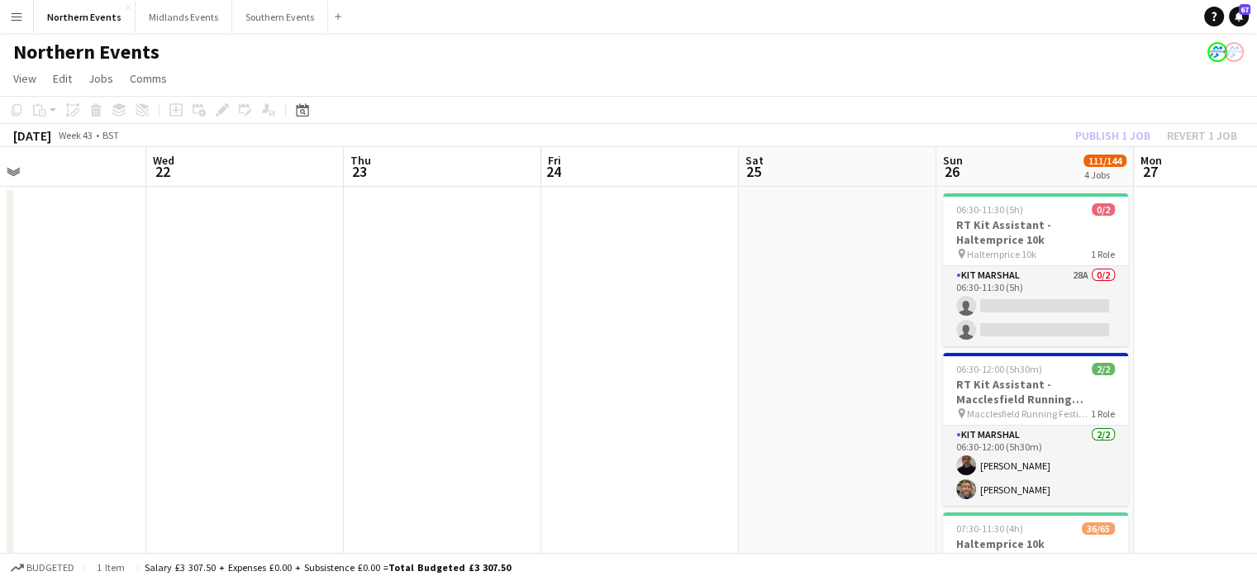
drag, startPoint x: 637, startPoint y: 387, endPoint x: 408, endPoint y: 362, distance: 230.2
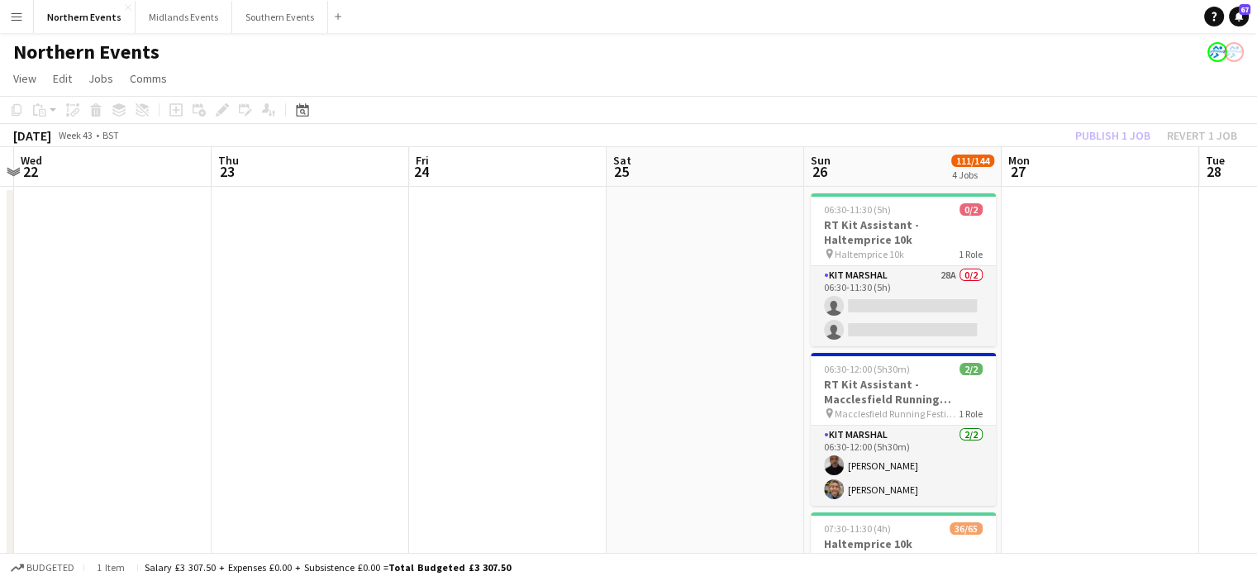
drag, startPoint x: 408, startPoint y: 362, endPoint x: 356, endPoint y: 387, distance: 57.6
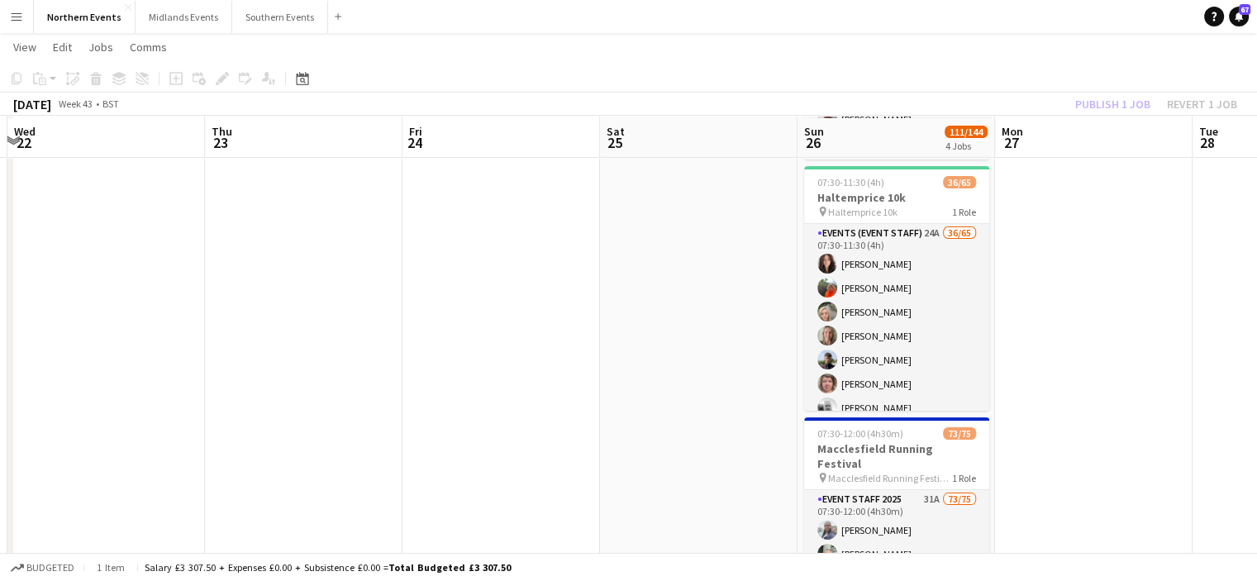
scroll to position [350, 0]
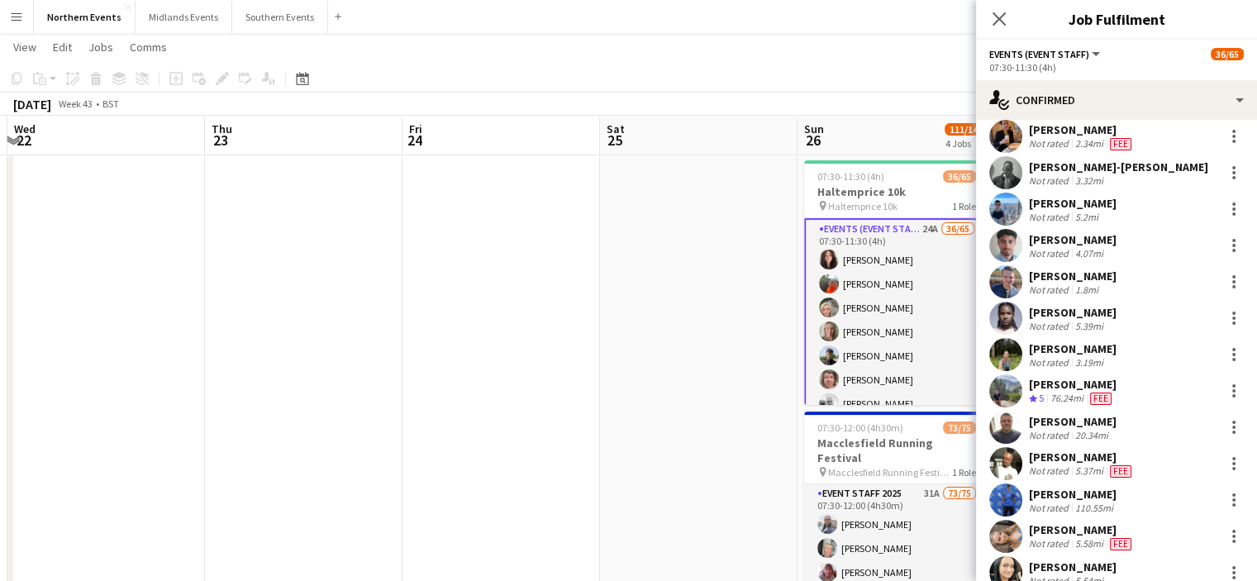
scroll to position [618, 0]
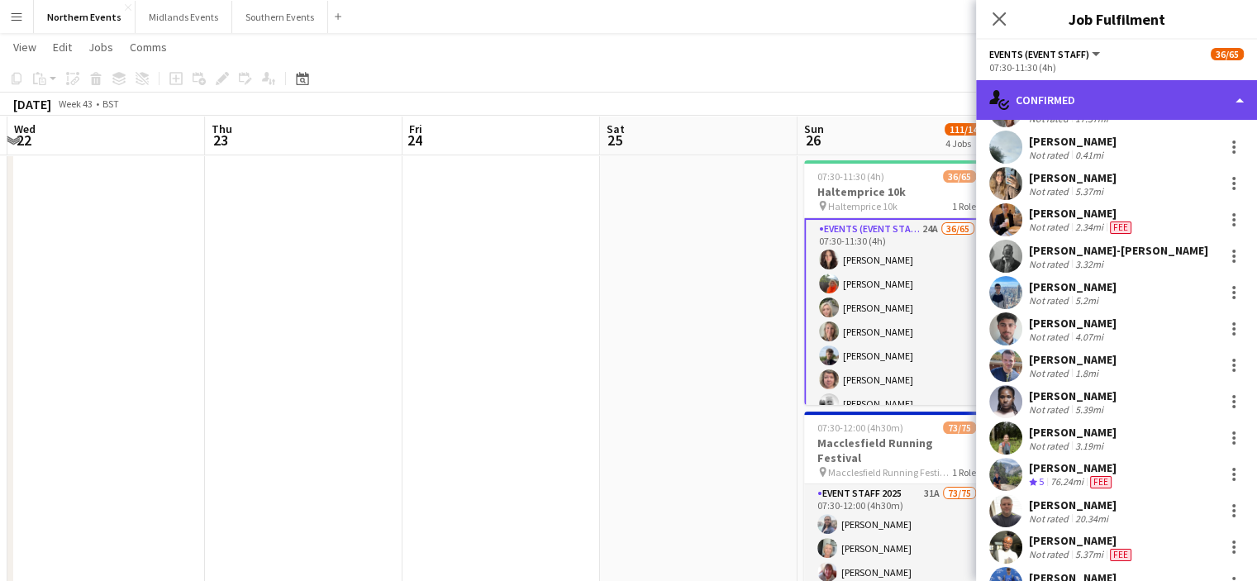
click at [1202, 102] on div "single-neutral-actions-check-2 Confirmed" at bounding box center [1116, 100] width 281 height 40
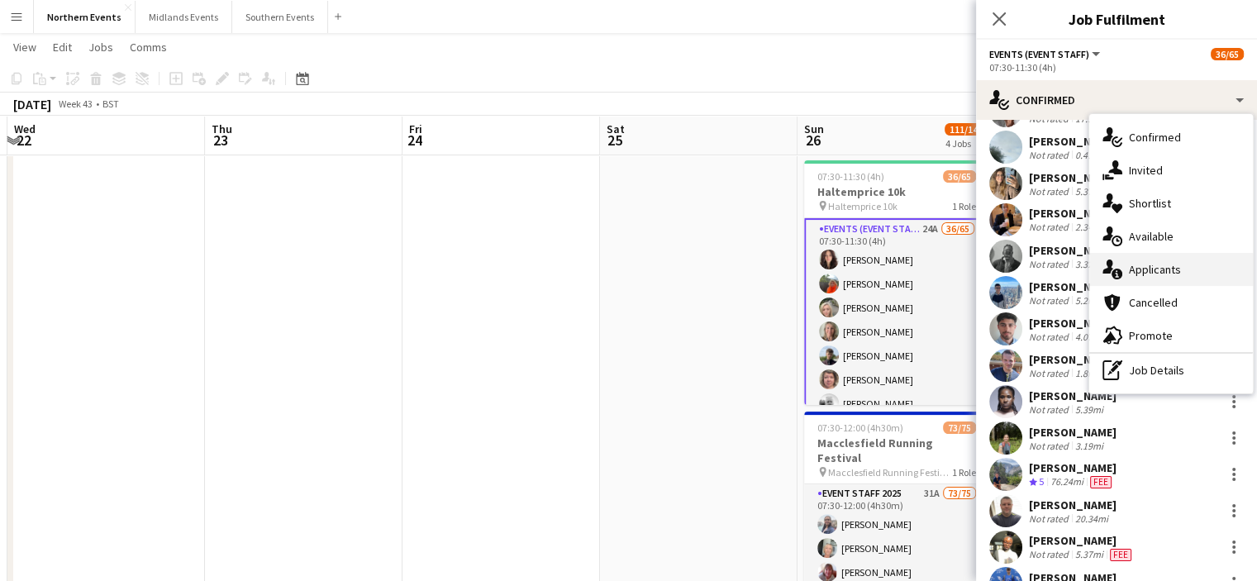
click at [1170, 260] on div "single-neutral-actions-information Applicants" at bounding box center [1171, 269] width 164 height 33
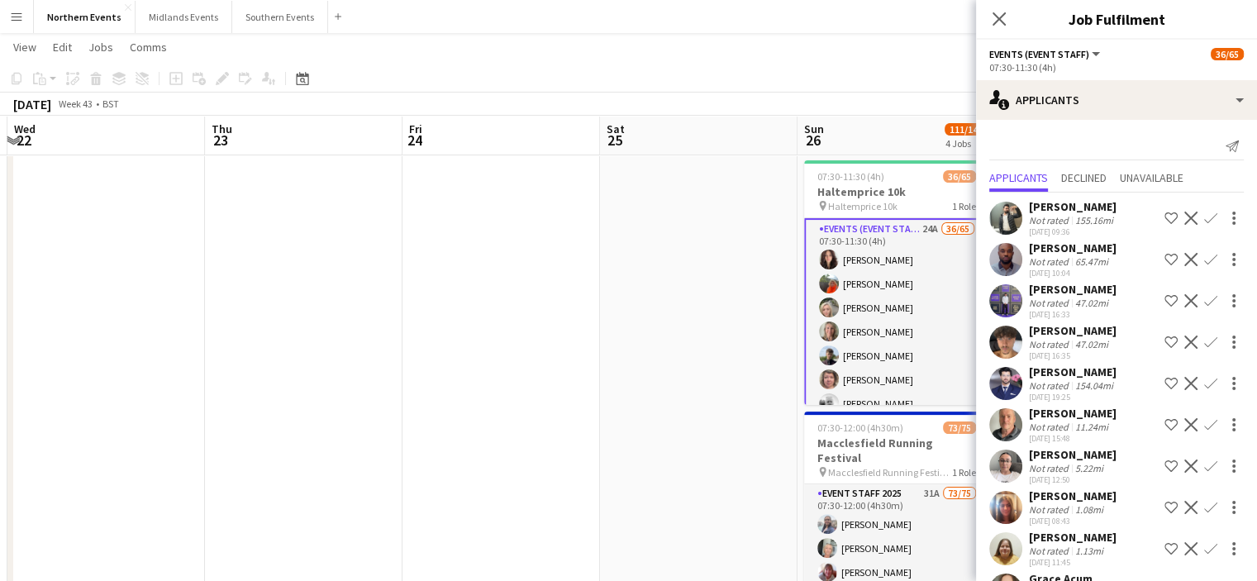
scroll to position [0, 0]
drag, startPoint x: 1202, startPoint y: 421, endPoint x: 1195, endPoint y: 430, distance: 11.7
click at [1204, 424] on app-icon "Confirm" at bounding box center [1210, 424] width 13 height 13
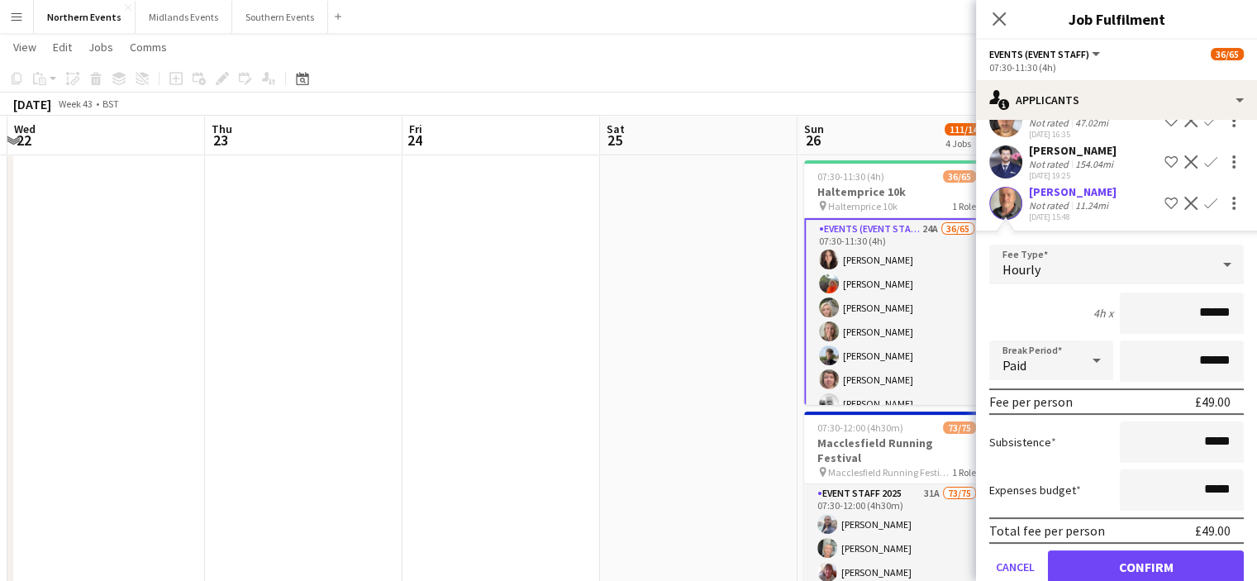
scroll to position [296, 0]
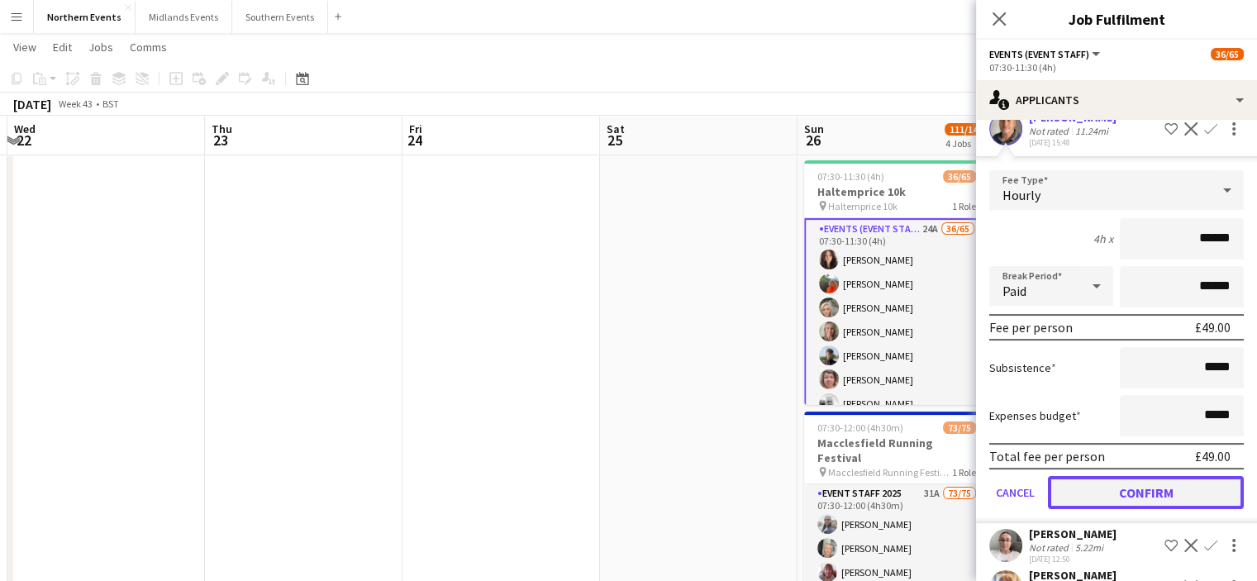
click at [1153, 506] on button "Confirm" at bounding box center [1146, 492] width 196 height 33
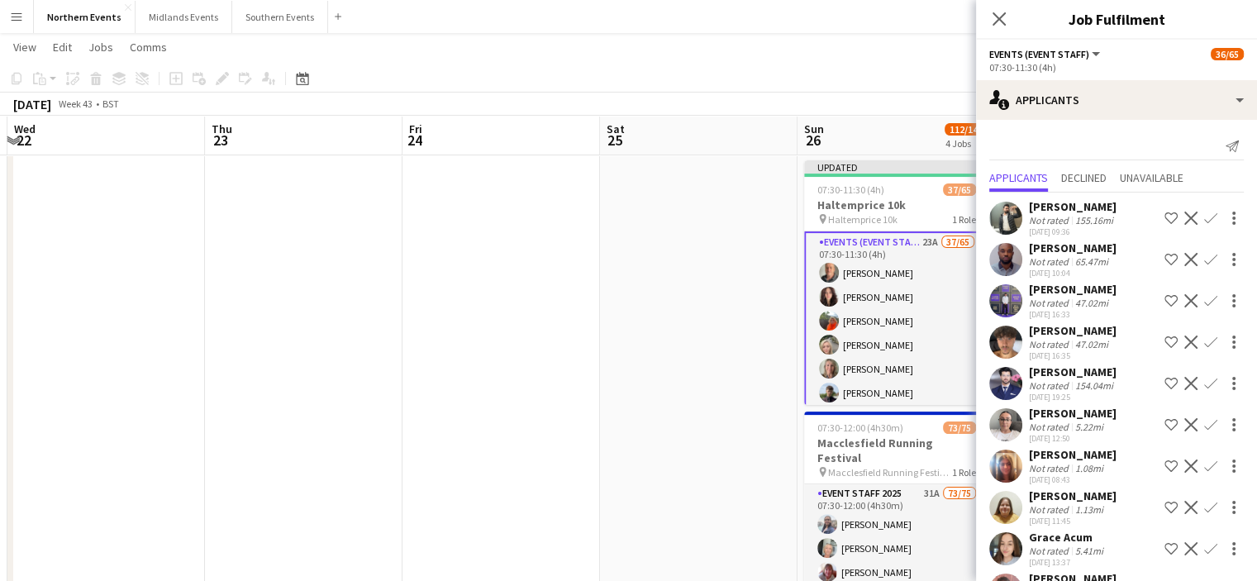
click at [1200, 424] on button "Confirm" at bounding box center [1210, 425] width 20 height 20
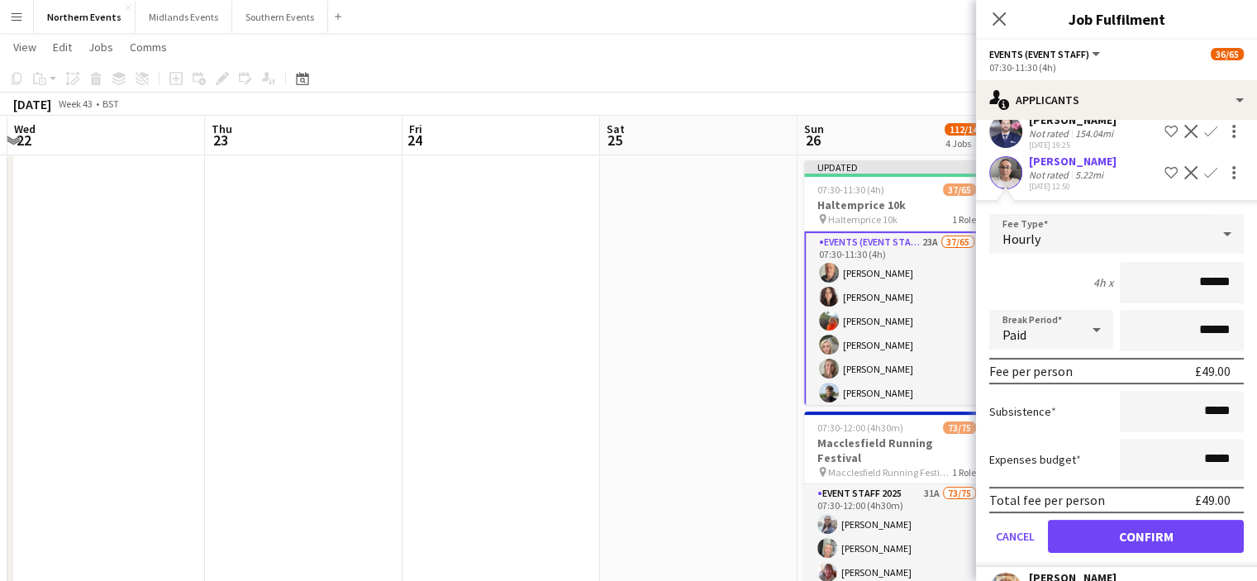
scroll to position [317, 0]
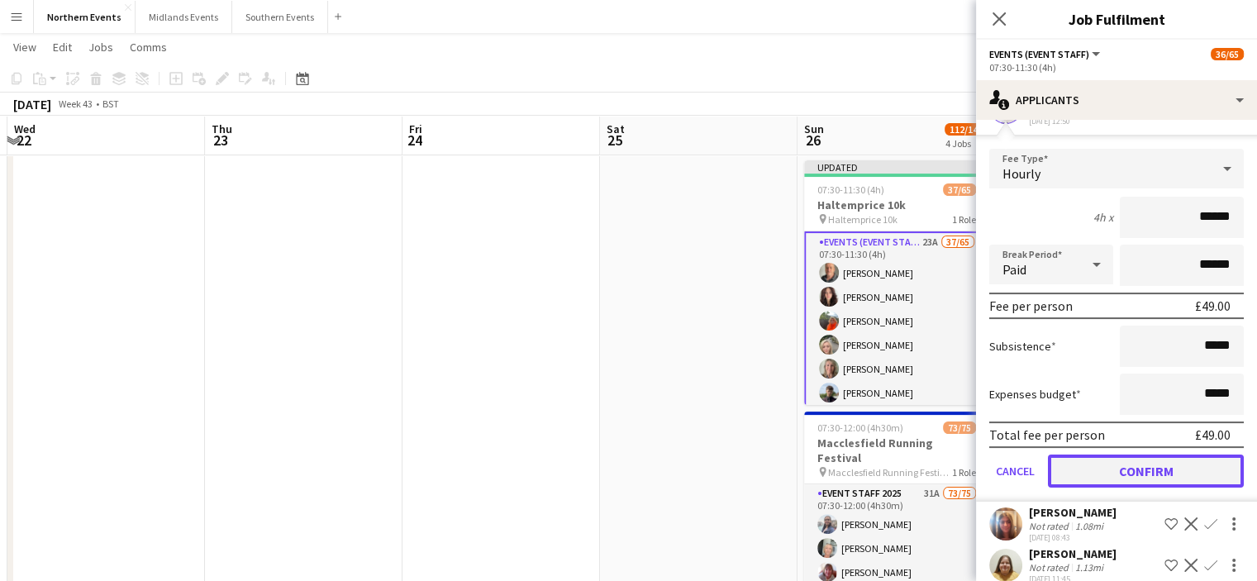
click at [1167, 470] on button "Confirm" at bounding box center [1146, 470] width 196 height 33
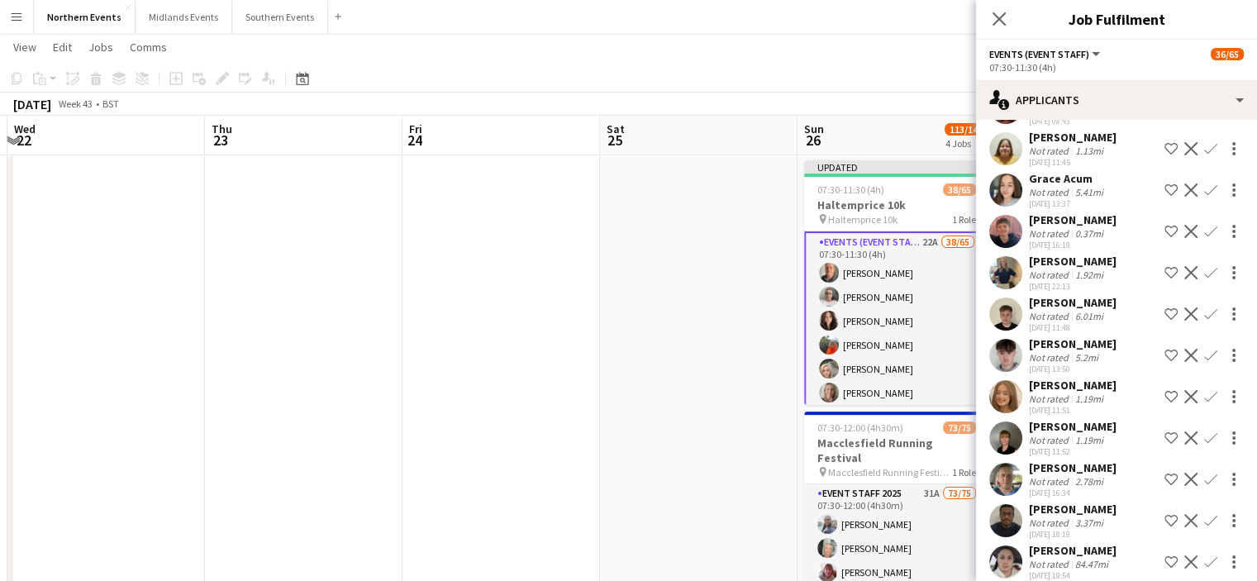
scroll to position [0, 0]
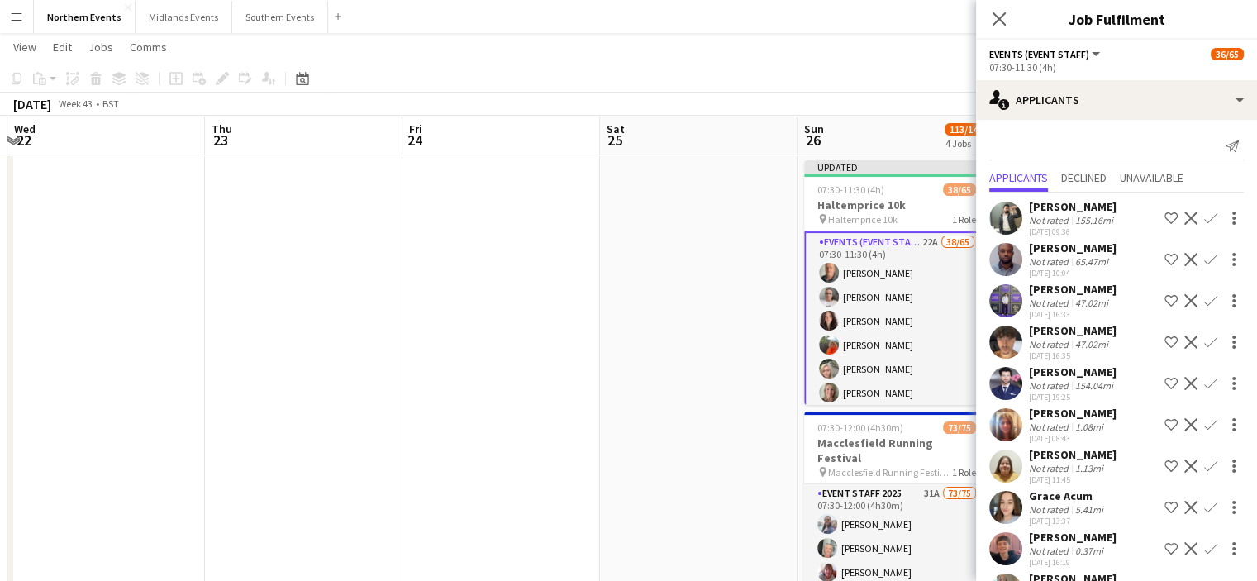
click at [1204, 421] on app-icon "Confirm" at bounding box center [1210, 424] width 13 height 13
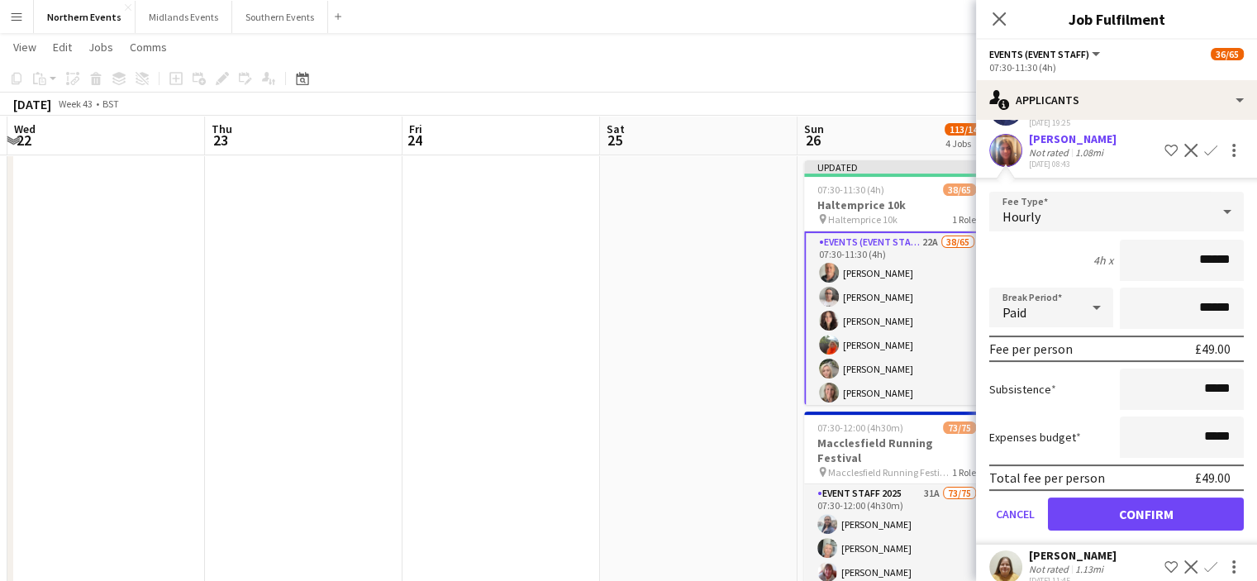
scroll to position [294, 0]
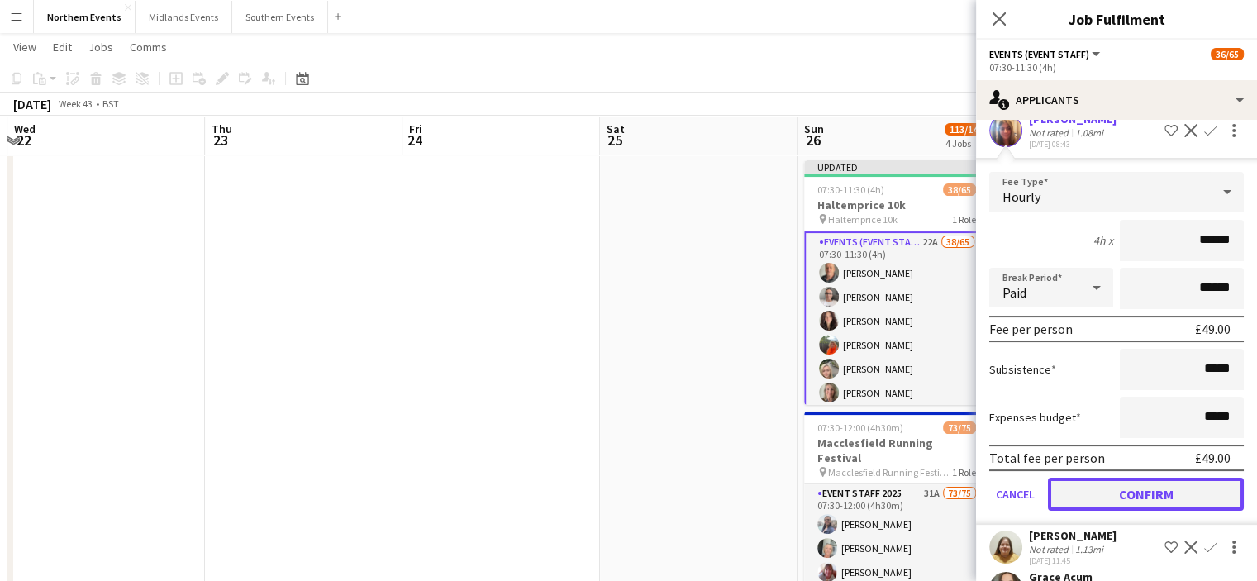
click at [1183, 487] on button "Confirm" at bounding box center [1146, 494] width 196 height 33
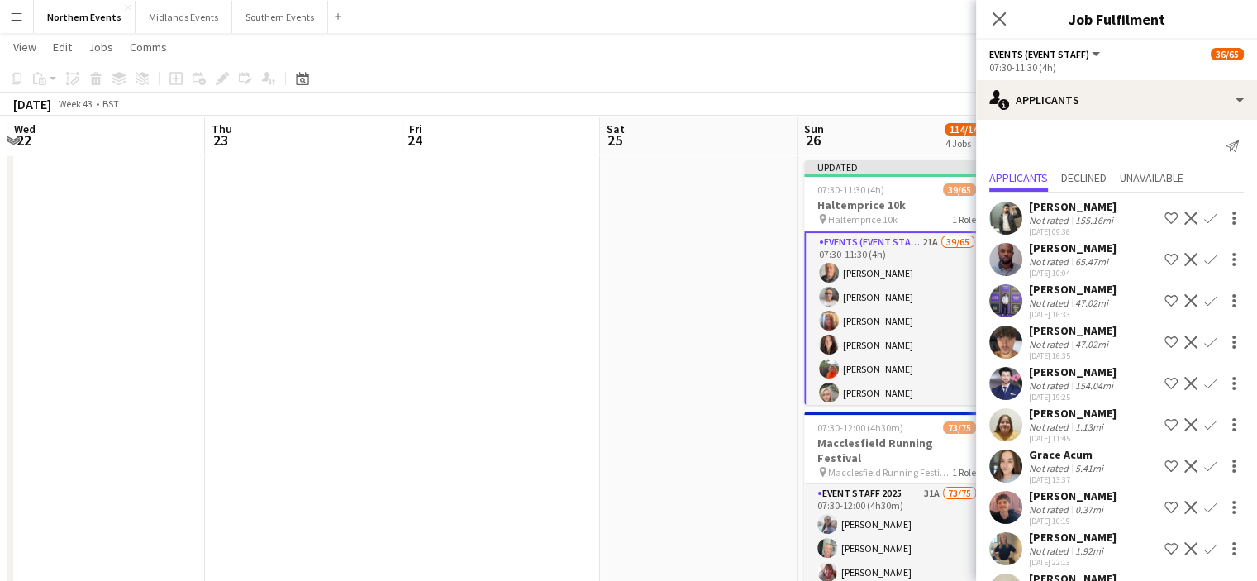
click at [1204, 422] on app-icon "Confirm" at bounding box center [1210, 424] width 13 height 13
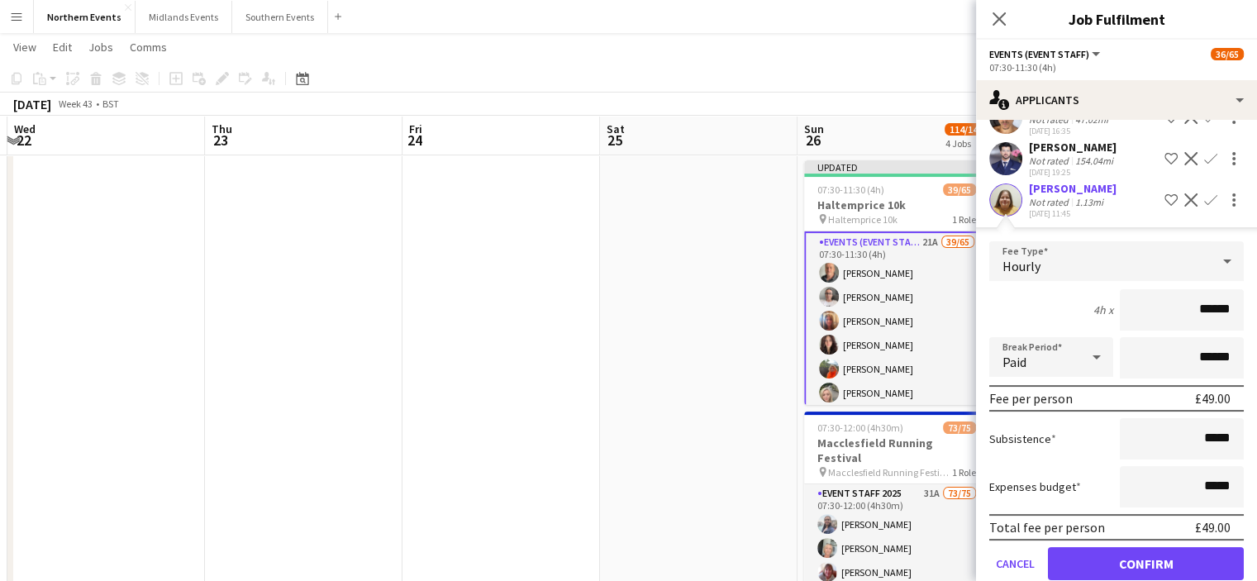
scroll to position [227, 0]
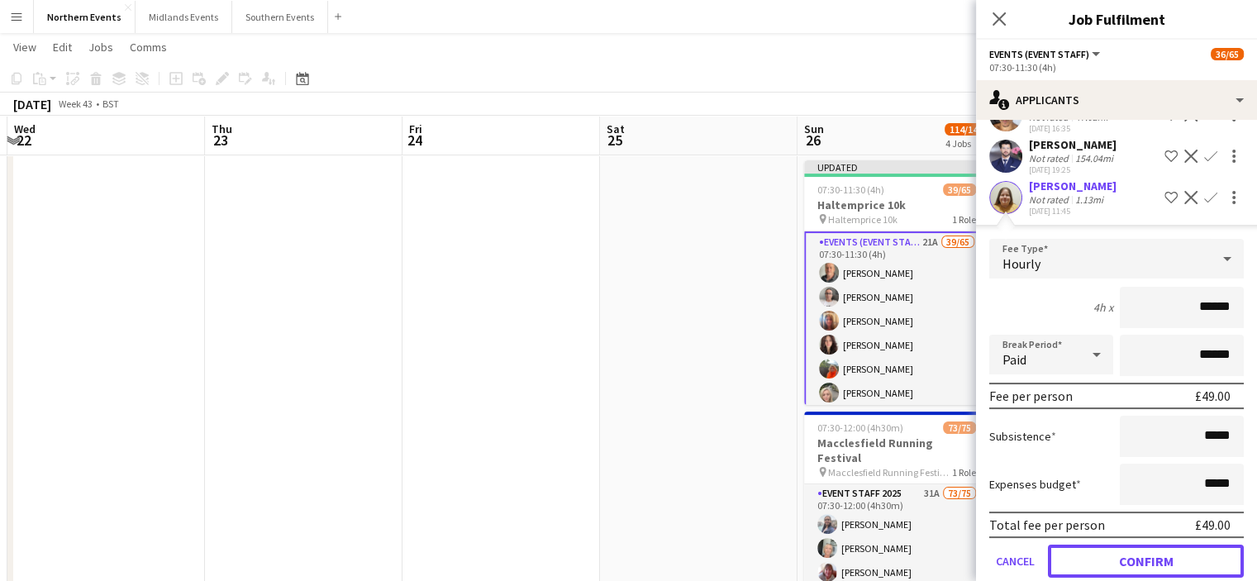
click at [1150, 568] on button "Confirm" at bounding box center [1146, 560] width 196 height 33
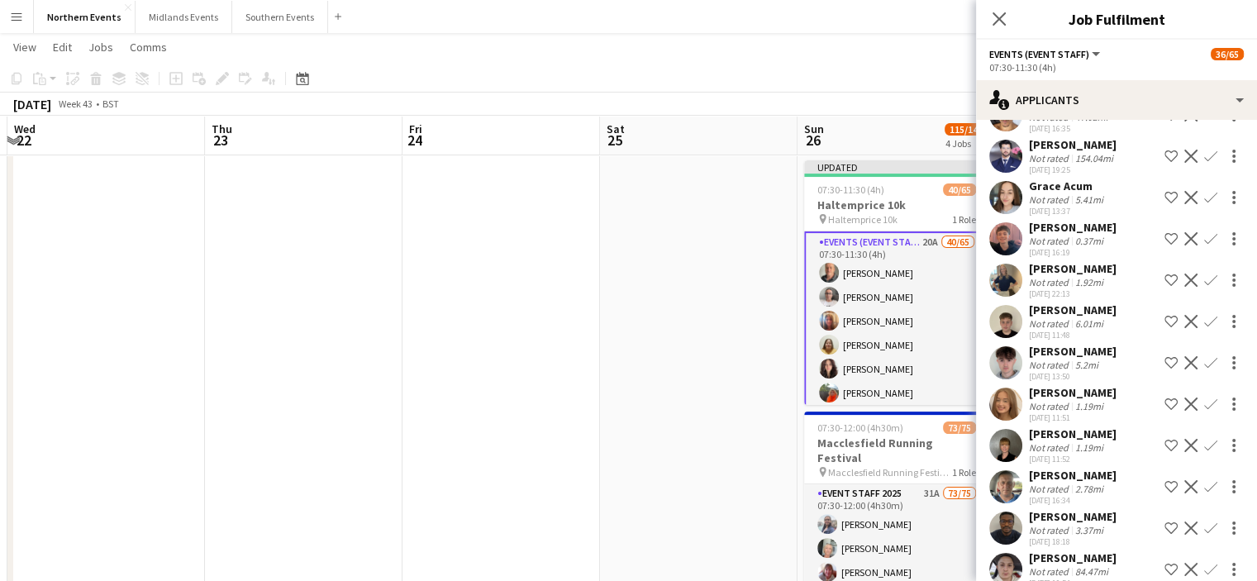
click at [1204, 442] on app-icon "Confirm" at bounding box center [1210, 445] width 13 height 13
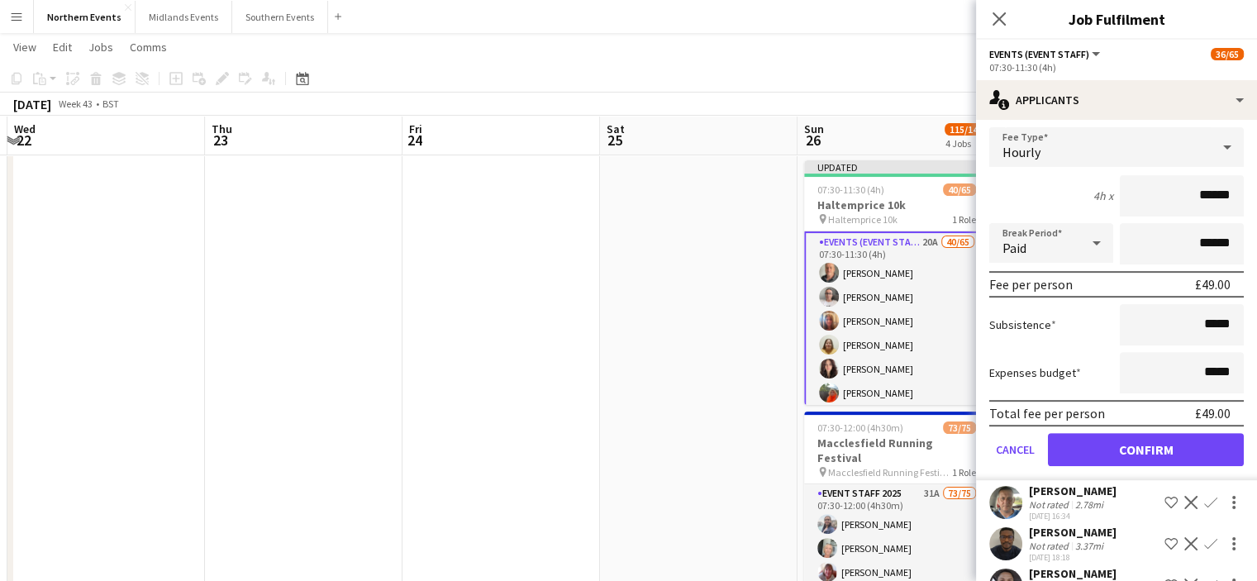
scroll to position [592, 0]
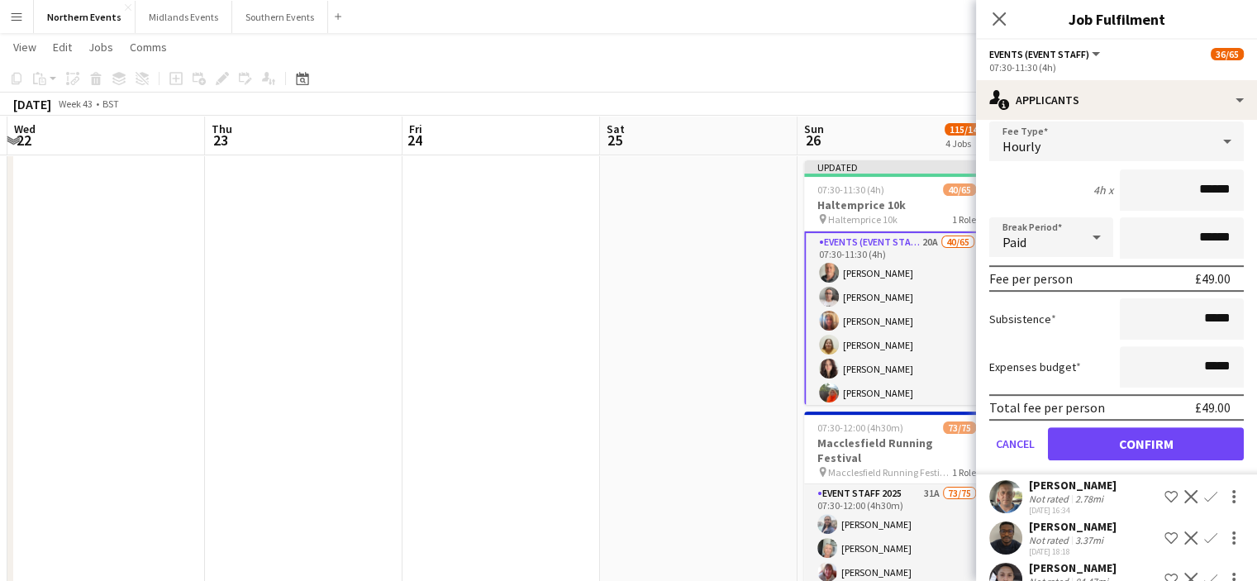
click at [1162, 462] on form "Fee Type Hourly 4h x ****** Break Period Paid ****** Fee per person £49.00 Subs…" at bounding box center [1116, 297] width 281 height 353
click at [1162, 456] on button "Confirm" at bounding box center [1146, 443] width 196 height 33
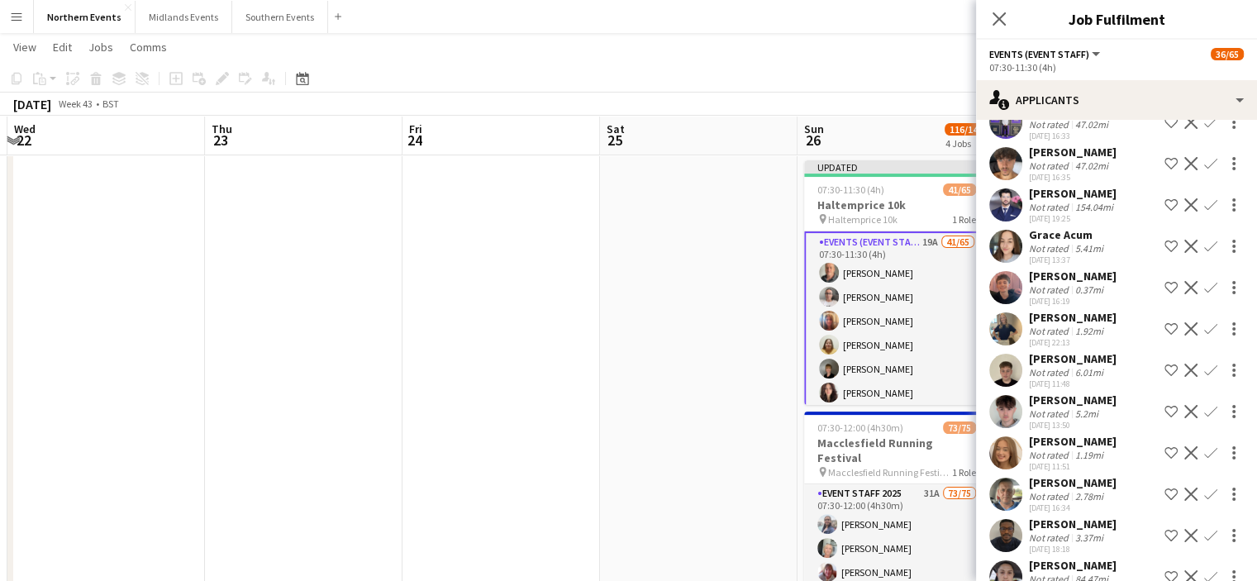
click at [1204, 456] on app-icon "Confirm" at bounding box center [1210, 452] width 13 height 13
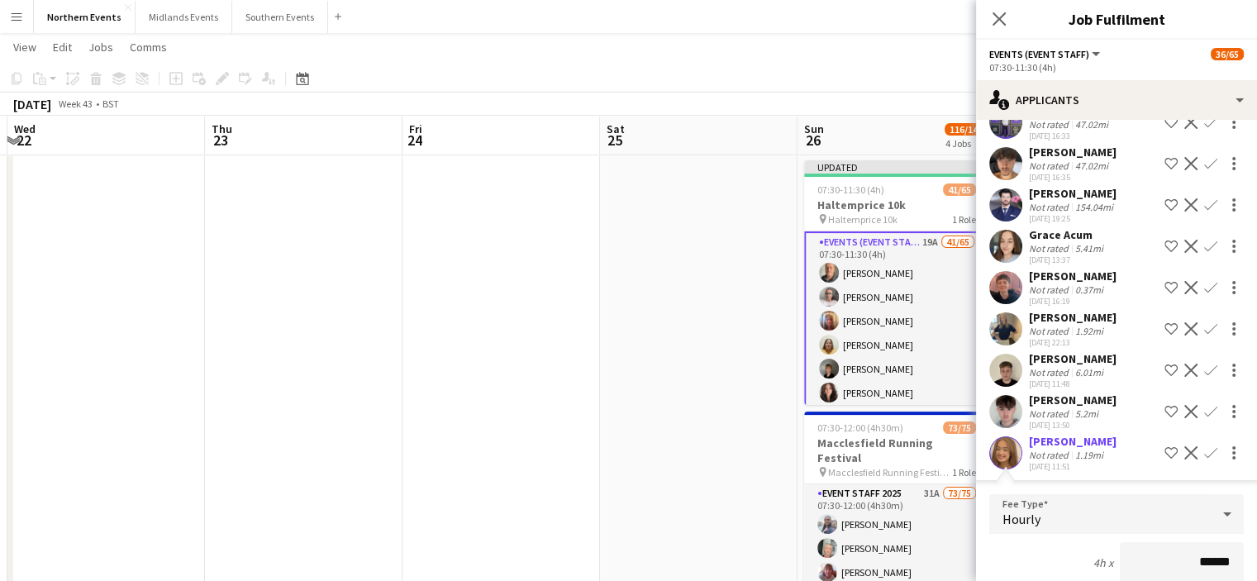
scroll to position [179, 0]
drag, startPoint x: 1243, startPoint y: 348, endPoint x: 1243, endPoint y: 373, distance: 24.8
click at [1243, 373] on div "Sajawal Rehman Not rated 155.16mi 01-08-2025 09:36 Shortlist crew Decline Confi…" at bounding box center [1116, 575] width 281 height 1125
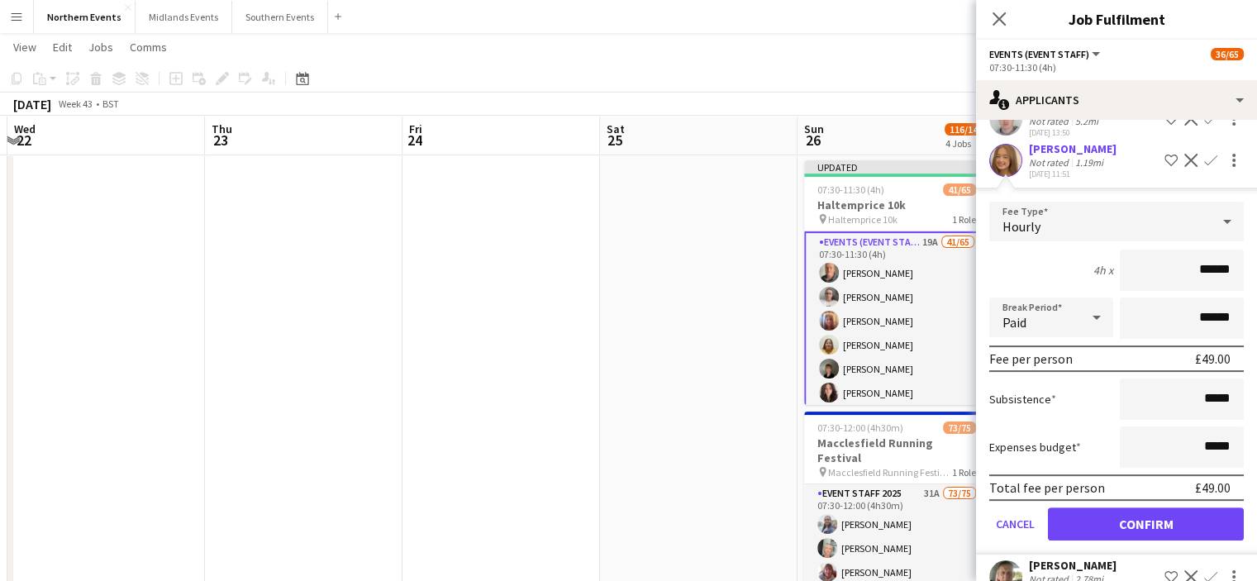
scroll to position [475, 0]
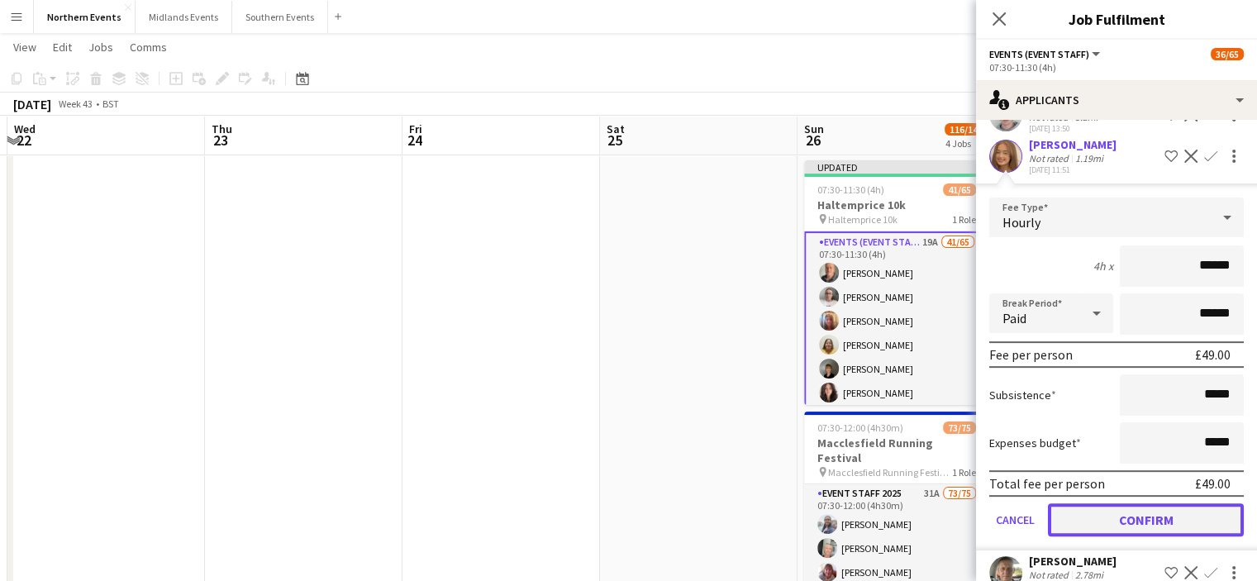
click at [1160, 516] on button "Confirm" at bounding box center [1146, 519] width 196 height 33
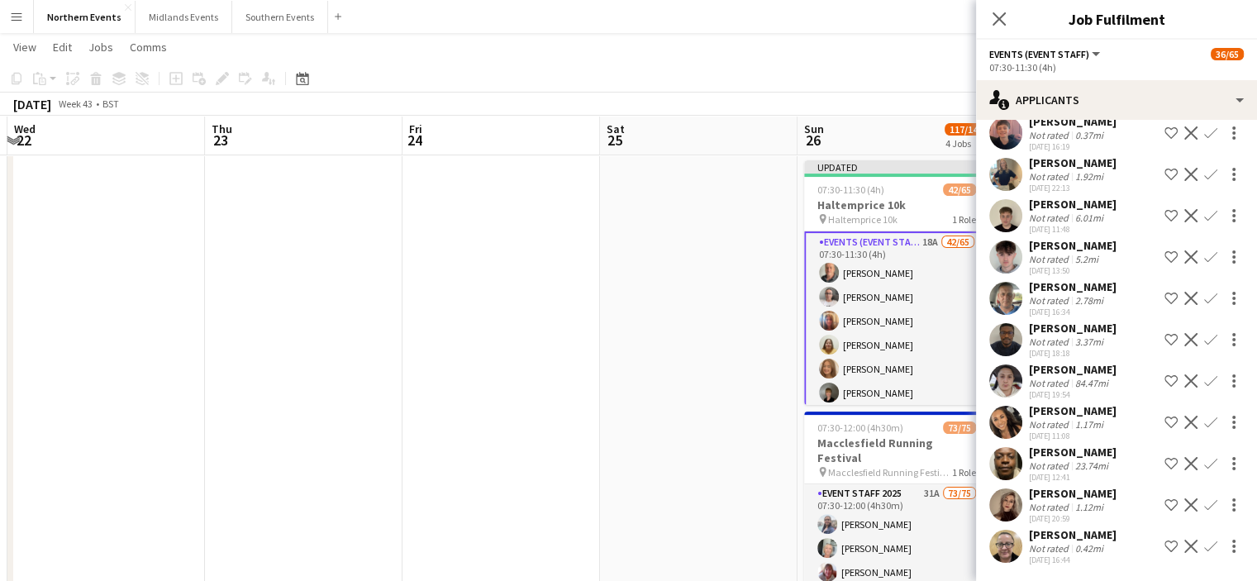
click at [1204, 254] on app-icon "Confirm" at bounding box center [1210, 256] width 13 height 13
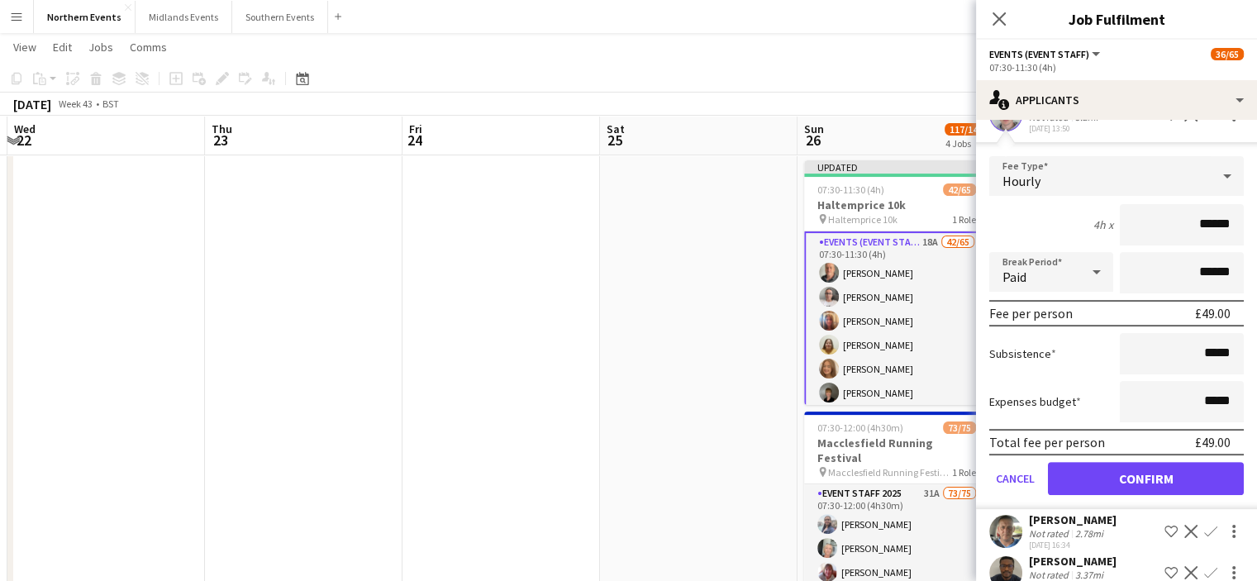
scroll to position [500, 0]
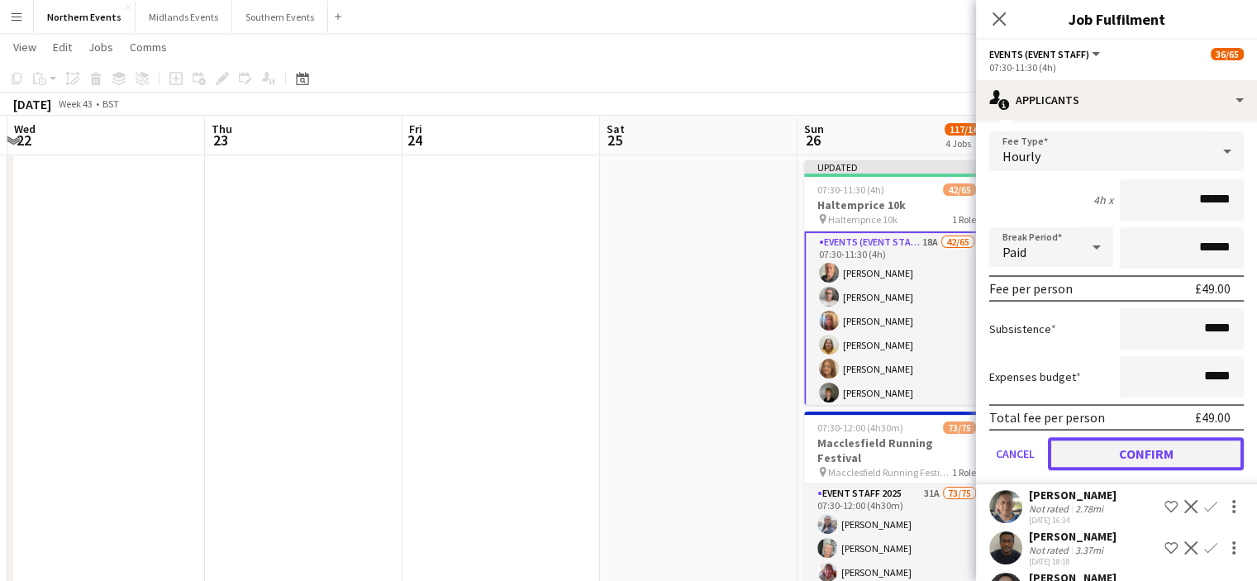
click at [1201, 450] on button "Confirm" at bounding box center [1146, 453] width 196 height 33
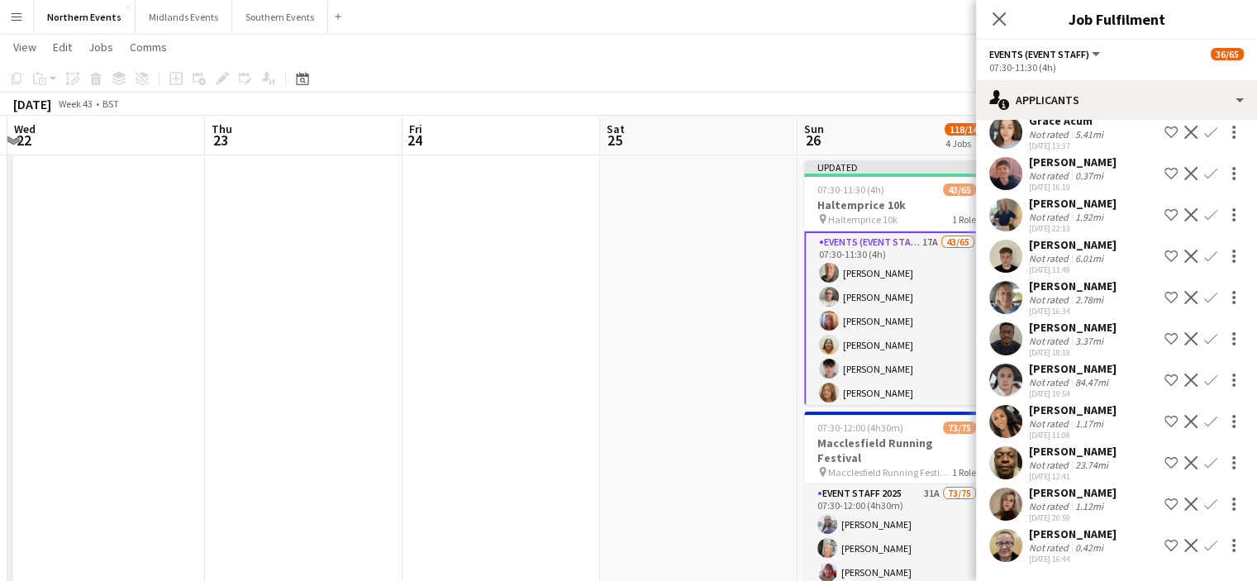
scroll to position [86, 0]
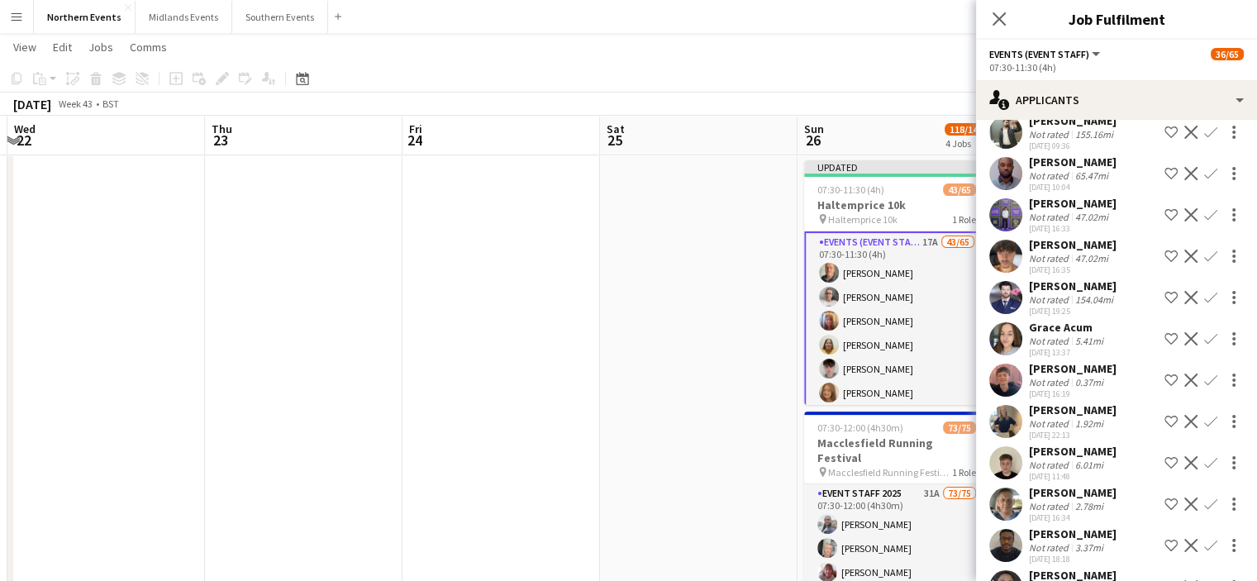
click at [1204, 340] on app-icon "Confirm" at bounding box center [1210, 338] width 13 height 13
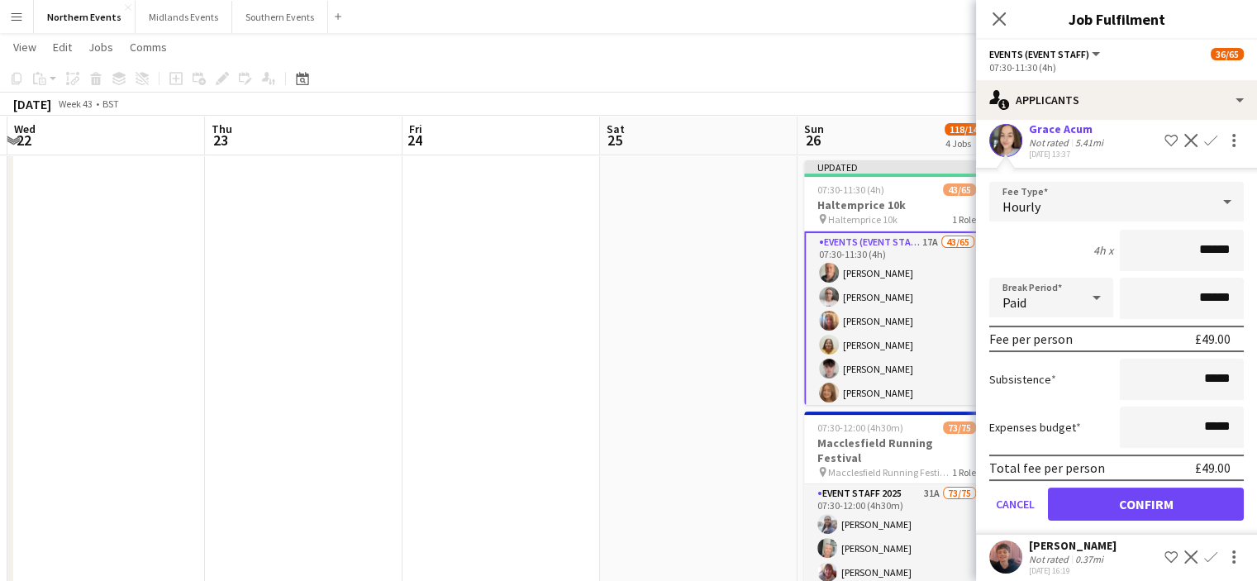
scroll to position [285, 0]
click at [1194, 497] on button "Confirm" at bounding box center [1146, 503] width 196 height 33
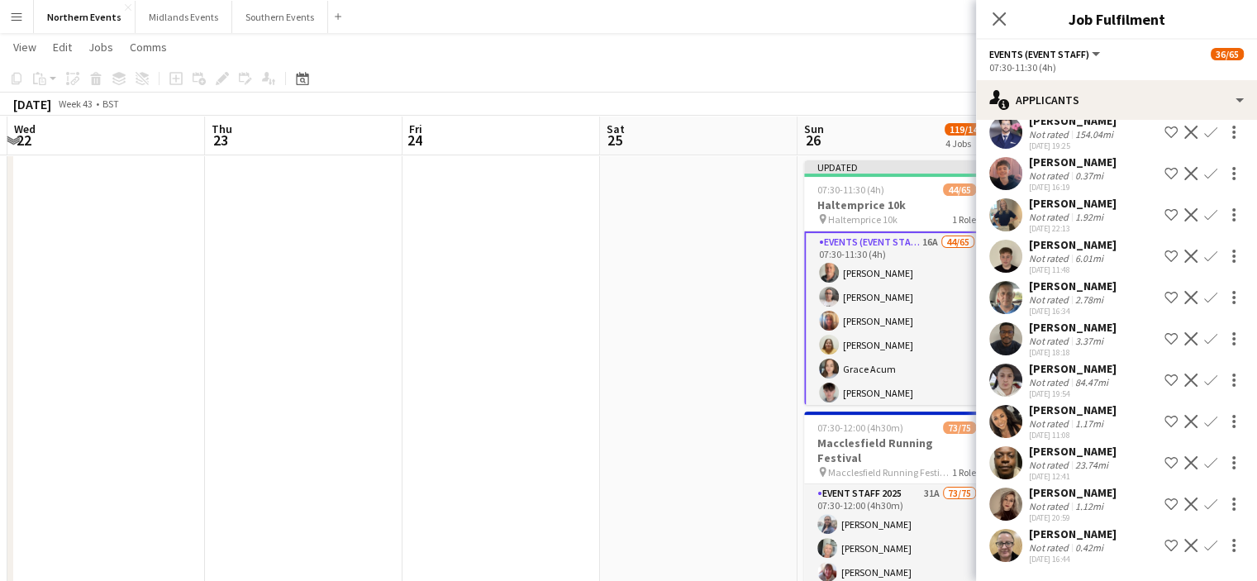
scroll to position [0, 0]
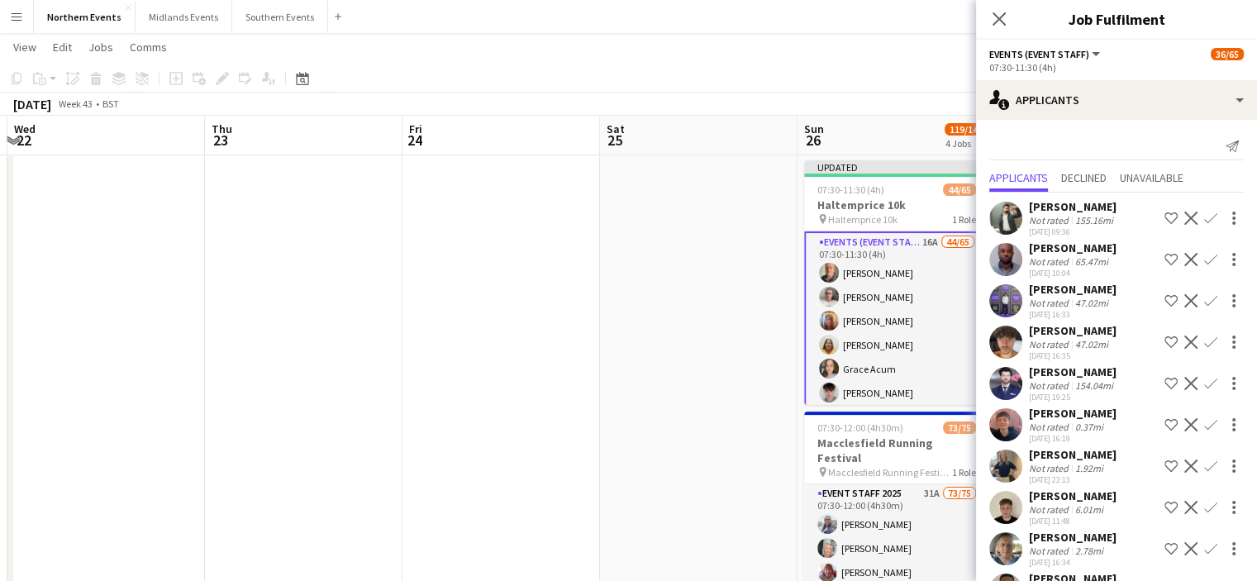
click at [1204, 421] on app-icon "Confirm" at bounding box center [1210, 424] width 13 height 13
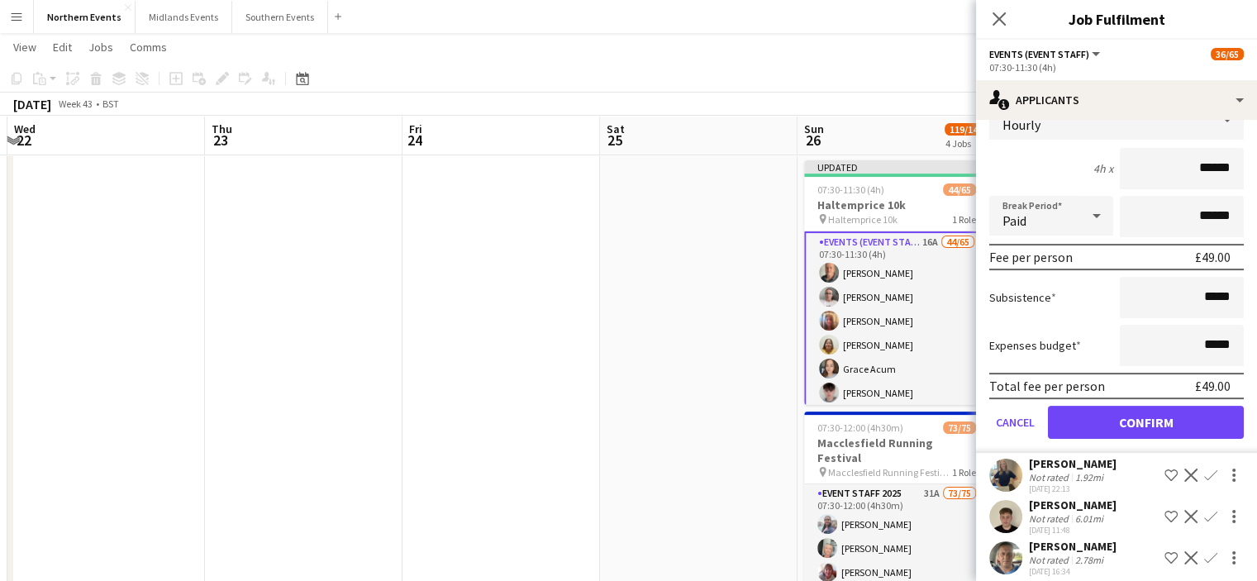
scroll to position [349, 0]
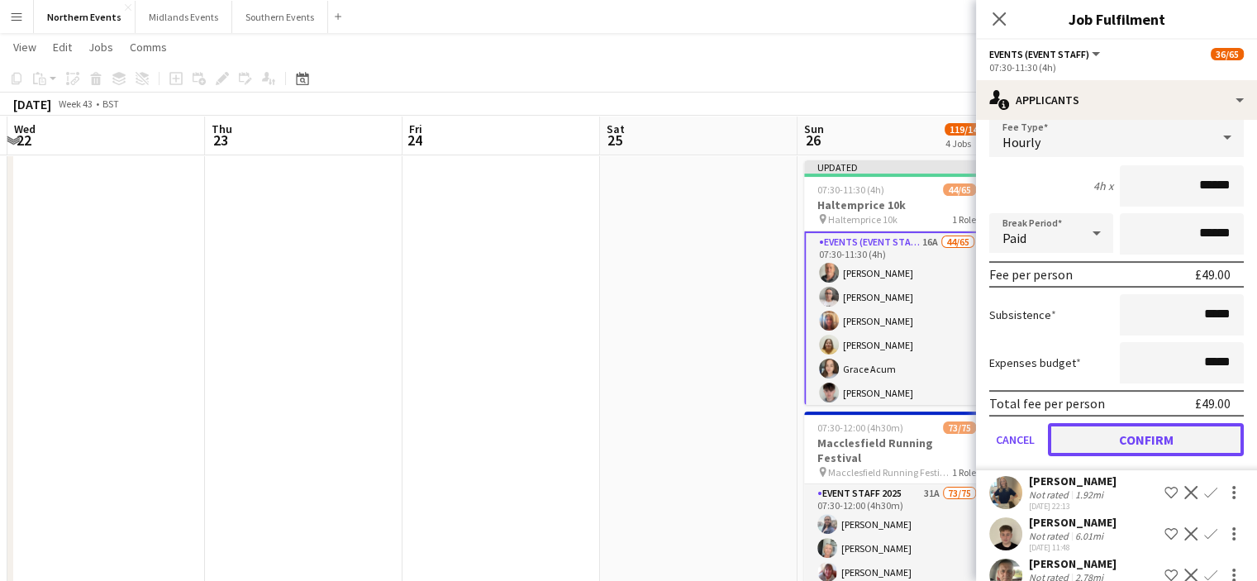
click at [1214, 432] on button "Confirm" at bounding box center [1146, 439] width 196 height 33
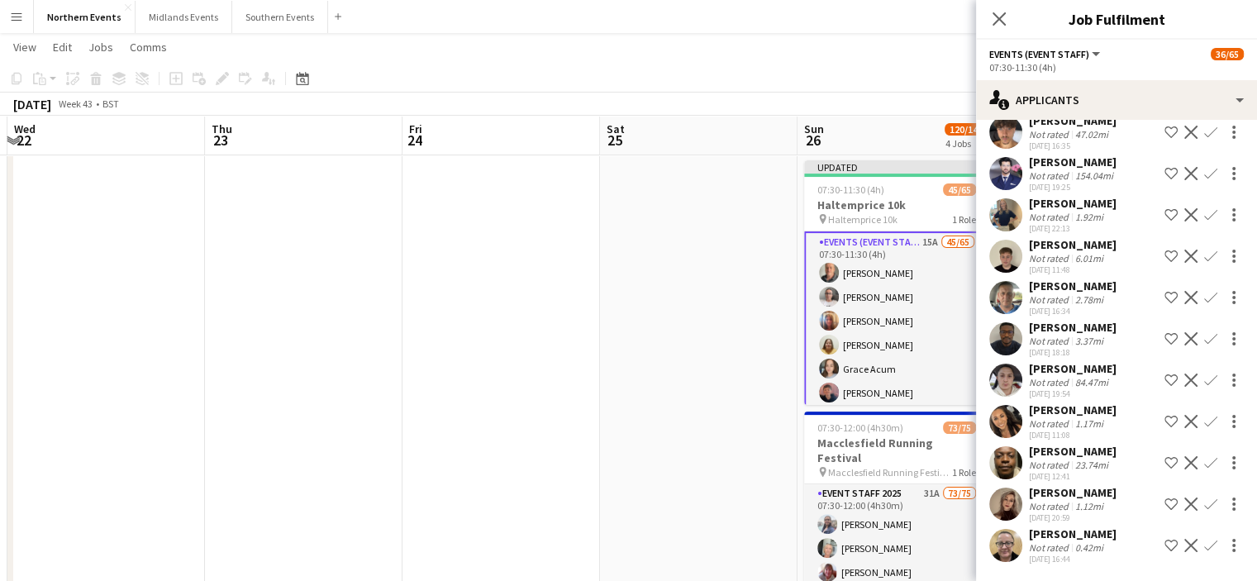
scroll to position [0, 0]
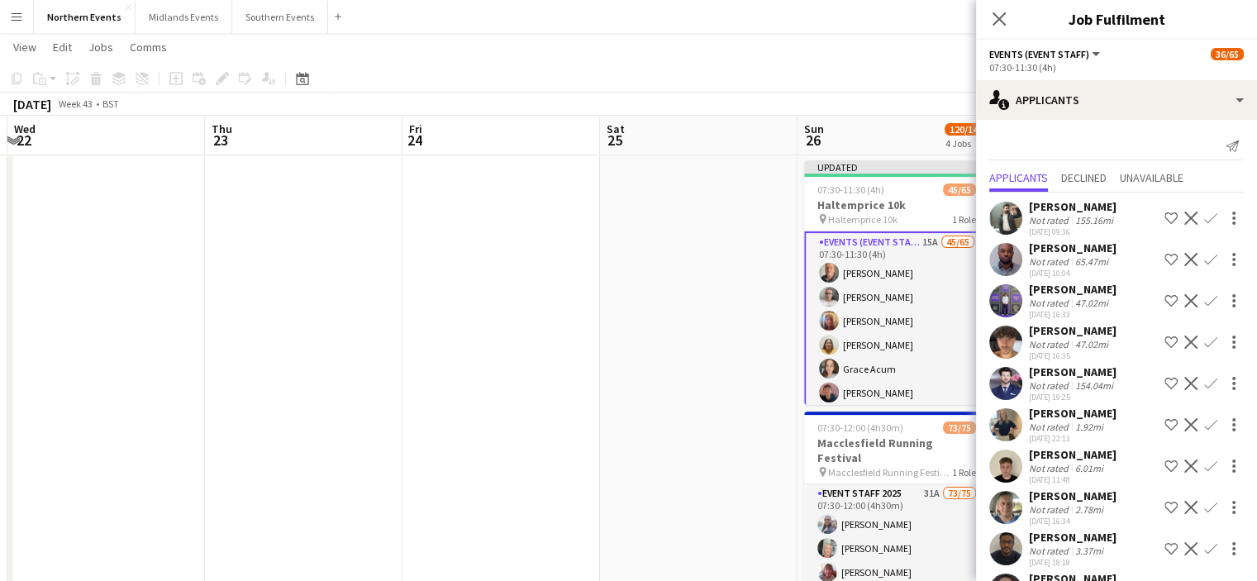
click at [1204, 418] on app-icon "Confirm" at bounding box center [1210, 424] width 13 height 13
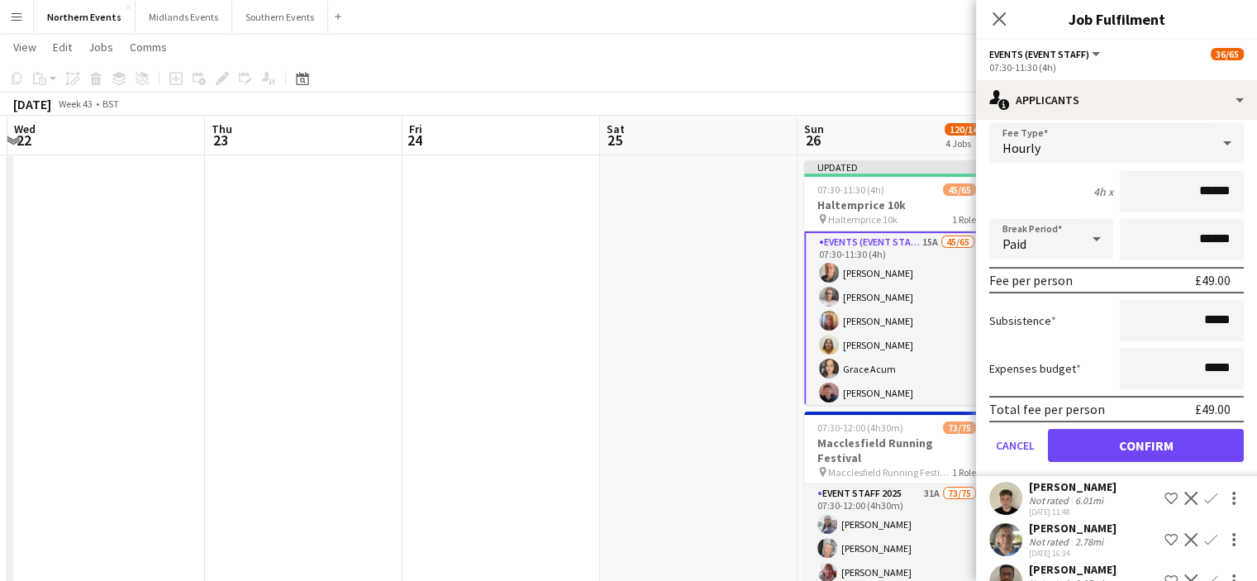
scroll to position [347, 0]
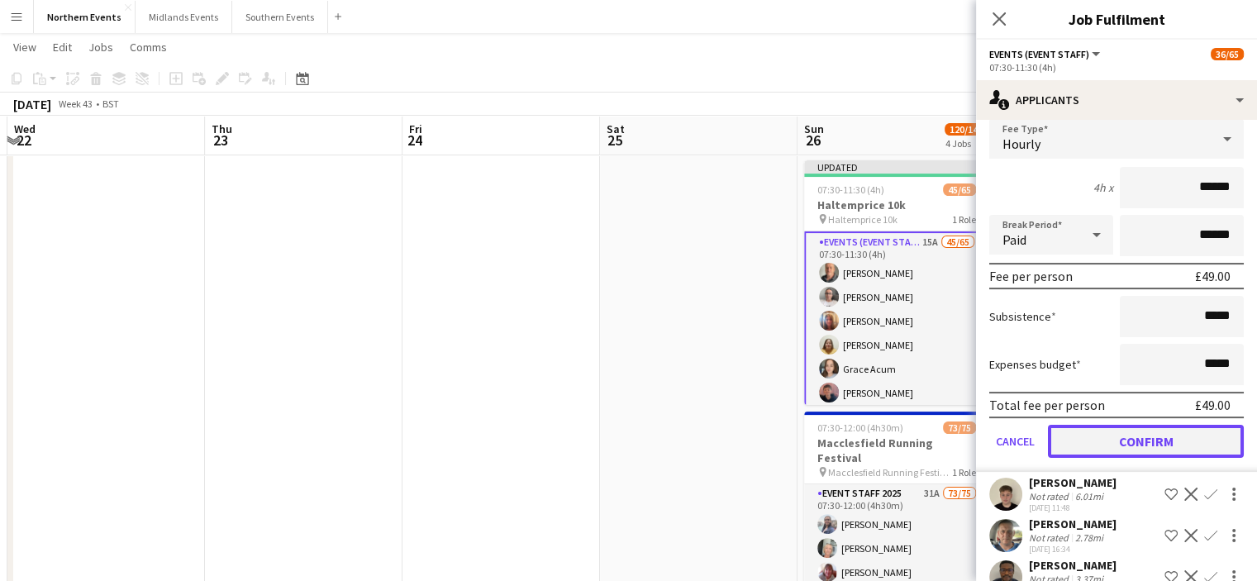
click at [1219, 442] on button "Confirm" at bounding box center [1146, 441] width 196 height 33
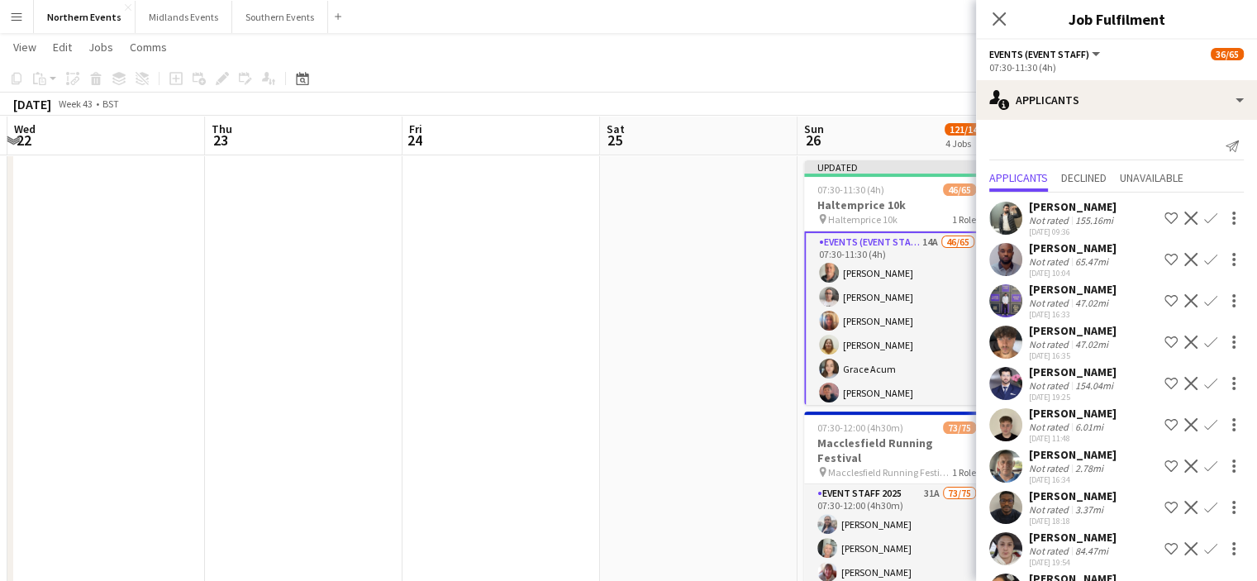
click at [1204, 420] on app-icon "Confirm" at bounding box center [1210, 424] width 13 height 13
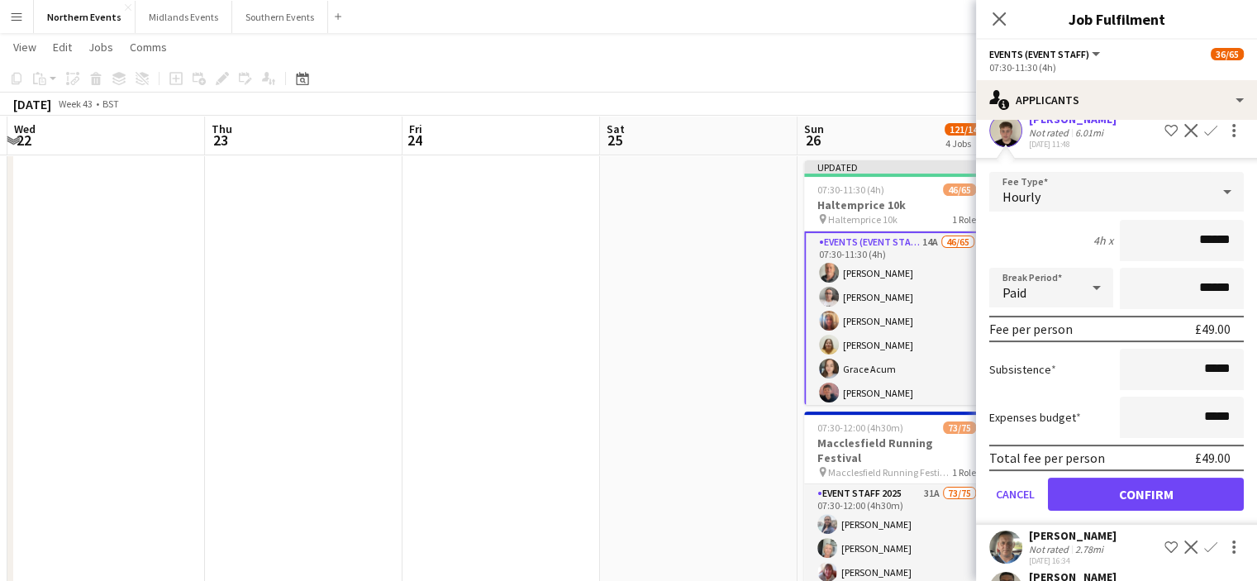
scroll to position [296, 0]
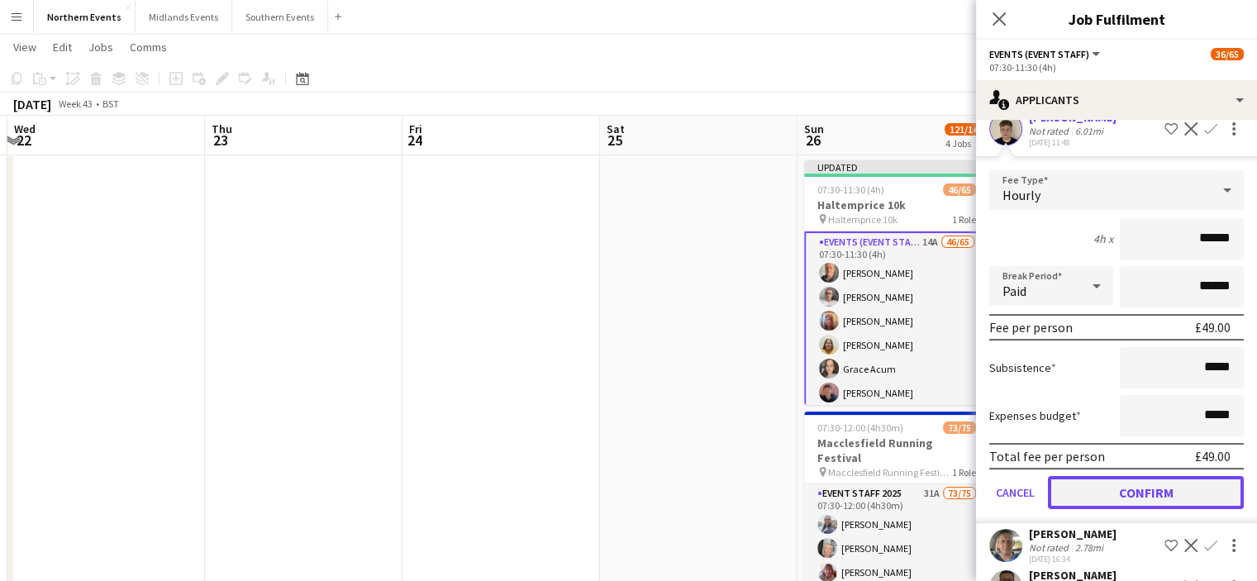
click at [1197, 483] on button "Confirm" at bounding box center [1146, 492] width 196 height 33
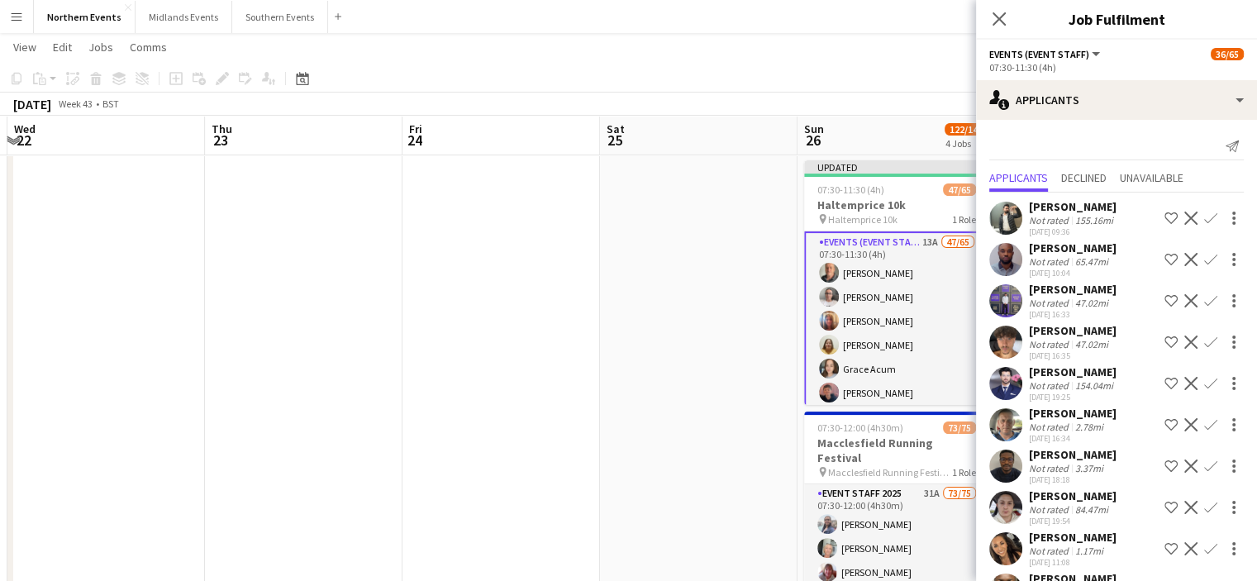
click at [1204, 418] on app-icon "Confirm" at bounding box center [1210, 424] width 13 height 13
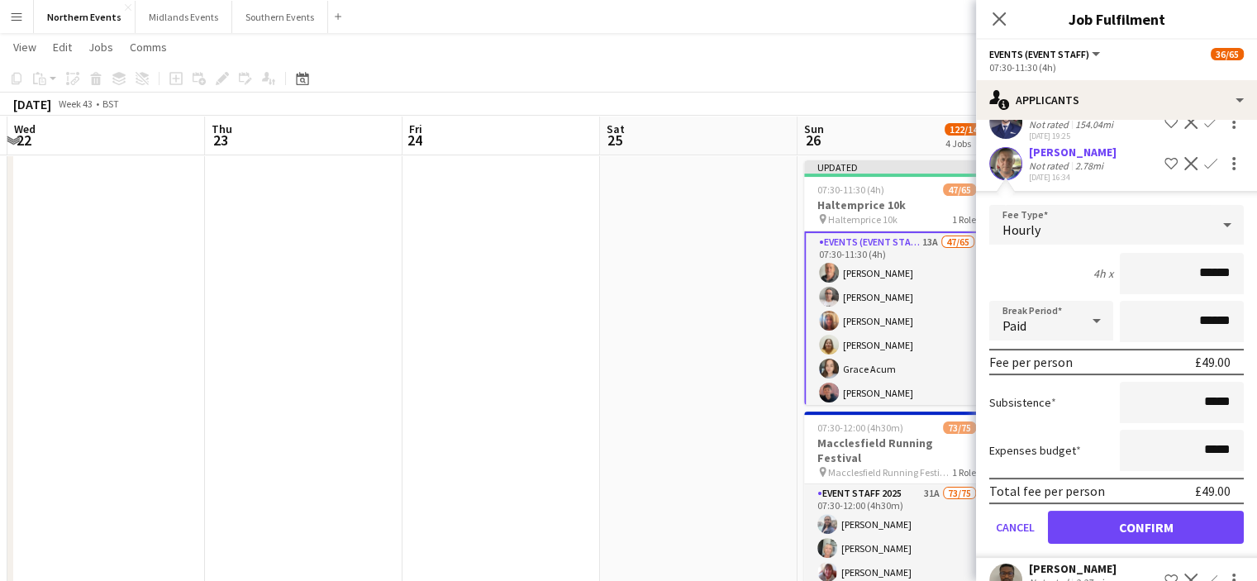
scroll to position [271, 0]
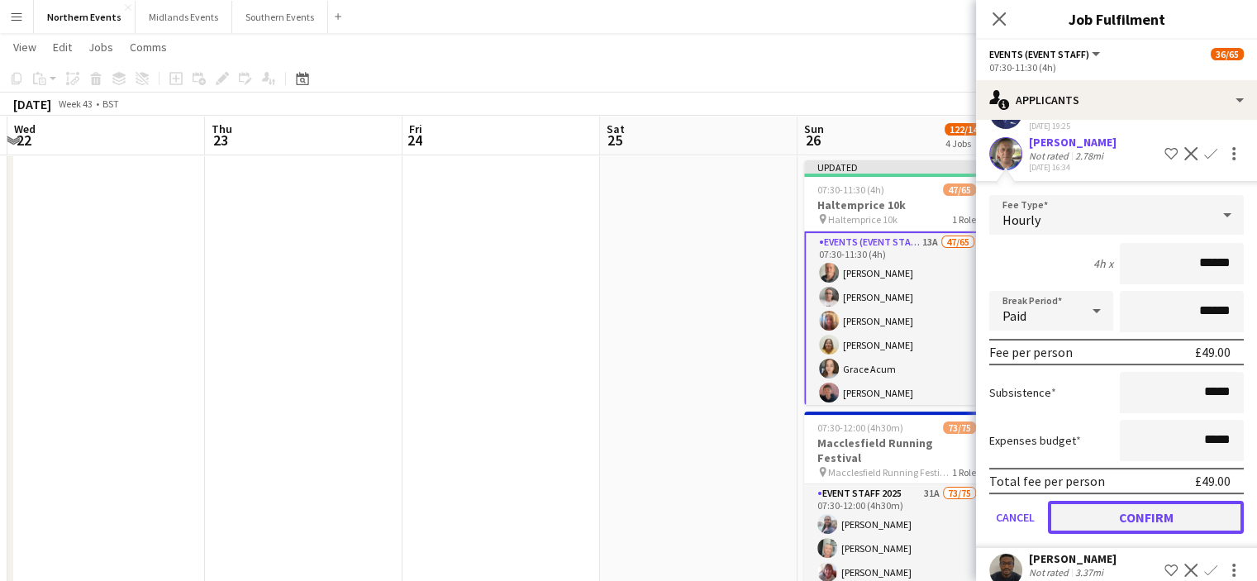
click at [1203, 510] on button "Confirm" at bounding box center [1146, 517] width 196 height 33
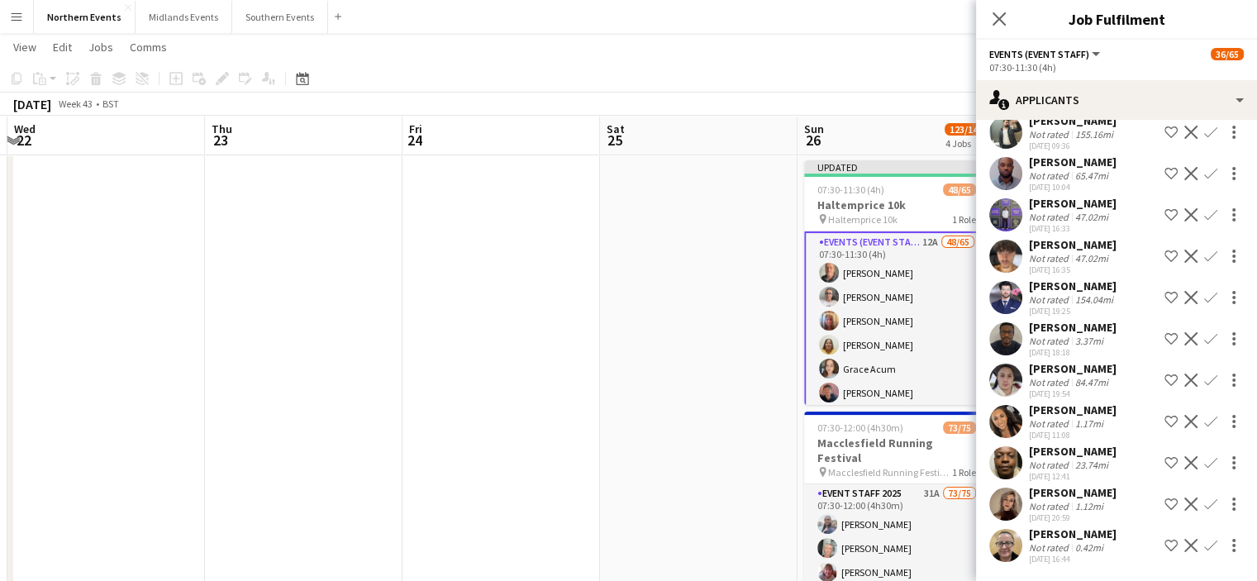
scroll to position [85, 0]
click at [1204, 335] on app-icon "Confirm" at bounding box center [1210, 339] width 13 height 13
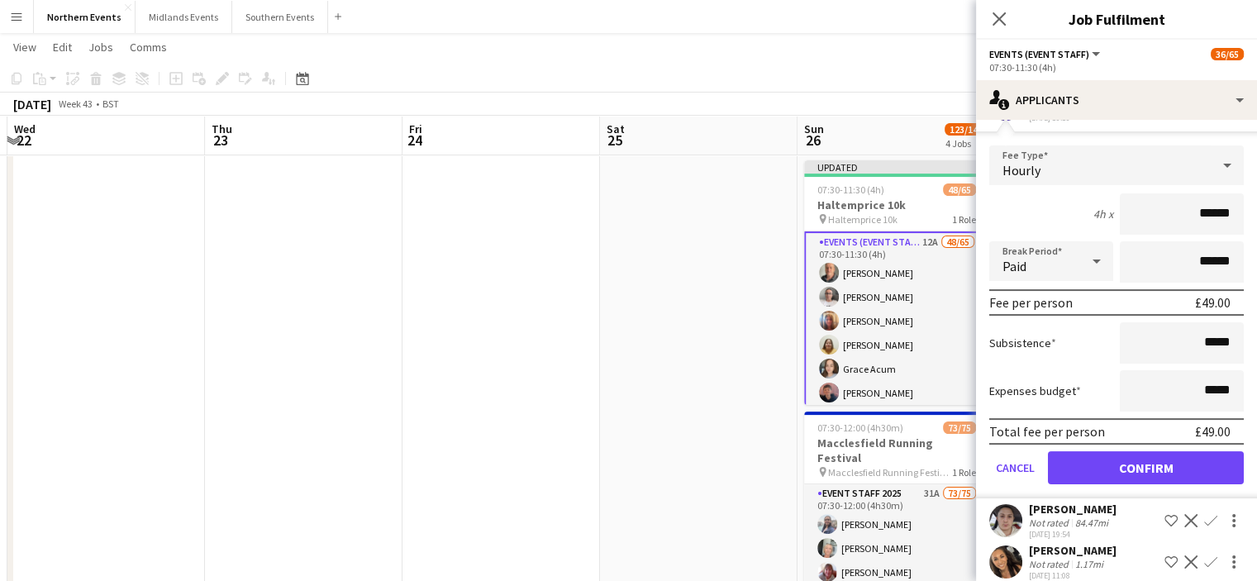
scroll to position [324, 0]
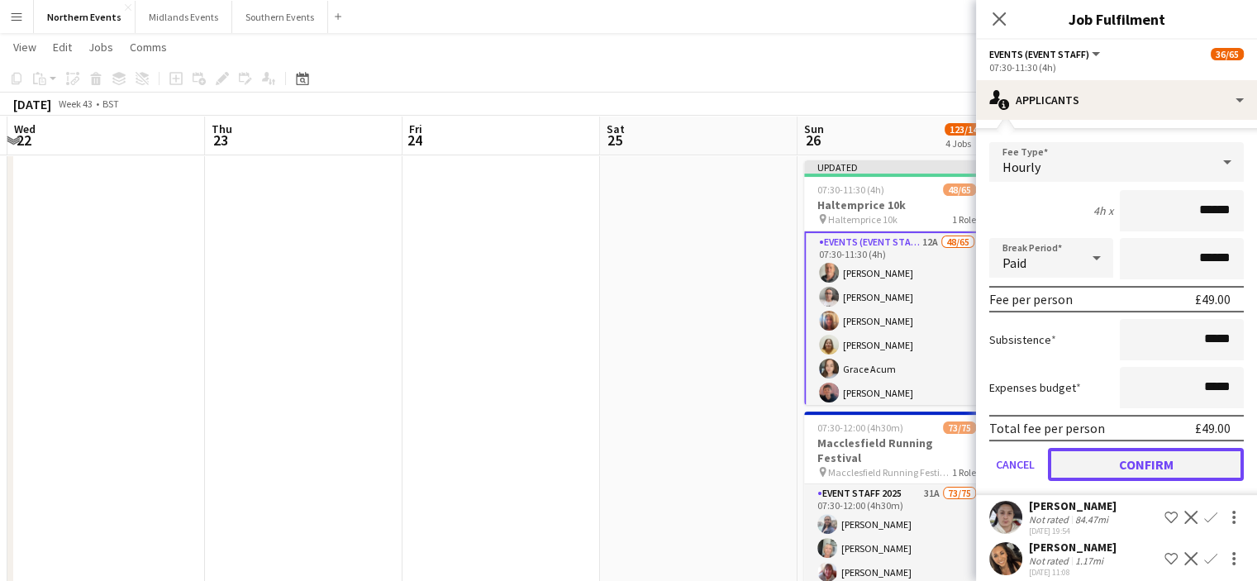
click at [1186, 472] on button "Confirm" at bounding box center [1146, 464] width 196 height 33
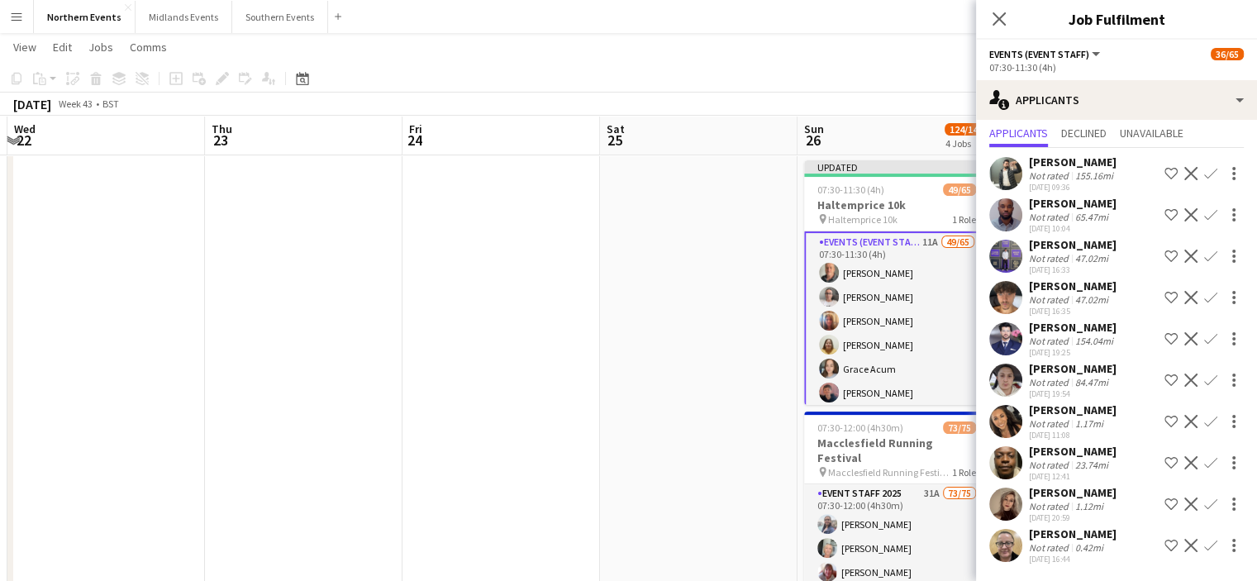
scroll to position [0, 0]
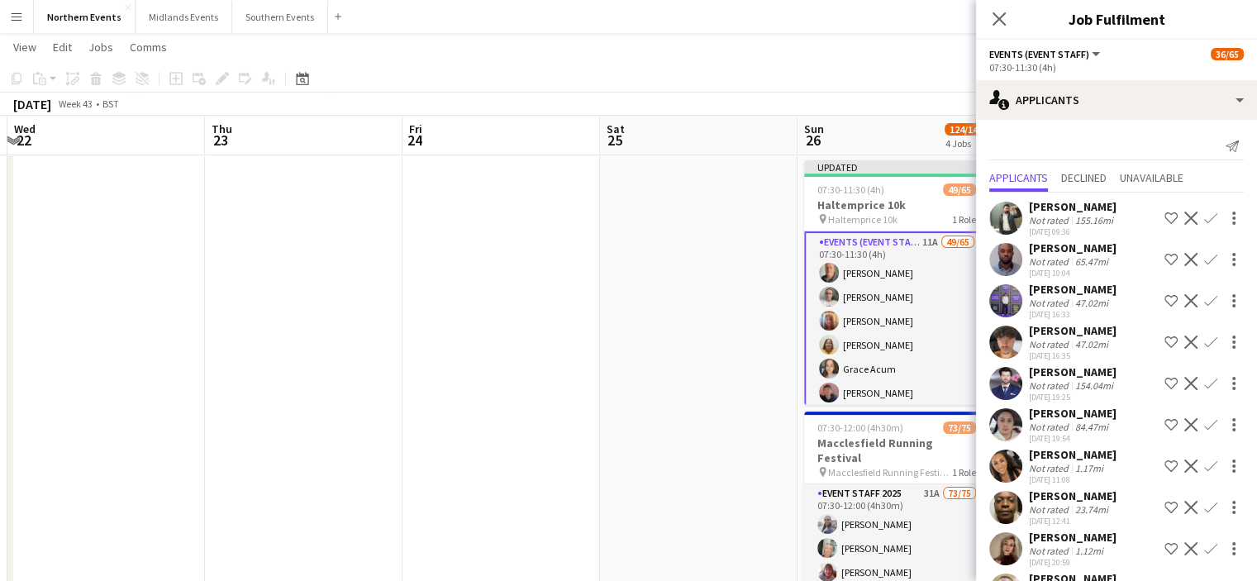
click at [1204, 460] on app-icon "Confirm" at bounding box center [1210, 465] width 13 height 13
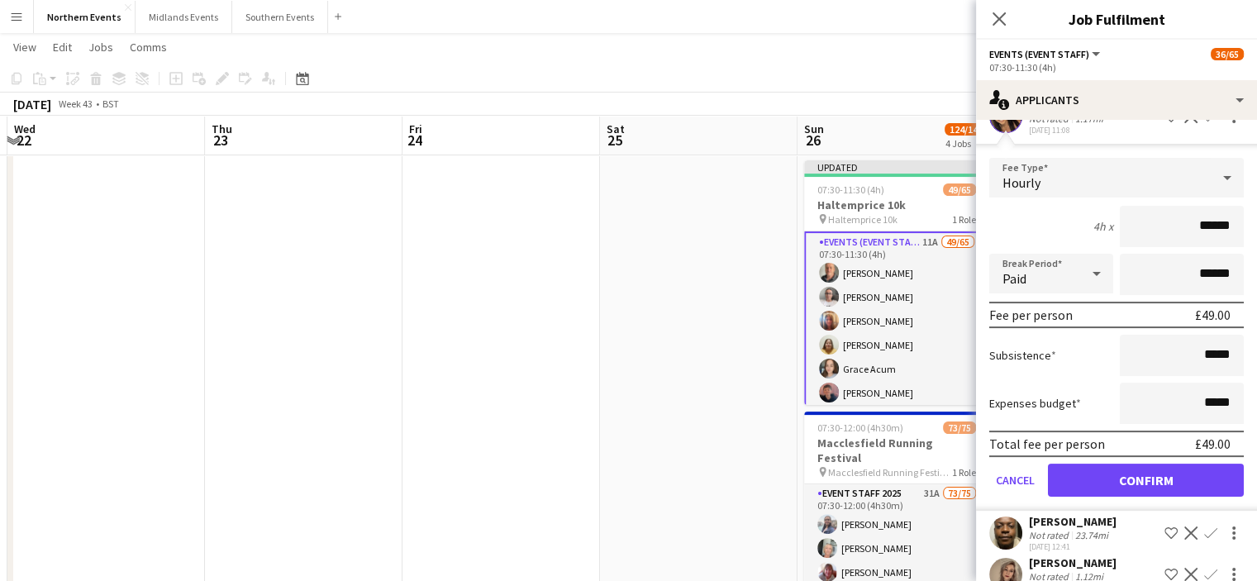
scroll to position [367, 0]
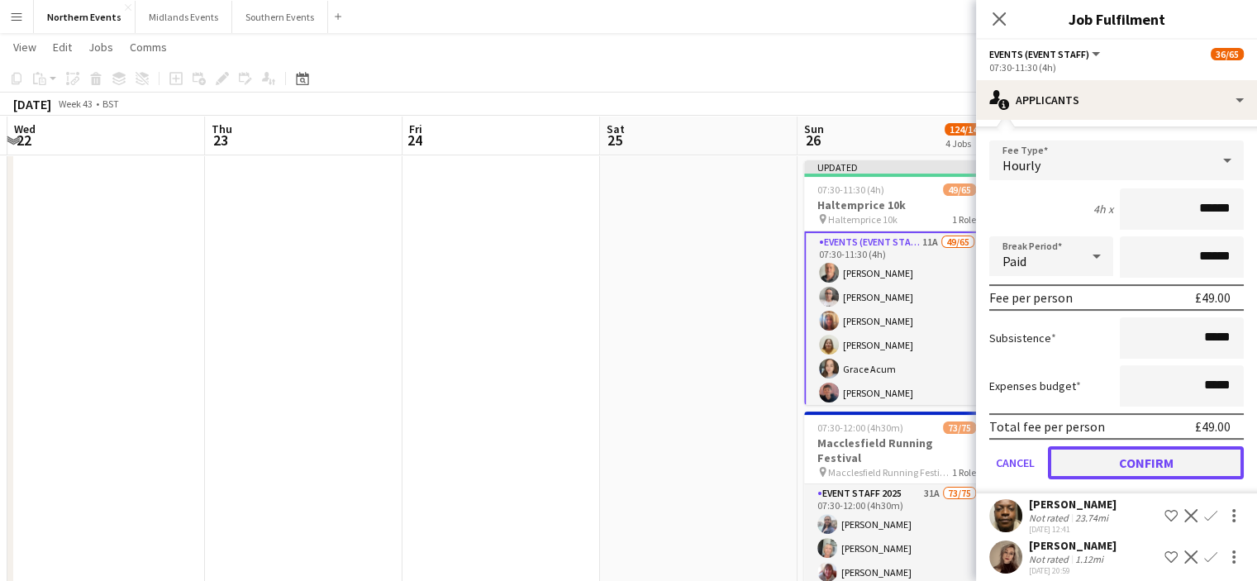
click at [1172, 457] on button "Confirm" at bounding box center [1146, 462] width 196 height 33
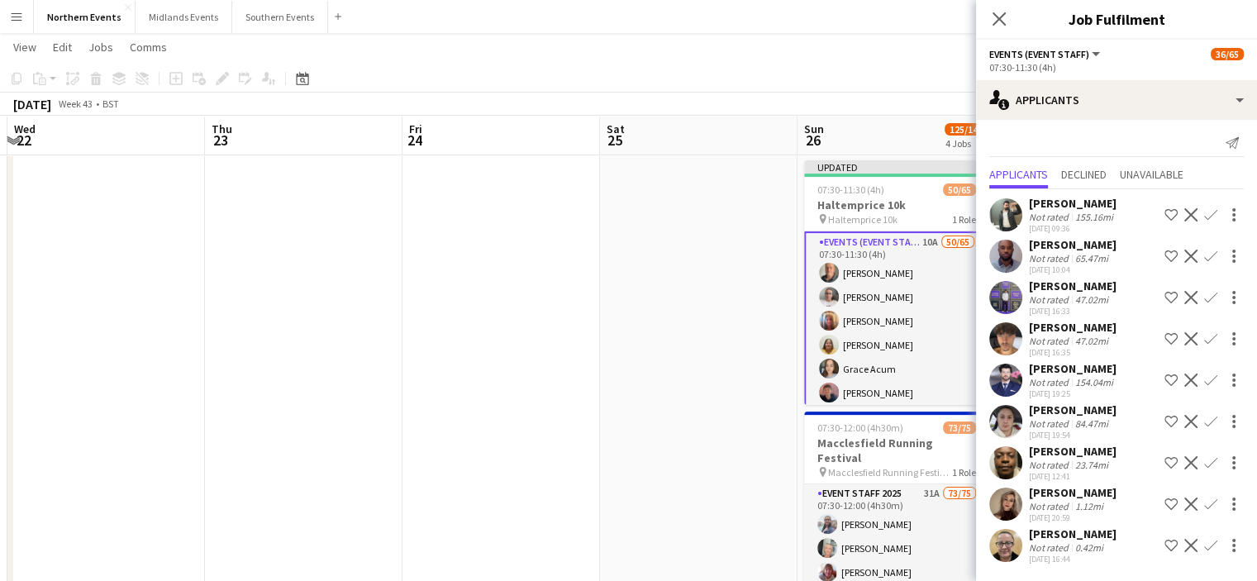
scroll to position [0, 0]
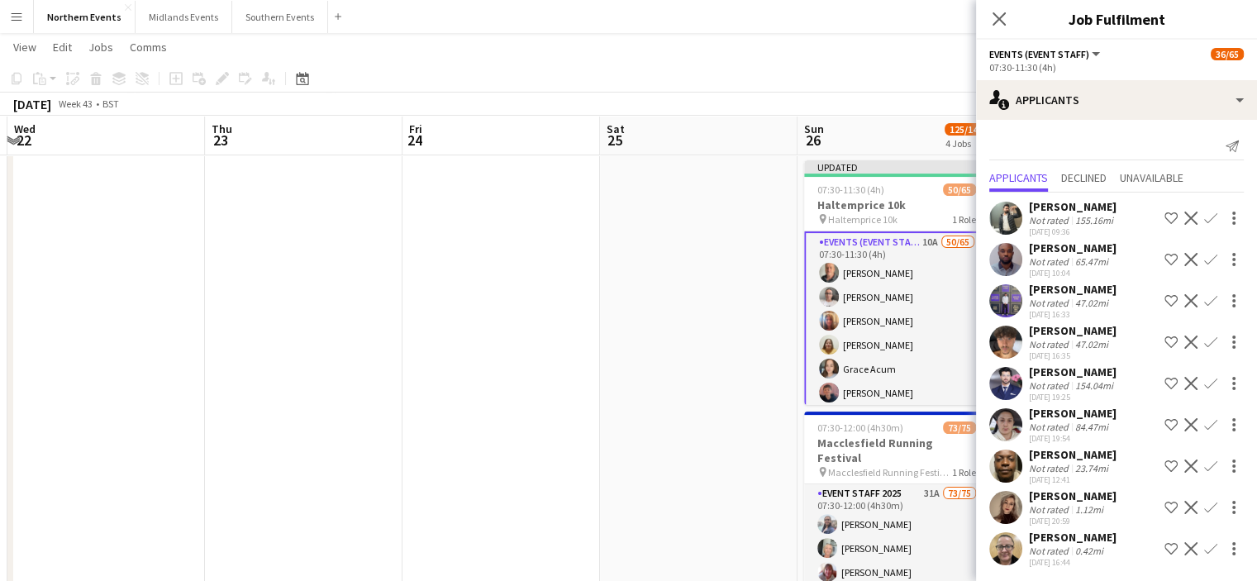
click at [1204, 505] on app-icon "Confirm" at bounding box center [1210, 507] width 13 height 13
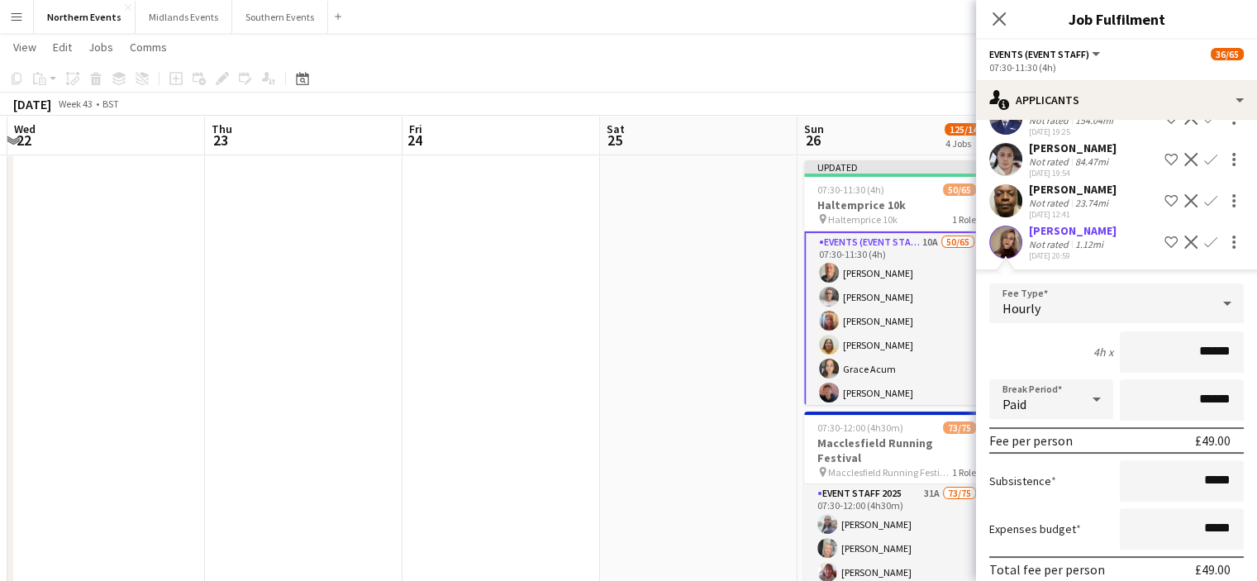
scroll to position [376, 0]
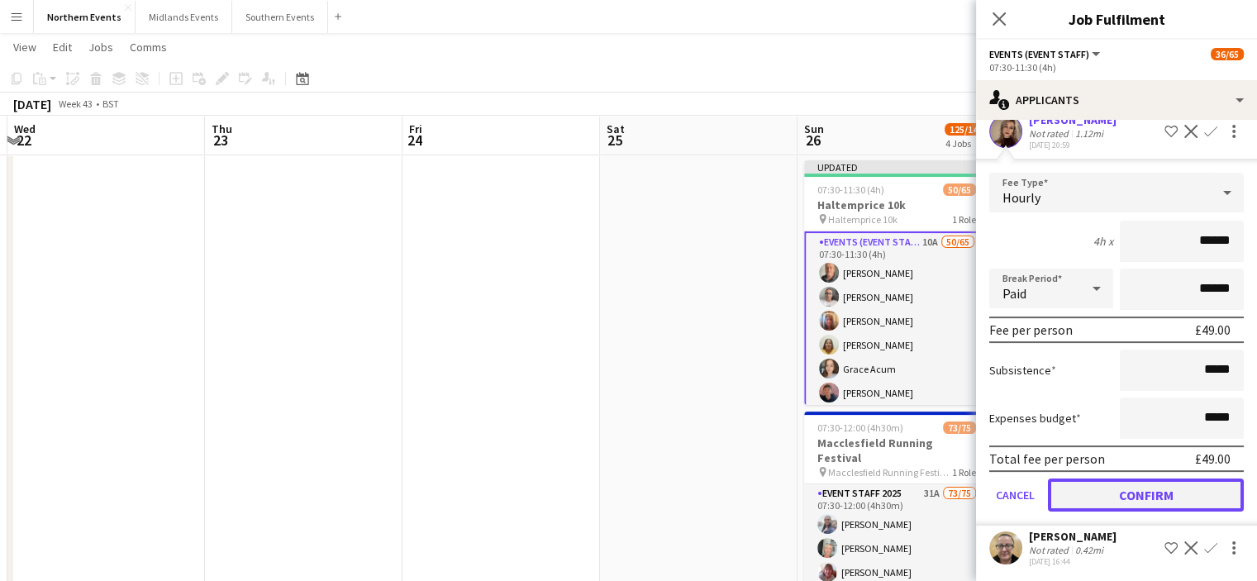
click at [1202, 488] on button "Confirm" at bounding box center [1146, 494] width 196 height 33
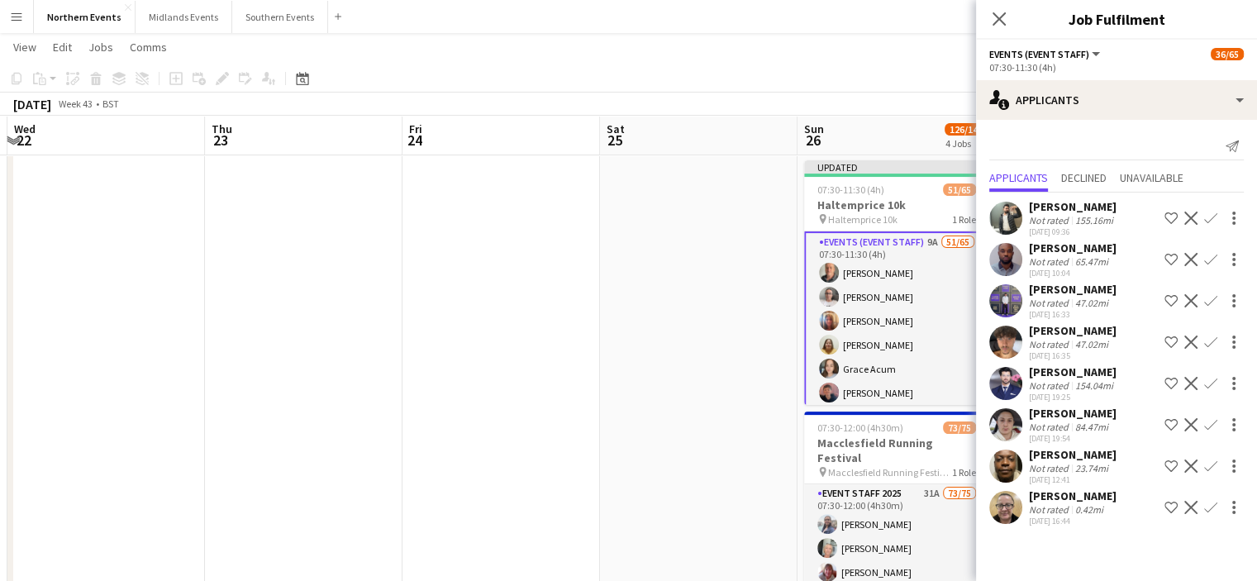
click at [1213, 508] on app-icon "Confirm" at bounding box center [1210, 507] width 13 height 13
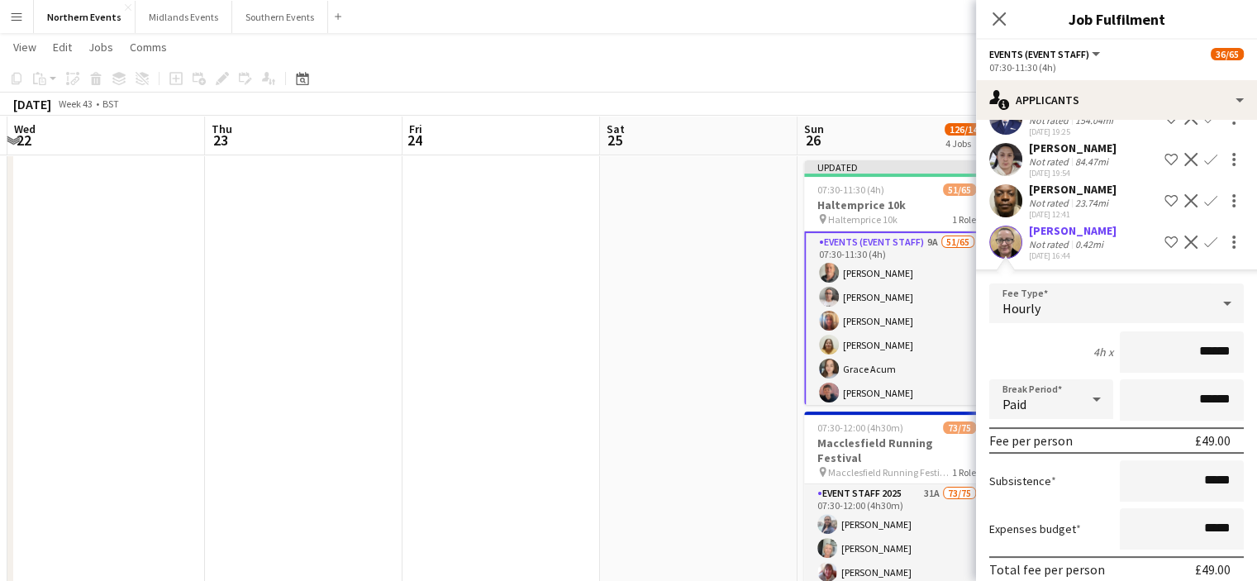
scroll to position [334, 0]
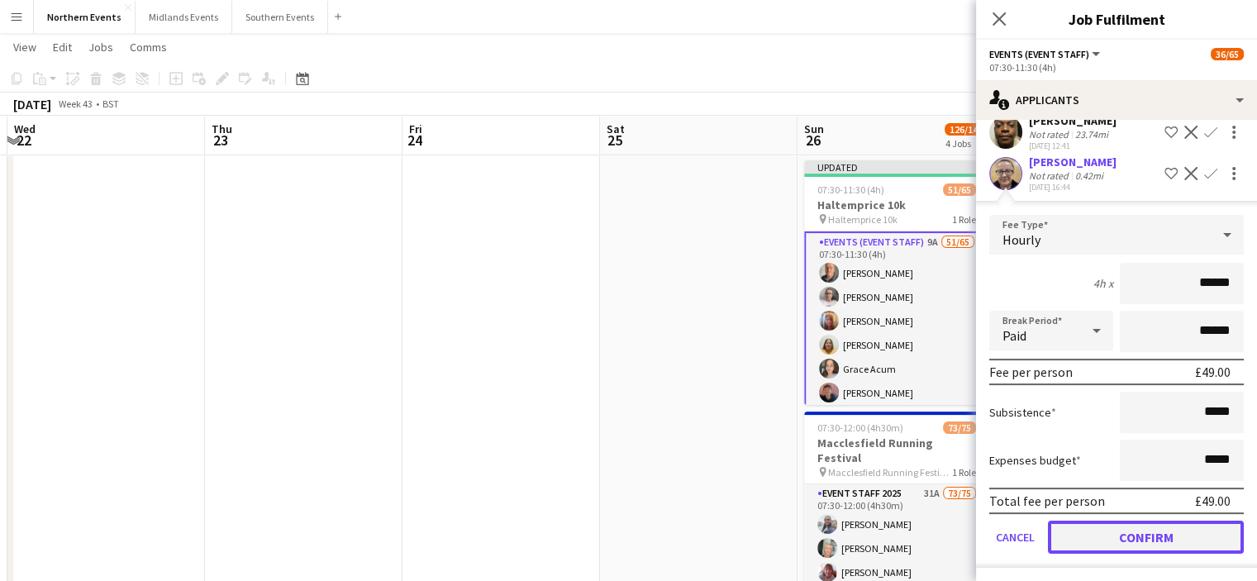
click at [1186, 530] on button "Confirm" at bounding box center [1146, 536] width 196 height 33
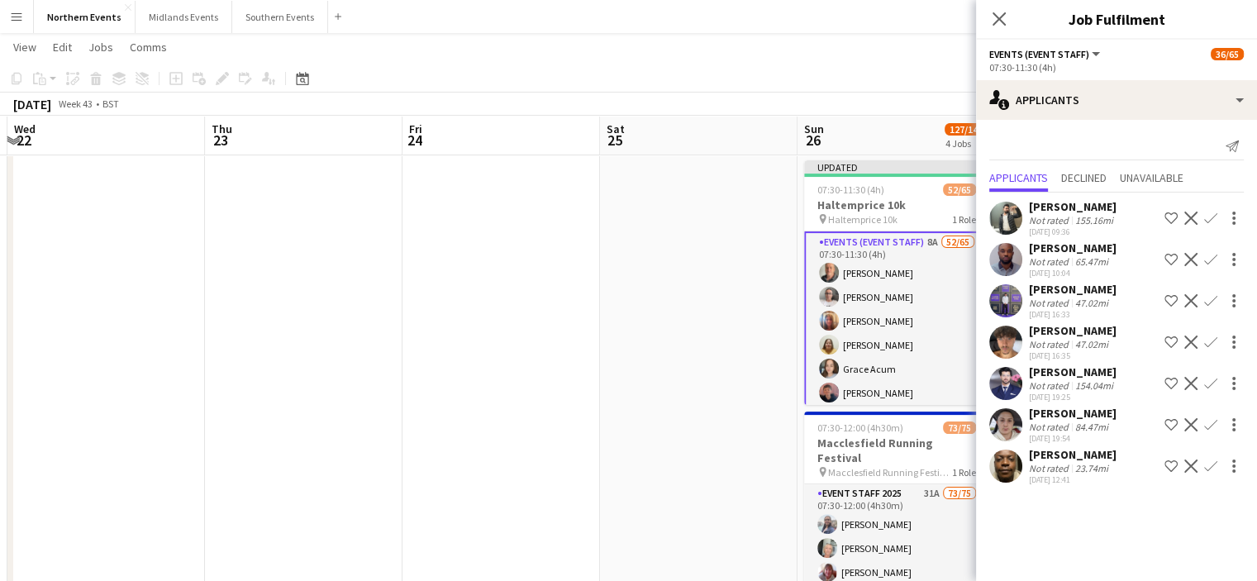
click at [1210, 462] on app-icon "Confirm" at bounding box center [1210, 465] width 13 height 13
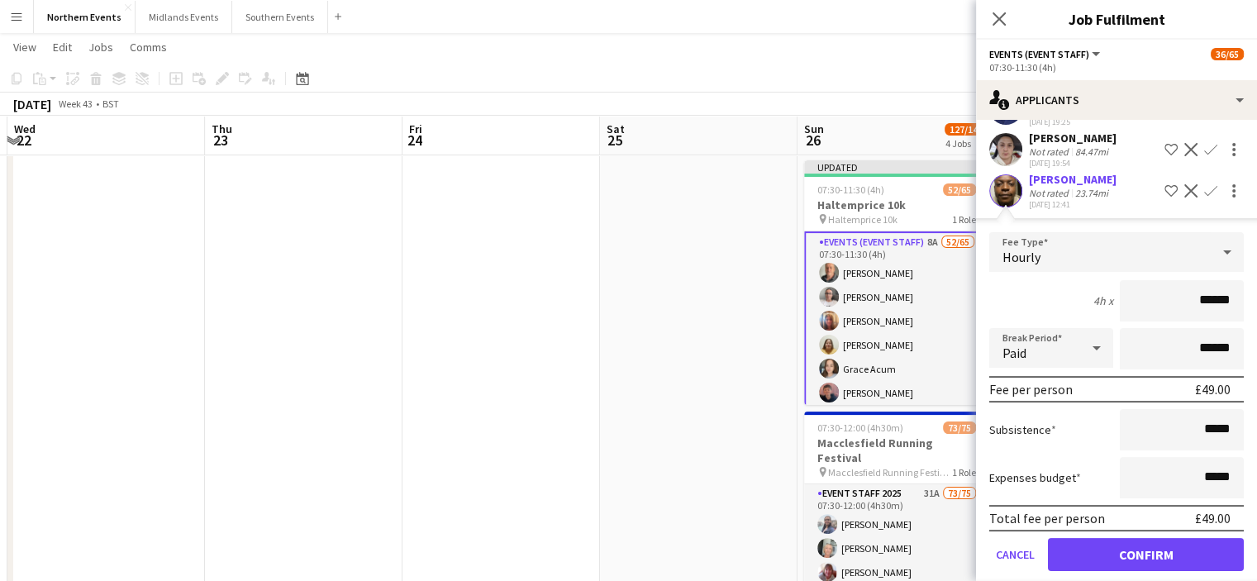
scroll to position [293, 0]
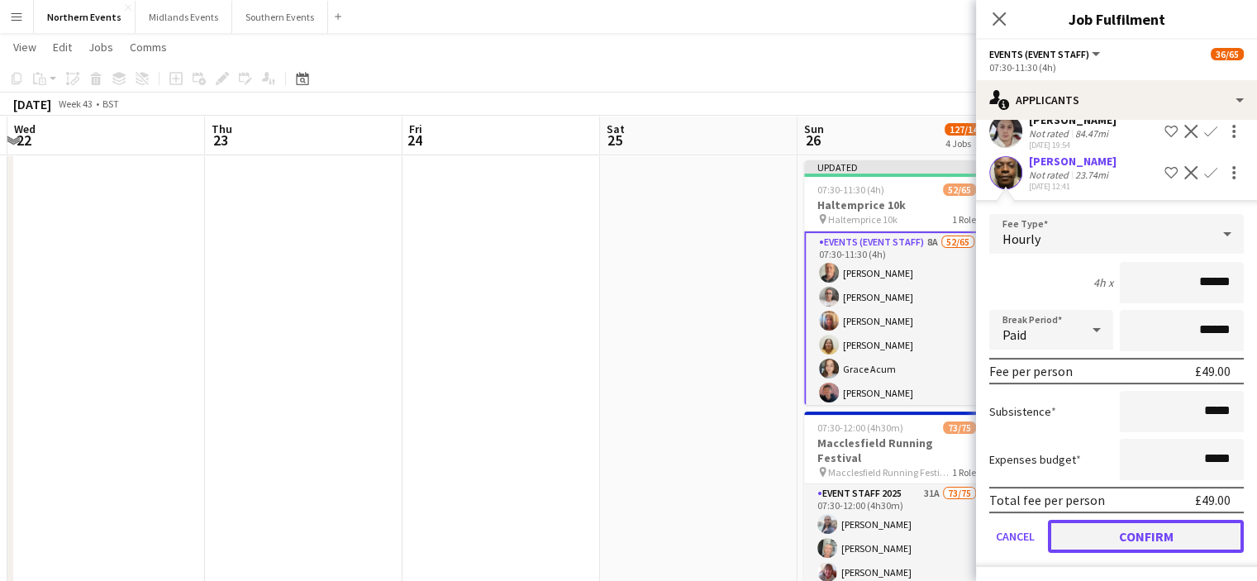
click at [1162, 540] on button "Confirm" at bounding box center [1146, 536] width 196 height 33
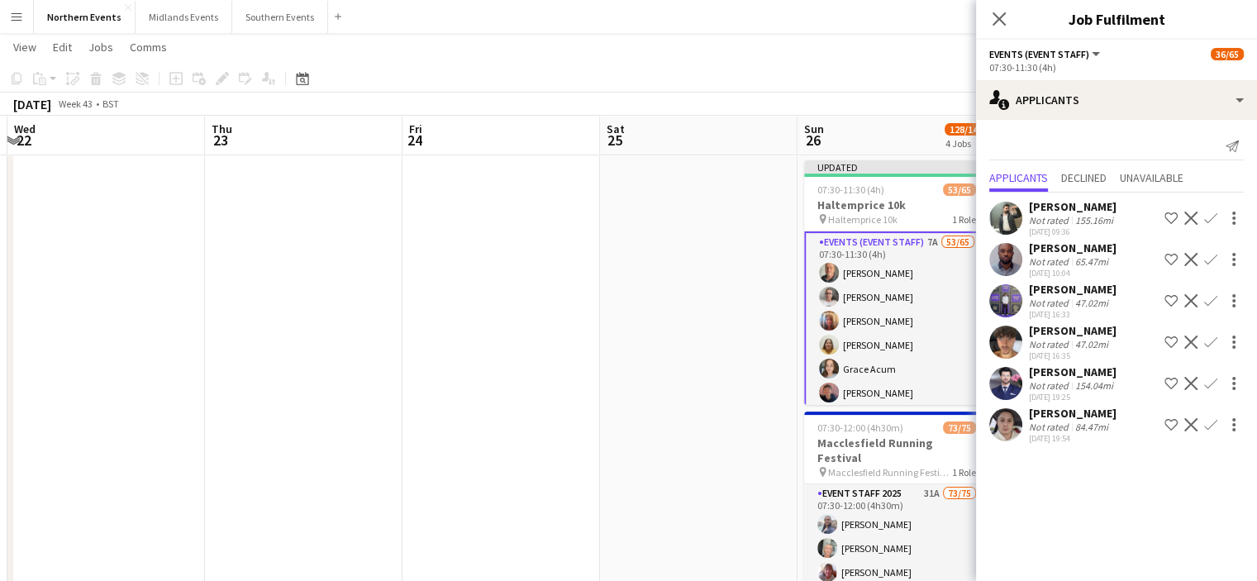
scroll to position [0, 0]
click at [996, 17] on icon at bounding box center [999, 19] width 16 height 16
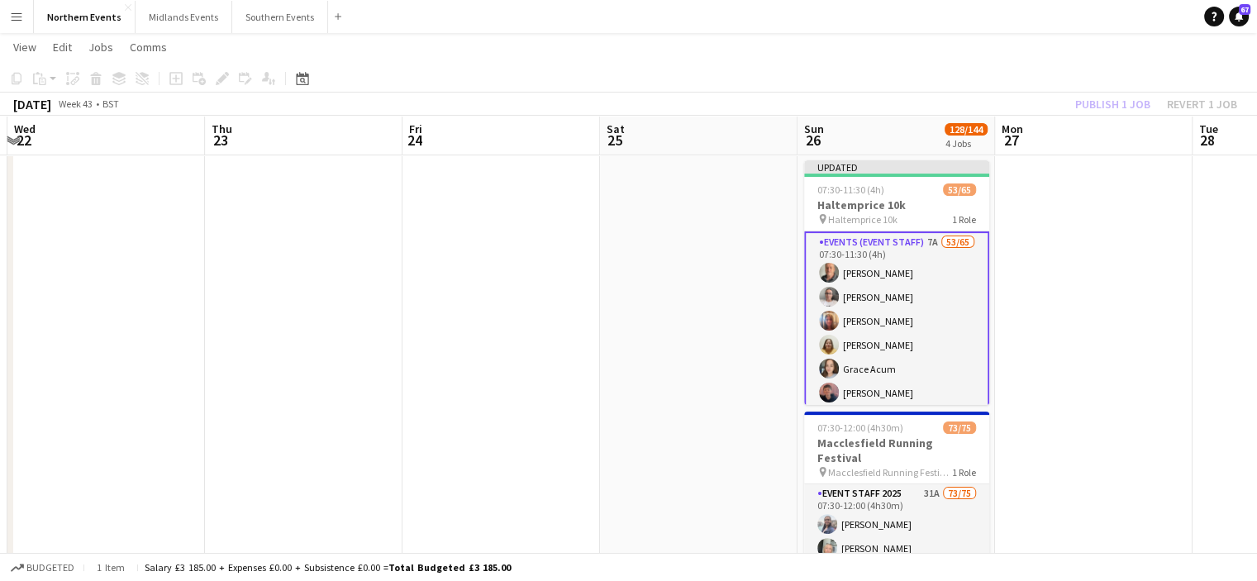
click at [1105, 117] on app-board-header-date "Mon 27" at bounding box center [1093, 136] width 197 height 40
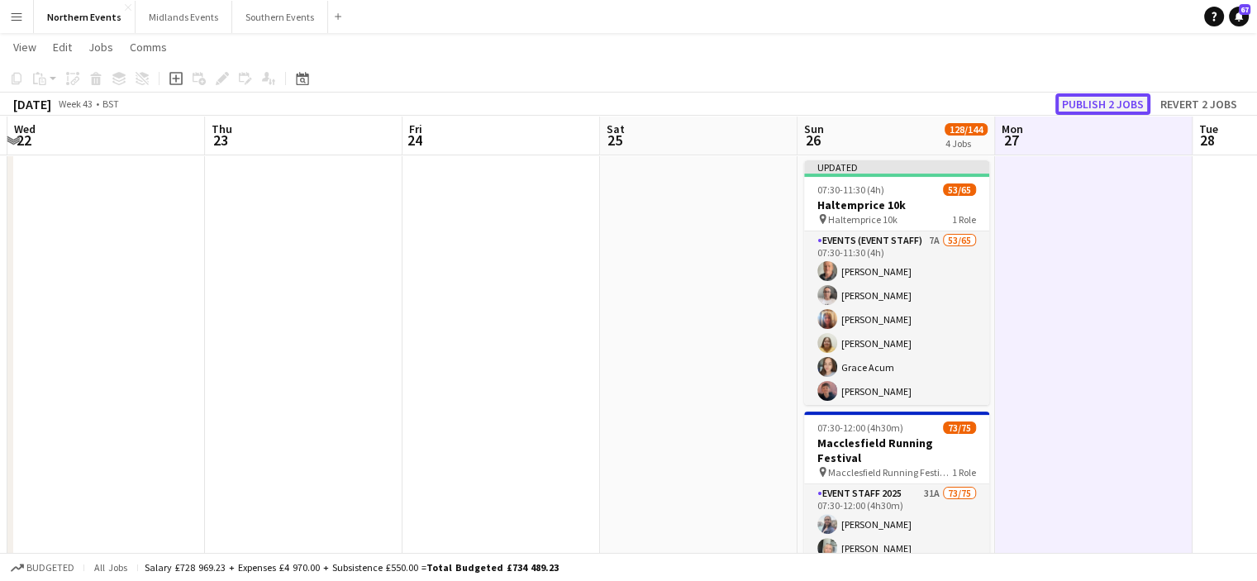
click at [1105, 105] on button "Publish 2 jobs" at bounding box center [1102, 103] width 95 height 21
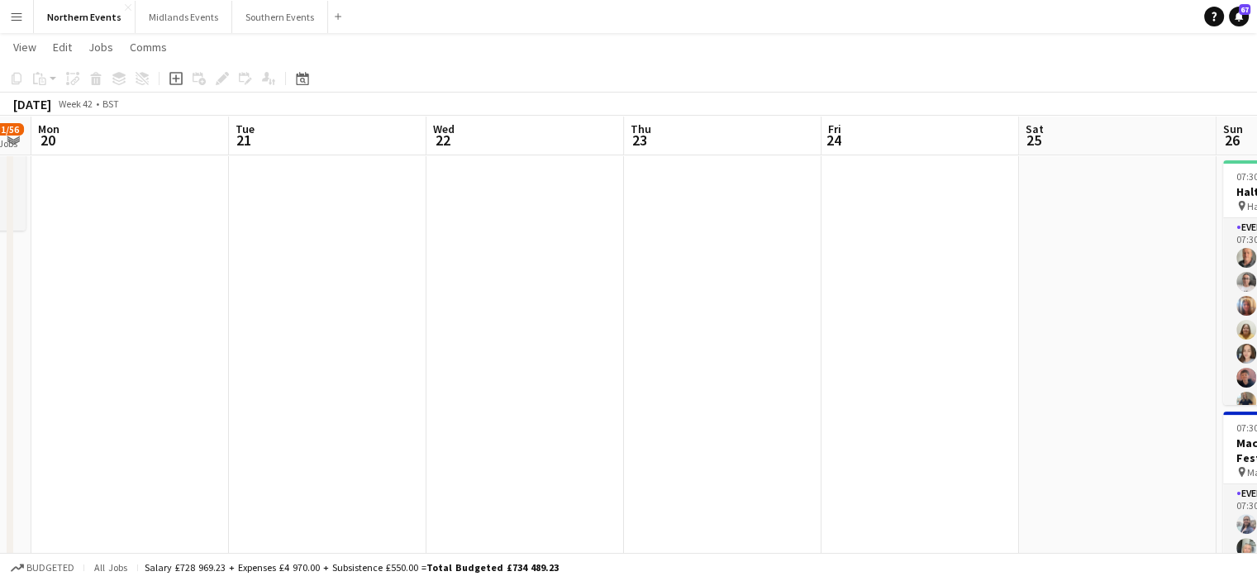
drag, startPoint x: 437, startPoint y: 498, endPoint x: 813, endPoint y: 436, distance: 381.0
click at [902, 468] on app-calendar-viewport "Sat 18 Sun 19 31/56 2 Jobs Mon 20 Tue 21 Wed 22 Thu 23 Fri 24 Sat 25 Sun 26 128…" at bounding box center [628, 473] width 1257 height 1518
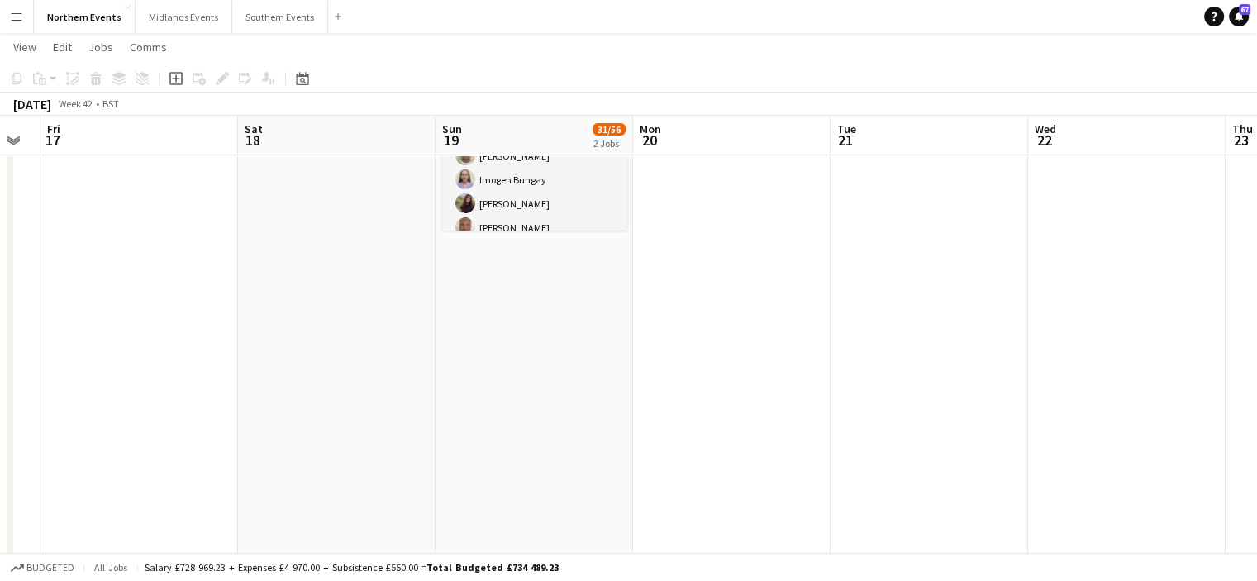
drag, startPoint x: 453, startPoint y: 421, endPoint x: 592, endPoint y: 393, distance: 141.5
click at [925, 425] on app-calendar-viewport "Wed 15 Thu 16 Fri 17 Sat 18 Sun 19 31/56 2 Jobs Mon 20 Tue 21 Wed 22 Thu 23 Fri…" at bounding box center [628, 473] width 1257 height 1518
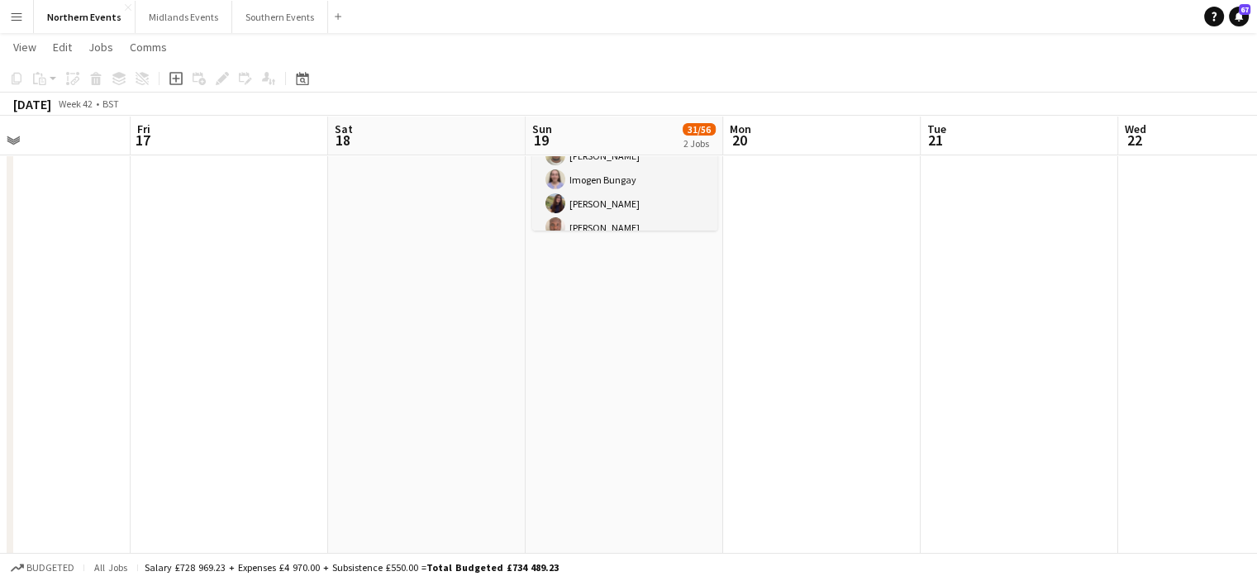
drag, startPoint x: 670, startPoint y: 376, endPoint x: 905, endPoint y: 417, distance: 238.2
click at [905, 417] on app-calendar-viewport "Tue 14 Wed 15 Thu 16 Fri 17 Sat 18 Sun 19 31/56 2 Jobs Mon 20 Tue 21 Wed 22 Thu…" at bounding box center [628, 473] width 1257 height 1518
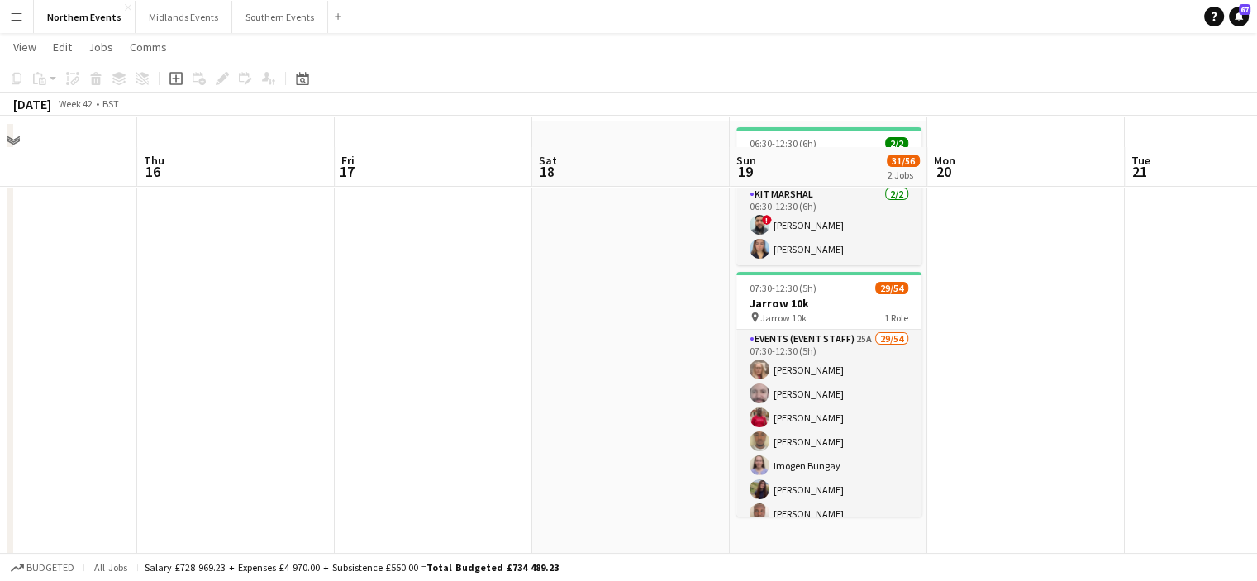
scroll to position [45, 0]
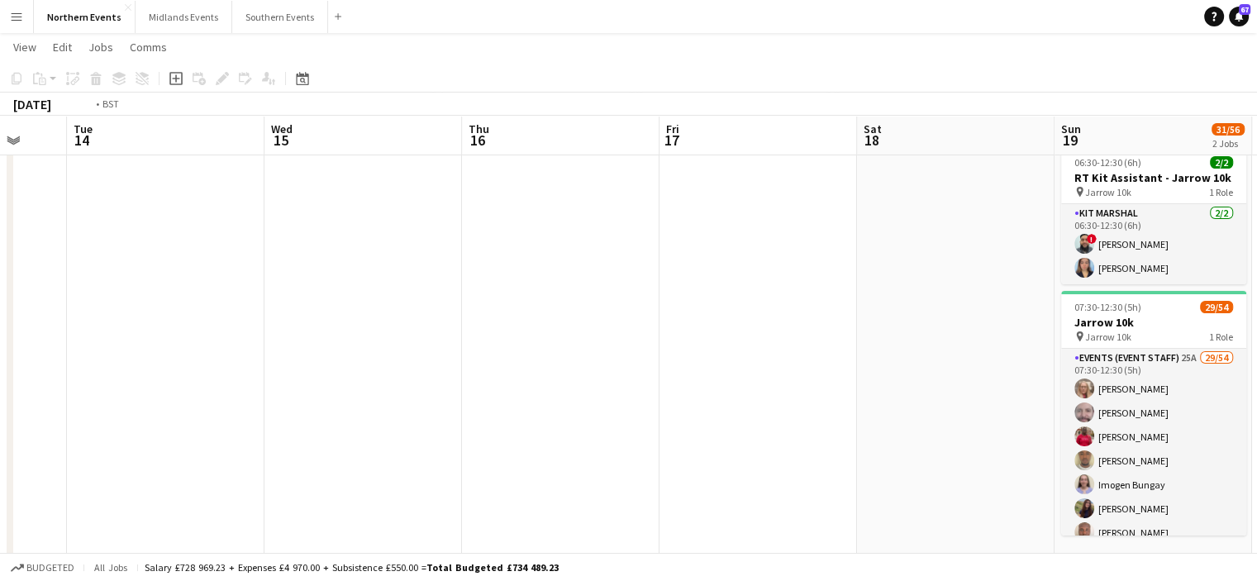
drag, startPoint x: 681, startPoint y: 307, endPoint x: 1268, endPoint y: 264, distance: 589.0
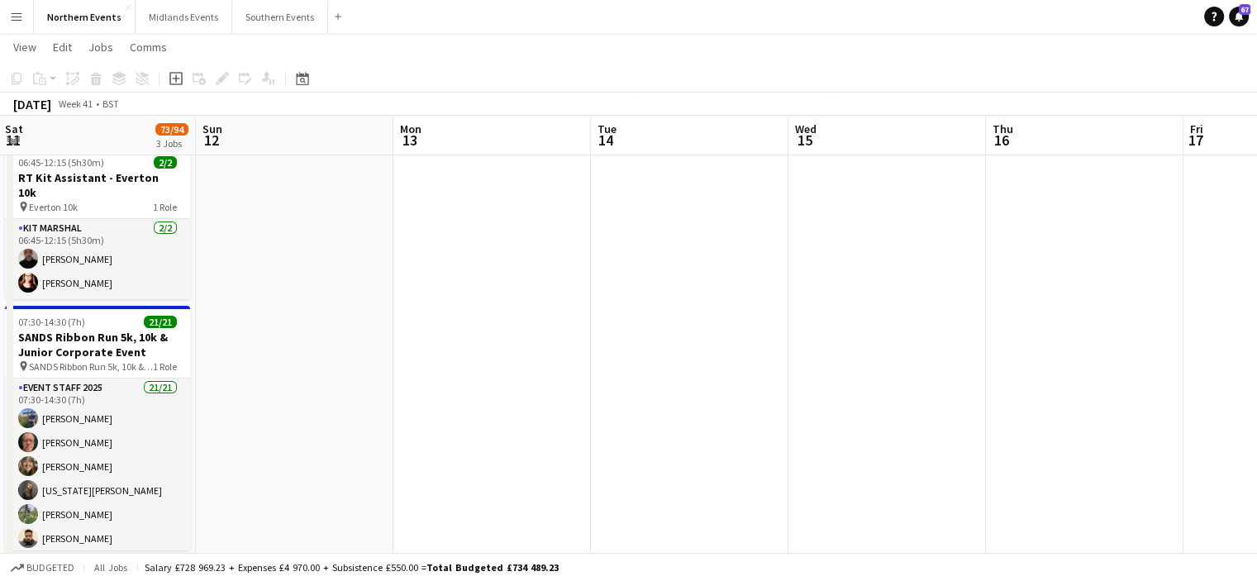
drag, startPoint x: 836, startPoint y: 264, endPoint x: 1102, endPoint y: 260, distance: 266.1
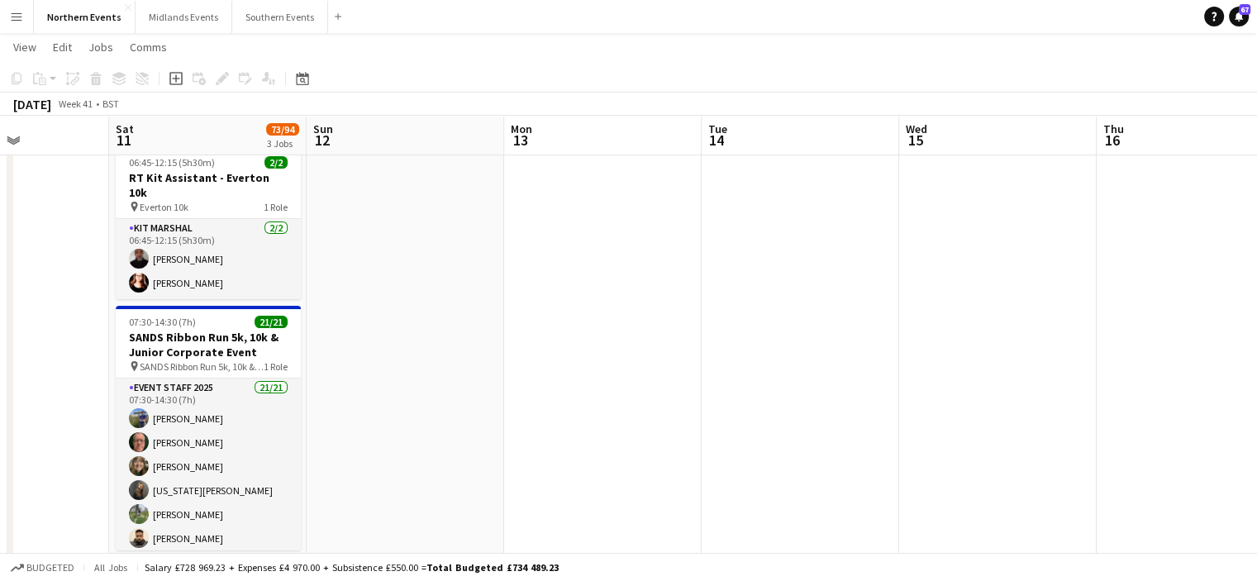
scroll to position [0, 0]
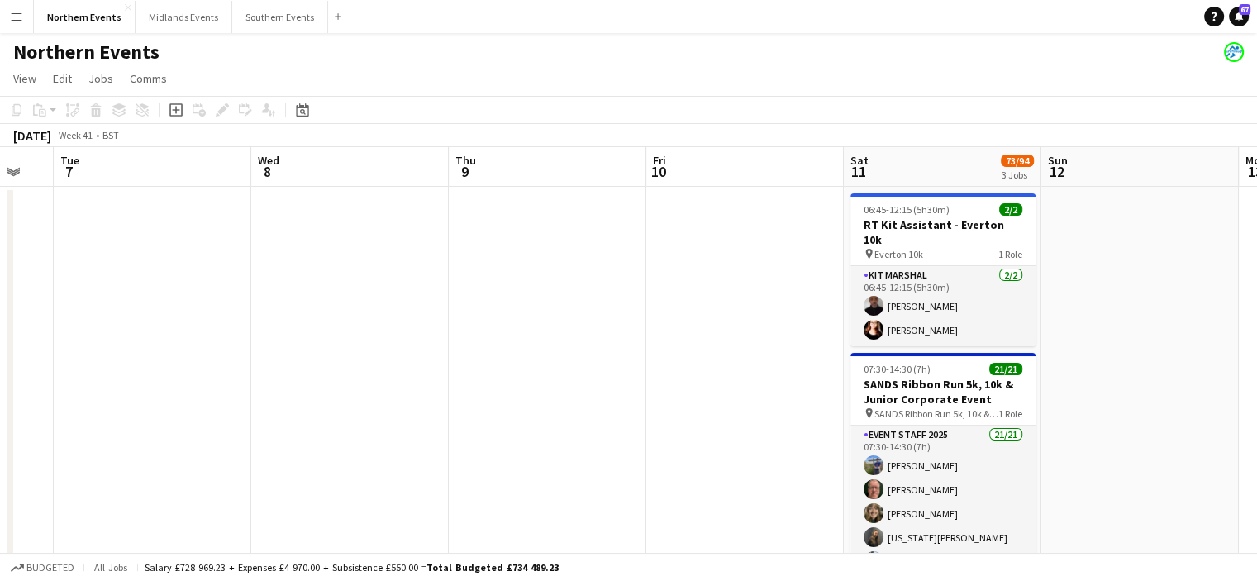
drag, startPoint x: 934, startPoint y: 441, endPoint x: 961, endPoint y: 450, distance: 28.0
drag, startPoint x: 791, startPoint y: 437, endPoint x: 1268, endPoint y: 441, distance: 476.7
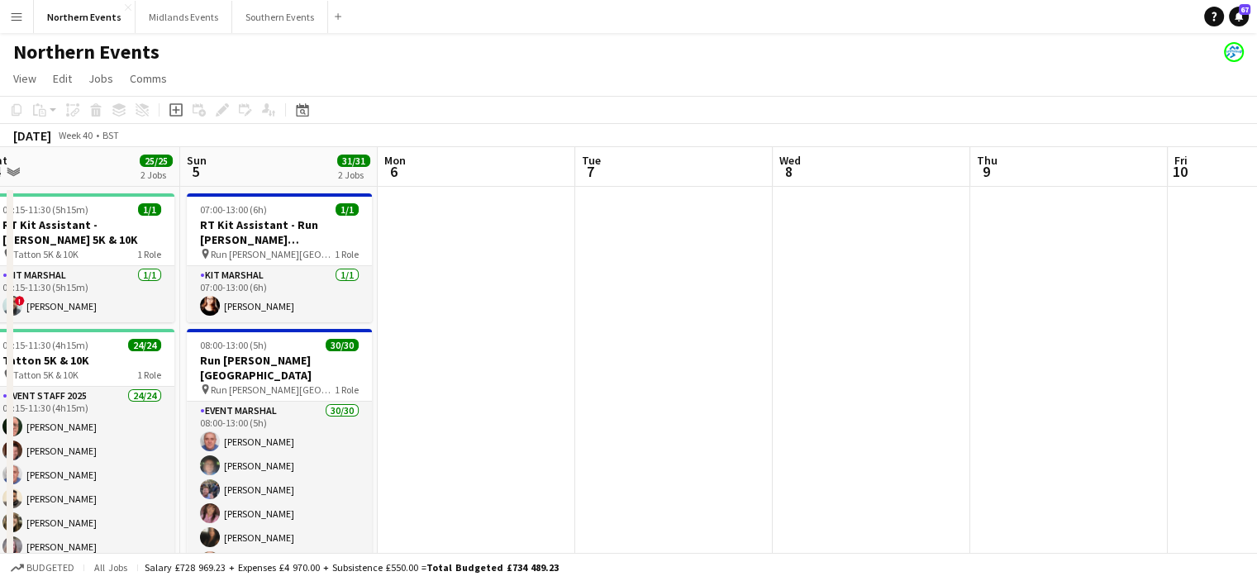
scroll to position [0, 349]
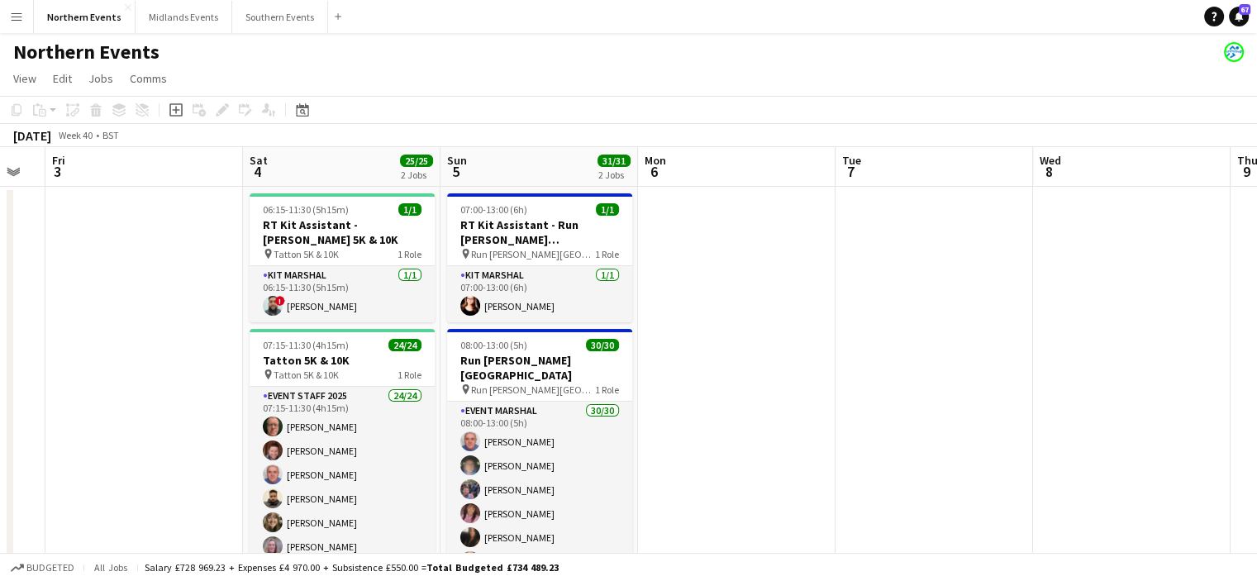
drag, startPoint x: 948, startPoint y: 432, endPoint x: 1268, endPoint y: 388, distance: 322.7
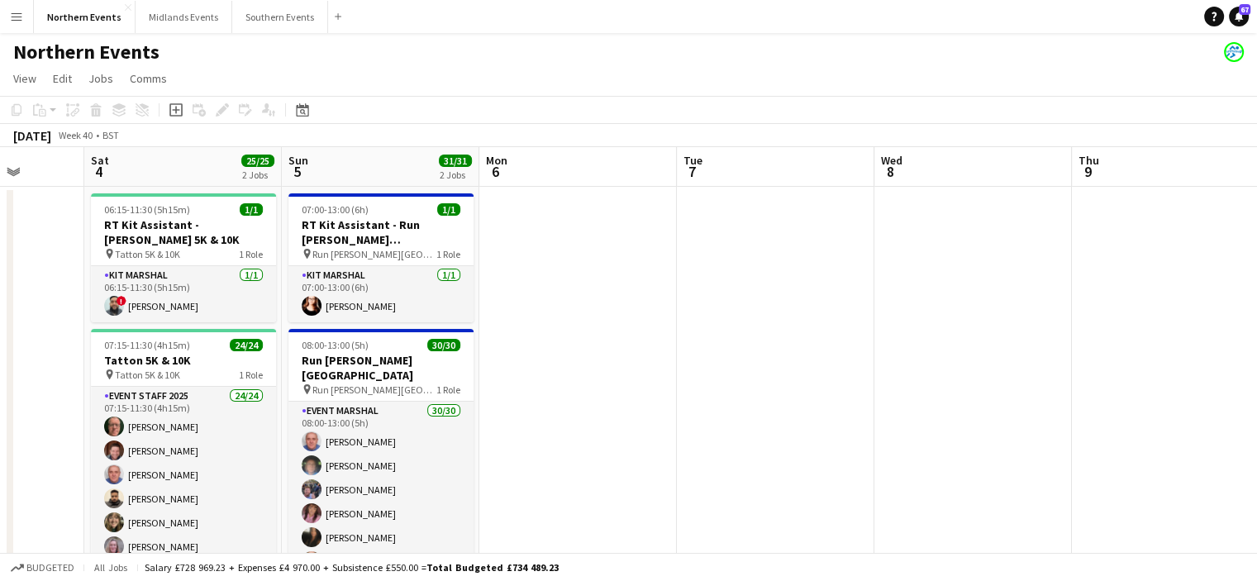
drag, startPoint x: 791, startPoint y: 386, endPoint x: 237, endPoint y: 419, distance: 555.4
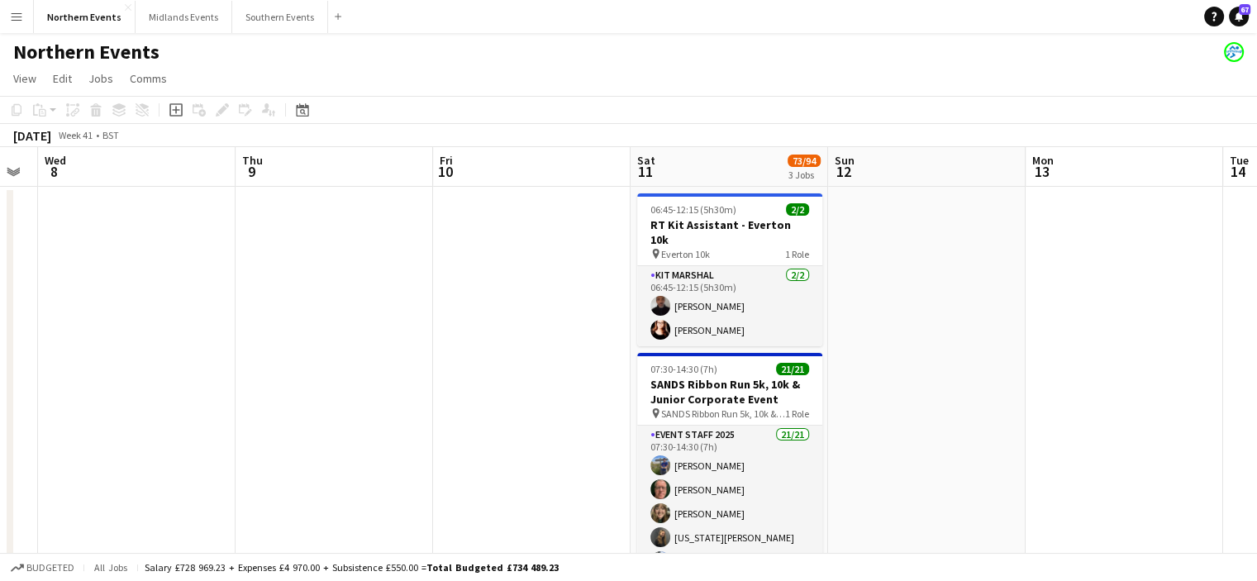
drag, startPoint x: 729, startPoint y: 539, endPoint x: 284, endPoint y: 529, distance: 444.6
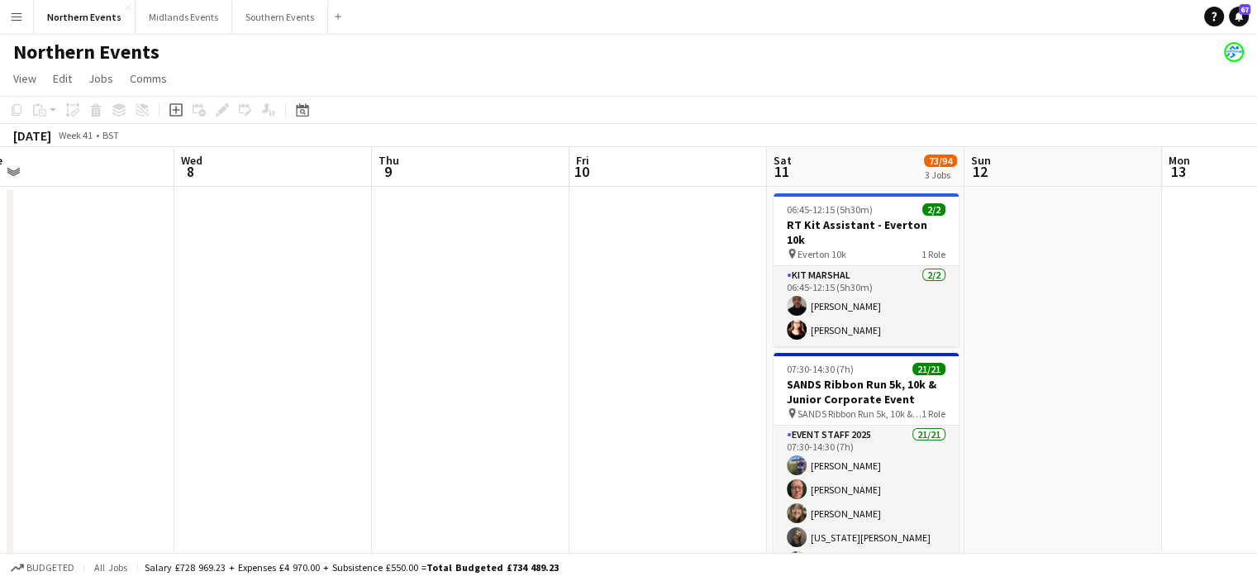
drag, startPoint x: 817, startPoint y: 534, endPoint x: 554, endPoint y: 501, distance: 265.5
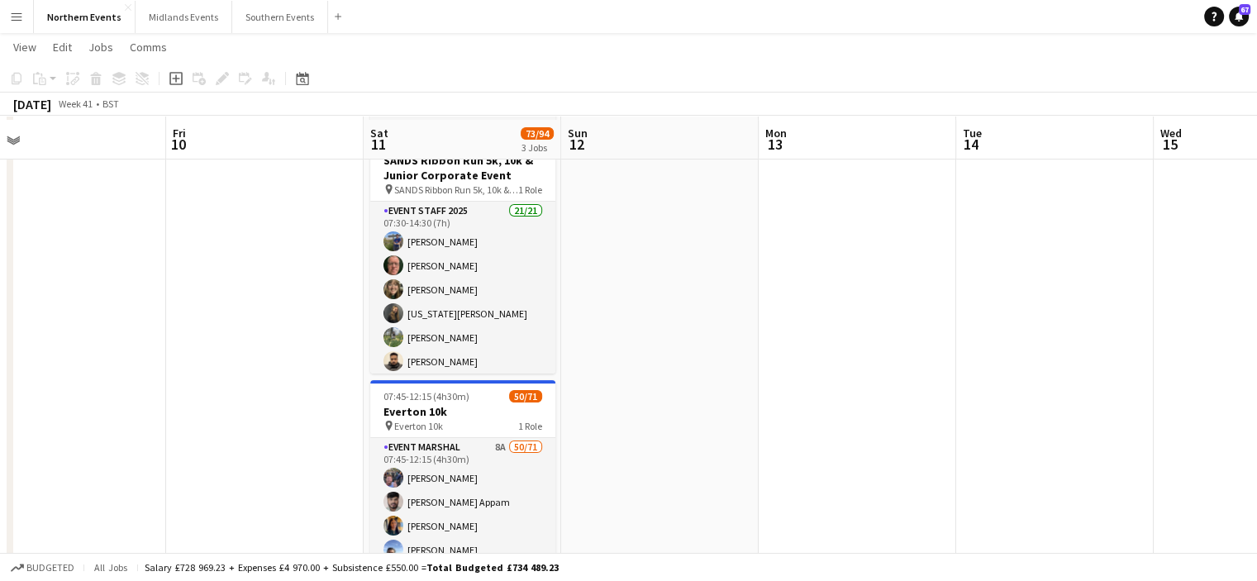
scroll to position [226, 0]
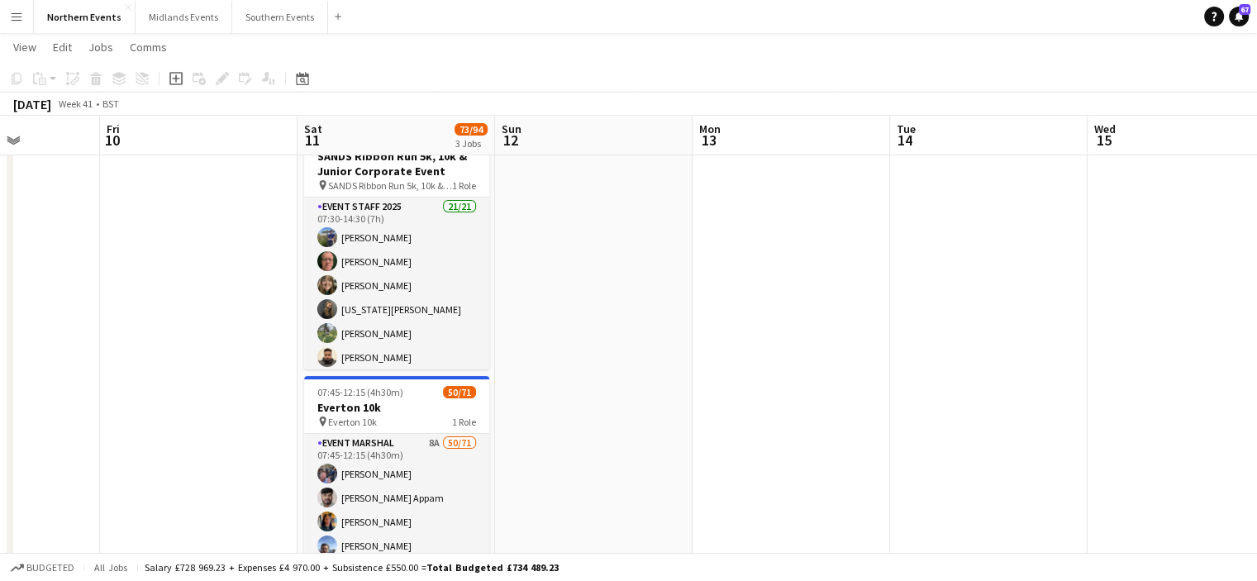
drag, startPoint x: 1052, startPoint y: 246, endPoint x: 776, endPoint y: 233, distance: 276.3
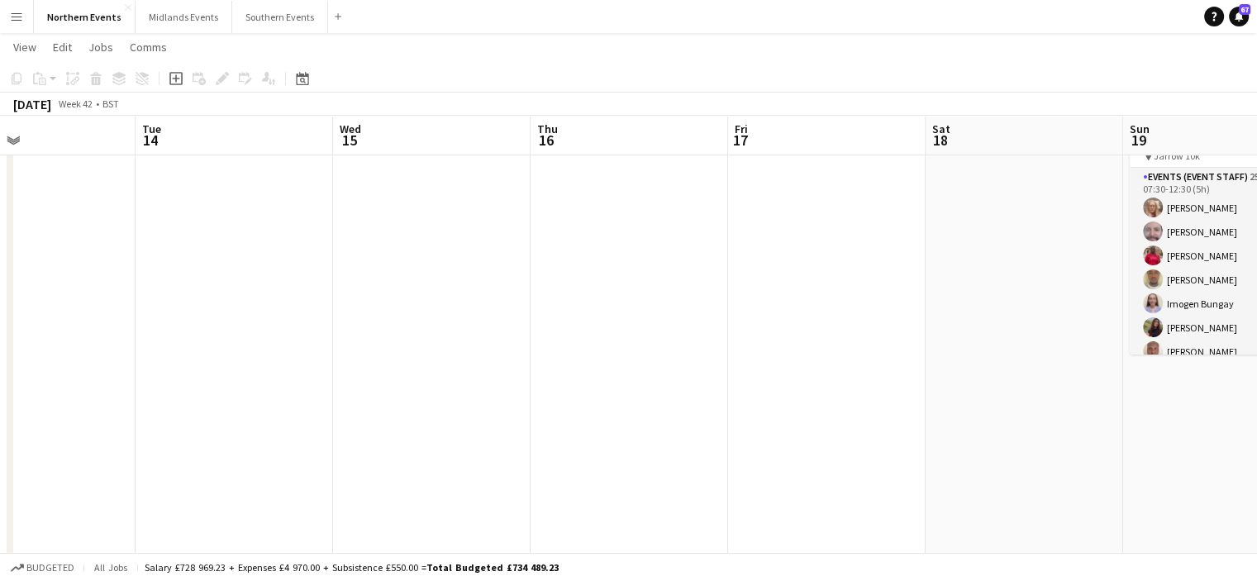
drag, startPoint x: 1129, startPoint y: 288, endPoint x: 766, endPoint y: 316, distance: 364.7
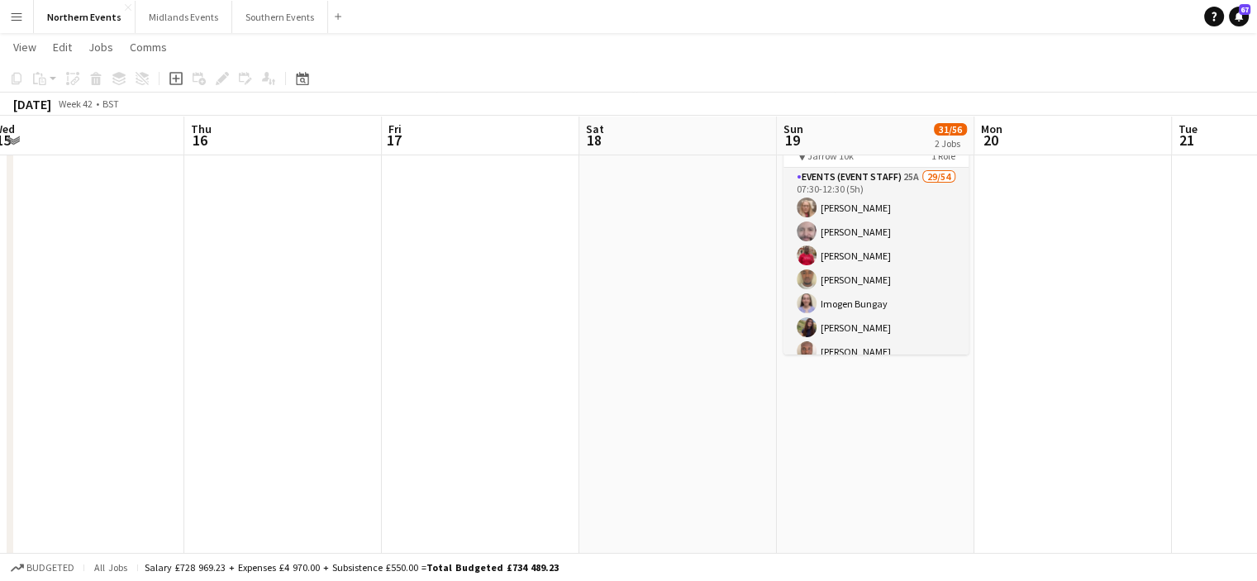
scroll to position [0, 627]
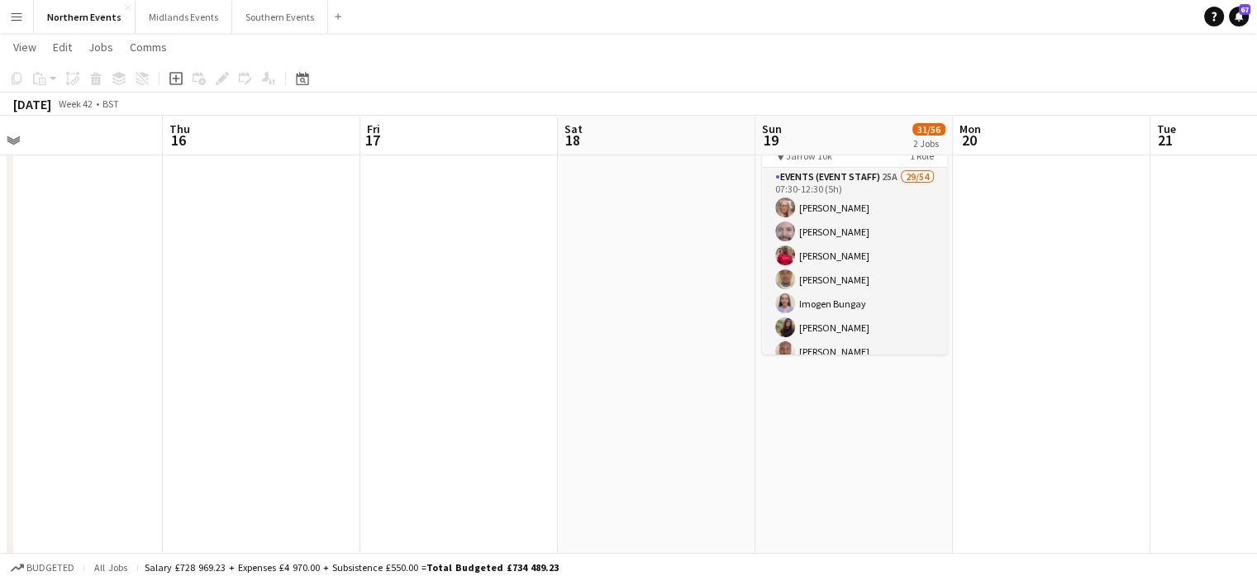
drag, startPoint x: 829, startPoint y: 361, endPoint x: 512, endPoint y: 367, distance: 317.3
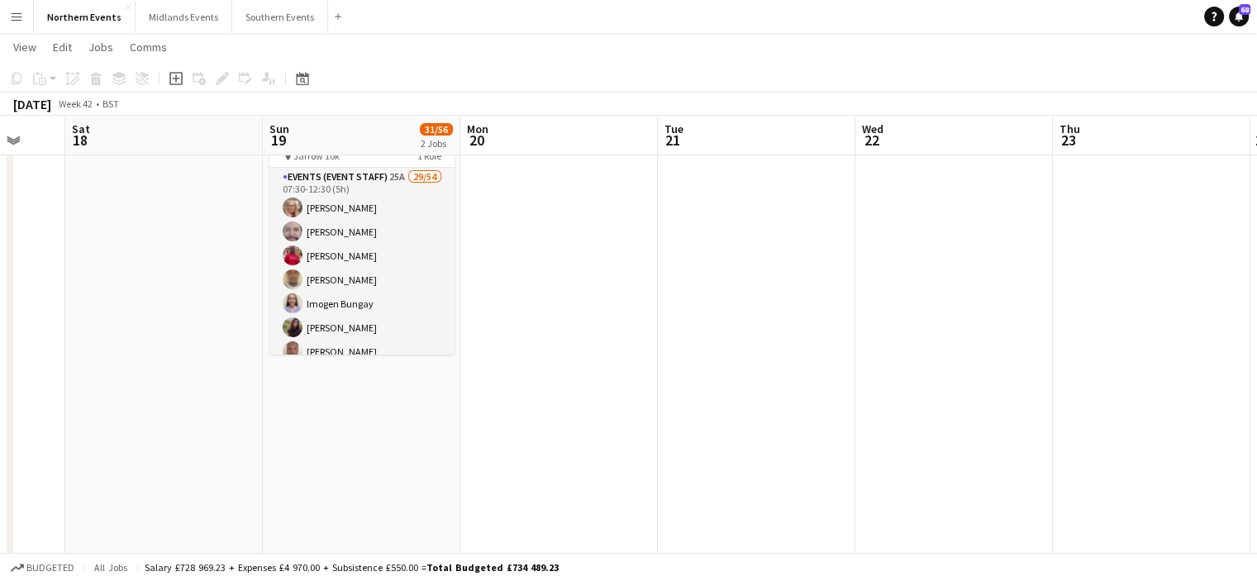
drag, startPoint x: 833, startPoint y: 375, endPoint x: 340, endPoint y: 337, distance: 494.7
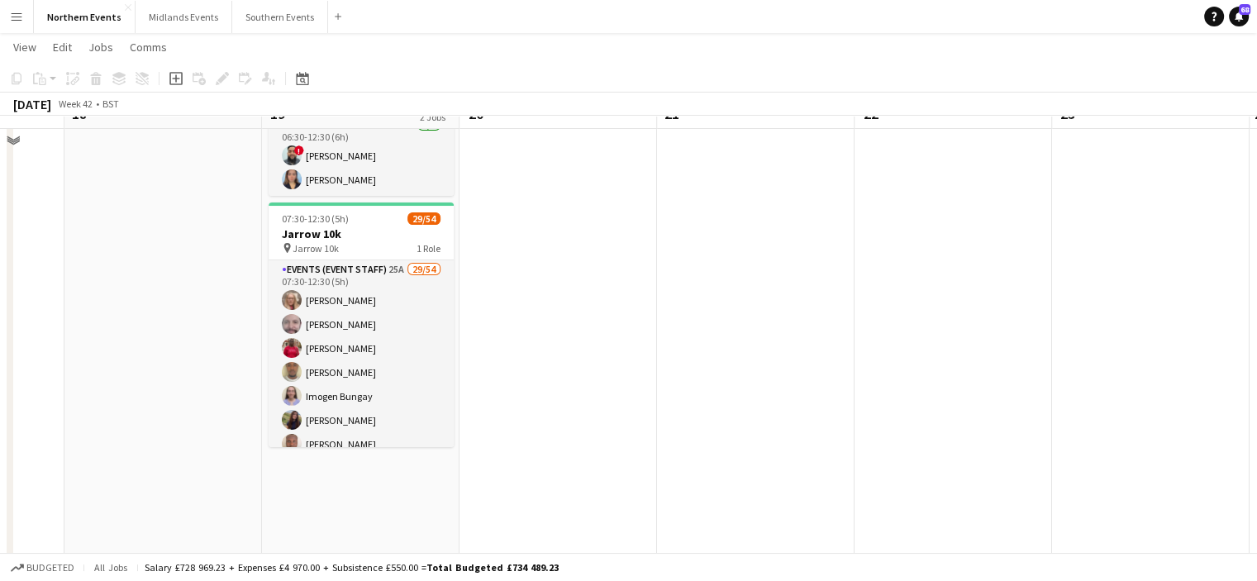
scroll to position [93, 0]
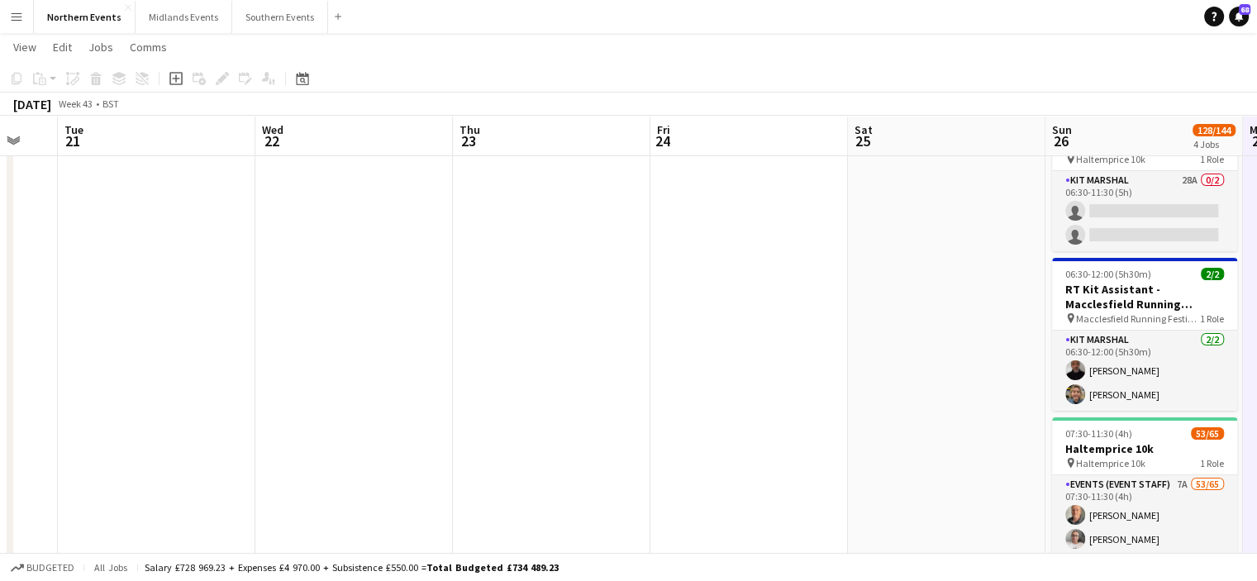
drag, startPoint x: 1138, startPoint y: 313, endPoint x: 538, endPoint y: 319, distance: 600.7
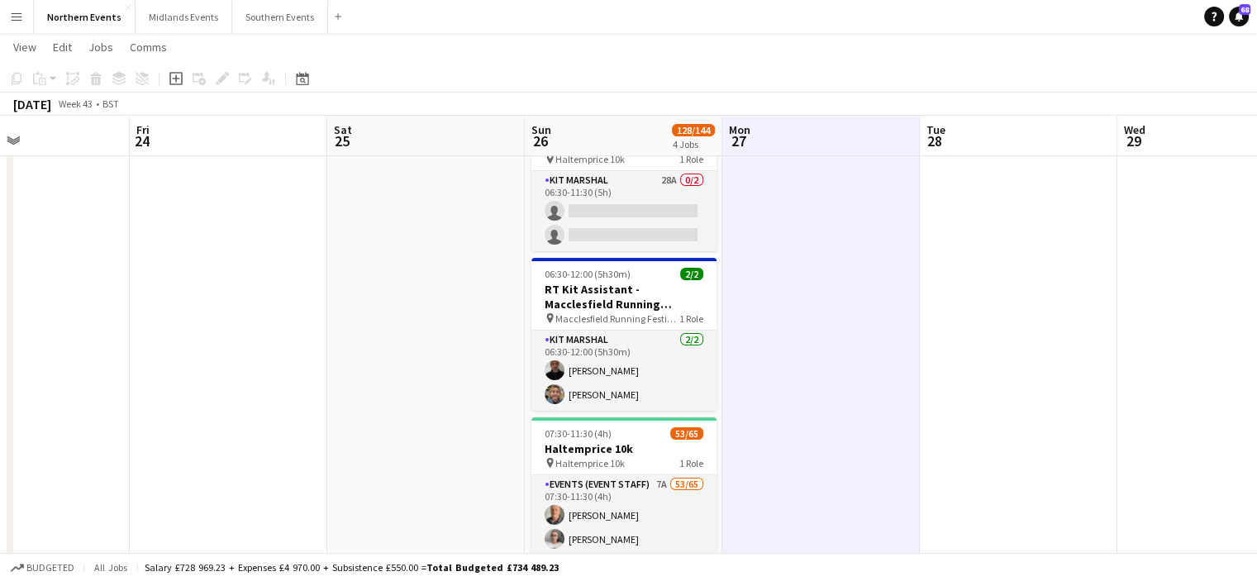
drag, startPoint x: 1087, startPoint y: 412, endPoint x: 505, endPoint y: 421, distance: 582.5
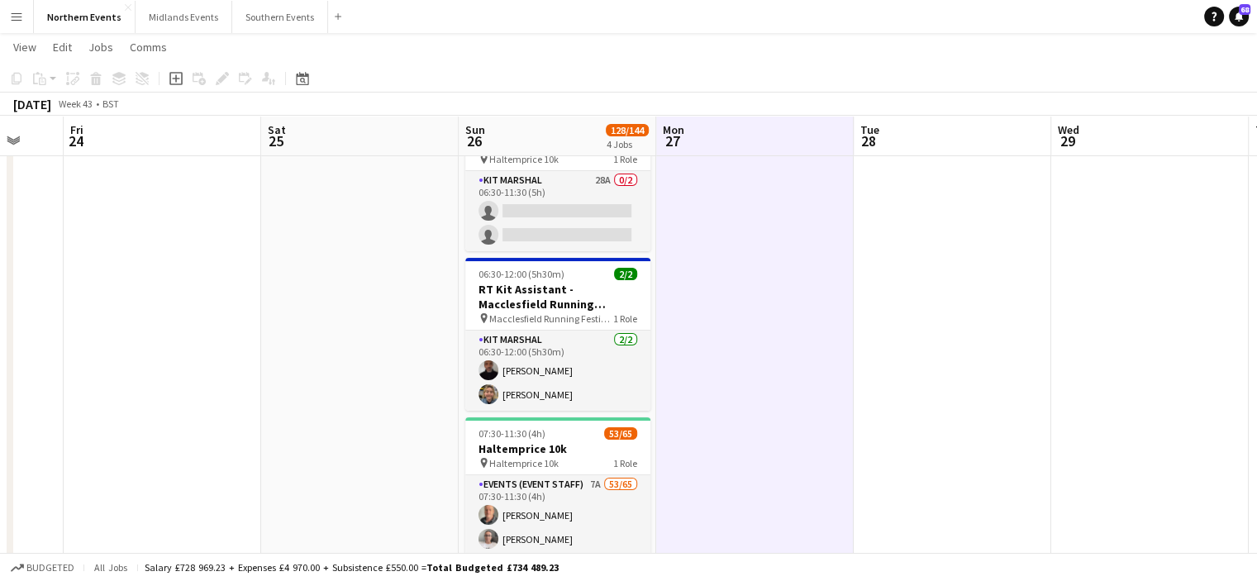
drag, startPoint x: 764, startPoint y: 468, endPoint x: 450, endPoint y: 495, distance: 315.1
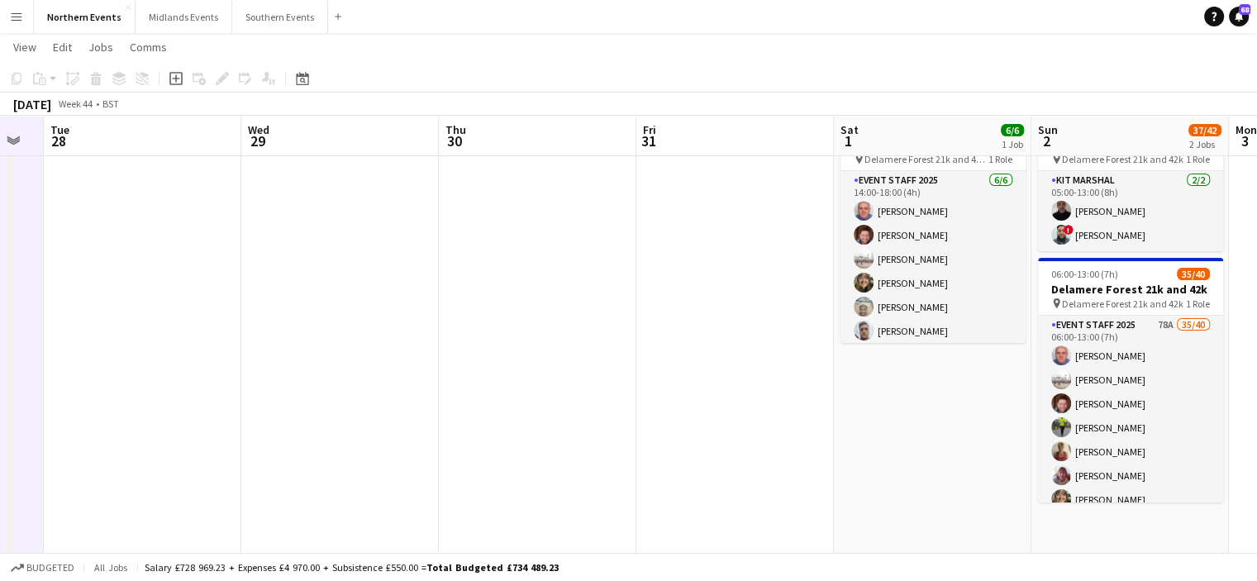
drag, startPoint x: 606, startPoint y: 525, endPoint x: 234, endPoint y: 526, distance: 371.8
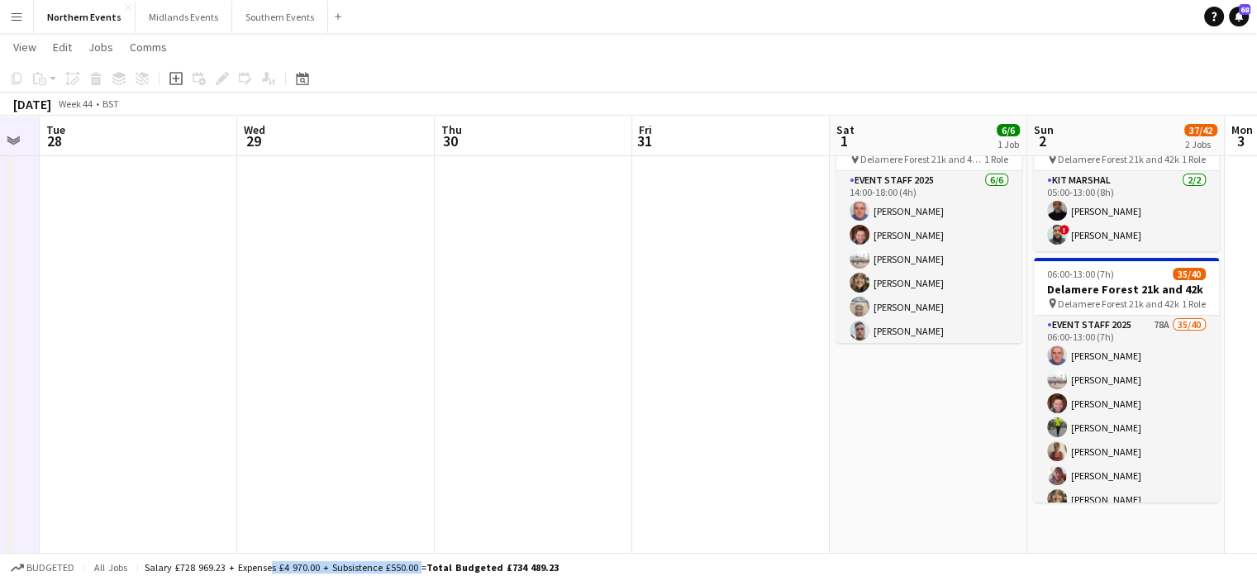
drag, startPoint x: 418, startPoint y: 559, endPoint x: 269, endPoint y: 553, distance: 149.7
click at [269, 553] on div "Budgeted All jobs Salary £728 969.23 + Expenses £4 970.00 + Subsistence £550.00…" at bounding box center [628, 567] width 1257 height 28
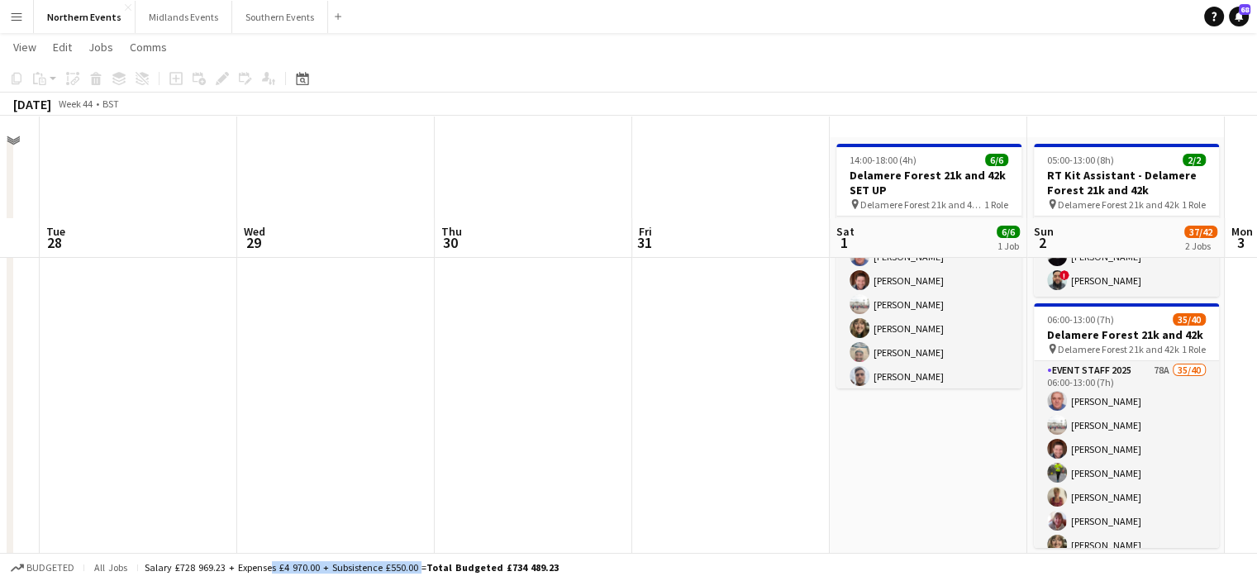
scroll to position [0, 0]
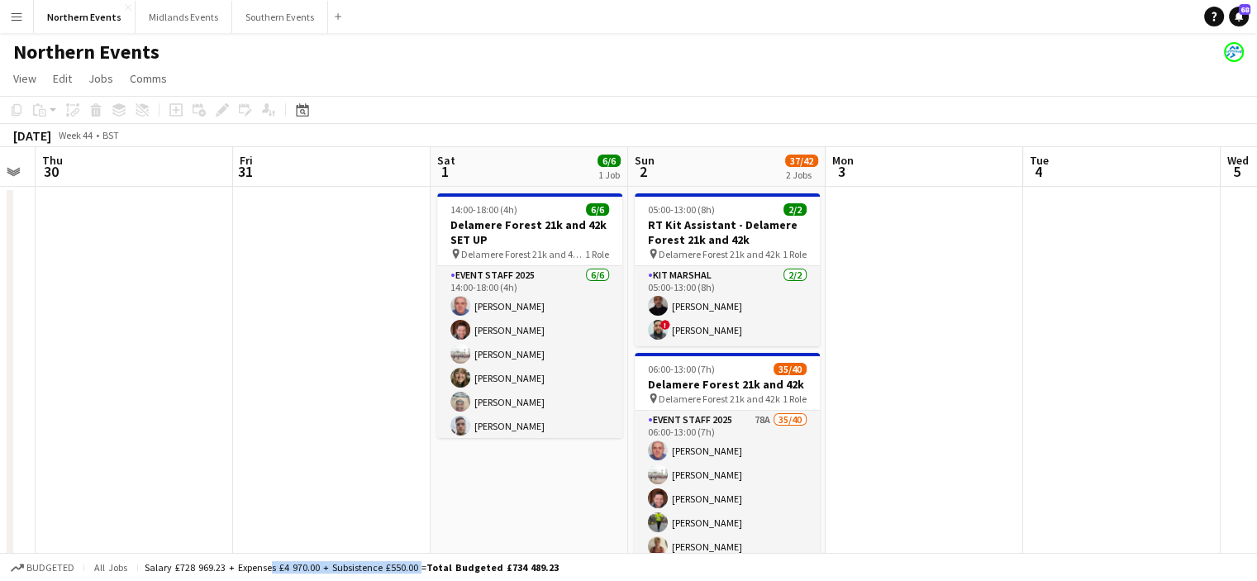
drag, startPoint x: 1149, startPoint y: 333, endPoint x: 816, endPoint y: 366, distance: 334.6
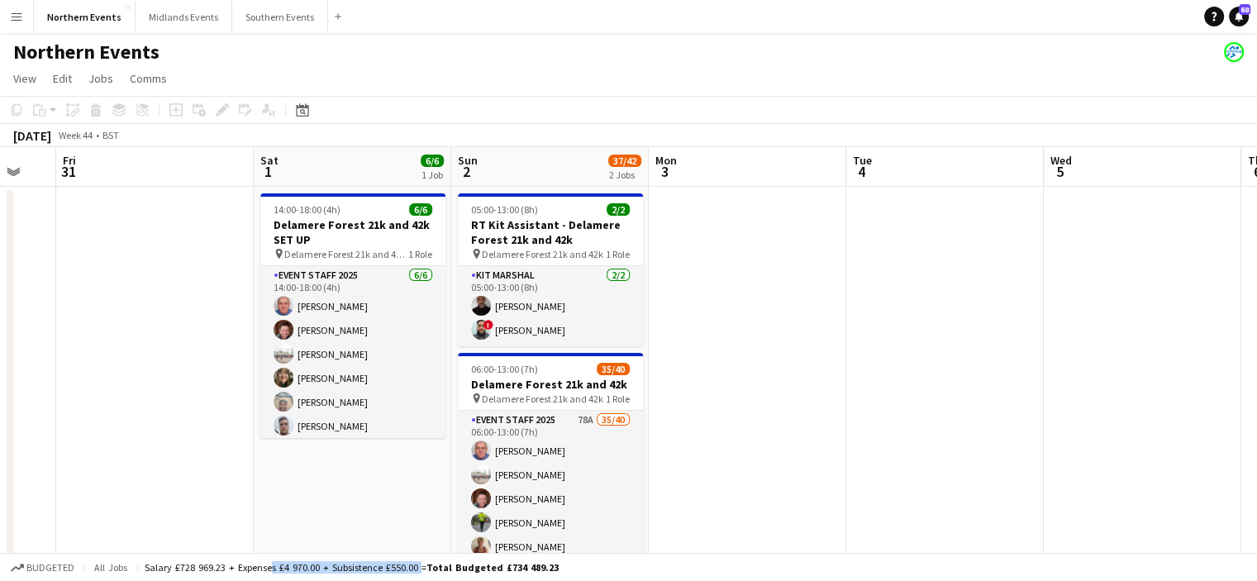
drag, startPoint x: 1115, startPoint y: 425, endPoint x: 796, endPoint y: 406, distance: 319.5
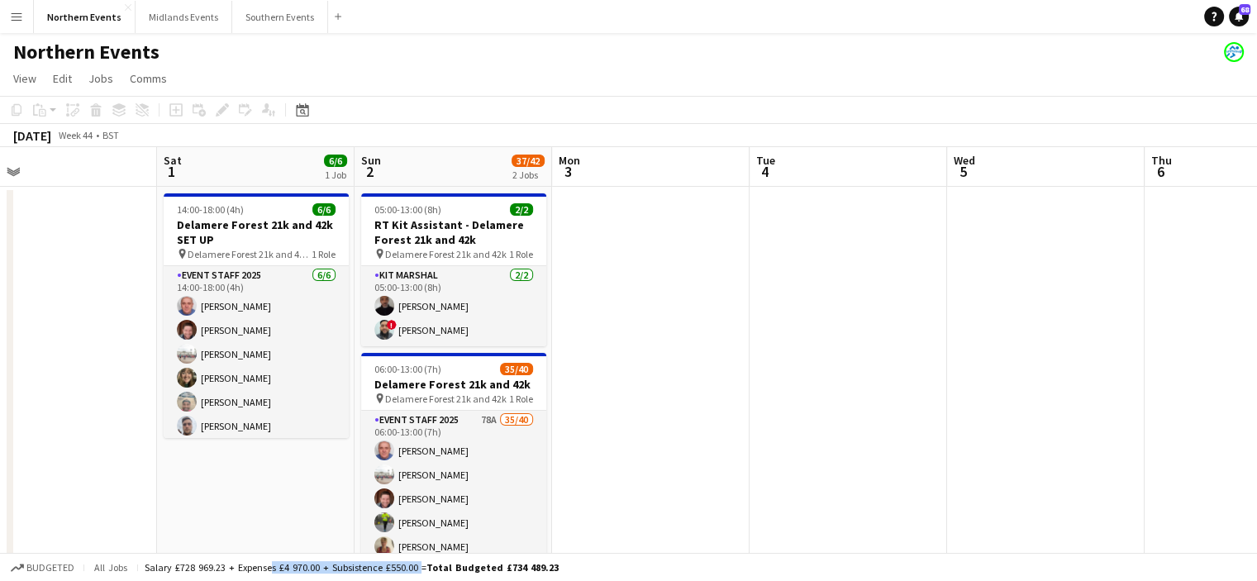
drag, startPoint x: 1156, startPoint y: 429, endPoint x: 877, endPoint y: 394, distance: 281.4
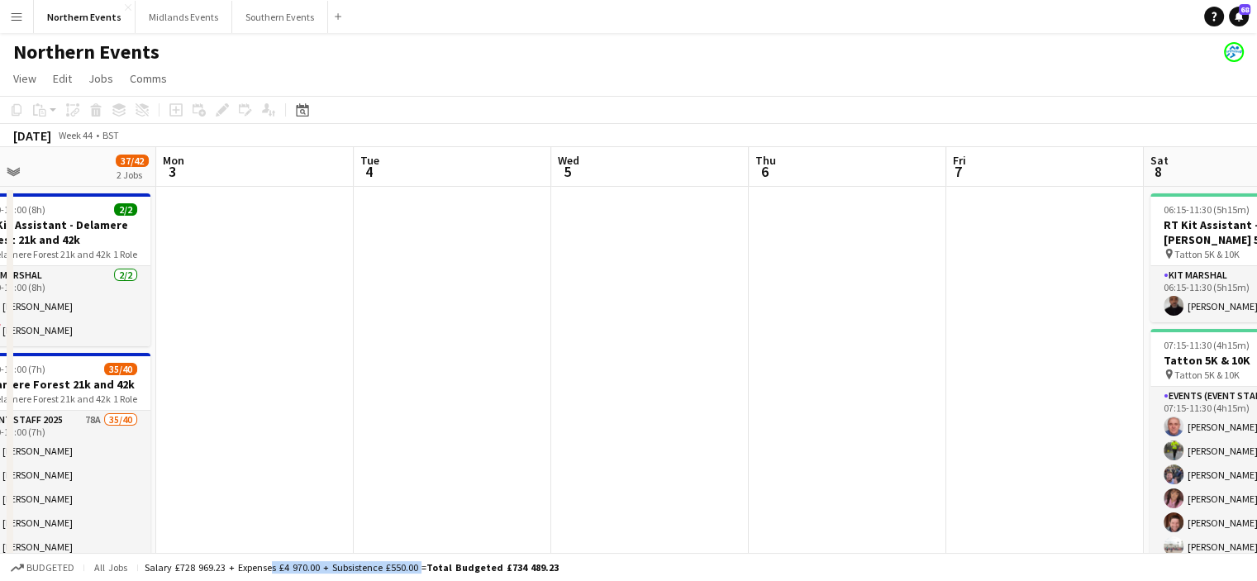
scroll to position [0, 565]
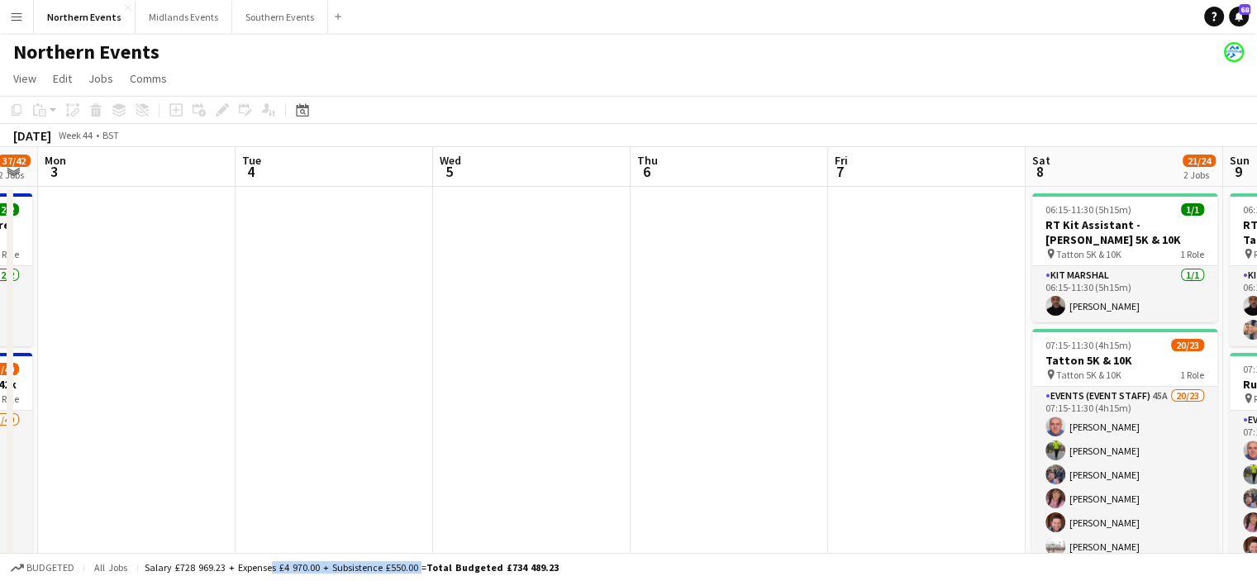
drag, startPoint x: 1164, startPoint y: 360, endPoint x: 1091, endPoint y: 356, distance: 73.6
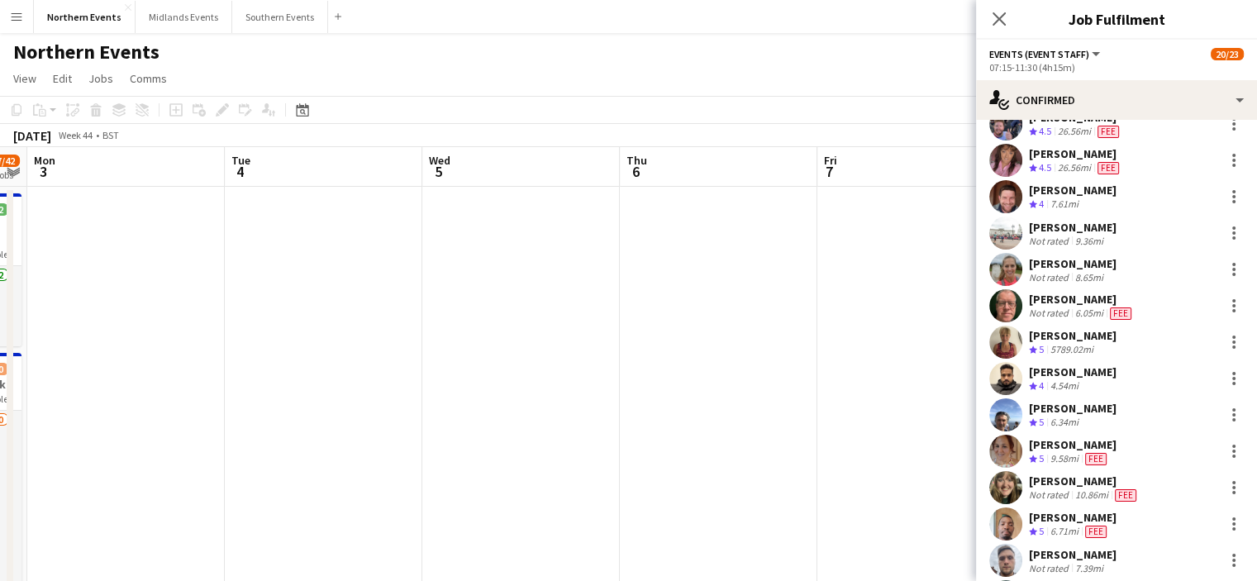
scroll to position [180, 0]
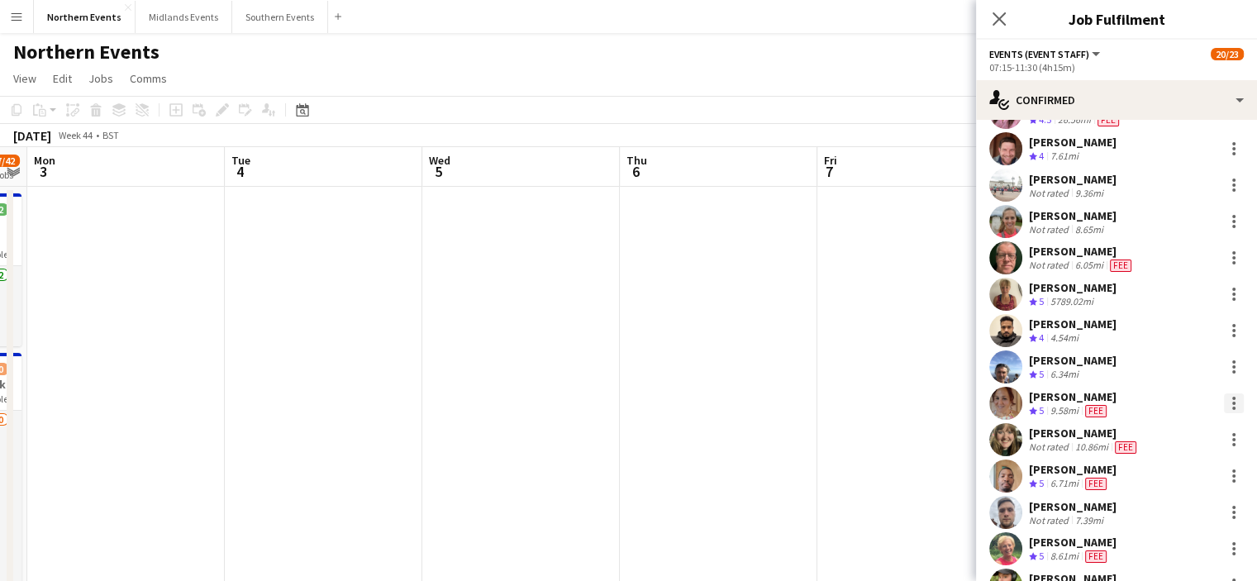
click at [1224, 397] on div at bounding box center [1234, 403] width 20 height 20
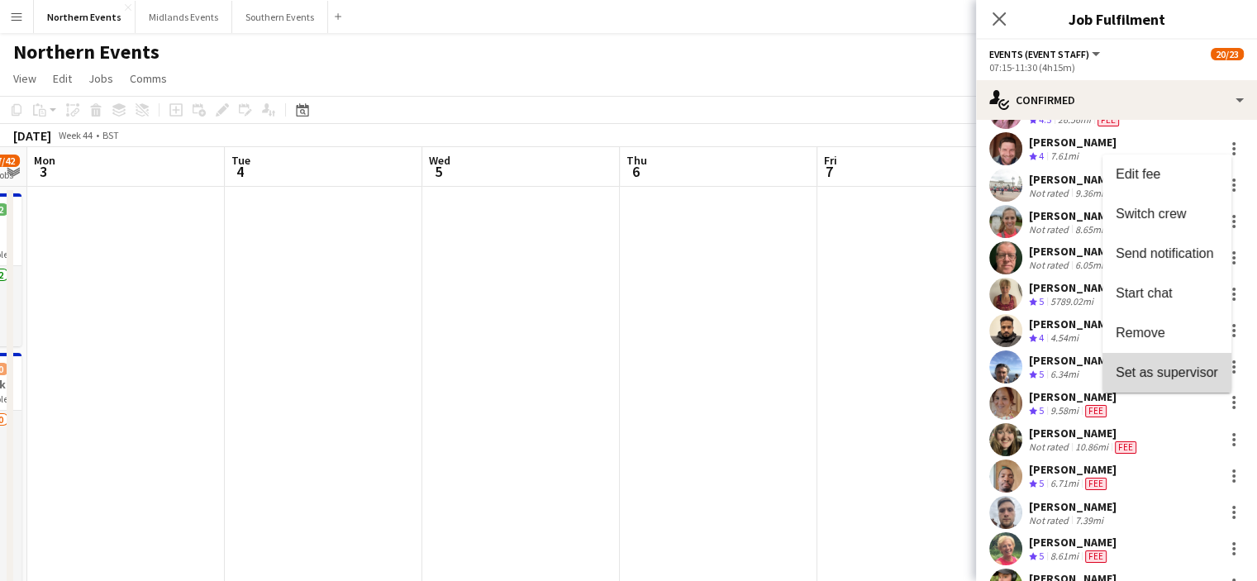
click at [1202, 381] on button "Set as supervisor" at bounding box center [1166, 373] width 129 height 40
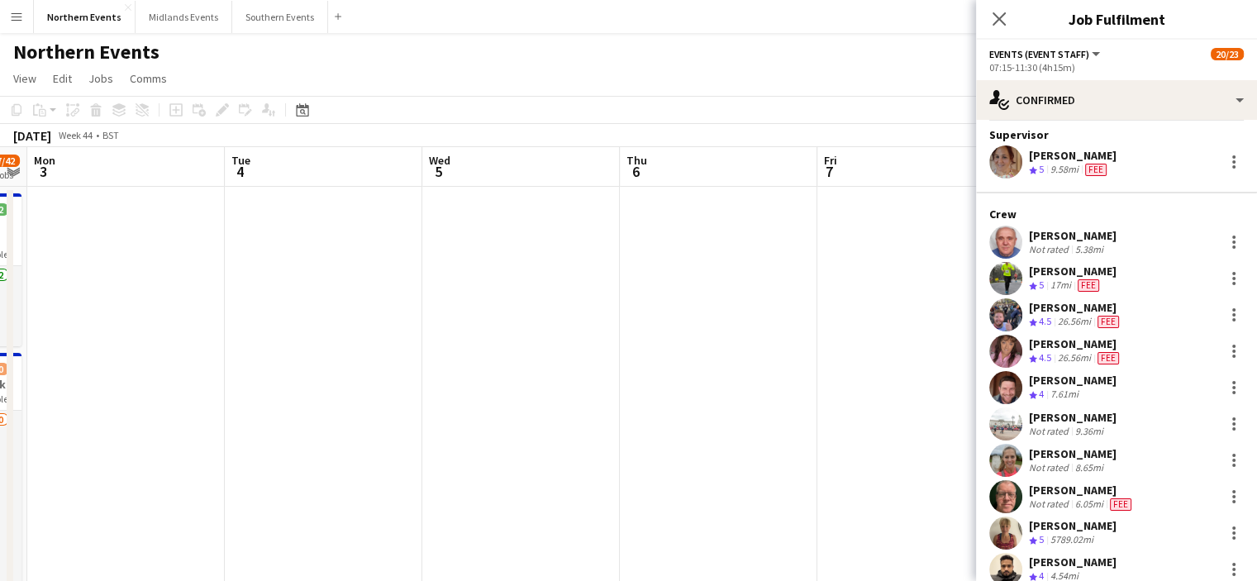
scroll to position [0, 0]
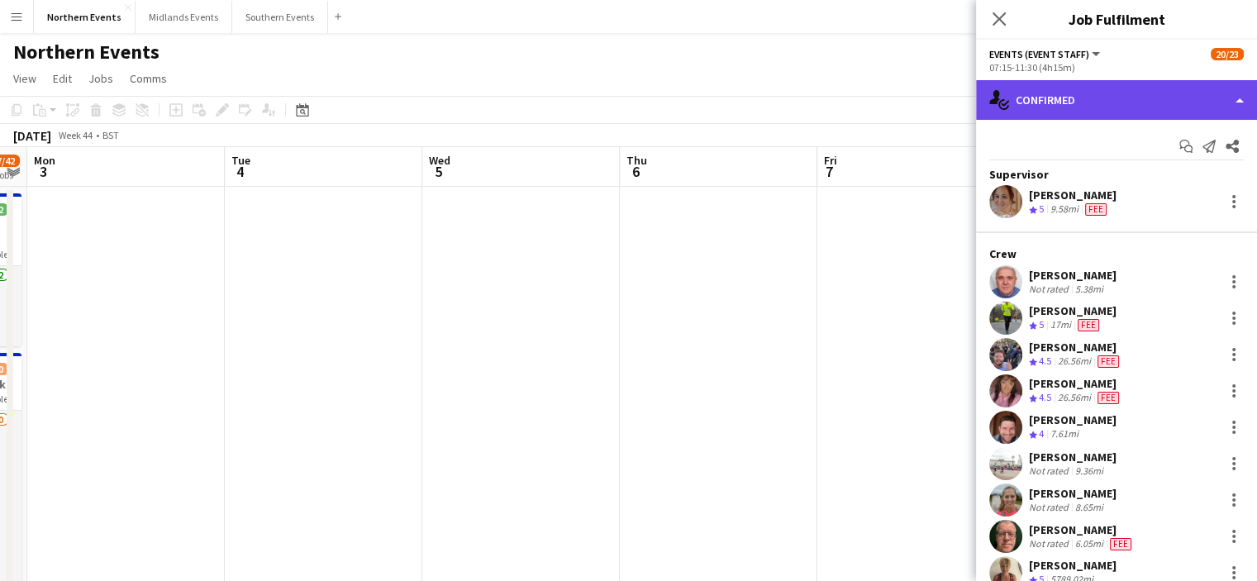
click at [1162, 112] on div "single-neutral-actions-check-2 Confirmed" at bounding box center [1116, 100] width 281 height 40
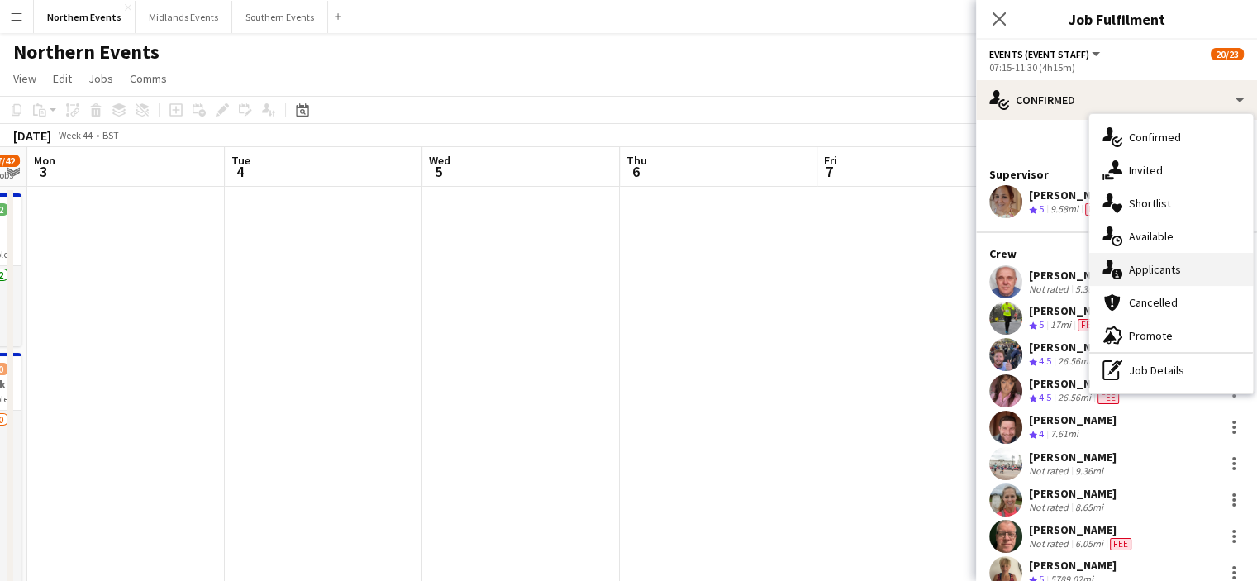
click at [1183, 264] on div "single-neutral-actions-information Applicants" at bounding box center [1171, 269] width 164 height 33
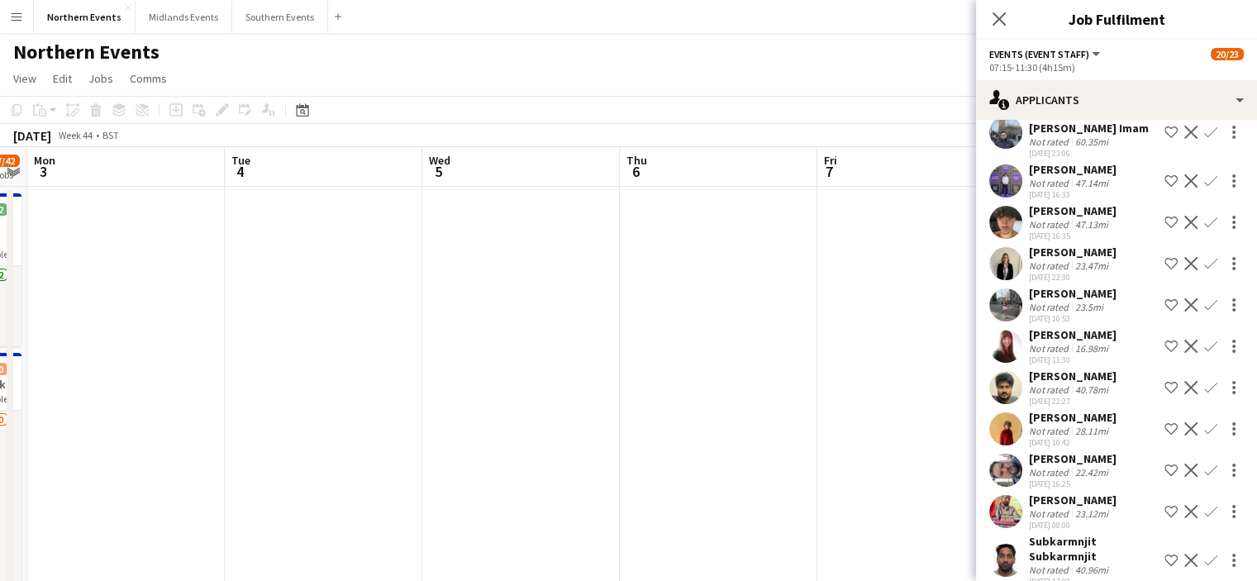
scroll to position [1259, 0]
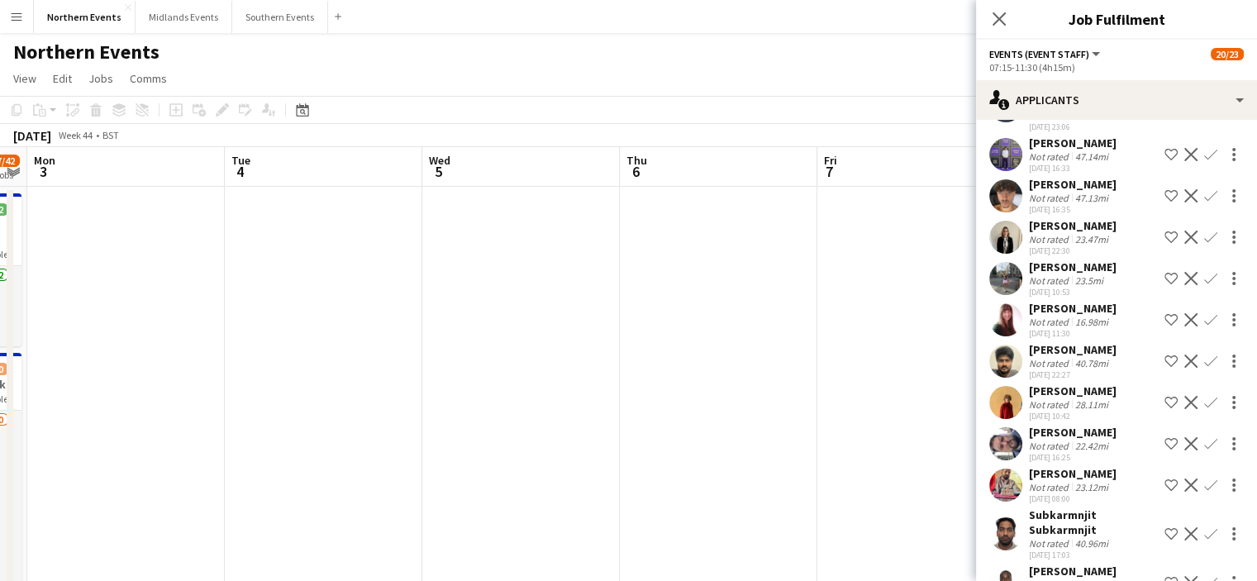
click at [1204, 313] on app-icon "Confirm" at bounding box center [1210, 319] width 13 height 13
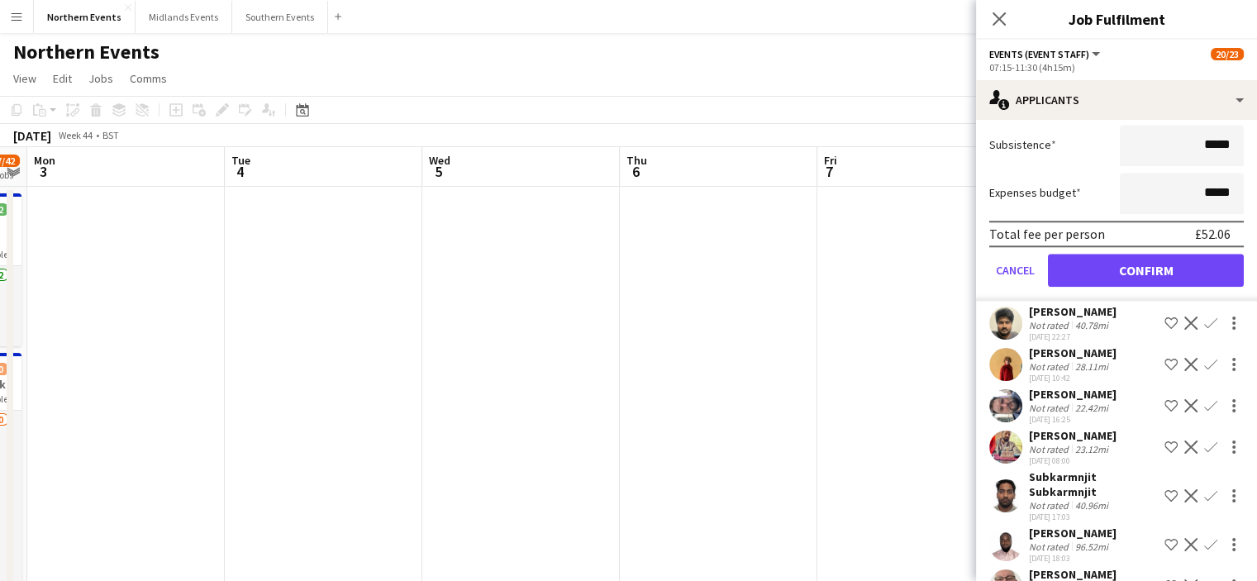
scroll to position [1669, 0]
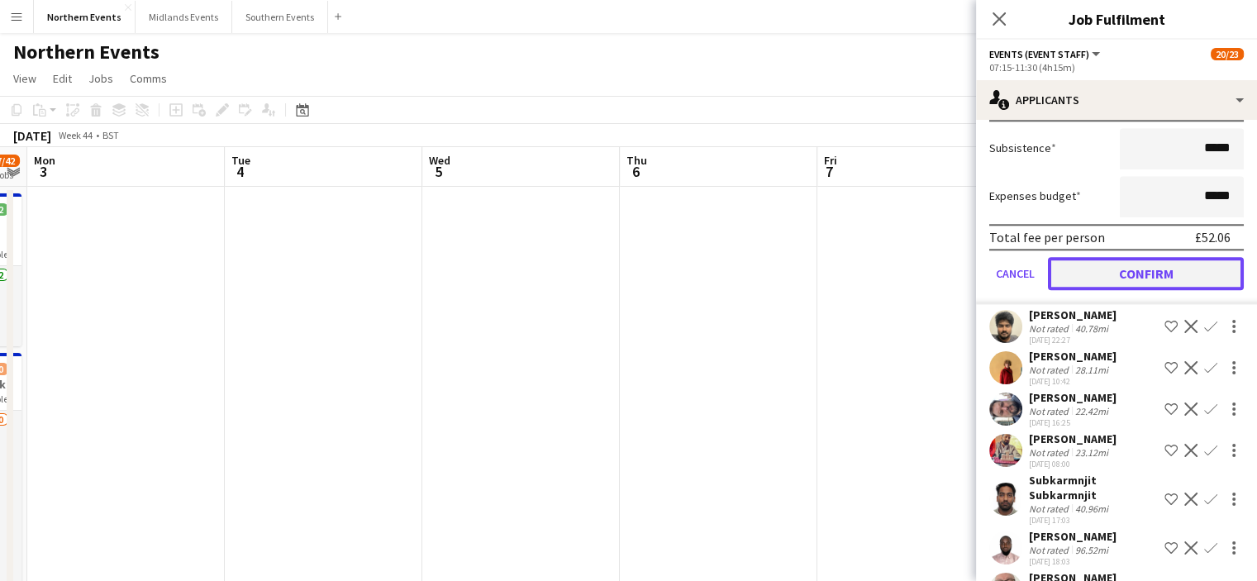
click at [1146, 262] on button "Confirm" at bounding box center [1146, 273] width 196 height 33
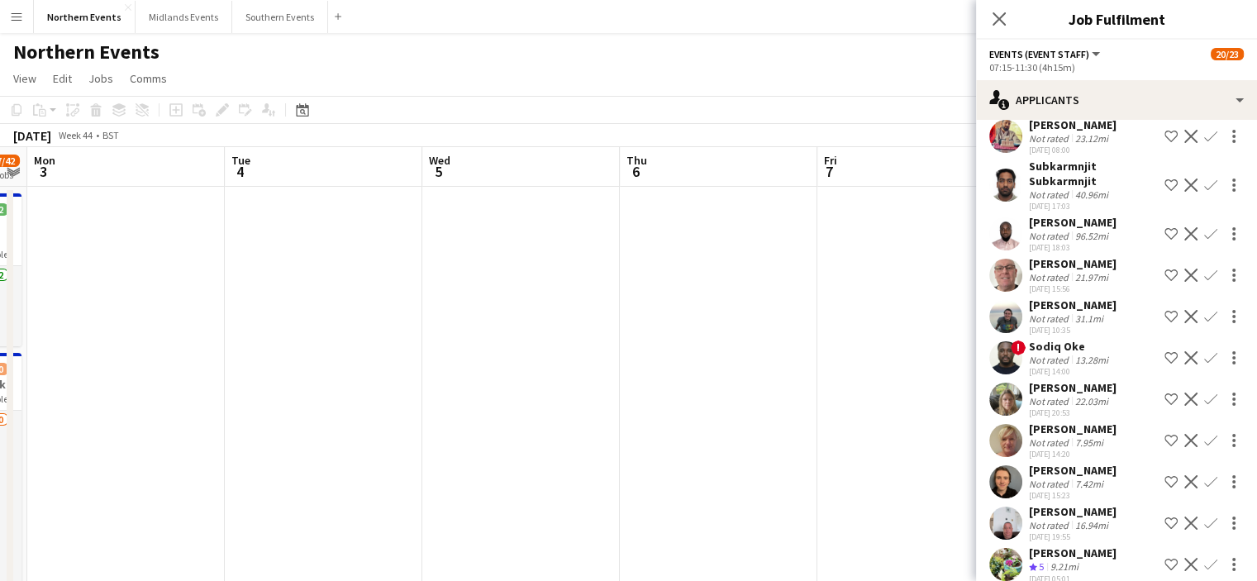
scroll to position [1584, 0]
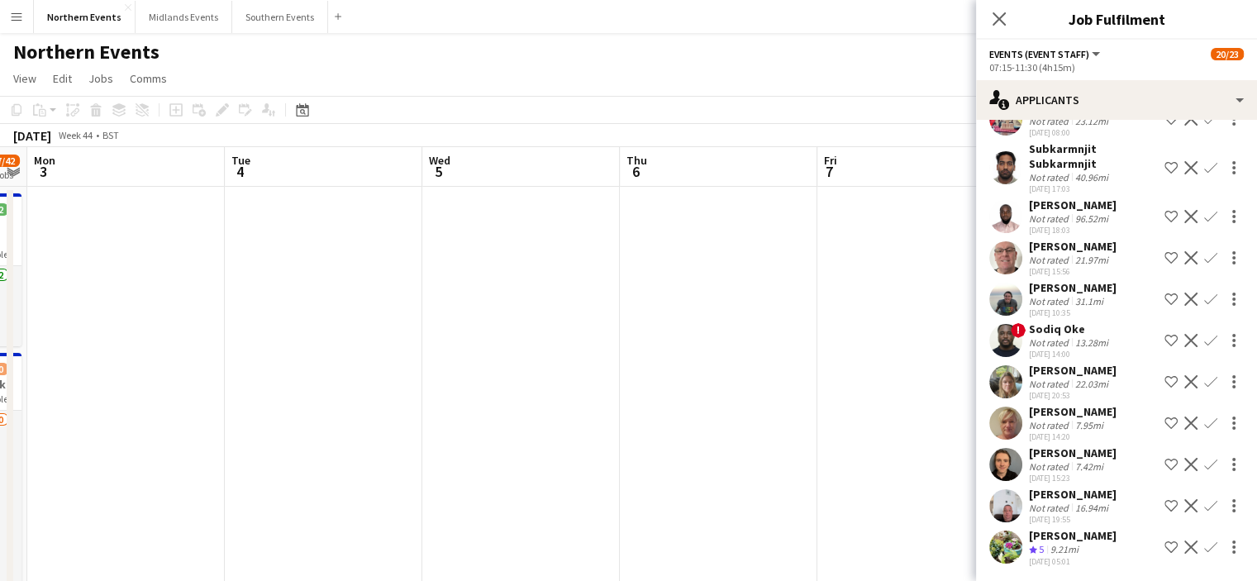
click at [1204, 544] on app-icon "Confirm" at bounding box center [1210, 546] width 13 height 13
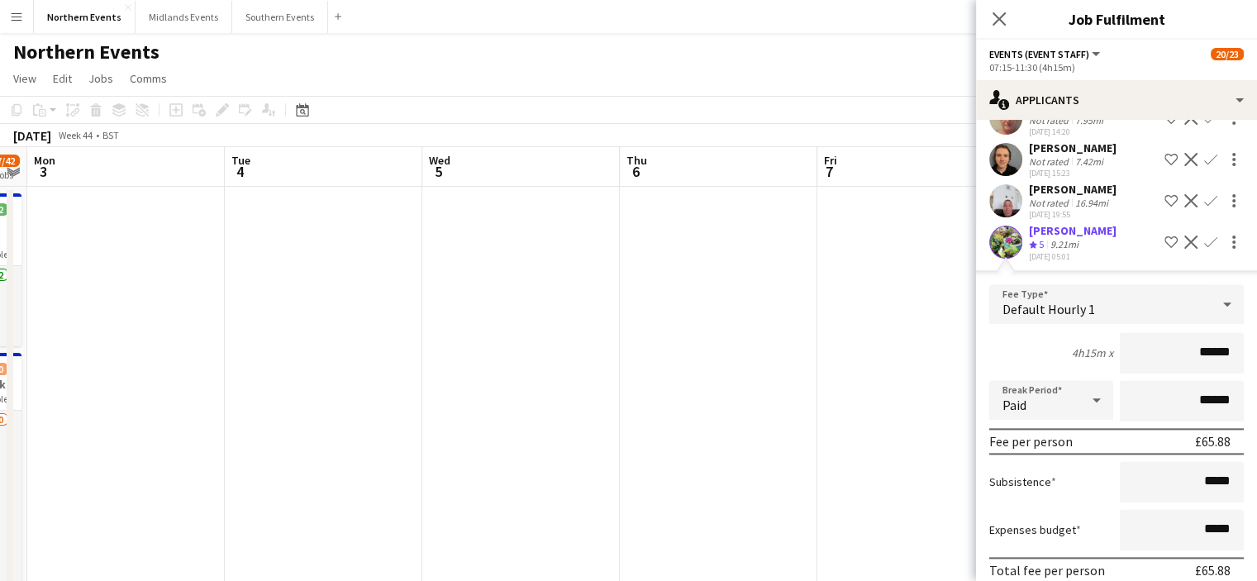
scroll to position [1956, 0]
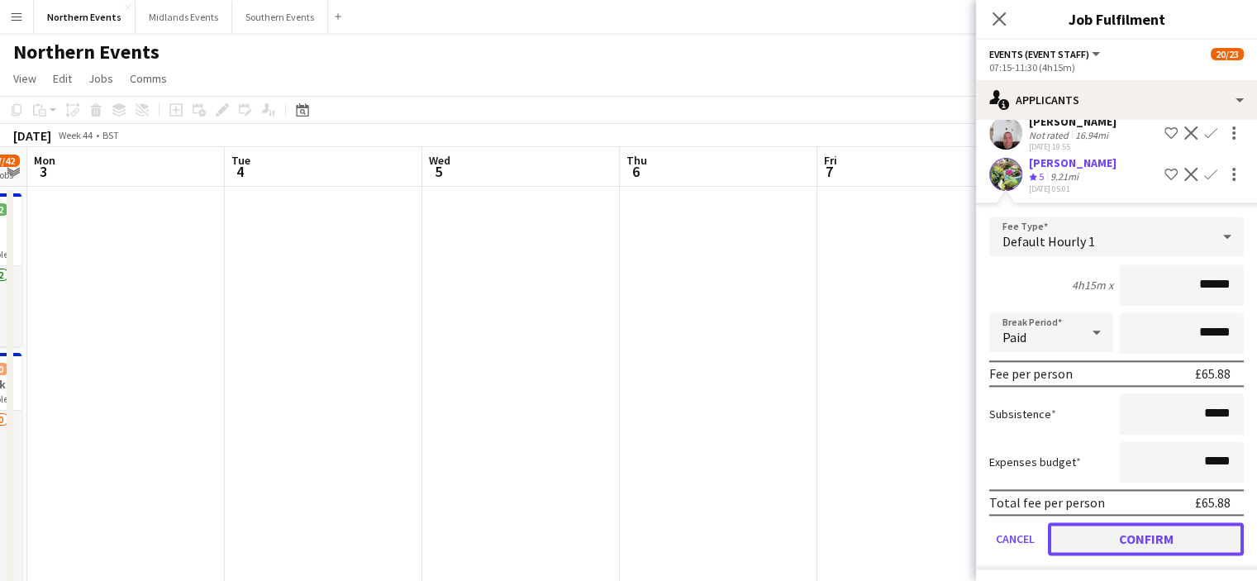
click at [1194, 531] on button "Confirm" at bounding box center [1146, 538] width 196 height 33
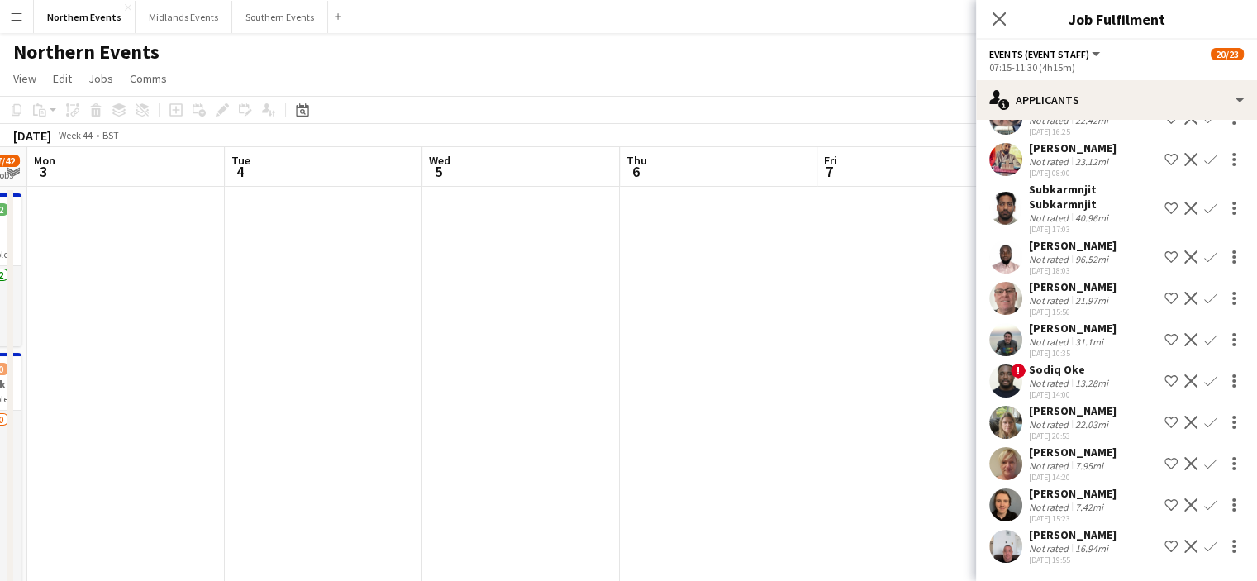
scroll to position [1542, 0]
click at [1001, 19] on icon "Close pop-in" at bounding box center [999, 19] width 16 height 16
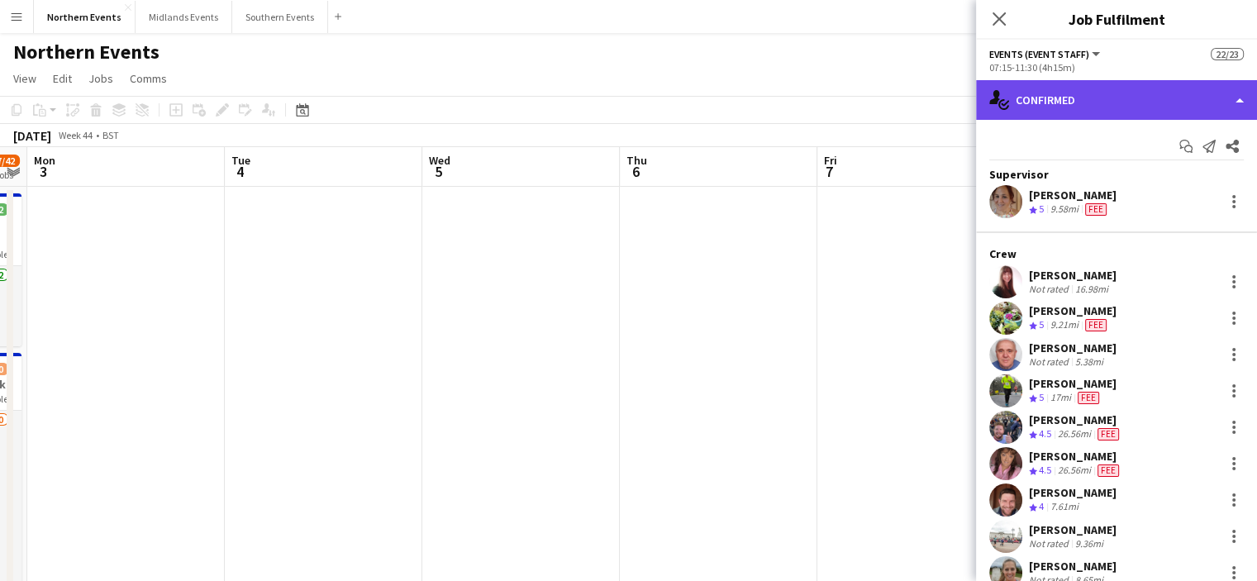
click at [1151, 102] on div "single-neutral-actions-check-2 Confirmed" at bounding box center [1116, 100] width 281 height 40
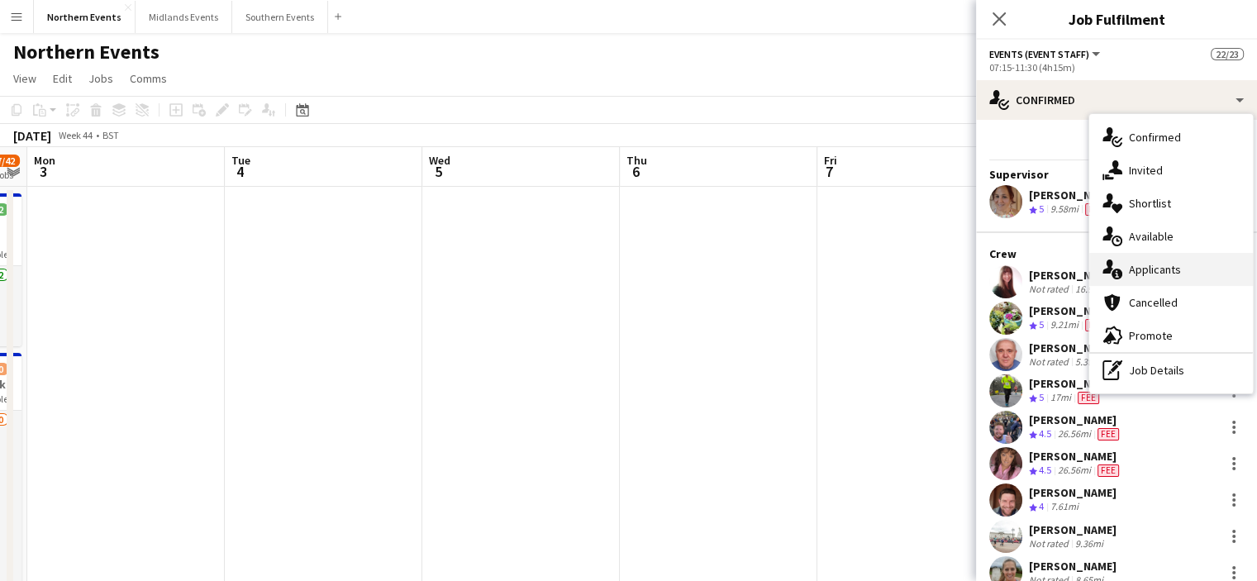
click at [1153, 262] on span "Applicants" at bounding box center [1155, 269] width 52 height 15
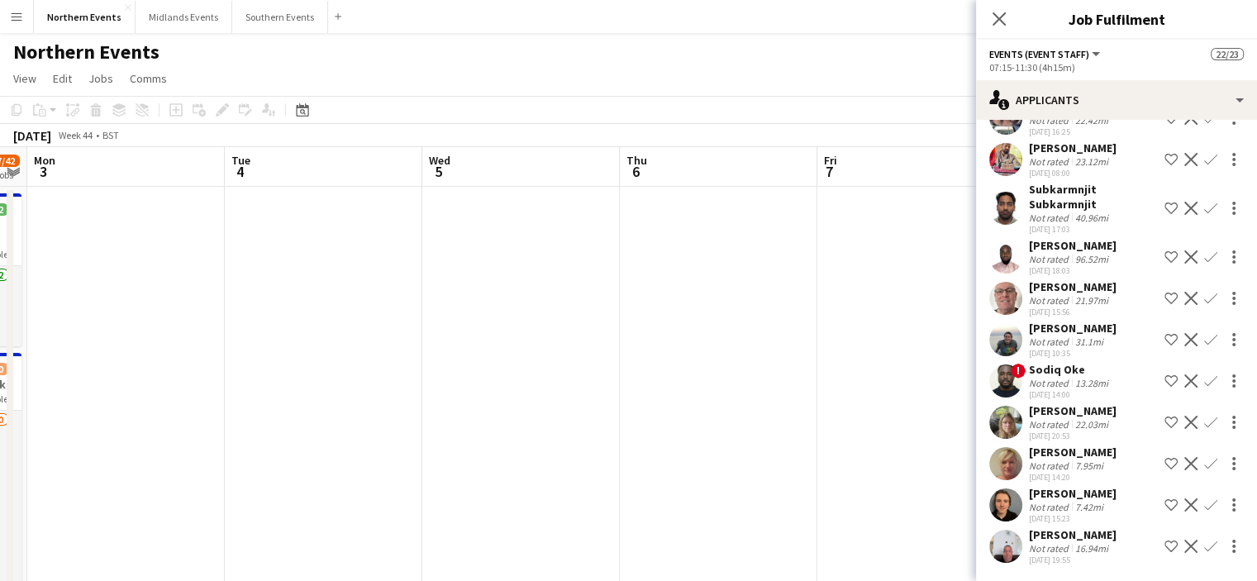
scroll to position [1571, 0]
click at [1204, 457] on app-icon "Confirm" at bounding box center [1210, 463] width 13 height 13
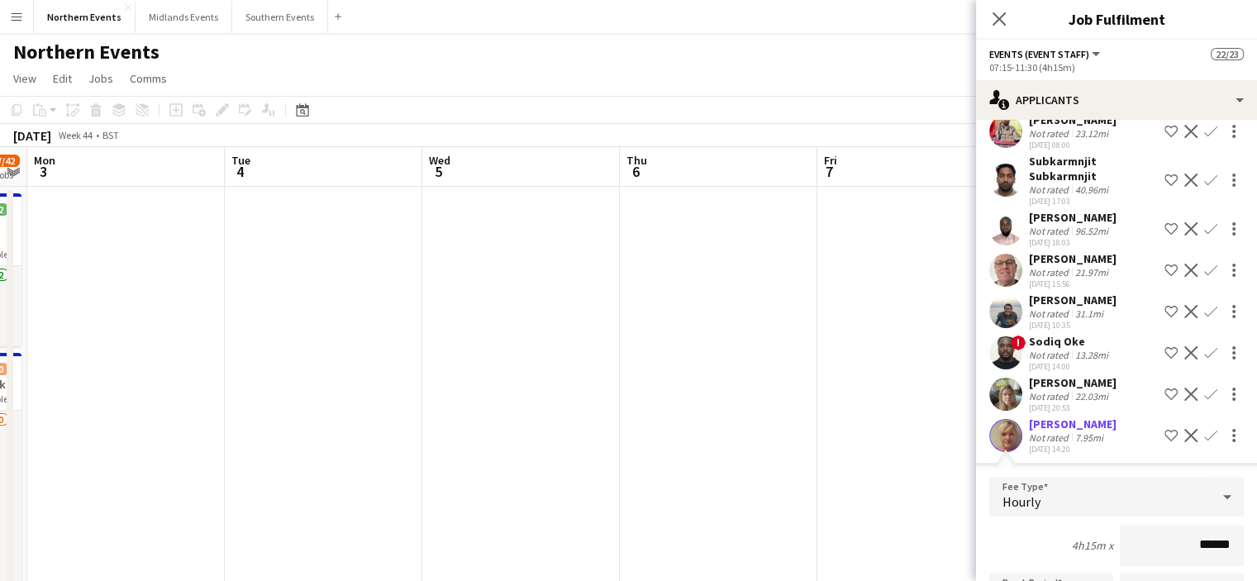
scroll to position [1915, 0]
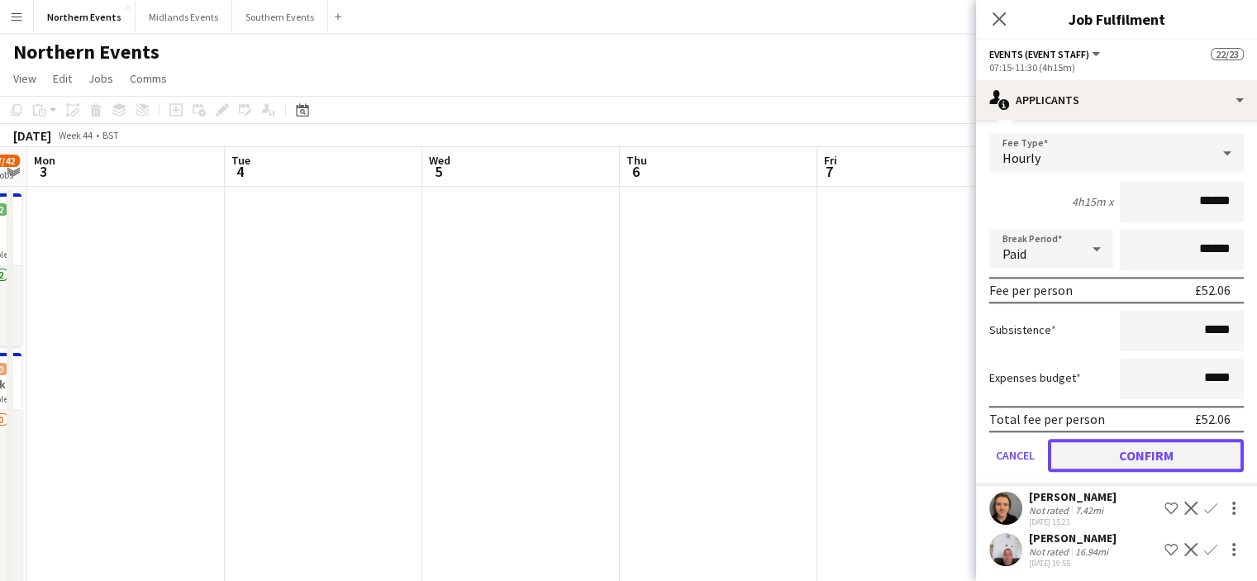
click at [1195, 453] on button "Confirm" at bounding box center [1146, 455] width 196 height 33
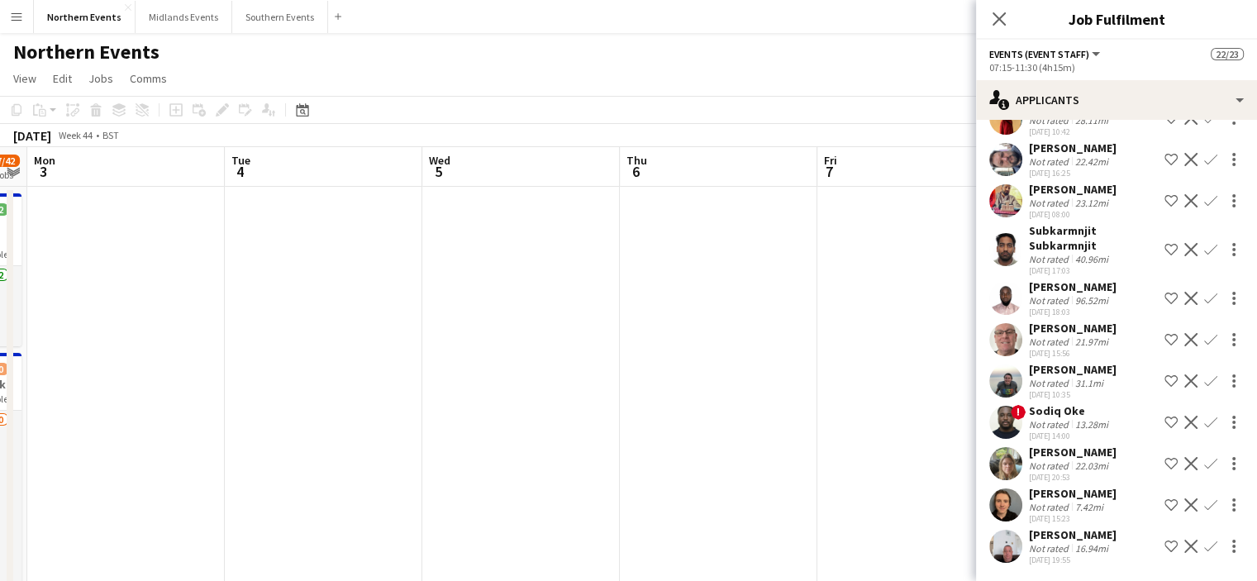
scroll to position [1500, 0]
click at [1001, 21] on icon at bounding box center [999, 19] width 16 height 16
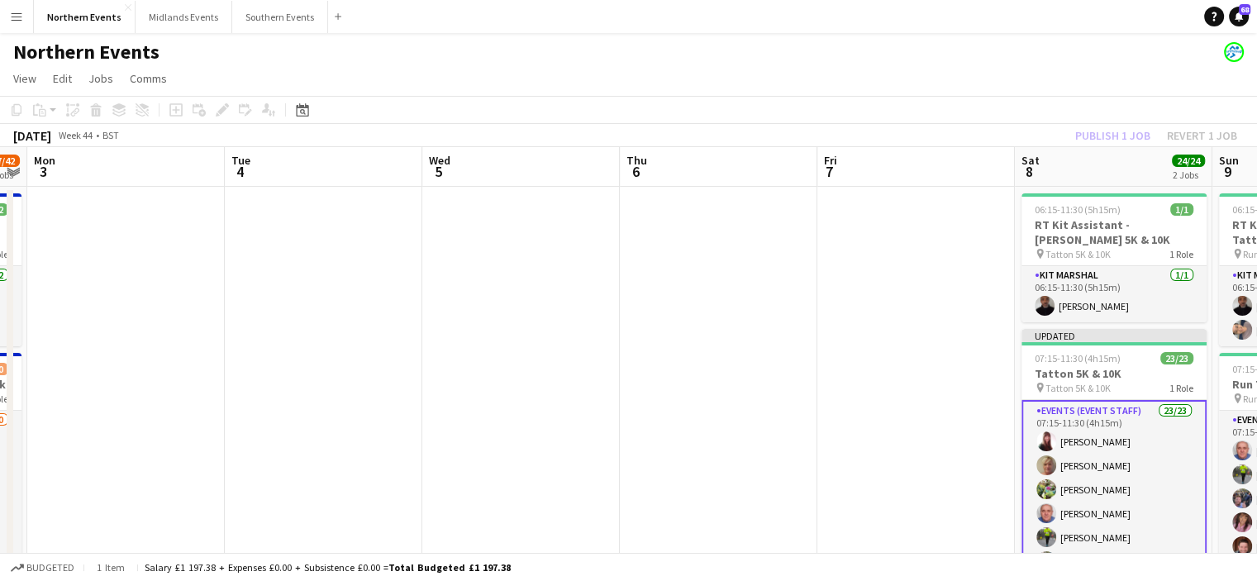
click at [1099, 135] on div "Publish 1 job Revert 1 job" at bounding box center [1156, 135] width 202 height 21
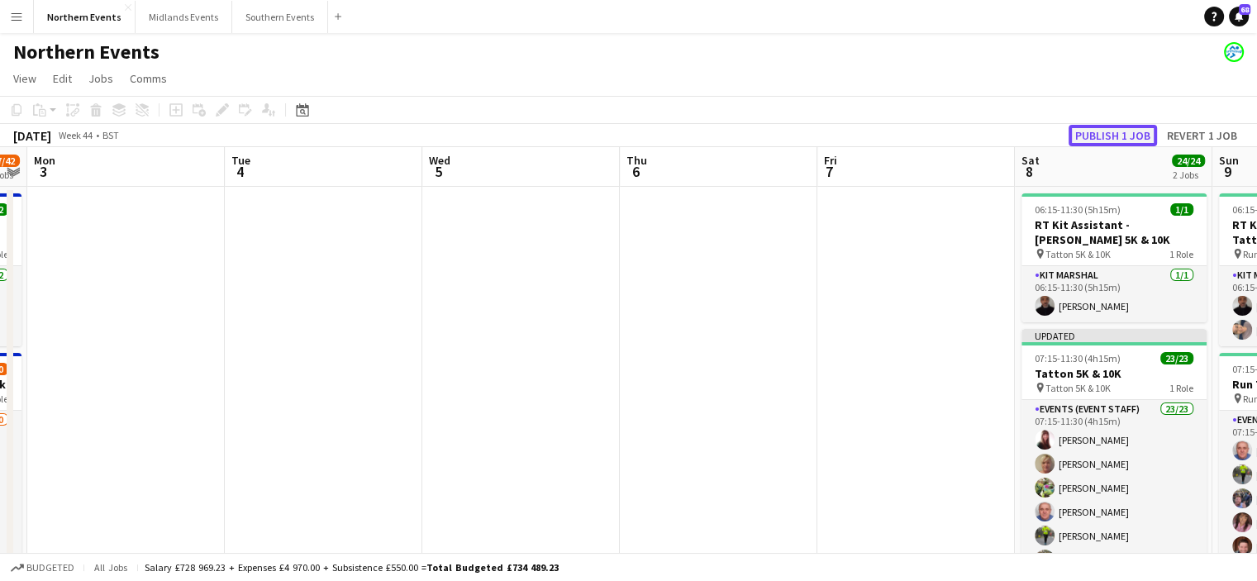
click at [1099, 135] on button "Publish 1 job" at bounding box center [1112, 135] width 88 height 21
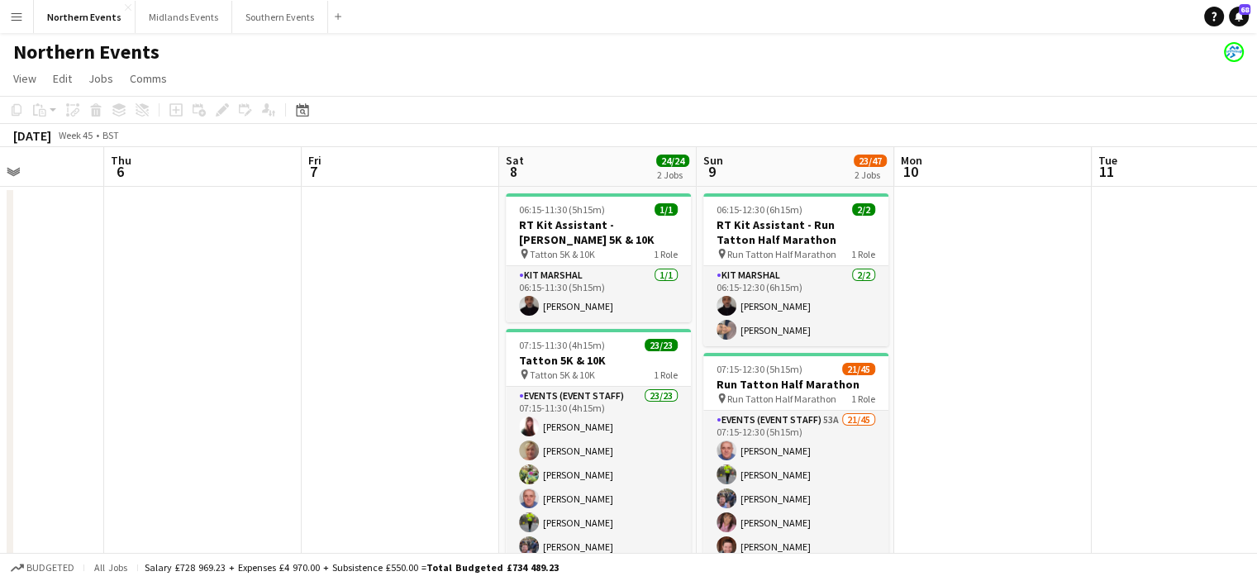
scroll to position [0, 691]
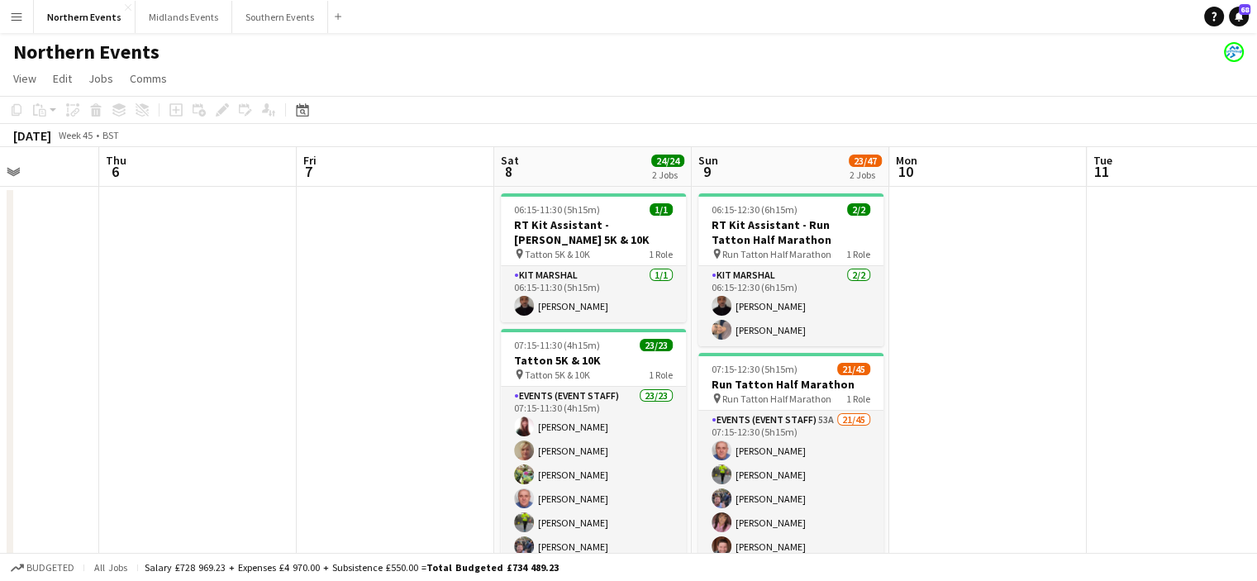
drag, startPoint x: 1015, startPoint y: 419, endPoint x: 494, endPoint y: 387, distance: 522.3
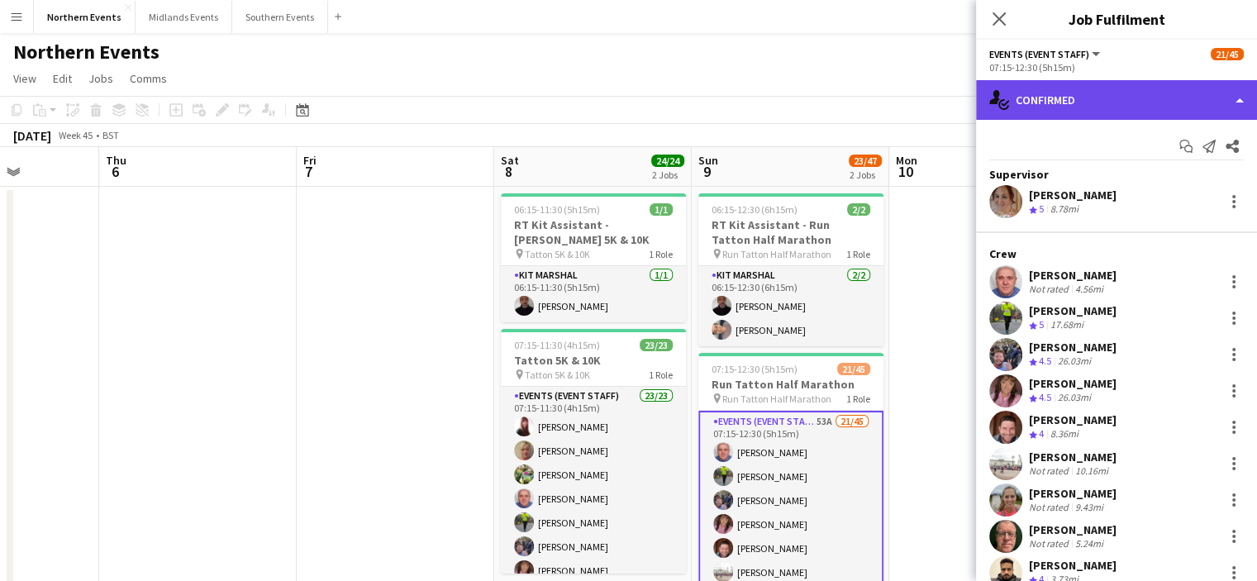
click at [1053, 106] on div "single-neutral-actions-check-2 Confirmed" at bounding box center [1116, 100] width 281 height 40
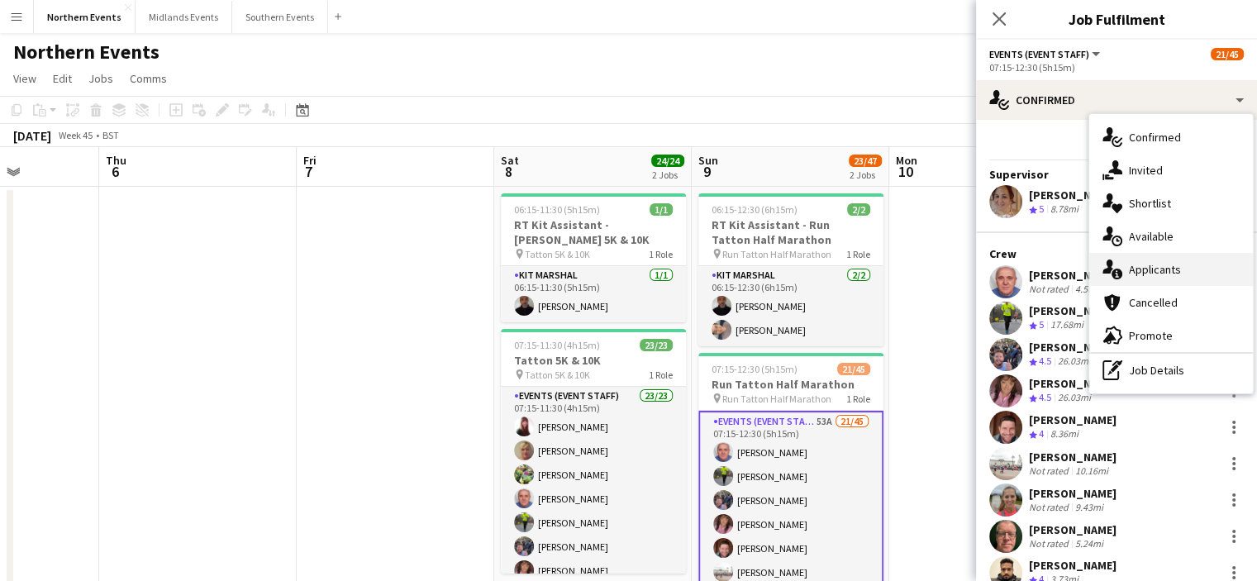
click at [1140, 270] on span "Applicants" at bounding box center [1155, 269] width 52 height 15
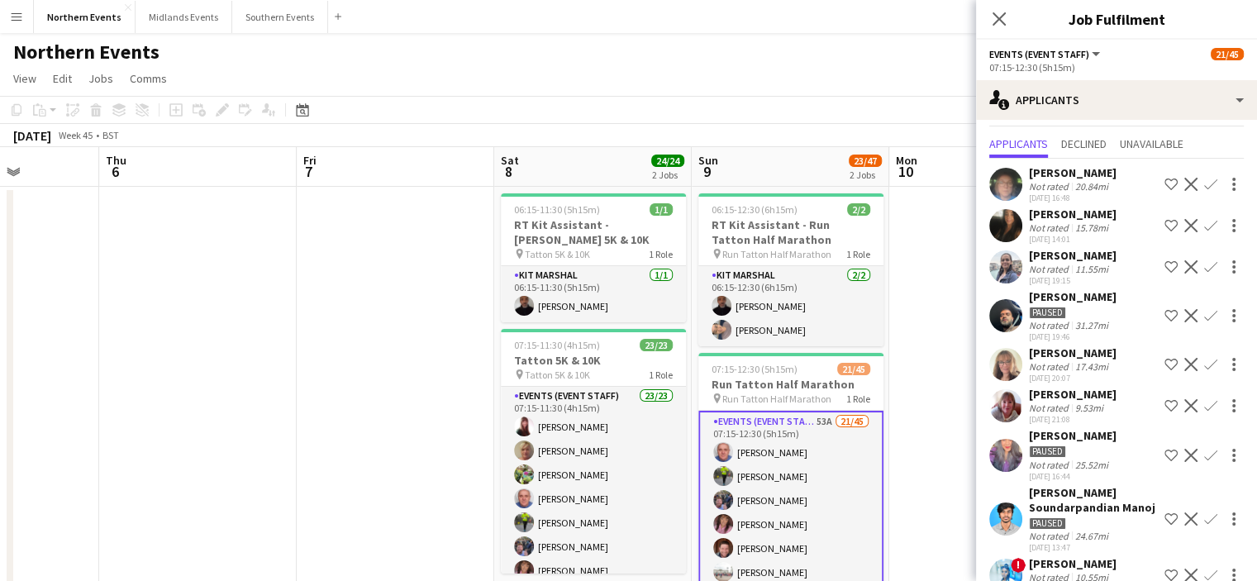
scroll to position [45, 0]
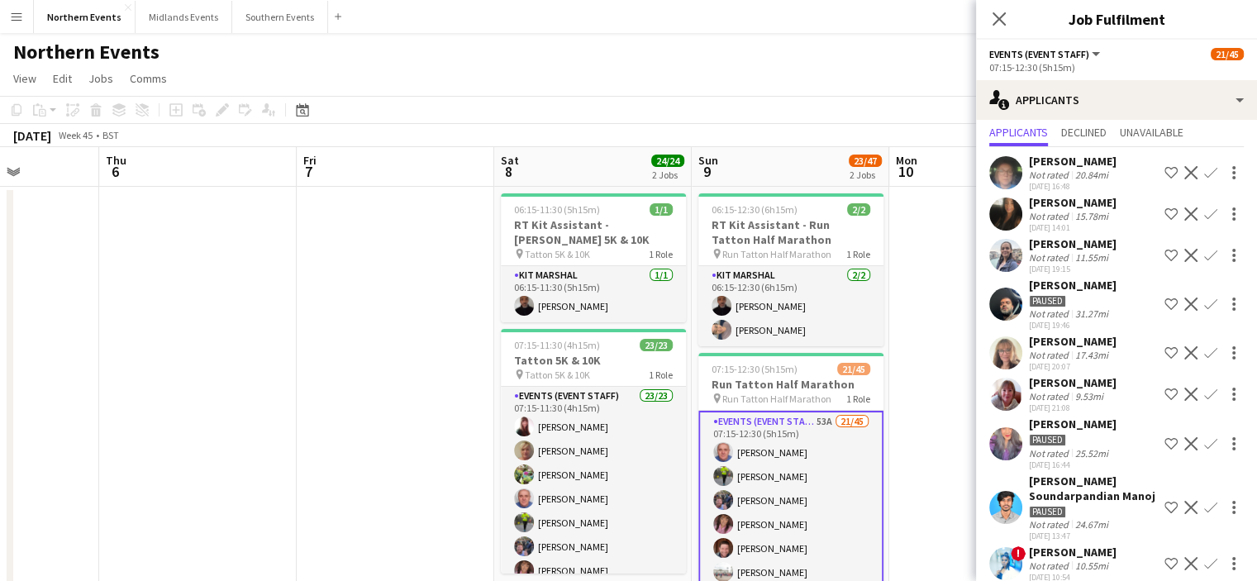
click at [1204, 214] on app-icon "Confirm" at bounding box center [1210, 213] width 13 height 13
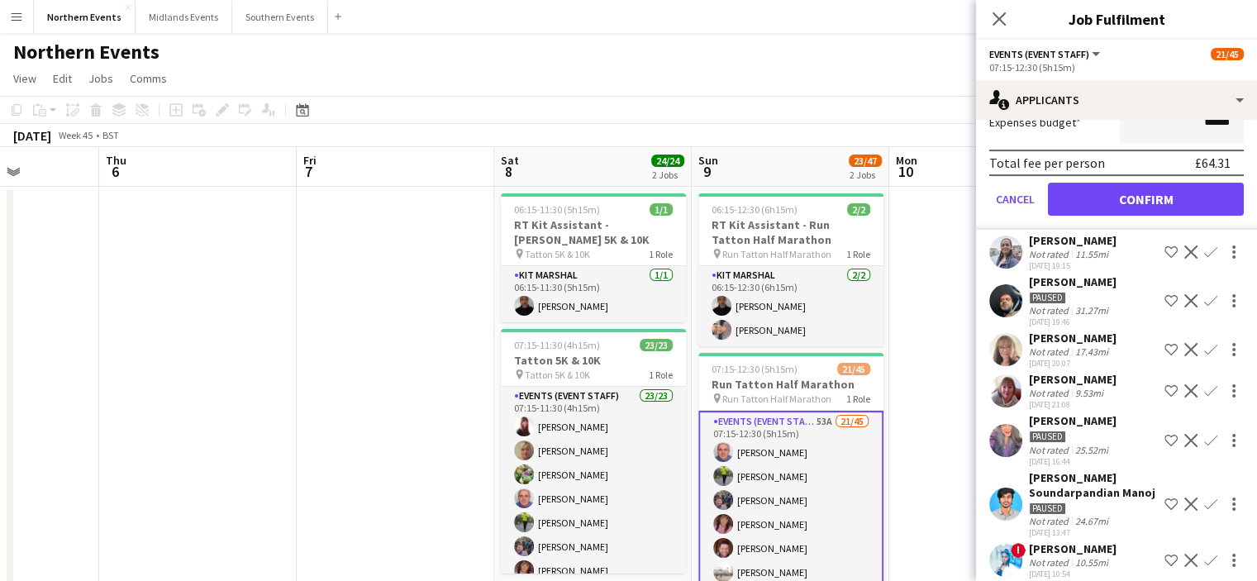
scroll to position [407, 0]
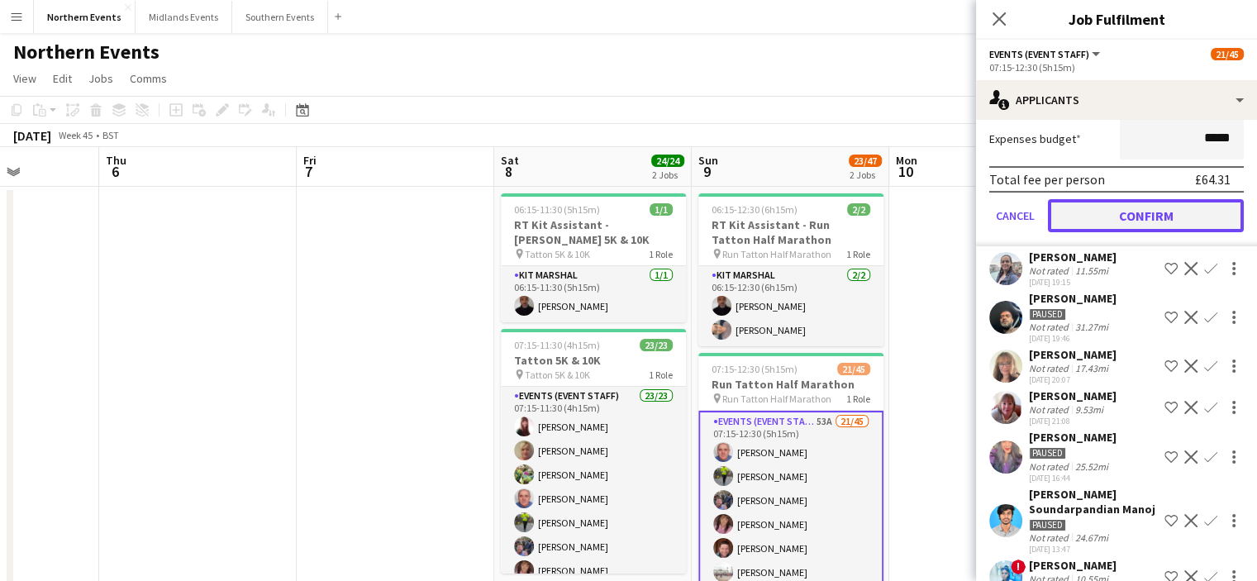
click at [1152, 214] on button "Confirm" at bounding box center [1146, 215] width 196 height 33
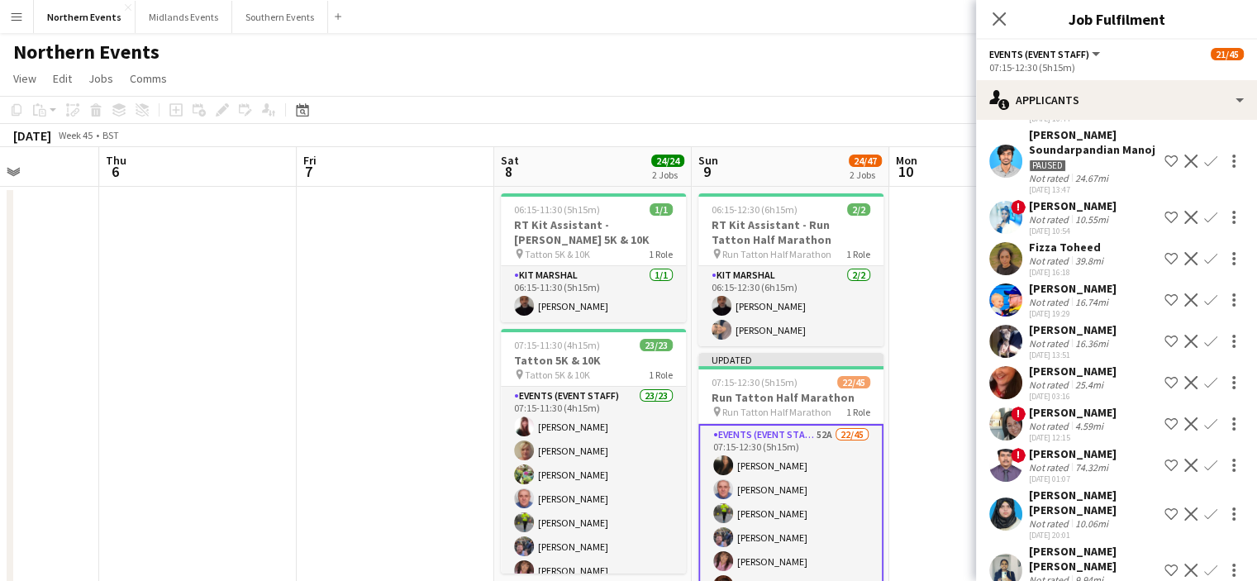
scroll to position [354, 0]
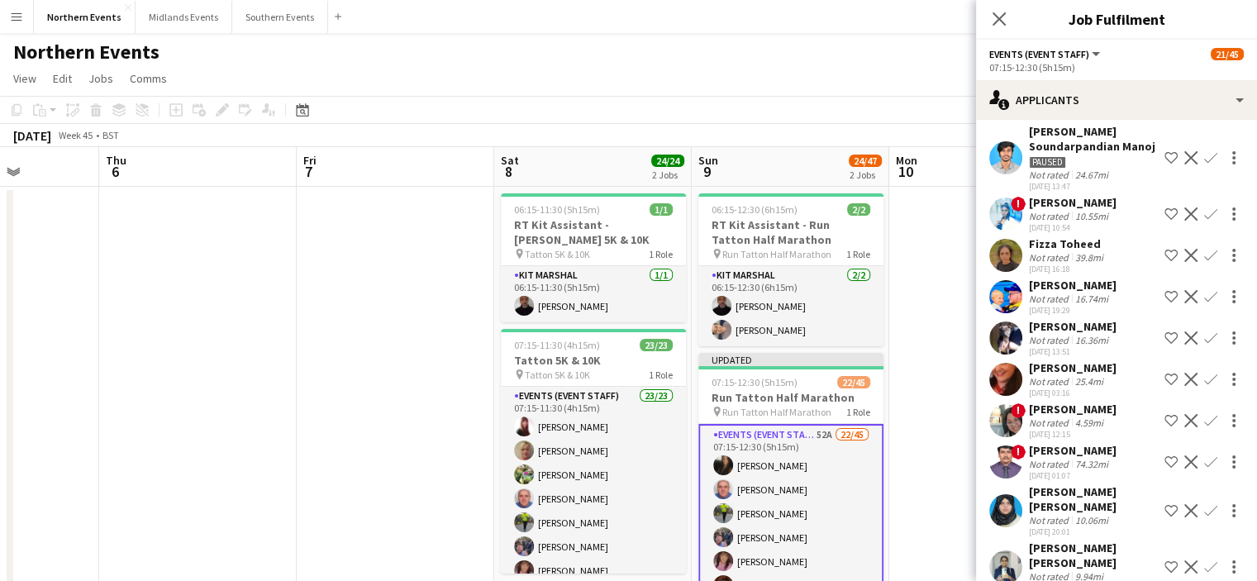
click at [1204, 303] on app-icon "Confirm" at bounding box center [1210, 296] width 13 height 13
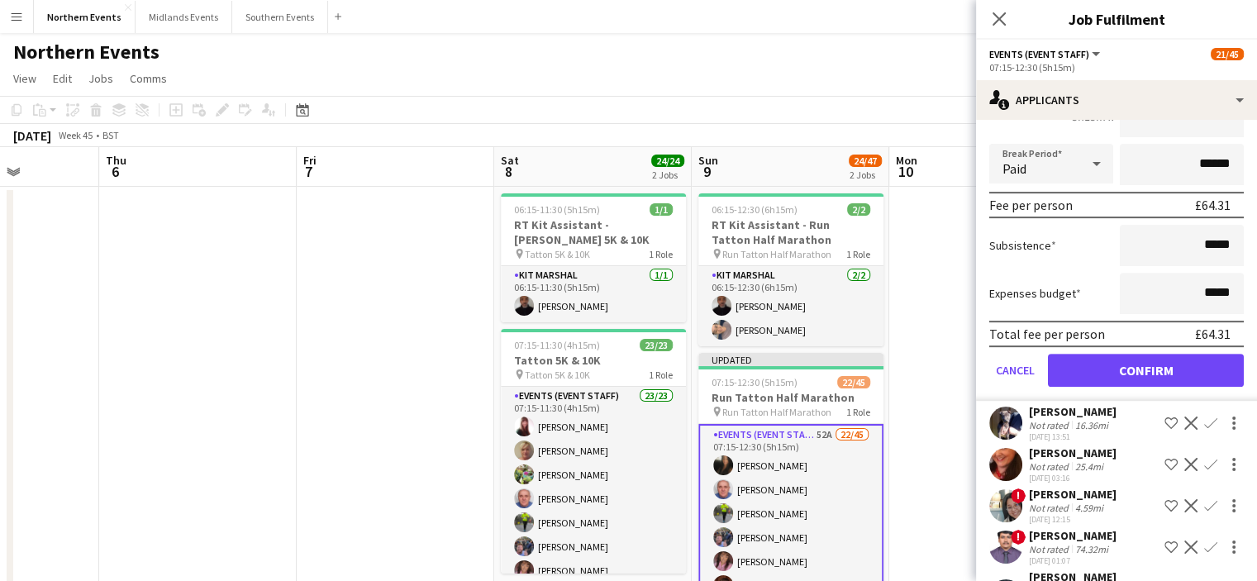
scroll to position [690, 0]
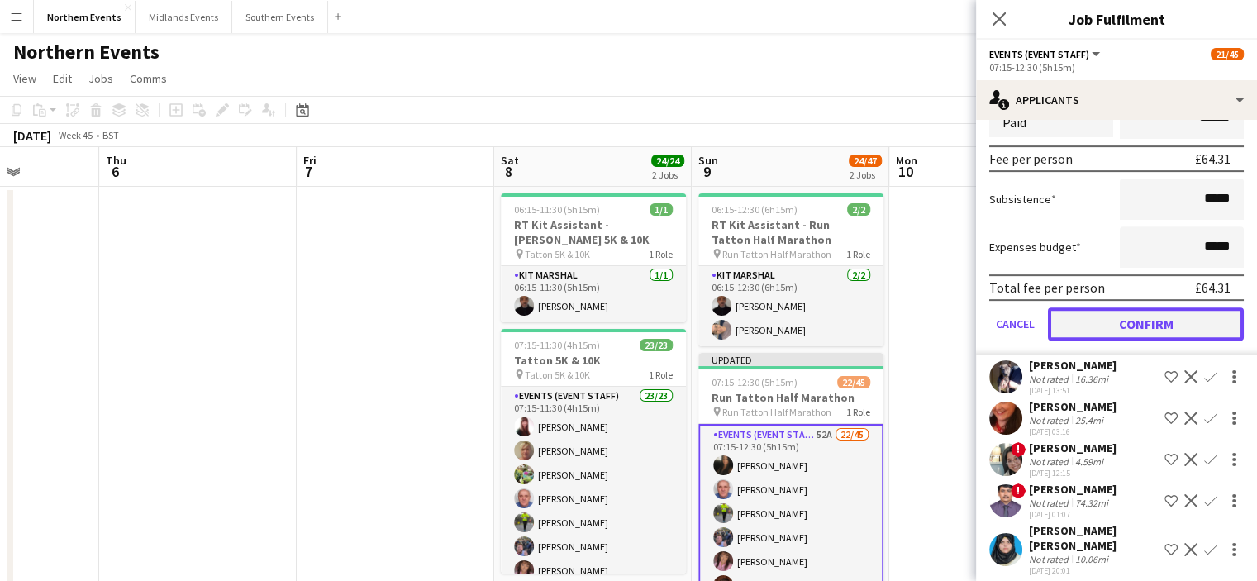
click at [1172, 330] on button "Confirm" at bounding box center [1146, 323] width 196 height 33
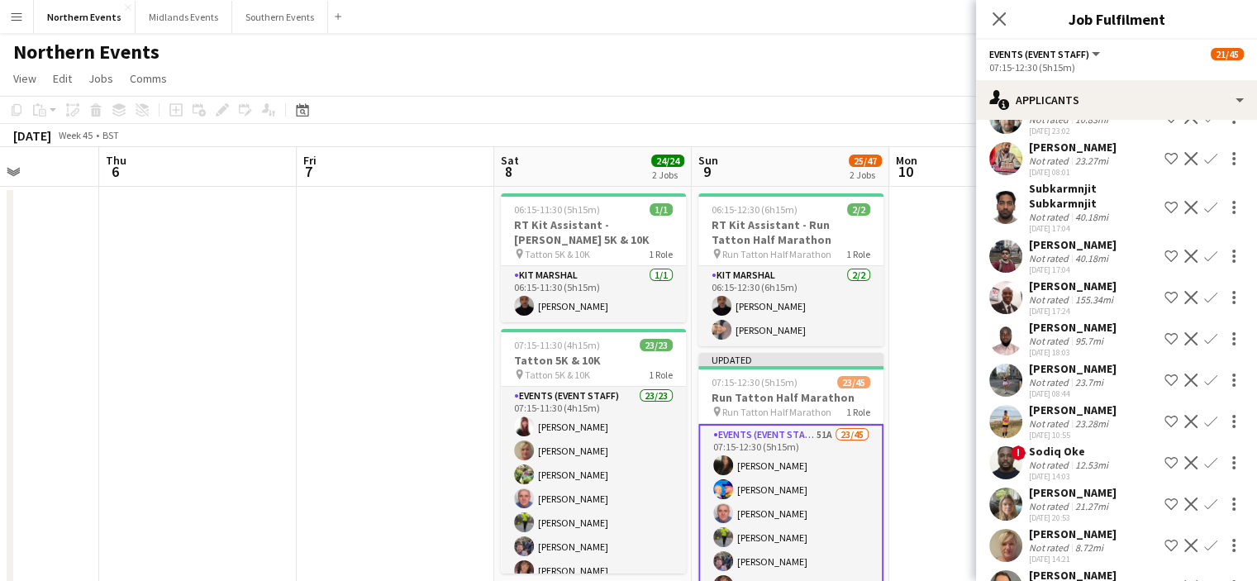
scroll to position [1783, 0]
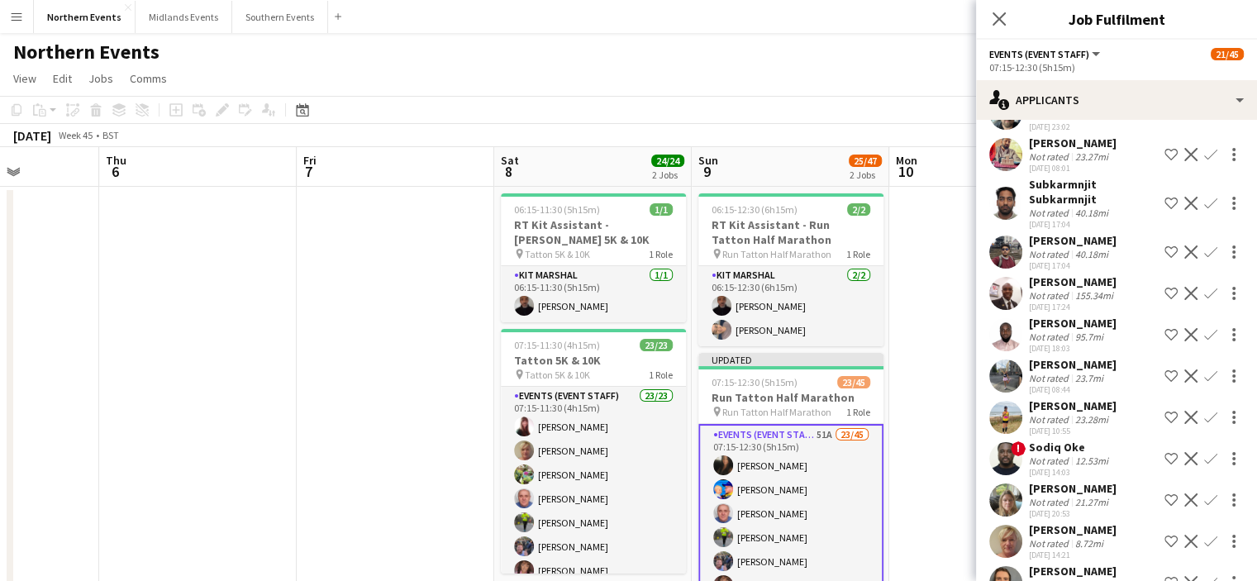
click at [1204, 411] on app-icon "Confirm" at bounding box center [1210, 417] width 13 height 13
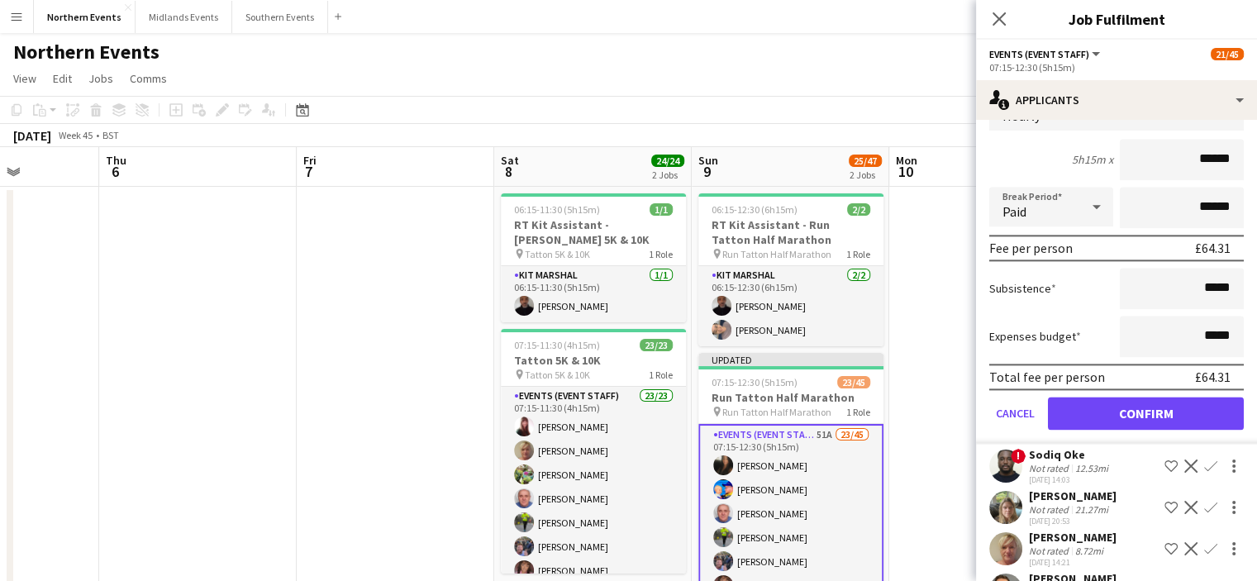
scroll to position [2155, 0]
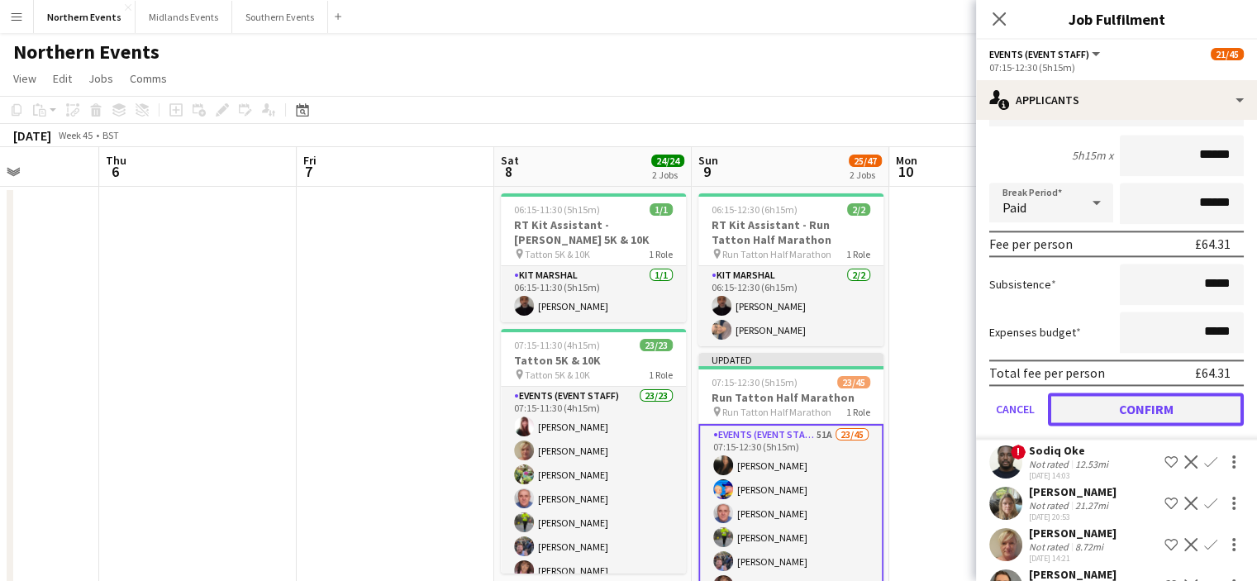
click at [1168, 392] on button "Confirm" at bounding box center [1146, 408] width 196 height 33
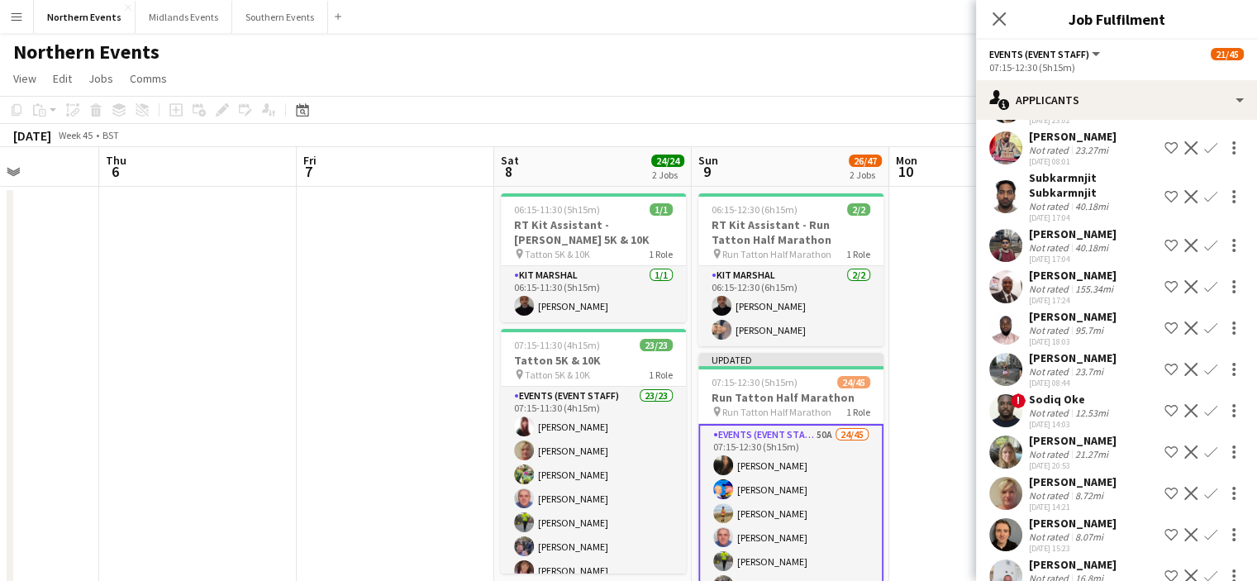
scroll to position [1804, 0]
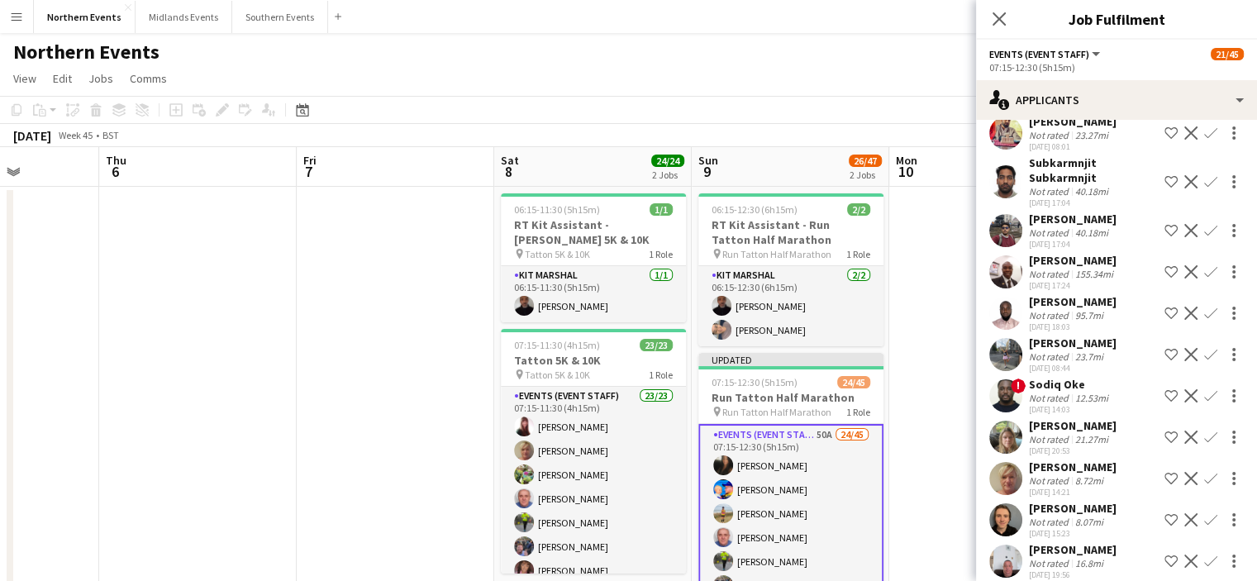
click at [1197, 459] on div "Eleanor Sanderson Not rated 8.72mi 24-09-2025 14:21 Shortlist crew Decline Conf…" at bounding box center [1116, 478] width 281 height 38
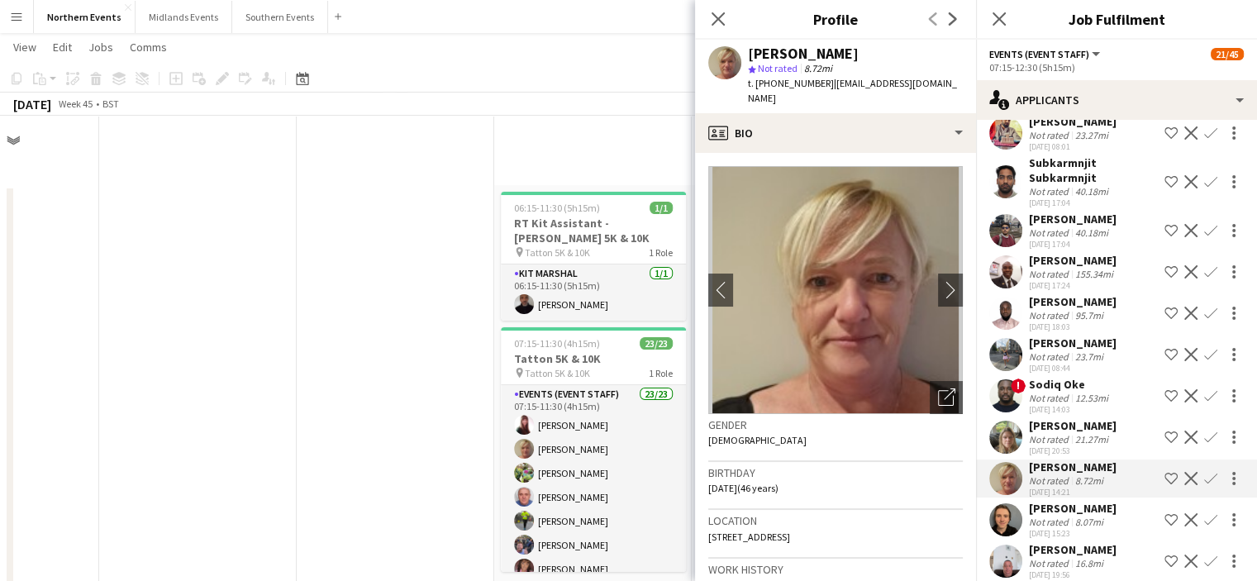
scroll to position [508, 0]
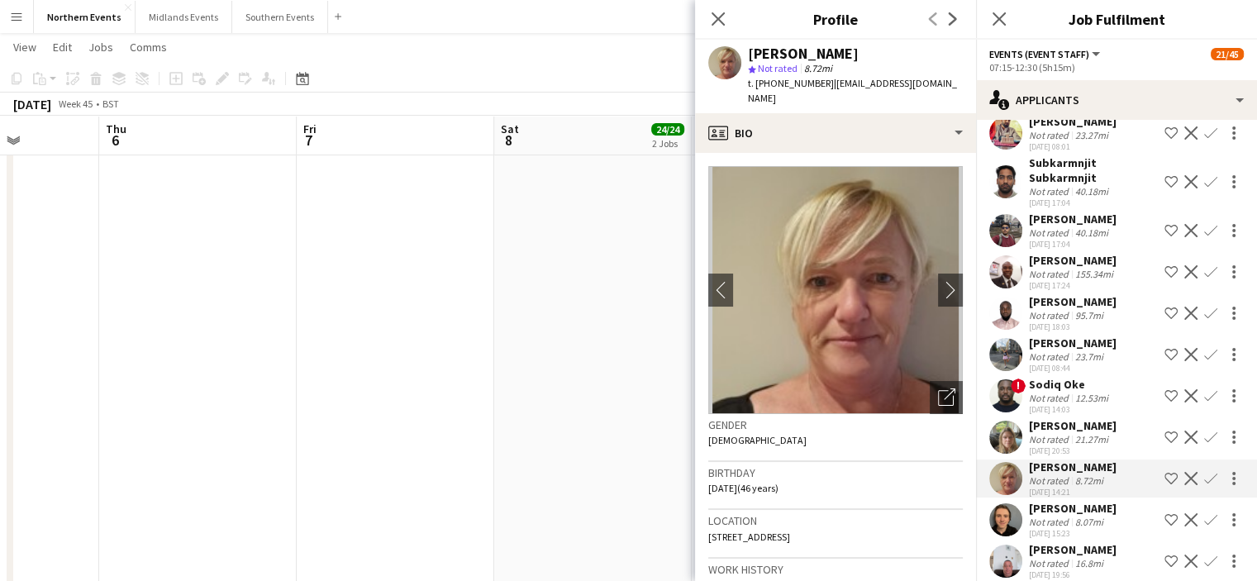
click at [1204, 472] on app-icon "Confirm" at bounding box center [1210, 478] width 13 height 13
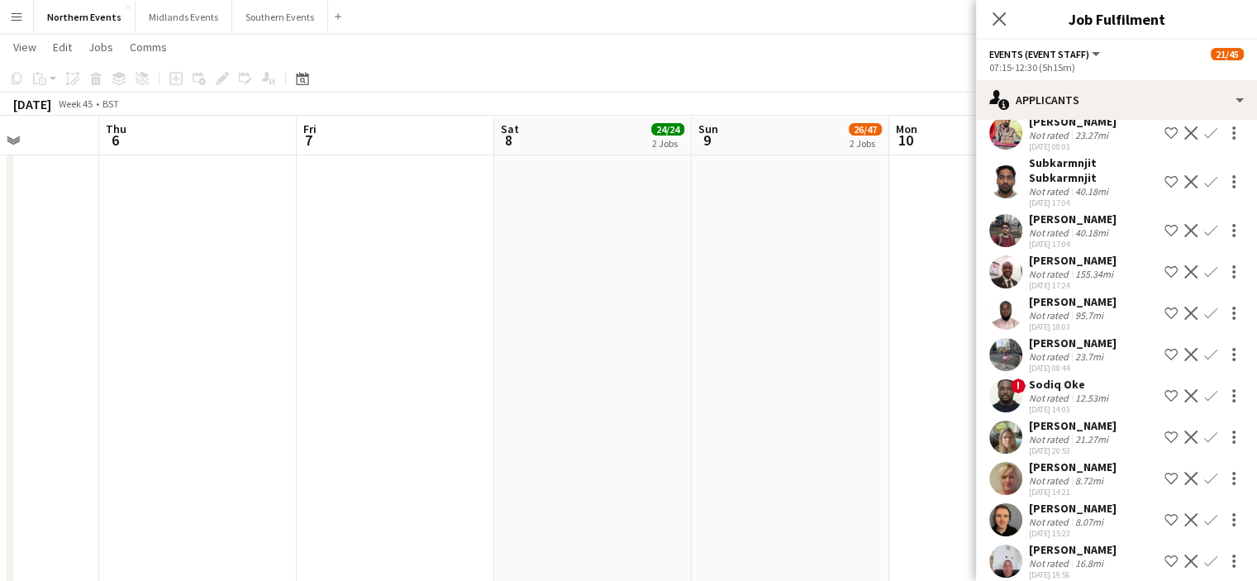
click at [1204, 472] on app-icon "Confirm" at bounding box center [1210, 478] width 13 height 13
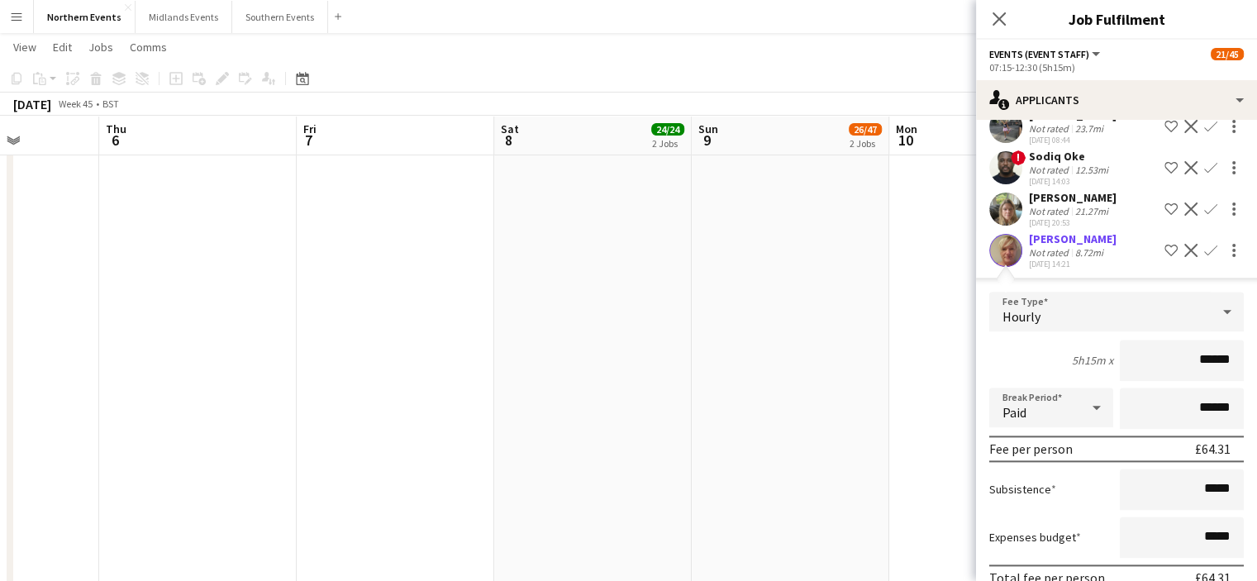
scroll to position [2178, 0]
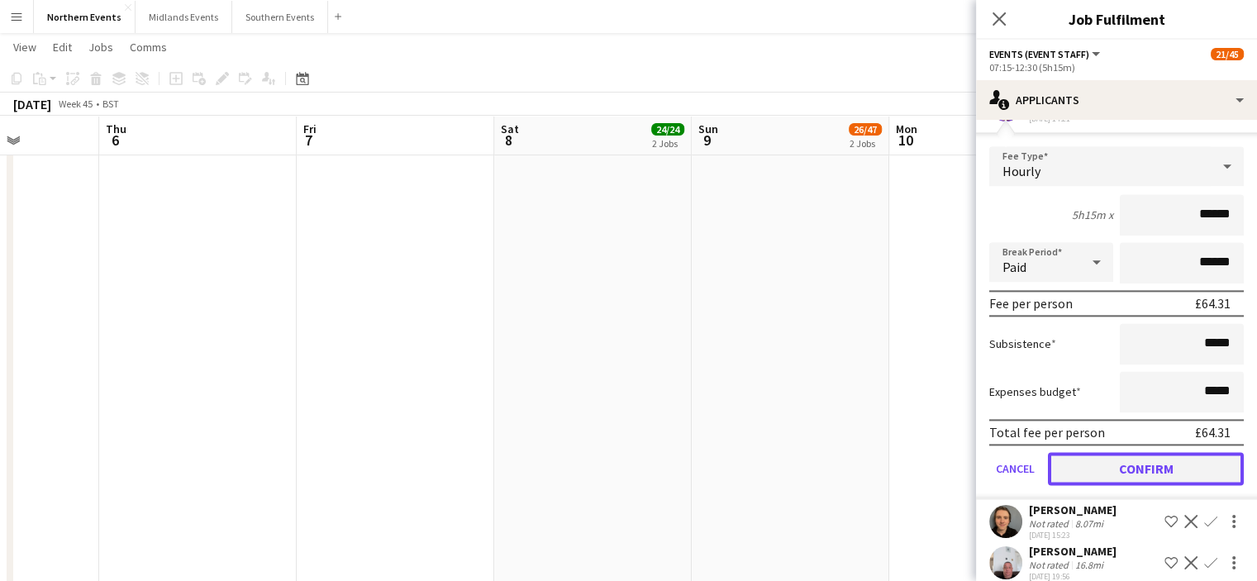
click at [1190, 462] on button "Confirm" at bounding box center [1146, 468] width 196 height 33
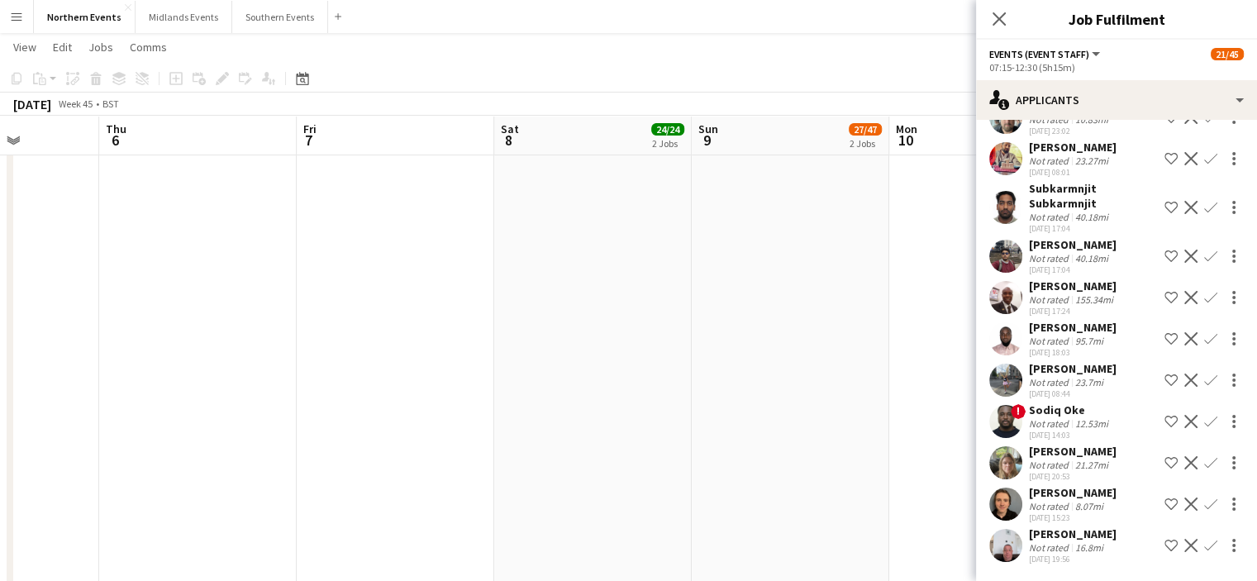
scroll to position [1763, 0]
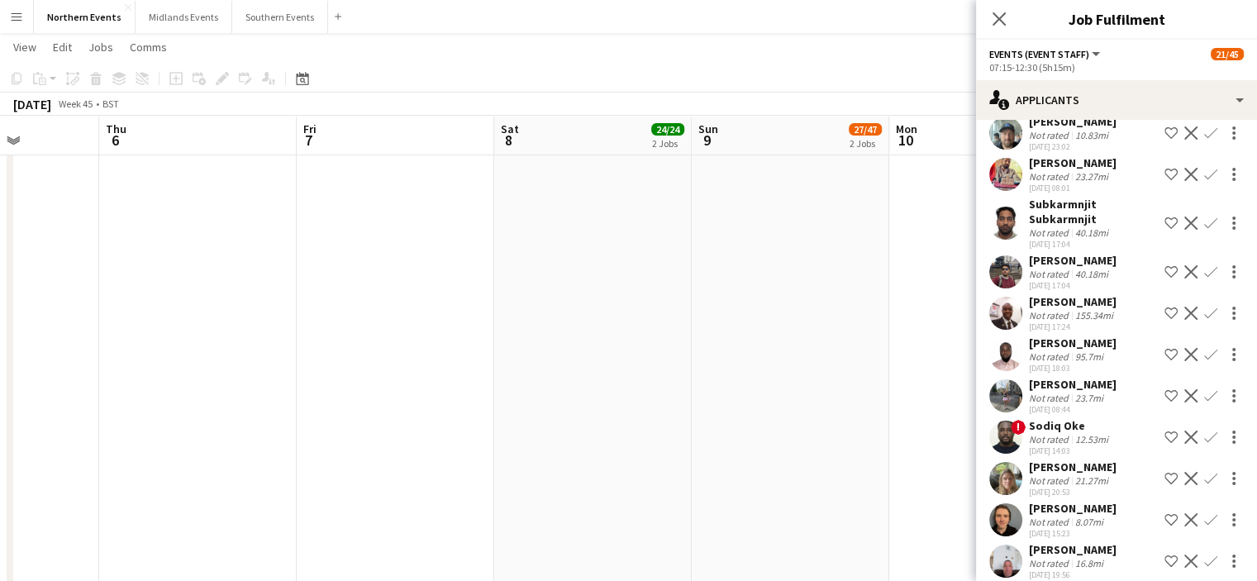
click at [1204, 513] on app-icon "Confirm" at bounding box center [1210, 519] width 13 height 13
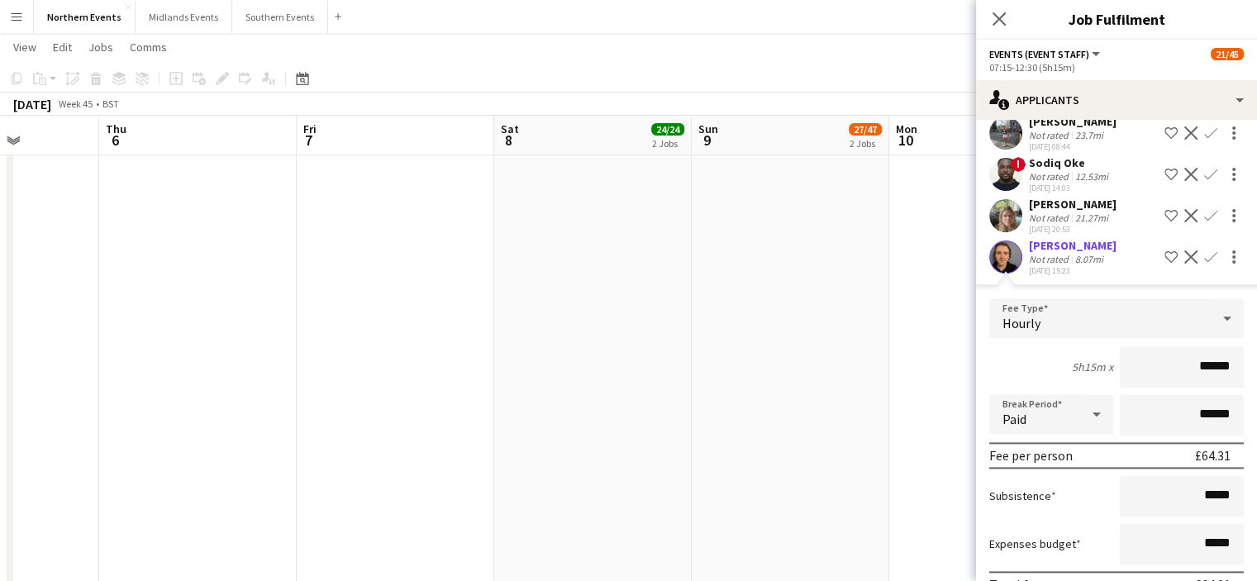
scroll to position [2136, 0]
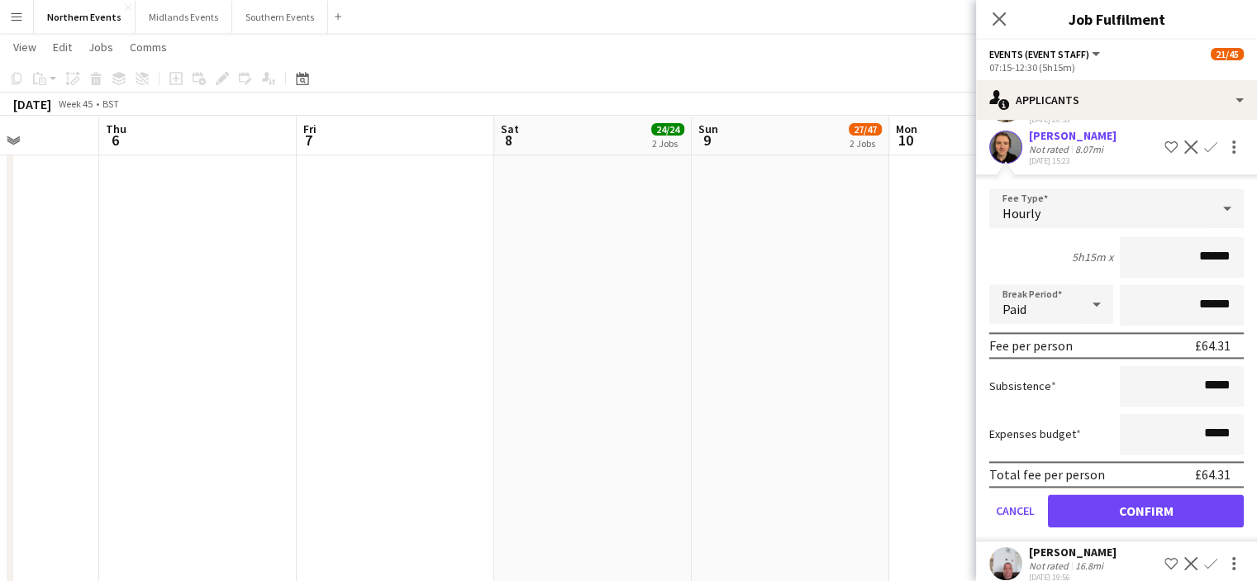
click at [1183, 510] on form "Fee Type Hourly 5h15m x ****** Break Period Paid ****** Fee per person £64.31 S…" at bounding box center [1116, 364] width 281 height 353
click at [1164, 494] on button "Confirm" at bounding box center [1146, 510] width 196 height 33
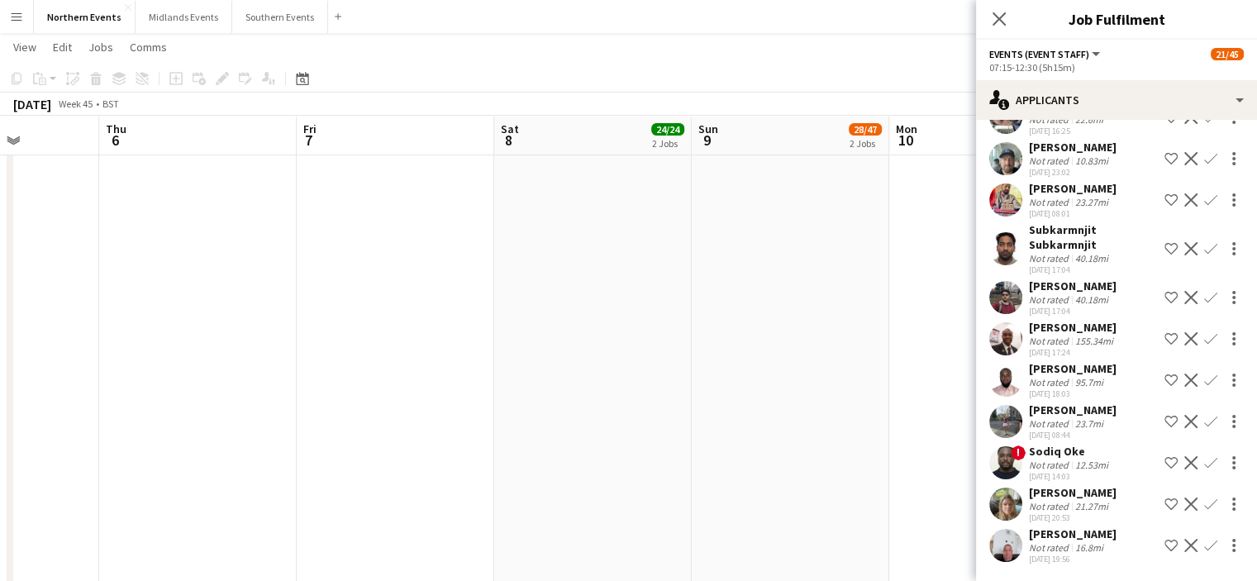
scroll to position [1722, 0]
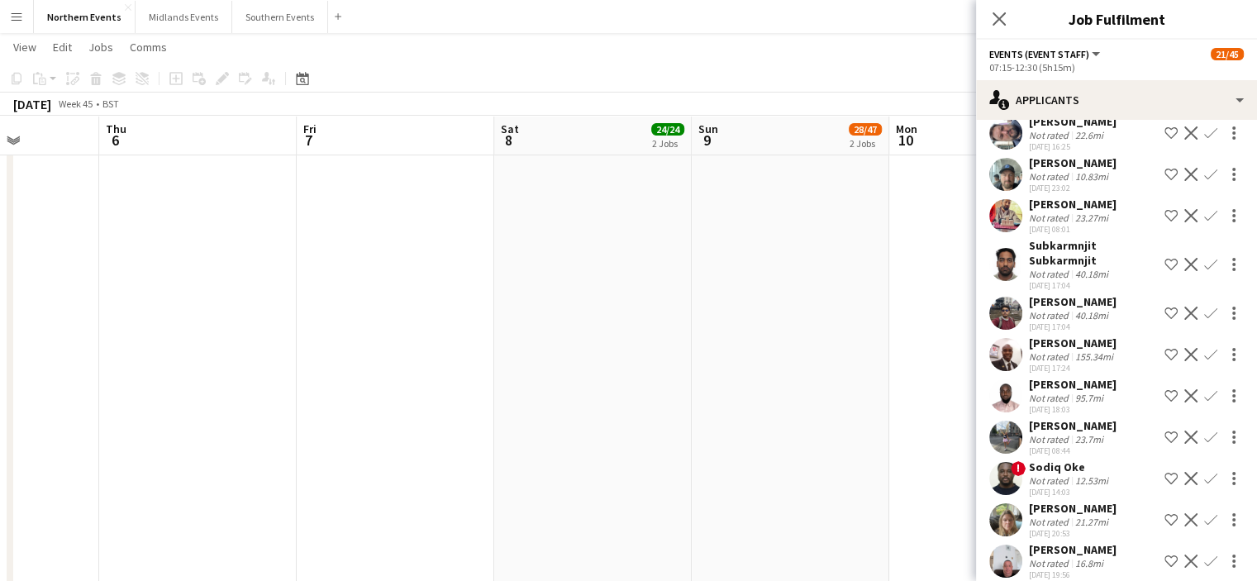
click at [1200, 552] on button "Confirm" at bounding box center [1210, 561] width 20 height 20
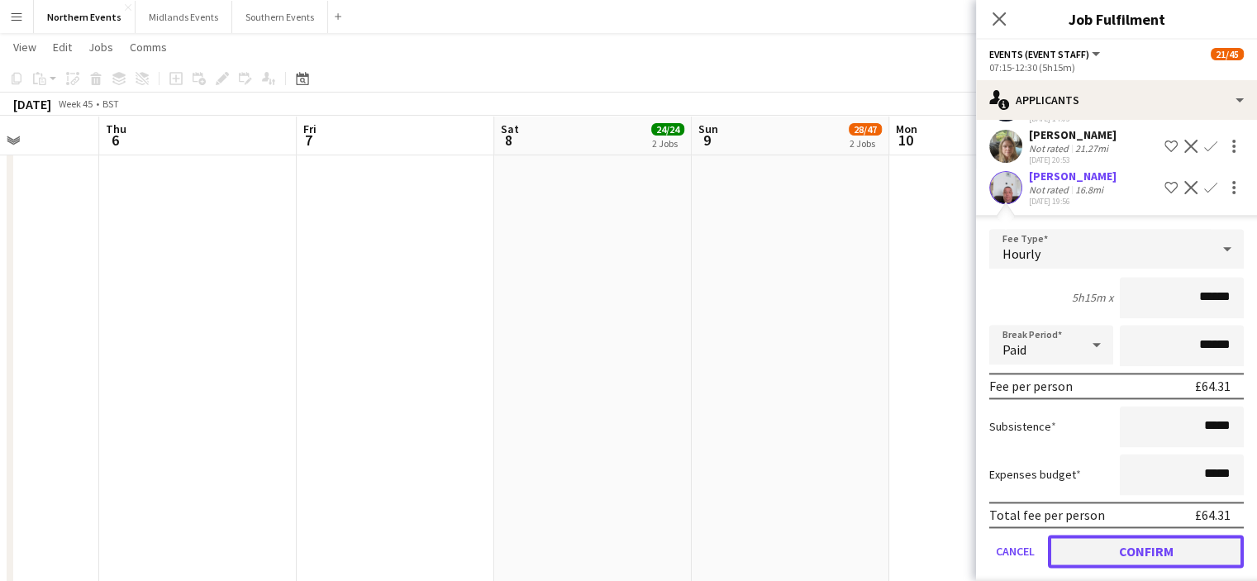
click at [1196, 535] on button "Confirm" at bounding box center [1146, 551] width 196 height 33
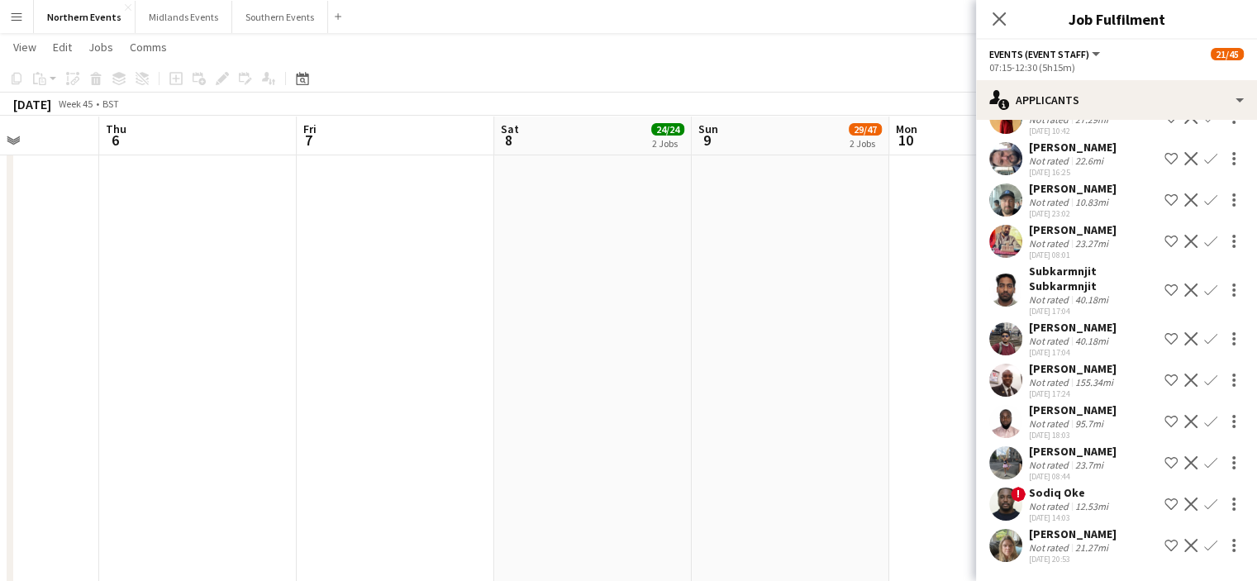
scroll to position [1680, 0]
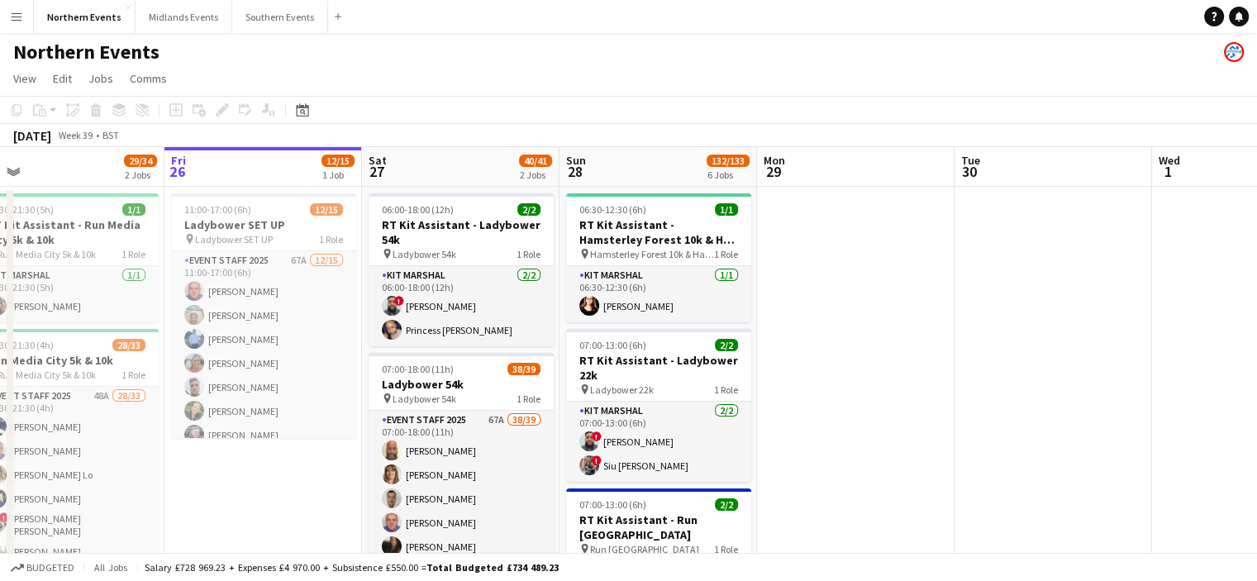
drag, startPoint x: 506, startPoint y: 234, endPoint x: 793, endPoint y: 316, distance: 298.9
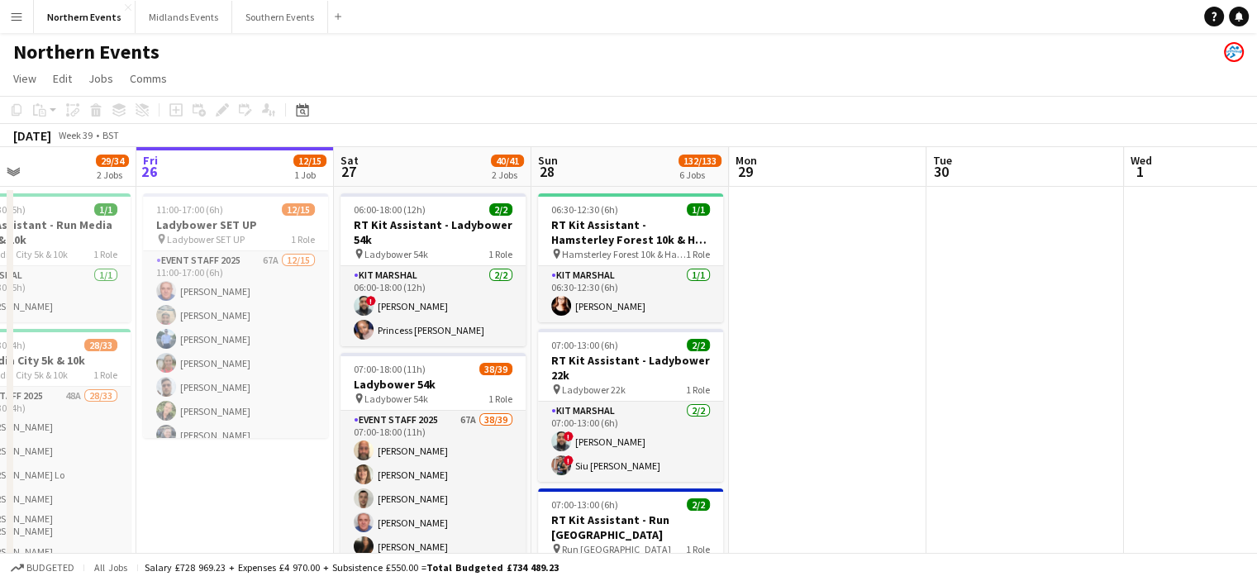
drag, startPoint x: 652, startPoint y: 320, endPoint x: 289, endPoint y: 354, distance: 364.4
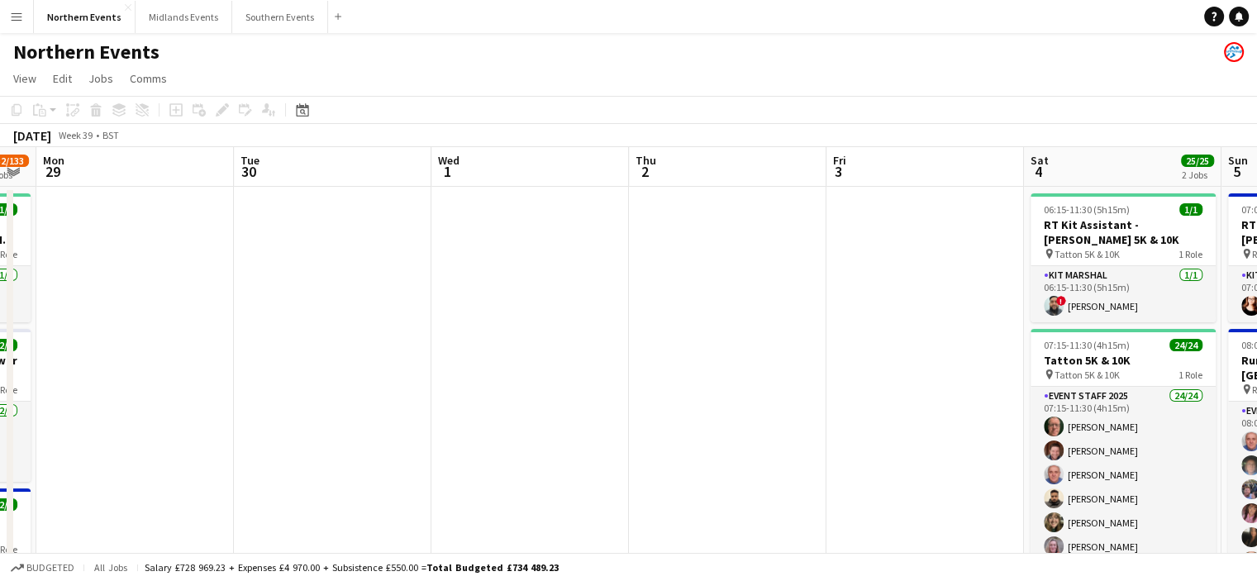
drag, startPoint x: 679, startPoint y: 403, endPoint x: 302, endPoint y: 388, distance: 377.0
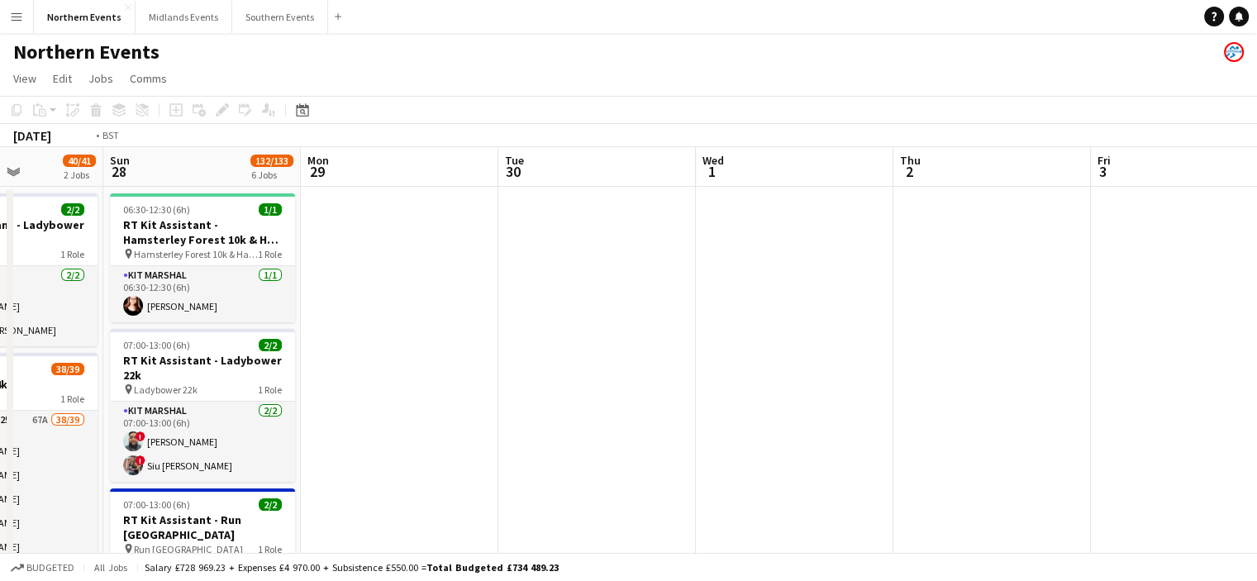
drag, startPoint x: 876, startPoint y: 416, endPoint x: 701, endPoint y: 392, distance: 176.7
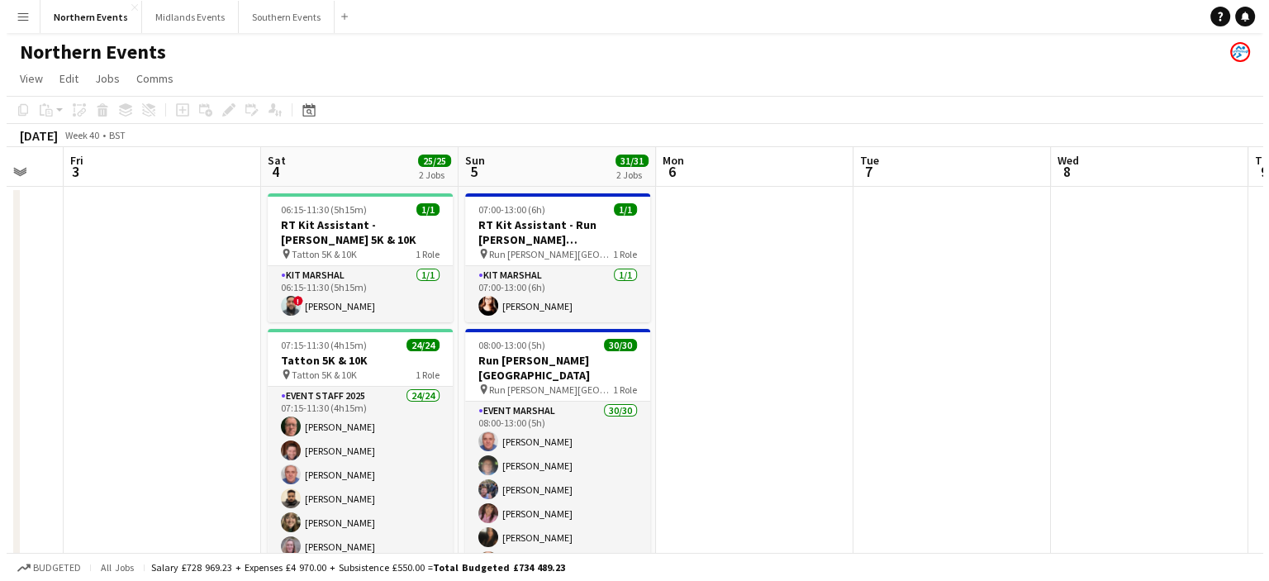
scroll to position [0, 614]
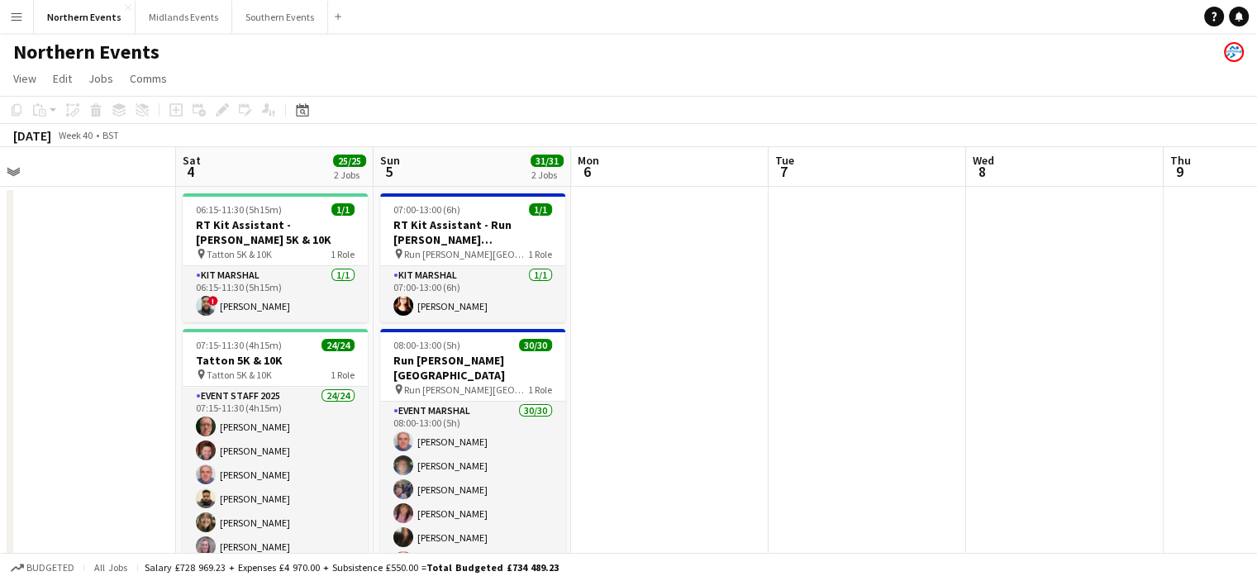
drag, startPoint x: 1083, startPoint y: 423, endPoint x: 791, endPoint y: 400, distance: 292.6
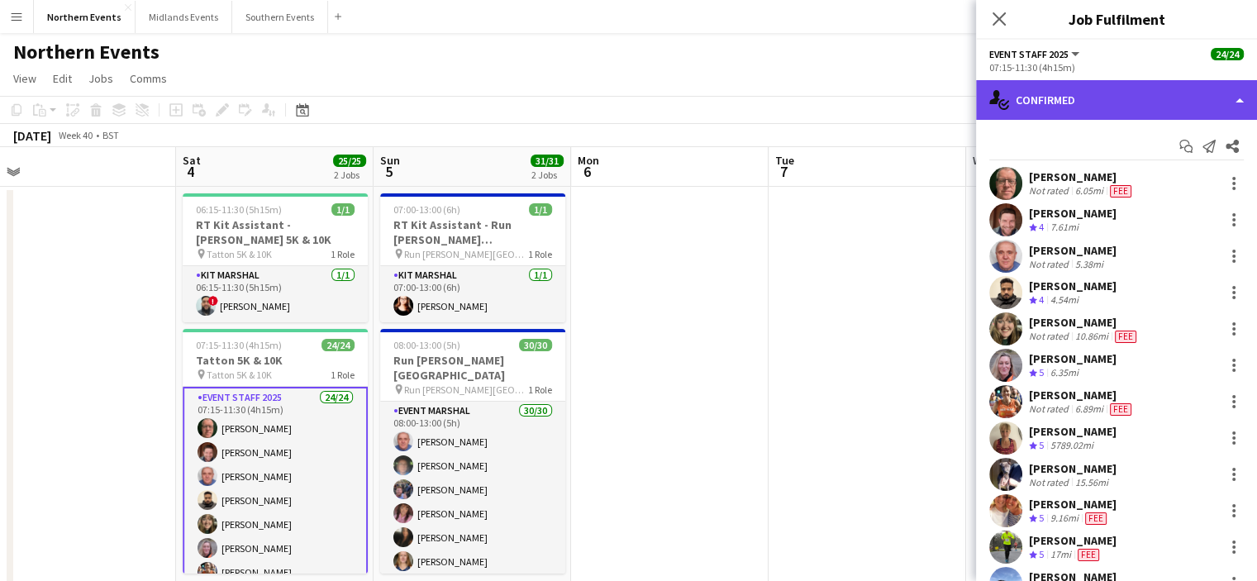
click at [1050, 95] on div "single-neutral-actions-check-2 Confirmed" at bounding box center [1116, 100] width 281 height 40
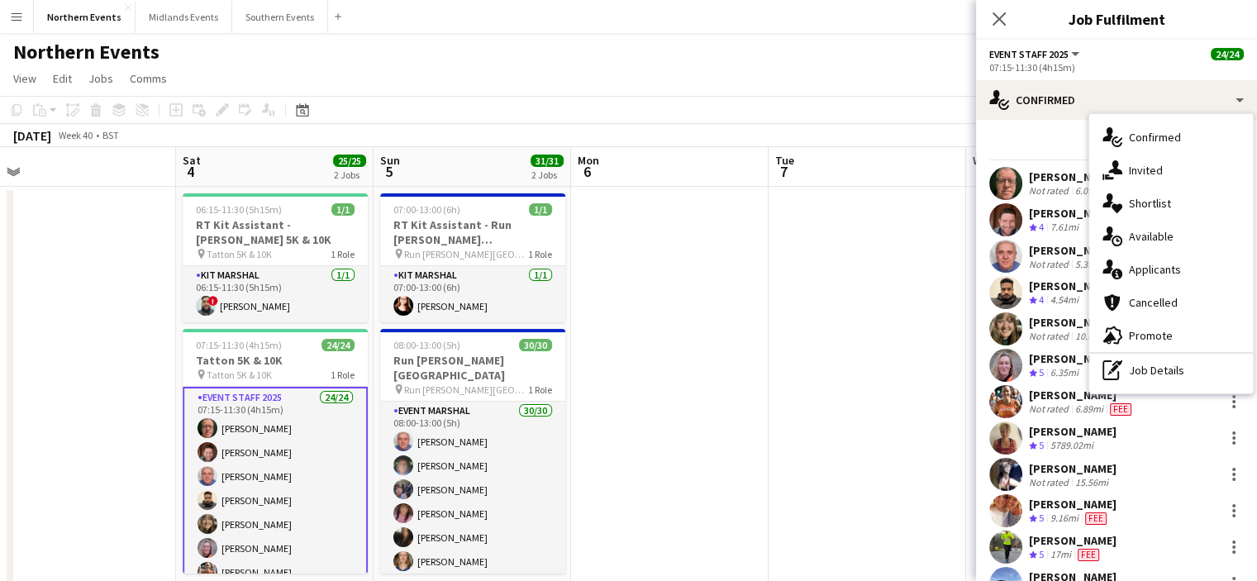
click at [910, 128] on div "October 2025 Week 40 • BST" at bounding box center [628, 135] width 1257 height 23
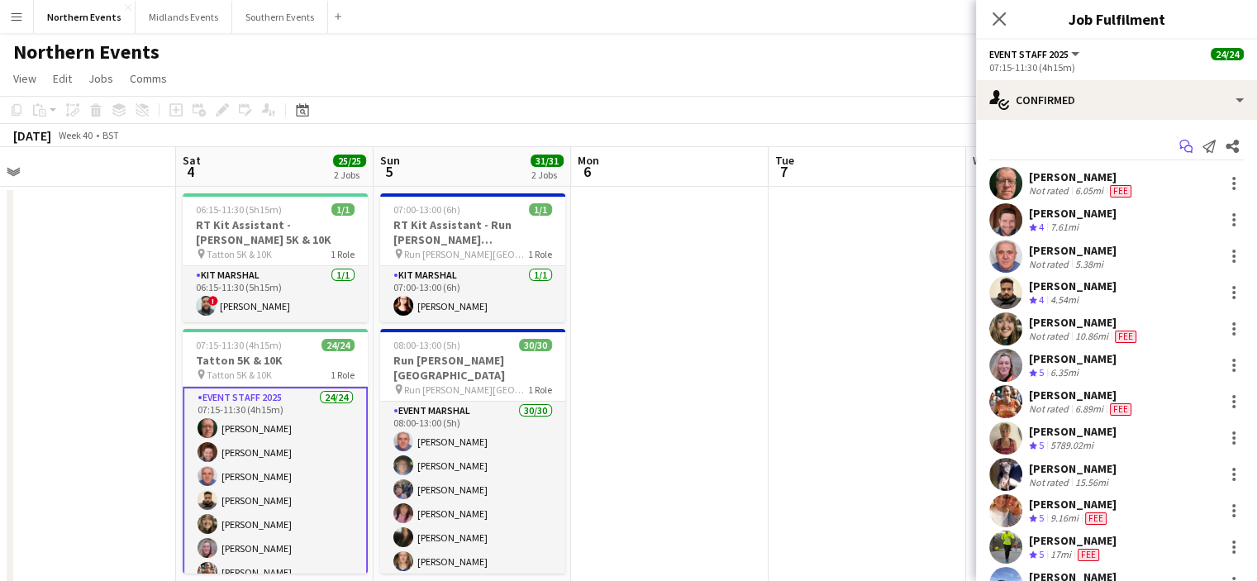
click at [1179, 148] on icon "Start chat" at bounding box center [1185, 146] width 13 height 13
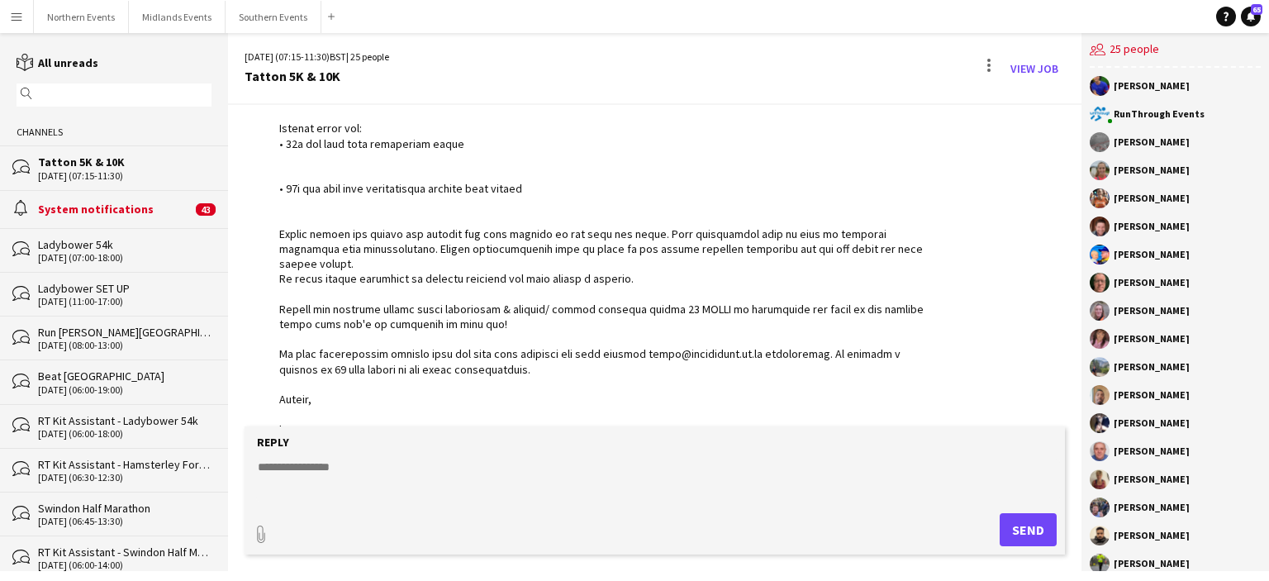
scroll to position [705, 0]
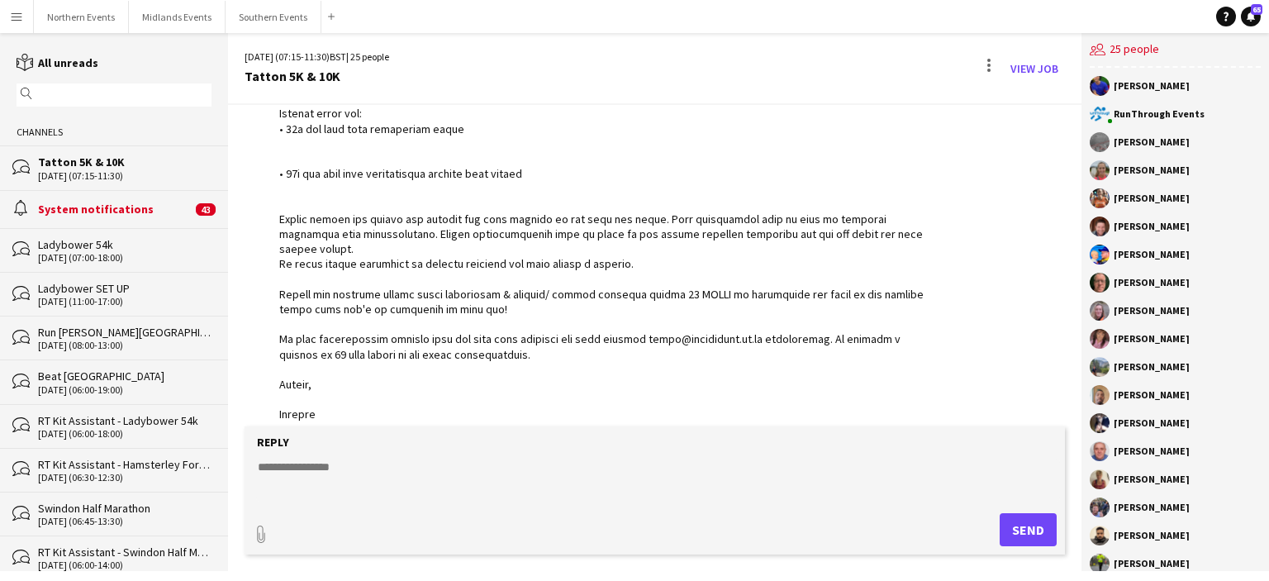
click at [283, 472] on textarea at bounding box center [658, 480] width 804 height 43
paste textarea "**********"
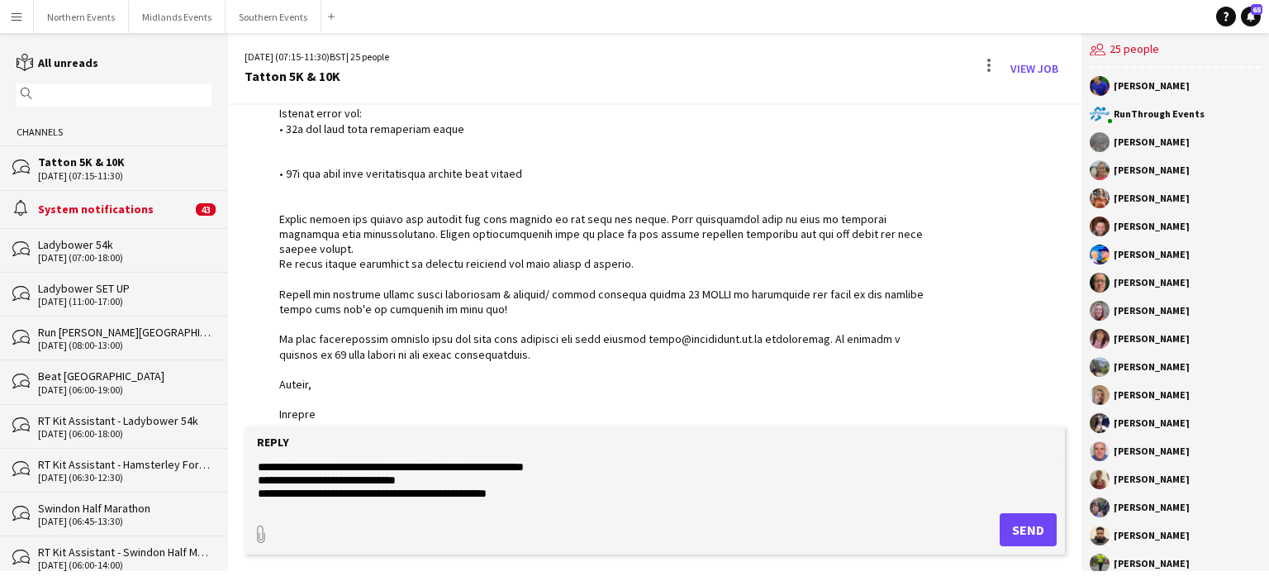
scroll to position [53, 0]
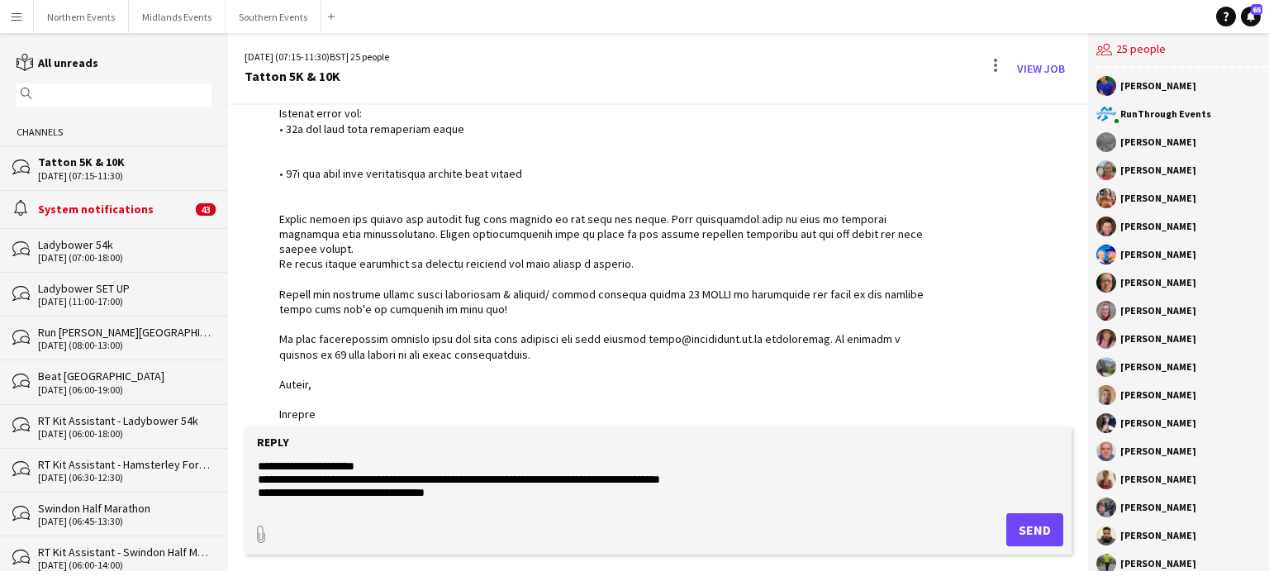
click at [351, 482] on textarea "**********" at bounding box center [658, 480] width 804 height 43
click at [290, 465] on textarea "**********" at bounding box center [658, 480] width 804 height 43
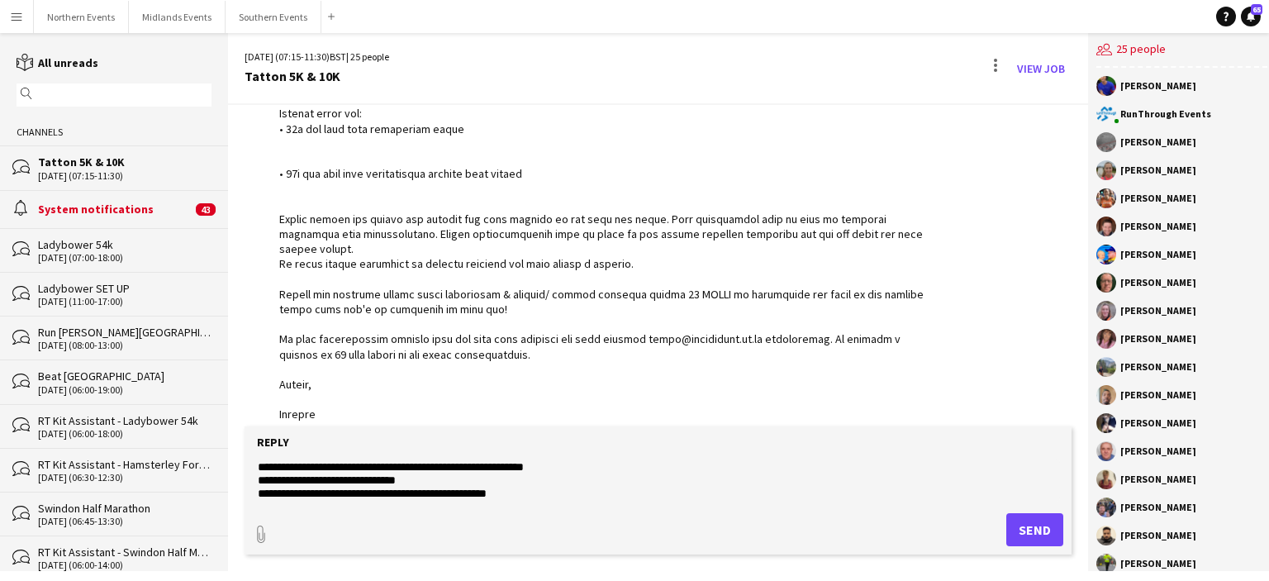
drag, startPoint x: 505, startPoint y: 478, endPoint x: 242, endPoint y: 485, distance: 262.8
click at [242, 485] on app-message-form "**********" at bounding box center [658, 498] width 860 height 145
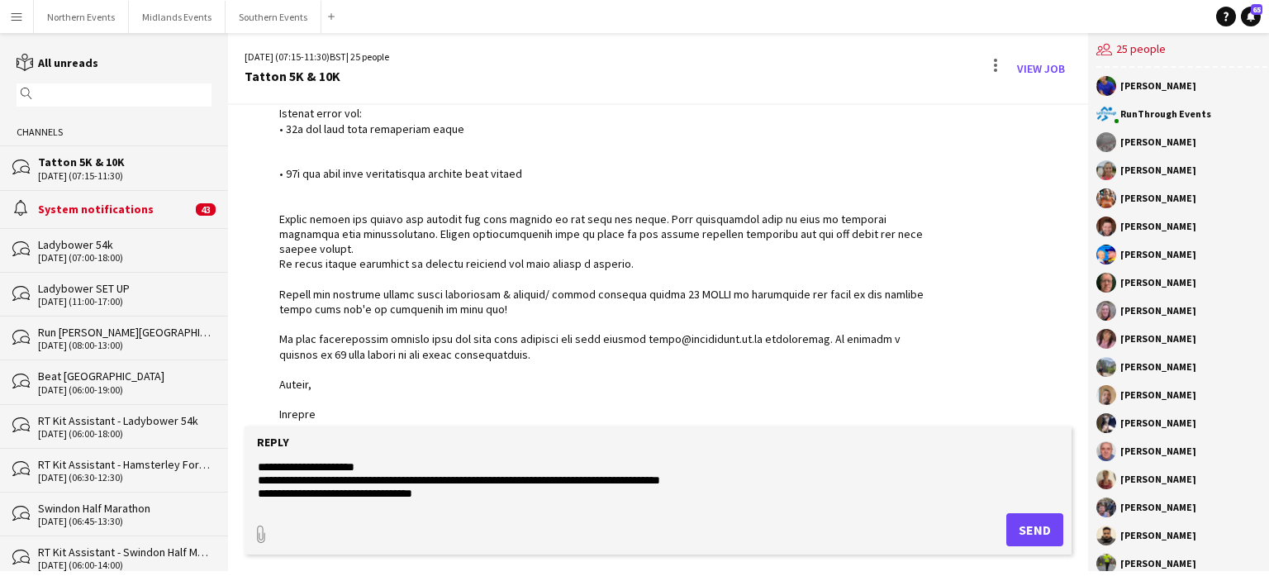
drag, startPoint x: 259, startPoint y: 465, endPoint x: 433, endPoint y: 546, distance: 191.5
click at [433, 546] on form "**********" at bounding box center [658, 490] width 827 height 128
click at [466, 484] on textarea "**********" at bounding box center [658, 480] width 804 height 43
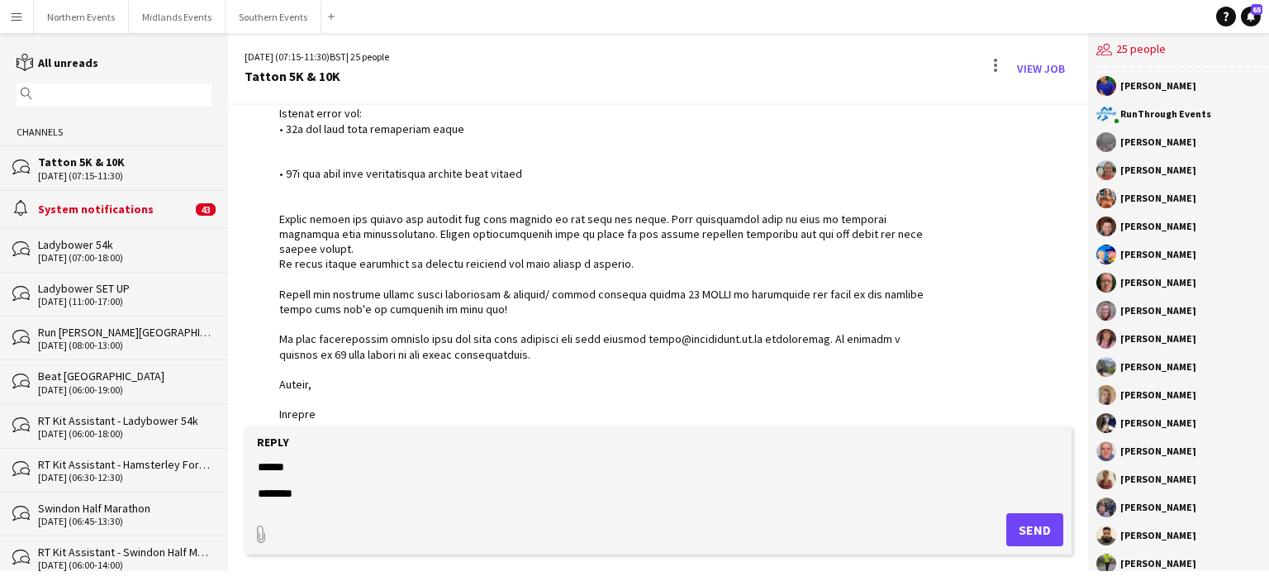
scroll to position [0, 0]
drag, startPoint x: 309, startPoint y: 500, endPoint x: 240, endPoint y: 427, distance: 99.9
click at [240, 427] on app-message-form "**********" at bounding box center [658, 498] width 860 height 145
type textarea "**********"
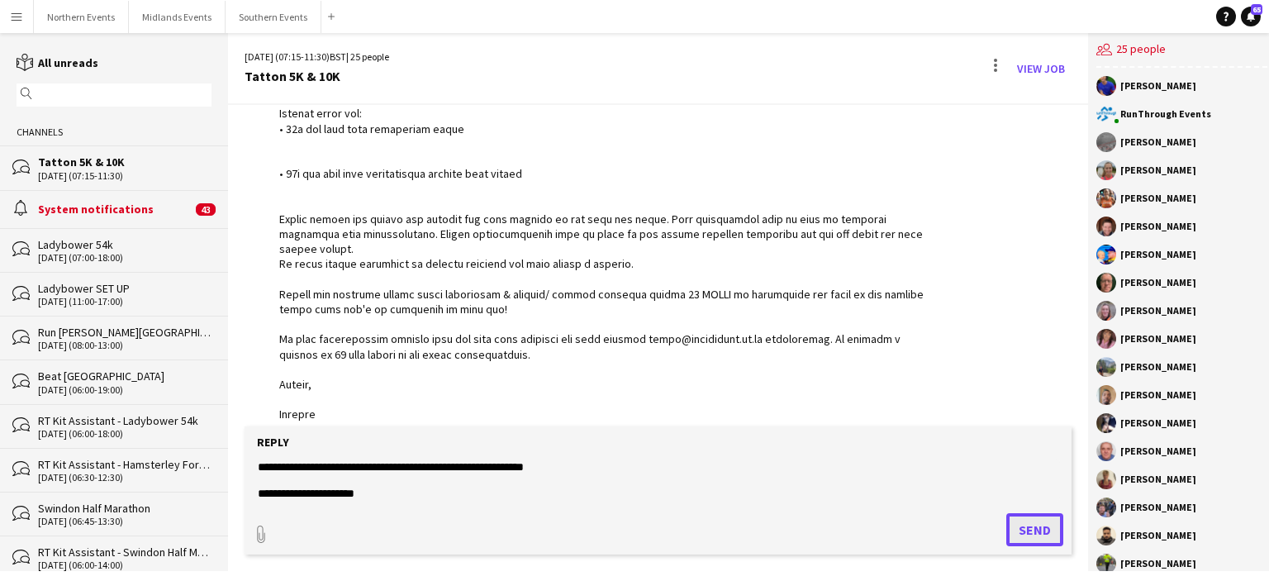
click at [1006, 535] on button "Send" at bounding box center [1034, 529] width 57 height 33
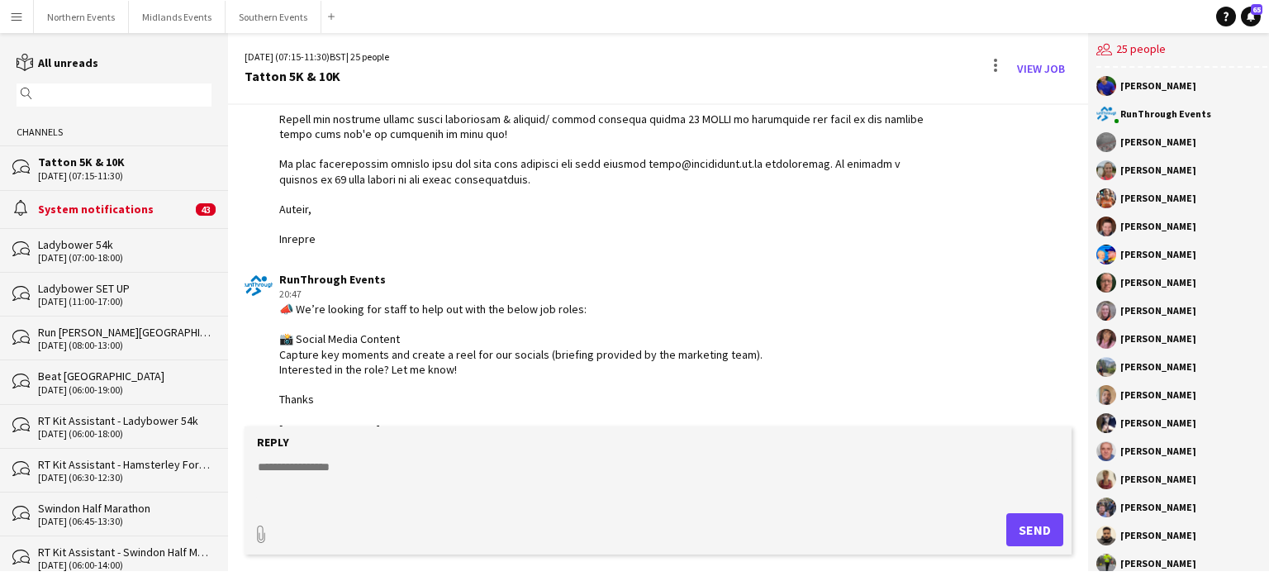
click at [99, 346] on div "05-10-2025 (08:00-13:00)" at bounding box center [124, 346] width 173 height 12
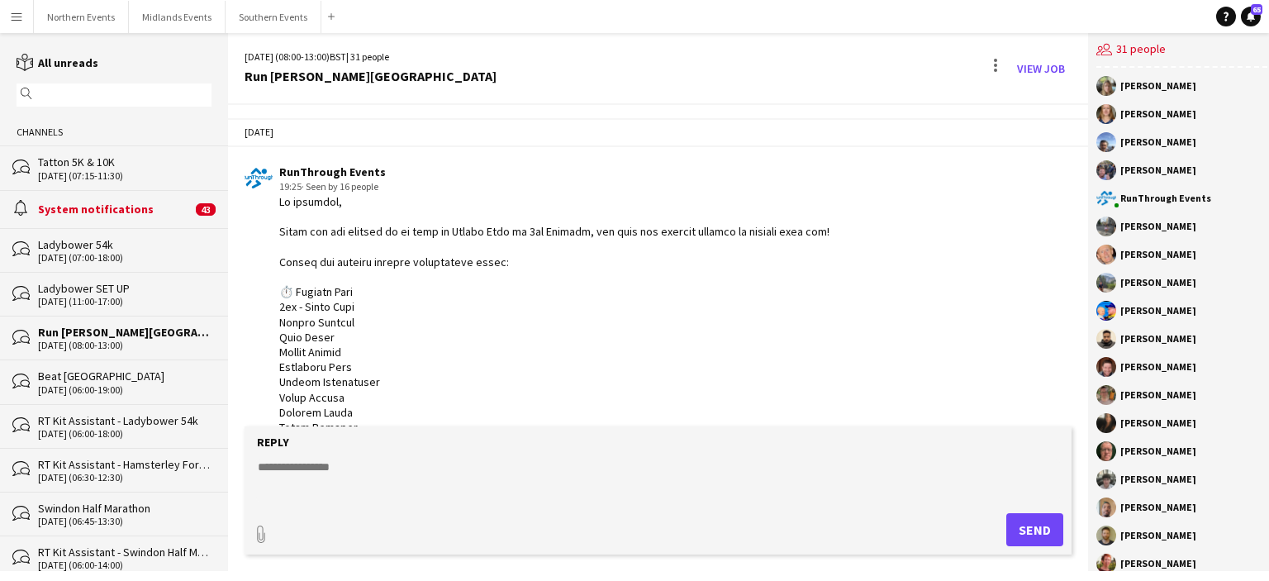
scroll to position [674, 0]
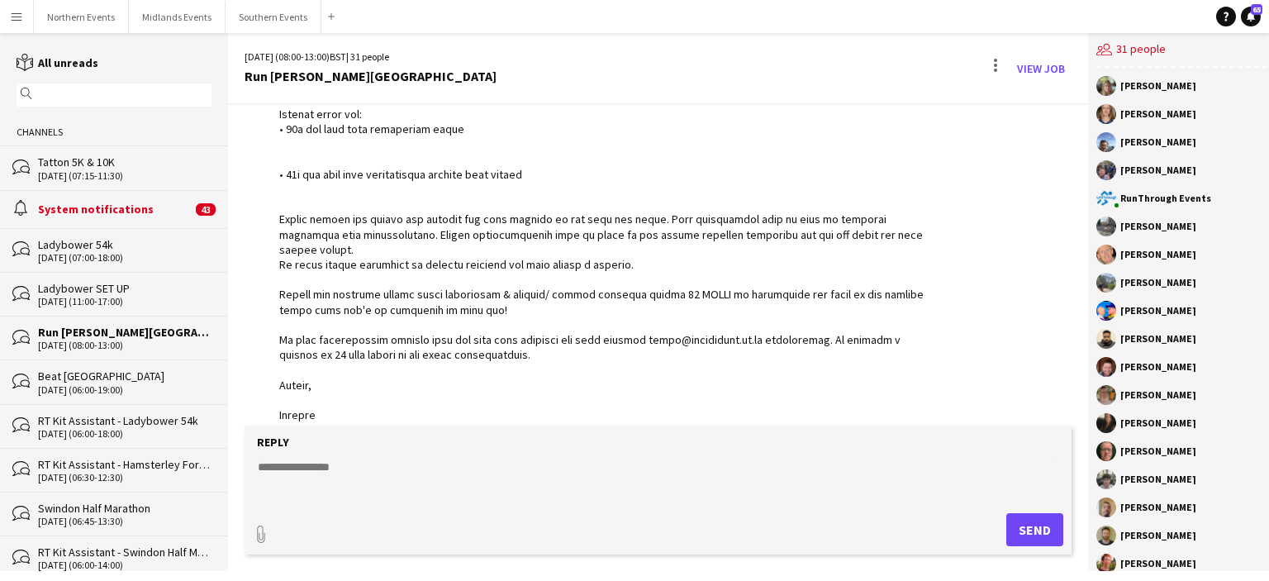
click at [339, 480] on textarea at bounding box center [658, 480] width 804 height 43
paste textarea "**********"
type textarea "**********"
click at [1029, 531] on button "Send" at bounding box center [1034, 529] width 57 height 33
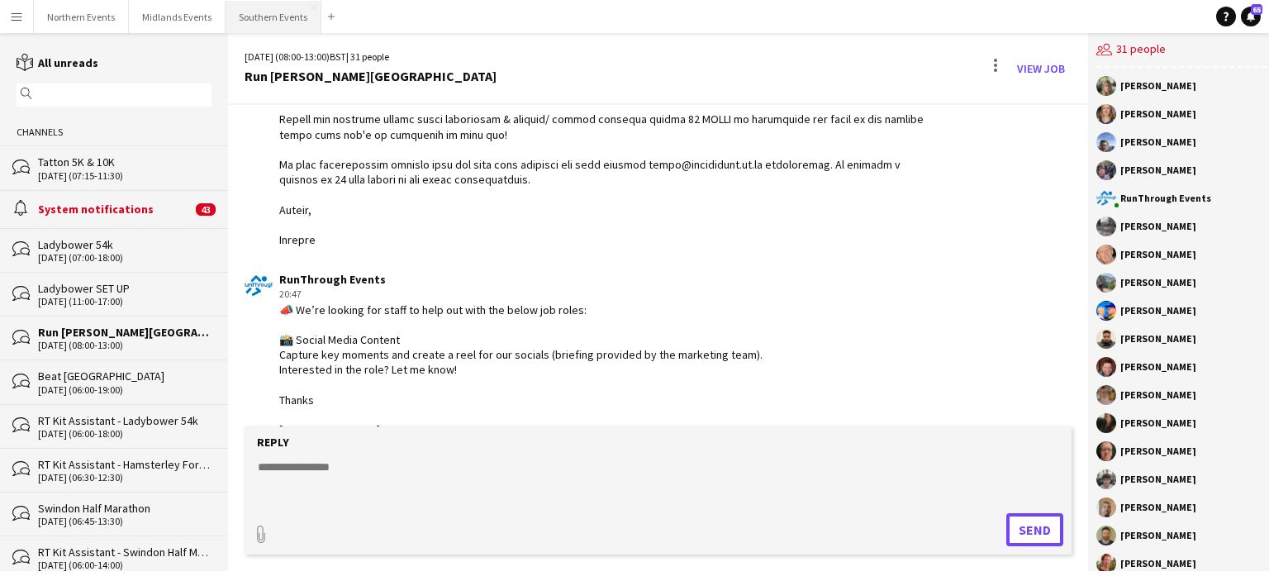
scroll to position [935, 0]
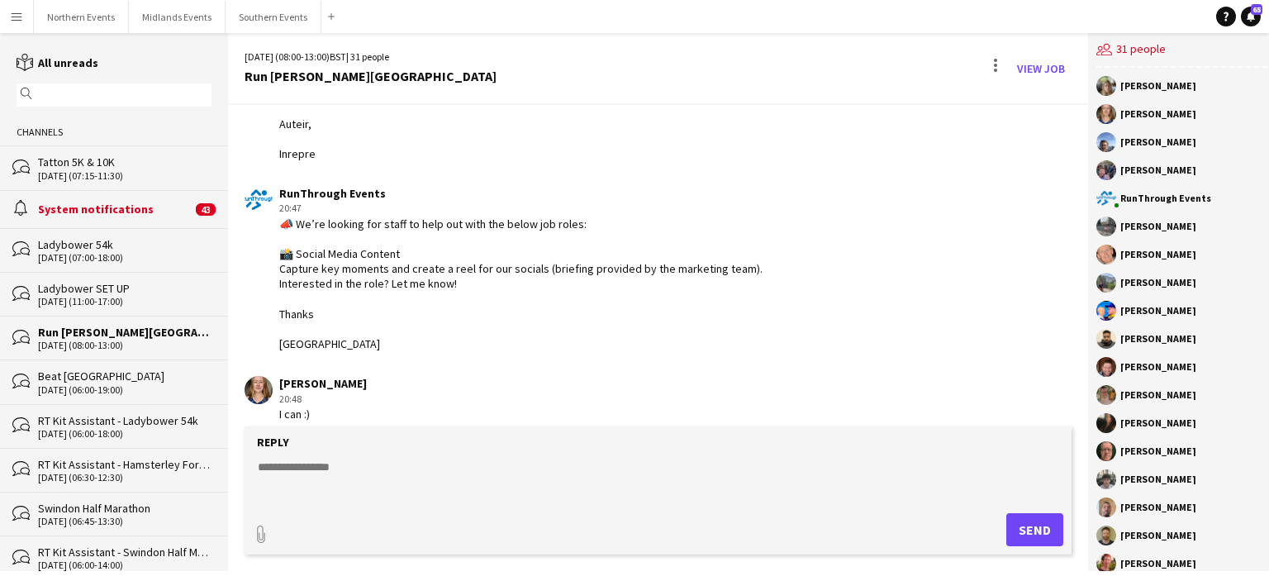
click at [292, 487] on textarea at bounding box center [658, 480] width 804 height 43
type textarea "**********"
click at [1030, 525] on button "Send" at bounding box center [1034, 529] width 57 height 33
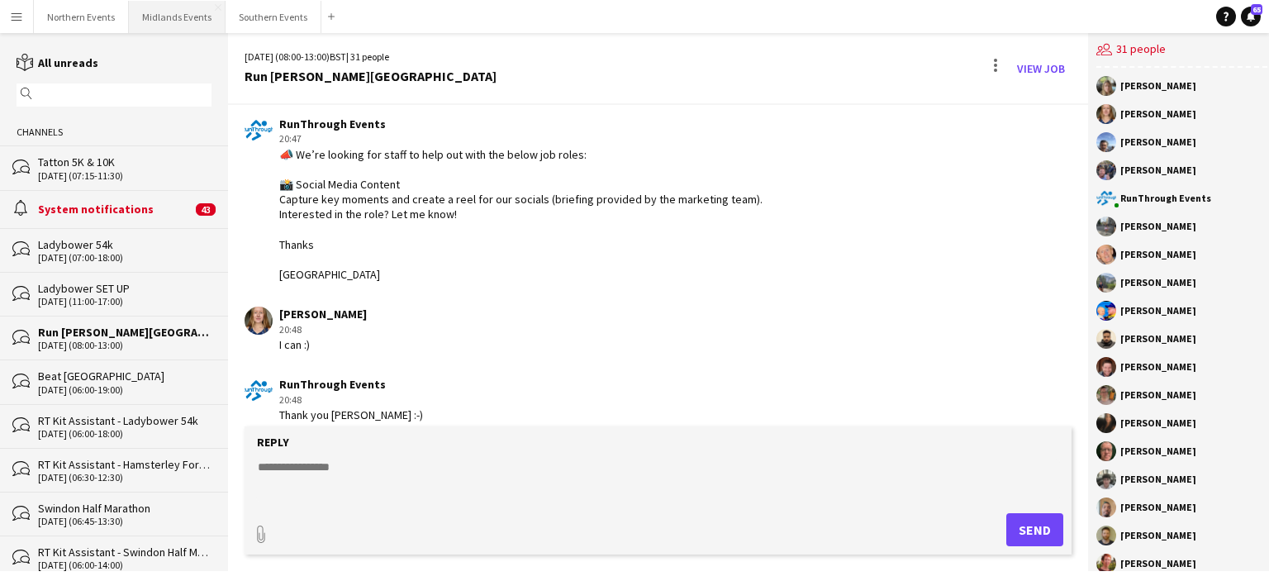
scroll to position [1076, 0]
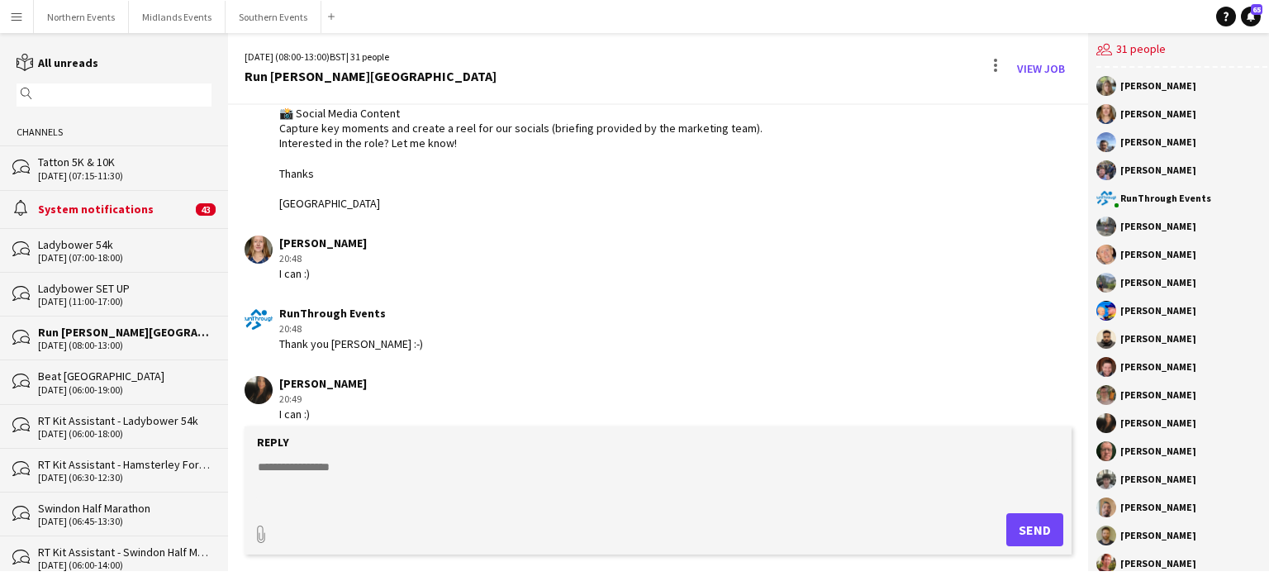
click at [109, 168] on div "Tatton 5K & 10K" at bounding box center [124, 161] width 173 height 15
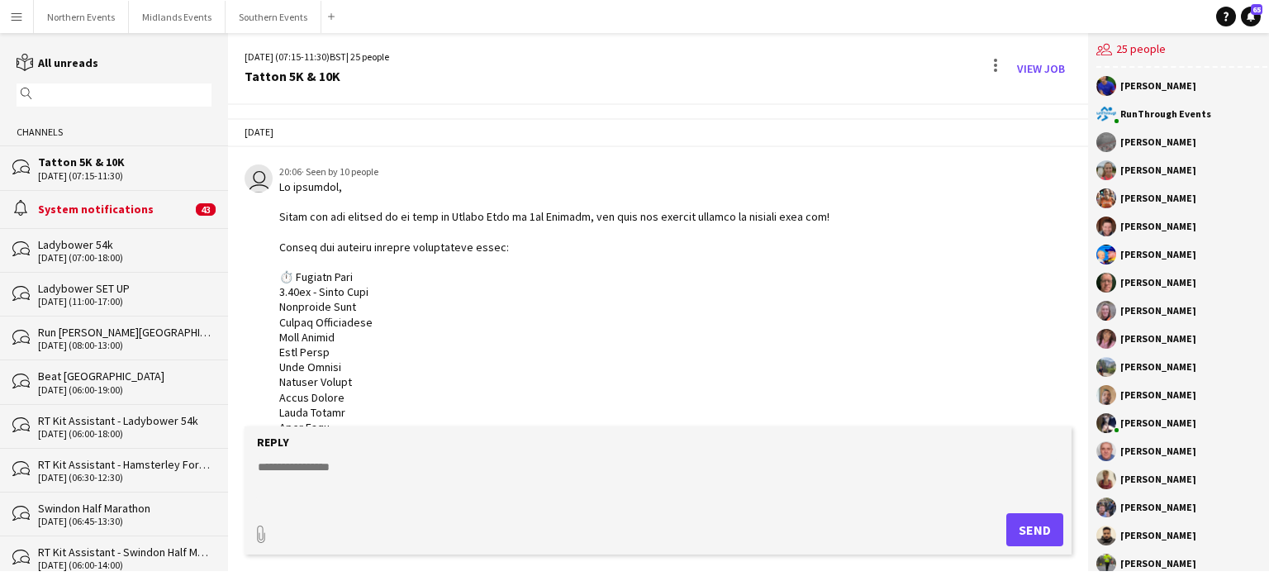
scroll to position [880, 0]
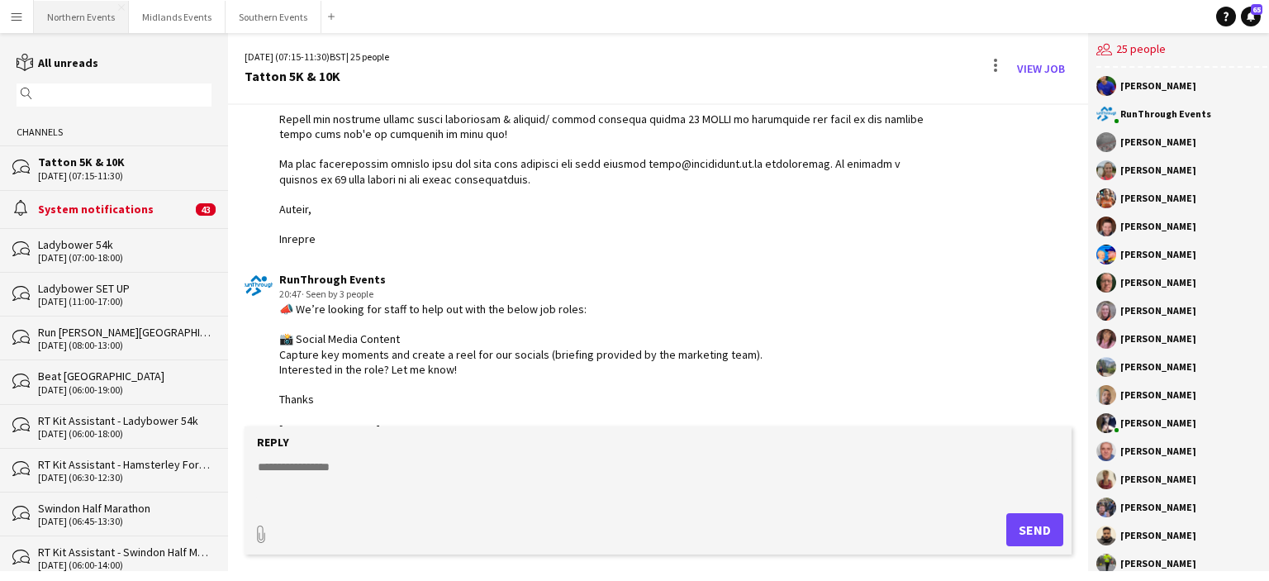
click at [99, 16] on button "Northern Events Close" at bounding box center [81, 17] width 95 height 32
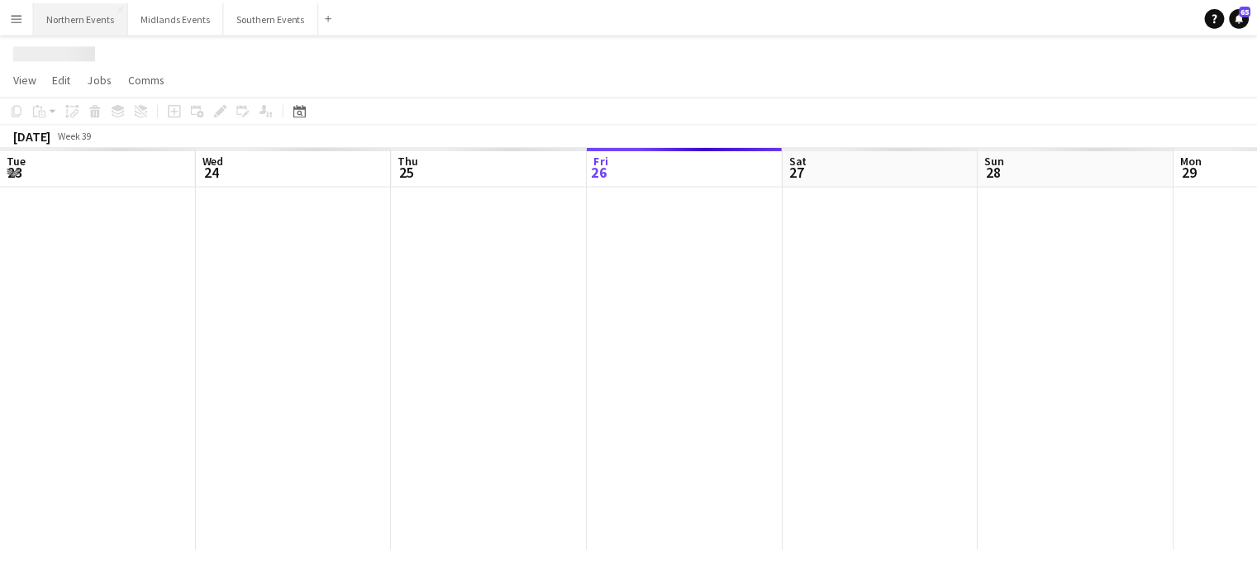
scroll to position [0, 395]
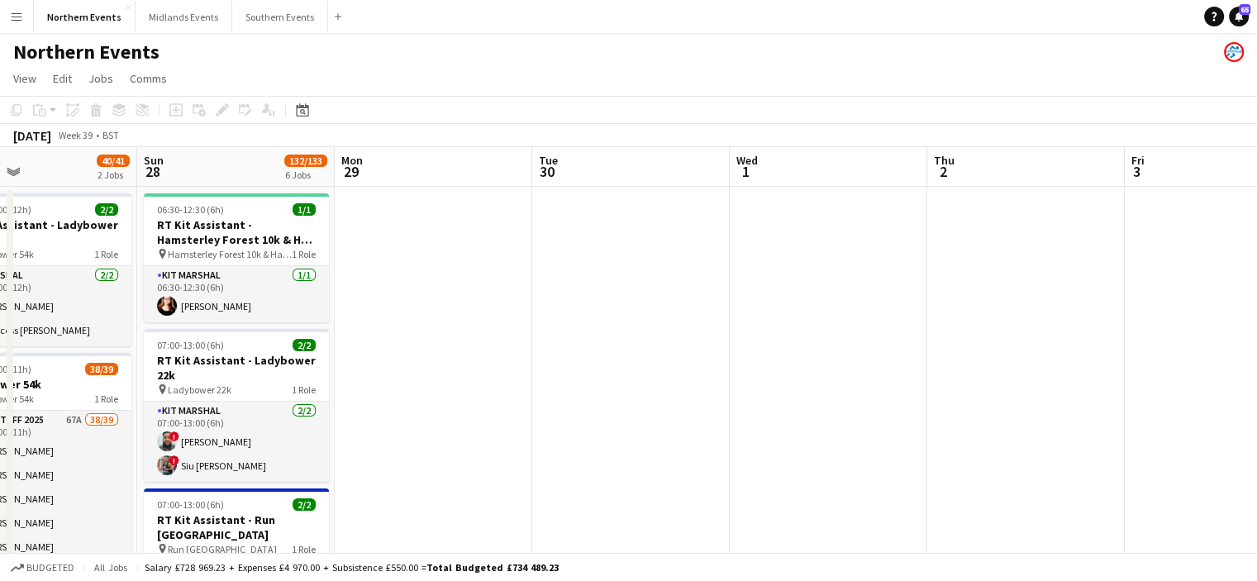
drag, startPoint x: 842, startPoint y: 382, endPoint x: 368, endPoint y: 392, distance: 473.5
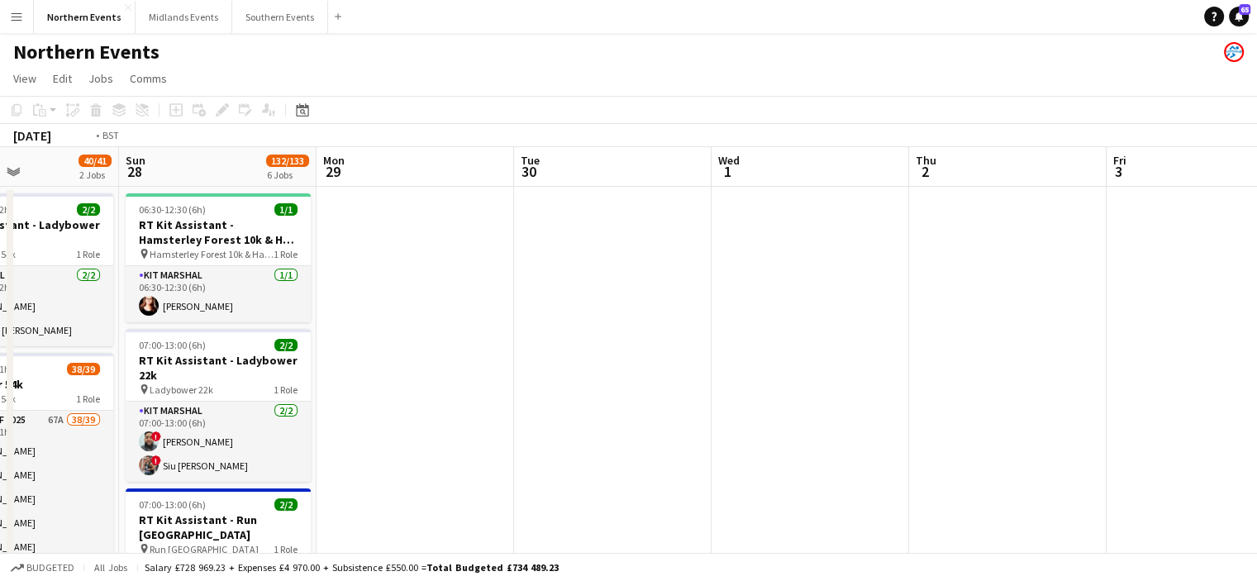
drag, startPoint x: 842, startPoint y: 392, endPoint x: 549, endPoint y: 365, distance: 293.7
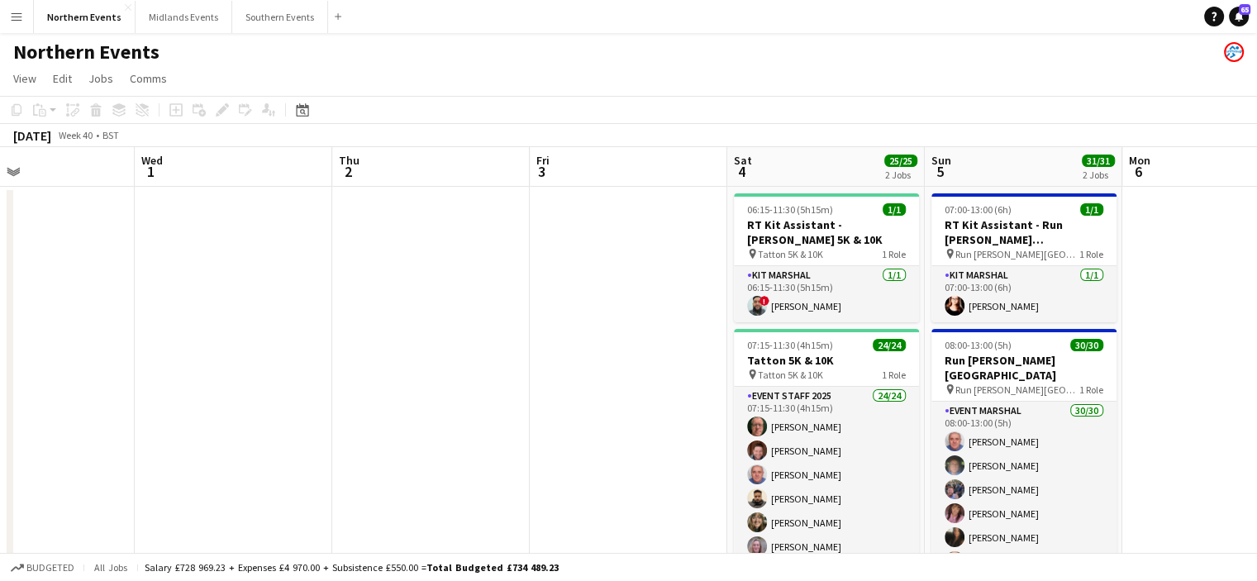
scroll to position [0, 744]
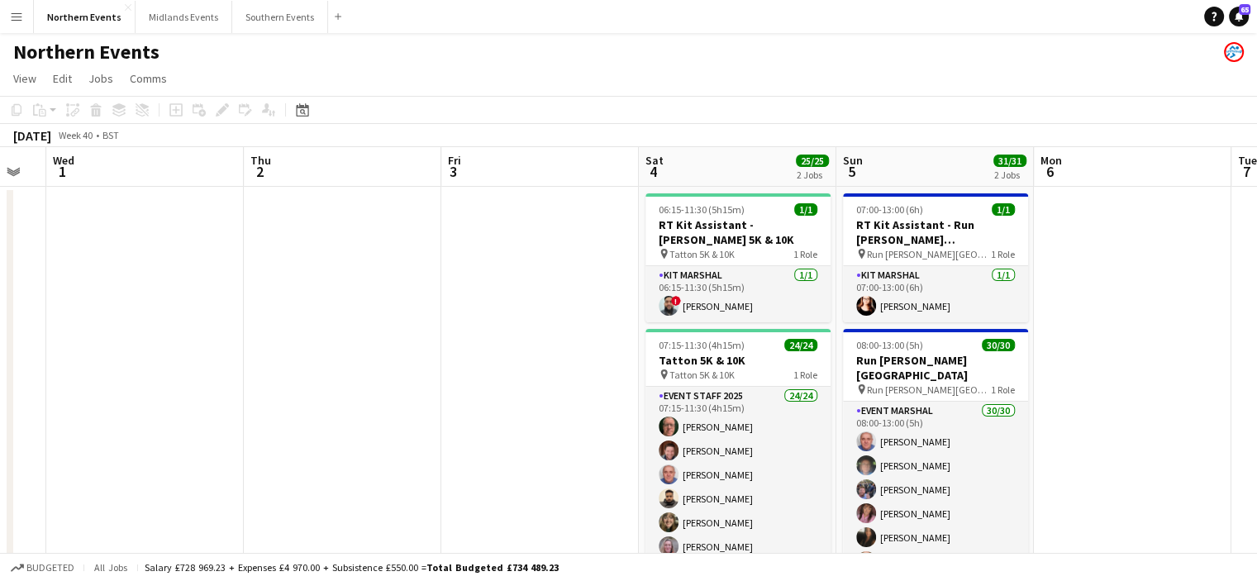
drag, startPoint x: 813, startPoint y: 430, endPoint x: 635, endPoint y: 420, distance: 178.8
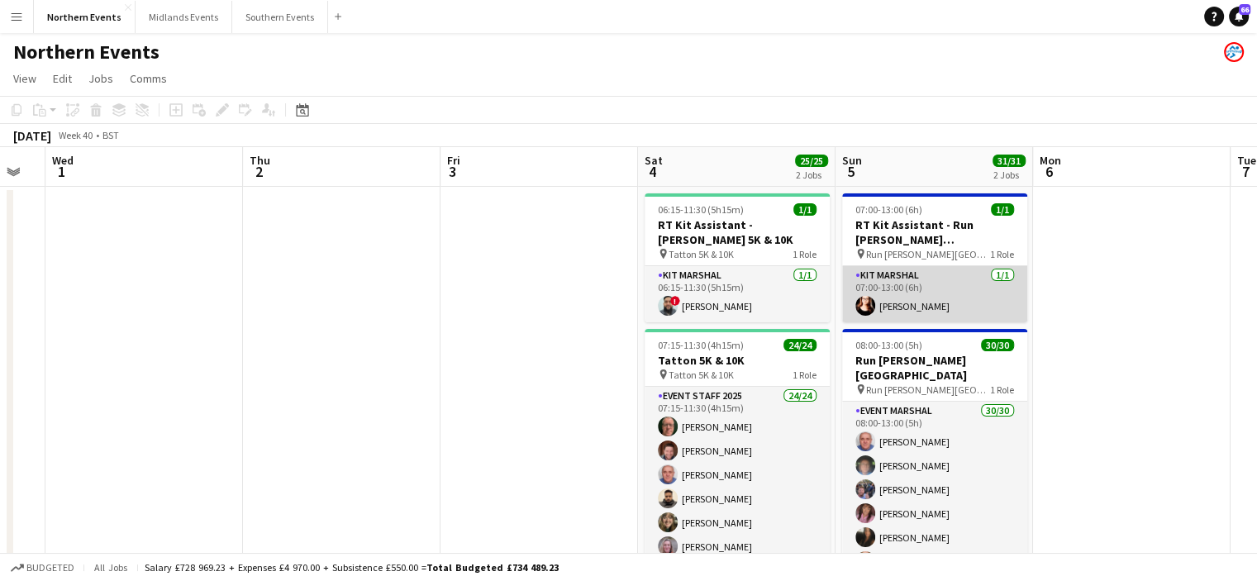
click at [939, 303] on app-card-role "Kit Marshal 1/1 07:00-13:00 (6h) Angelina Teofilova" at bounding box center [934, 294] width 185 height 56
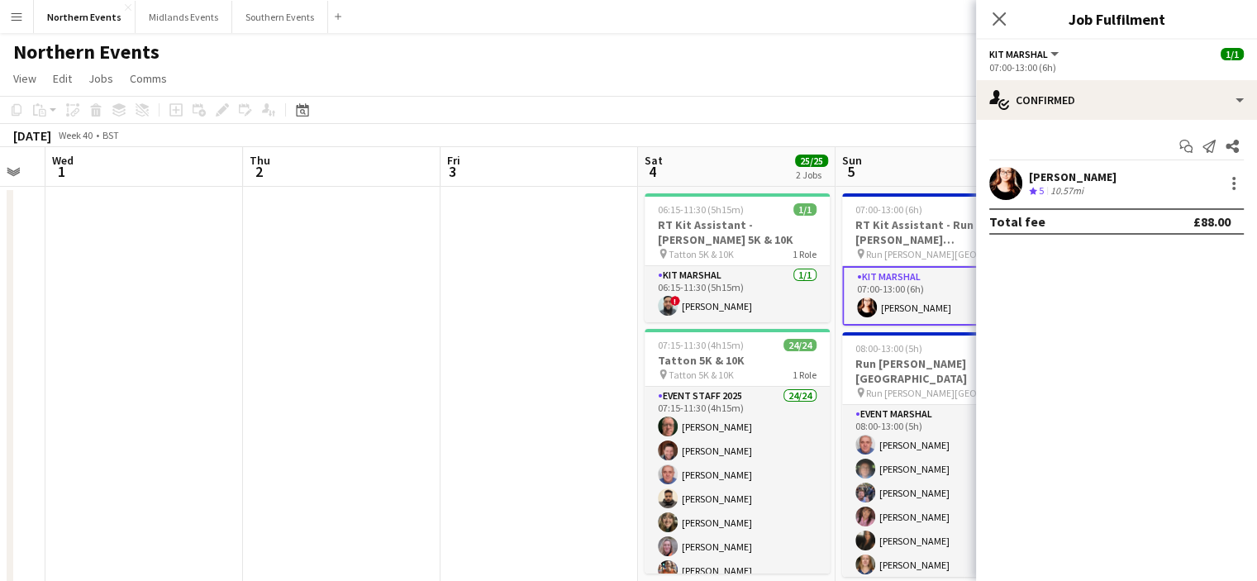
drag, startPoint x: 1125, startPoint y: 172, endPoint x: 1030, endPoint y: 178, distance: 95.2
click at [1030, 178] on div "Angelina Teofilova Crew rating 5 10.57mi" at bounding box center [1116, 183] width 281 height 33
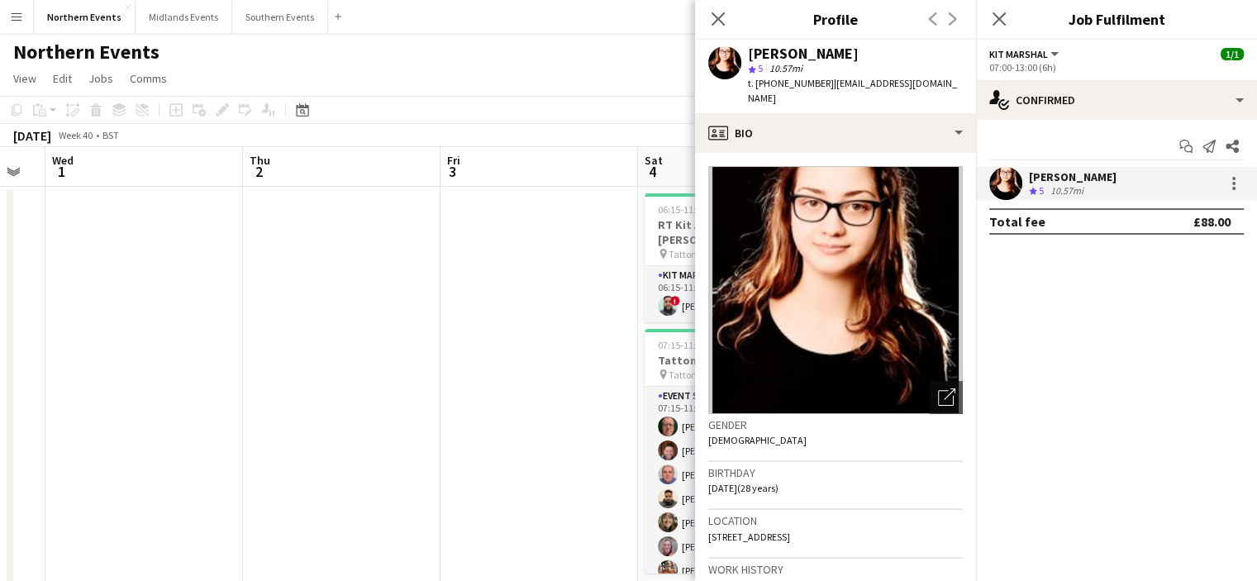
copy div "Angelina Teofilova"
click at [991, 14] on icon "Close pop-in" at bounding box center [999, 19] width 16 height 16
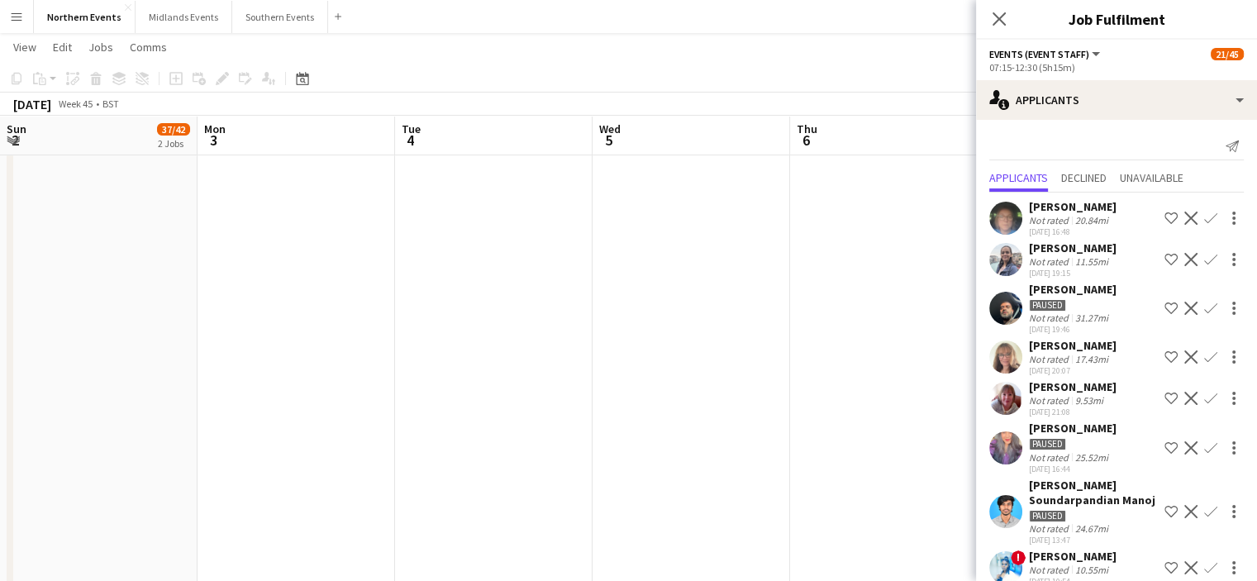
scroll to position [1680, 0]
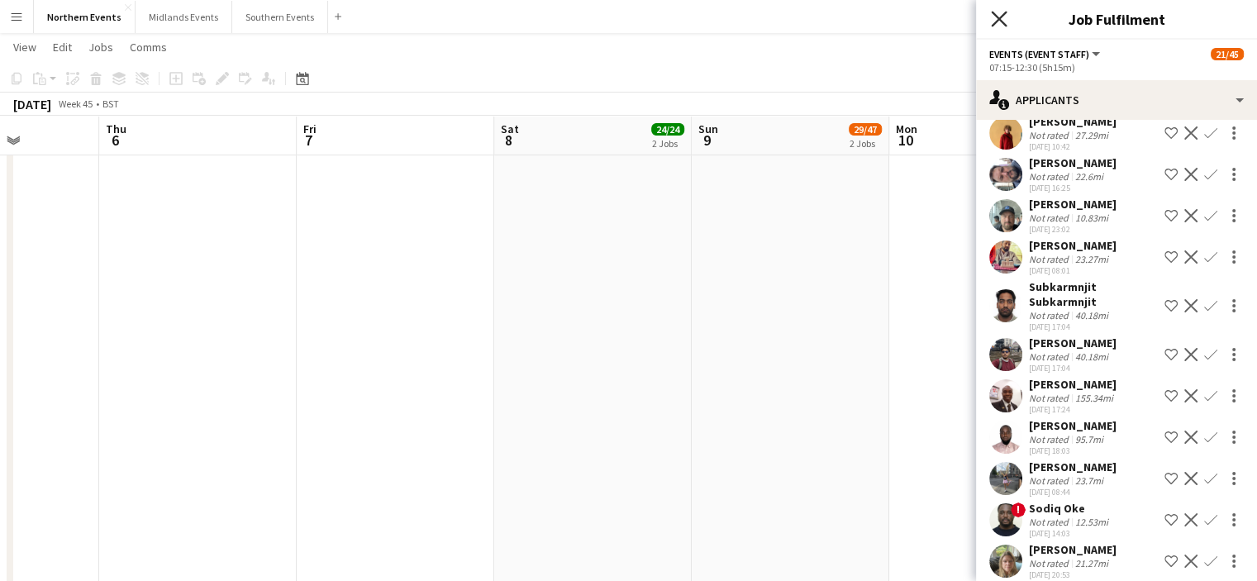
click at [999, 17] on icon at bounding box center [999, 19] width 16 height 16
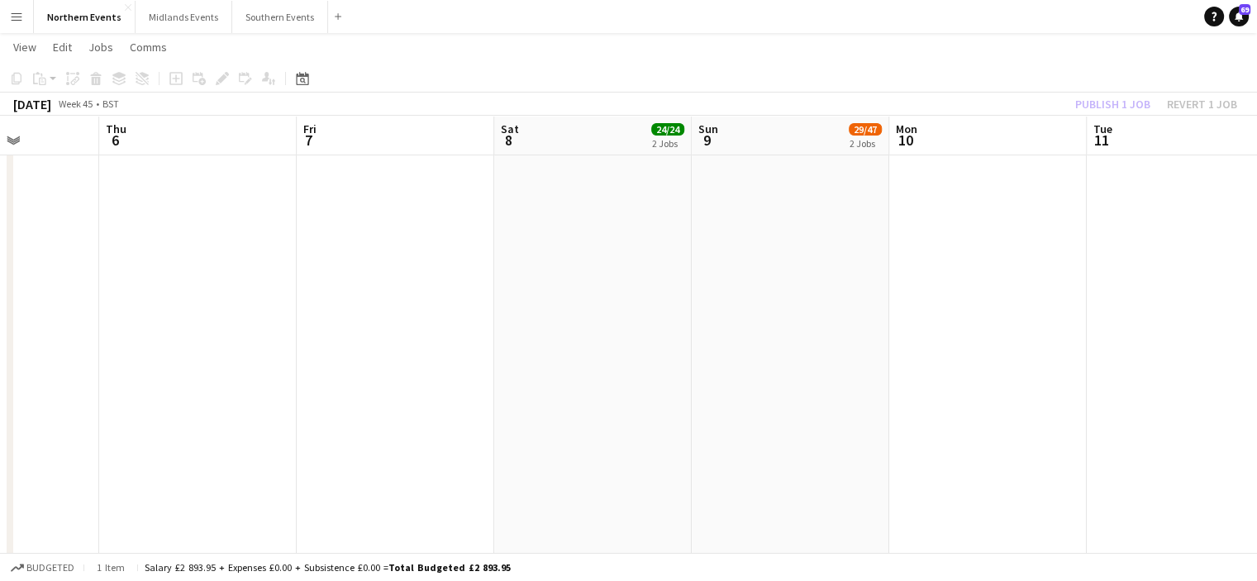
click at [1107, 93] on div "Publish 1 job Revert 1 job" at bounding box center [1156, 103] width 202 height 21
click at [1115, 105] on button "Publish 1 job" at bounding box center [1112, 103] width 88 height 21
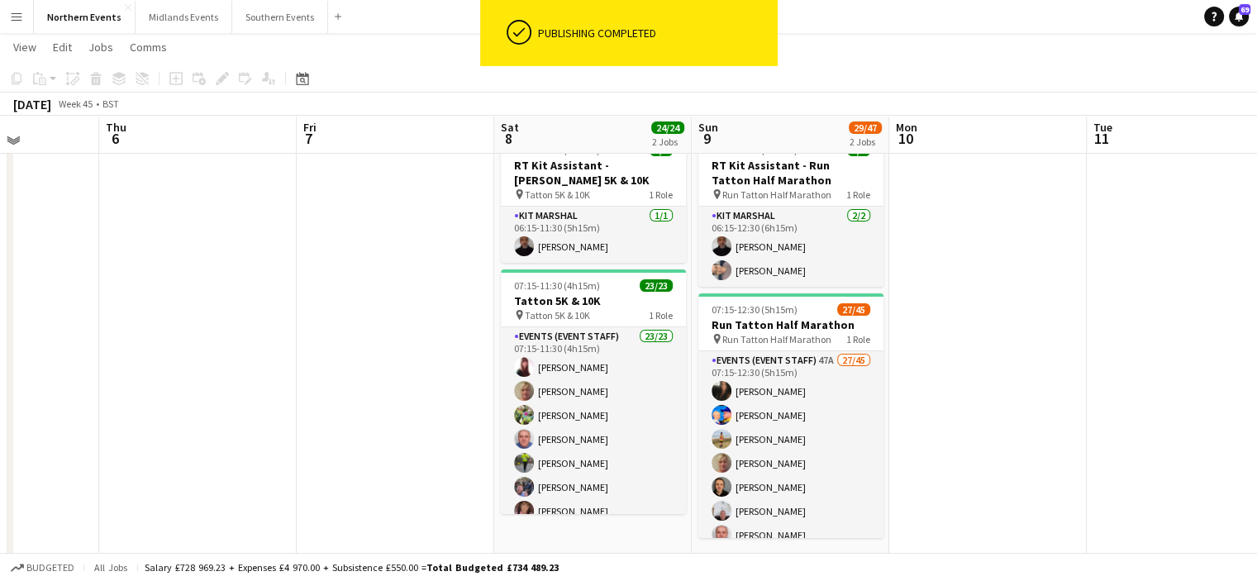
scroll to position [56, 0]
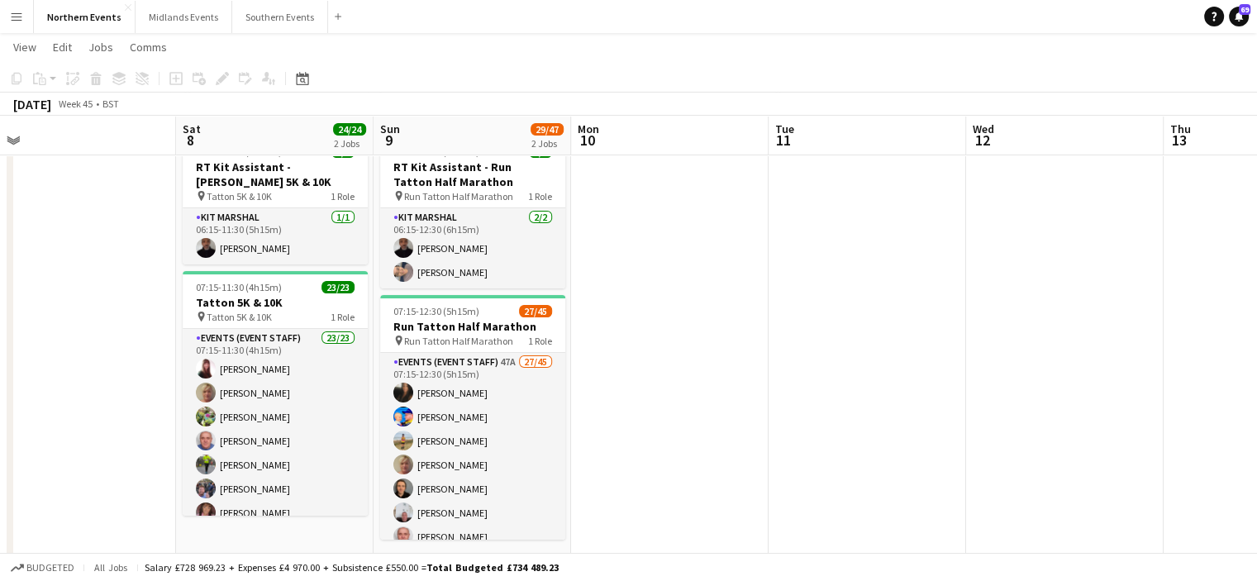
drag, startPoint x: 956, startPoint y: 264, endPoint x: 608, endPoint y: 333, distance: 354.7
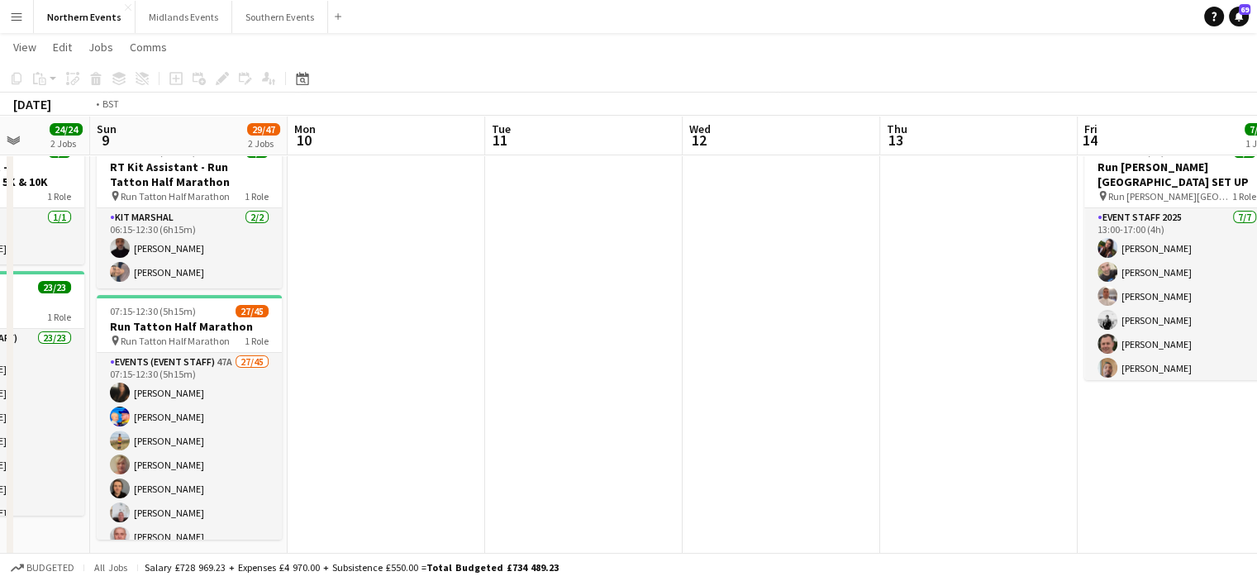
drag, startPoint x: 939, startPoint y: 349, endPoint x: 509, endPoint y: 349, distance: 430.4
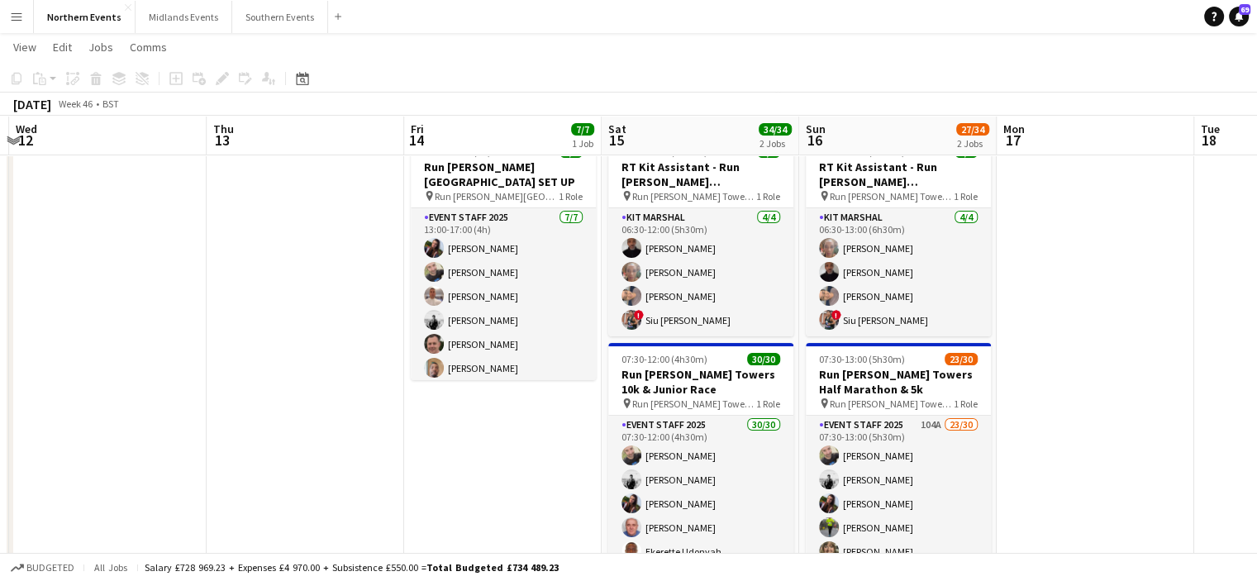
drag, startPoint x: 917, startPoint y: 377, endPoint x: 592, endPoint y: 364, distance: 324.9
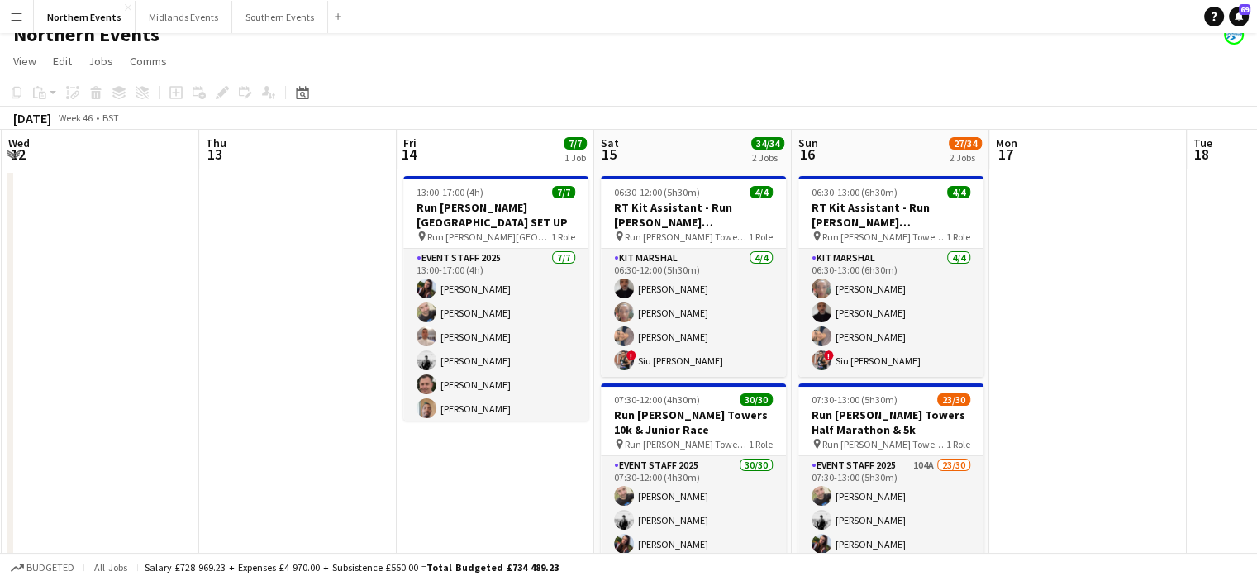
scroll to position [0, 0]
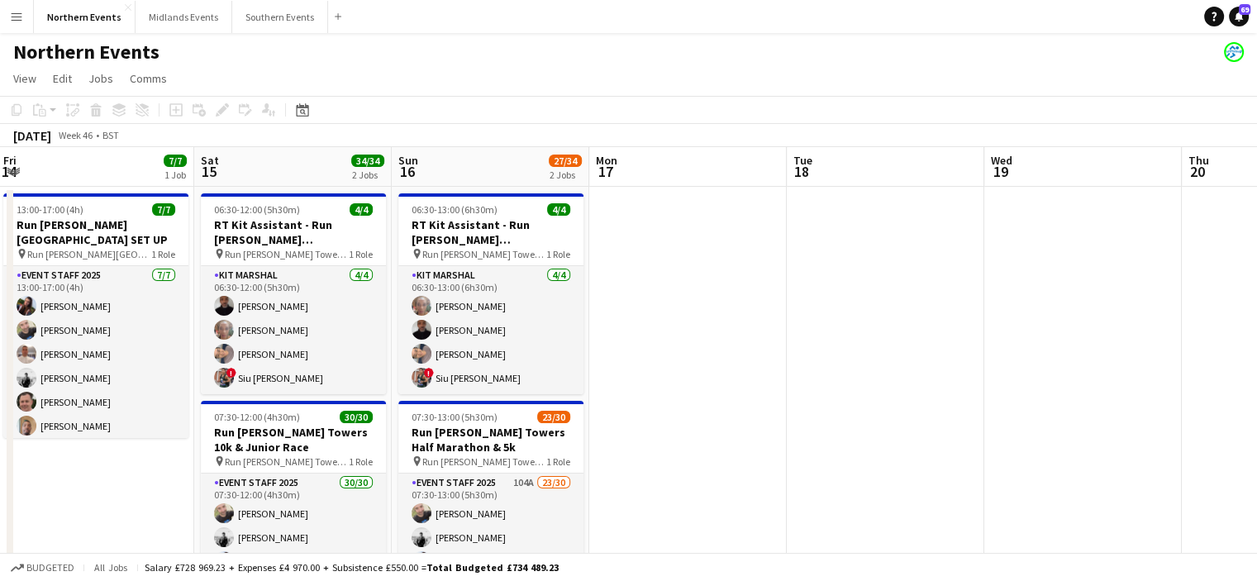
drag, startPoint x: 1210, startPoint y: 213, endPoint x: 810, endPoint y: 296, distance: 408.3
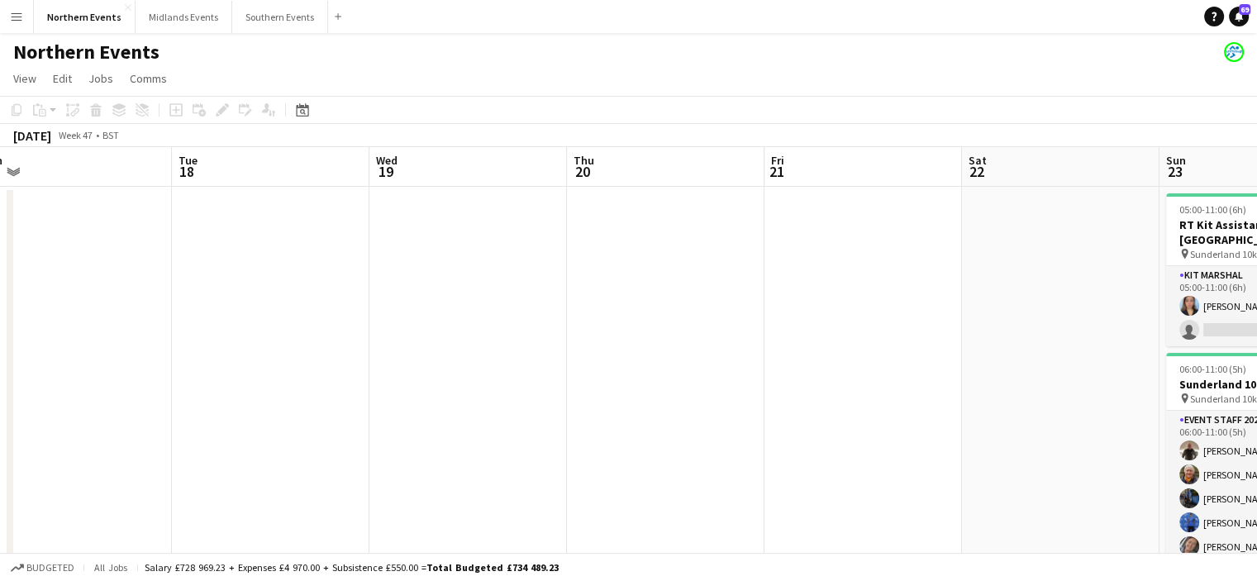
drag, startPoint x: 961, startPoint y: 347, endPoint x: 483, endPoint y: 387, distance: 479.2
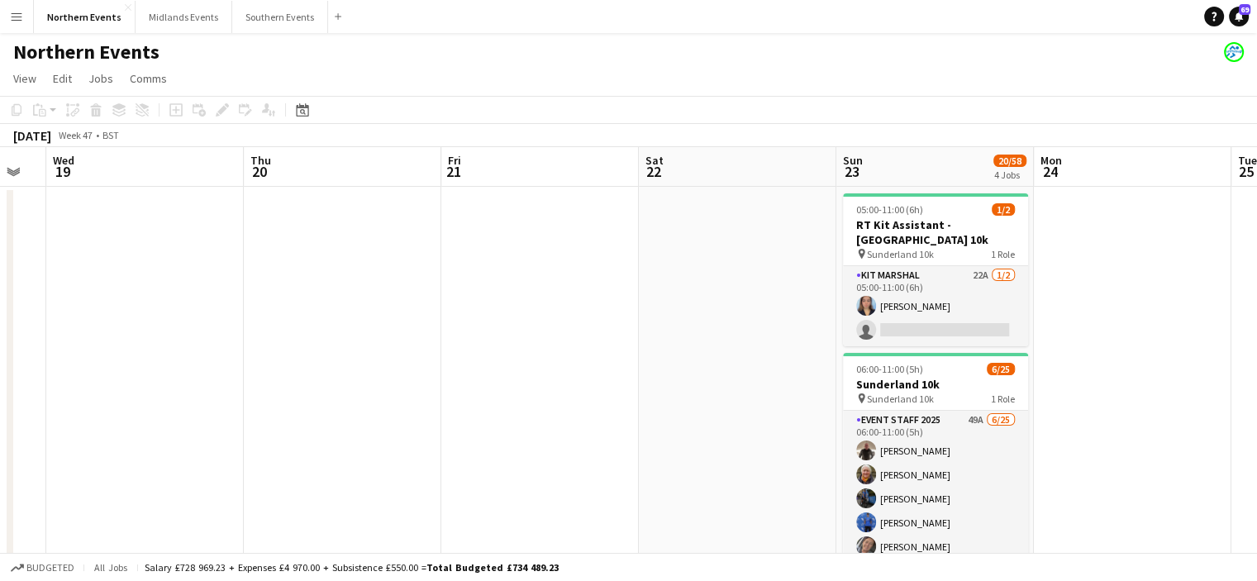
drag, startPoint x: 882, startPoint y: 379, endPoint x: 535, endPoint y: 370, distance: 347.9
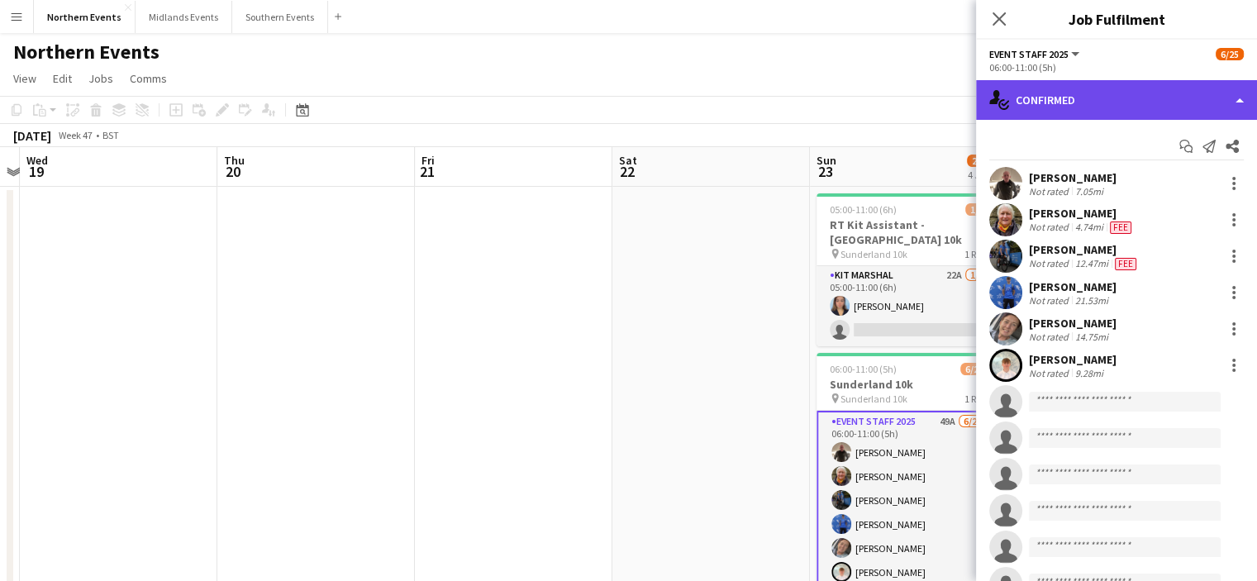
click at [1161, 96] on div "single-neutral-actions-check-2 Confirmed" at bounding box center [1116, 100] width 281 height 40
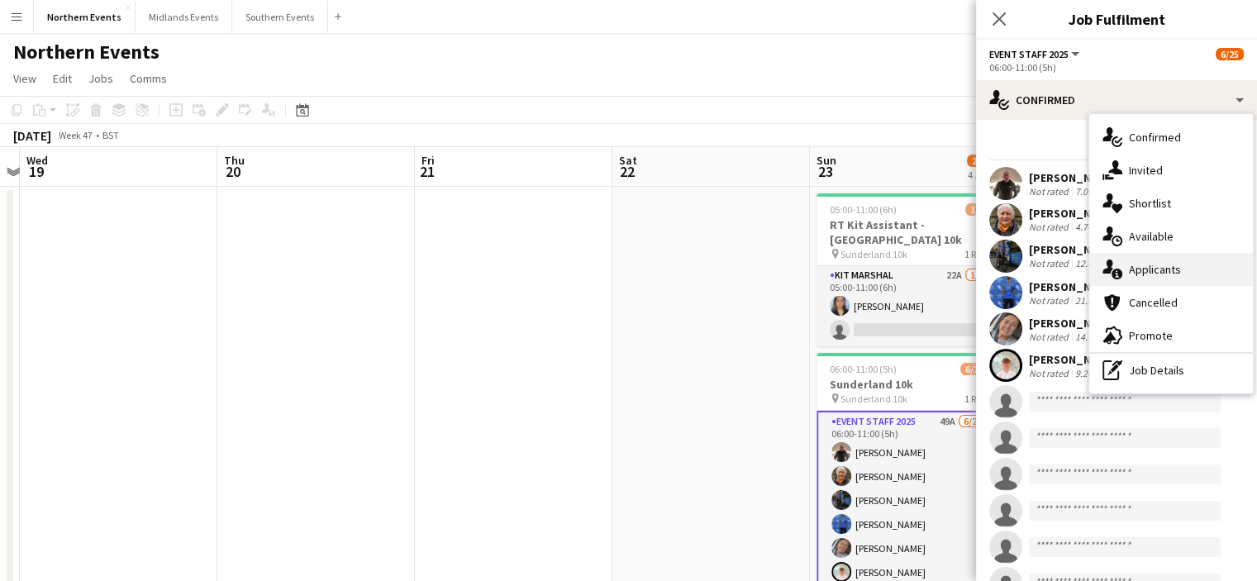
click at [1160, 267] on span "Applicants" at bounding box center [1155, 269] width 52 height 15
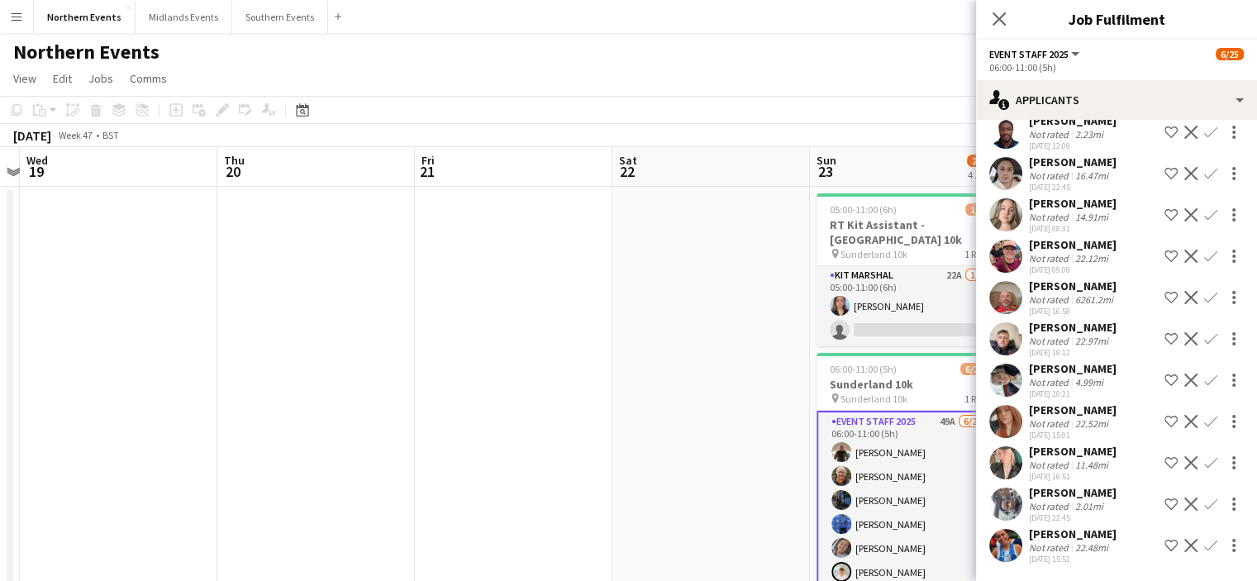
scroll to position [1645, 0]
click at [991, 26] on icon at bounding box center [999, 19] width 16 height 16
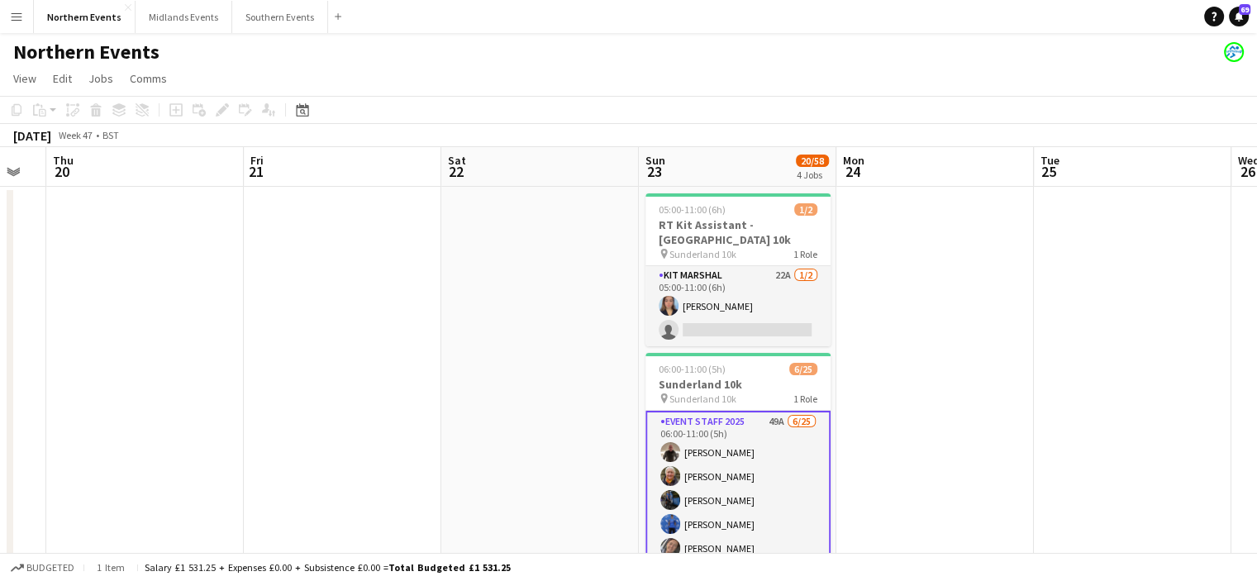
scroll to position [0, 757]
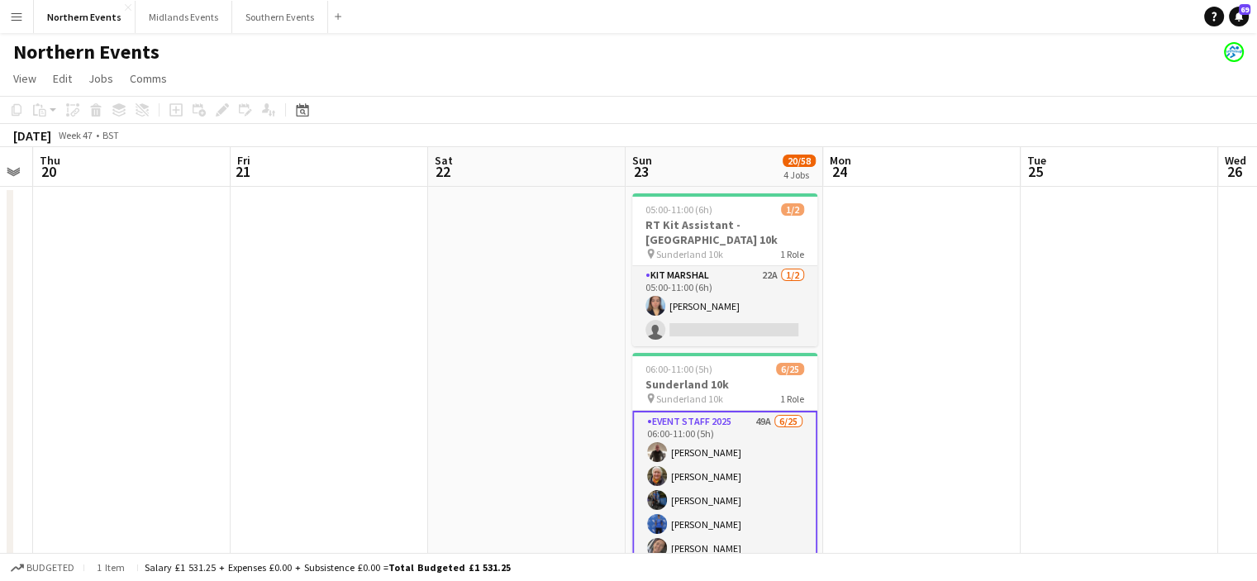
drag, startPoint x: 1110, startPoint y: 258, endPoint x: 896, endPoint y: 255, distance: 214.0
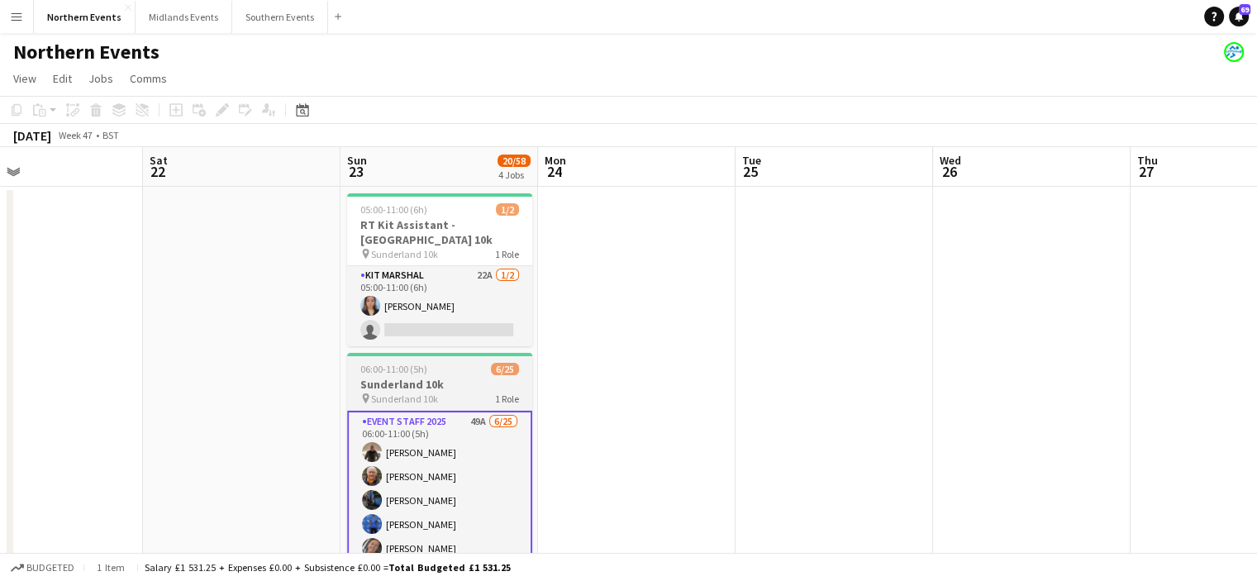
scroll to position [0, 682]
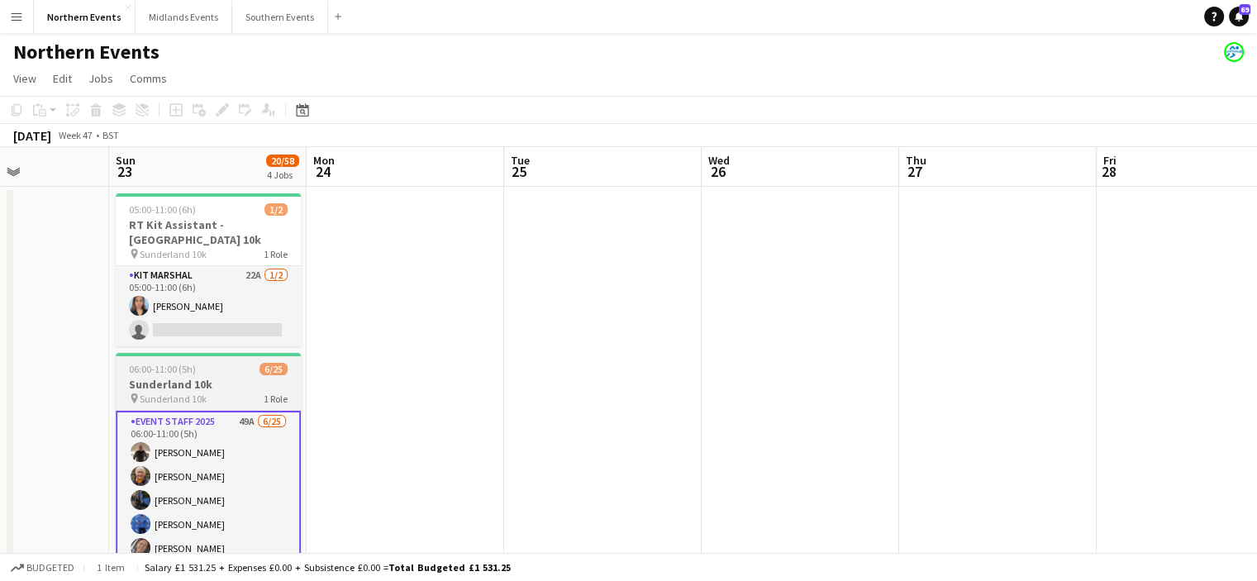
drag, startPoint x: 790, startPoint y: 511, endPoint x: 292, endPoint y: 482, distance: 499.0
drag, startPoint x: 650, startPoint y: 515, endPoint x: 363, endPoint y: 492, distance: 288.4
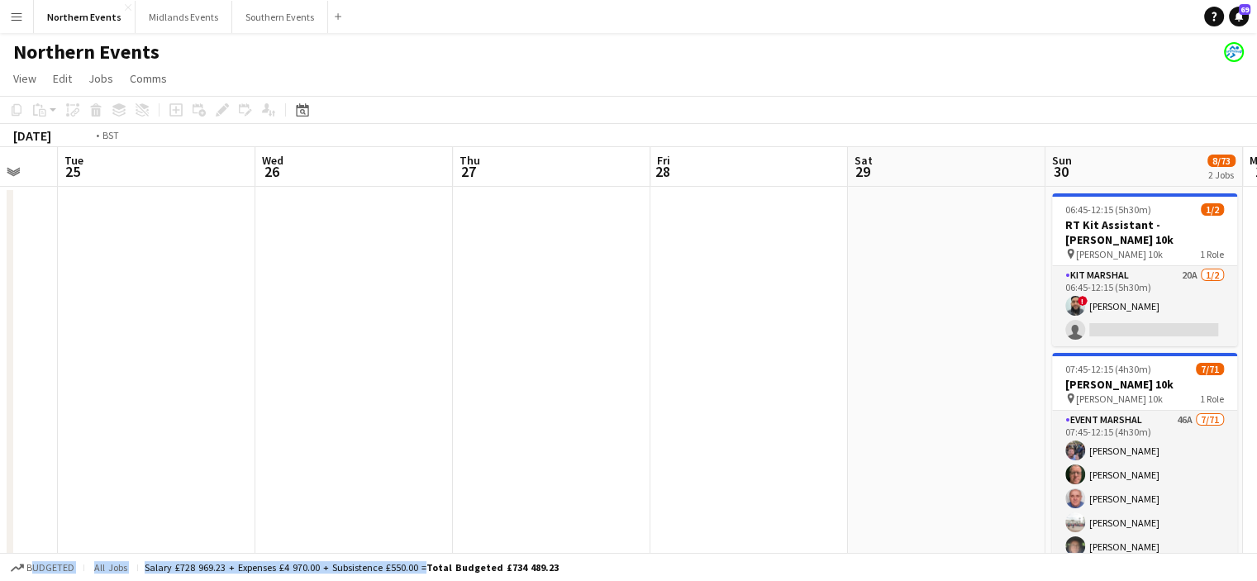
drag, startPoint x: 330, startPoint y: 373, endPoint x: 106, endPoint y: 416, distance: 228.9
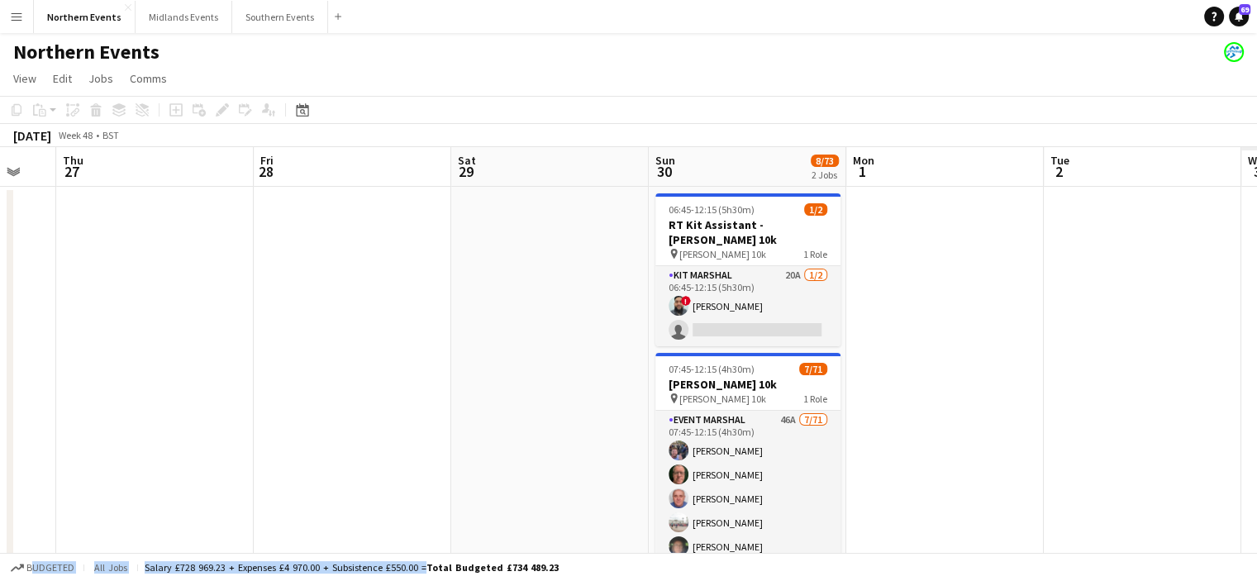
scroll to position [0, 677]
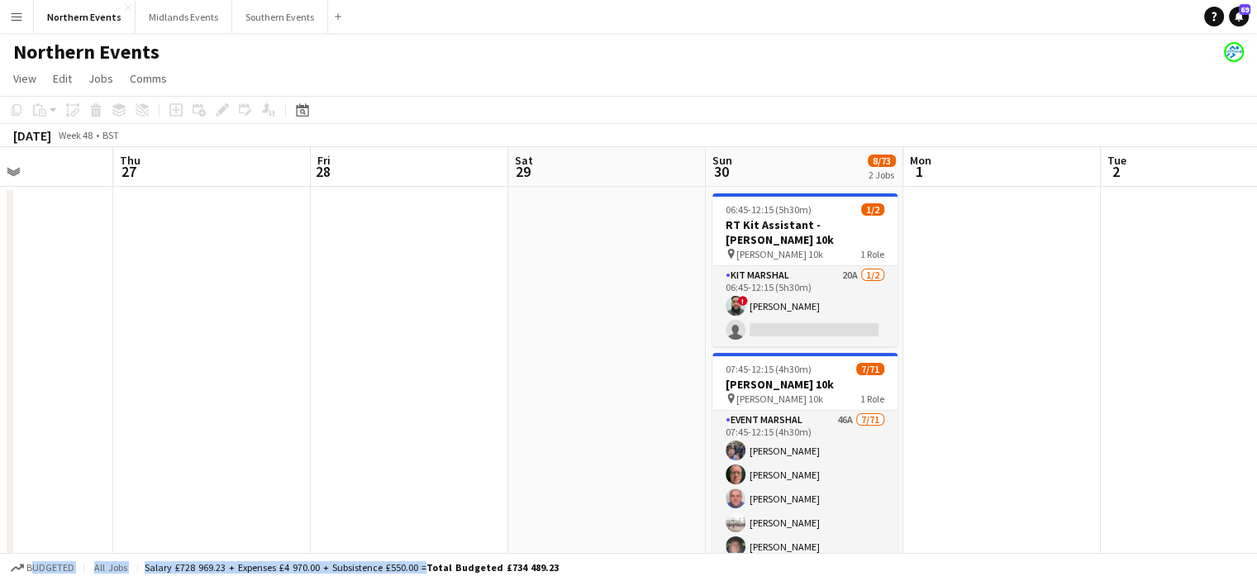
drag, startPoint x: 524, startPoint y: 475, endPoint x: 350, endPoint y: 472, distance: 173.5
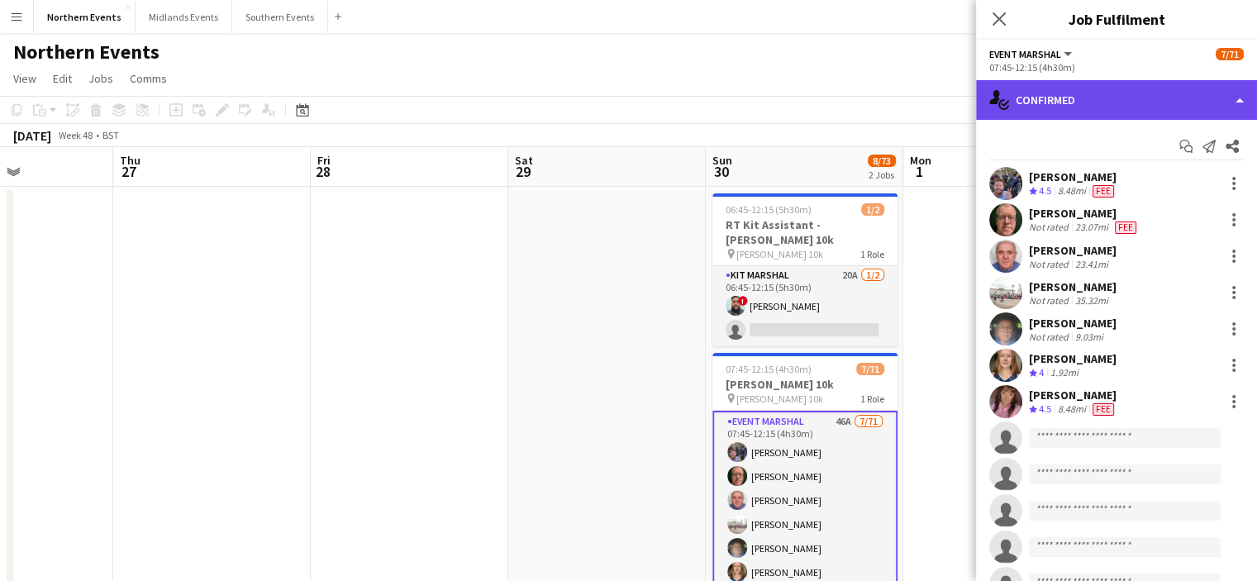
click at [1176, 95] on div "single-neutral-actions-check-2 Confirmed" at bounding box center [1116, 100] width 281 height 40
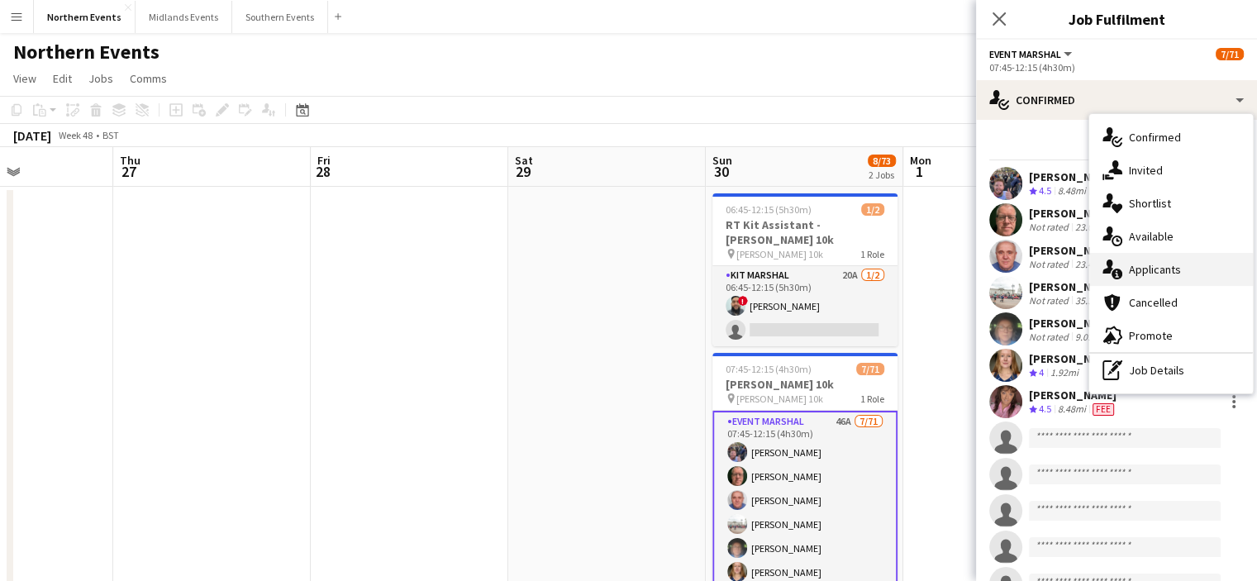
click at [1162, 280] on div "single-neutral-actions-information Applicants" at bounding box center [1171, 269] width 164 height 33
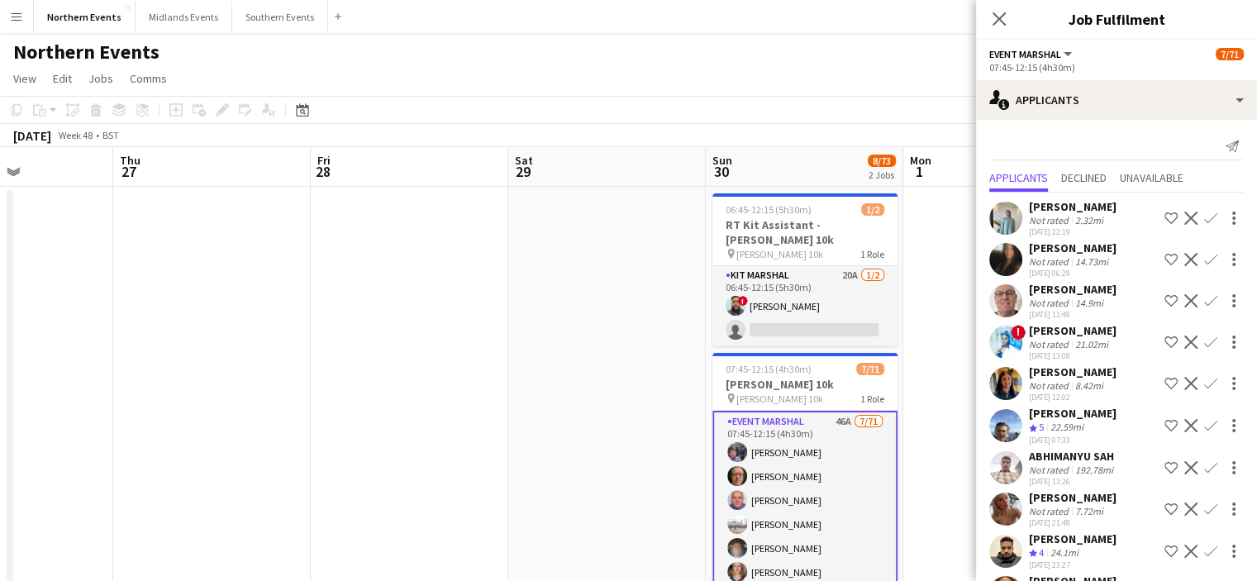
click at [1204, 253] on app-icon "Confirm" at bounding box center [1210, 259] width 13 height 13
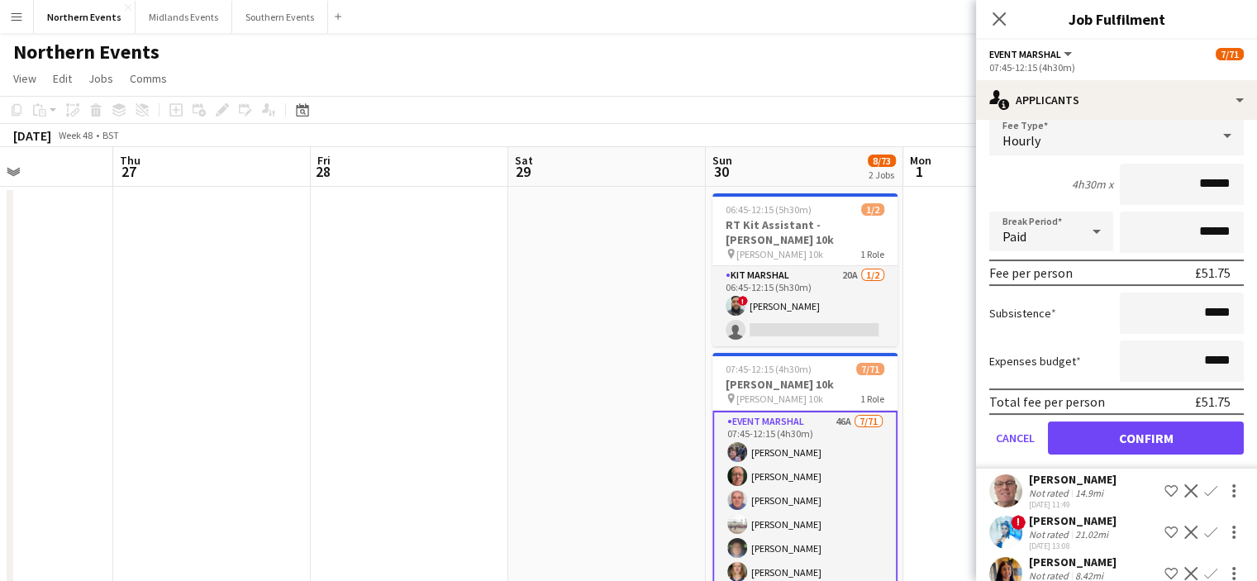
scroll to position [268, 0]
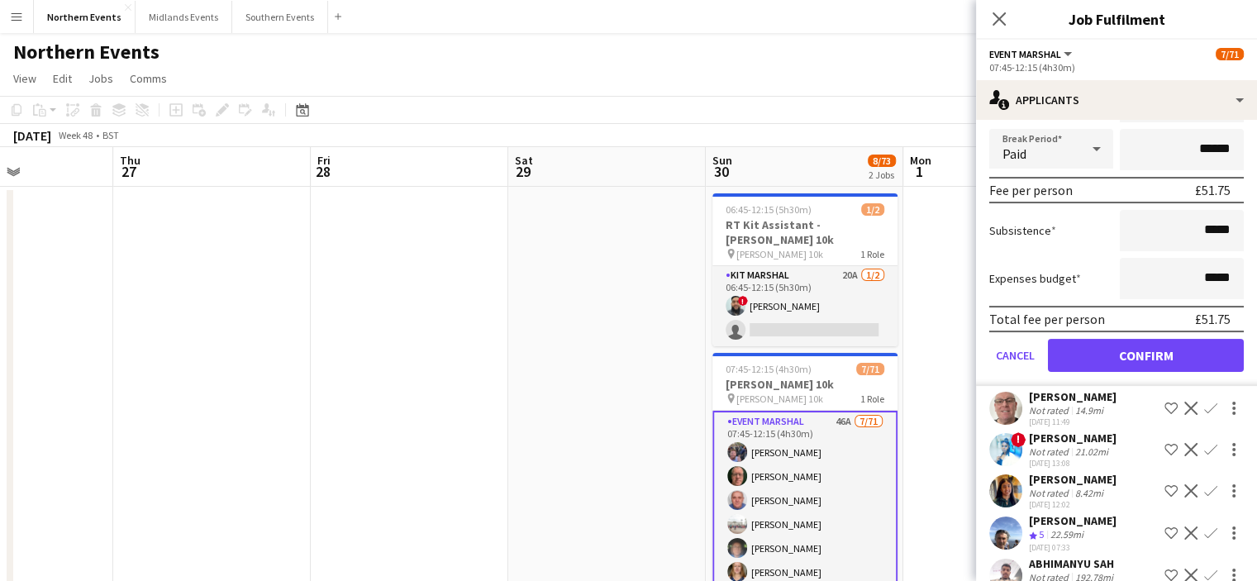
click at [1140, 369] on form "Fee Type Hourly 4h30m x ****** Break Period Paid ****** Fee per person £51.75 S…" at bounding box center [1116, 209] width 281 height 353
click at [1136, 348] on button "Confirm" at bounding box center [1146, 355] width 196 height 33
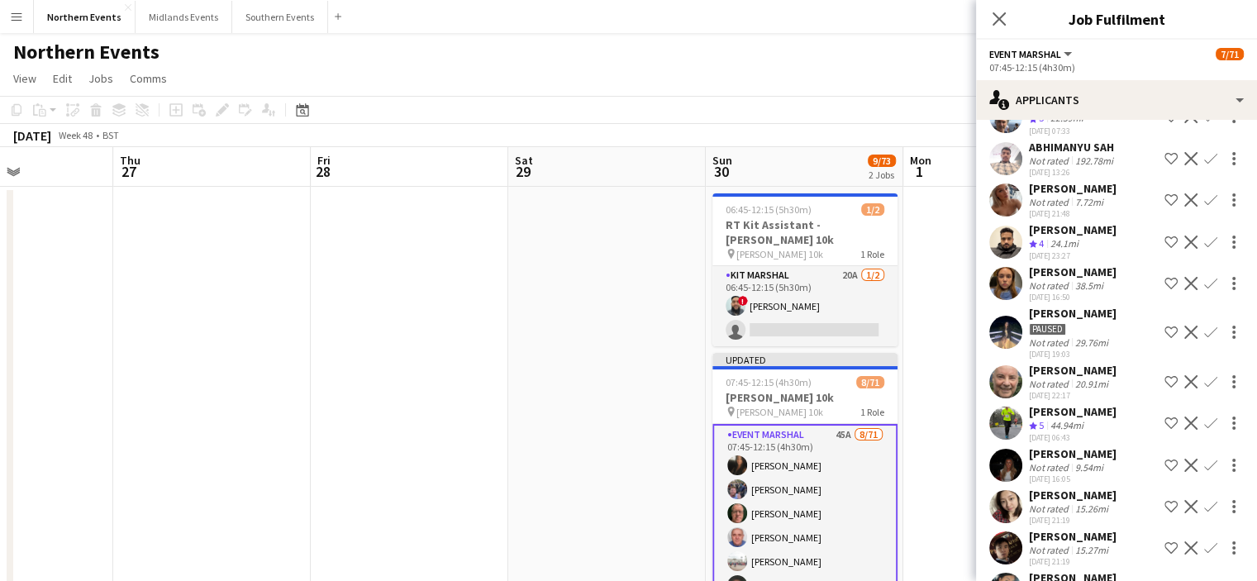
scroll to position [0, 0]
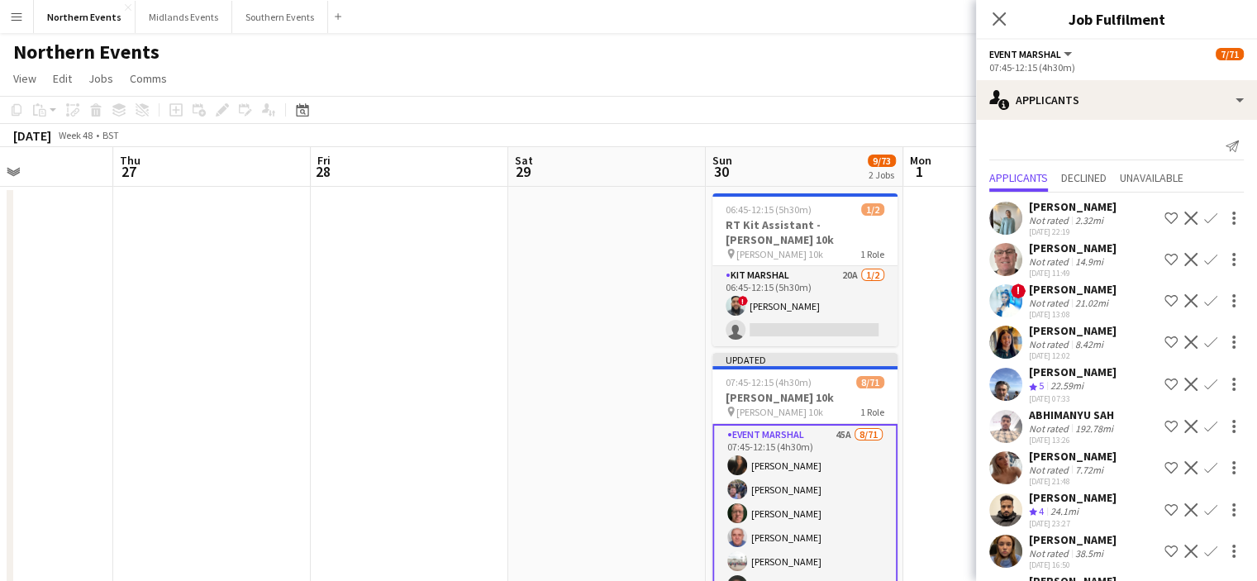
click at [1204, 386] on app-icon "Confirm" at bounding box center [1210, 384] width 13 height 13
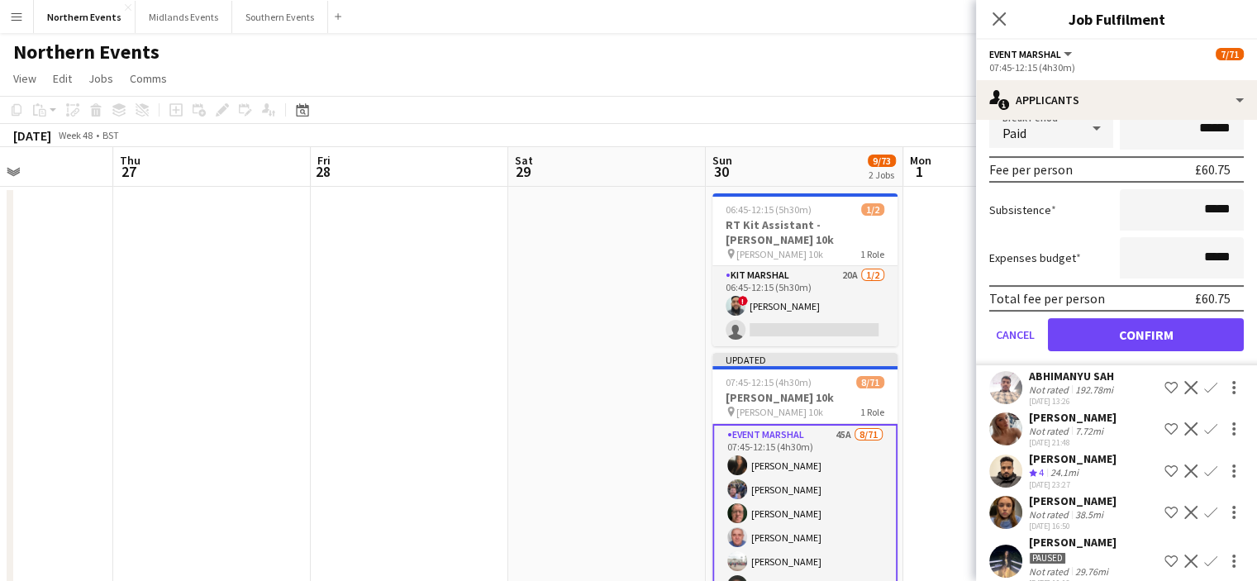
scroll to position [417, 0]
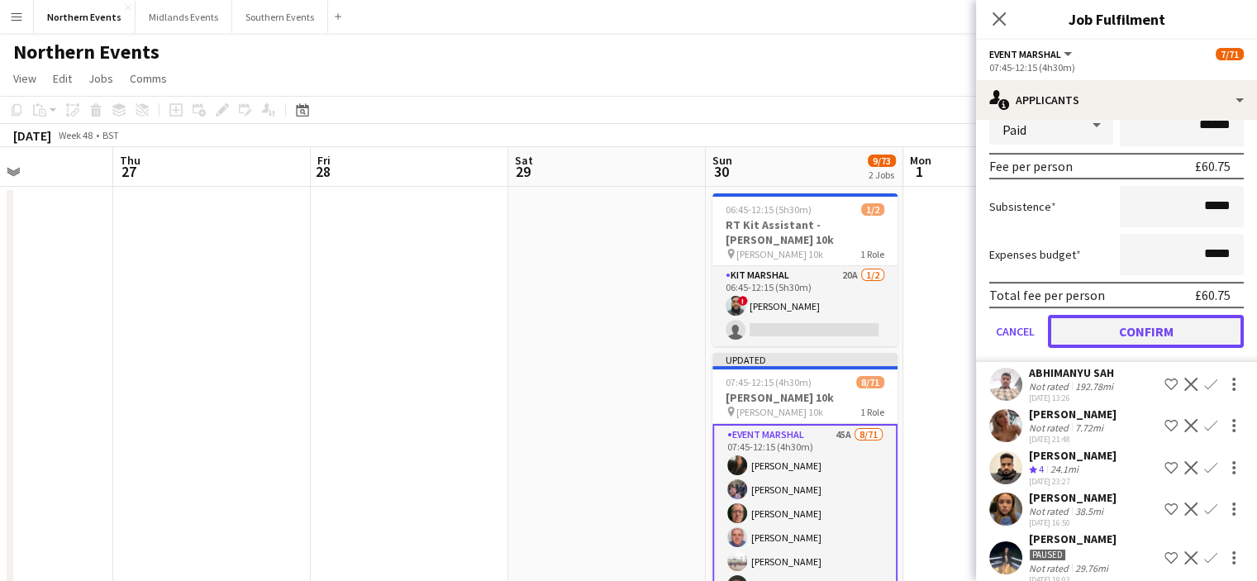
click at [1171, 334] on button "Confirm" at bounding box center [1146, 331] width 196 height 33
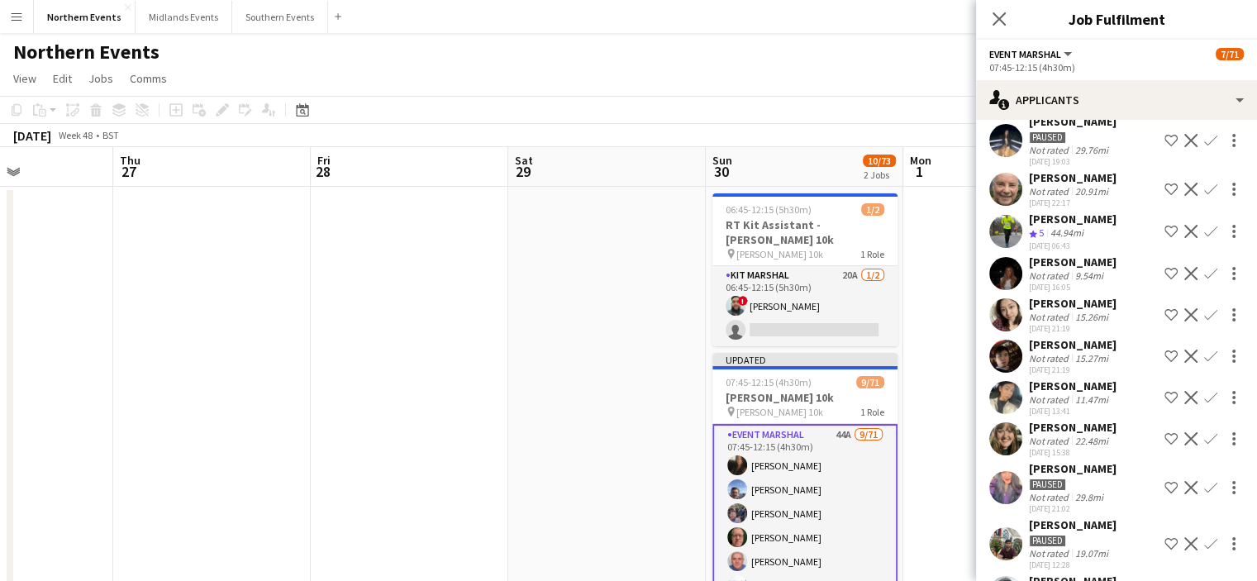
scroll to position [3, 0]
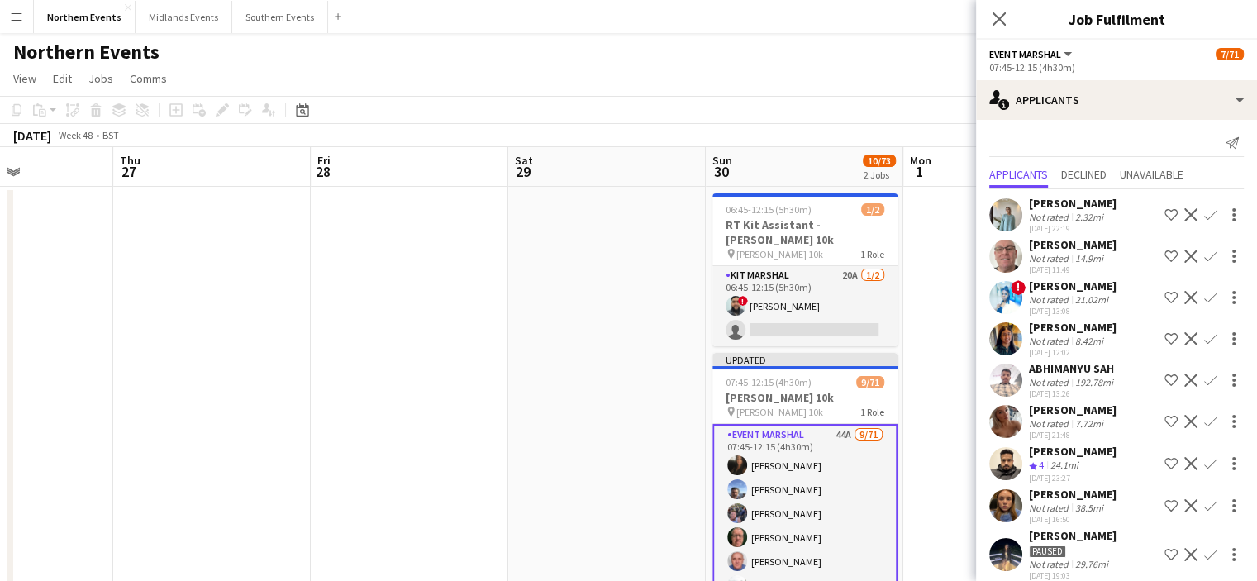
click at [1204, 421] on app-icon "Confirm" at bounding box center [1210, 421] width 13 height 13
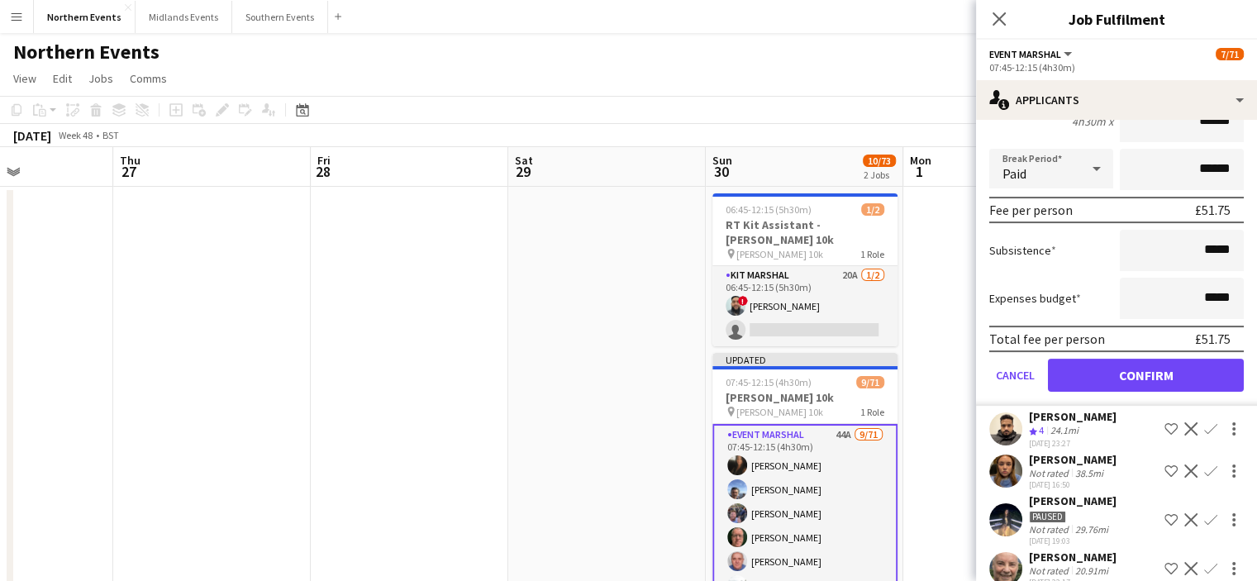
scroll to position [417, 0]
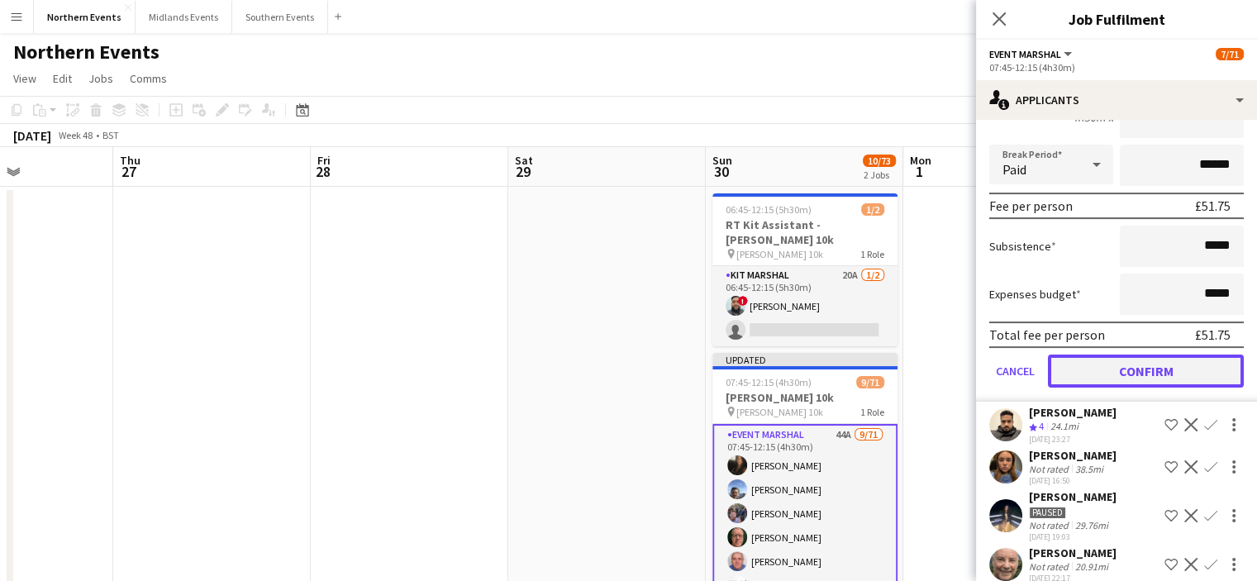
click at [1157, 375] on button "Confirm" at bounding box center [1146, 370] width 196 height 33
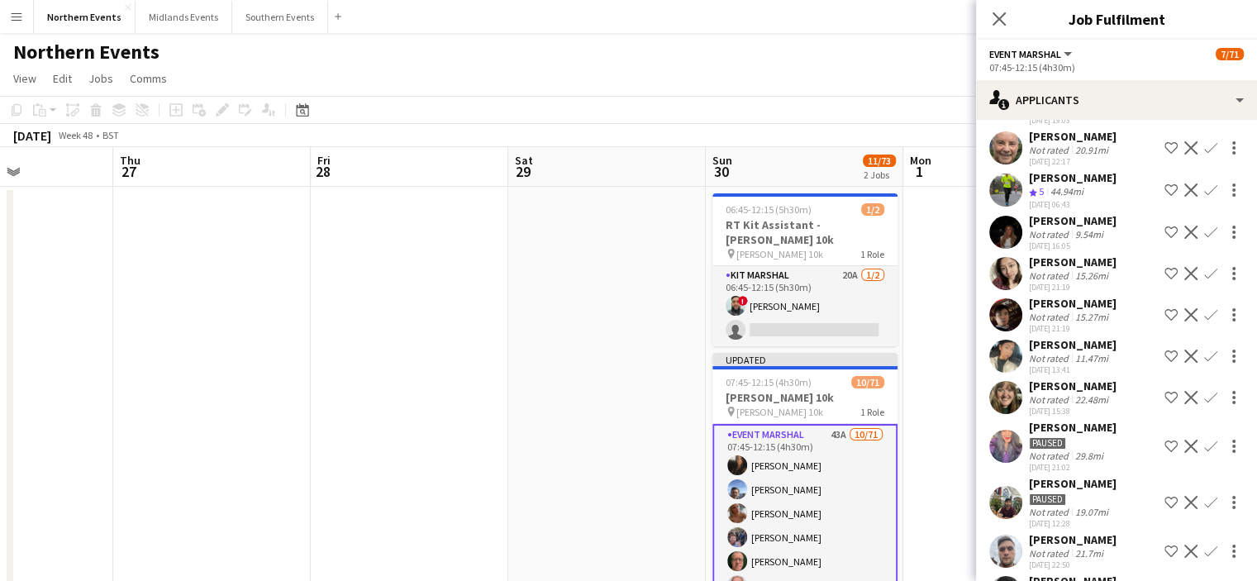
scroll to position [3, 0]
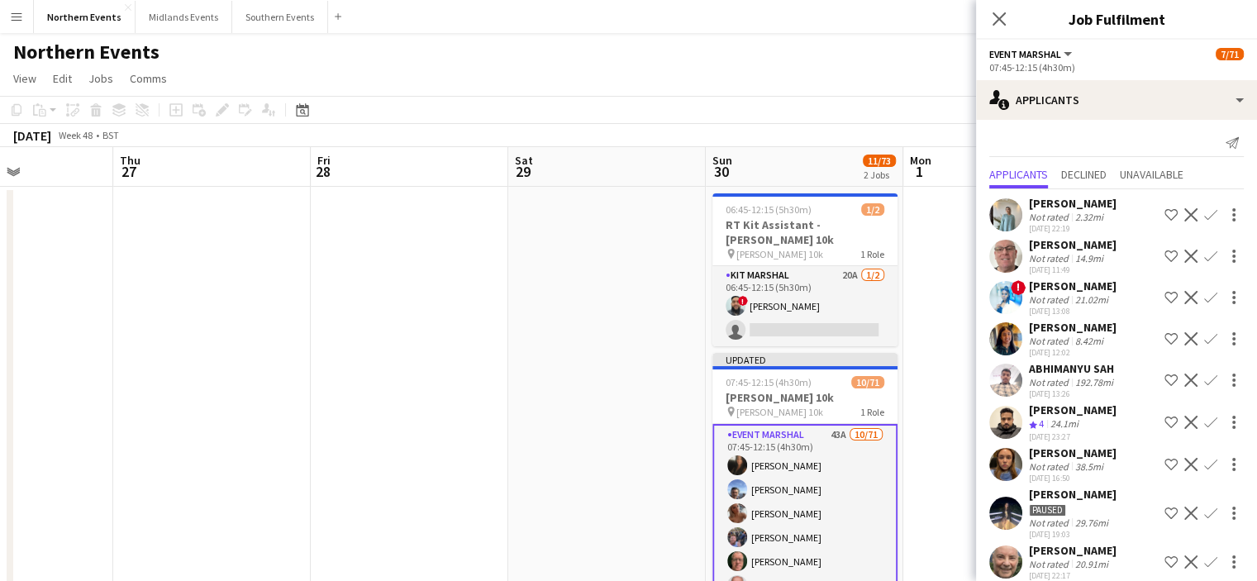
click at [1204, 425] on app-icon "Confirm" at bounding box center [1210, 422] width 13 height 13
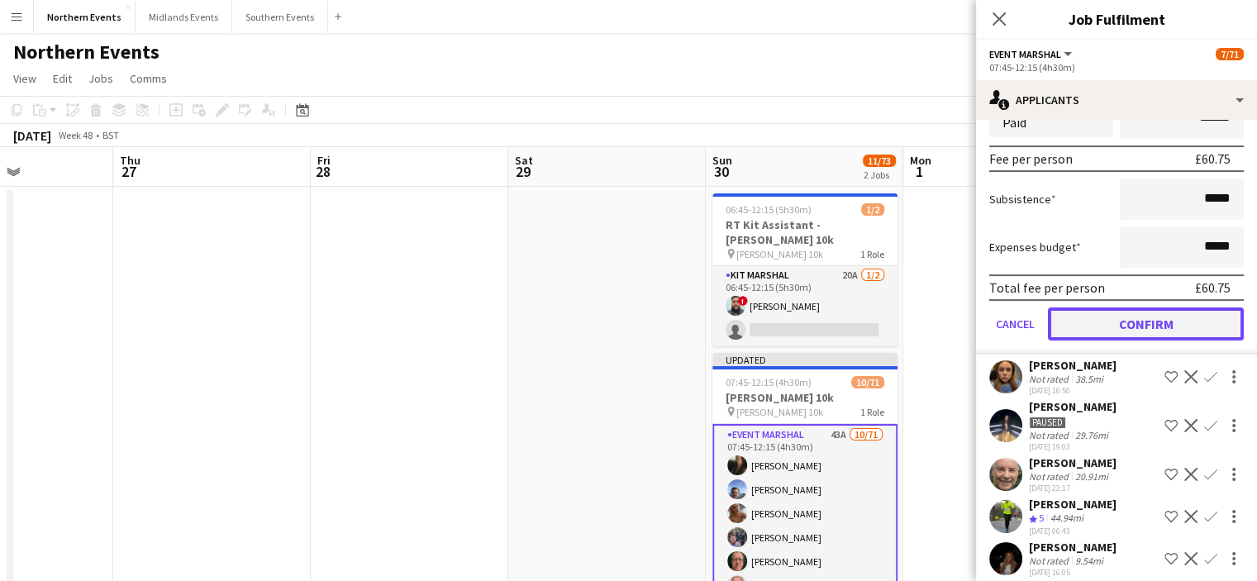
click at [1148, 334] on button "Confirm" at bounding box center [1146, 323] width 196 height 33
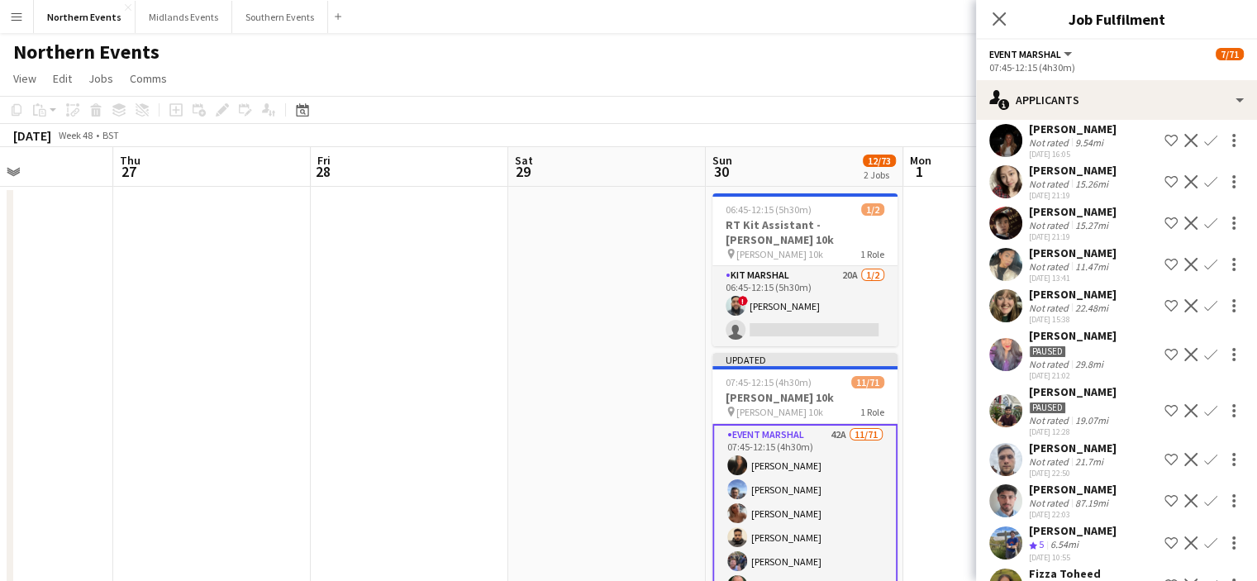
scroll to position [51, 0]
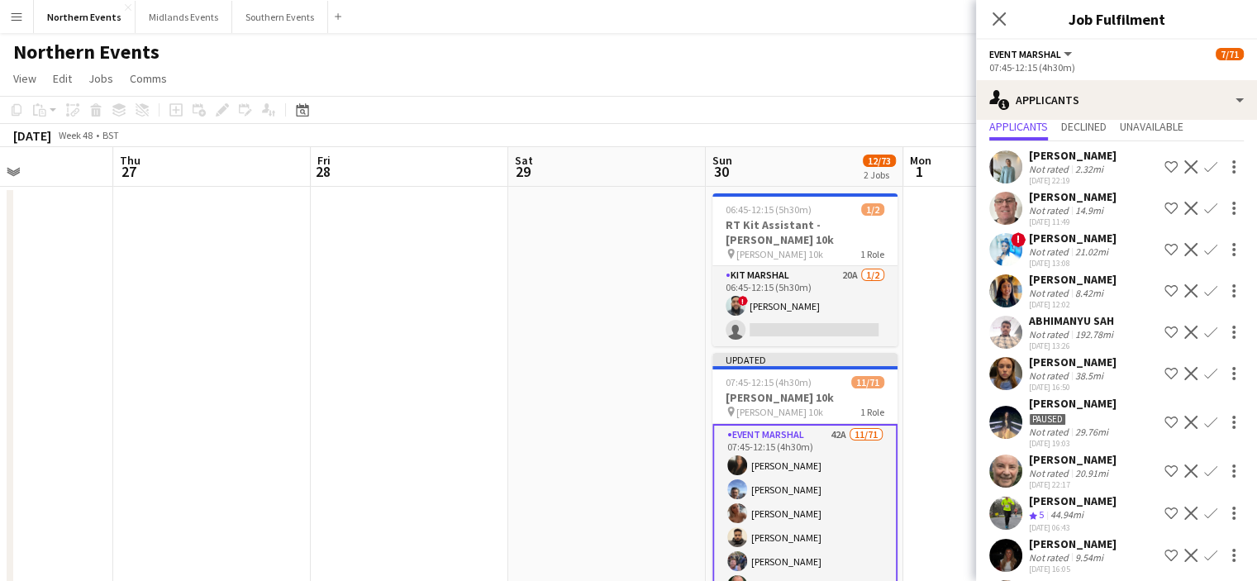
click at [1204, 506] on app-icon "Confirm" at bounding box center [1210, 512] width 13 height 13
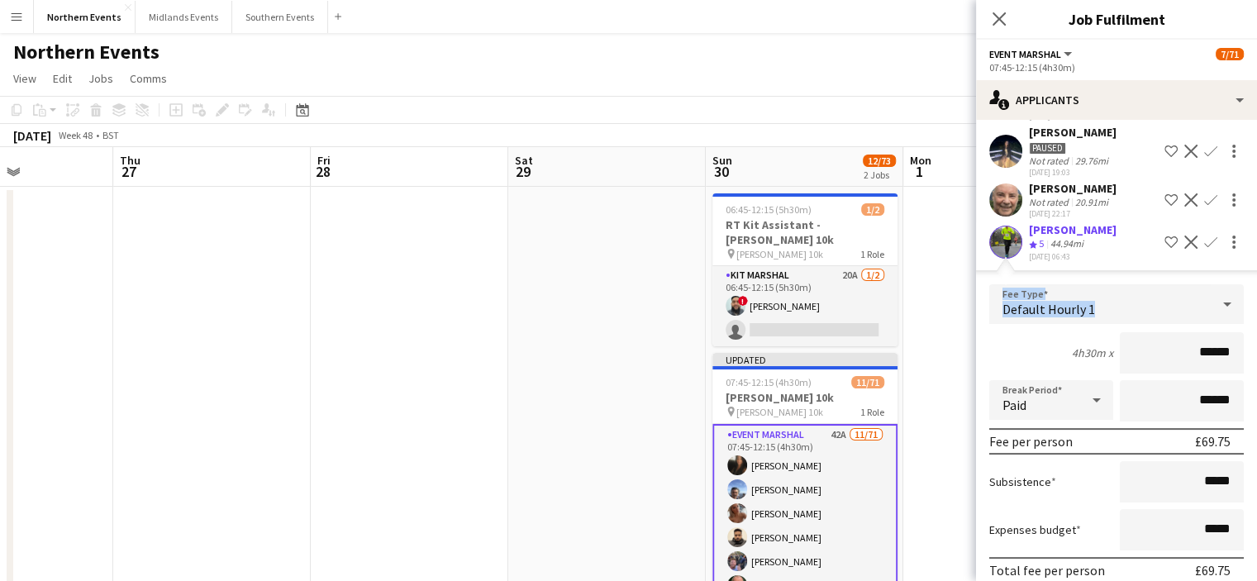
drag, startPoint x: 1241, startPoint y: 255, endPoint x: 1239, endPoint y: 313, distance: 57.9
click at [1239, 313] on app-applicant-card "[PERSON_NAME] Crew rating 5 44.94mi [DATE] 06:43 Shortlist crew Decline Confirm…" at bounding box center [1116, 429] width 281 height 415
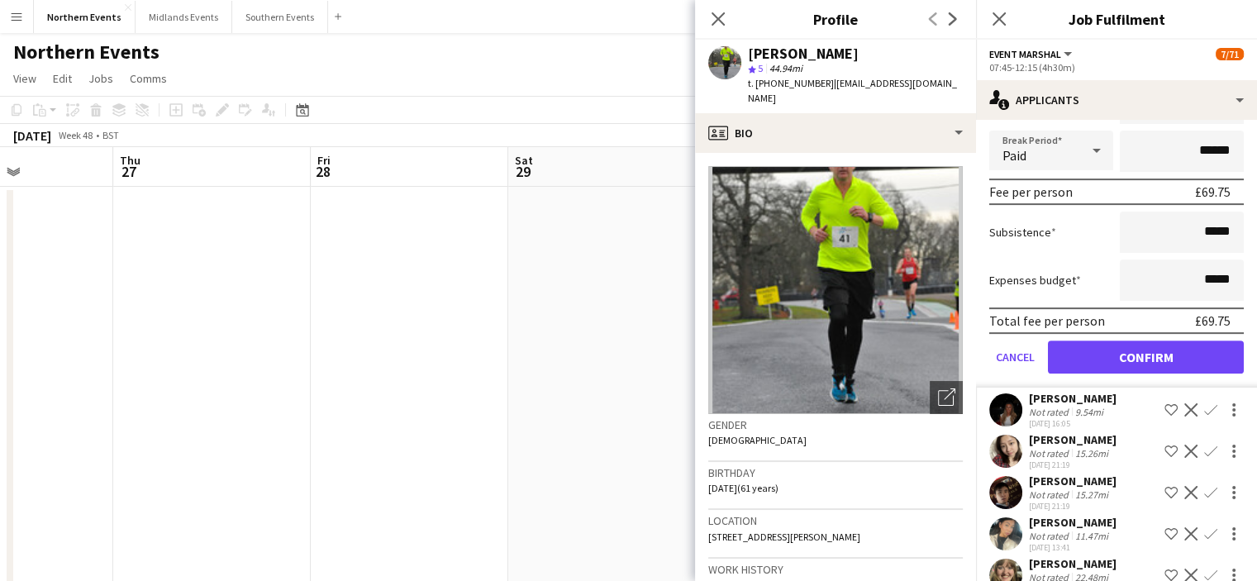
scroll to position [606, 0]
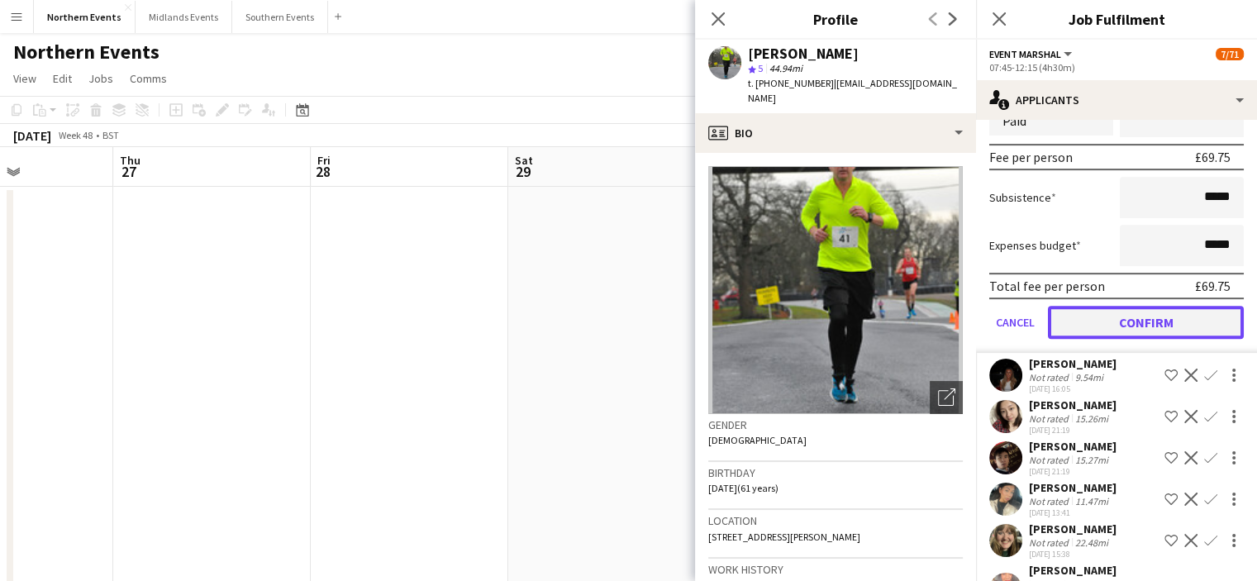
click at [1185, 313] on button "Confirm" at bounding box center [1146, 322] width 196 height 33
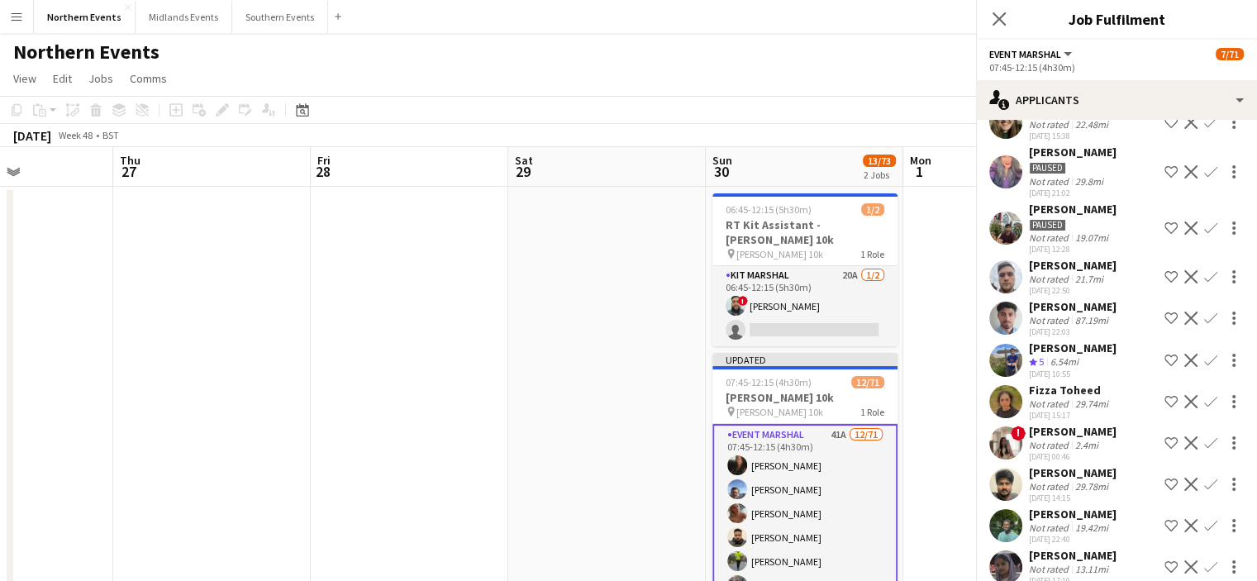
scroll to position [192, 0]
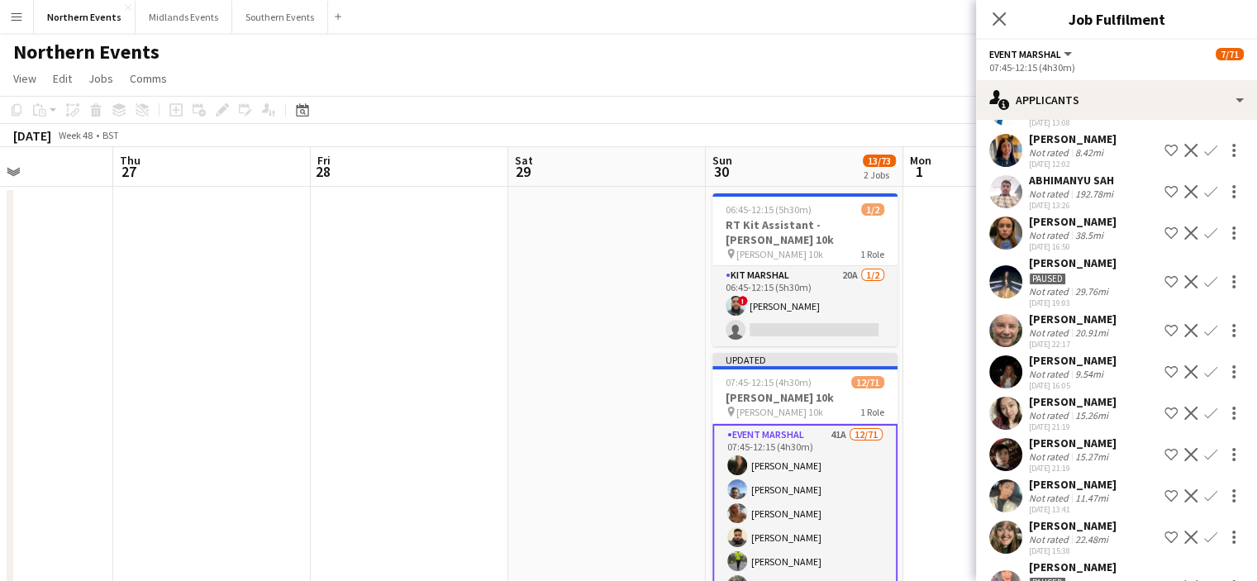
click at [1204, 334] on app-icon "Confirm" at bounding box center [1210, 330] width 13 height 13
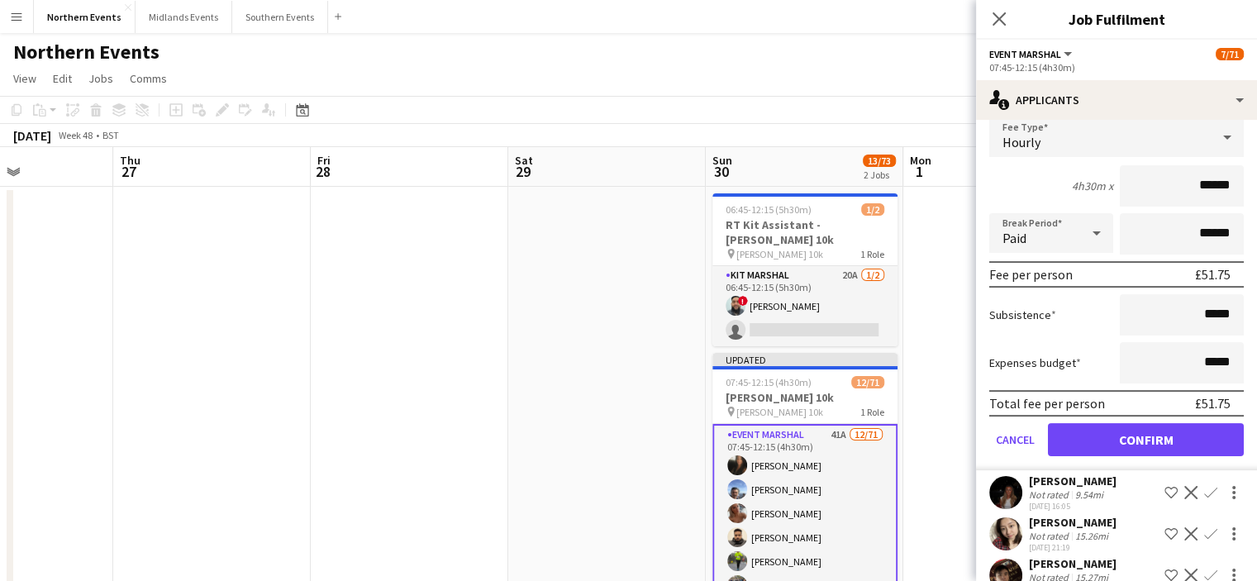
scroll to position [463, 0]
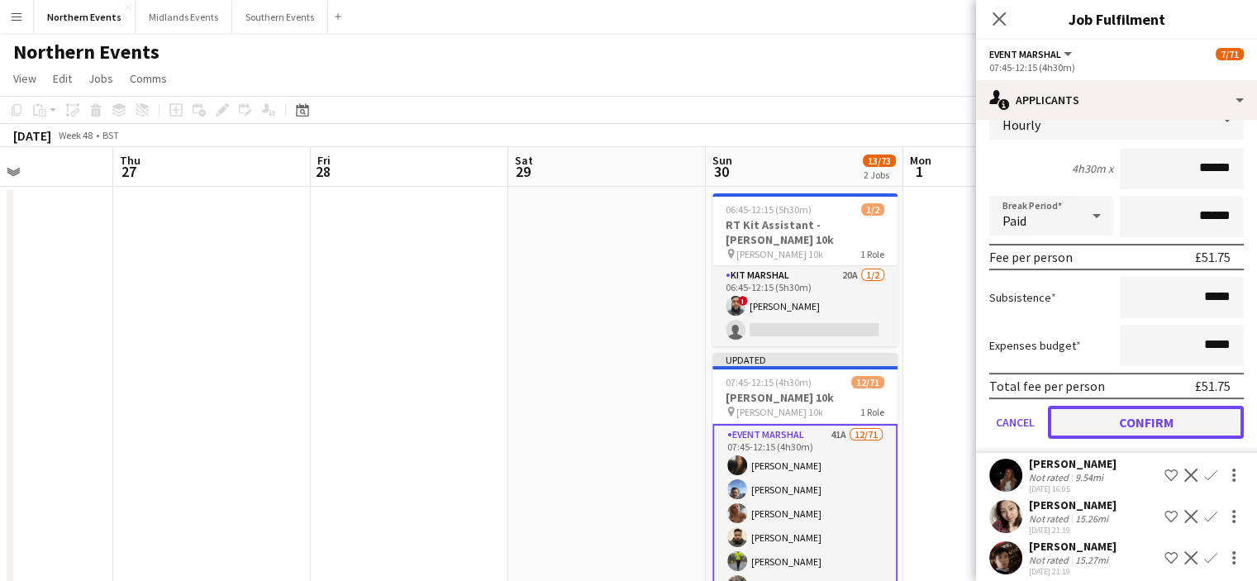
click at [1153, 420] on button "Confirm" at bounding box center [1146, 422] width 196 height 33
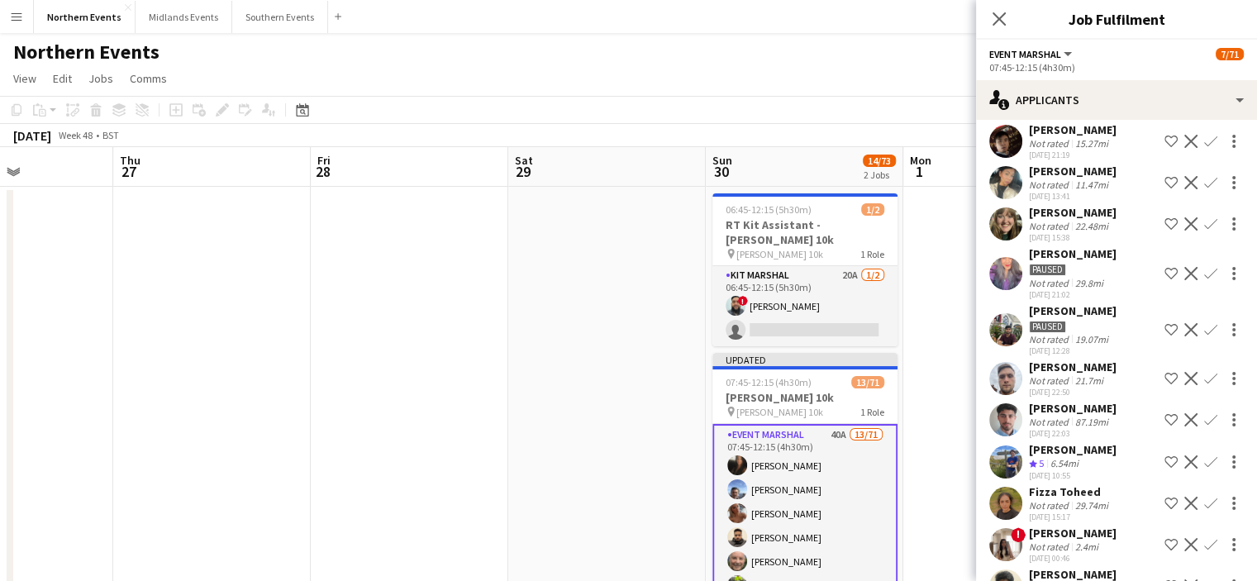
scroll to position [50, 0]
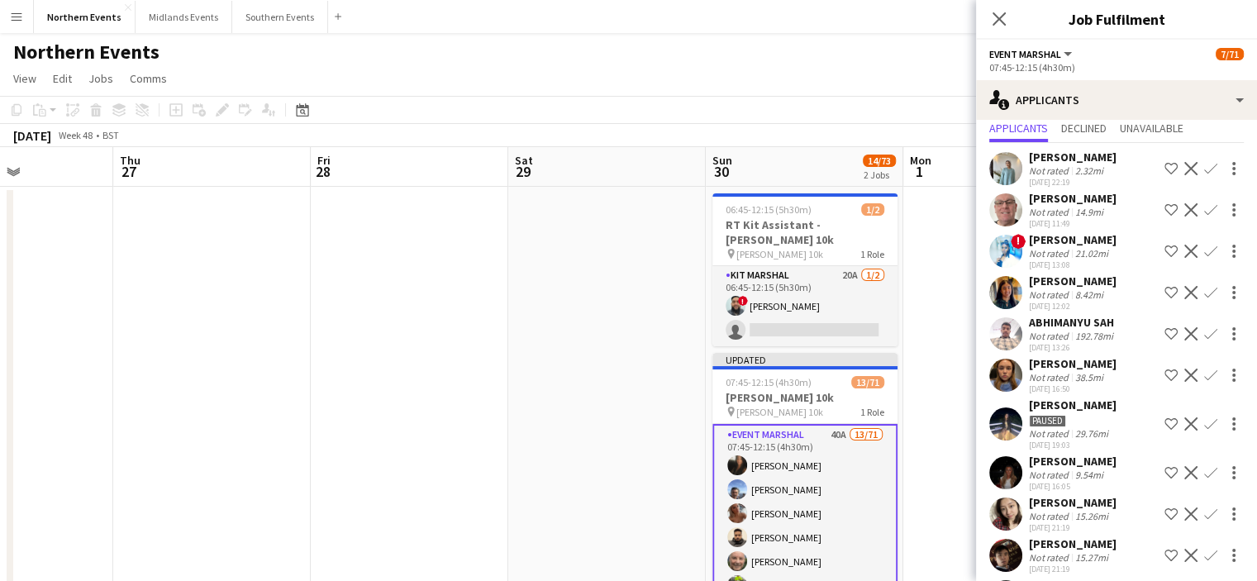
click at [1204, 475] on app-icon "Confirm" at bounding box center [1210, 472] width 13 height 13
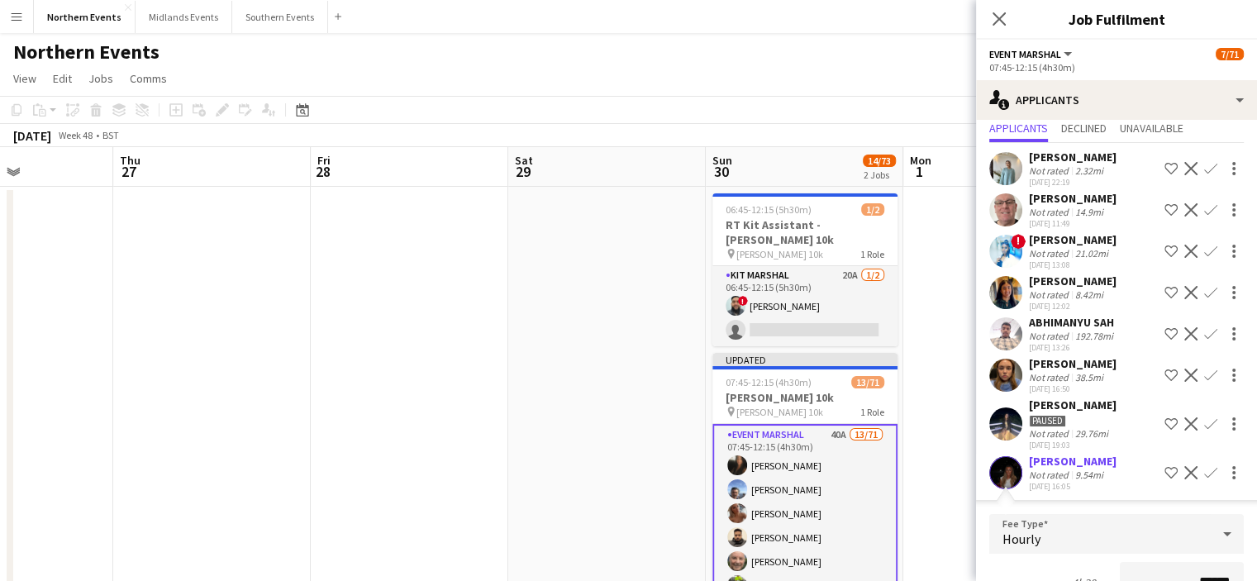
scroll to position [70, 0]
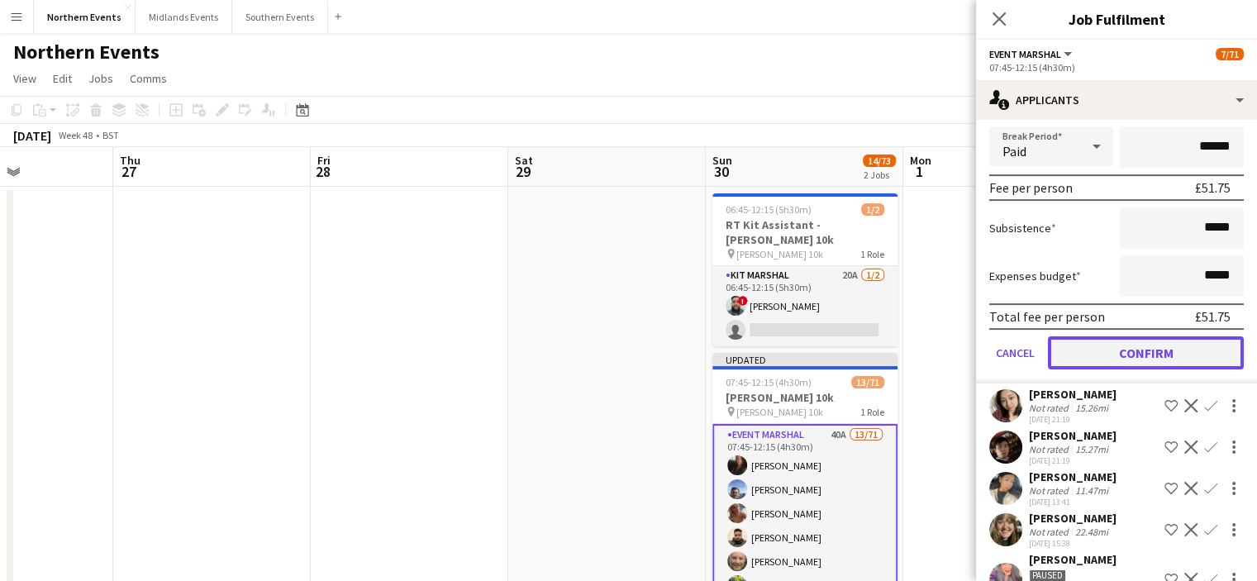
click at [1166, 356] on button "Confirm" at bounding box center [1146, 352] width 196 height 33
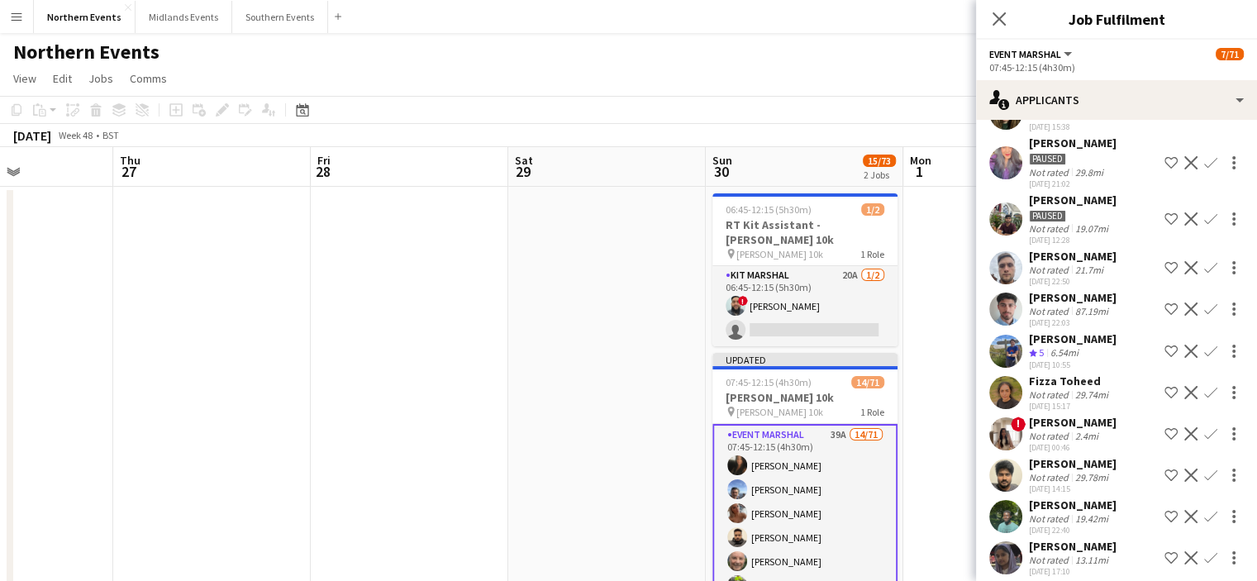
scroll to position [119, 0]
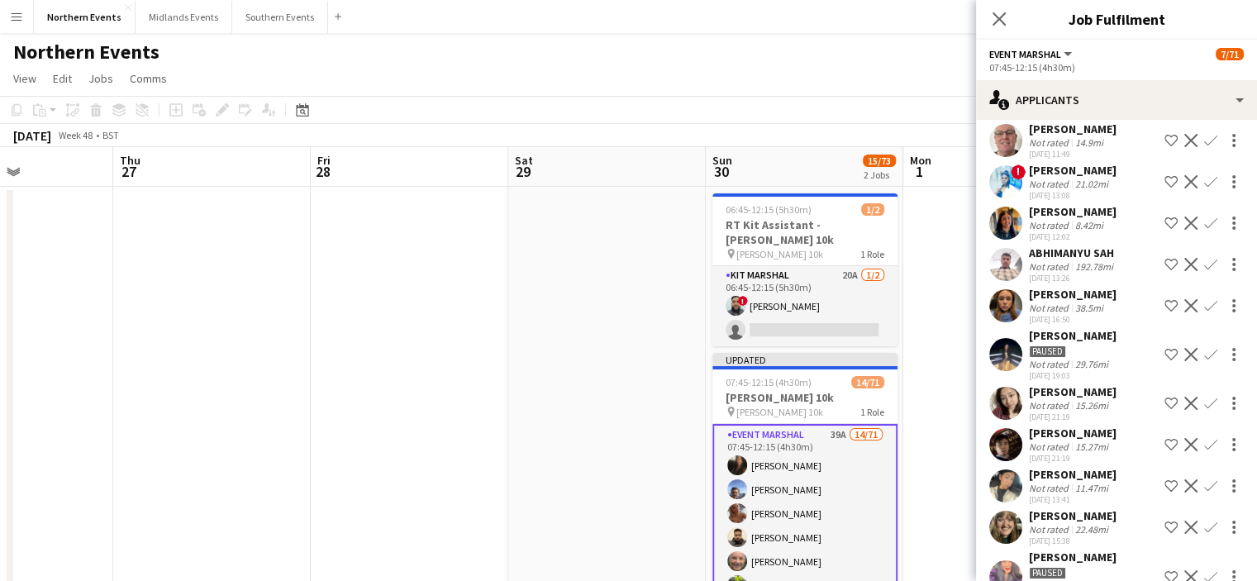
click at [1204, 406] on app-icon "Confirm" at bounding box center [1210, 403] width 13 height 13
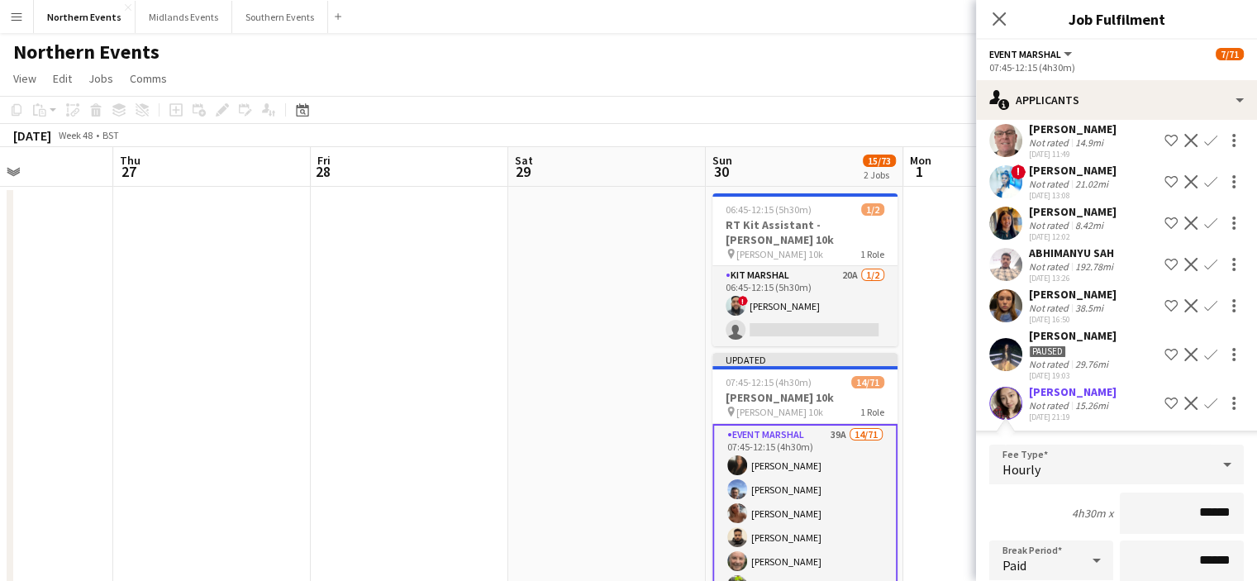
click at [1243, 237] on div "[PERSON_NAME] Not rated 8.42mi [DATE] 12:02 Shortlist crew Decline Confirm" at bounding box center [1116, 223] width 281 height 38
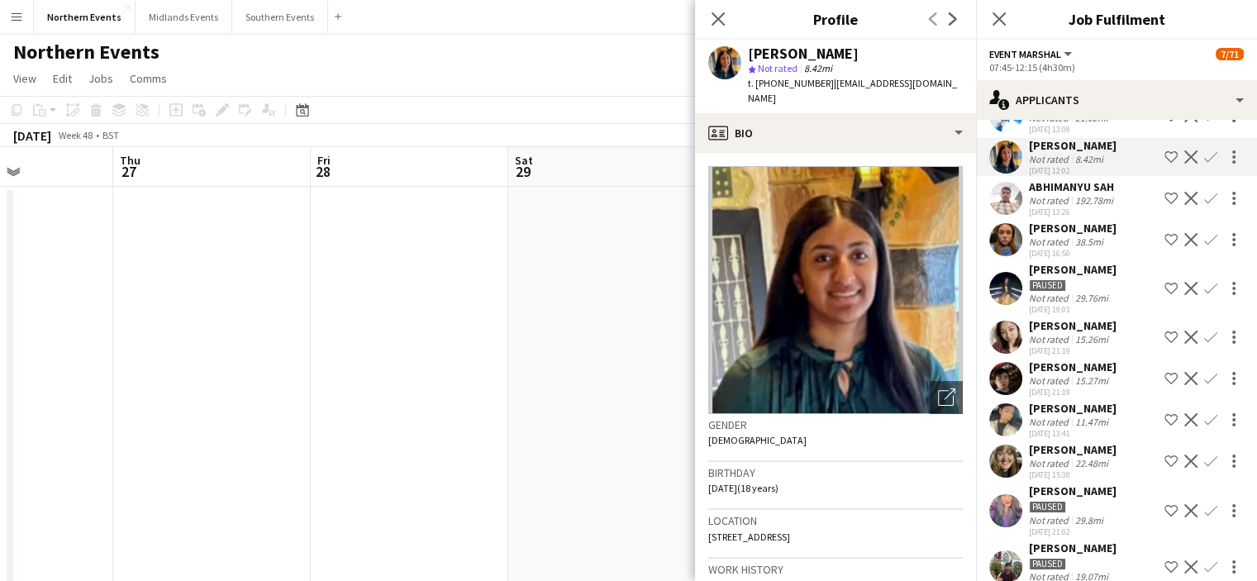
scroll to position [191, 0]
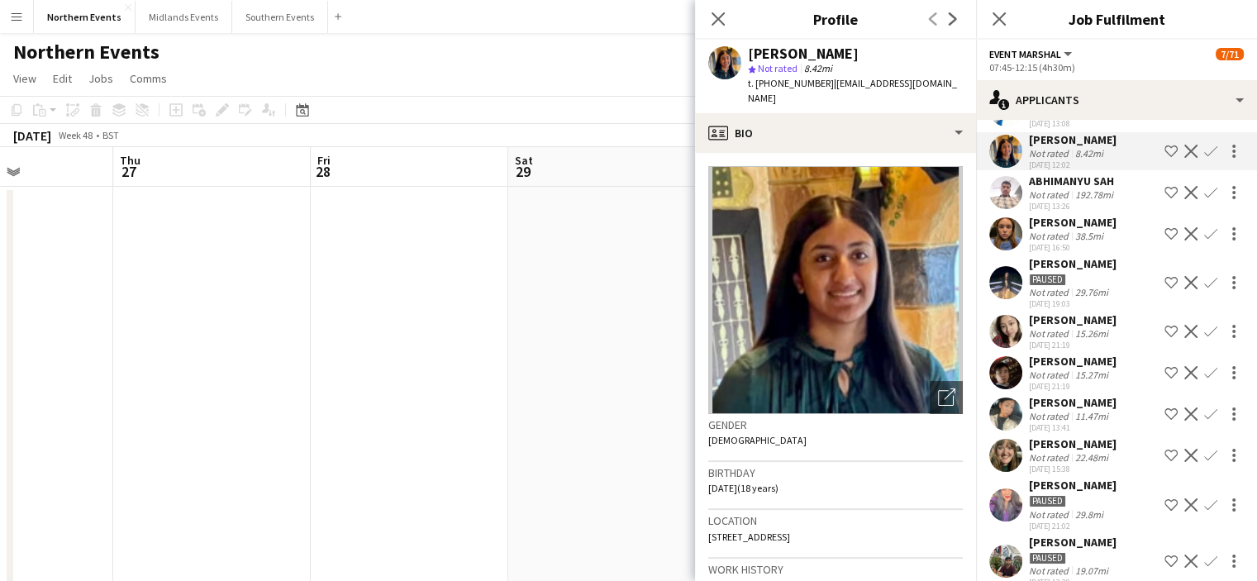
click at [1204, 461] on app-icon "Confirm" at bounding box center [1210, 455] width 13 height 13
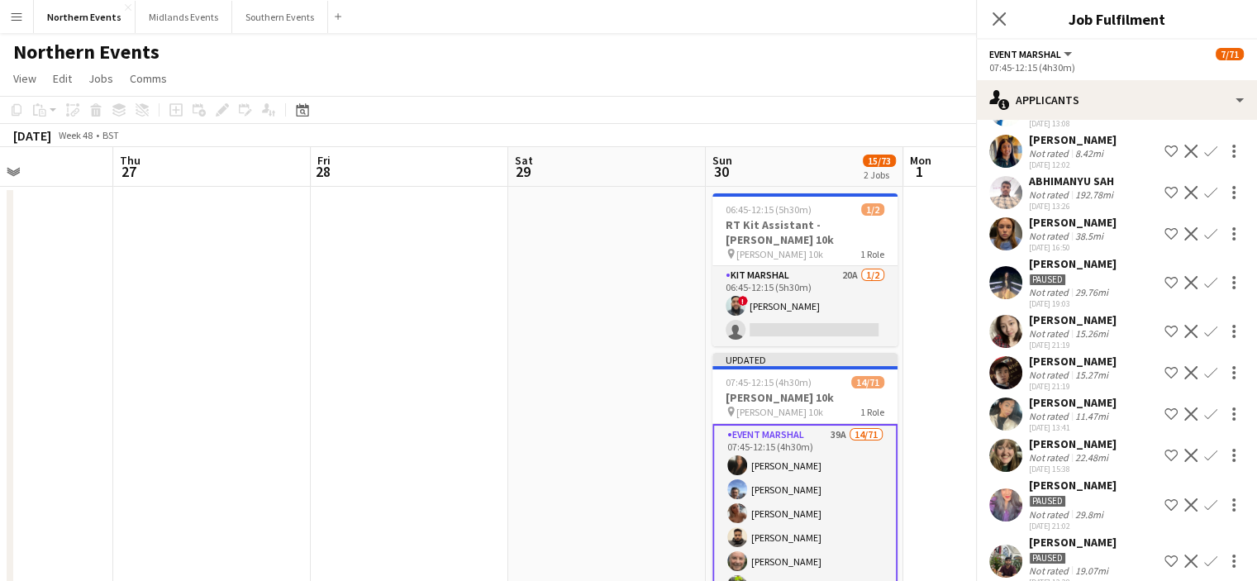
scroll to position [195, 0]
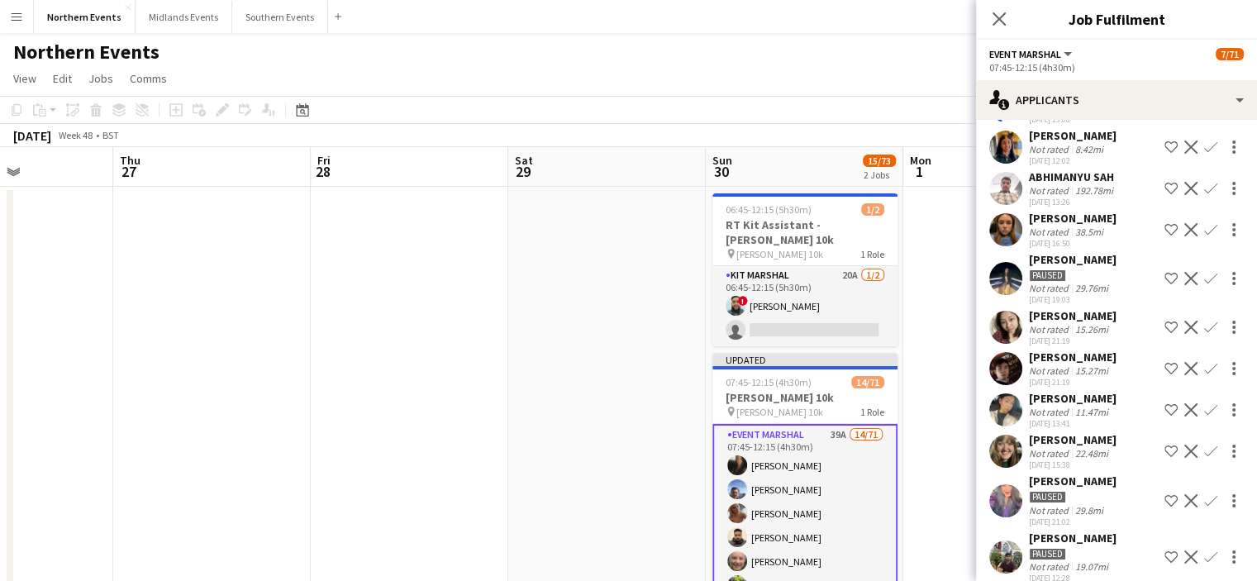
click at [1204, 448] on app-icon "Confirm" at bounding box center [1210, 450] width 13 height 13
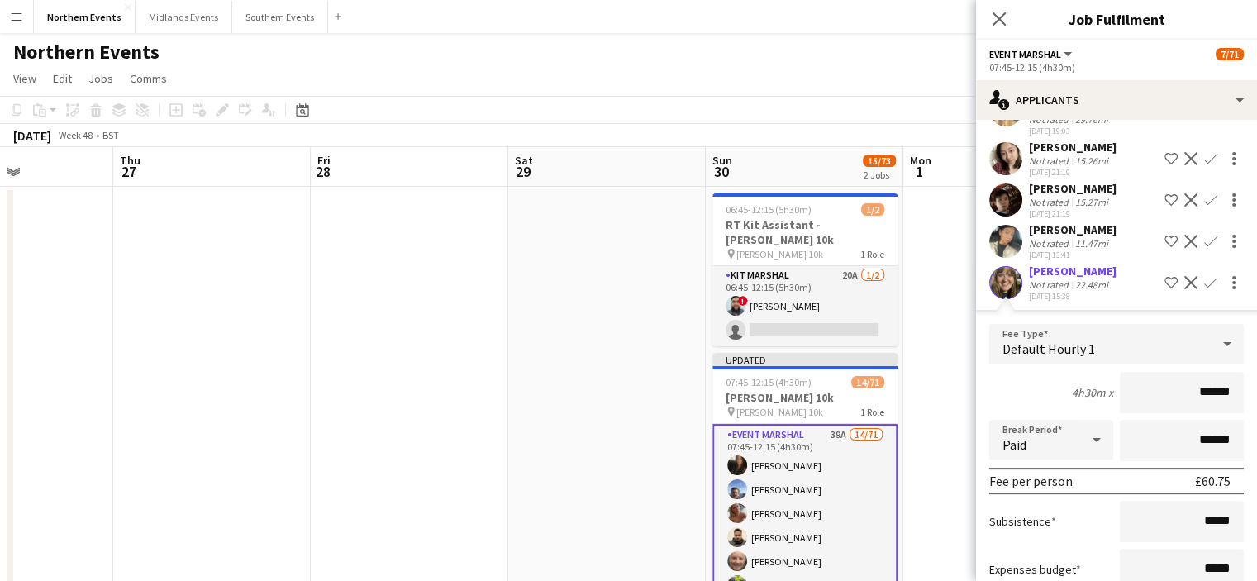
scroll to position [377, 0]
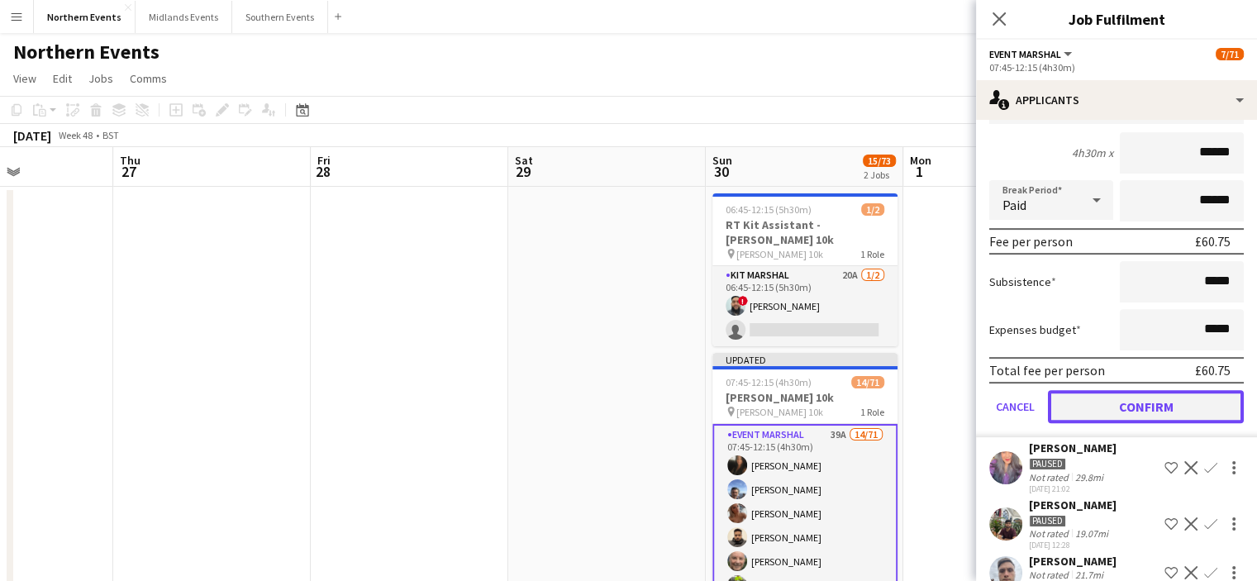
click at [1180, 404] on button "Confirm" at bounding box center [1146, 406] width 196 height 33
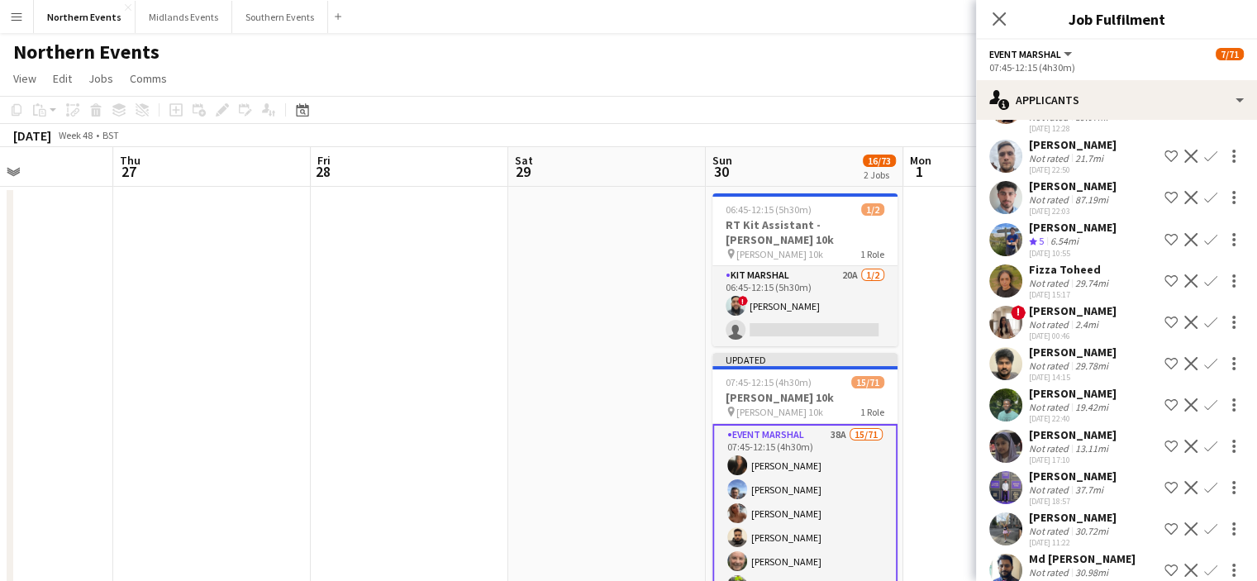
scroll to position [188, 0]
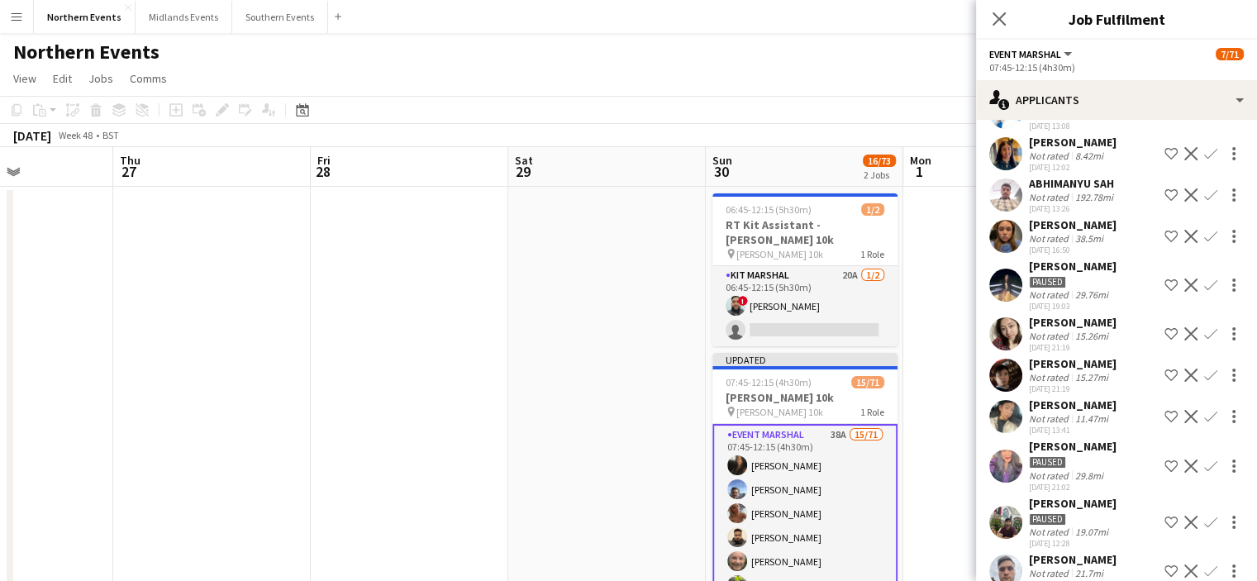
click at [1204, 568] on app-icon "Confirm" at bounding box center [1210, 570] width 13 height 13
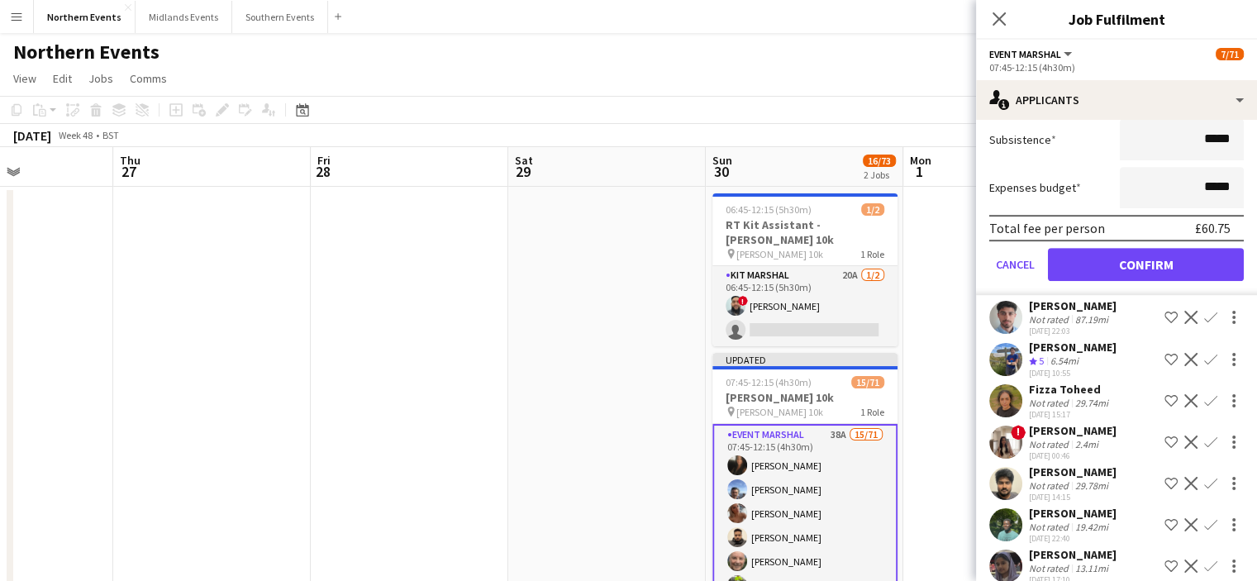
scroll to position [862, 0]
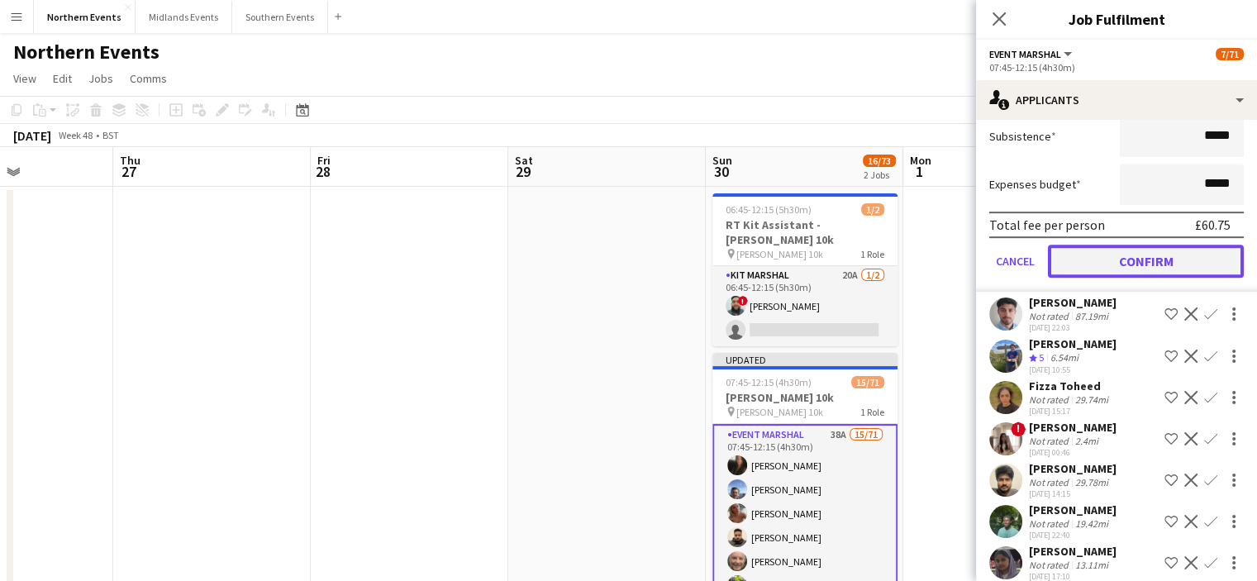
click at [1172, 259] on button "Confirm" at bounding box center [1146, 261] width 196 height 33
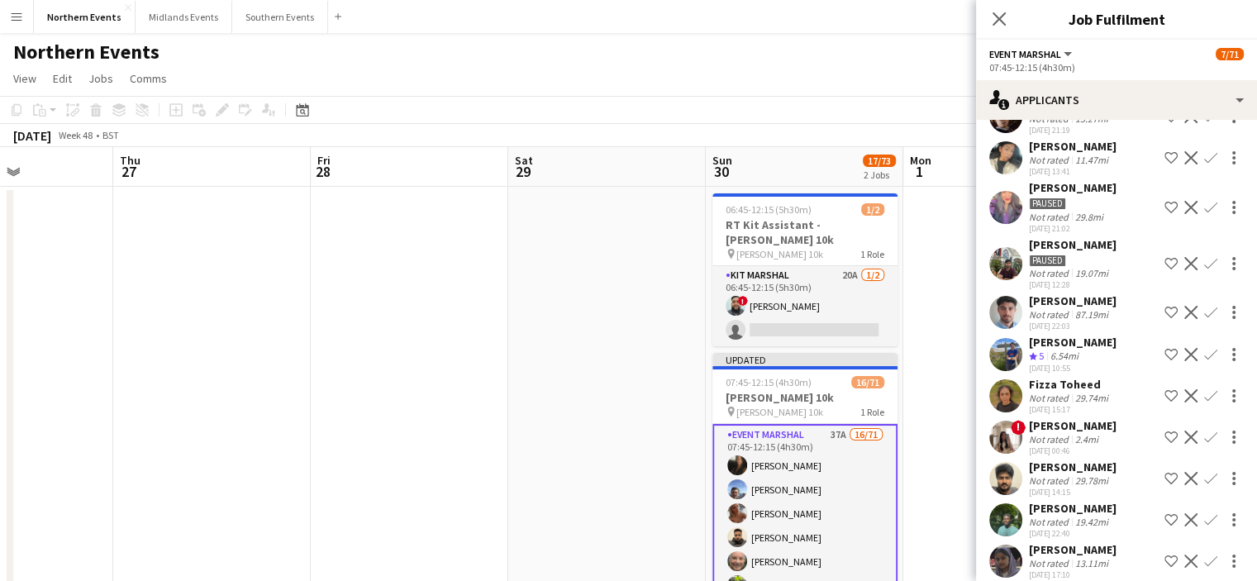
click at [1204, 353] on app-icon "Confirm" at bounding box center [1210, 354] width 13 height 13
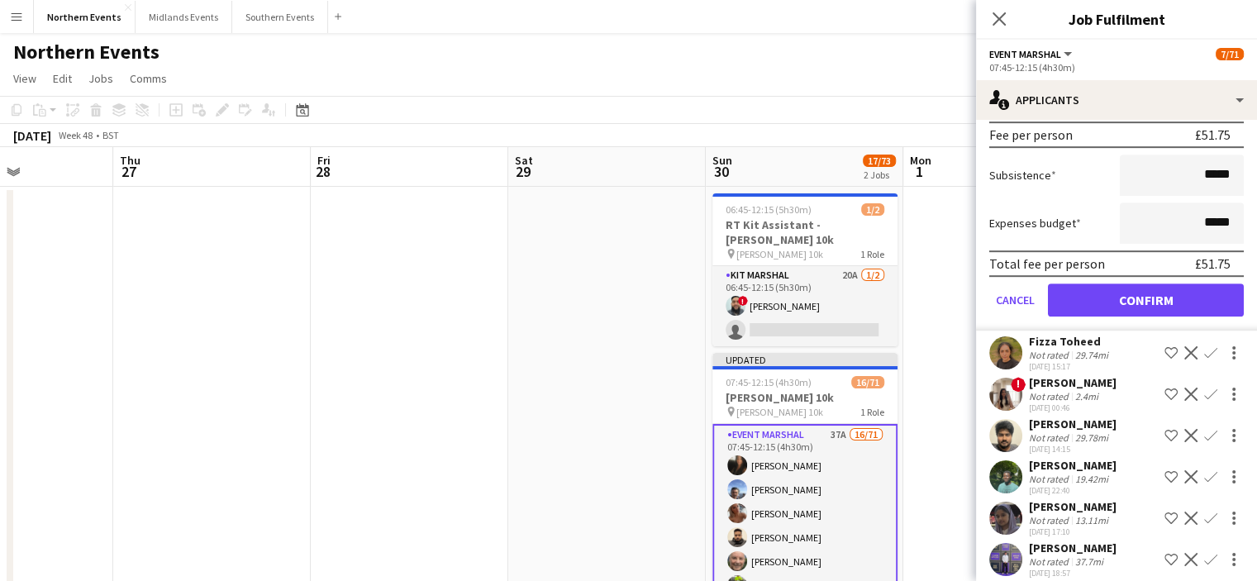
scroll to position [871, 0]
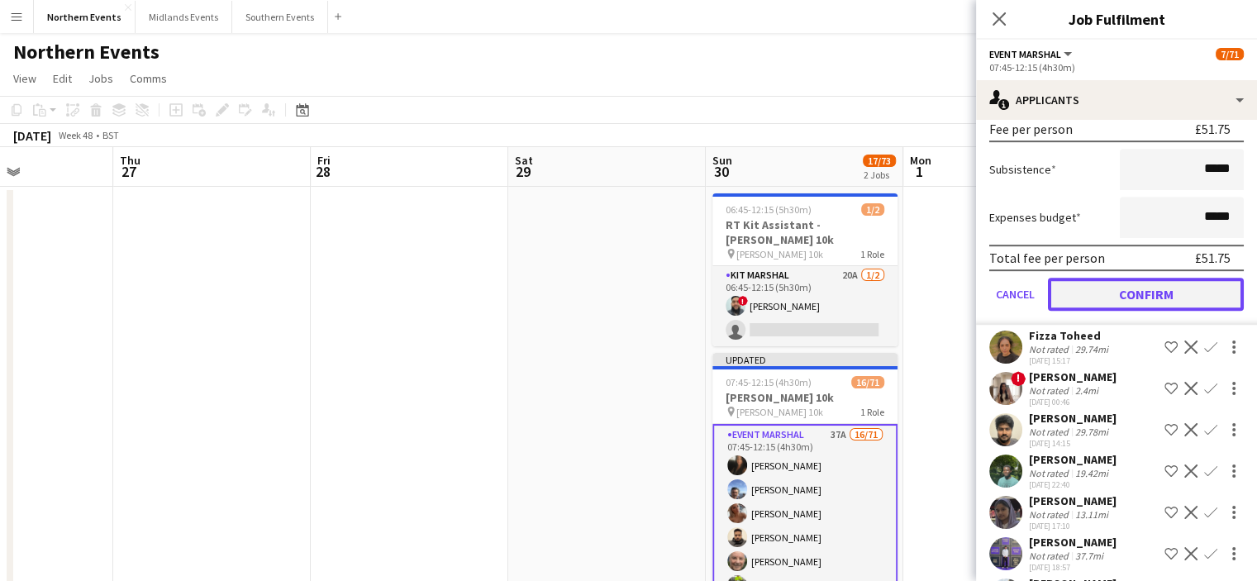
click at [1148, 295] on button "Confirm" at bounding box center [1146, 294] width 196 height 33
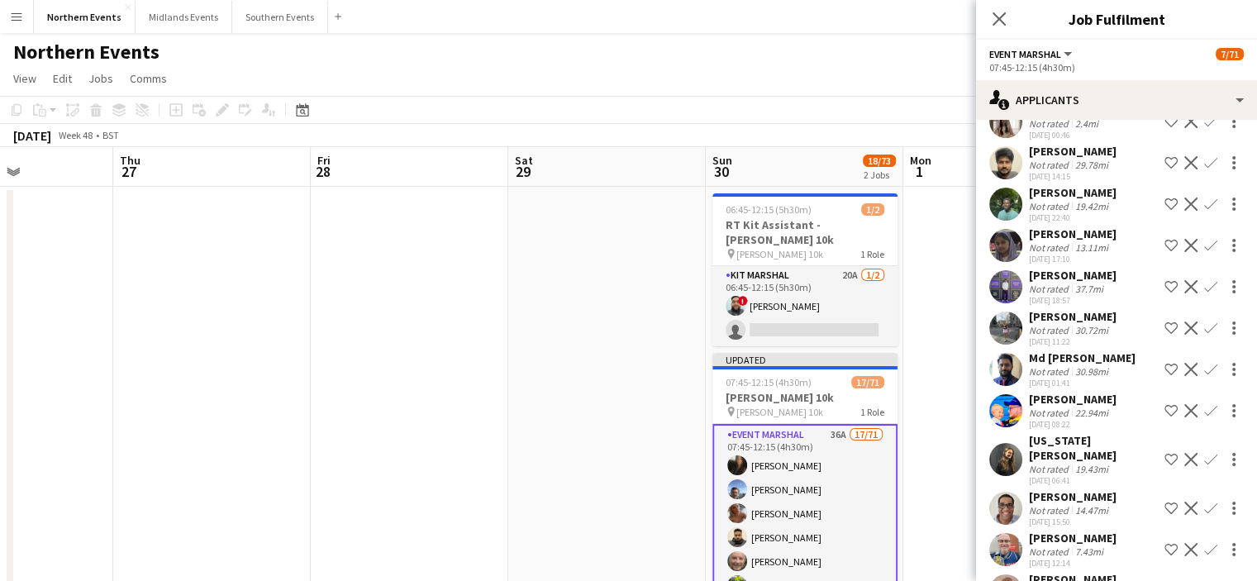
scroll to position [724, 0]
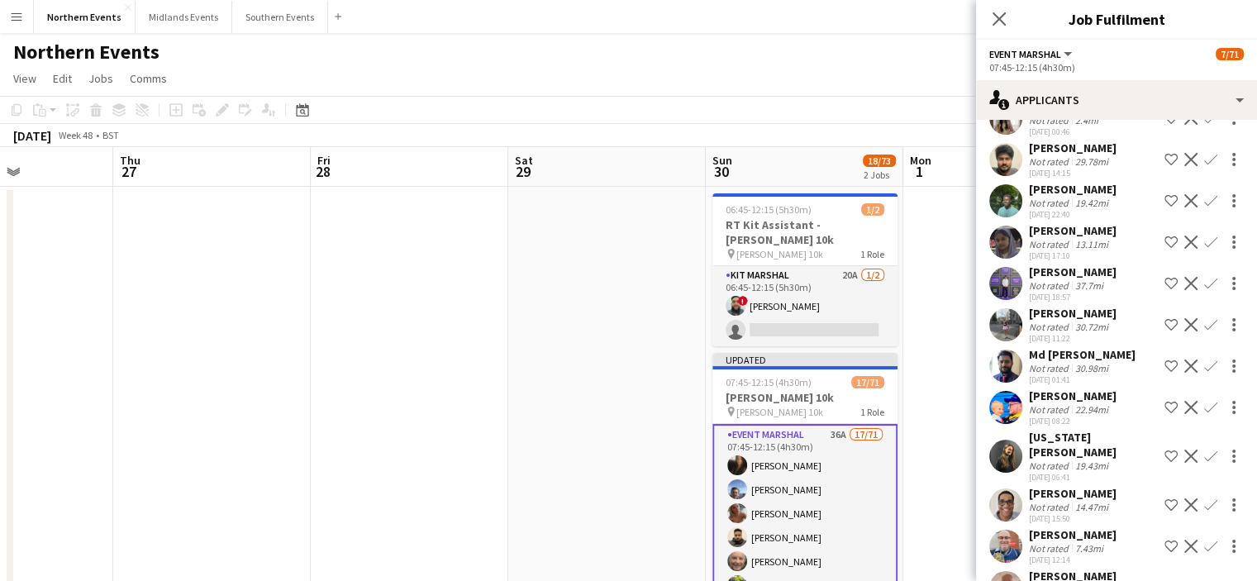
click at [1204, 414] on app-icon "Confirm" at bounding box center [1210, 407] width 13 height 13
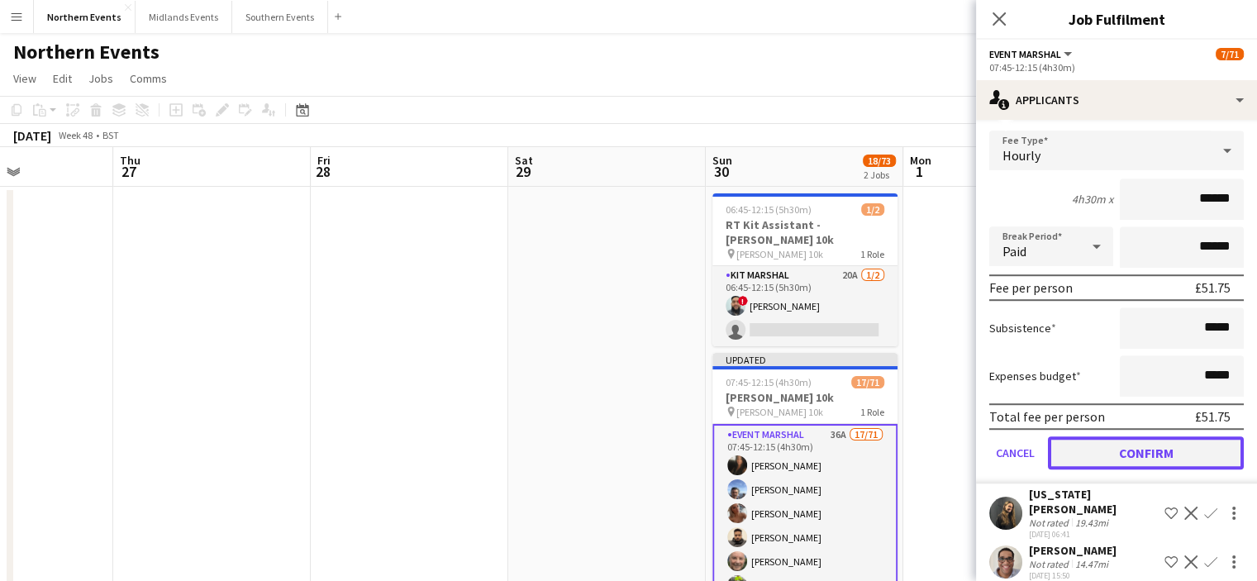
click at [1138, 465] on button "Confirm" at bounding box center [1146, 452] width 196 height 33
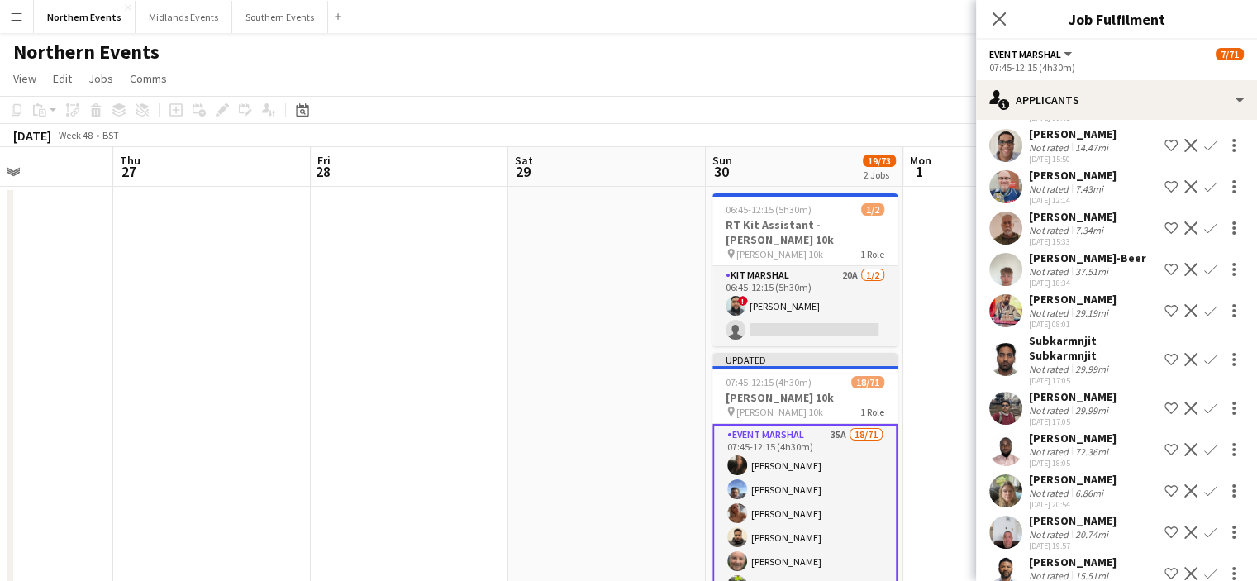
scroll to position [628, 0]
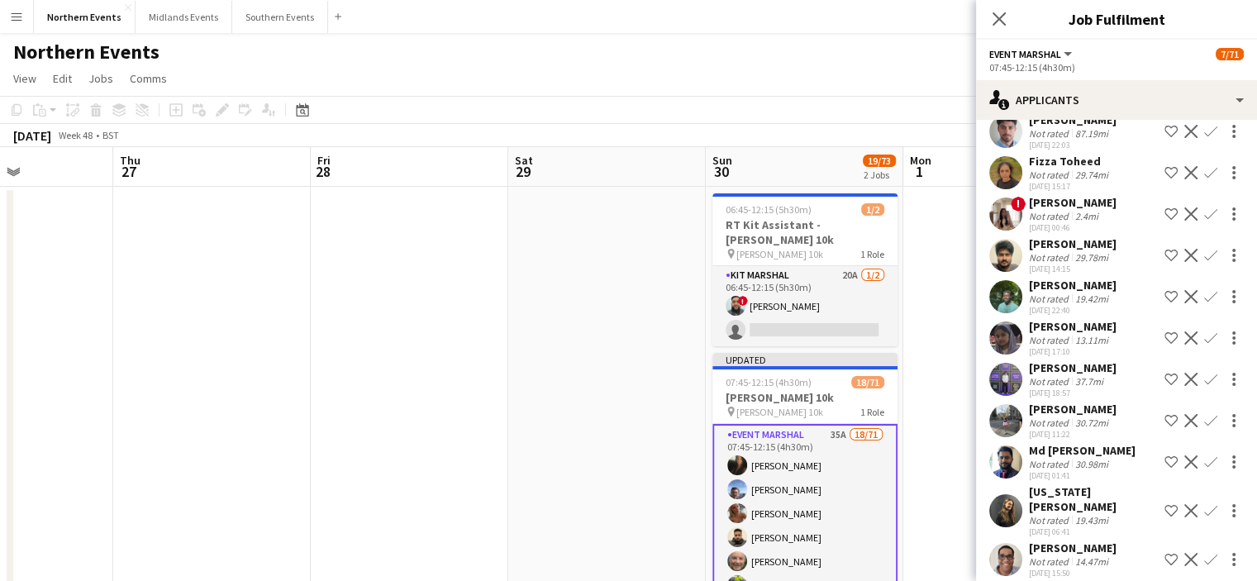
click at [1204, 511] on app-icon "Confirm" at bounding box center [1210, 510] width 13 height 13
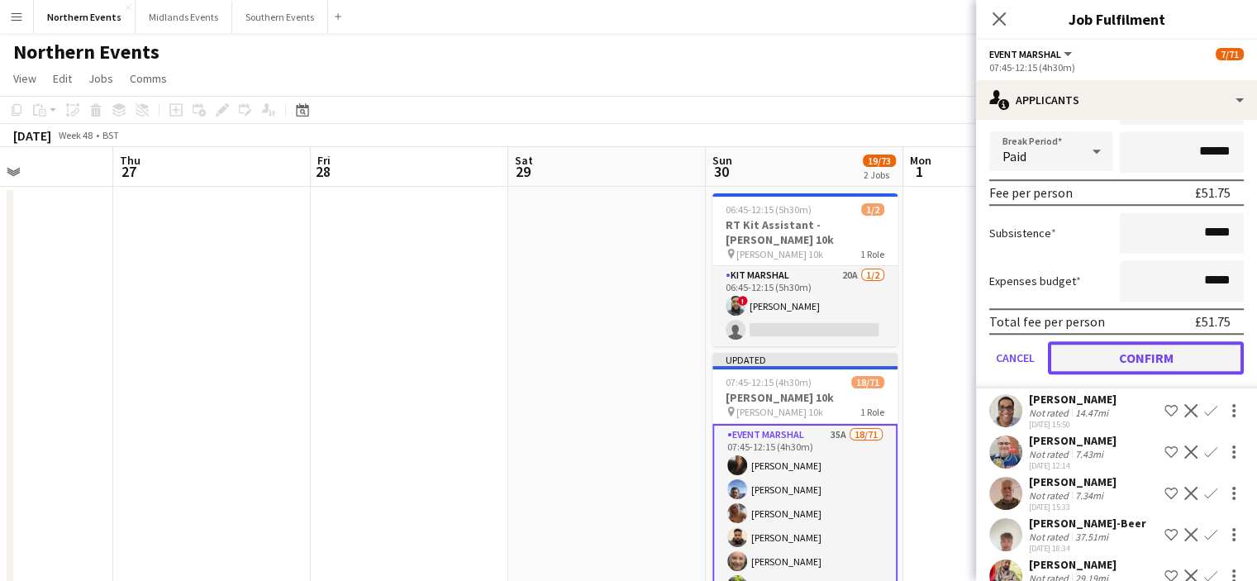
click at [1188, 356] on button "Confirm" at bounding box center [1146, 357] width 196 height 33
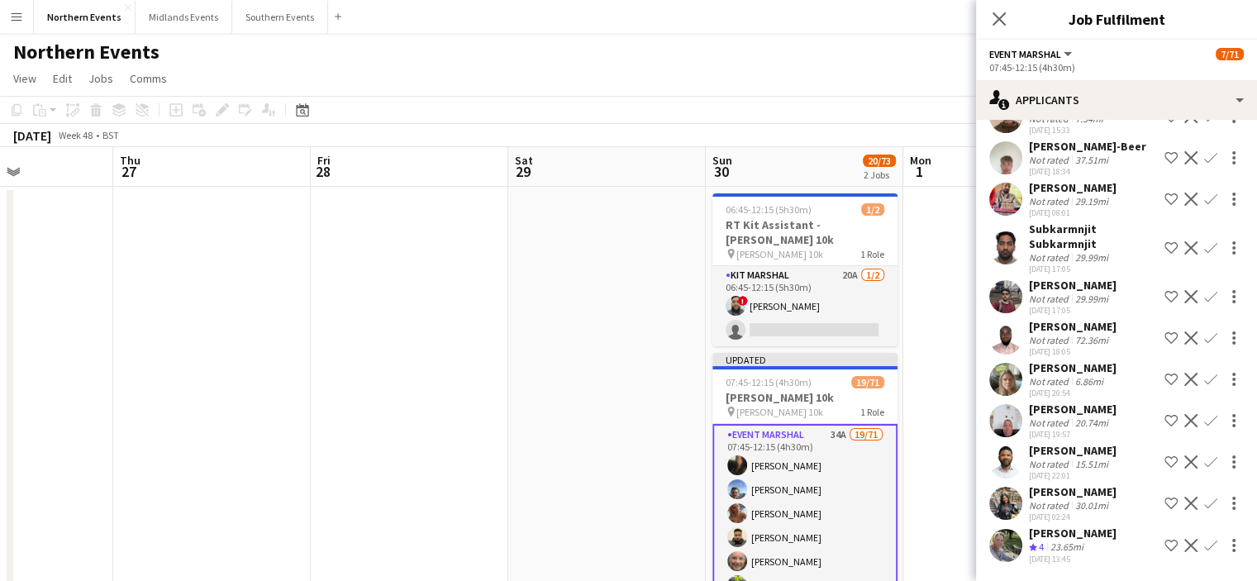
scroll to position [737, 0]
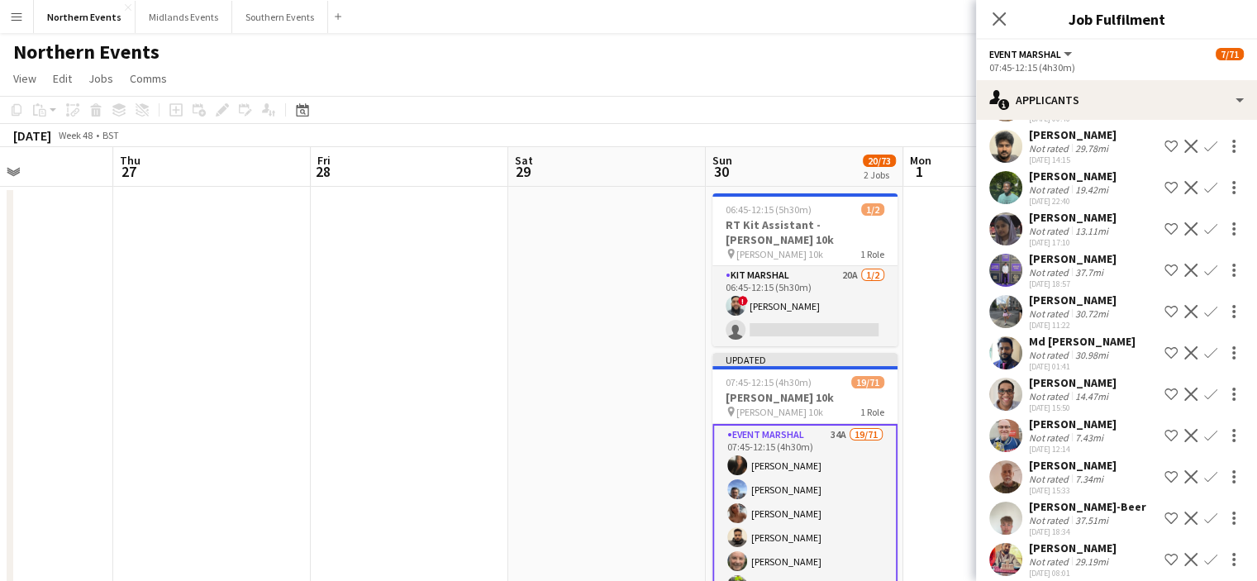
click at [1204, 401] on app-icon "Confirm" at bounding box center [1210, 393] width 13 height 13
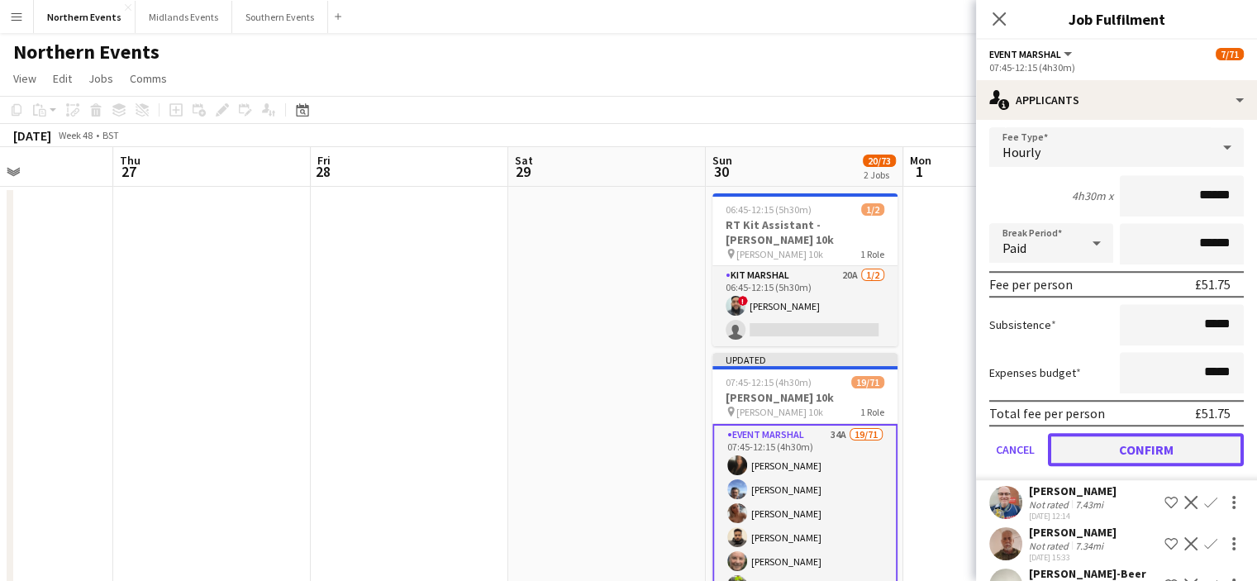
click at [1206, 455] on button "Confirm" at bounding box center [1146, 449] width 196 height 33
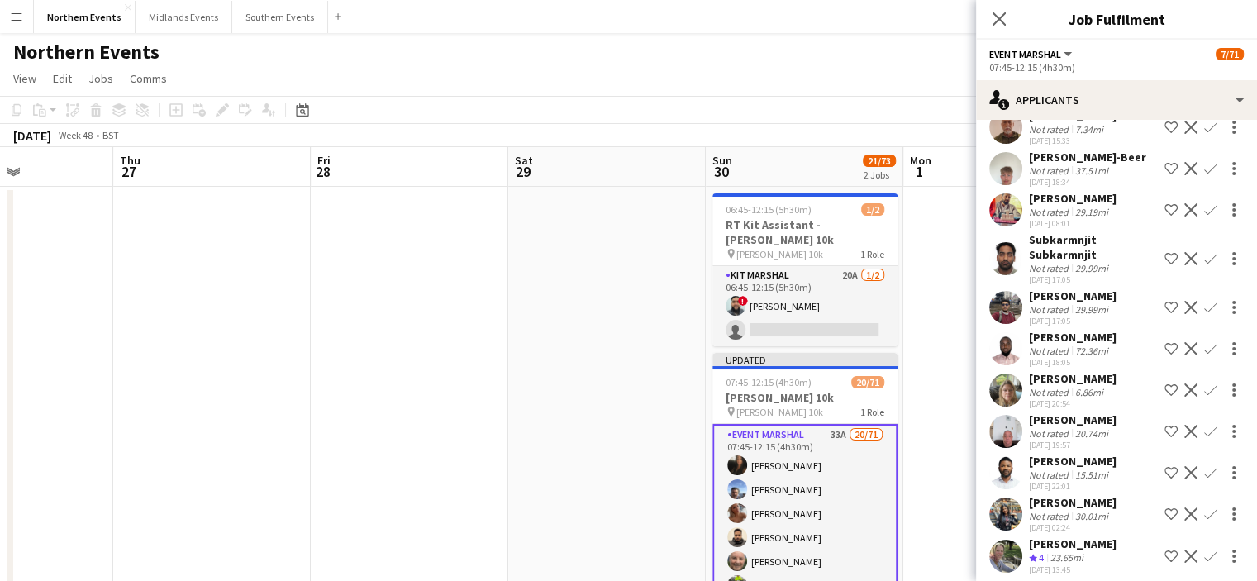
scroll to position [631, 0]
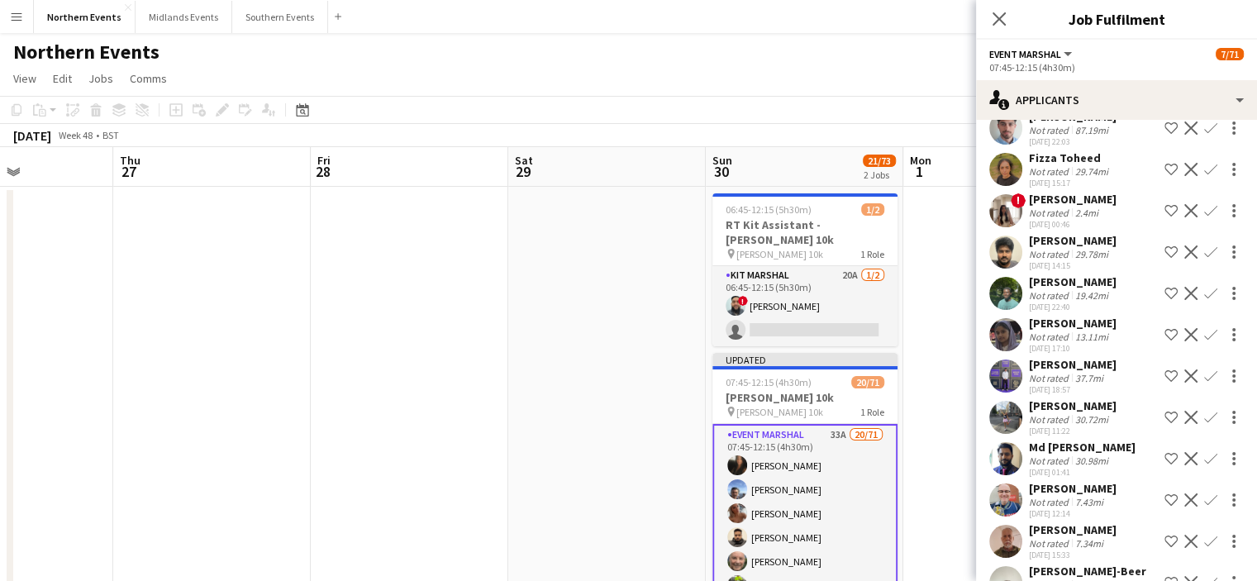
click at [1204, 506] on app-icon "Confirm" at bounding box center [1210, 499] width 13 height 13
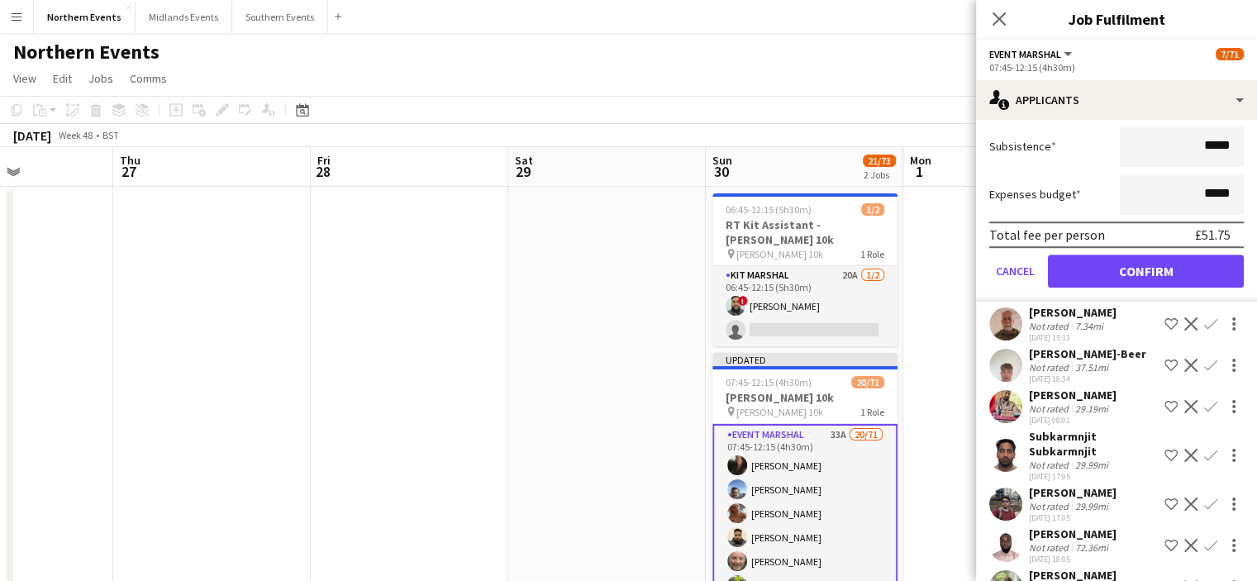
scroll to position [1242, 0]
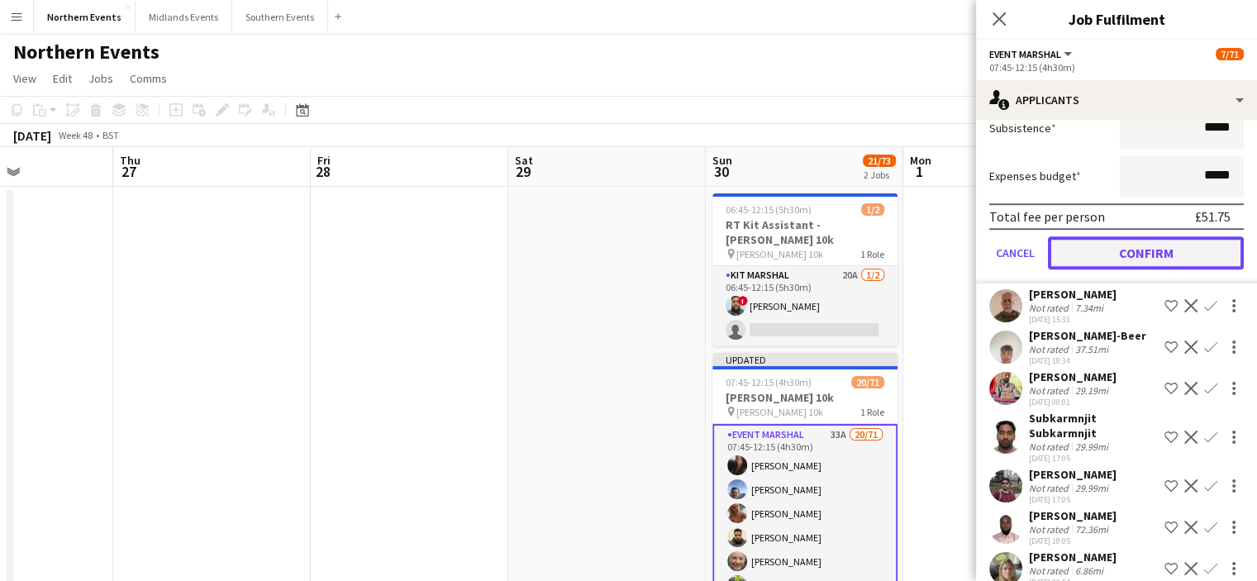
click at [1181, 257] on button "Confirm" at bounding box center [1146, 252] width 196 height 33
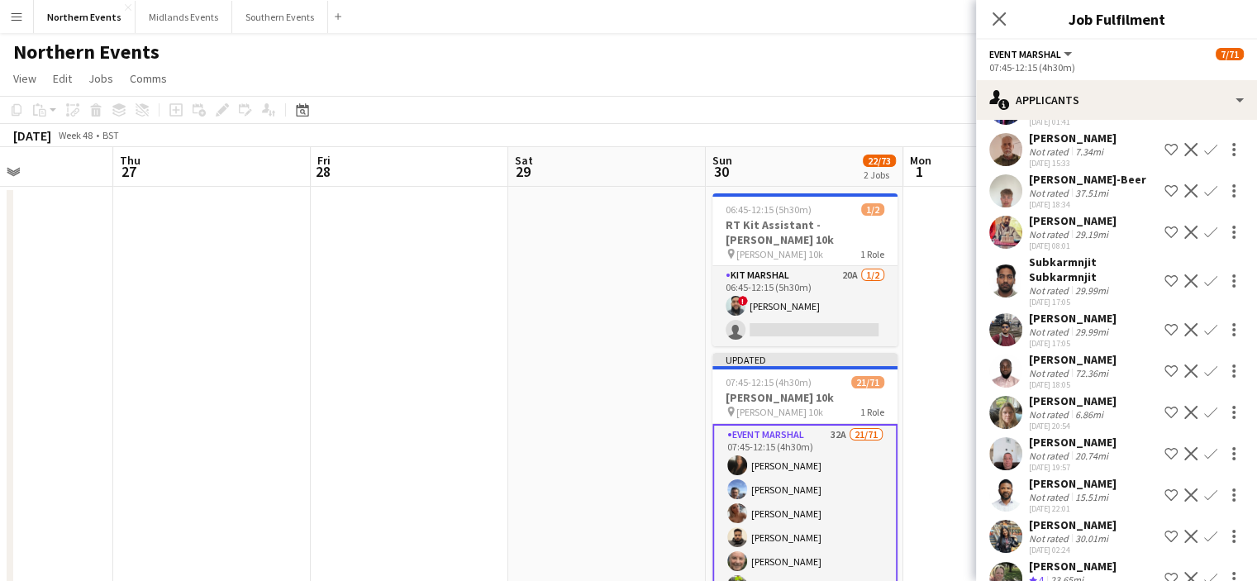
scroll to position [992, 0]
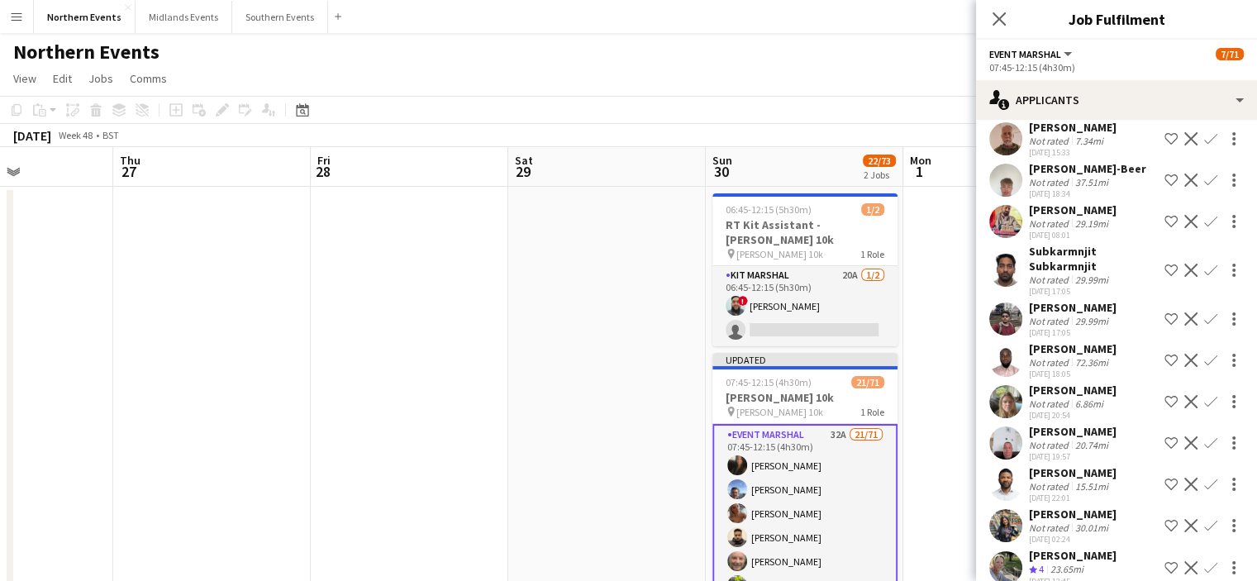
click at [1204, 408] on app-icon "Confirm" at bounding box center [1210, 401] width 13 height 13
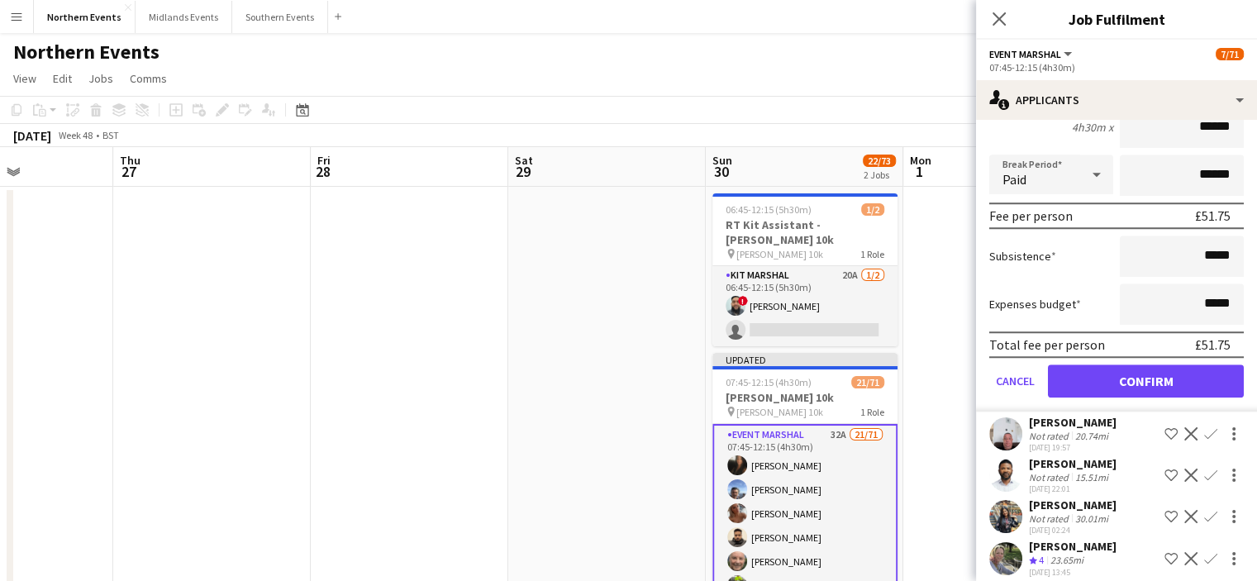
scroll to position [1394, 0]
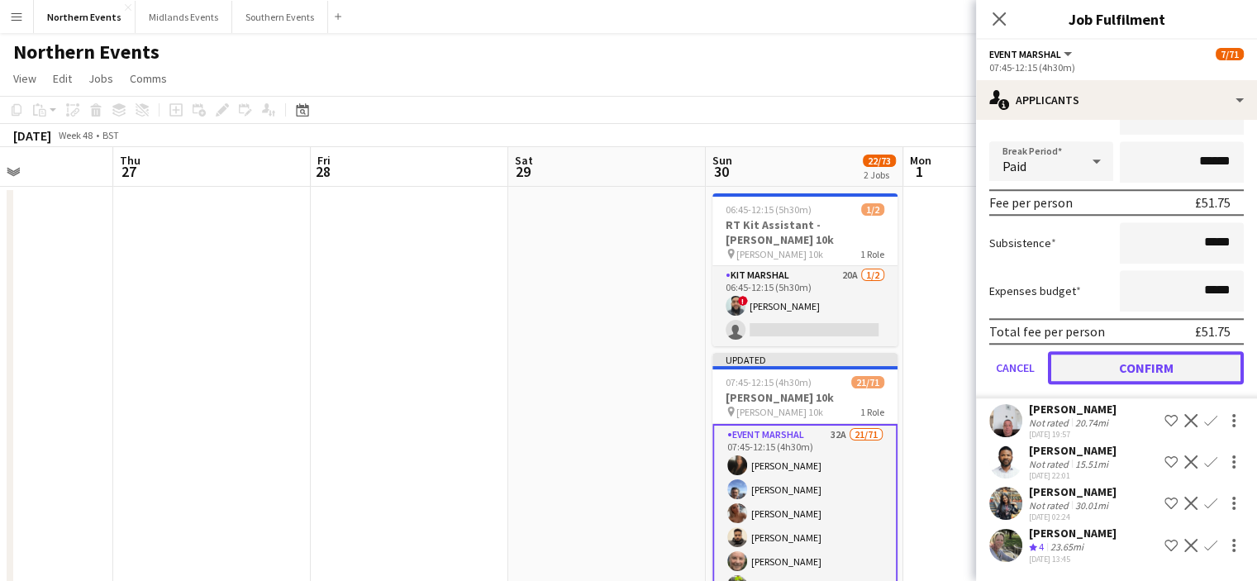
click at [1163, 384] on button "Confirm" at bounding box center [1146, 367] width 196 height 33
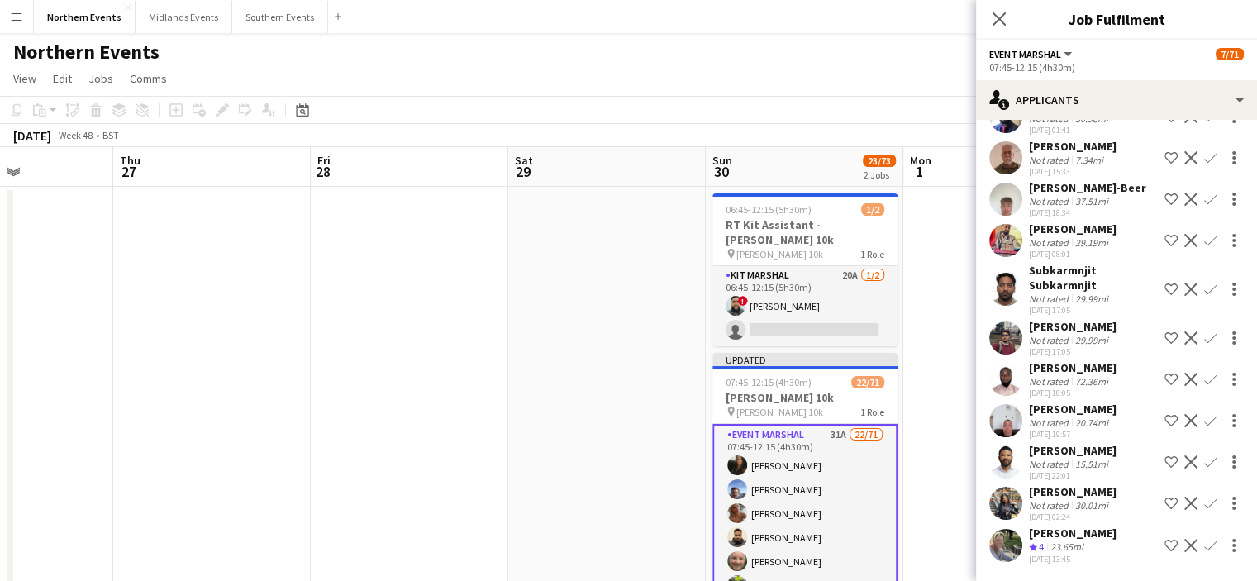
scroll to position [979, 0]
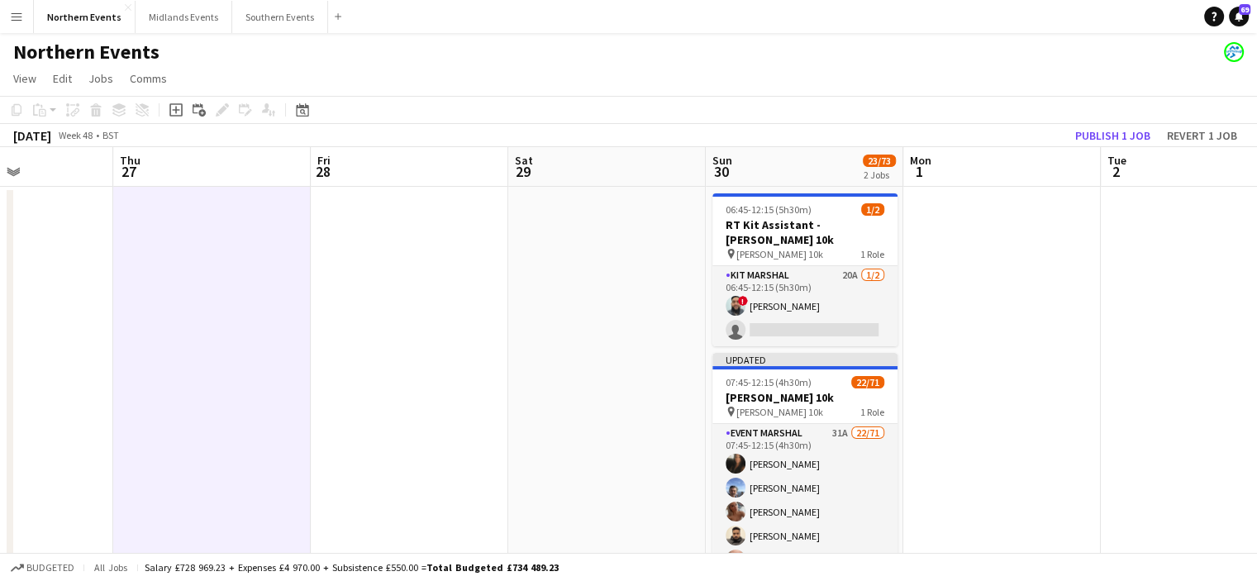
click at [224, 113] on div "Add job Add linked Job Edit Edit linked Job Applicants" at bounding box center [215, 110] width 126 height 20
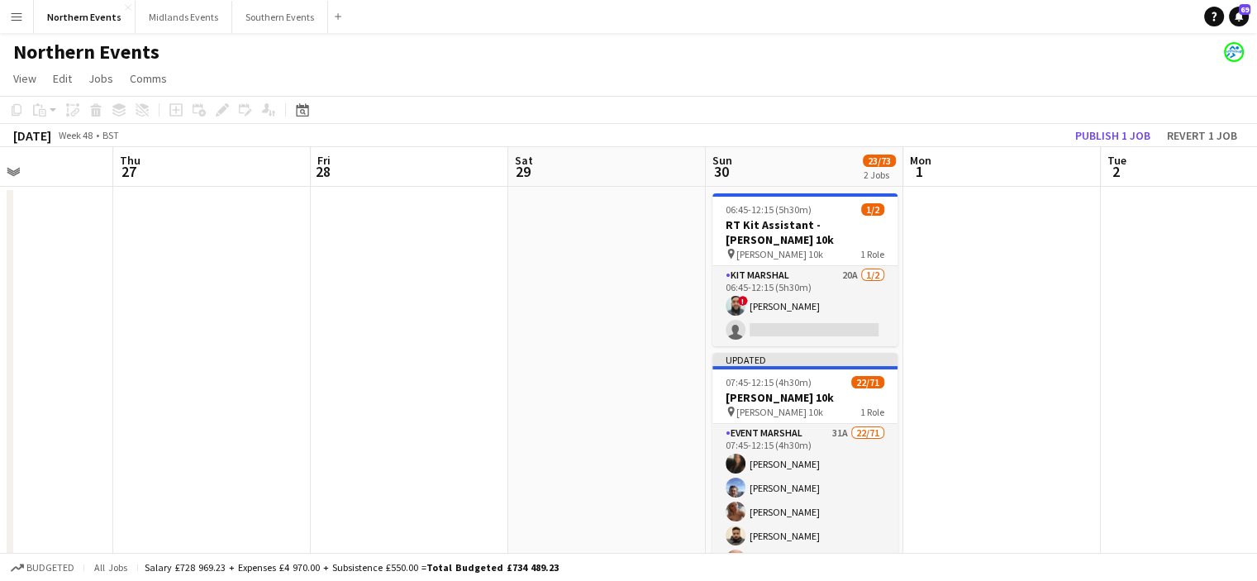
click at [218, 107] on div "Add job Add linked Job Edit Edit linked Job Applicants" at bounding box center [215, 110] width 126 height 20
click at [770, 399] on h3 "[PERSON_NAME] 10k" at bounding box center [804, 397] width 185 height 15
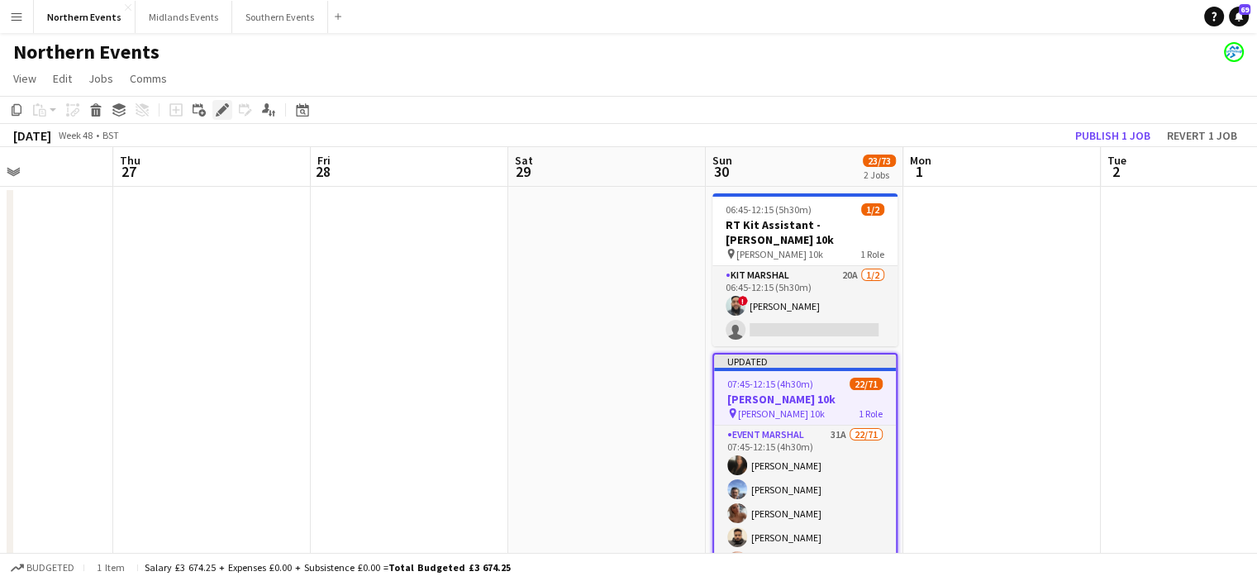
click at [221, 109] on icon at bounding box center [221, 110] width 9 height 9
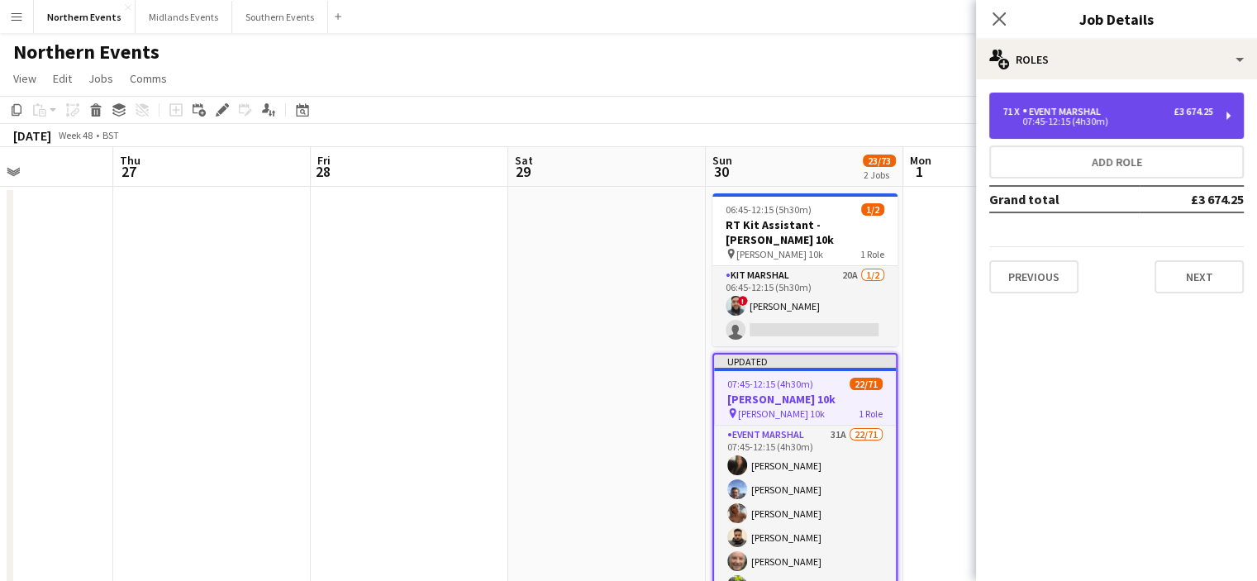
click at [1033, 121] on div "07:45-12:15 (4h30m)" at bounding box center [1107, 121] width 211 height 8
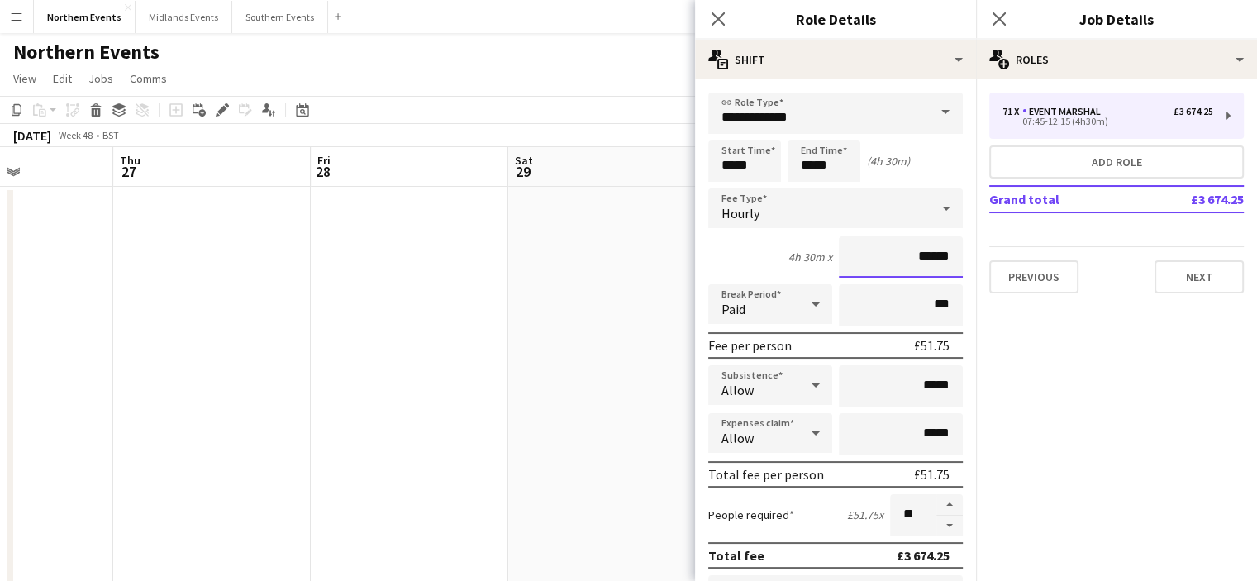
drag, startPoint x: 901, startPoint y: 254, endPoint x: 943, endPoint y: 259, distance: 41.5
click at [943, 259] on input "******" at bounding box center [901, 256] width 124 height 41
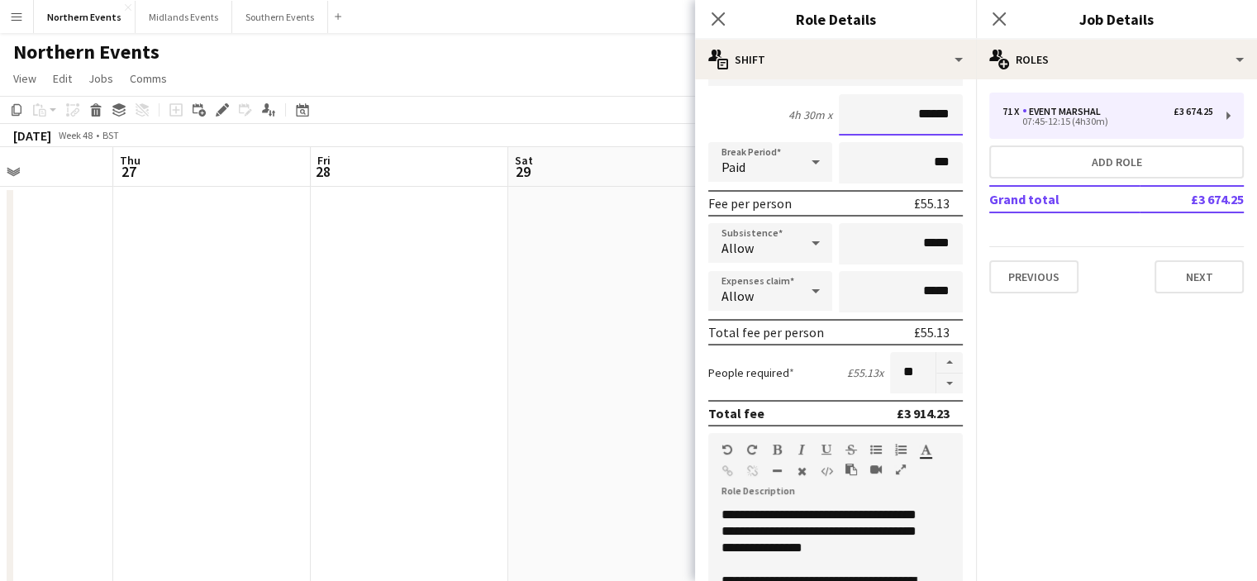
scroll to position [122, 0]
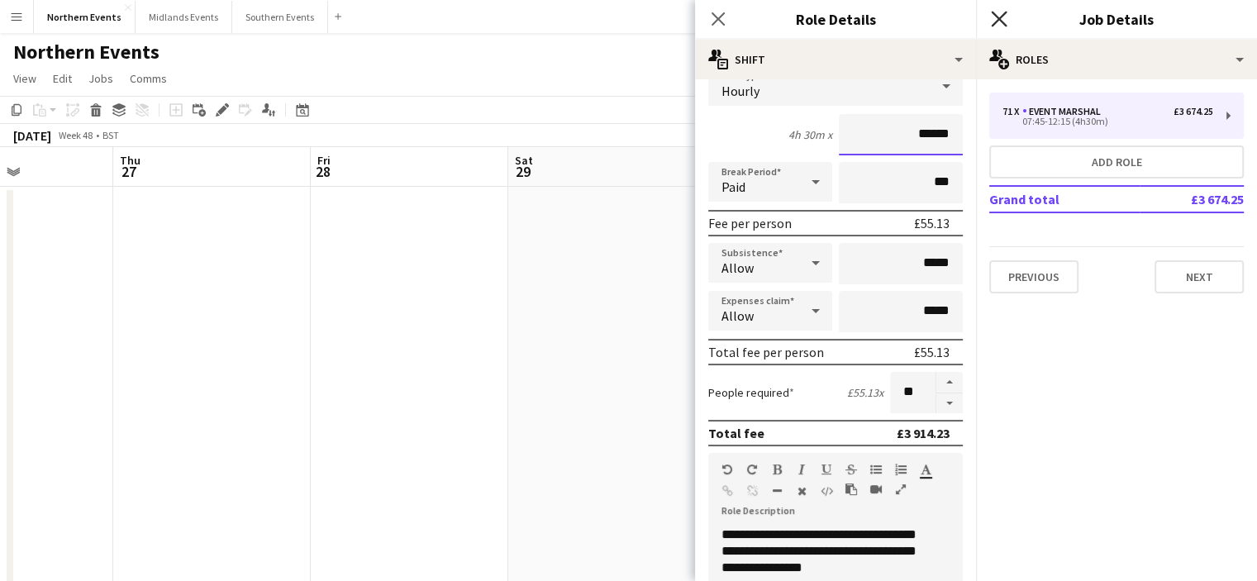
type input "******"
click at [996, 18] on icon at bounding box center [999, 19] width 16 height 16
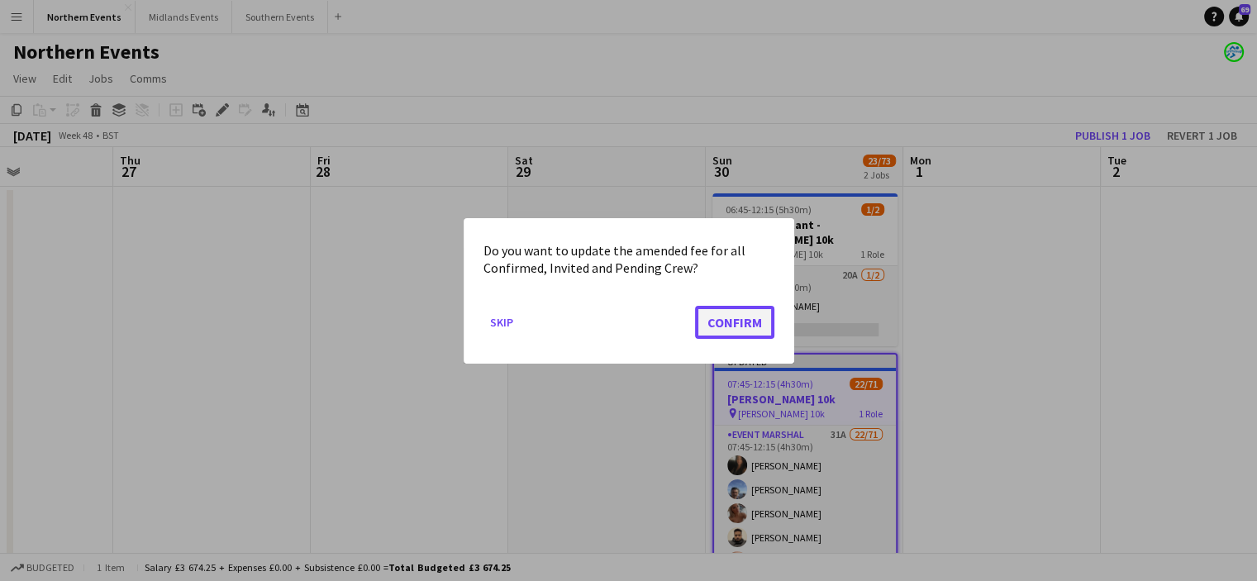
click at [711, 332] on button "Confirm" at bounding box center [734, 321] width 79 height 33
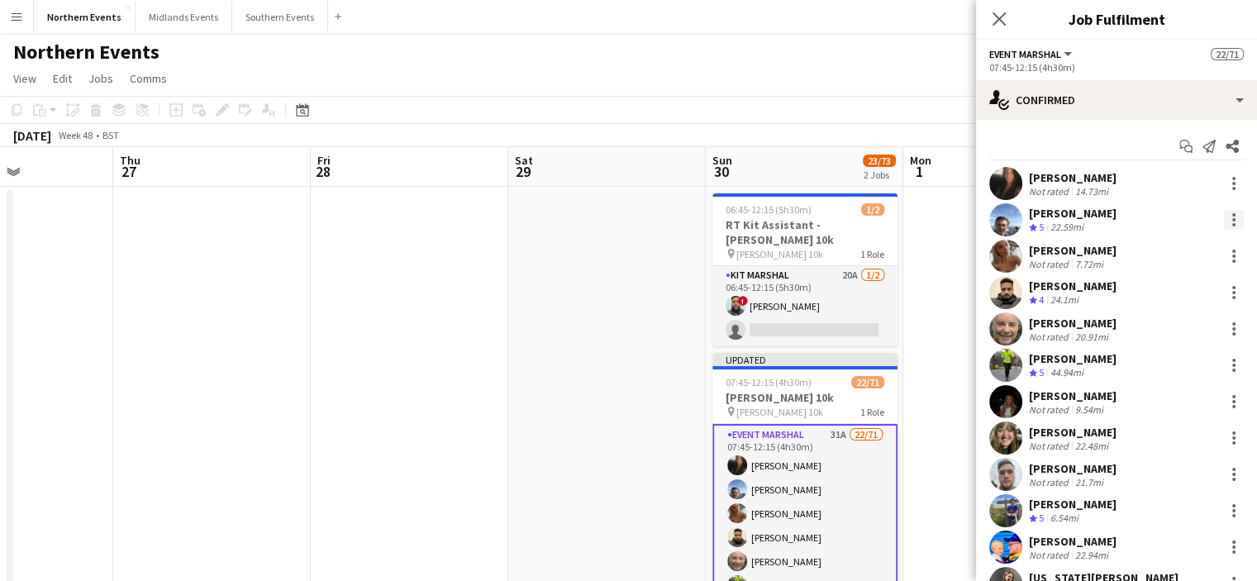
click at [1224, 216] on div at bounding box center [1234, 220] width 20 height 20
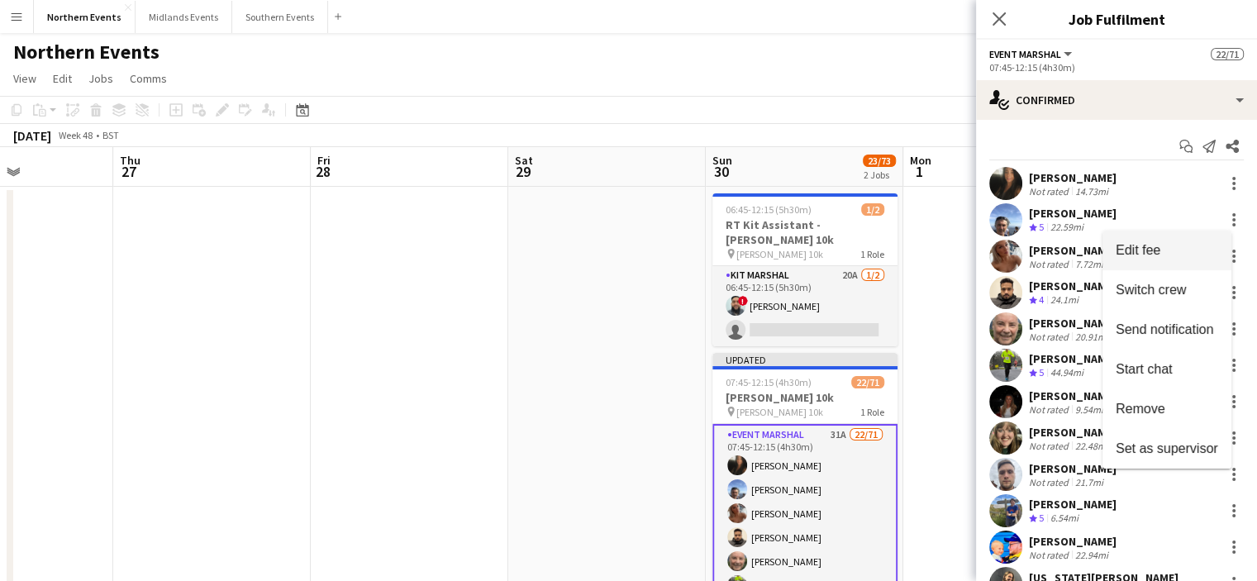
click at [1155, 249] on span "Edit fee" at bounding box center [1137, 250] width 45 height 14
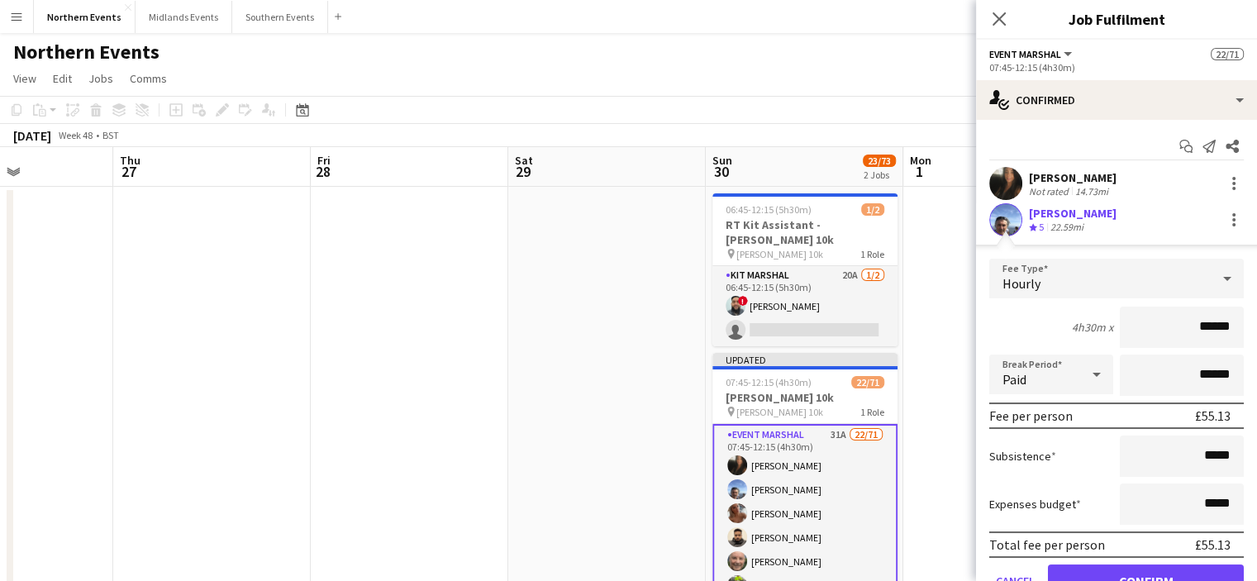
drag, startPoint x: 1182, startPoint y: 327, endPoint x: 1229, endPoint y: 328, distance: 46.3
click at [1229, 328] on input "******" at bounding box center [1181, 327] width 124 height 41
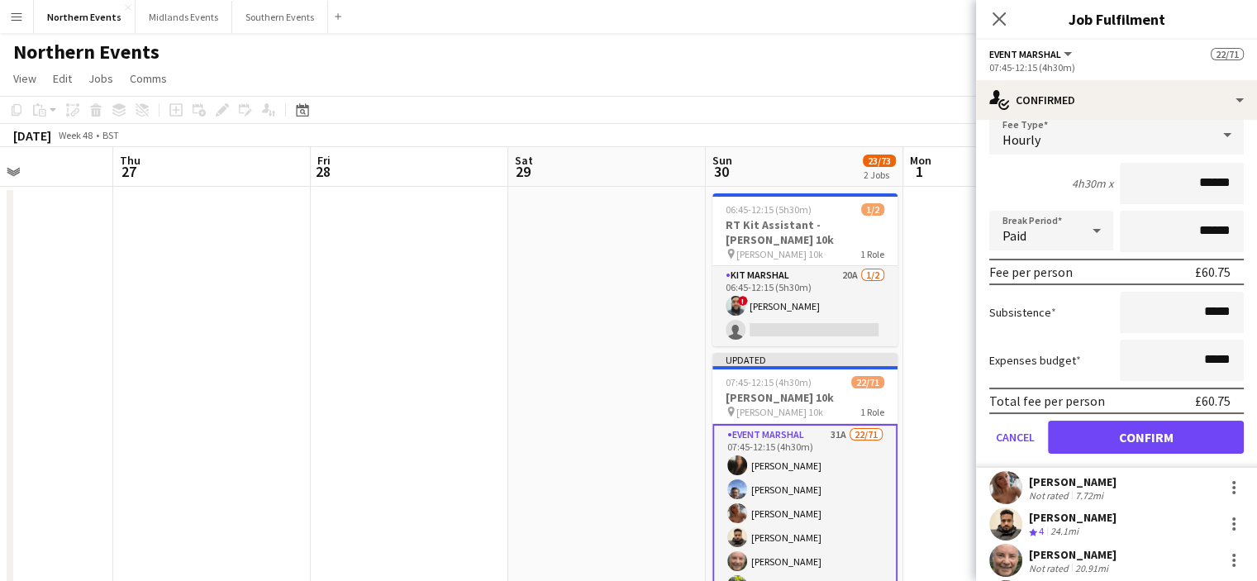
scroll to position [170, 0]
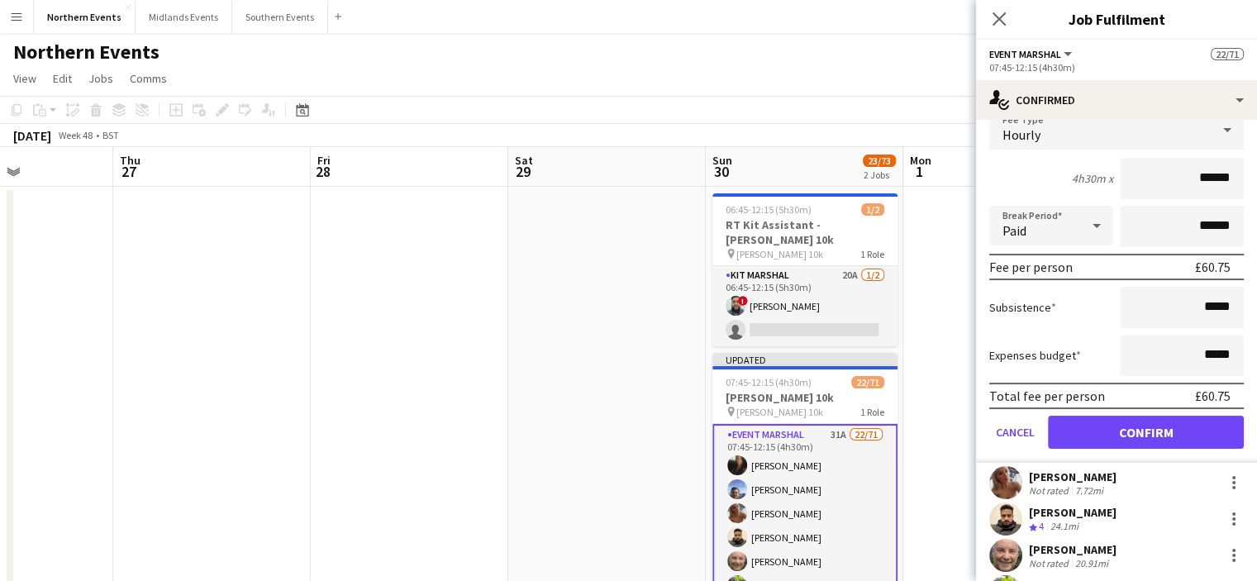
type input "******"
click at [1147, 428] on button "Confirm" at bounding box center [1146, 432] width 196 height 33
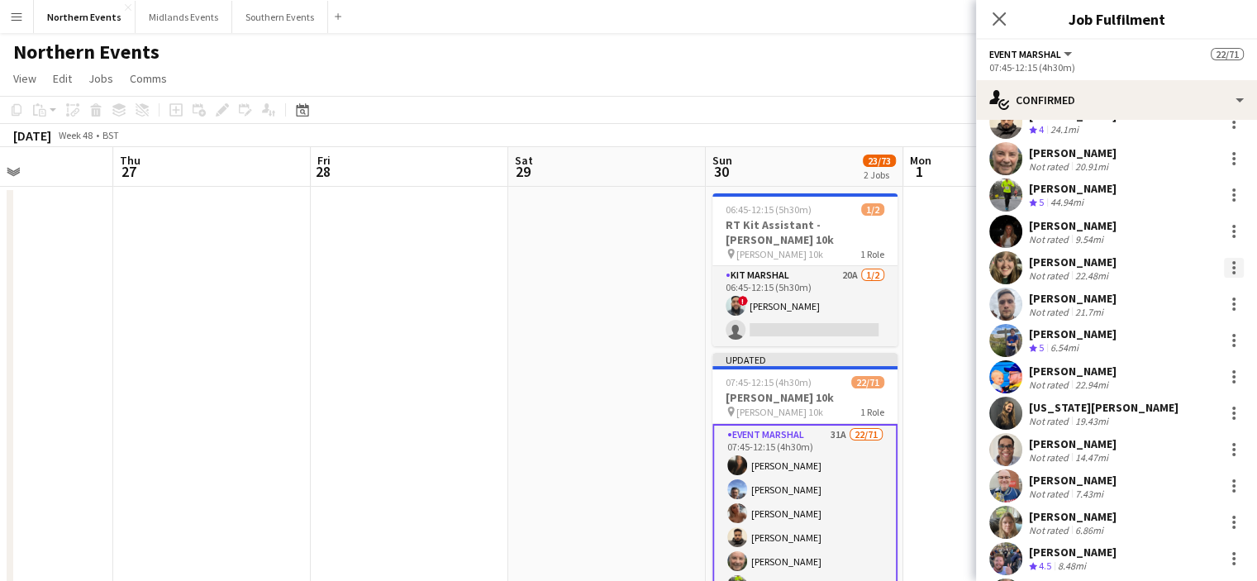
click at [1232, 273] on div at bounding box center [1233, 272] width 3 height 3
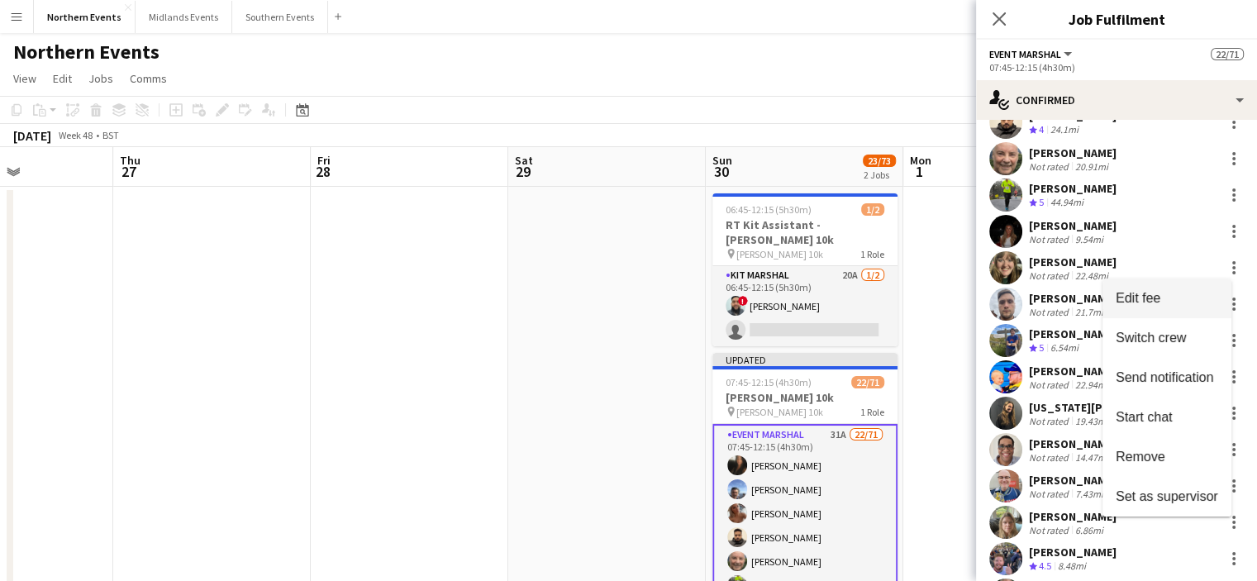
click at [1151, 297] on span "Edit fee" at bounding box center [1137, 297] width 45 height 14
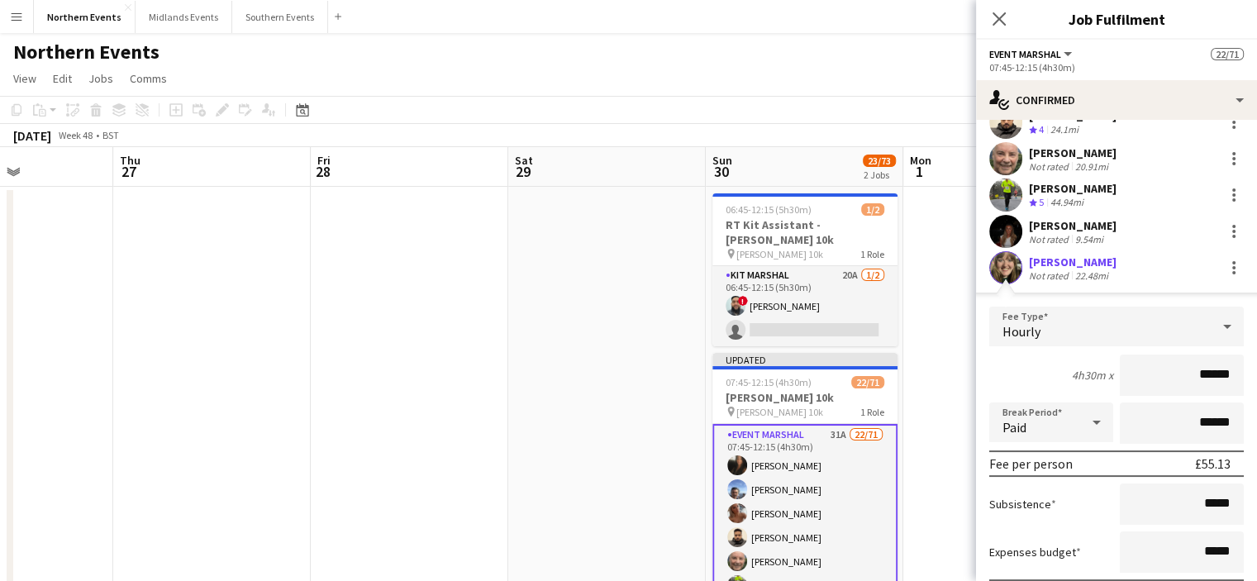
drag, startPoint x: 1180, startPoint y: 379, endPoint x: 1262, endPoint y: 372, distance: 83.0
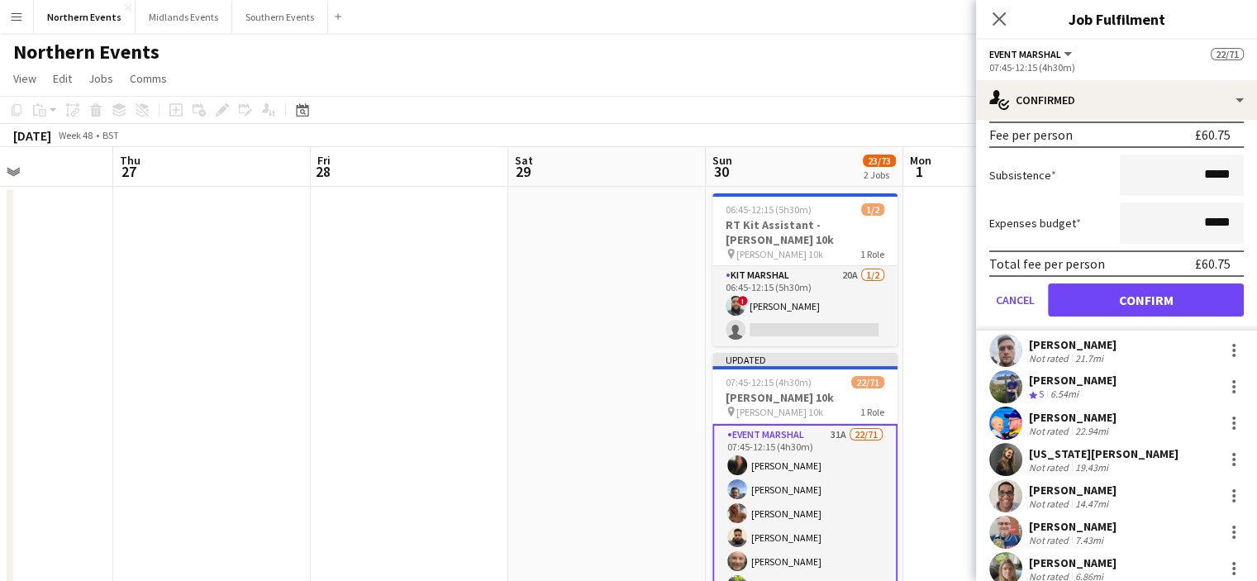
scroll to position [568, 0]
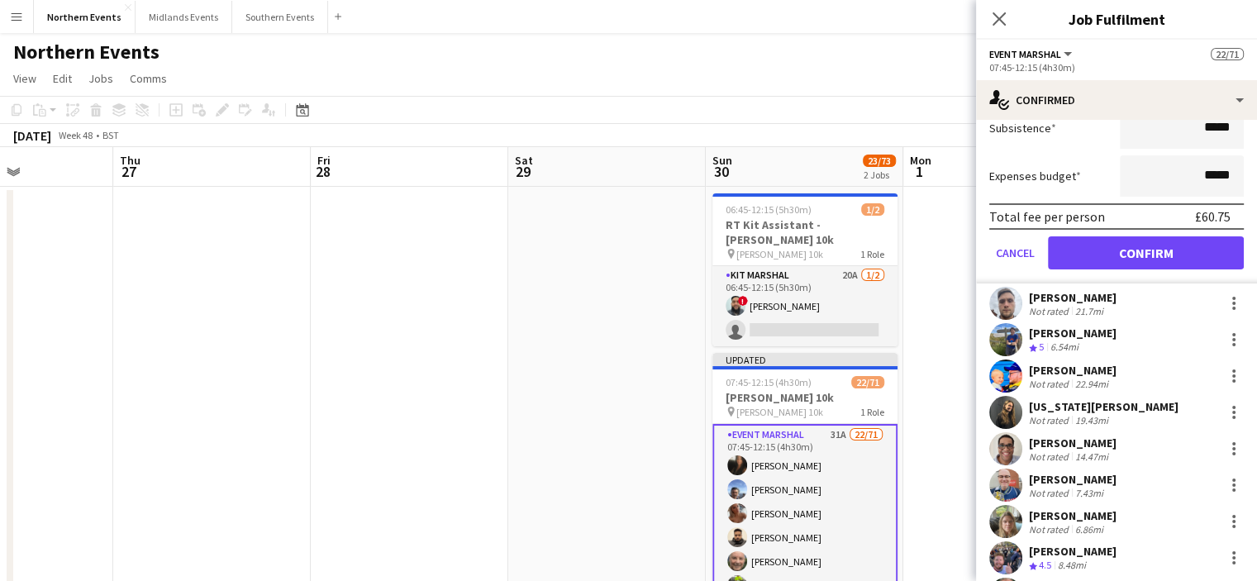
type input "******"
click at [1187, 254] on button "Confirm" at bounding box center [1146, 252] width 196 height 33
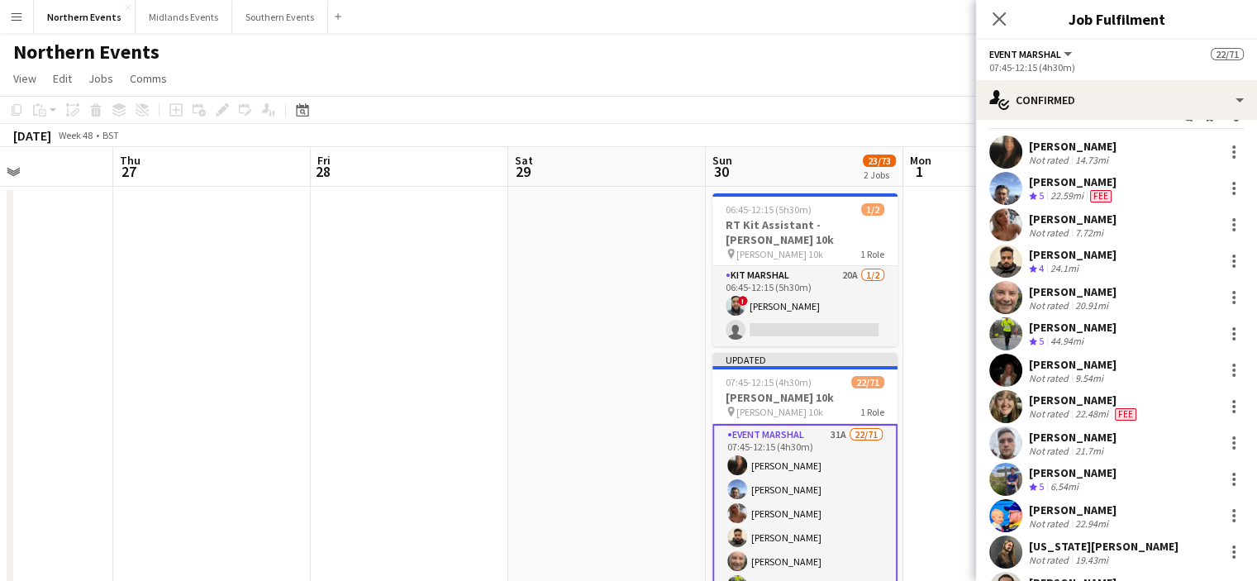
scroll to position [56, 0]
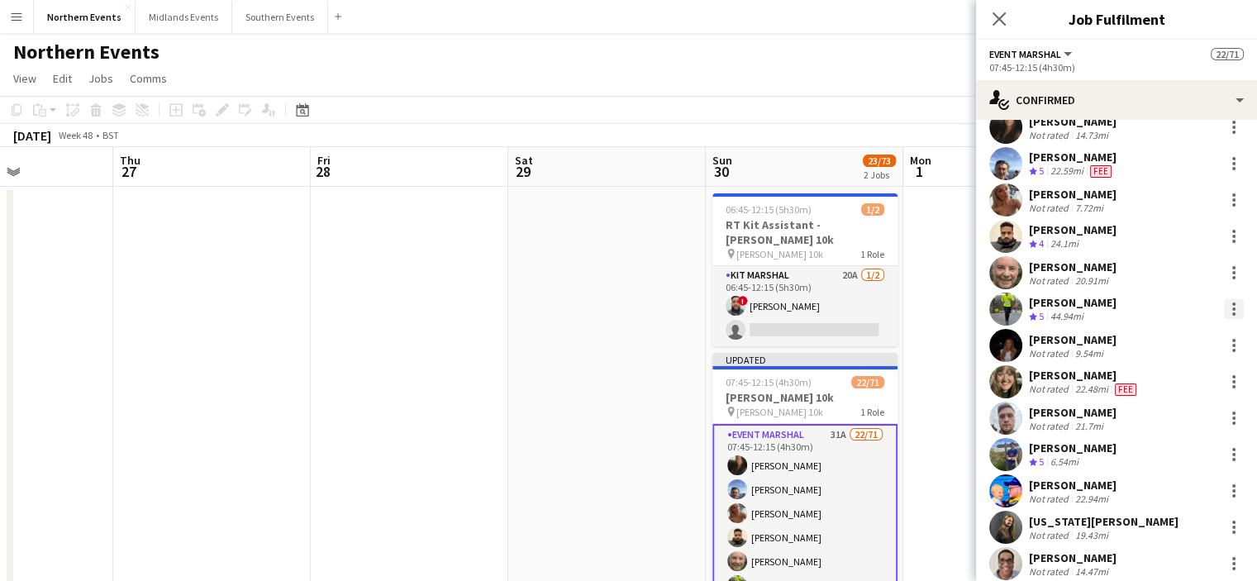
click at [1224, 307] on div at bounding box center [1234, 309] width 20 height 20
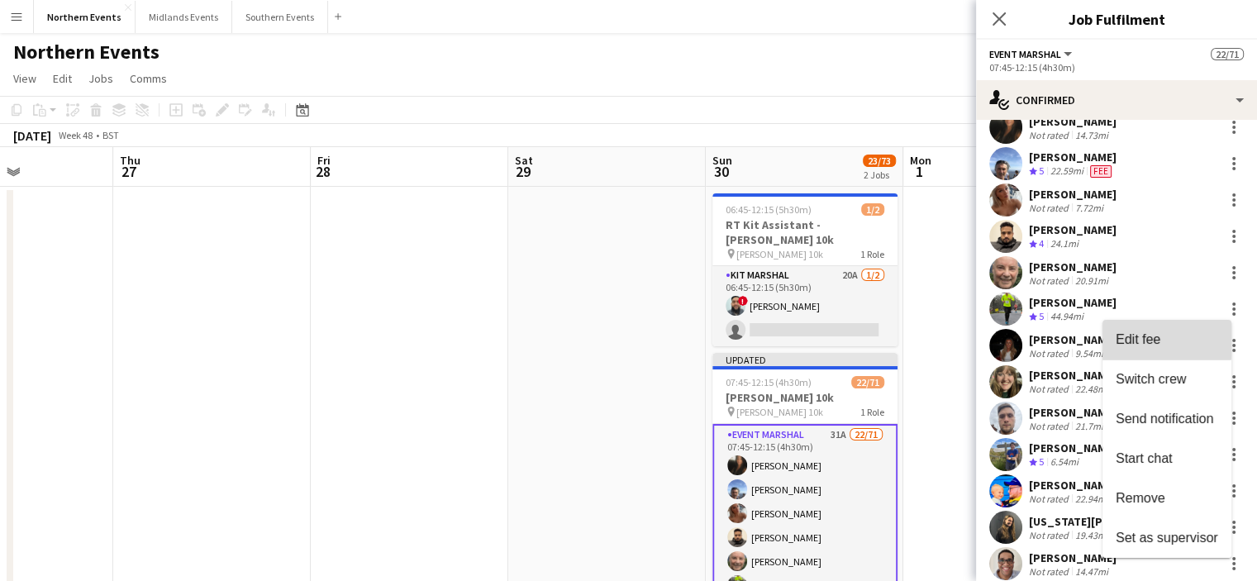
click at [1156, 340] on span "Edit fee" at bounding box center [1137, 339] width 45 height 14
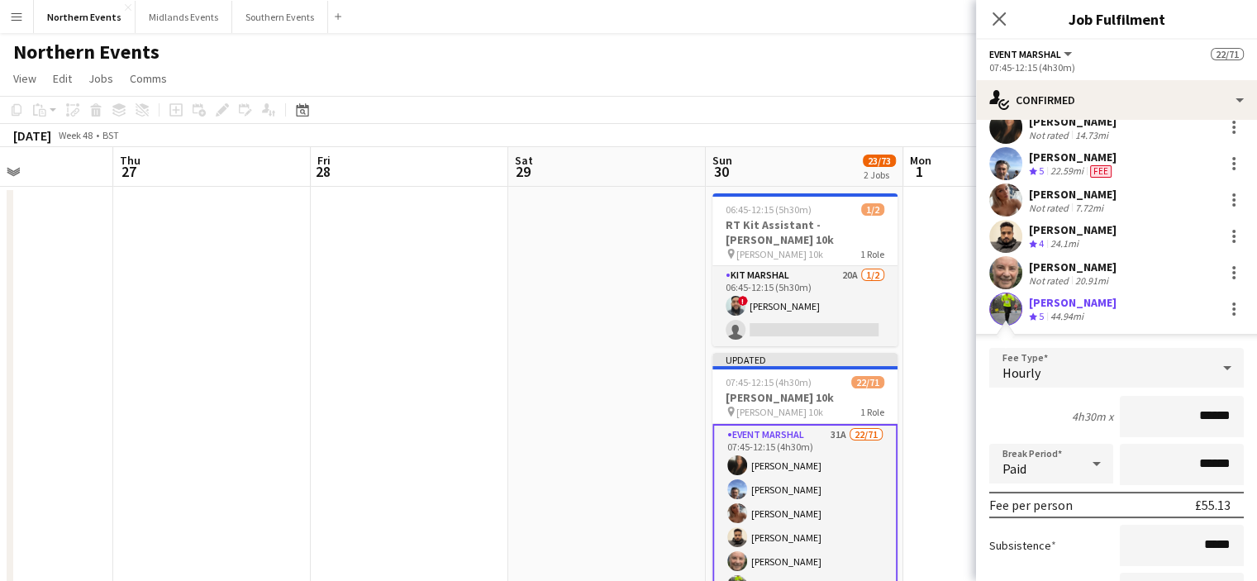
drag, startPoint x: 1172, startPoint y: 402, endPoint x: 1267, endPoint y: 386, distance: 96.4
drag, startPoint x: 1267, startPoint y: 386, endPoint x: 1243, endPoint y: 427, distance: 48.2
click at [1243, 427] on form "Fee Type Hourly 4h30m x ****** Break Period Paid ****** Fee per person £55.13 S…" at bounding box center [1116, 524] width 281 height 353
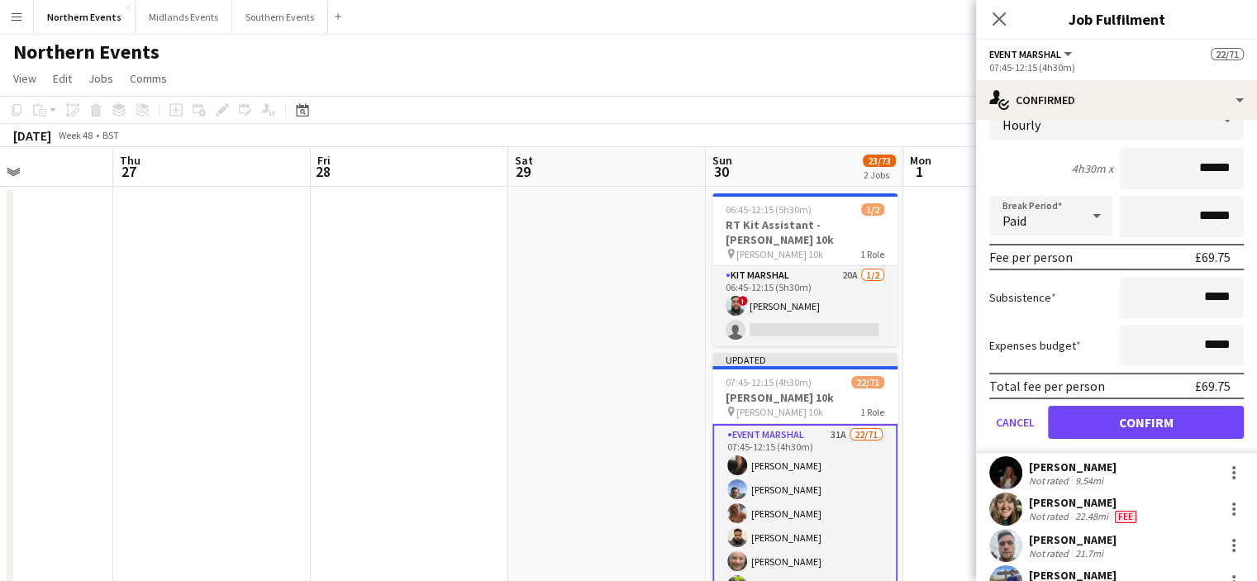
scroll to position [430, 0]
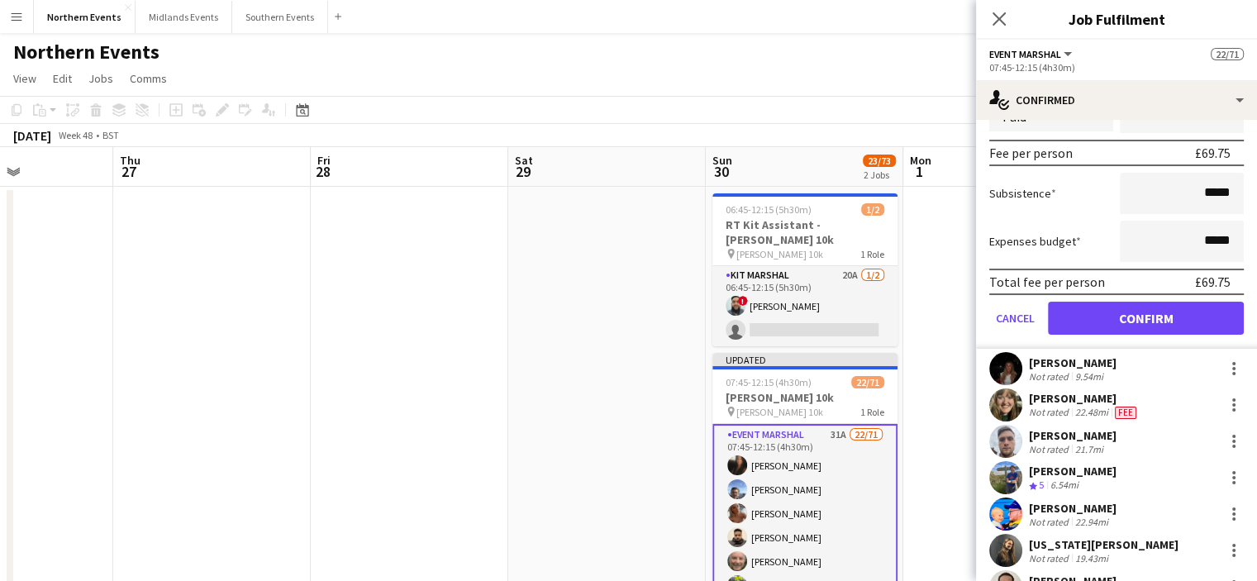
type input "******"
click at [1177, 307] on button "Confirm" at bounding box center [1146, 318] width 196 height 33
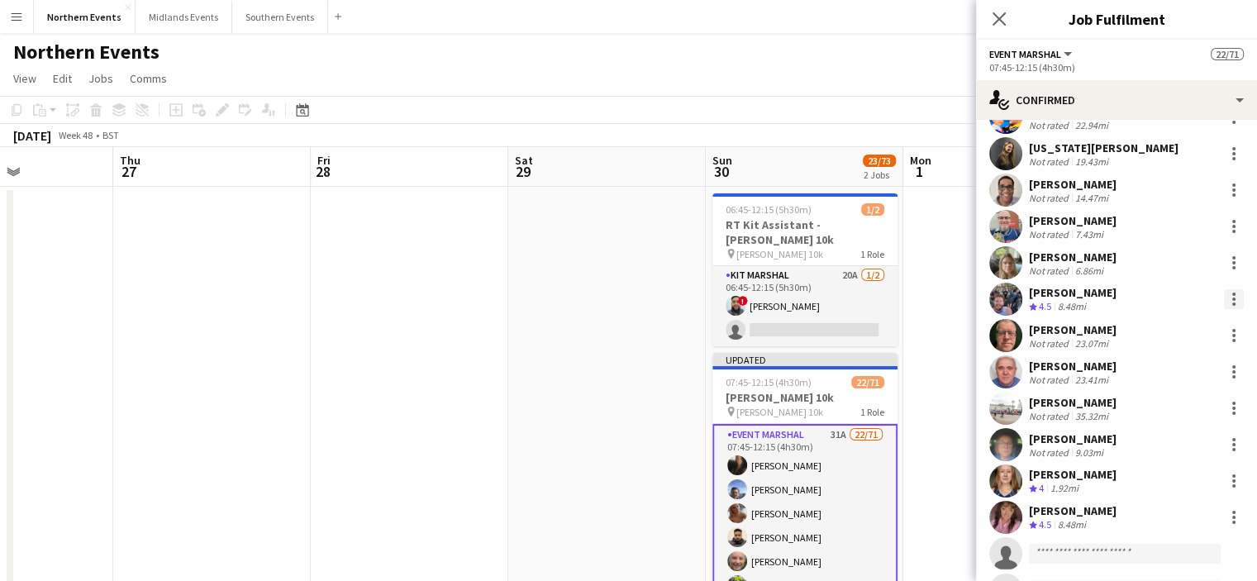
click at [1224, 301] on div at bounding box center [1234, 299] width 20 height 20
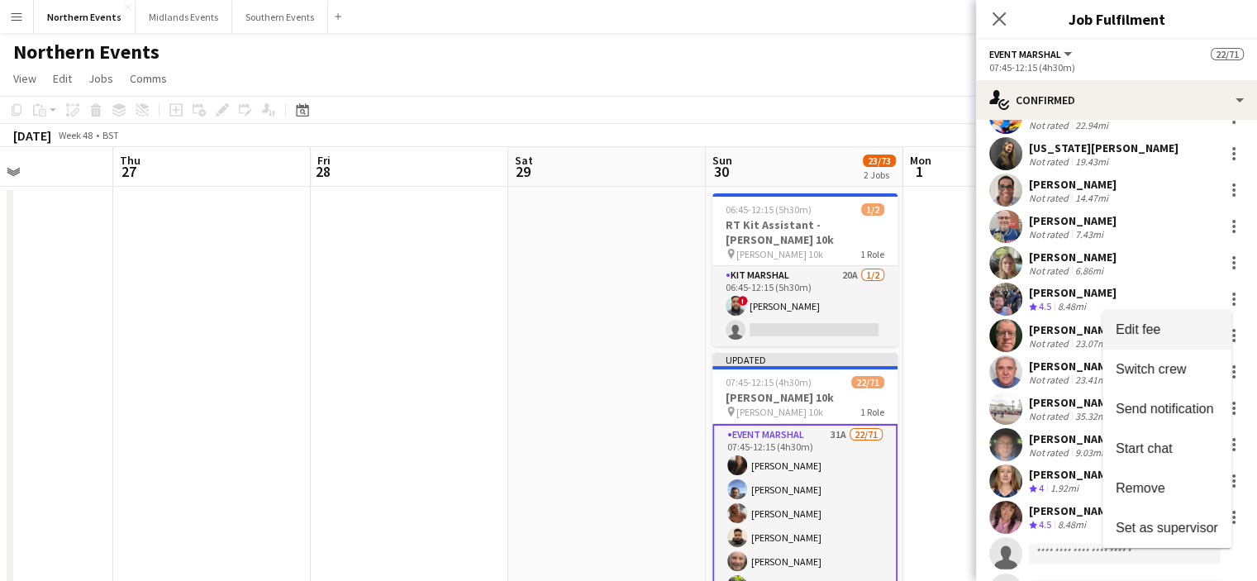
click at [1157, 330] on span "Edit fee" at bounding box center [1137, 329] width 45 height 14
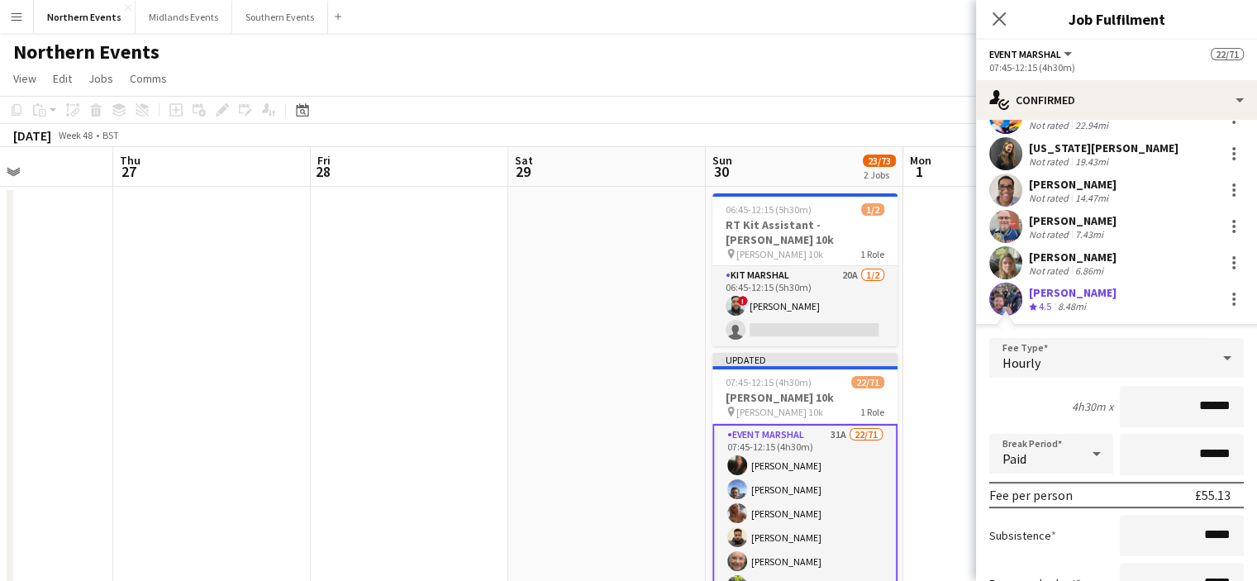
drag, startPoint x: 1189, startPoint y: 403, endPoint x: 1208, endPoint y: 403, distance: 19.0
drag, startPoint x: 1208, startPoint y: 403, endPoint x: 1189, endPoint y: 410, distance: 20.1
click at [1189, 410] on input "******" at bounding box center [1181, 406] width 124 height 41
drag, startPoint x: 1256, startPoint y: 409, endPoint x: 1268, endPoint y: 411, distance: 12.5
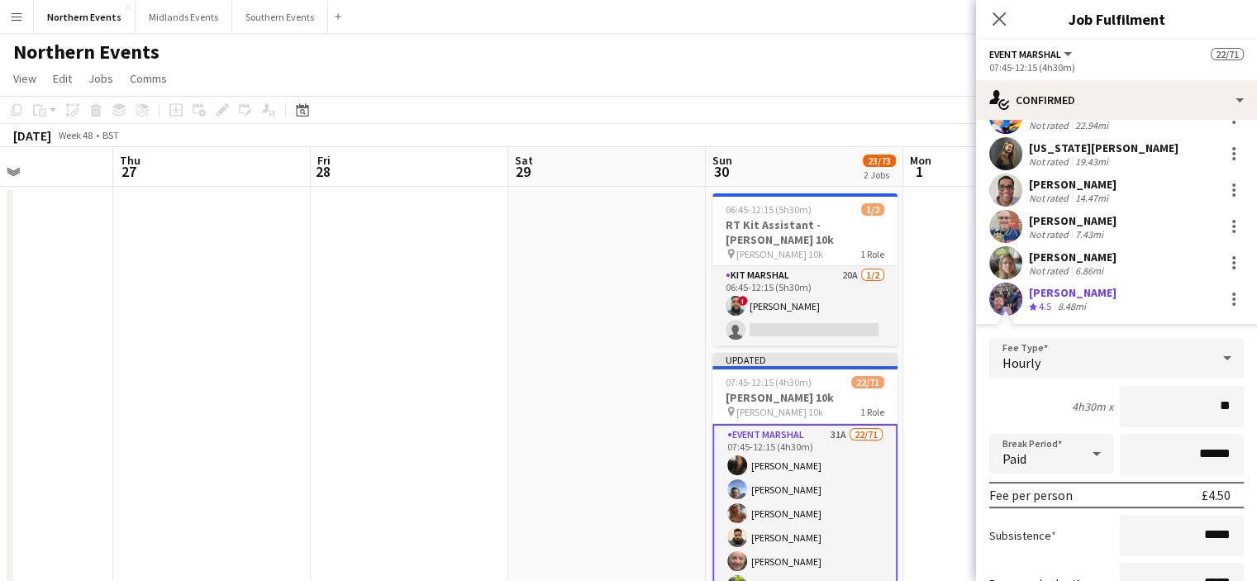
type input "***"
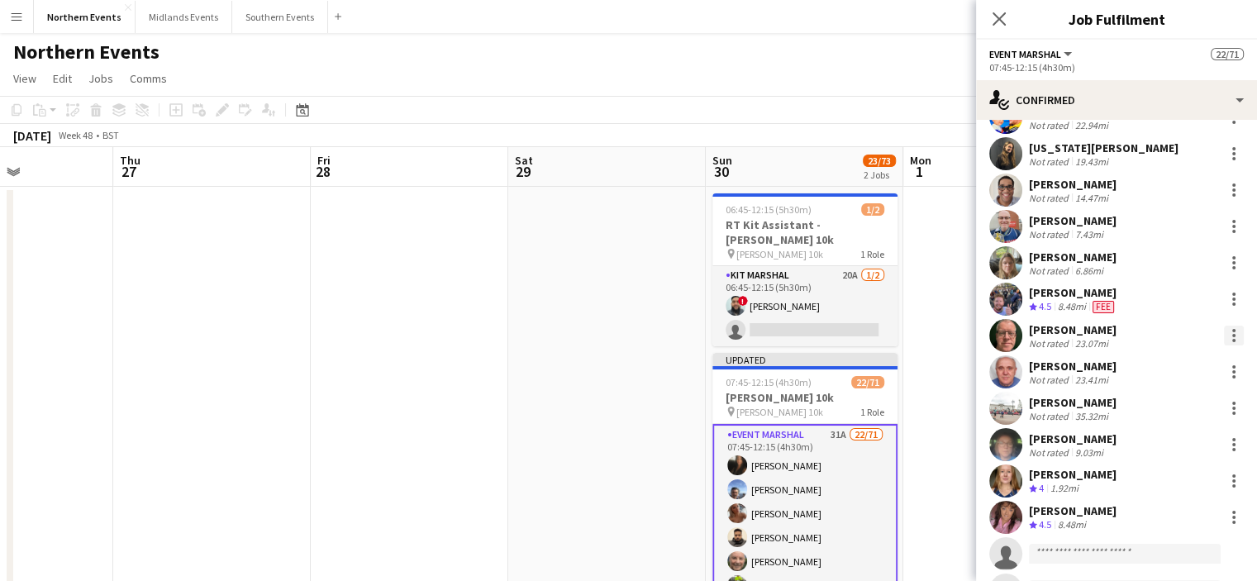
click at [1224, 328] on div at bounding box center [1234, 336] width 20 height 20
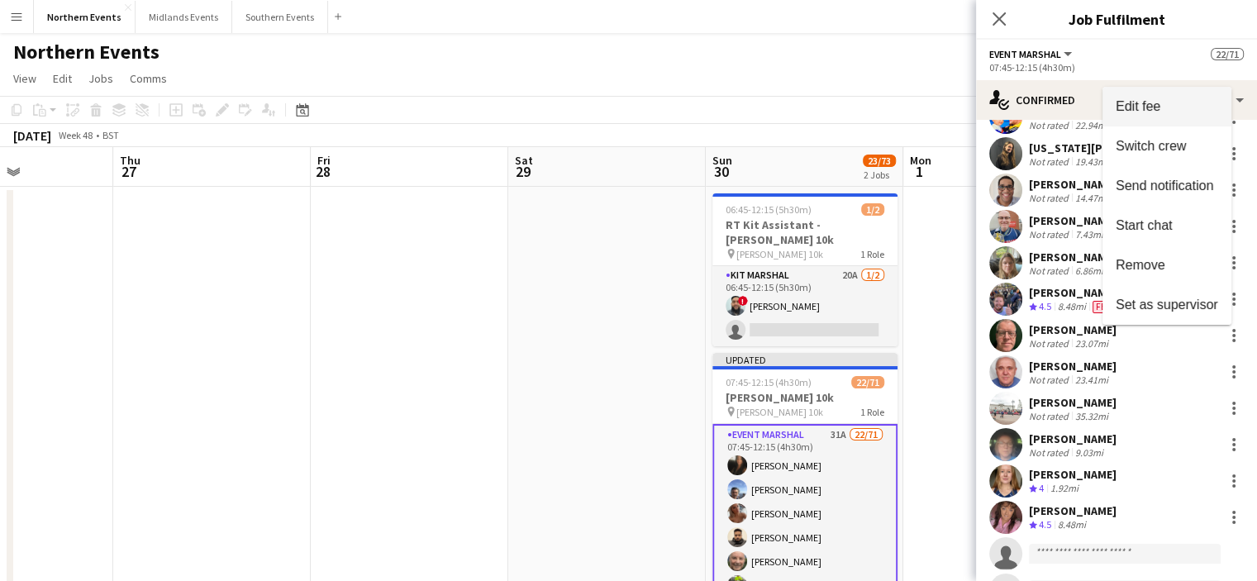
click at [1171, 110] on span "Edit fee" at bounding box center [1166, 106] width 102 height 15
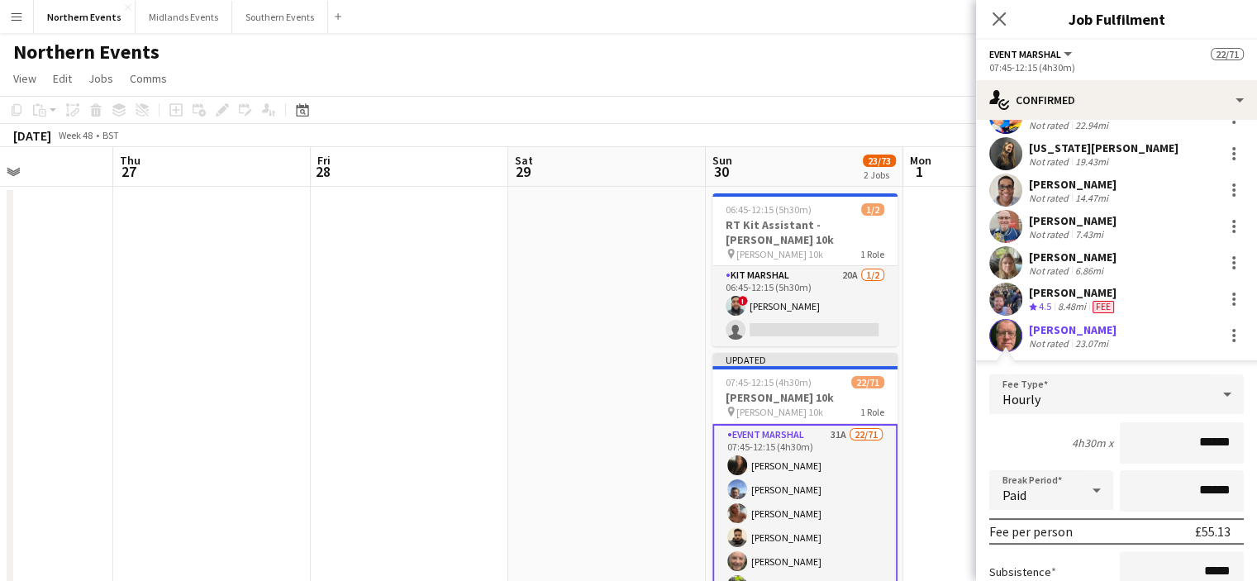
drag, startPoint x: 1170, startPoint y: 442, endPoint x: 1268, endPoint y: 424, distance: 100.0
type input "***"
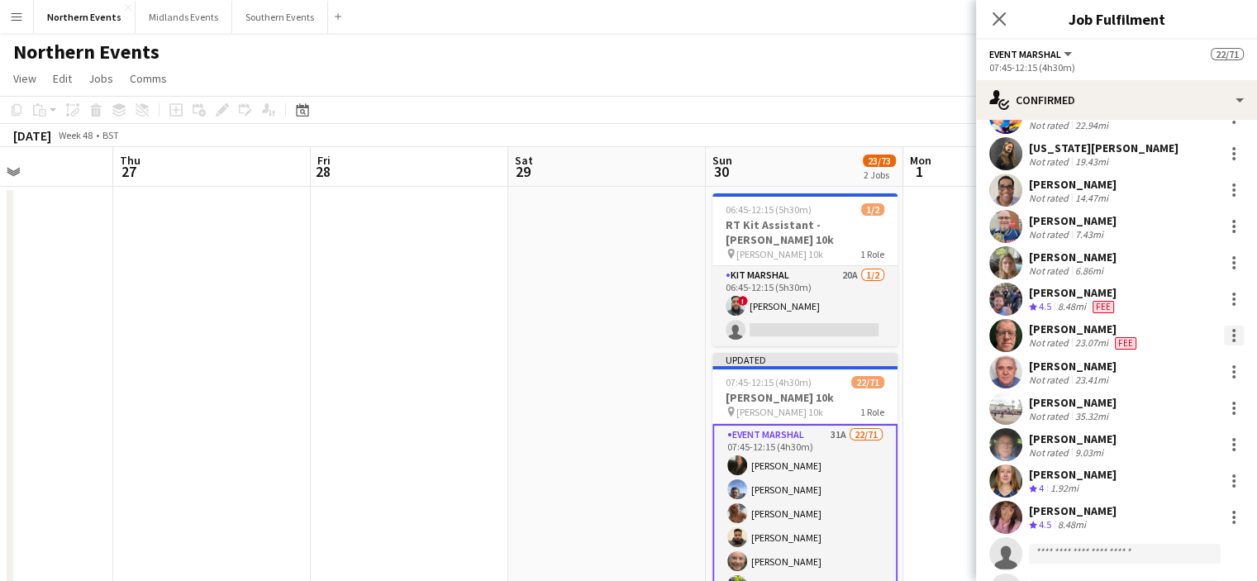
click at [1225, 341] on div at bounding box center [1234, 336] width 20 height 20
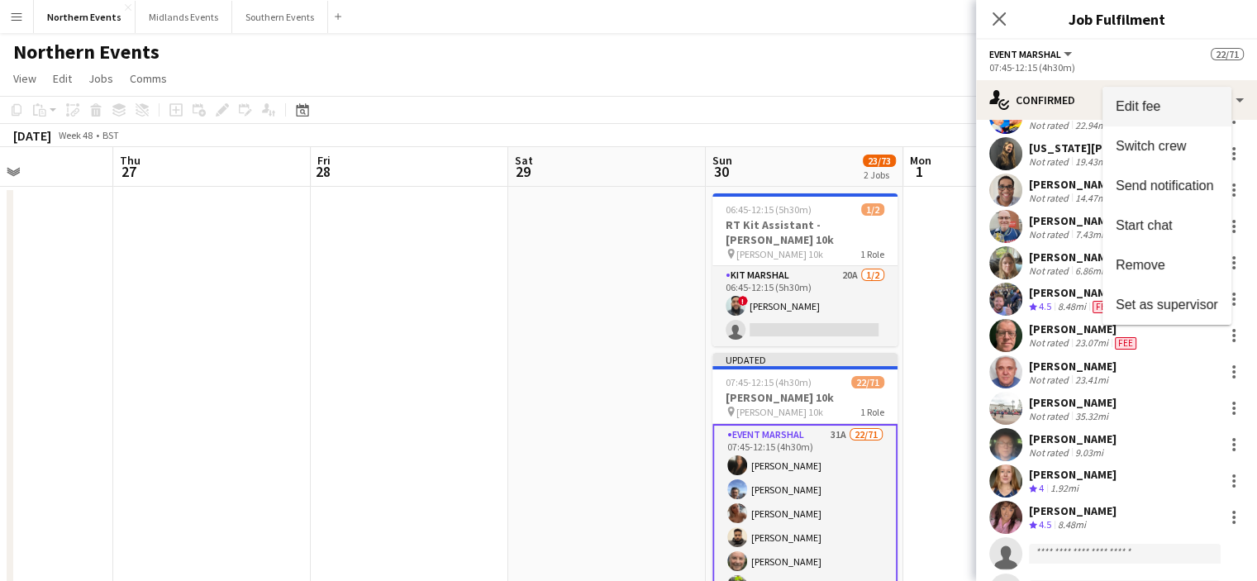
click at [1157, 110] on span "Edit fee" at bounding box center [1137, 106] width 45 height 14
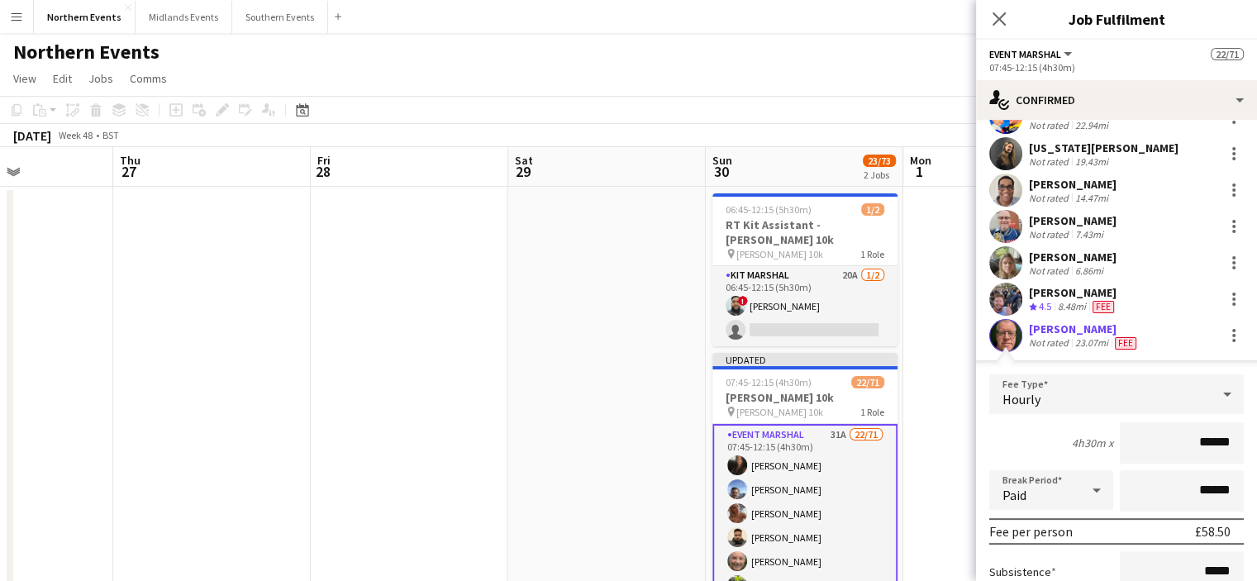
drag, startPoint x: 1195, startPoint y: 445, endPoint x: 1268, endPoint y: 439, distance: 73.0
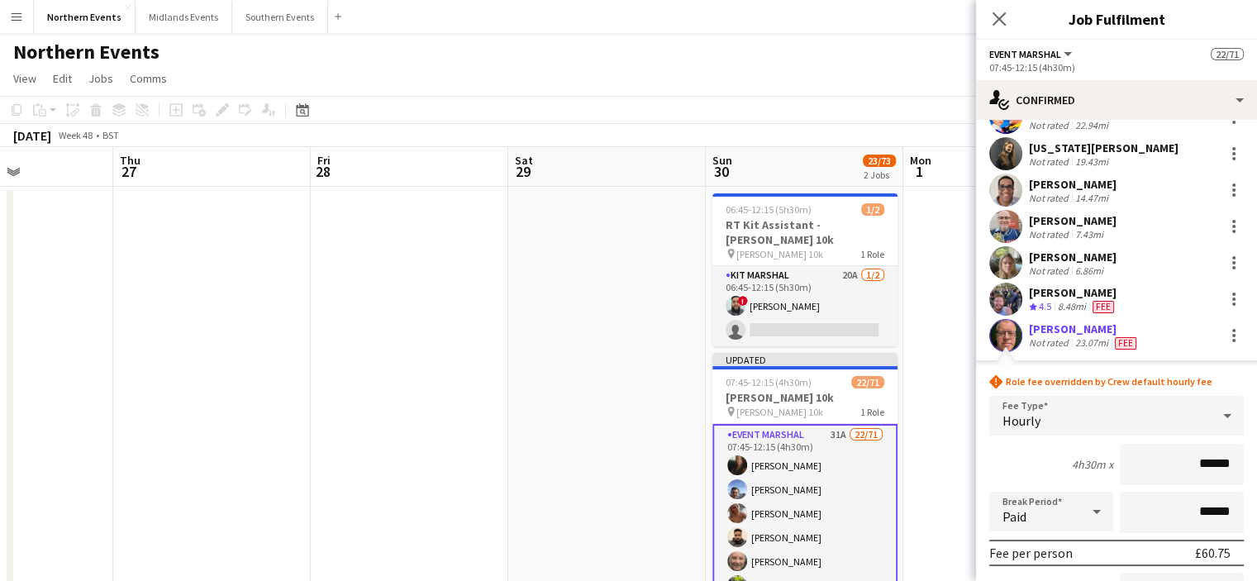
scroll to position [586, 0]
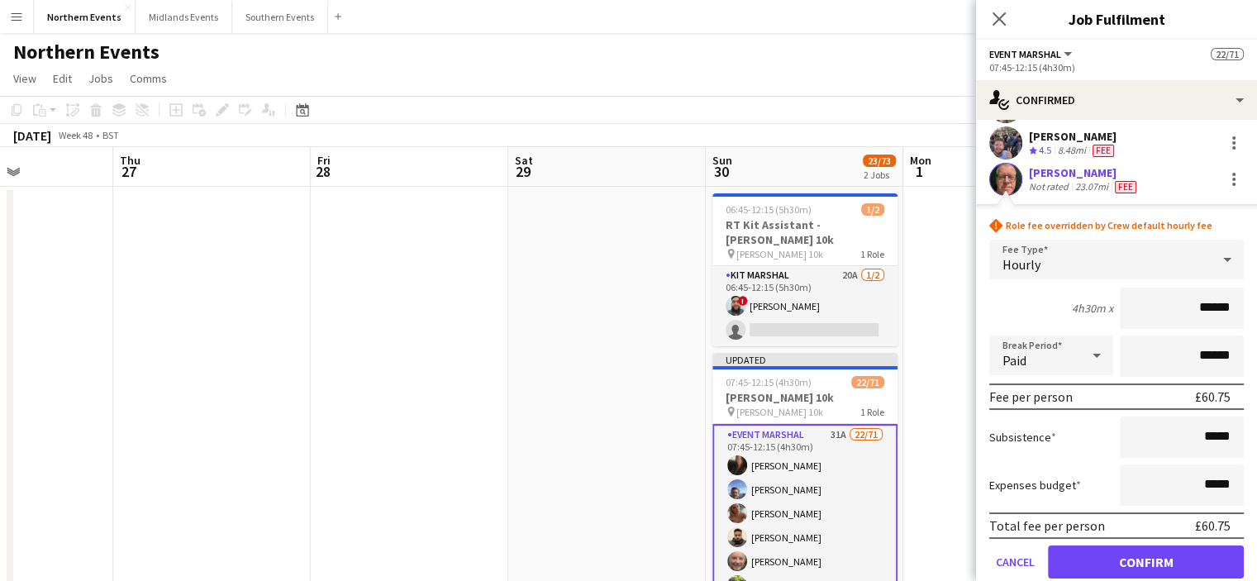
type input "******"
click at [1139, 555] on button "Confirm" at bounding box center [1146, 561] width 196 height 33
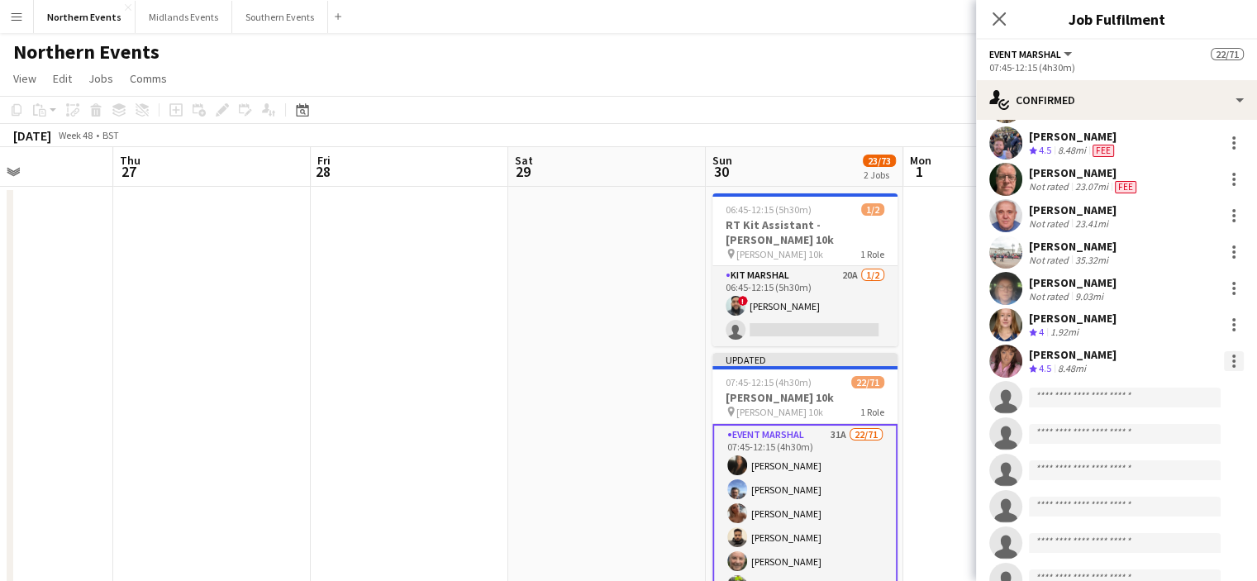
click at [1224, 361] on div at bounding box center [1234, 361] width 20 height 20
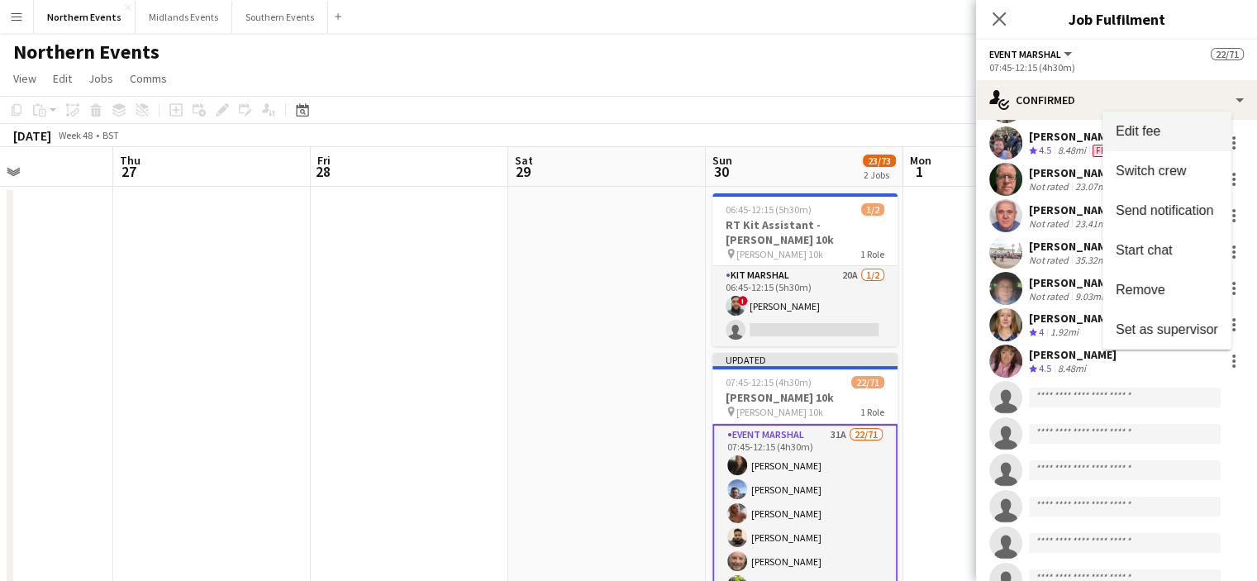
click at [1147, 133] on span "Edit fee" at bounding box center [1137, 131] width 45 height 14
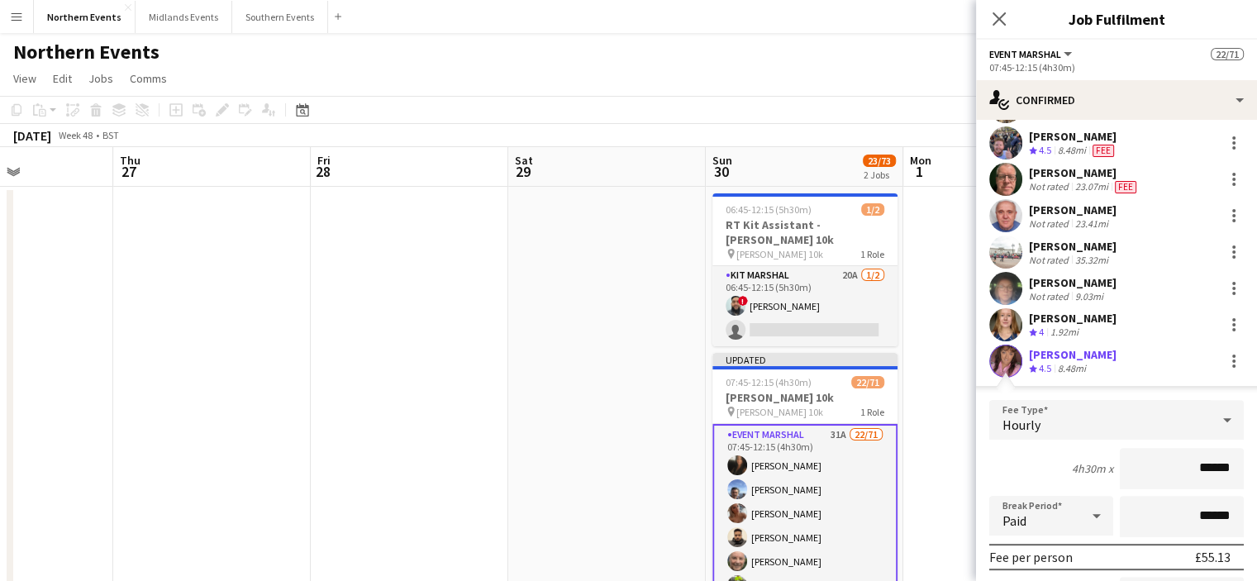
drag, startPoint x: 1201, startPoint y: 468, endPoint x: 1235, endPoint y: 468, distance: 33.9
click at [1235, 468] on form "Fee Type Hourly 4h30m x ****** Break Period Paid ****** Fee per person £55.13 S…" at bounding box center [1116, 576] width 281 height 353
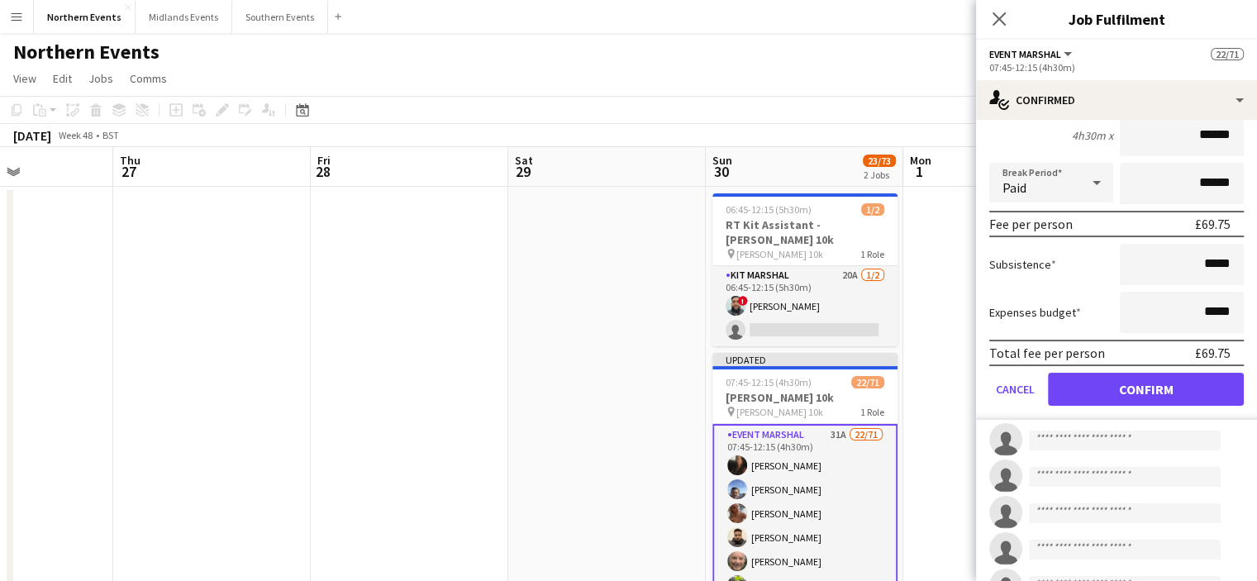
scroll to position [945, 0]
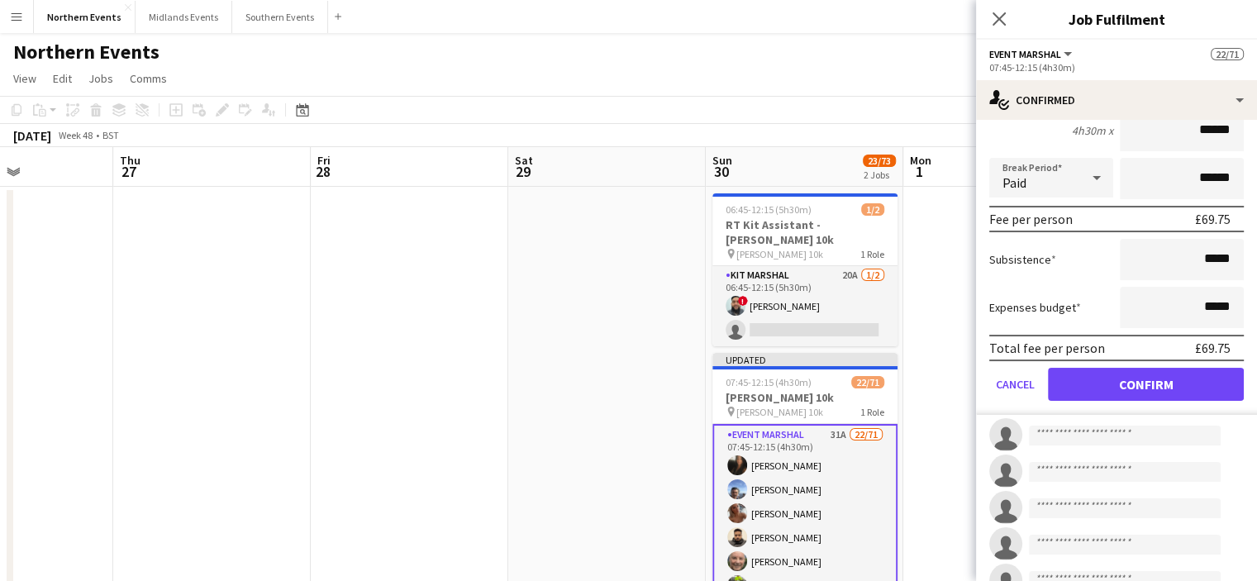
type input "******"
click at [1186, 379] on button "Confirm" at bounding box center [1146, 384] width 196 height 33
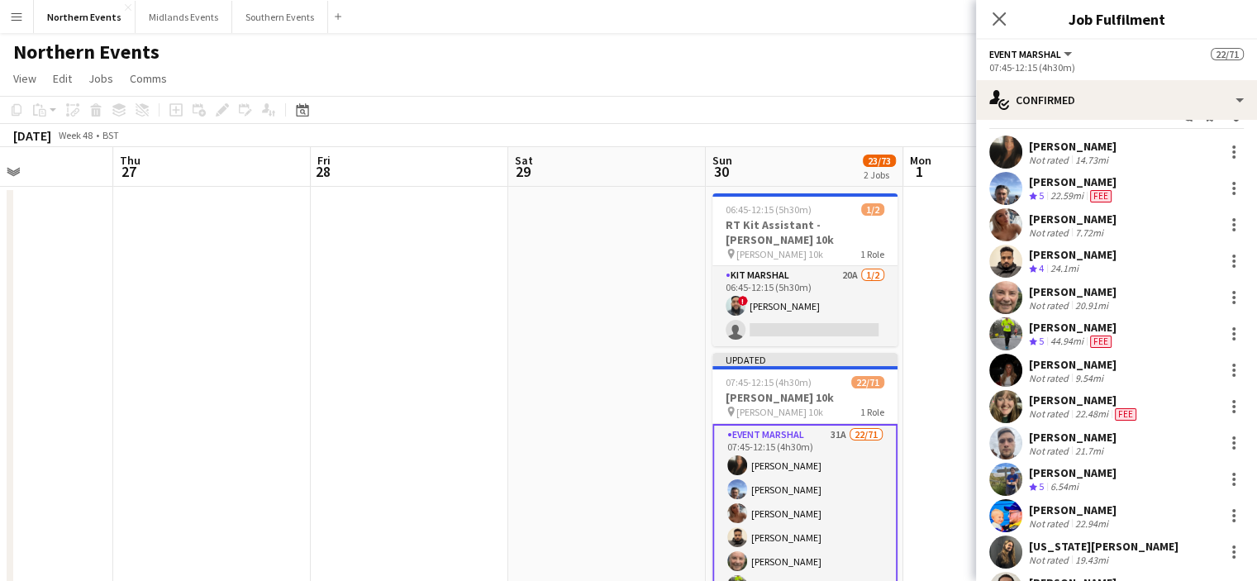
scroll to position [0, 0]
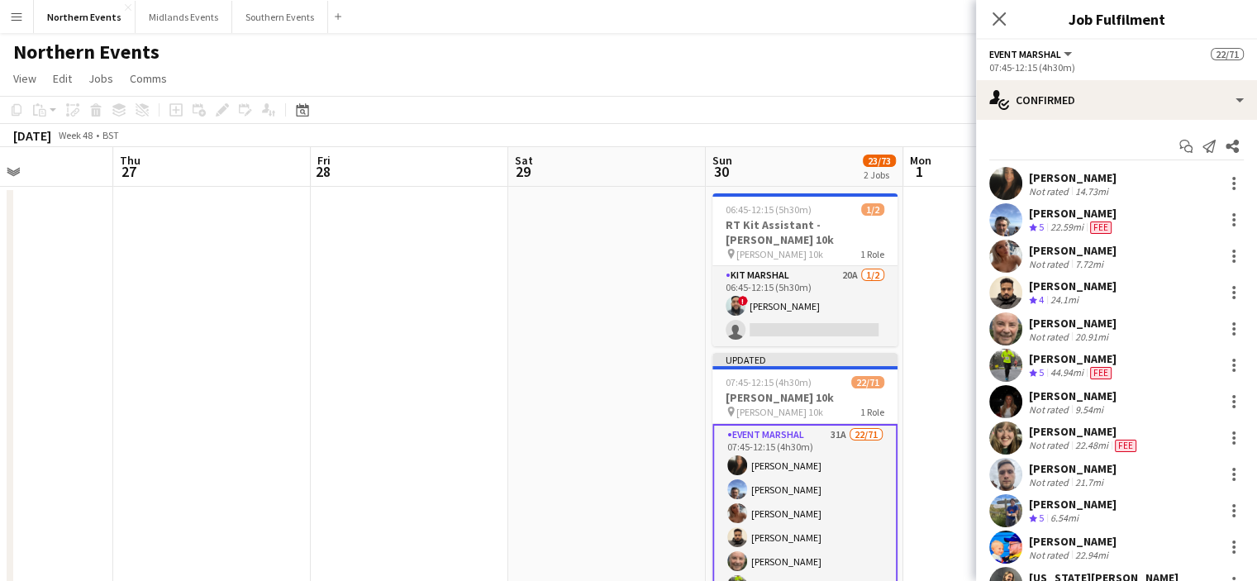
click at [1095, 212] on div "[PERSON_NAME]" at bounding box center [1073, 213] width 88 height 15
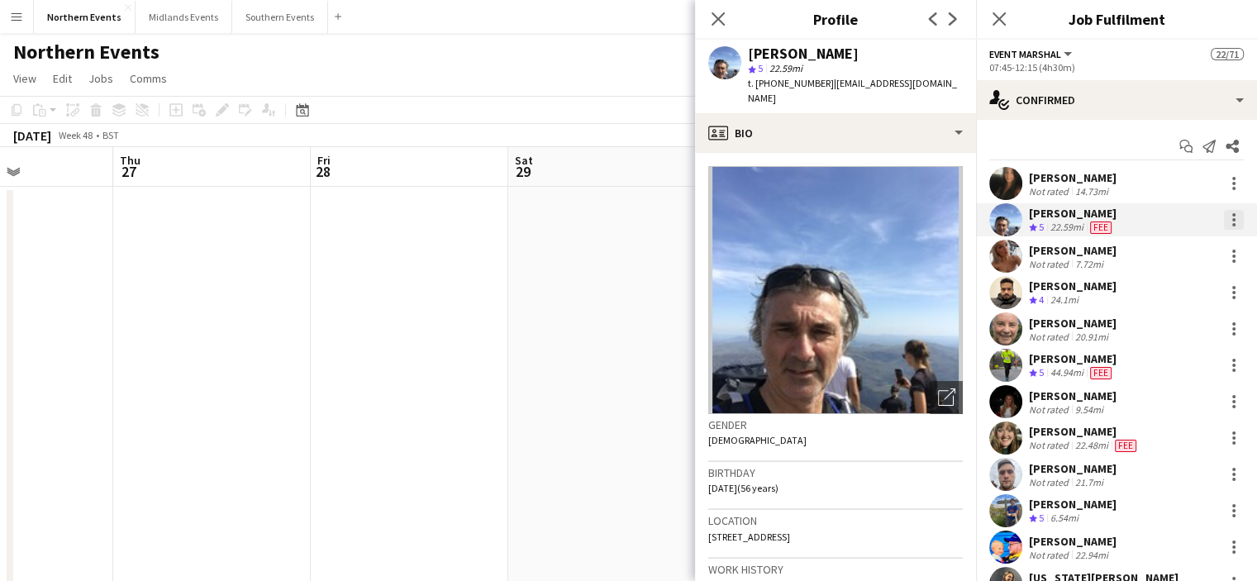
click at [1224, 228] on div at bounding box center [1234, 220] width 20 height 20
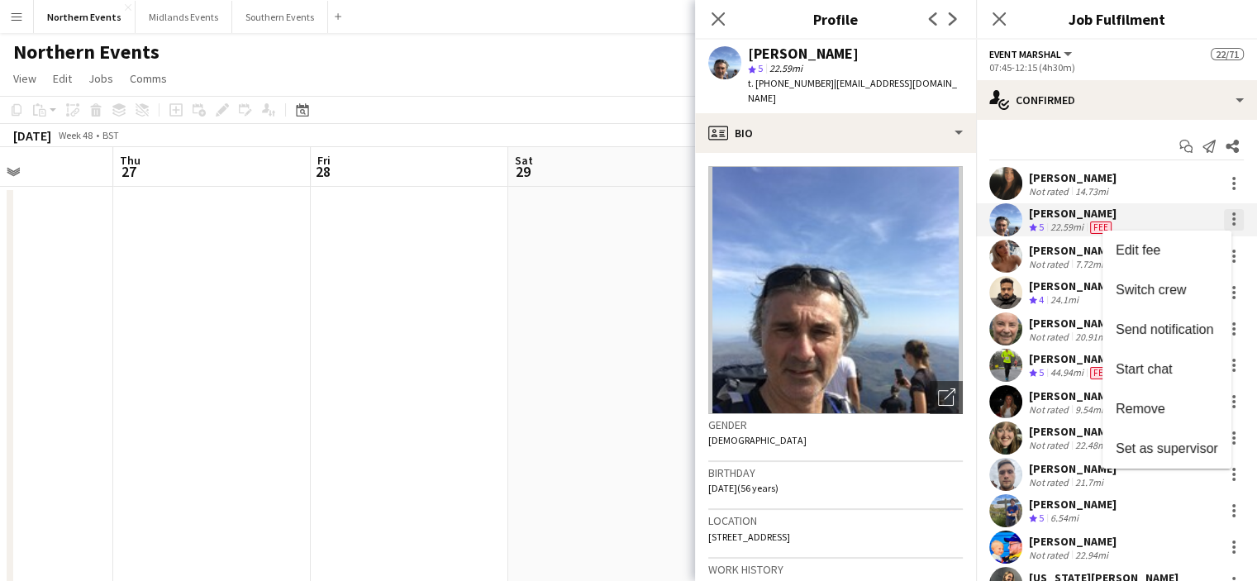
click at [1214, 228] on div at bounding box center [628, 290] width 1257 height 581
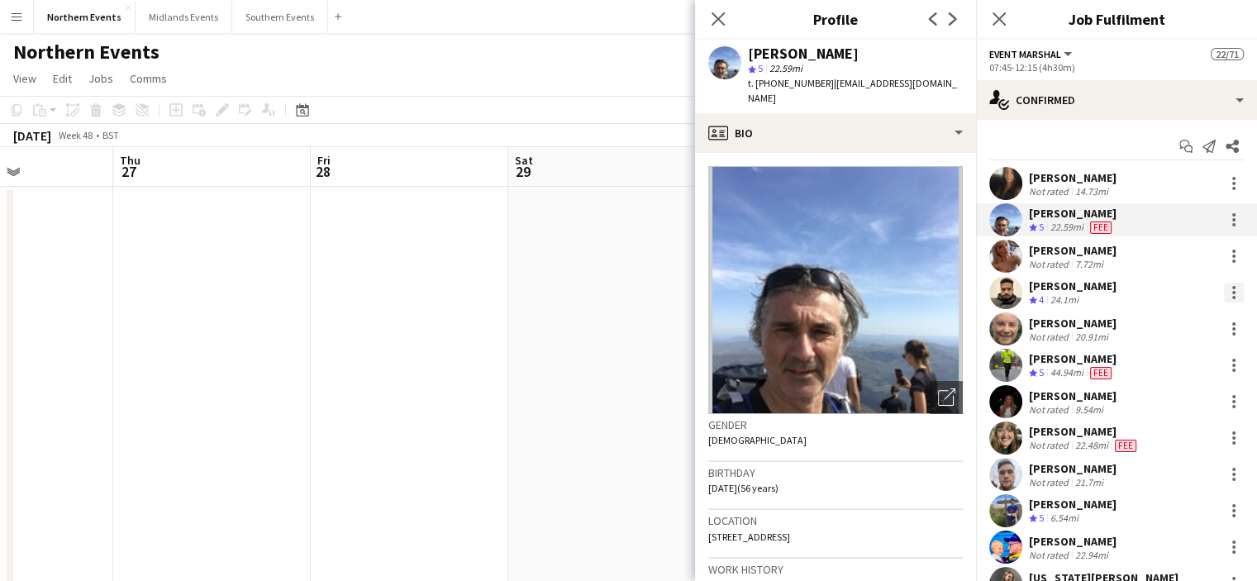
click at [1224, 284] on div at bounding box center [1234, 293] width 20 height 20
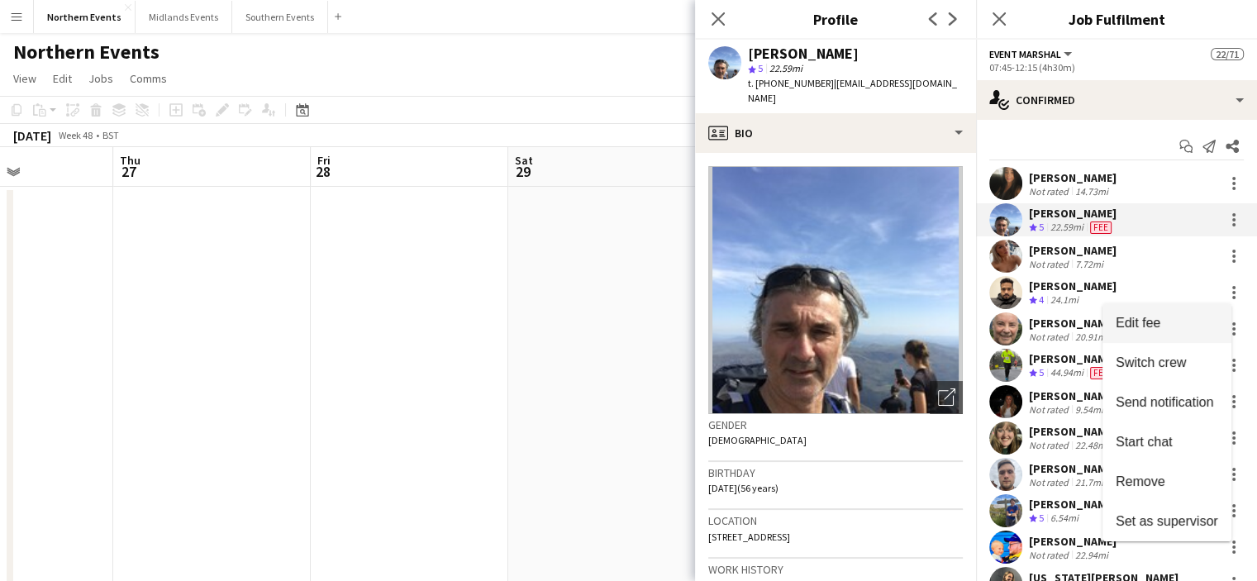
click at [1157, 326] on span "Edit fee" at bounding box center [1137, 323] width 45 height 14
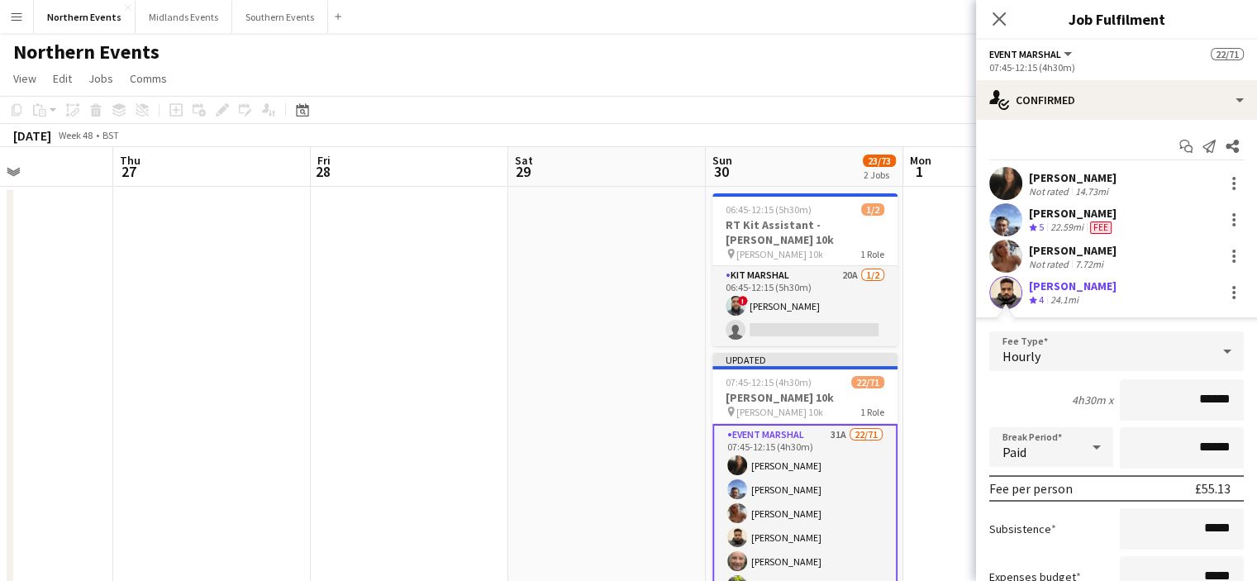
drag, startPoint x: 1184, startPoint y: 397, endPoint x: 1268, endPoint y: 391, distance: 84.5
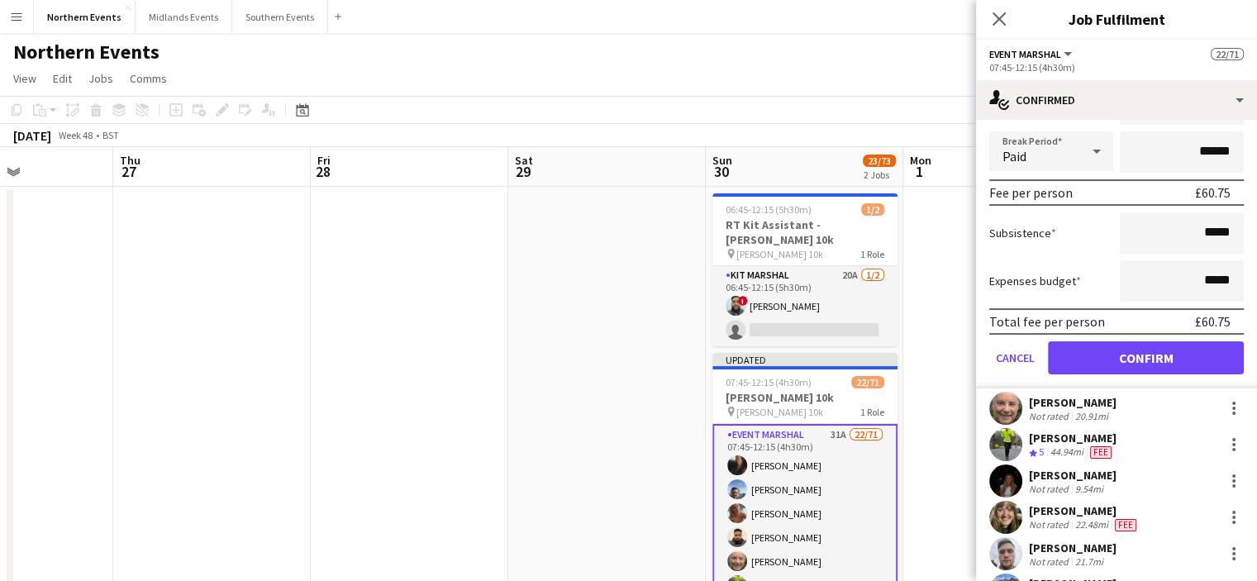
scroll to position [330, 0]
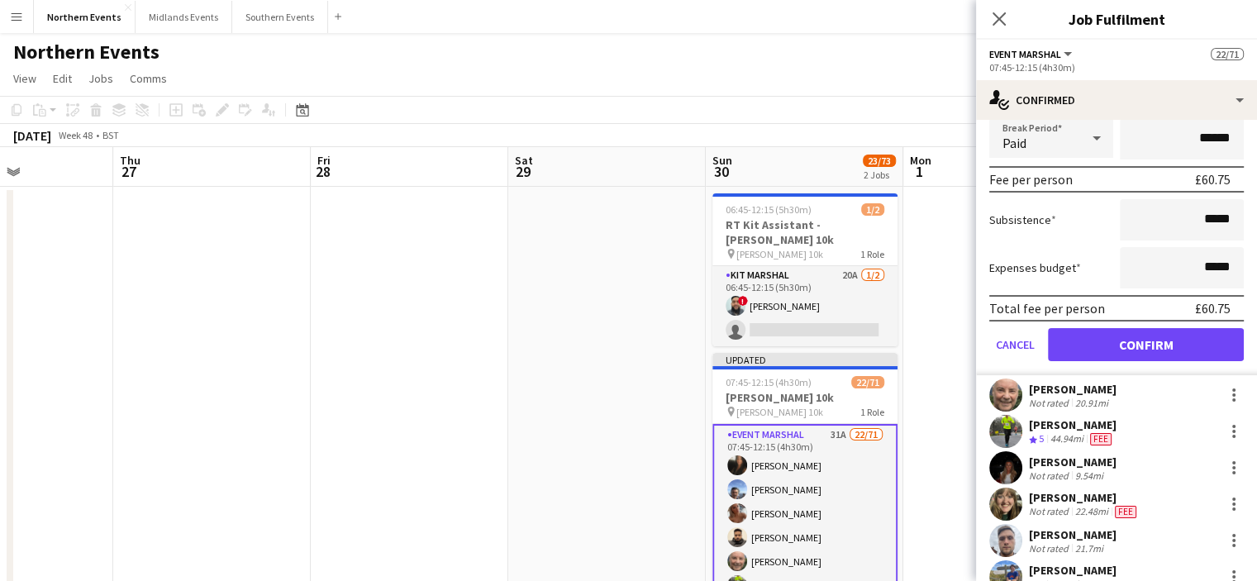
type input "******"
click at [1140, 344] on button "Confirm" at bounding box center [1146, 344] width 196 height 33
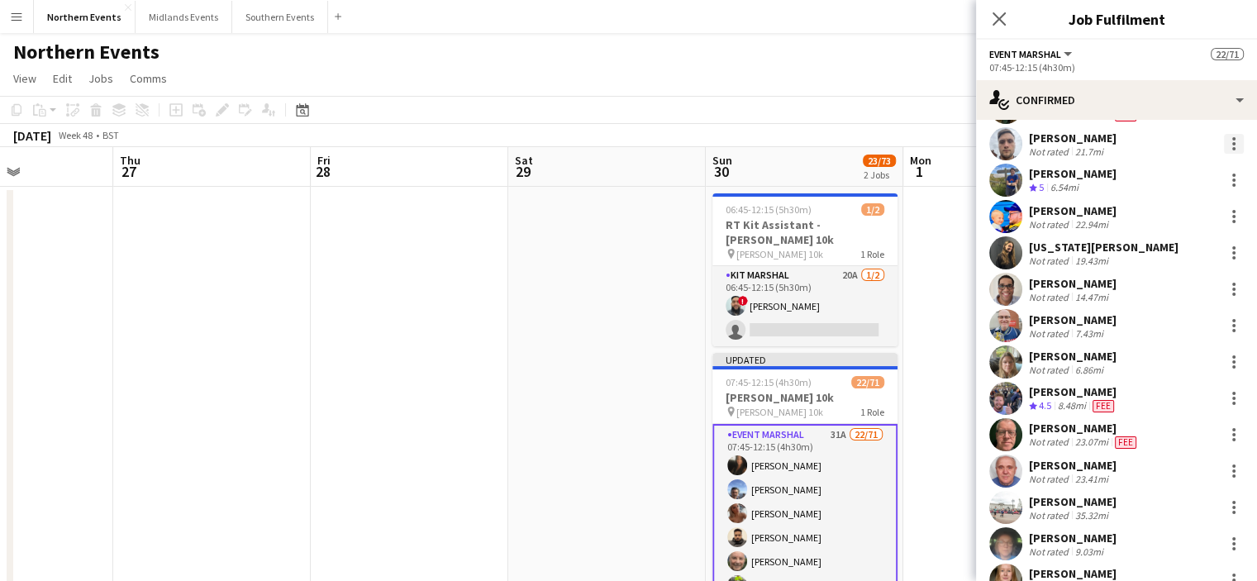
drag, startPoint x: 953, startPoint y: 247, endPoint x: 1221, endPoint y: 139, distance: 288.7
click at [1232, 139] on div at bounding box center [1233, 138] width 3 height 3
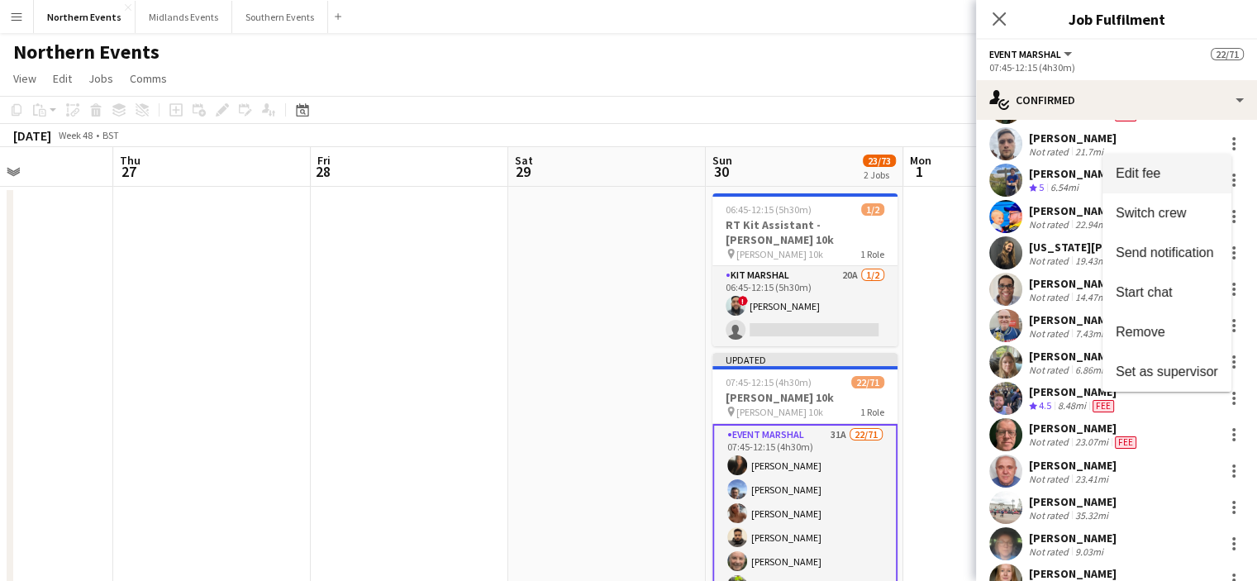
click at [1158, 178] on span "Edit fee" at bounding box center [1137, 173] width 45 height 14
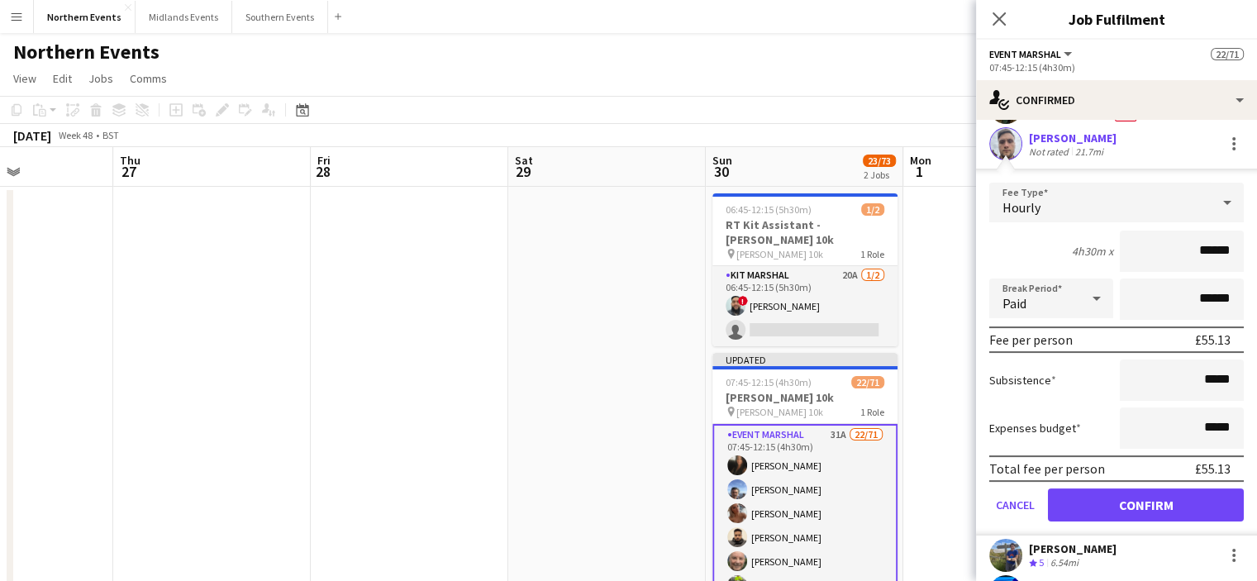
drag, startPoint x: 1183, startPoint y: 253, endPoint x: 1263, endPoint y: 243, distance: 80.8
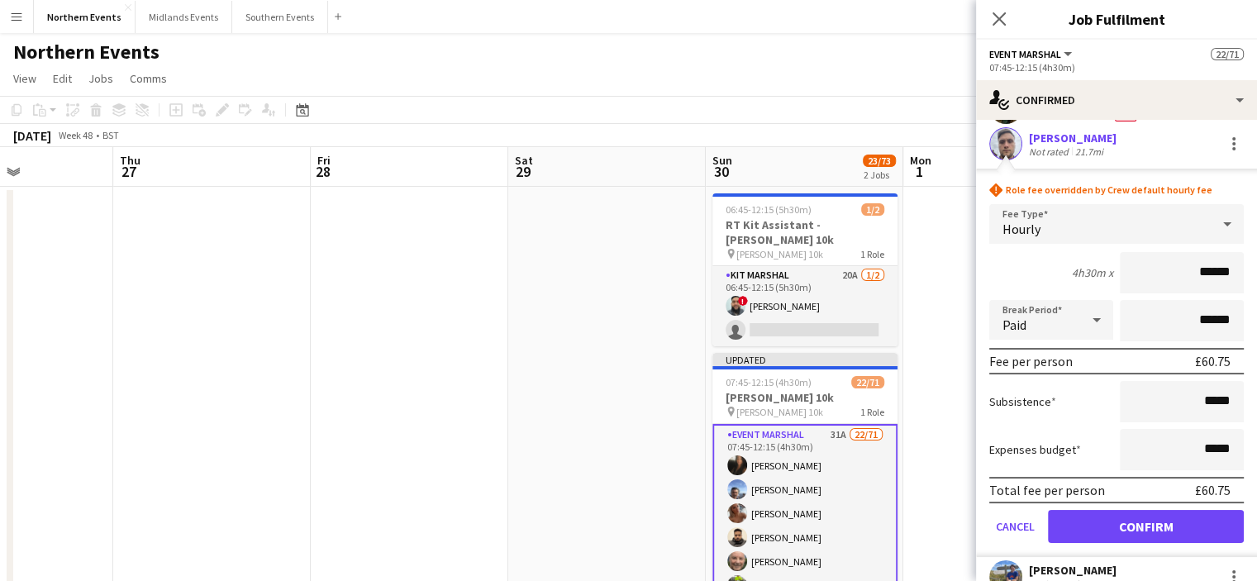
type input "******"
click at [1176, 520] on button "Confirm" at bounding box center [1146, 526] width 196 height 33
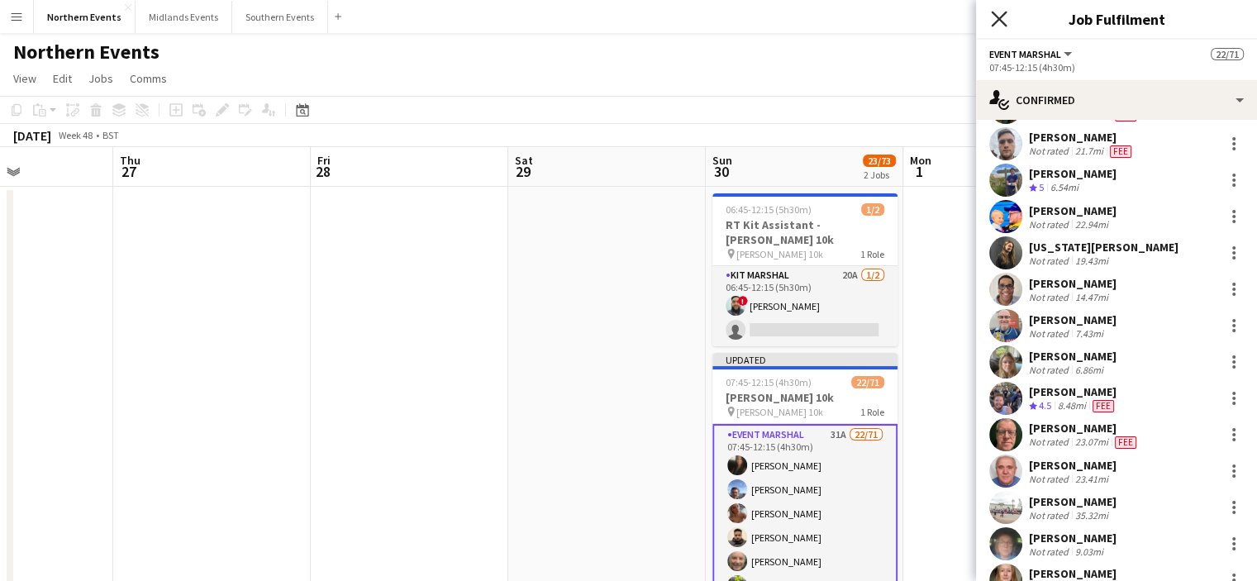
click at [996, 23] on icon "Close pop-in" at bounding box center [999, 19] width 16 height 16
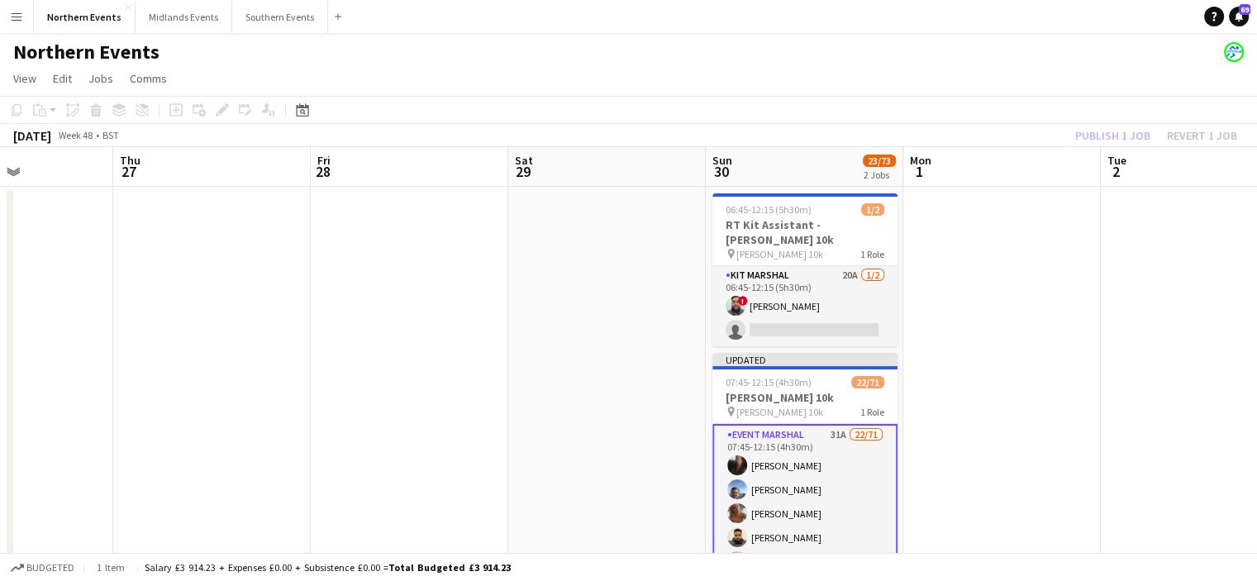
click at [1109, 132] on div "Publish 1 job Revert 1 job" at bounding box center [1156, 135] width 202 height 21
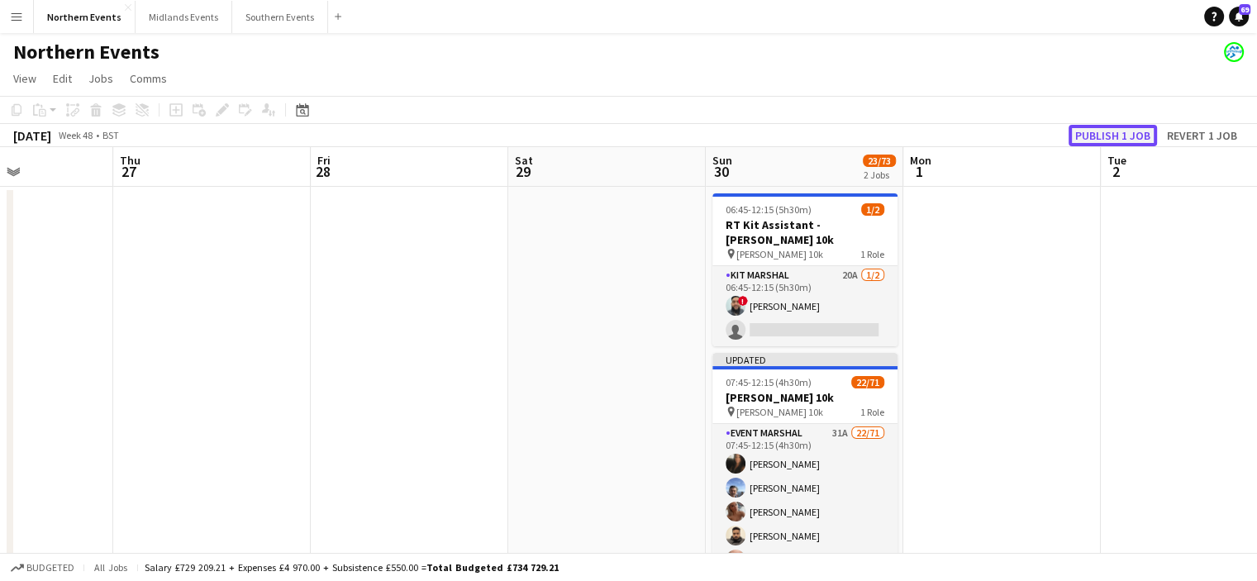
click at [1109, 132] on button "Publish 1 job" at bounding box center [1112, 135] width 88 height 21
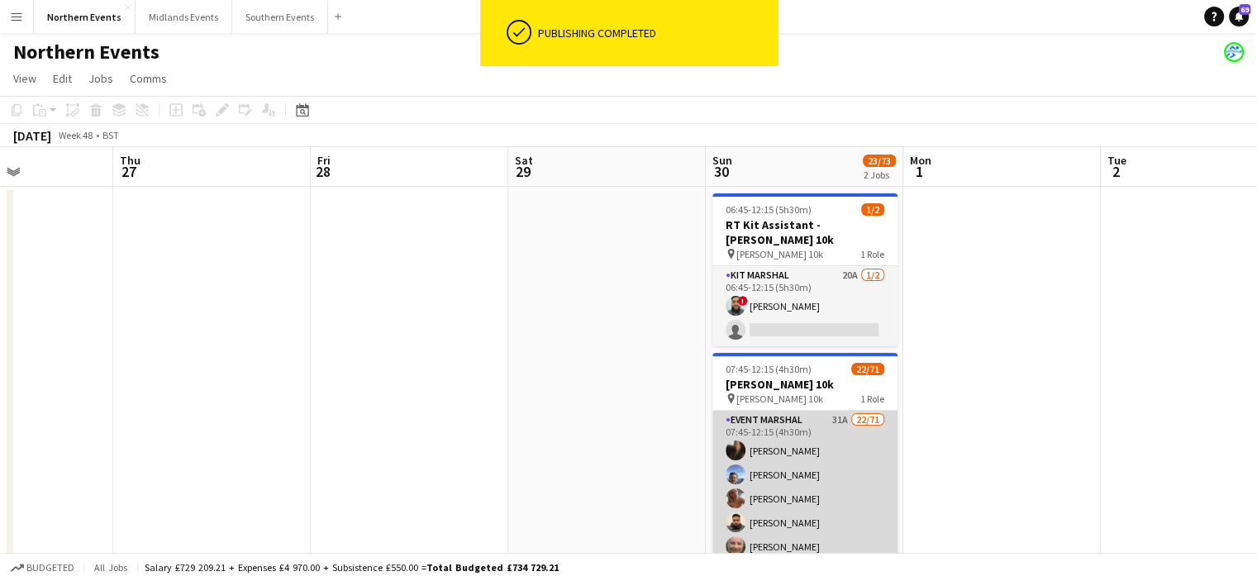
scroll to position [0, 676]
drag, startPoint x: 803, startPoint y: 493, endPoint x: 791, endPoint y: 482, distance: 17.0
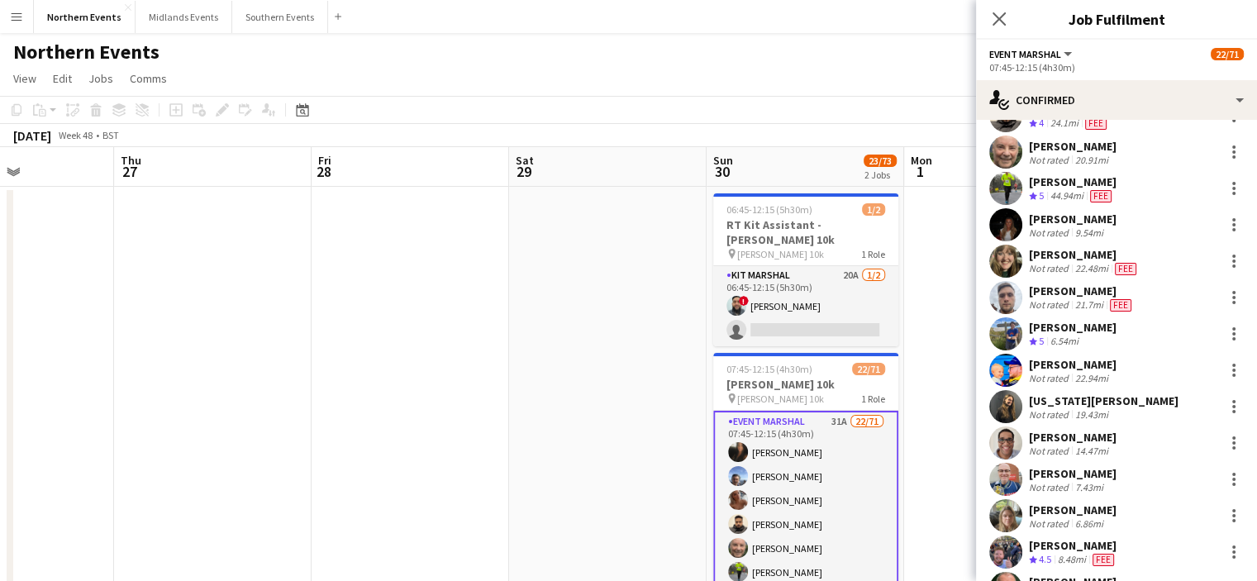
scroll to position [116, 0]
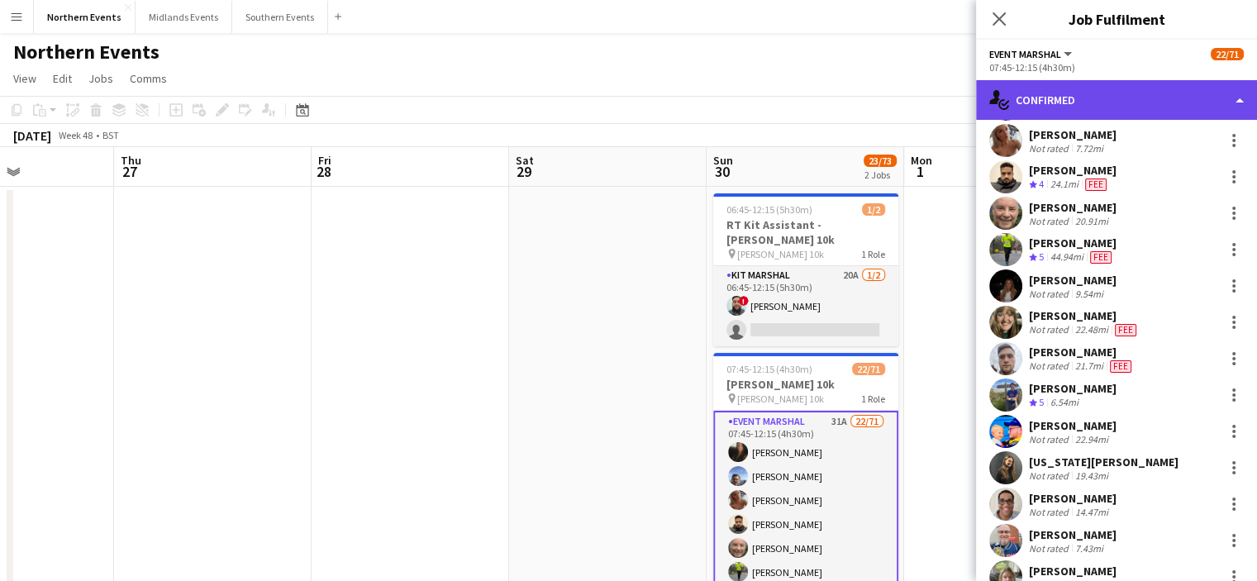
click at [1171, 113] on div "single-neutral-actions-check-2 Confirmed" at bounding box center [1116, 100] width 281 height 40
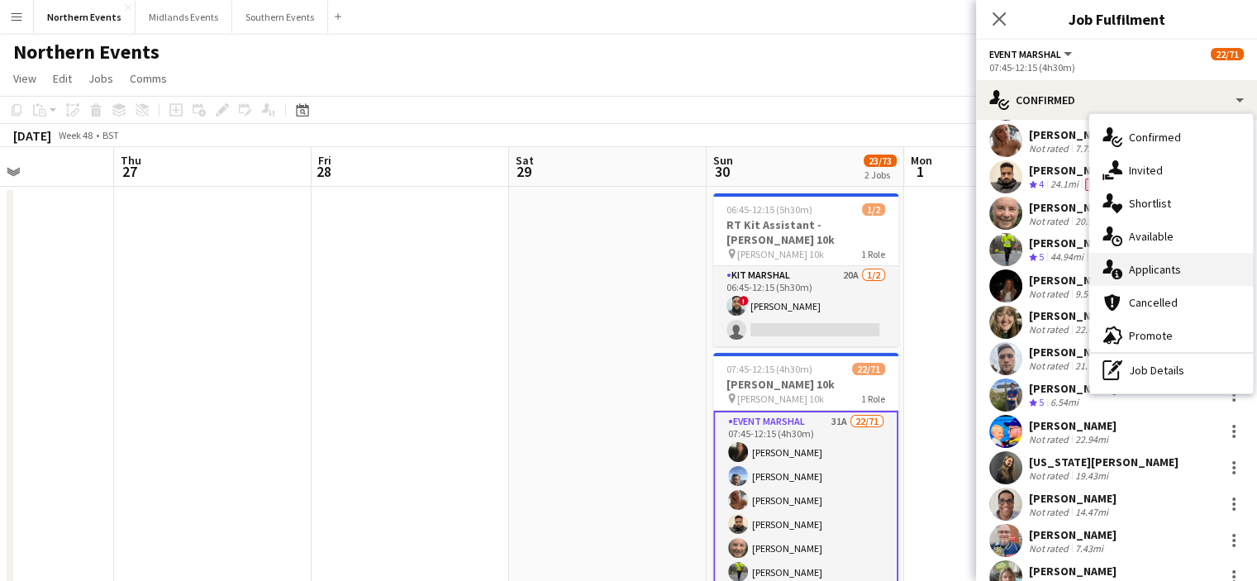
click at [1171, 274] on span "Applicants" at bounding box center [1155, 269] width 52 height 15
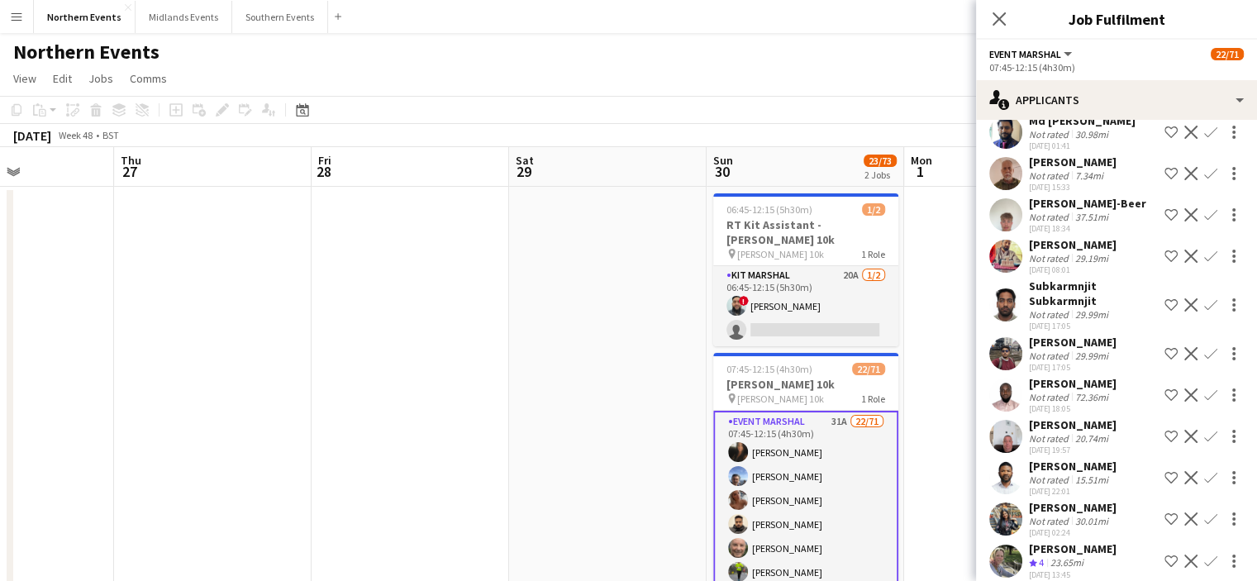
scroll to position [1001, 0]
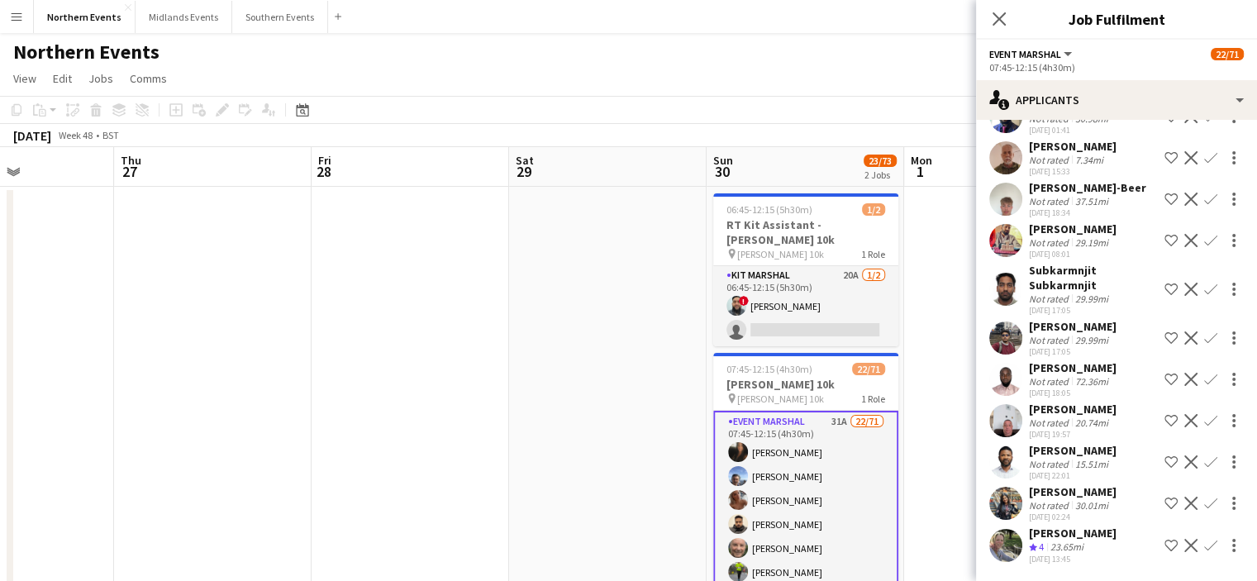
click at [1200, 535] on button "Confirm" at bounding box center [1210, 545] width 20 height 20
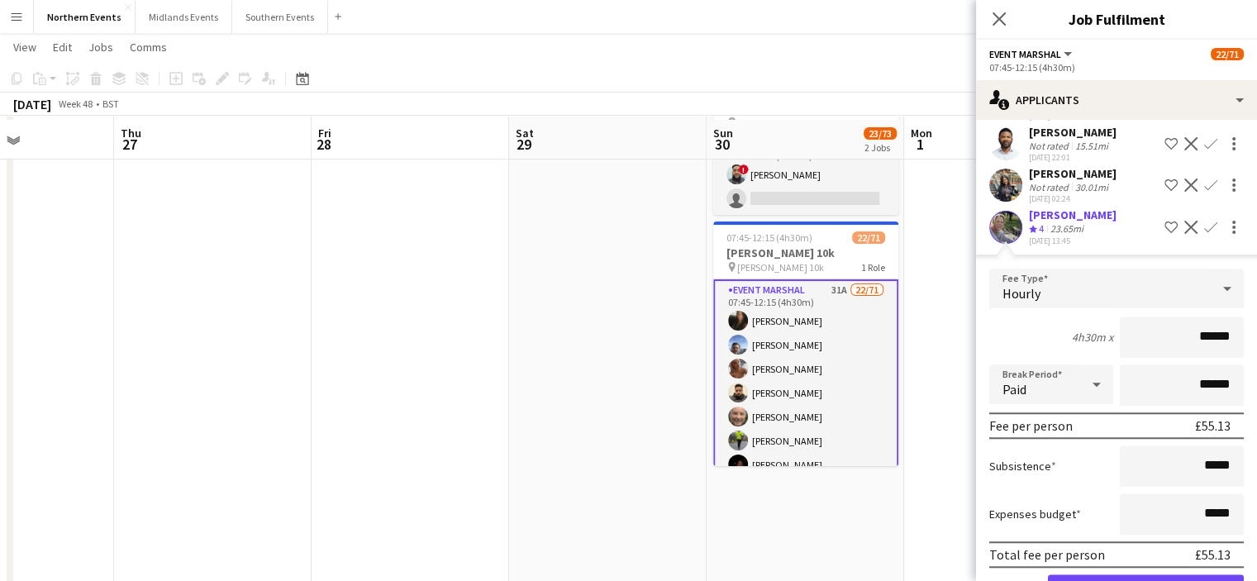
scroll to position [134, 0]
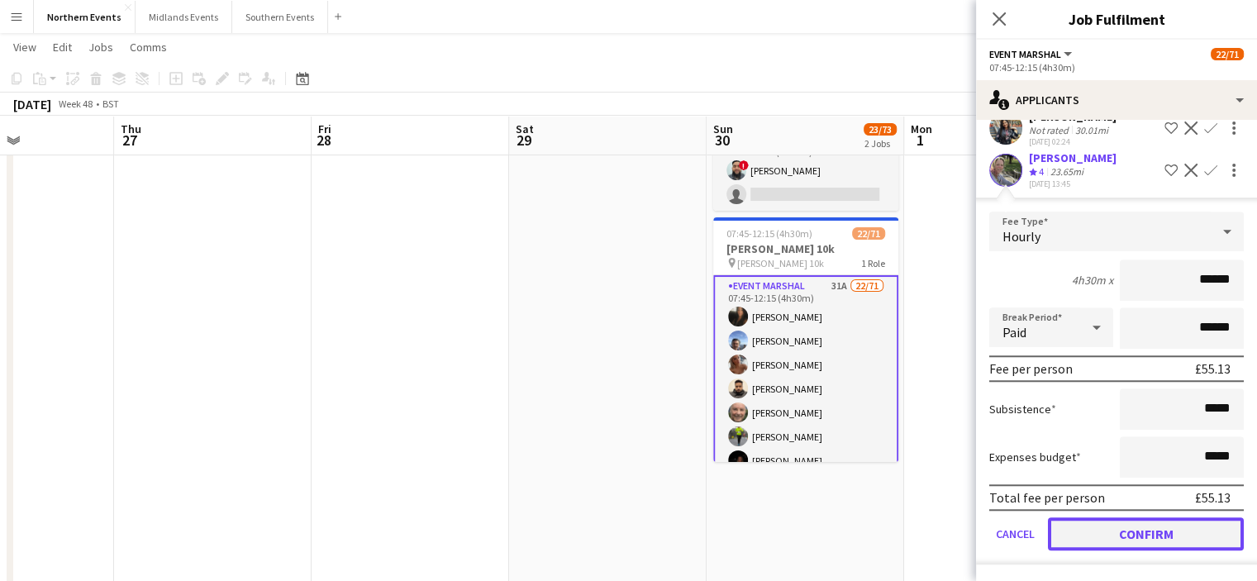
click at [1195, 537] on button "Confirm" at bounding box center [1146, 533] width 196 height 33
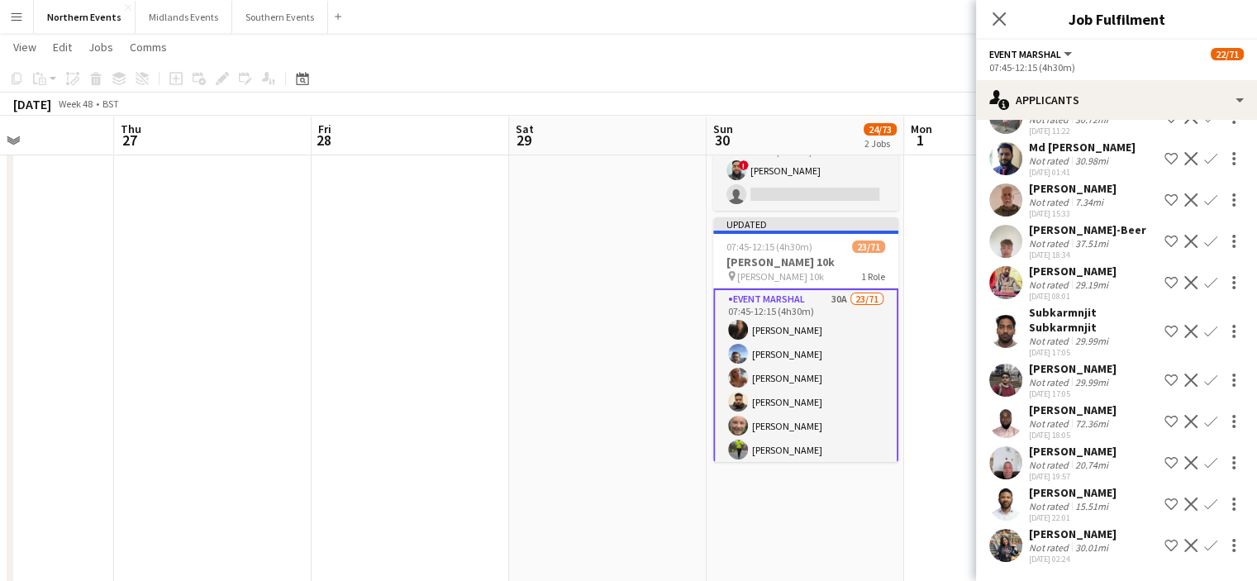
scroll to position [945, 0]
click at [1110, 476] on div "[PERSON_NAME] Not rated 20.74mi [DATE] 19:57 Shortlist crew Decline Confirm" at bounding box center [1116, 463] width 281 height 38
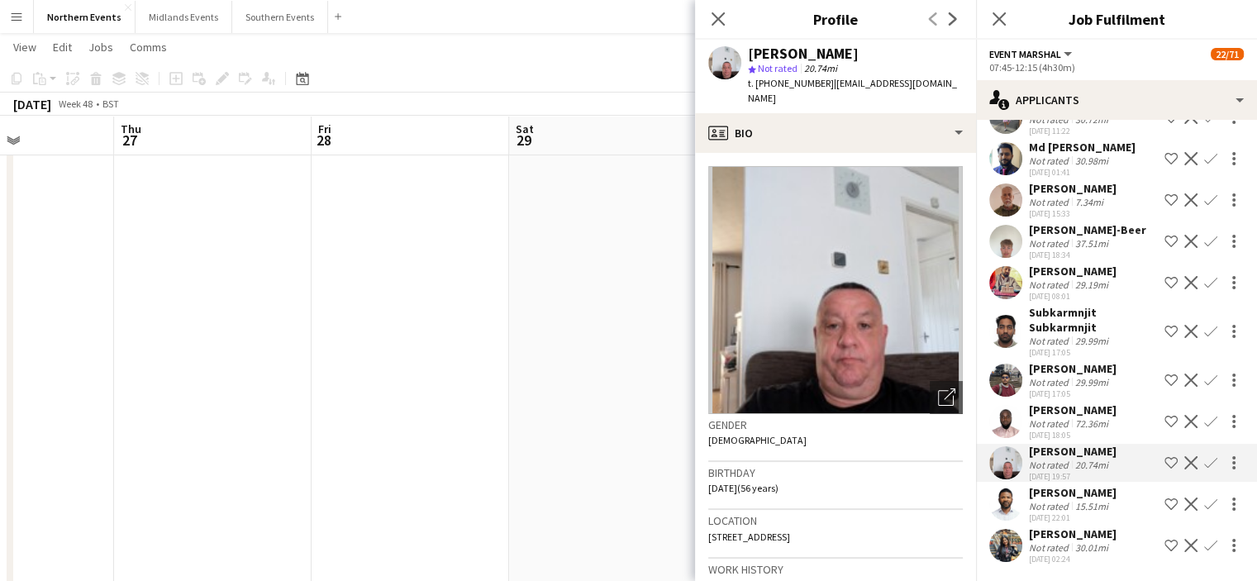
click at [1204, 468] on app-icon "Confirm" at bounding box center [1210, 462] width 13 height 13
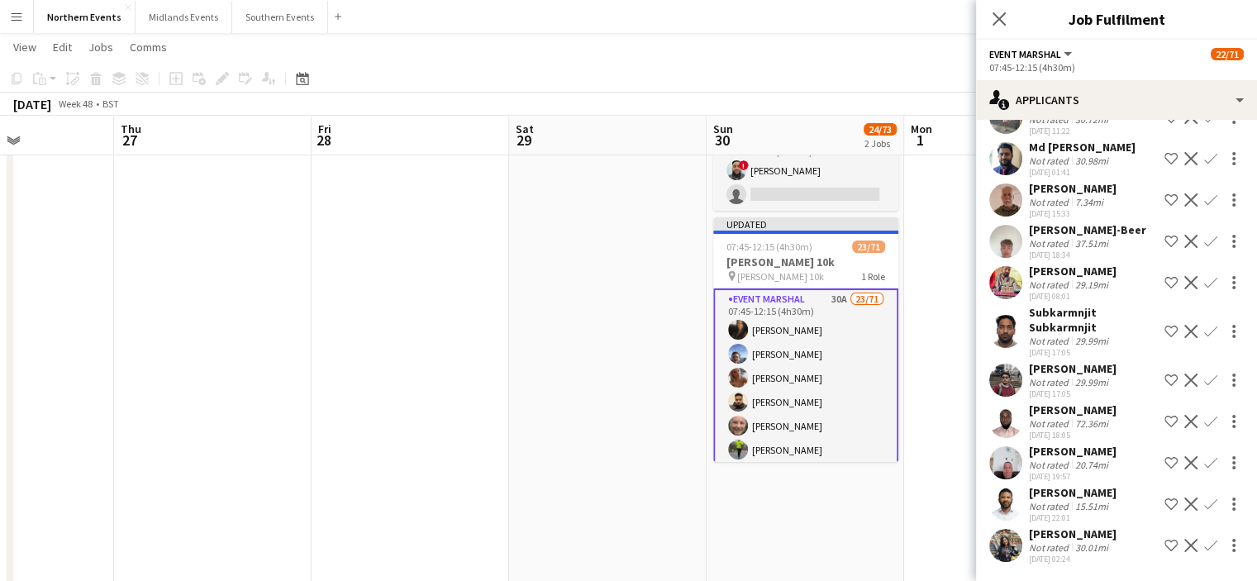
click at [1204, 204] on app-icon "Confirm" at bounding box center [1210, 199] width 13 height 13
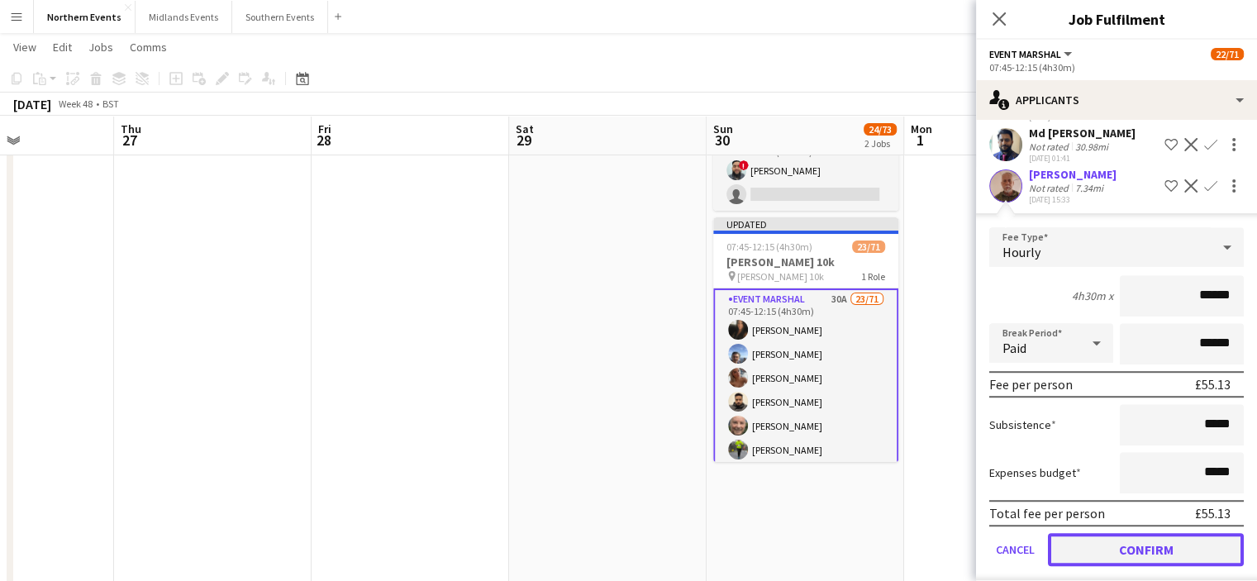
click at [1151, 566] on button "Confirm" at bounding box center [1146, 549] width 196 height 33
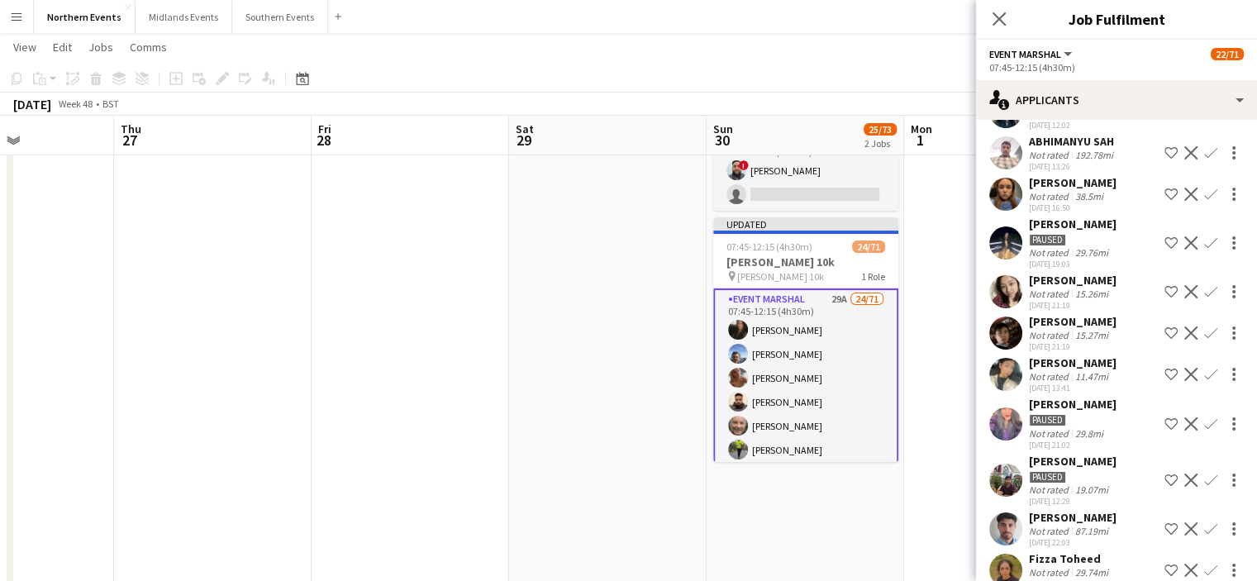
scroll to position [226, 0]
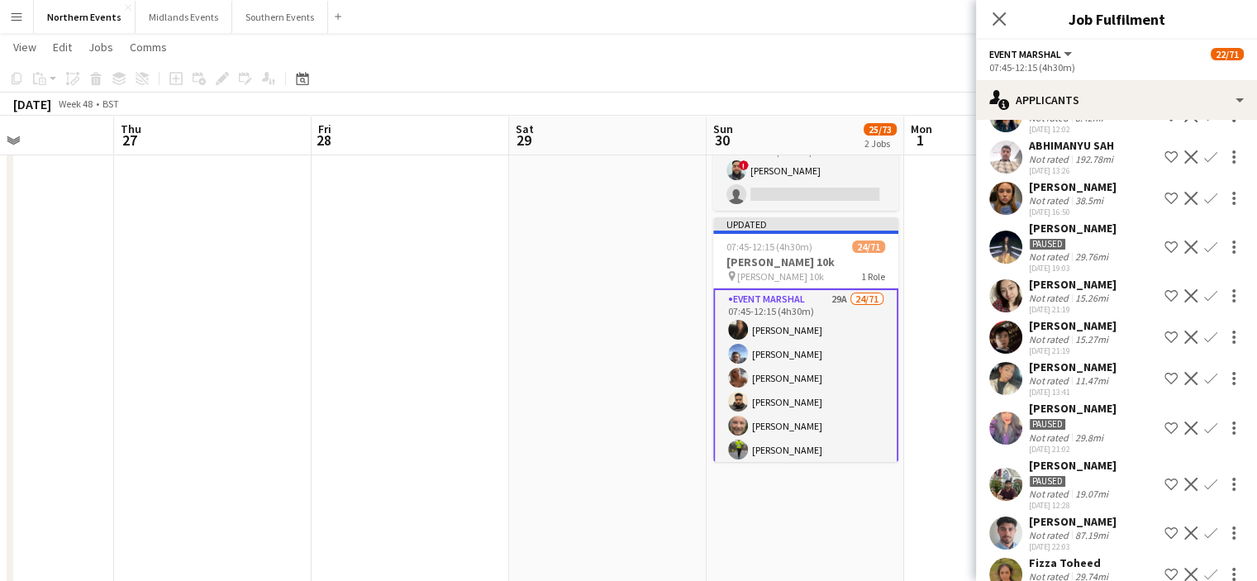
click at [1204, 295] on app-icon "Confirm" at bounding box center [1210, 295] width 13 height 13
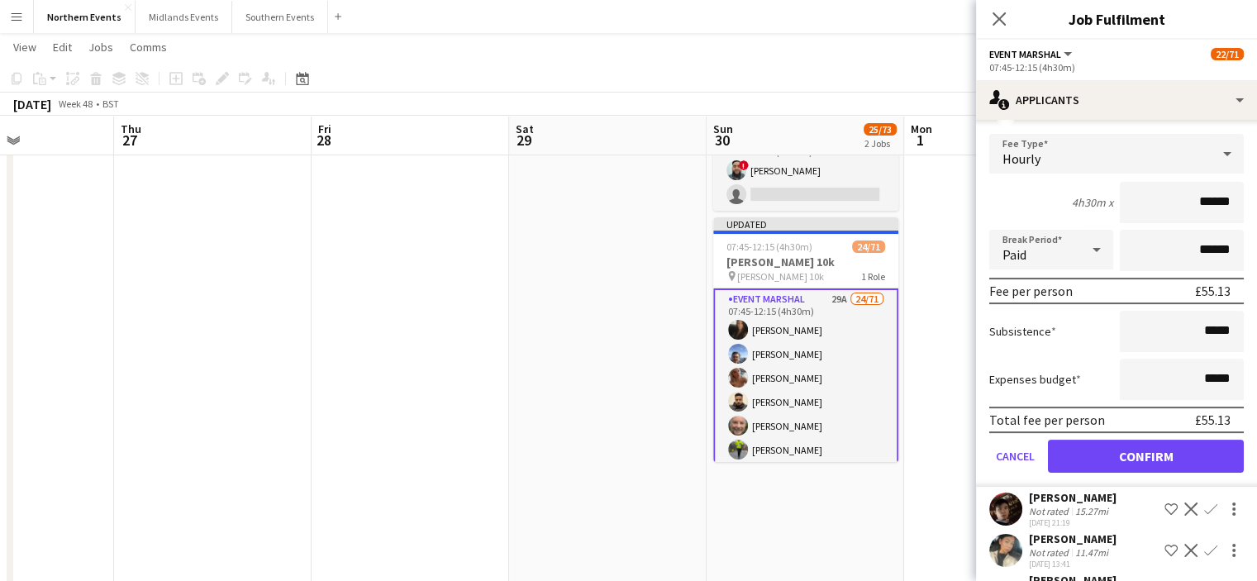
scroll to position [438, 0]
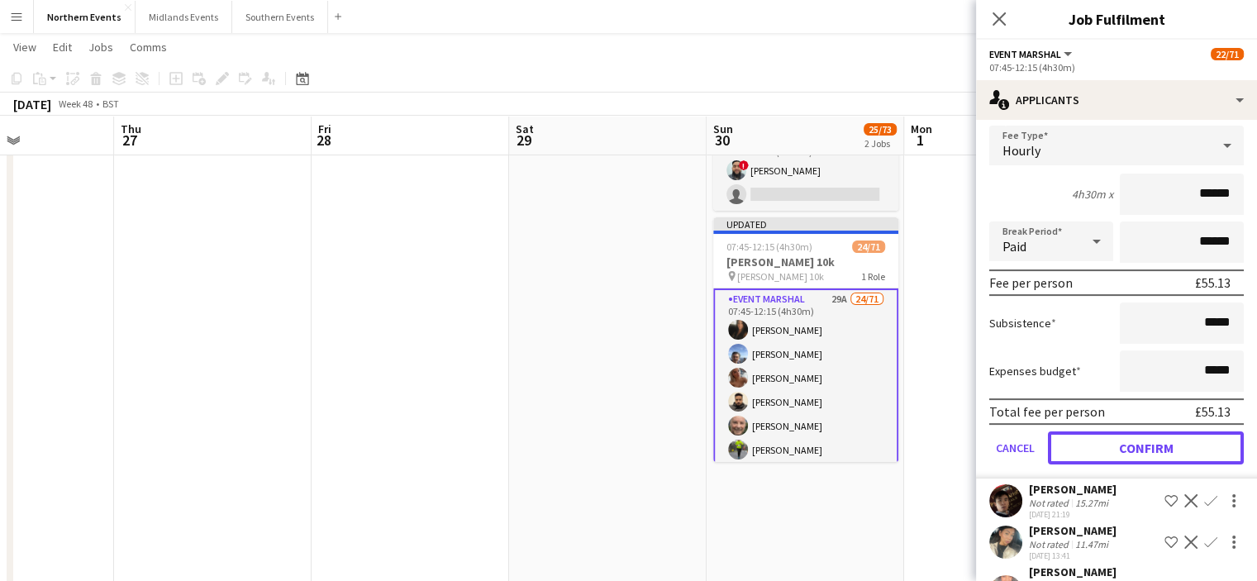
drag, startPoint x: 1201, startPoint y: 425, endPoint x: 1190, endPoint y: 453, distance: 29.6
click at [1190, 453] on button "Confirm" at bounding box center [1146, 447] width 196 height 33
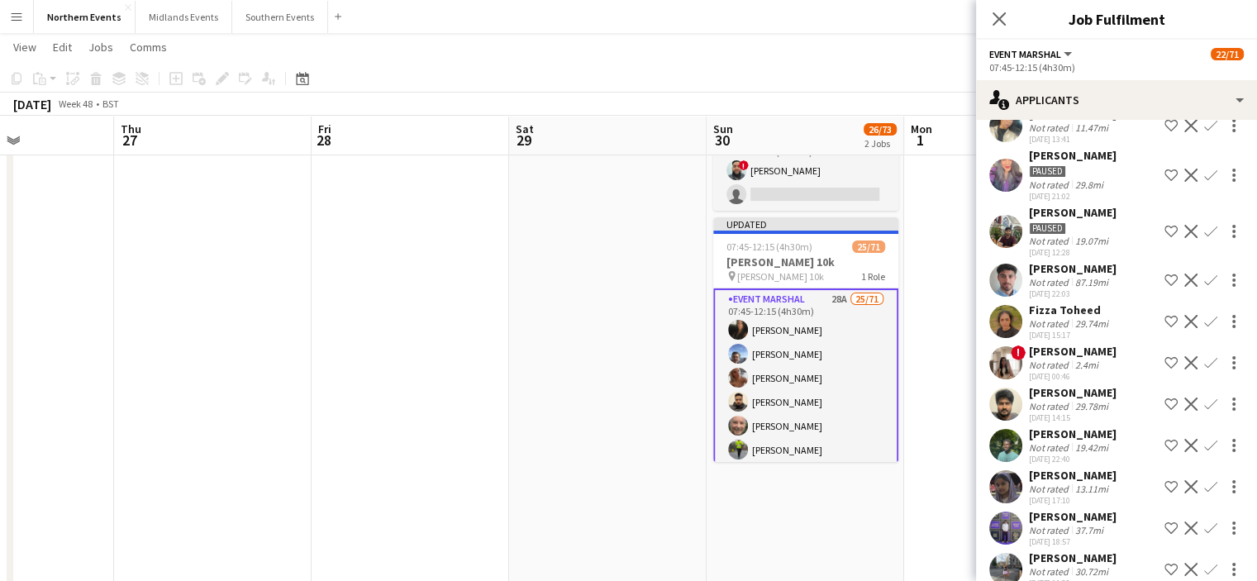
scroll to position [23, 0]
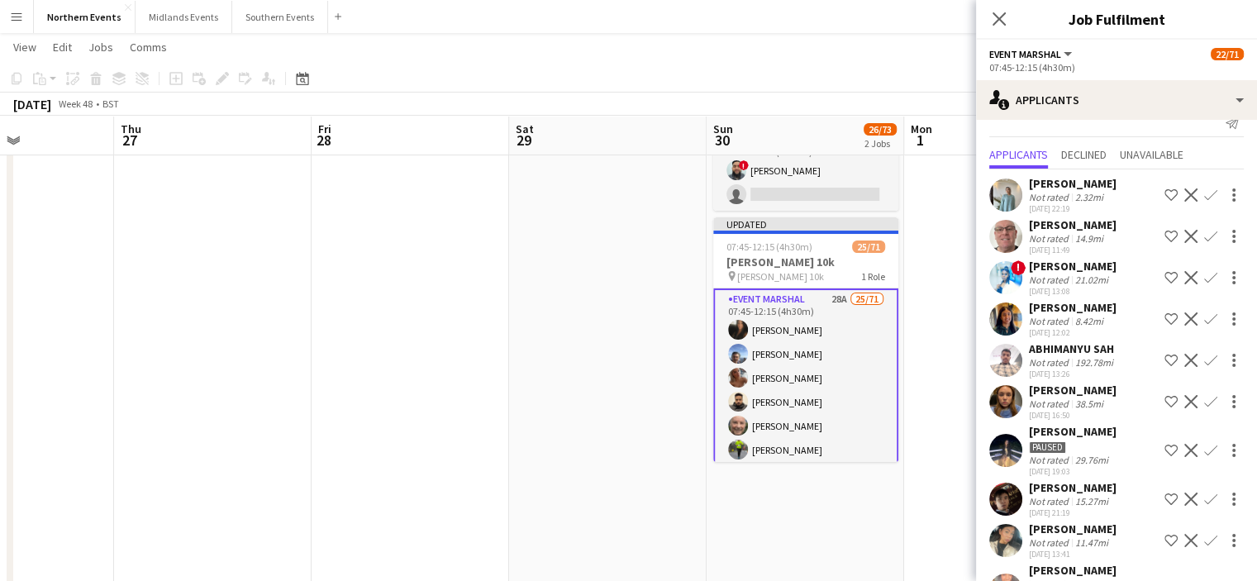
click at [1204, 495] on app-icon "Confirm" at bounding box center [1210, 498] width 13 height 13
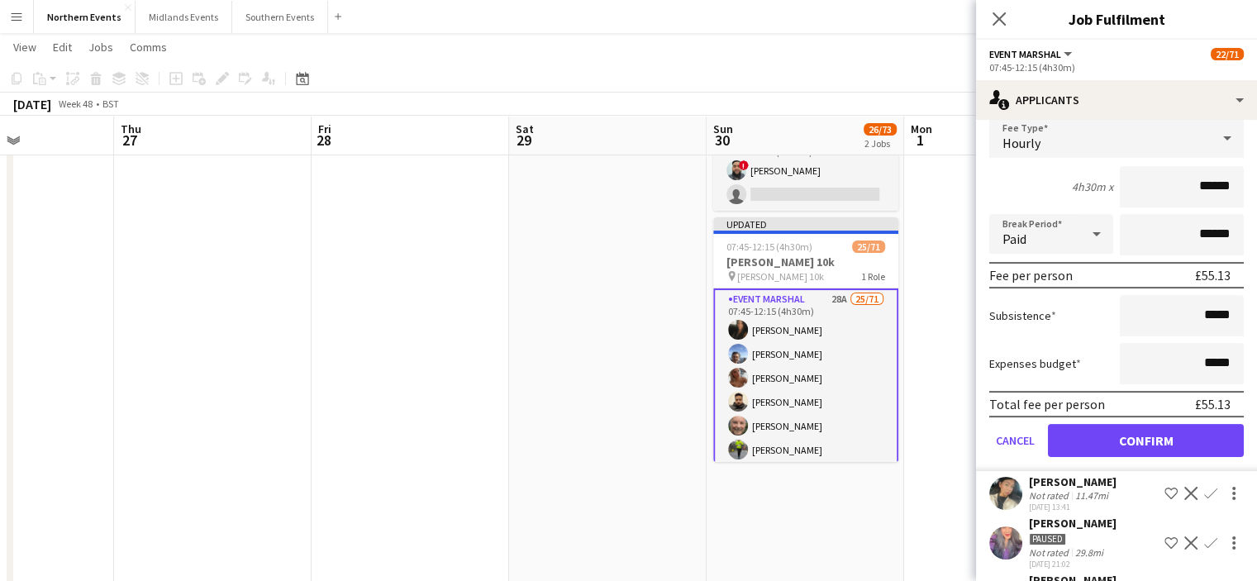
scroll to position [448, 0]
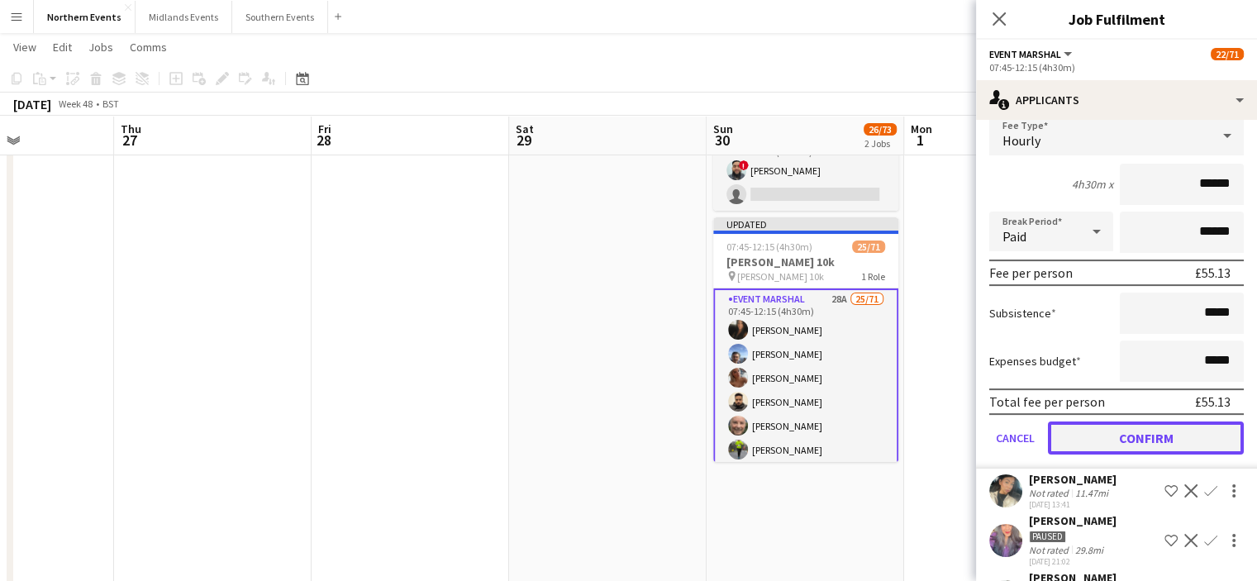
click at [1156, 441] on button "Confirm" at bounding box center [1146, 437] width 196 height 33
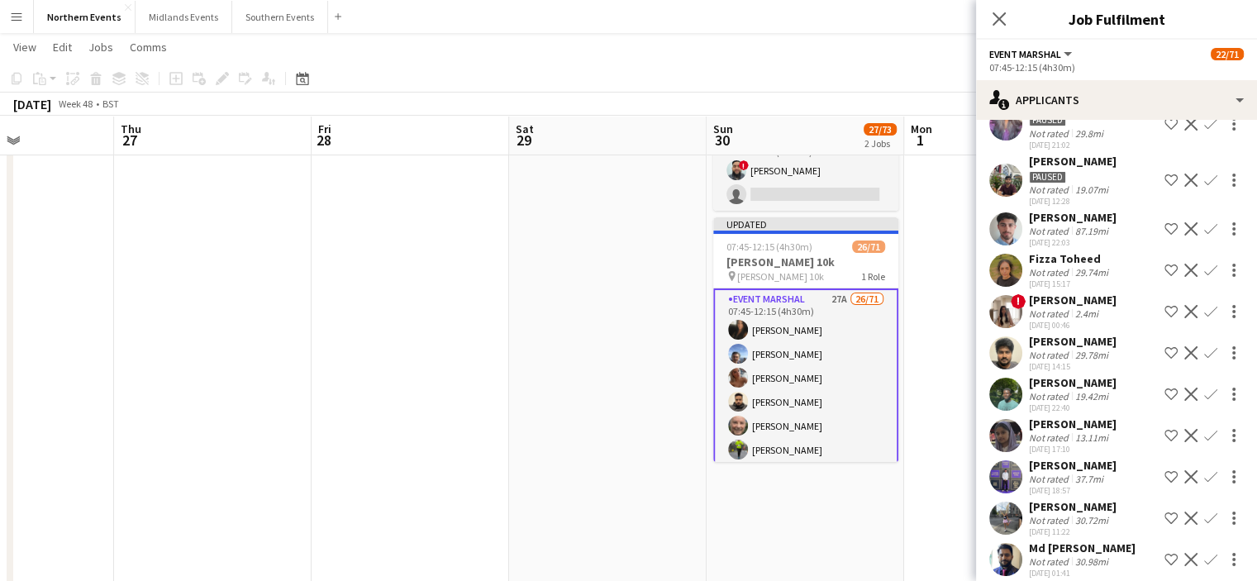
scroll to position [33, 0]
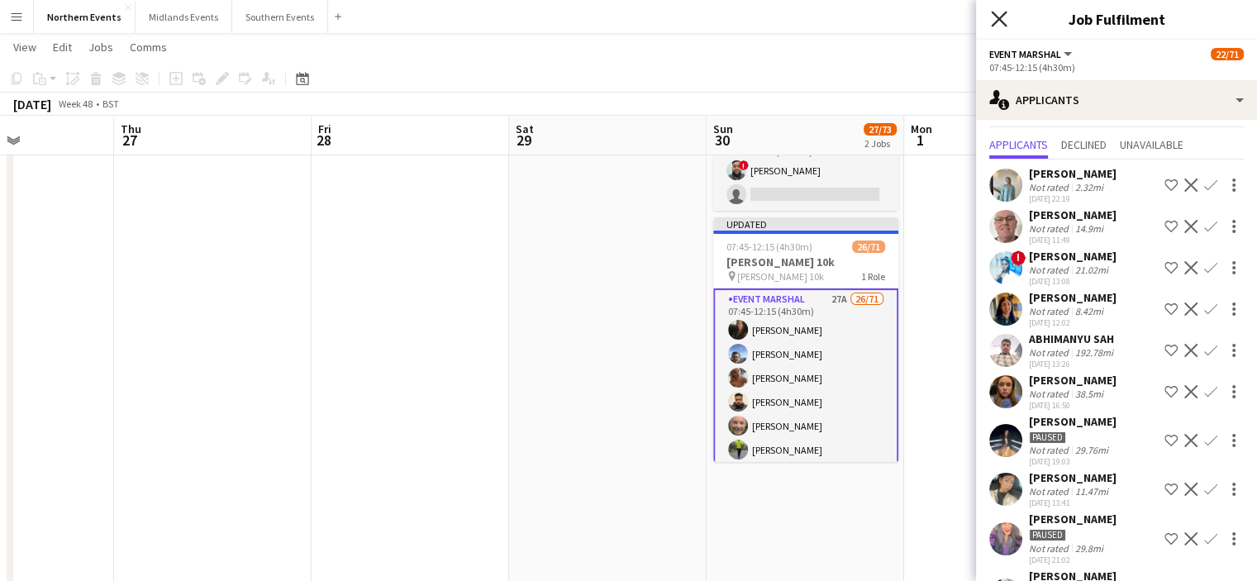
click at [1001, 16] on icon at bounding box center [999, 19] width 16 height 16
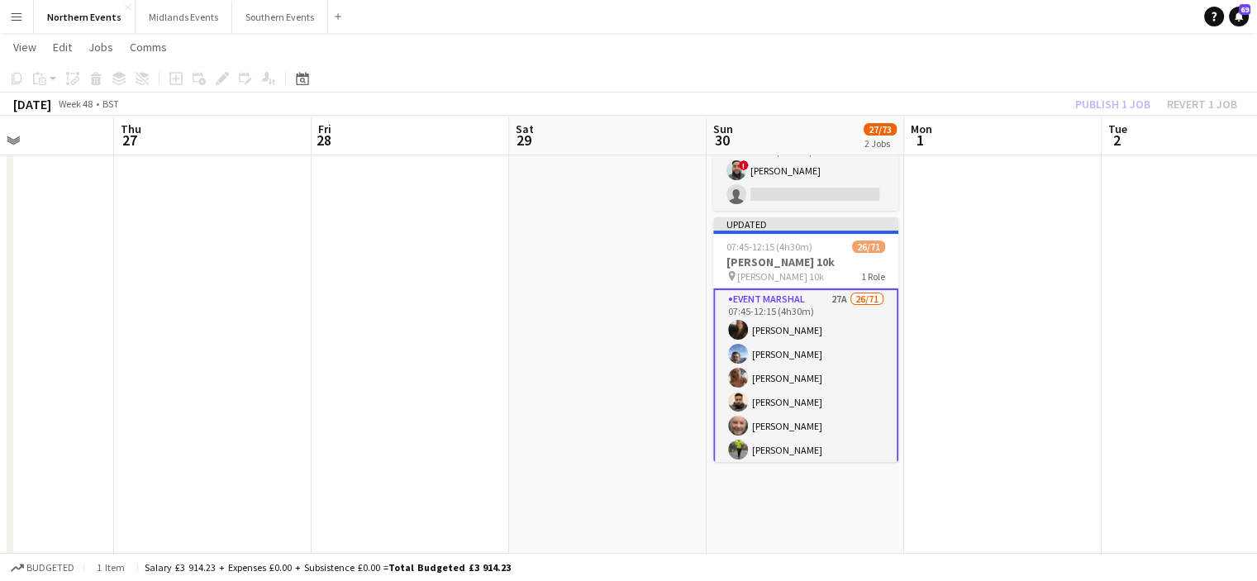
click at [1097, 119] on app-board-header-date "Mon 1" at bounding box center [1002, 136] width 197 height 40
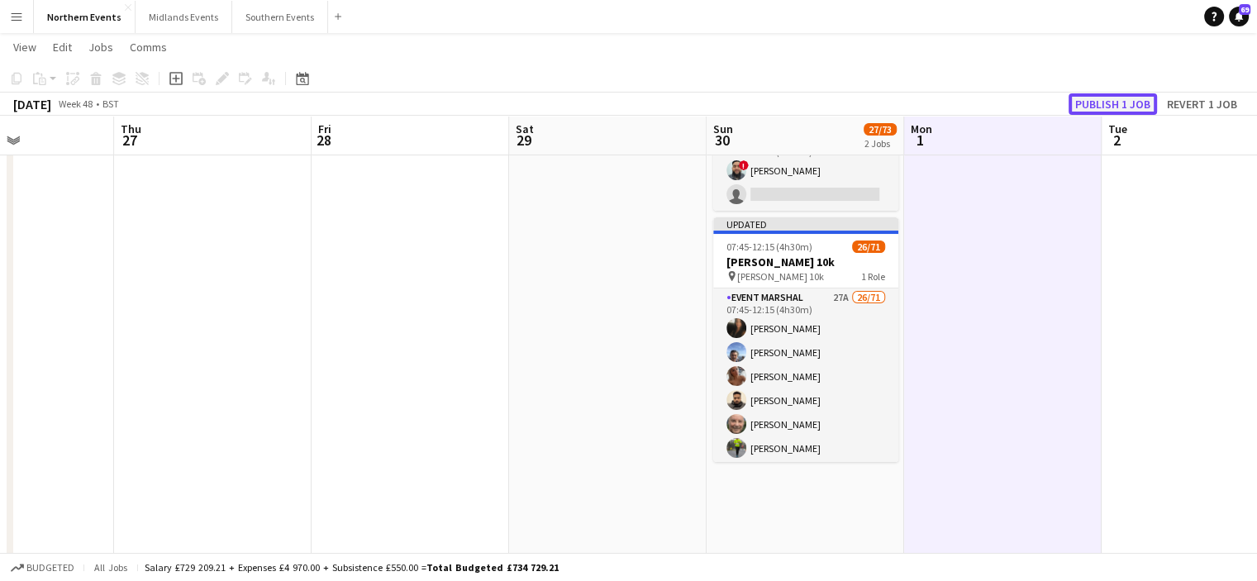
click at [1096, 93] on button "Publish 1 job" at bounding box center [1112, 103] width 88 height 21
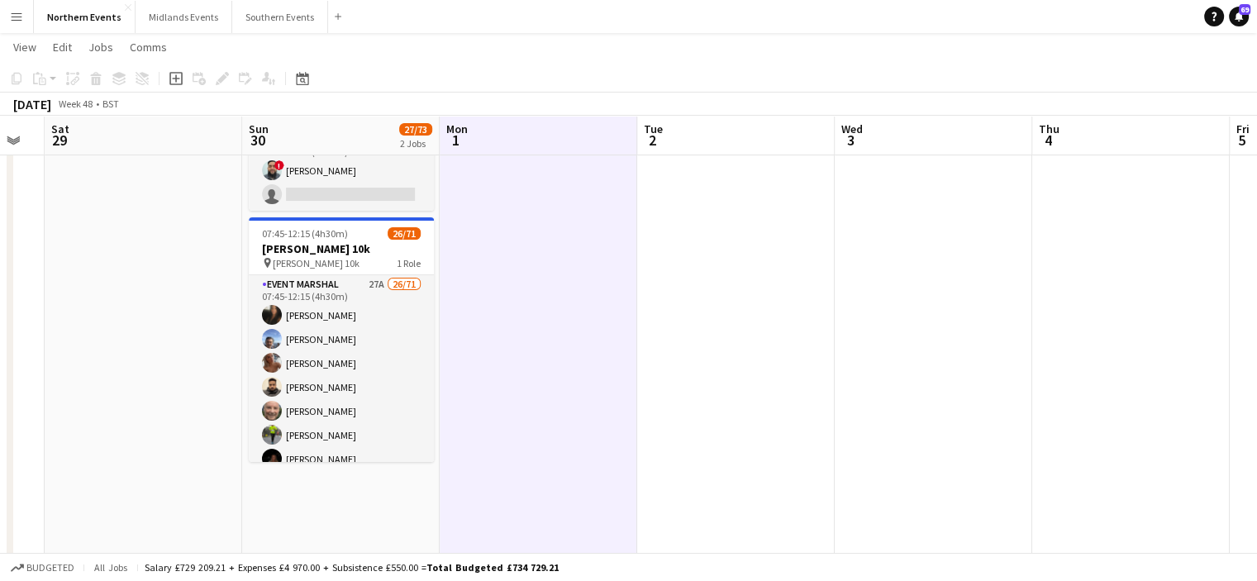
drag, startPoint x: 911, startPoint y: 368, endPoint x: 446, endPoint y: 377, distance: 465.2
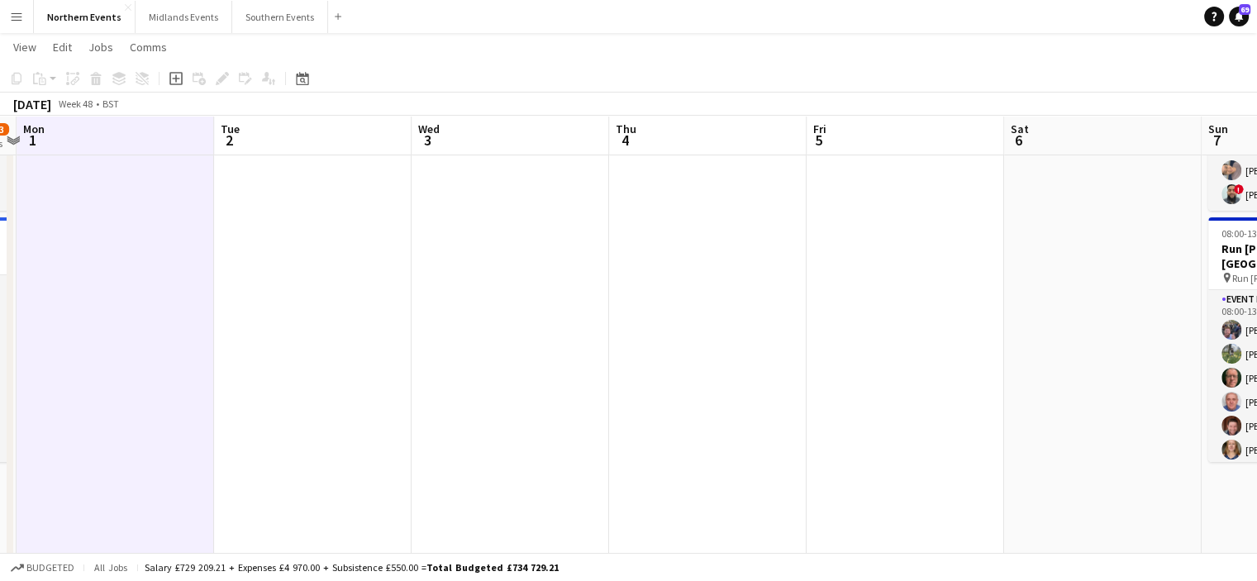
drag, startPoint x: 756, startPoint y: 368, endPoint x: 336, endPoint y: 372, distance: 419.7
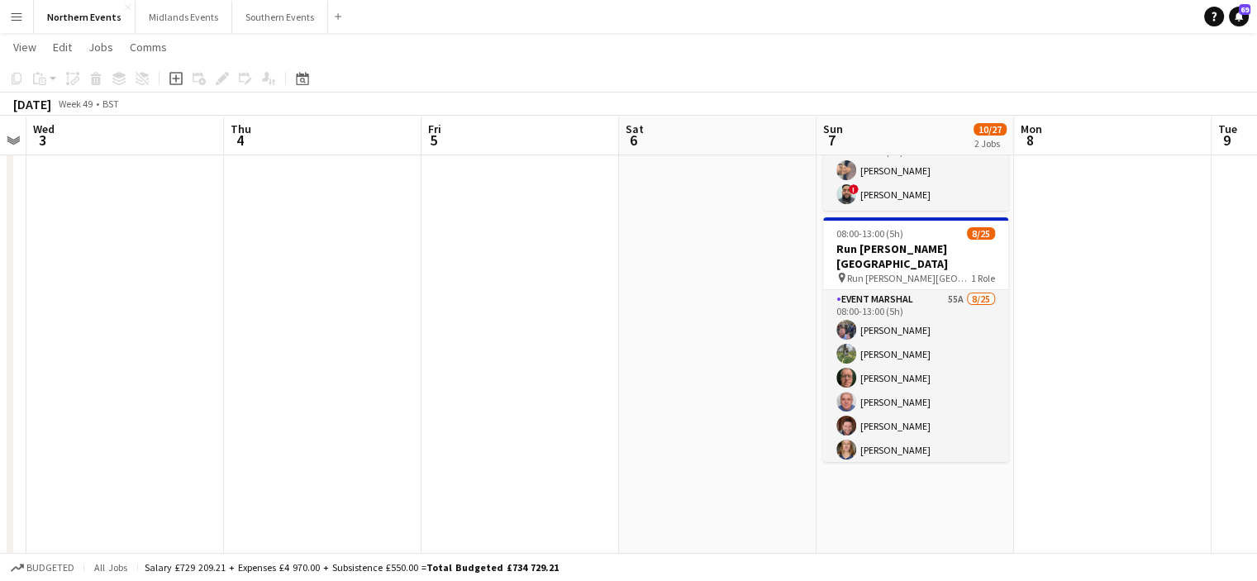
drag, startPoint x: 1013, startPoint y: 415, endPoint x: 625, endPoint y: 387, distance: 389.3
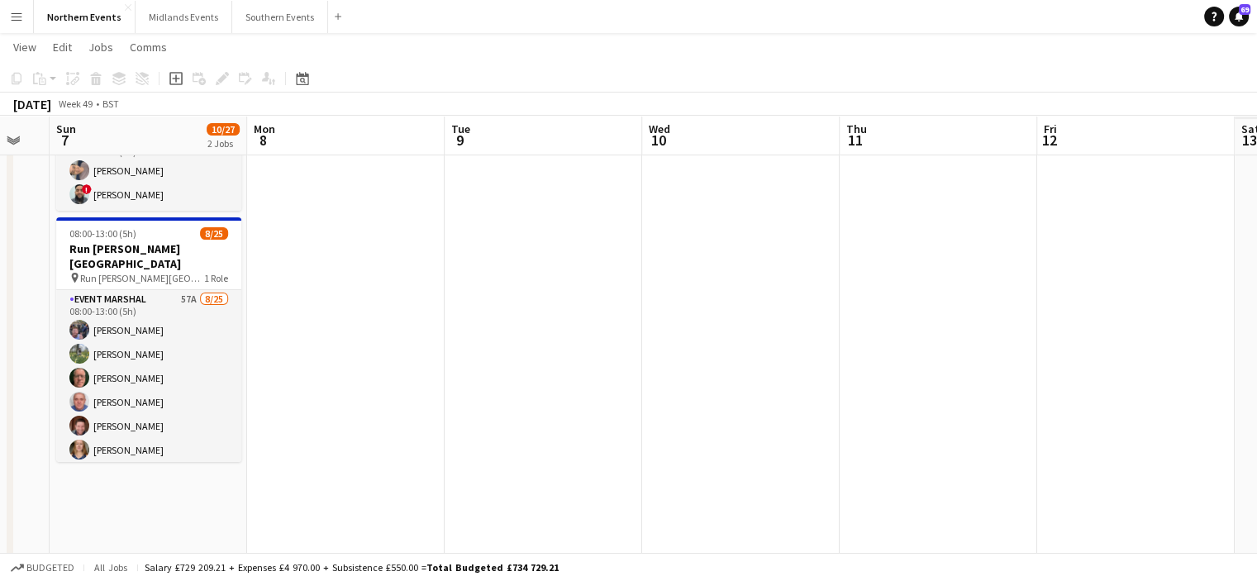
drag, startPoint x: 1159, startPoint y: 387, endPoint x: 725, endPoint y: 376, distance: 434.7
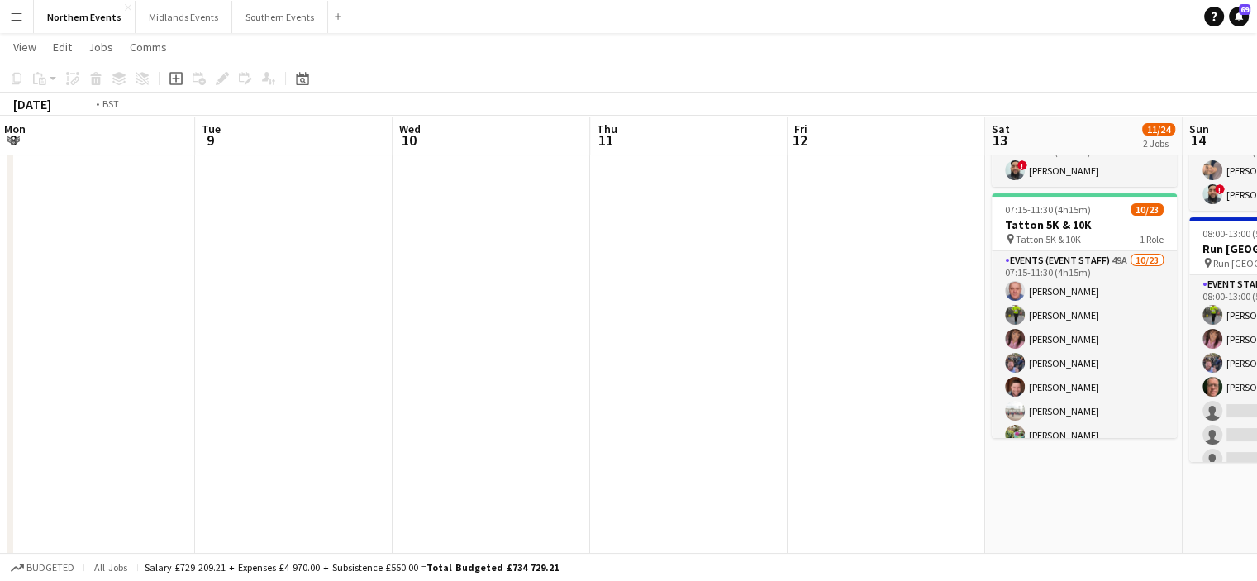
drag, startPoint x: 743, startPoint y: 383, endPoint x: 221, endPoint y: 376, distance: 521.4
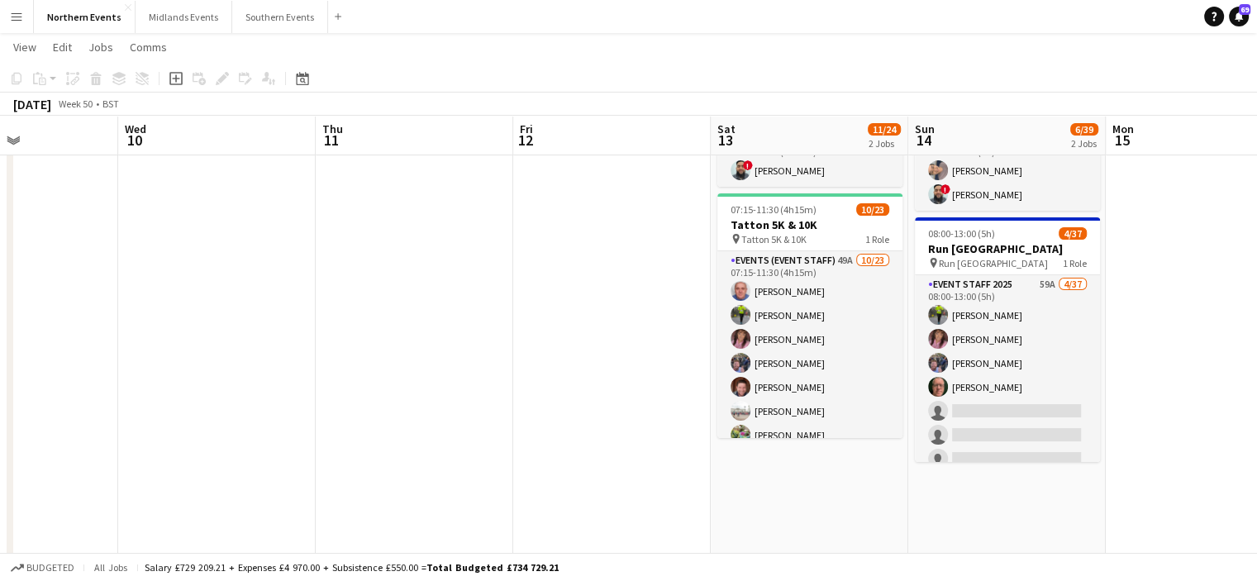
drag, startPoint x: 562, startPoint y: 425, endPoint x: 288, endPoint y: 417, distance: 274.4
